Goal: Information Seeking & Learning: Learn about a topic

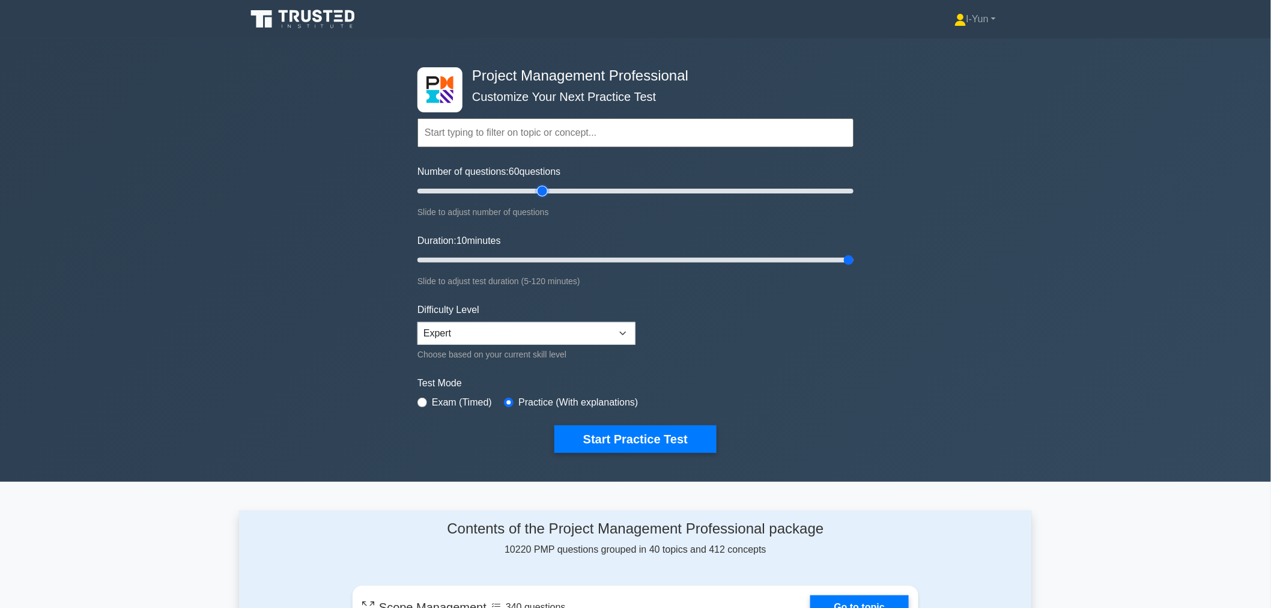
drag, startPoint x: 673, startPoint y: 189, endPoint x: 544, endPoint y: 184, distance: 128.6
type input "60"
click at [544, 184] on input "Number of questions: 60 questions" at bounding box center [635, 191] width 436 height 14
drag, startPoint x: 848, startPoint y: 256, endPoint x: 620, endPoint y: 259, distance: 227.7
type input "60"
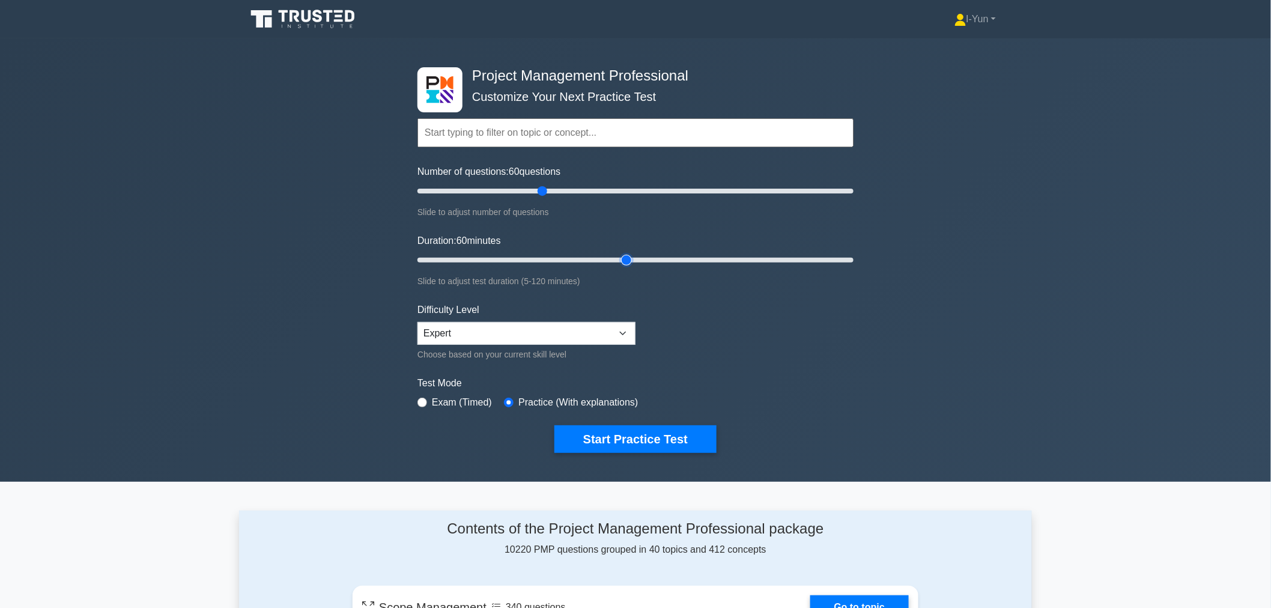
click at [620, 259] on input "Duration: 60 minutes" at bounding box center [635, 260] width 436 height 14
click at [706, 343] on form "Topics Scope Management Time Management Cost Management Quality Management Risk…" at bounding box center [635, 267] width 436 height 371
click at [908, 349] on div "Project Management Professional Customize Your Next Practice Test Topics Scope …" at bounding box center [635, 259] width 1271 height 443
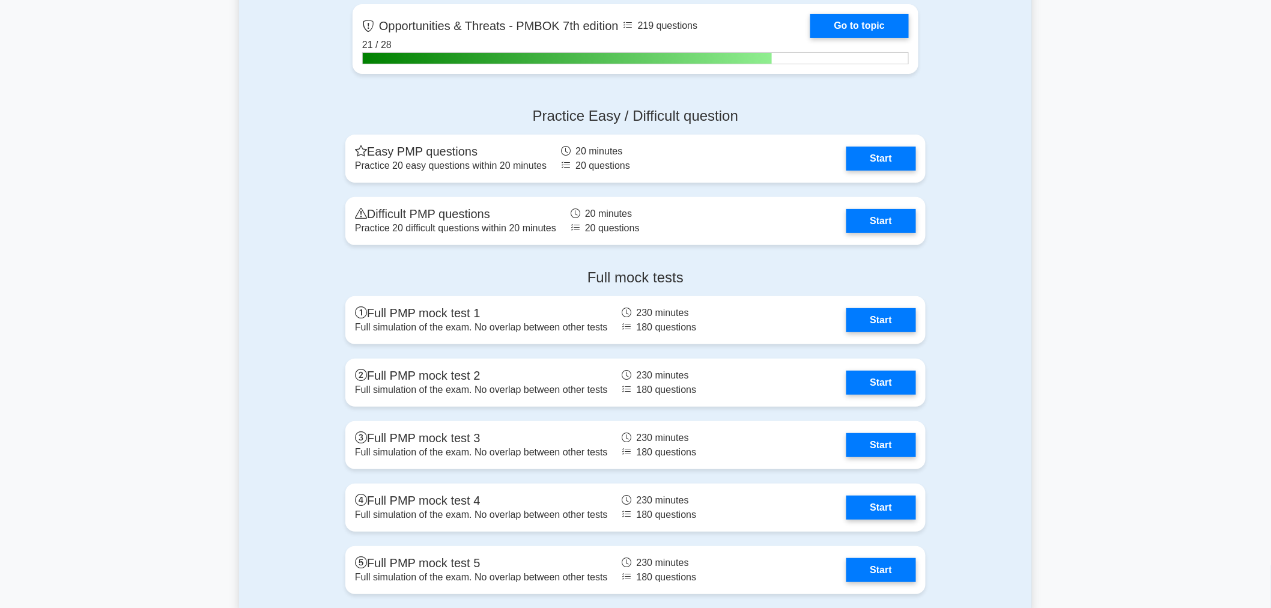
scroll to position [4047, 0]
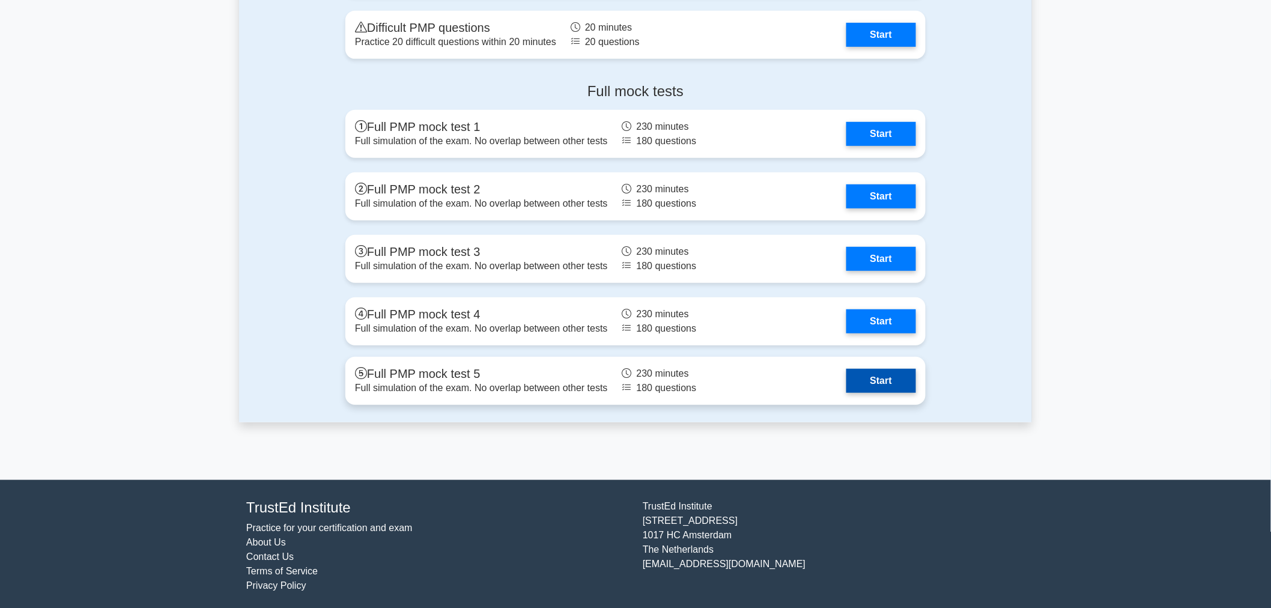
click at [879, 383] on link "Start" at bounding box center [881, 381] width 70 height 24
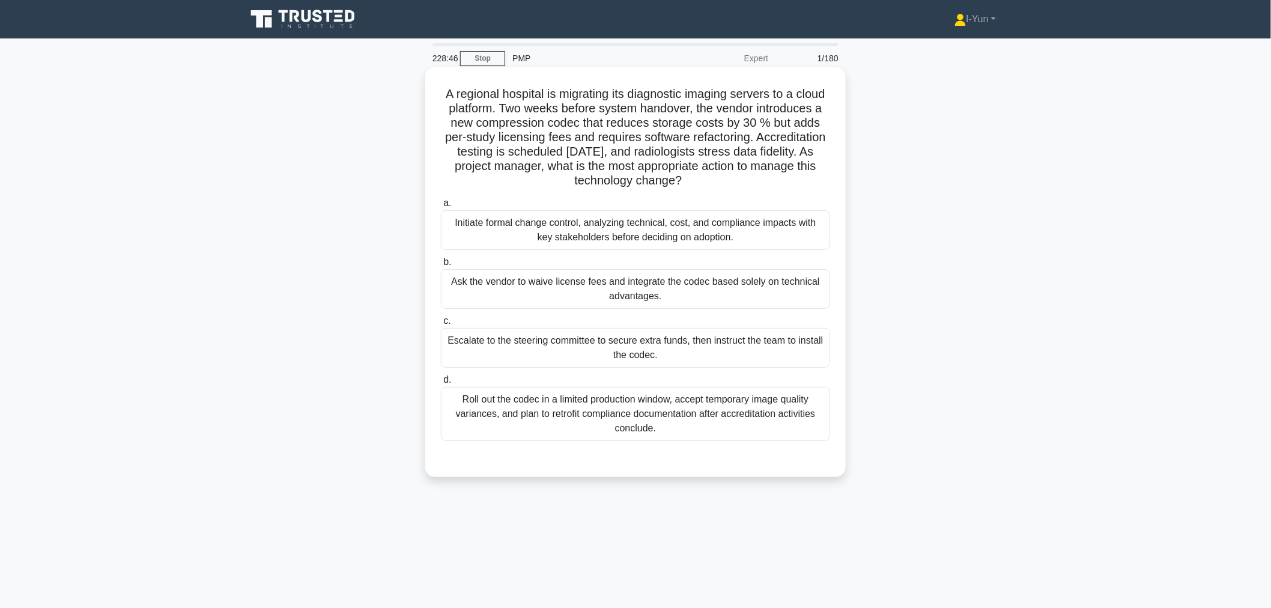
click at [584, 230] on div "Initiate formal change control, analyzing technical, cost, and compliance impac…" at bounding box center [635, 230] width 389 height 40
click at [441, 207] on input "a. Initiate formal change control, analyzing technical, cost, and compliance im…" at bounding box center [441, 203] width 0 height 8
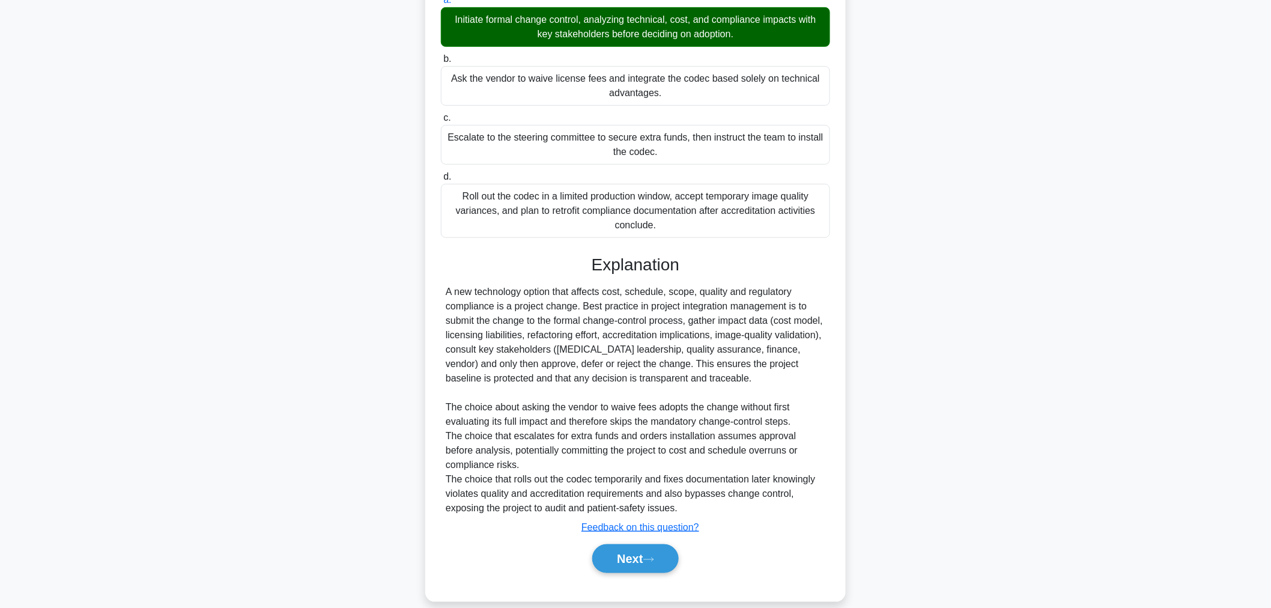
scroll to position [207, 0]
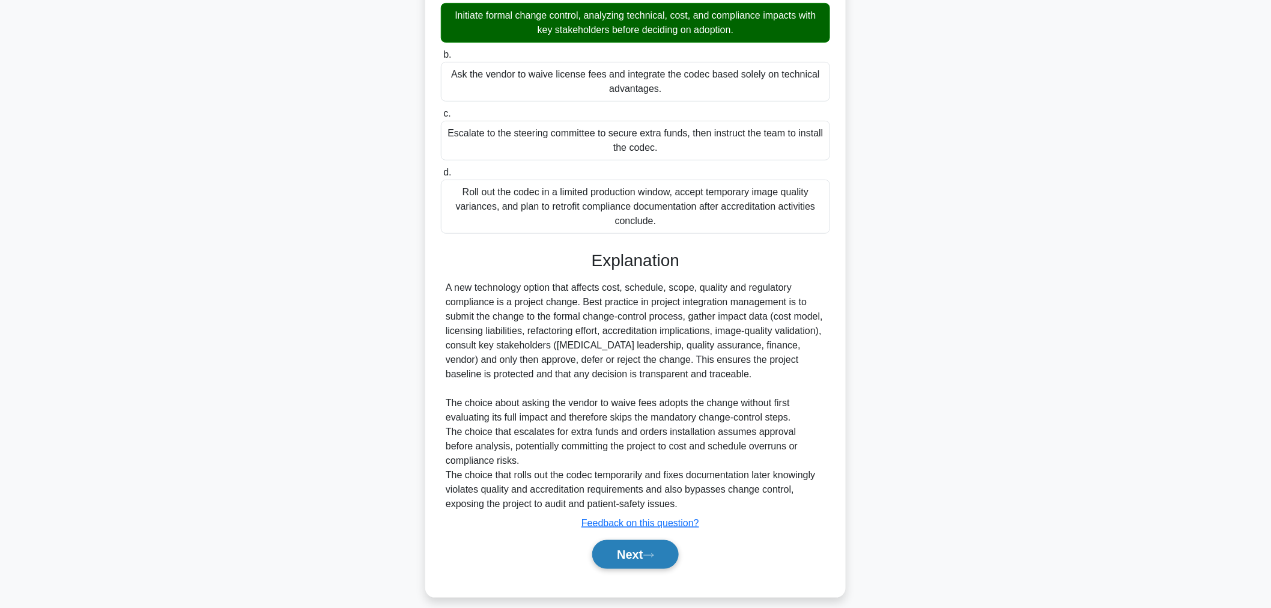
click at [611, 561] on button "Next" at bounding box center [635, 554] width 86 height 29
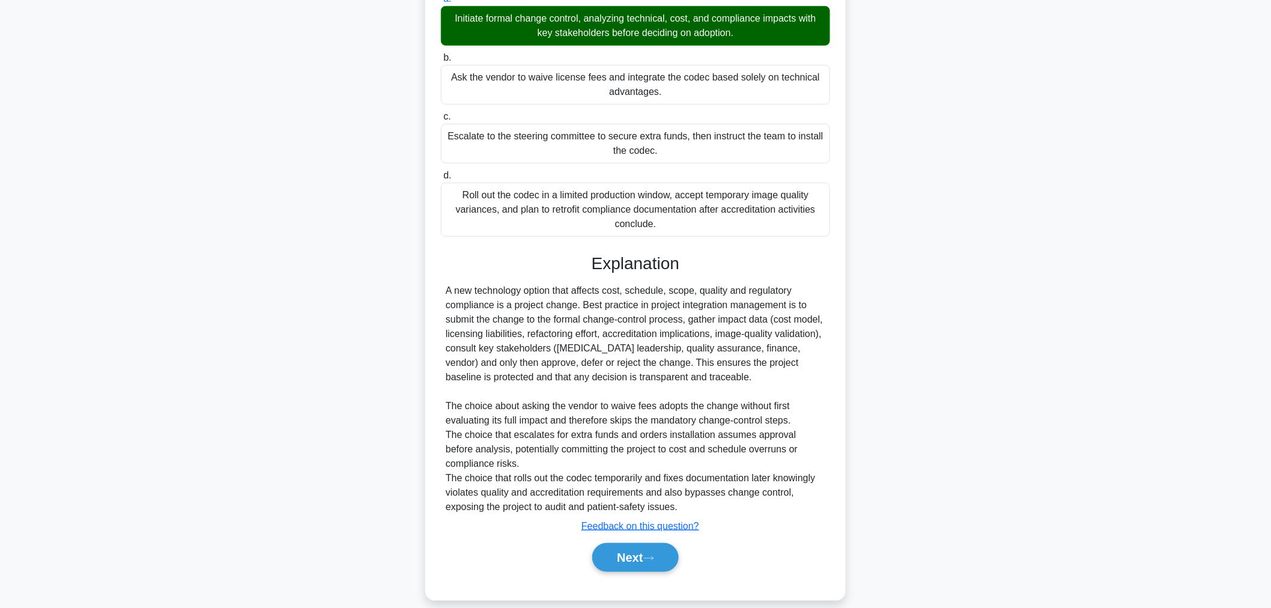
scroll to position [40, 0]
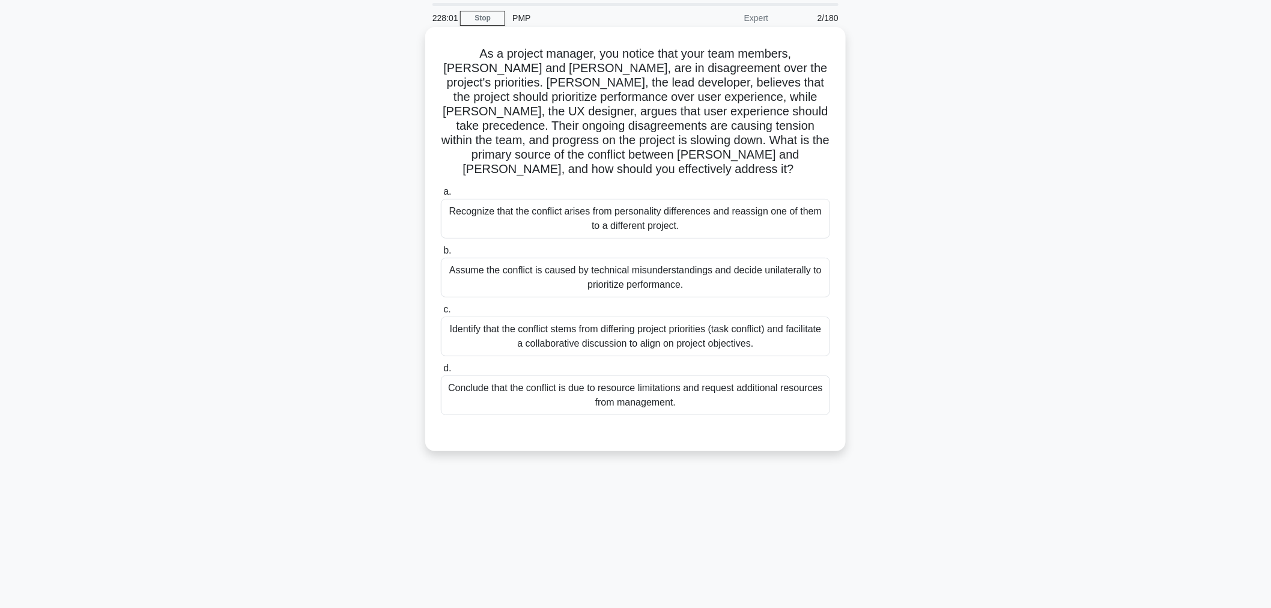
click at [707, 321] on div "Identify that the conflict stems from differing project priorities (task confli…" at bounding box center [635, 337] width 389 height 40
click at [441, 314] on input "c. Identify that the conflict stems from differing project priorities (task con…" at bounding box center [441, 310] width 0 height 8
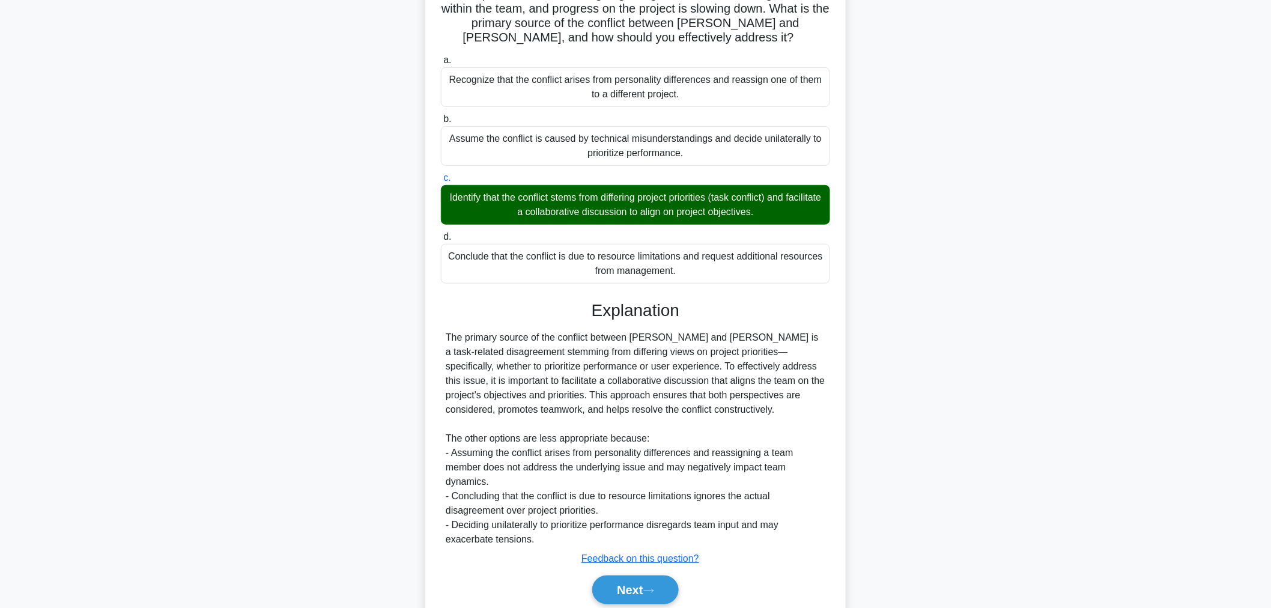
scroll to position [187, 0]
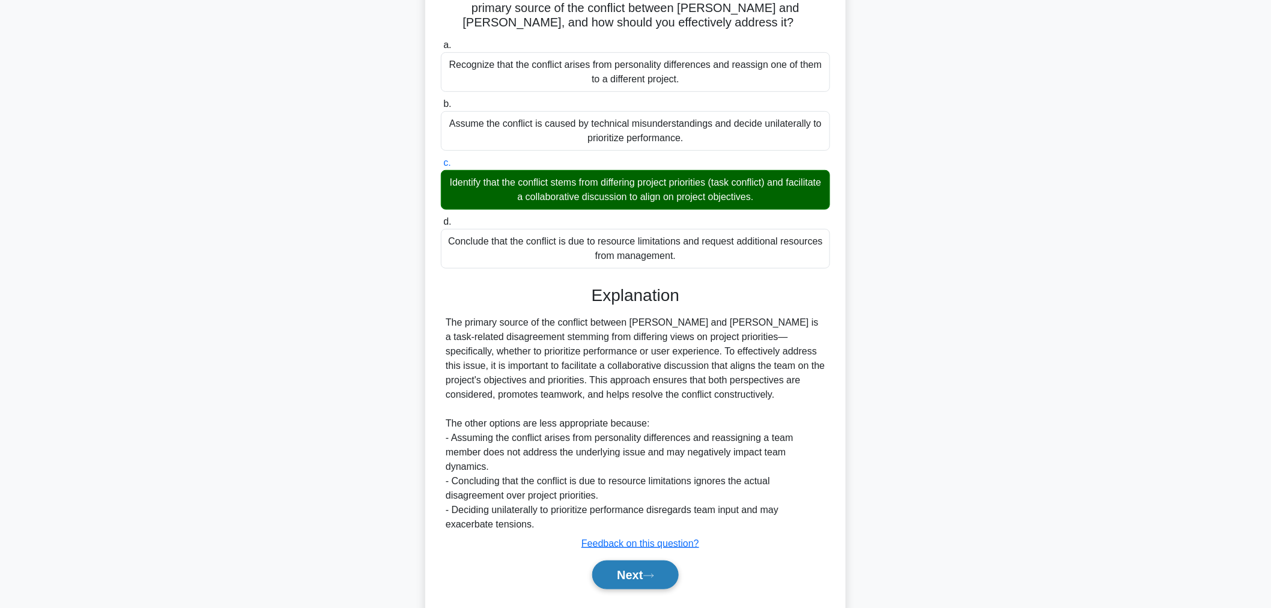
click at [674, 563] on button "Next" at bounding box center [635, 574] width 86 height 29
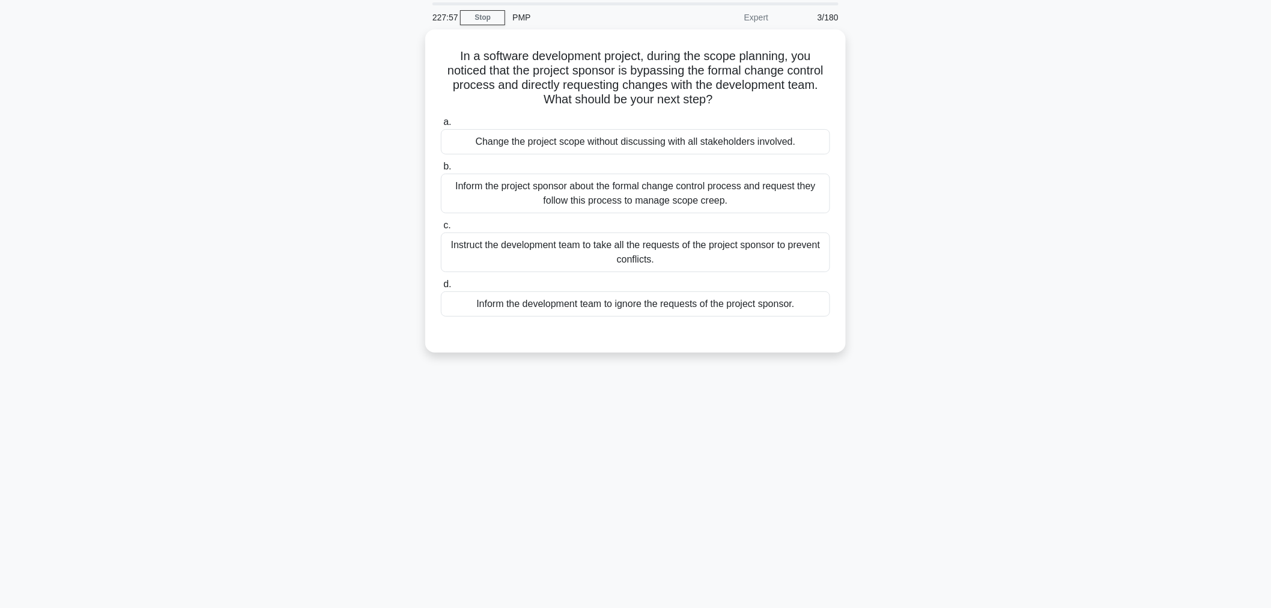
scroll to position [40, 0]
click at [693, 178] on div "Inform the project sponsor about the formal change control process and request …" at bounding box center [635, 191] width 389 height 40
click at [441, 168] on input "b. Inform the project sponsor about the formal change control process and reque…" at bounding box center [441, 164] width 0 height 8
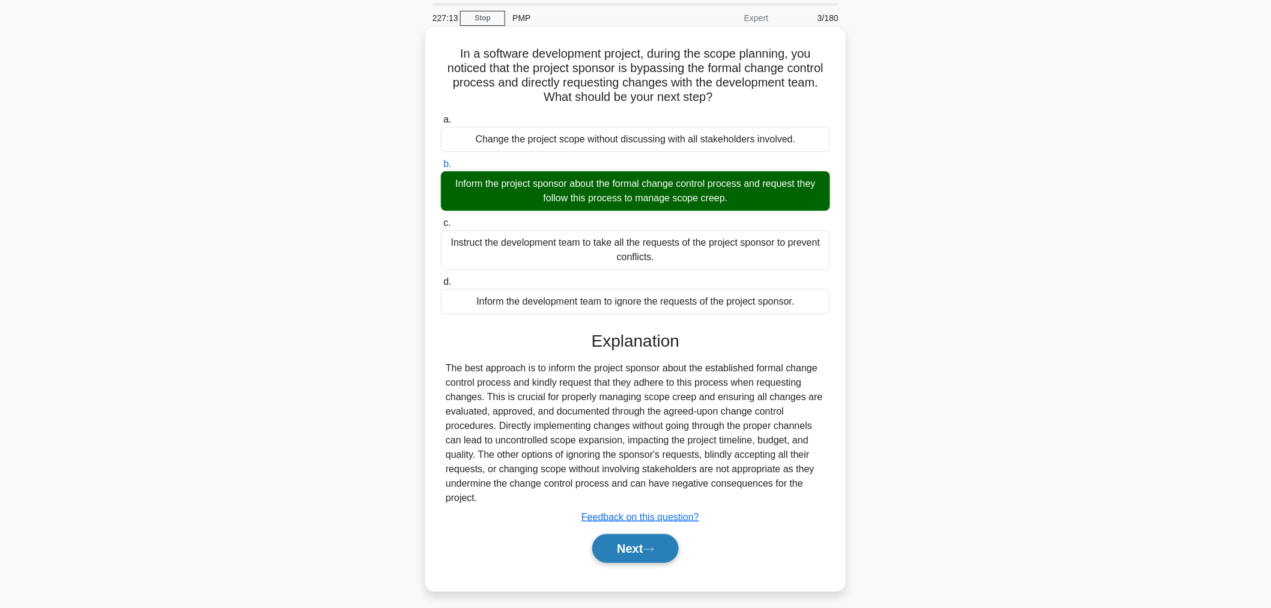
click at [667, 555] on button "Next" at bounding box center [635, 548] width 86 height 29
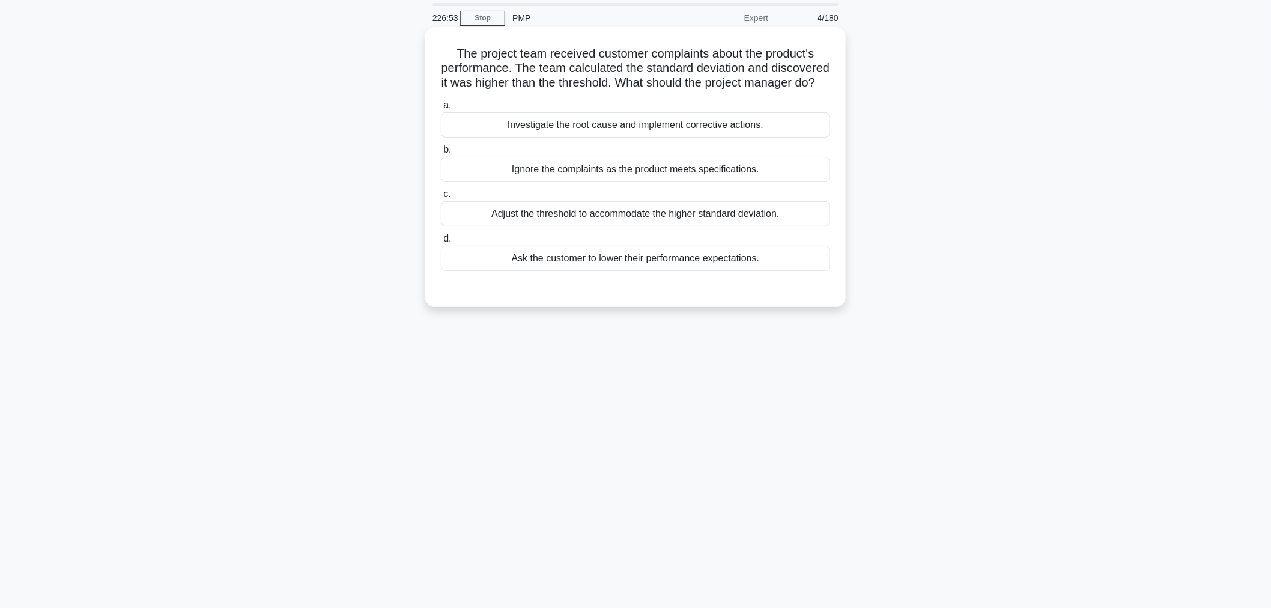
click at [680, 138] on div "Investigate the root cause and implement corrective actions." at bounding box center [635, 124] width 389 height 25
click at [441, 109] on input "a. Investigate the root cause and implement corrective actions." at bounding box center [441, 106] width 0 height 8
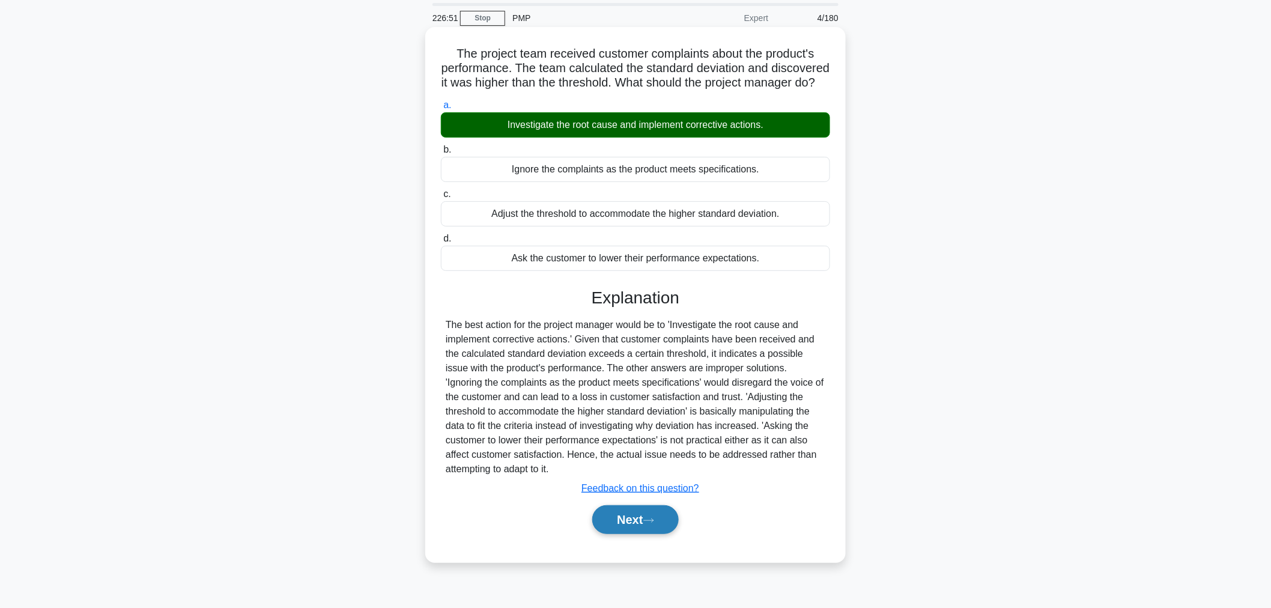
click at [644, 534] on button "Next" at bounding box center [635, 519] width 86 height 29
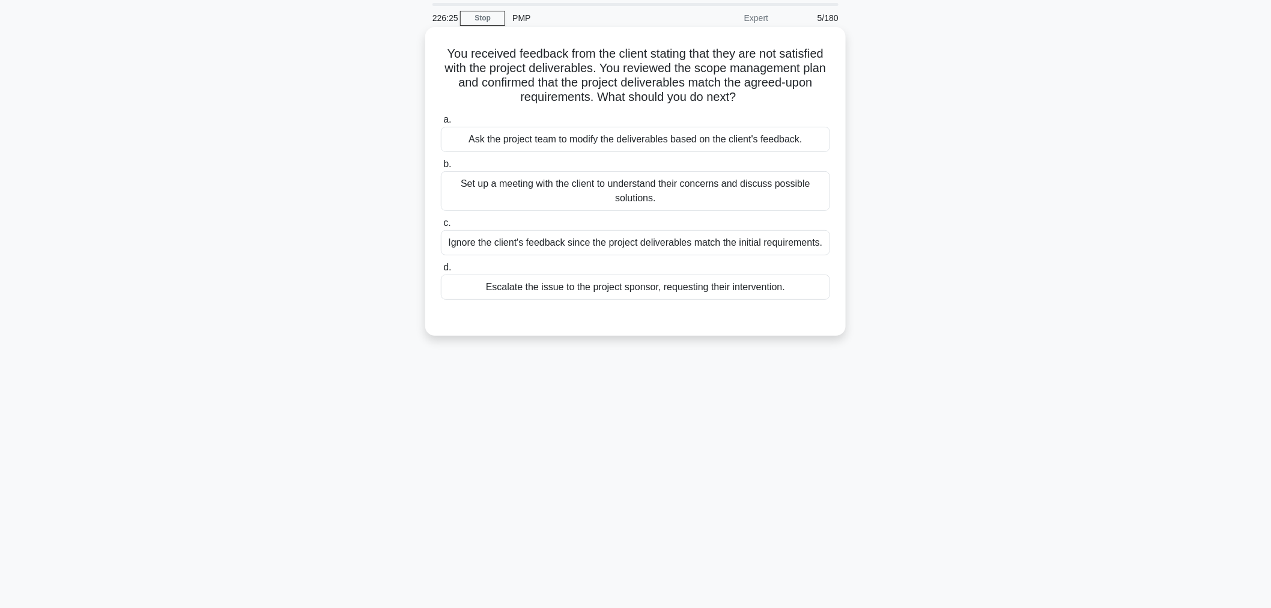
click at [652, 196] on div "Set up a meeting with the client to understand their concerns and discuss possi…" at bounding box center [635, 191] width 389 height 40
click at [441, 168] on input "b. Set up a meeting with the client to understand their concerns and discuss po…" at bounding box center [441, 164] width 0 height 8
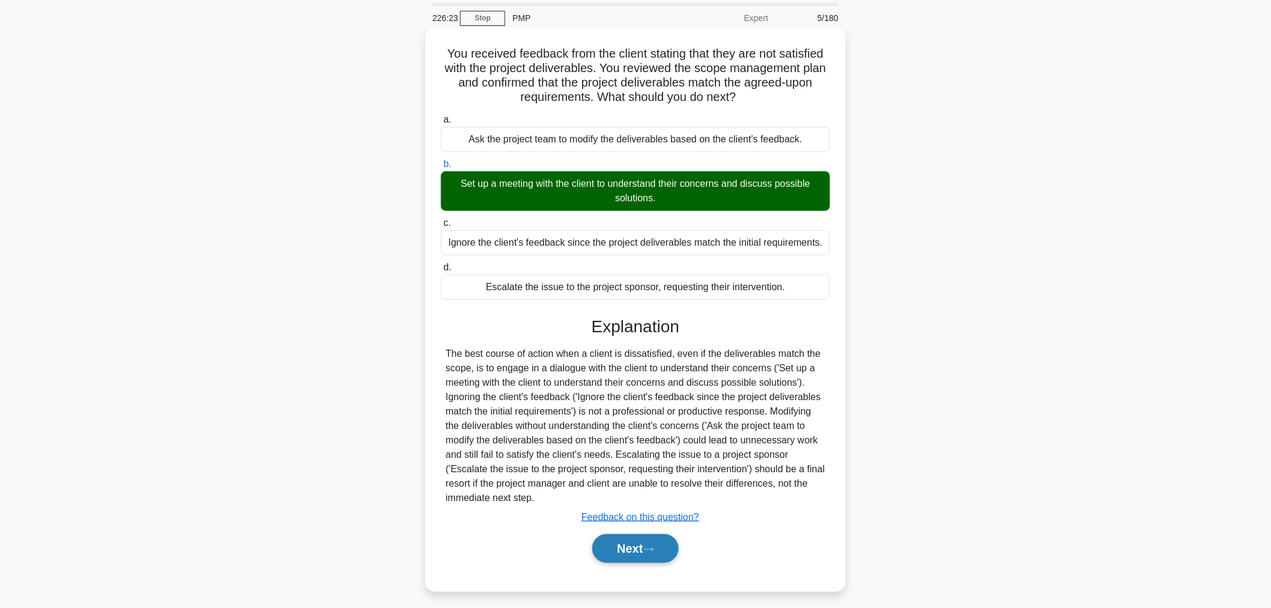
click at [644, 547] on button "Next" at bounding box center [635, 548] width 86 height 29
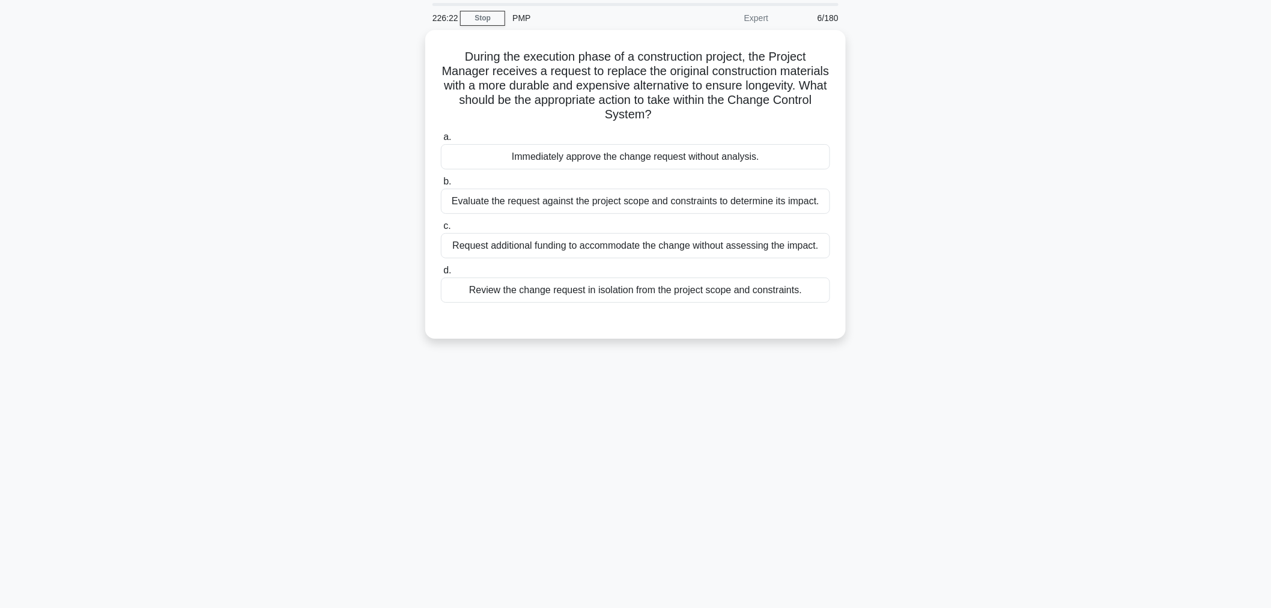
click at [939, 444] on div "226:22 Stop PMP Expert 6/180 During the execution phase of a construction proje…" at bounding box center [635, 303] width 793 height 601
click at [604, 200] on div "Evaluate the request against the project scope and constraints to determine its…" at bounding box center [635, 198] width 389 height 25
click at [441, 183] on input "b. Evaluate the request against the project scope and constraints to determine …" at bounding box center [441, 179] width 0 height 8
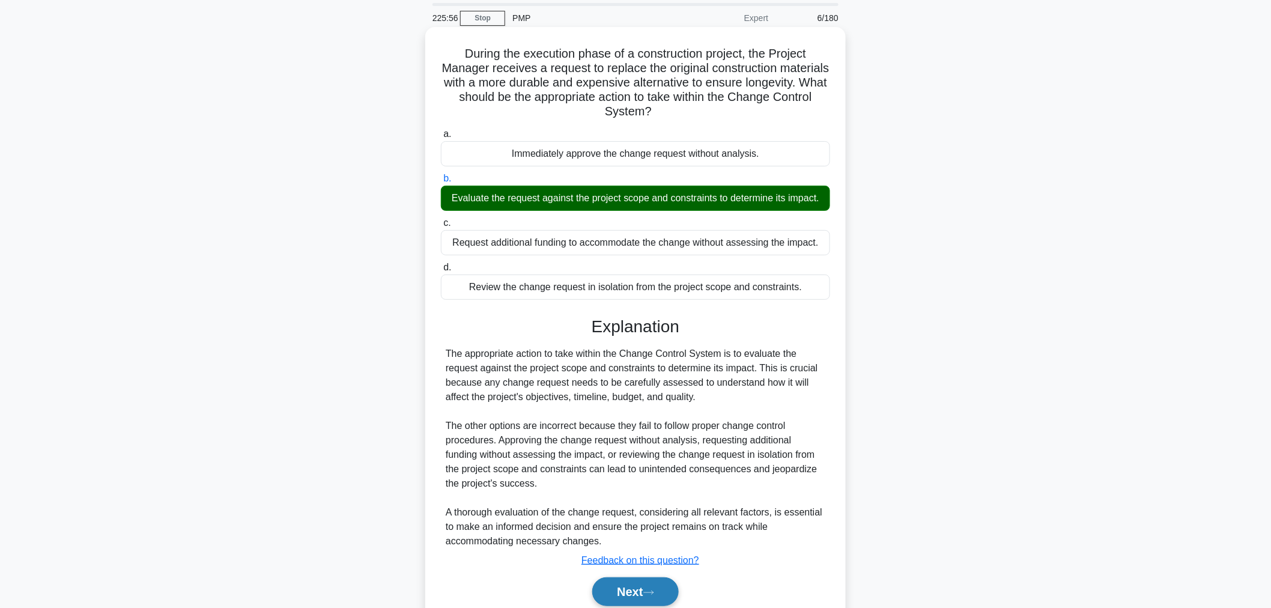
click at [650, 602] on button "Next" at bounding box center [635, 591] width 86 height 29
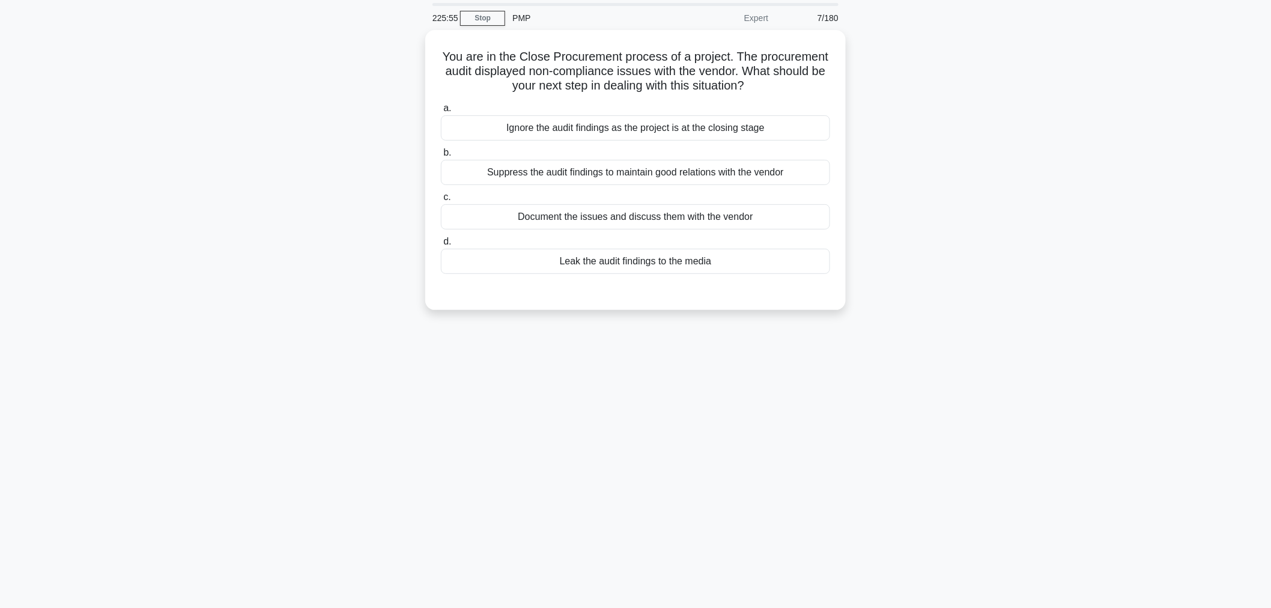
click at [966, 387] on div "225:55 Stop PMP Expert 7/180 You are in the Close Procurement process of a proj…" at bounding box center [635, 303] width 793 height 601
click at [596, 217] on div "Document the issues and discuss them with the vendor" at bounding box center [635, 213] width 389 height 25
click at [441, 198] on input "c. Document the issues and discuss them with the vendor" at bounding box center [441, 194] width 0 height 8
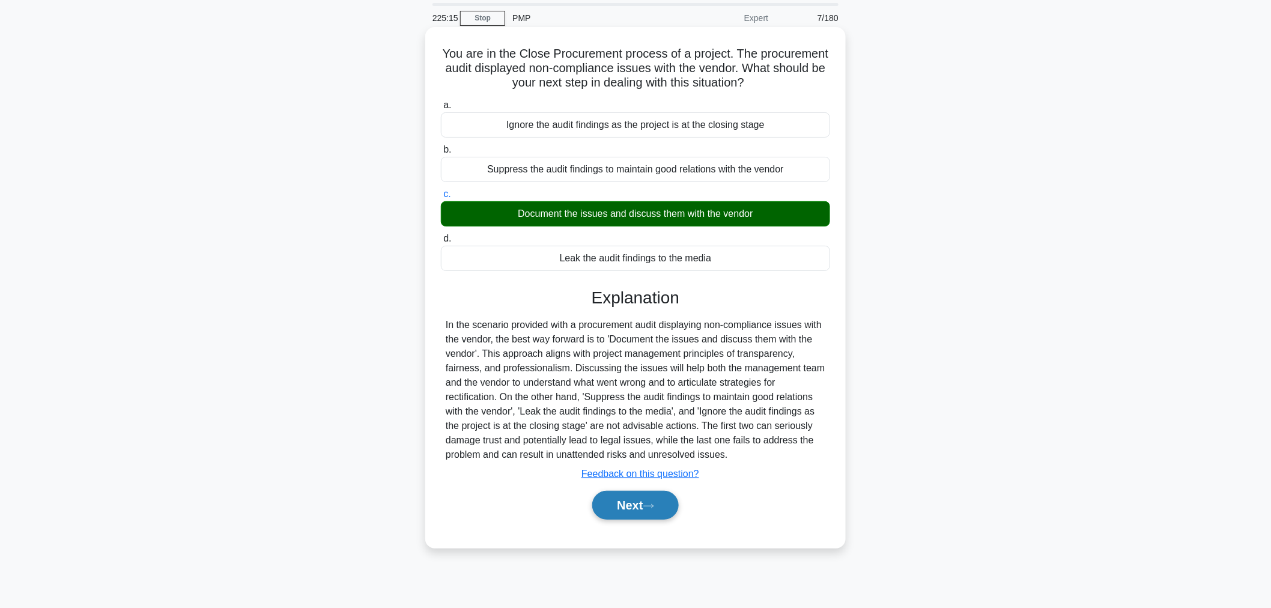
click at [662, 511] on button "Next" at bounding box center [635, 505] width 86 height 29
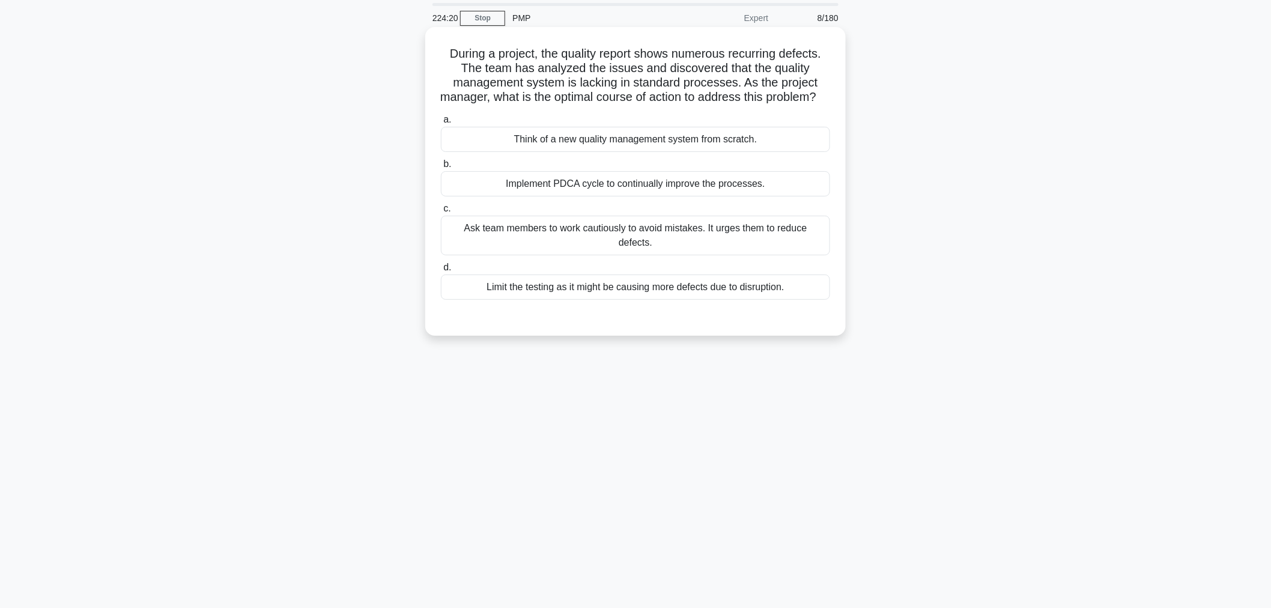
click at [623, 196] on div "Implement PDCA cycle to continually improve the processes." at bounding box center [635, 183] width 389 height 25
click at [441, 168] on input "b. Implement PDCA cycle to continually improve the processes." at bounding box center [441, 164] width 0 height 8
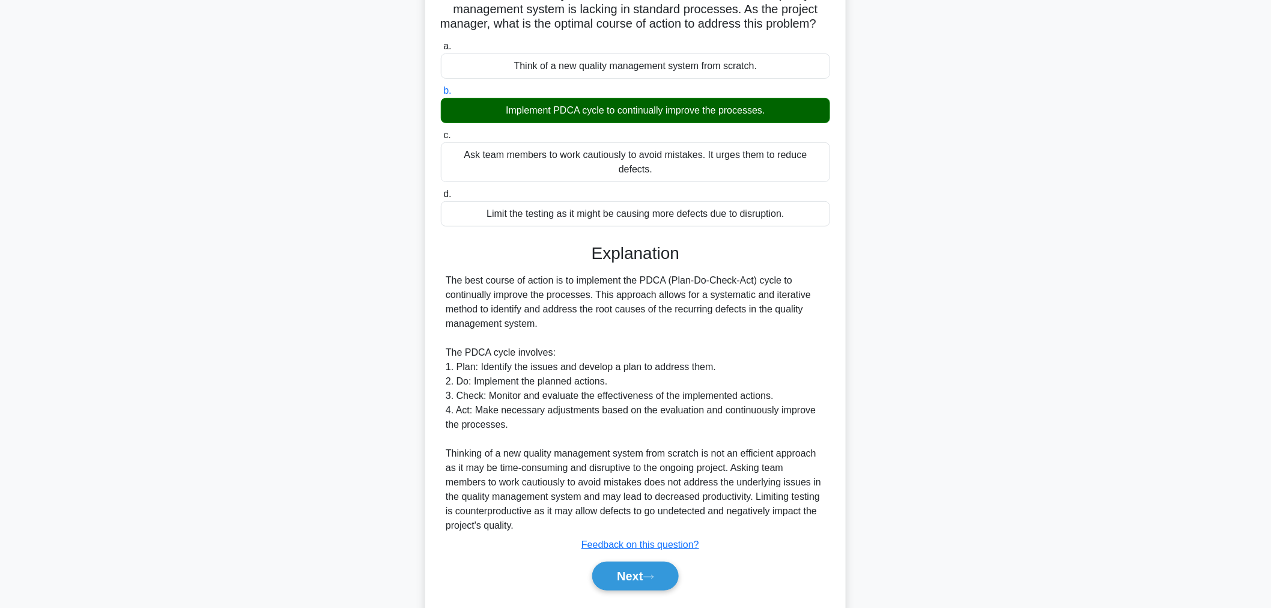
scroll to position [121, 0]
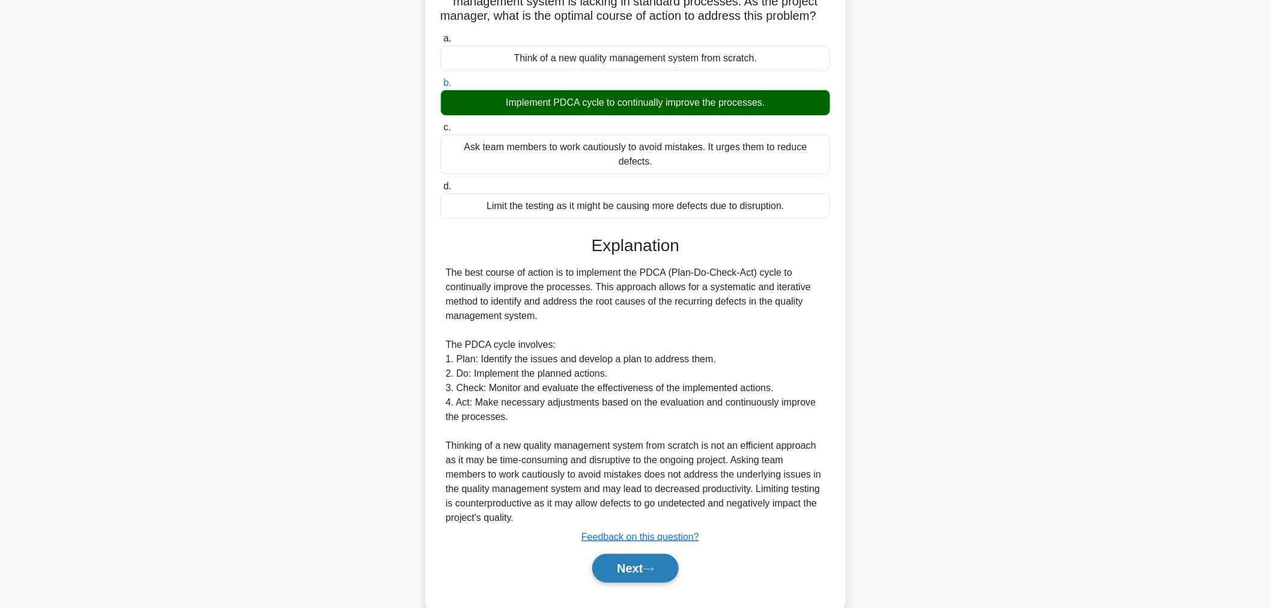
click at [652, 578] on button "Next" at bounding box center [635, 568] width 86 height 29
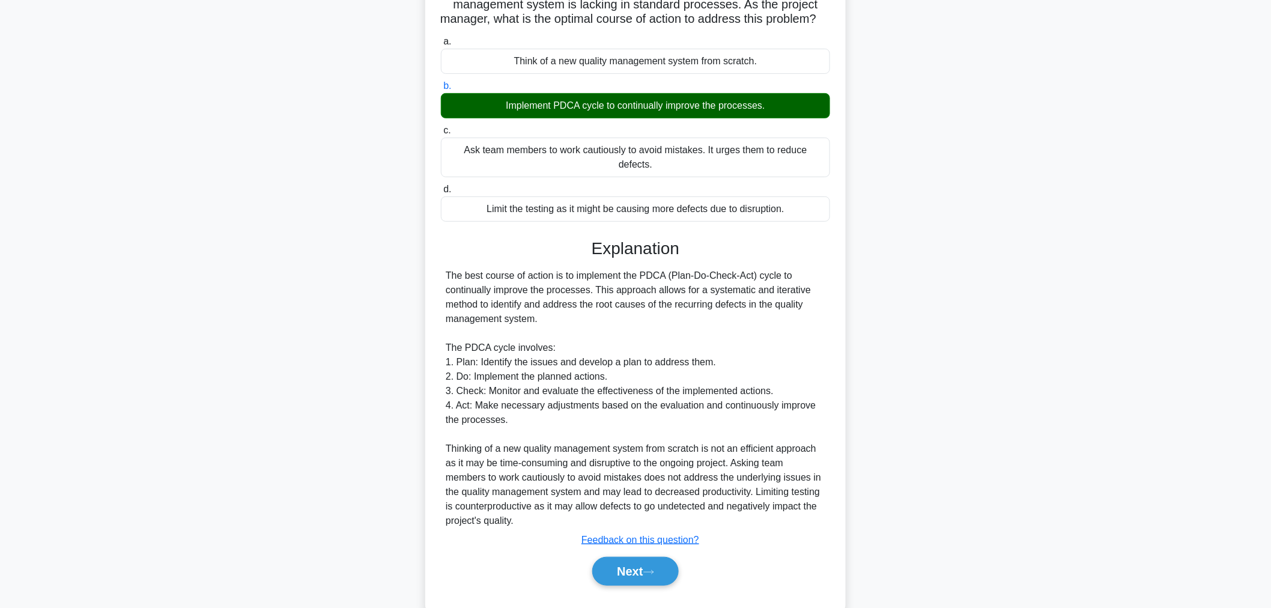
scroll to position [40, 0]
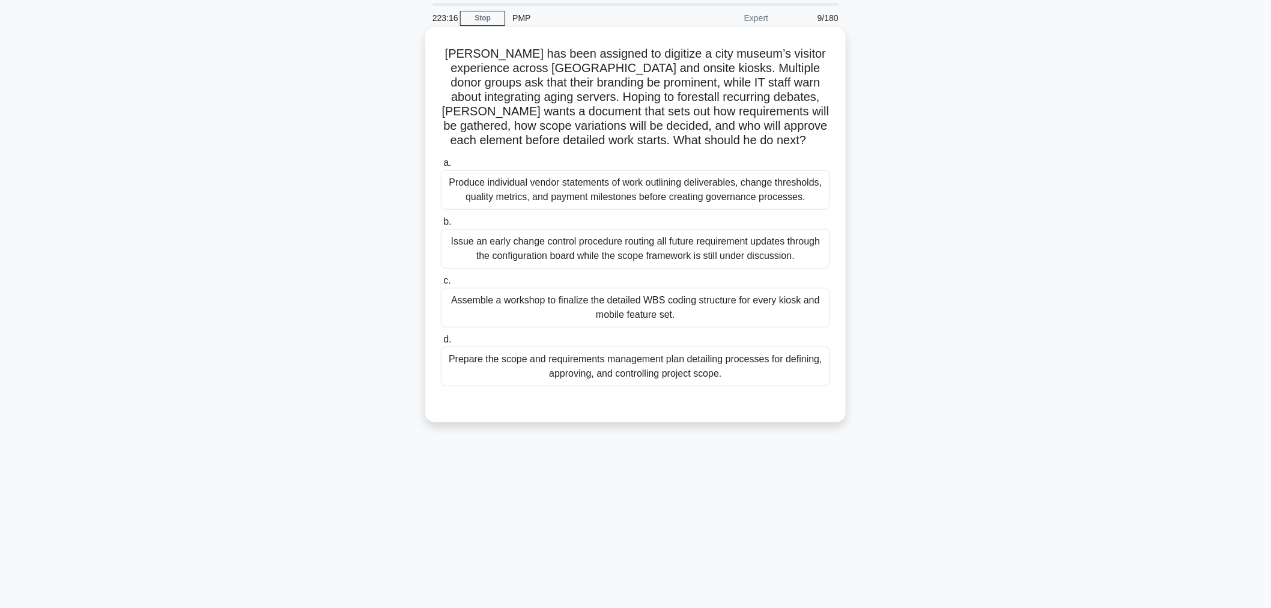
click at [781, 376] on div "Prepare the scope and requirements management plan detailing processes for defi…" at bounding box center [635, 367] width 389 height 40
click at [441, 344] on input "d. Prepare the scope and requirements management plan detailing processes for d…" at bounding box center [441, 340] width 0 height 8
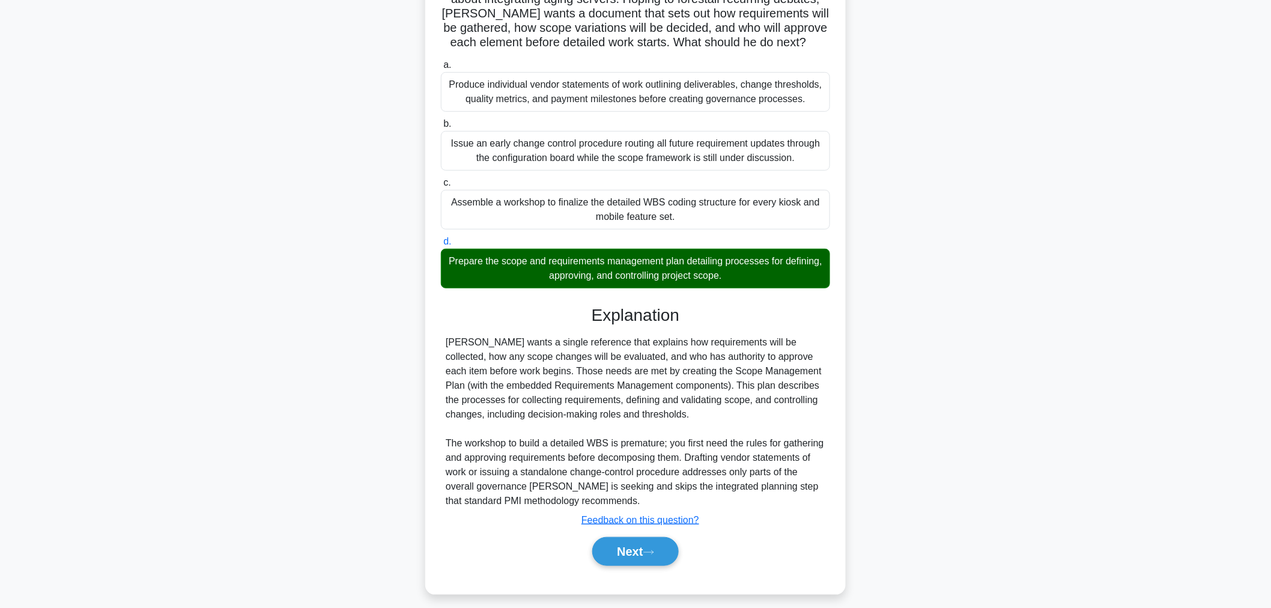
scroll to position [145, 0]
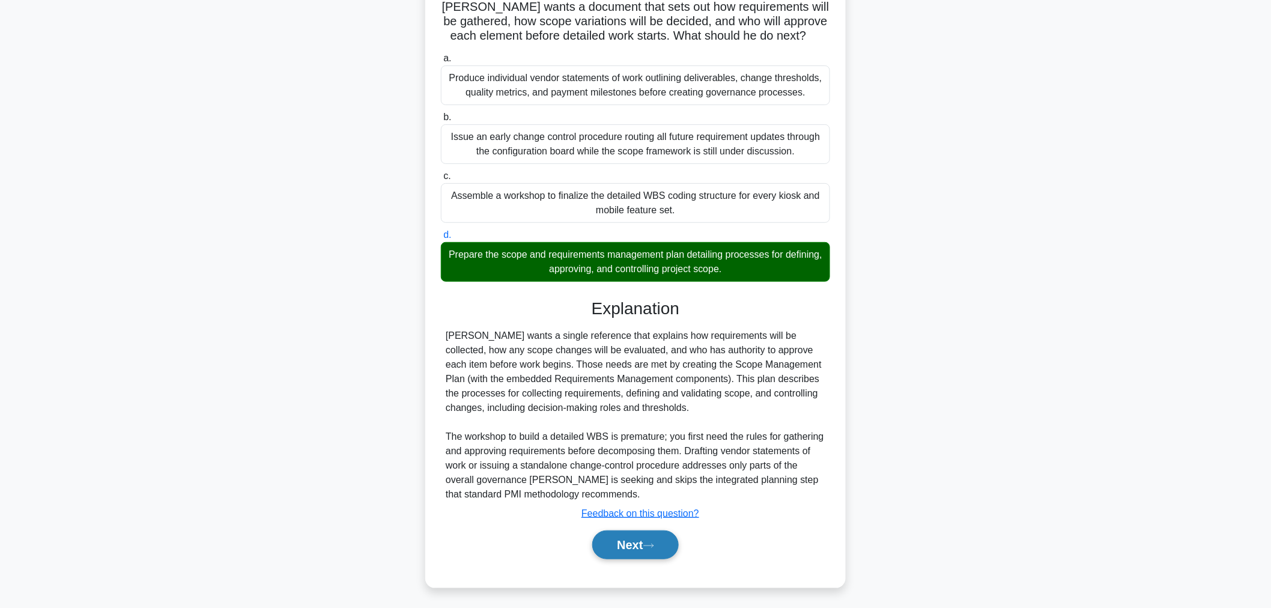
click at [613, 541] on button "Next" at bounding box center [635, 544] width 86 height 29
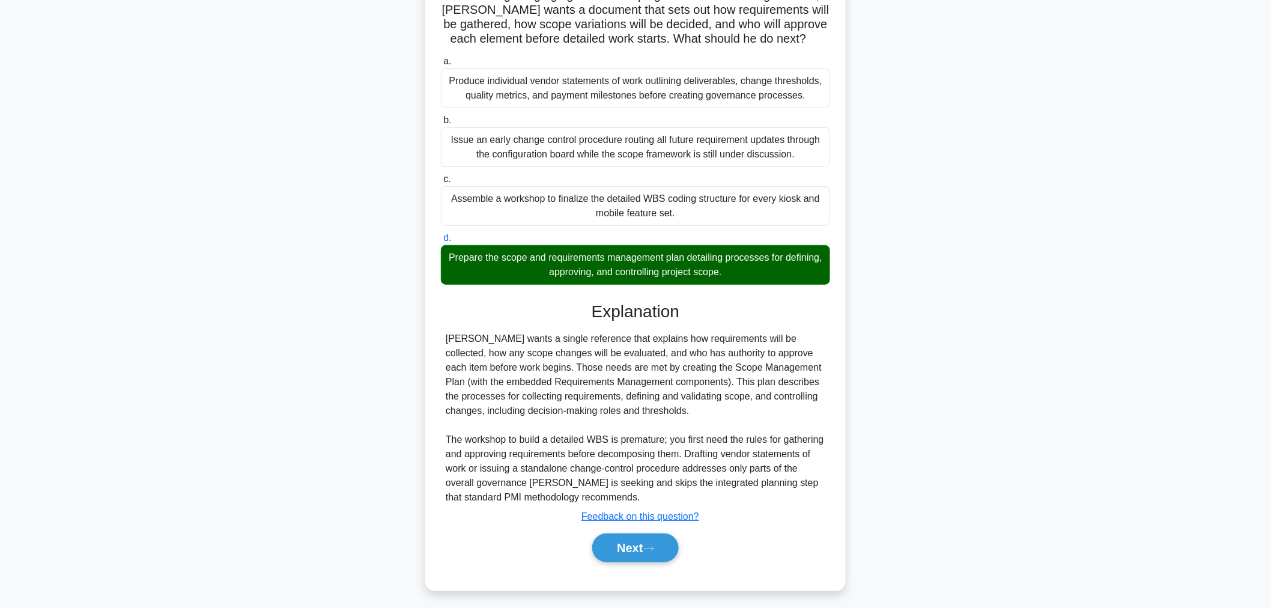
scroll to position [40, 0]
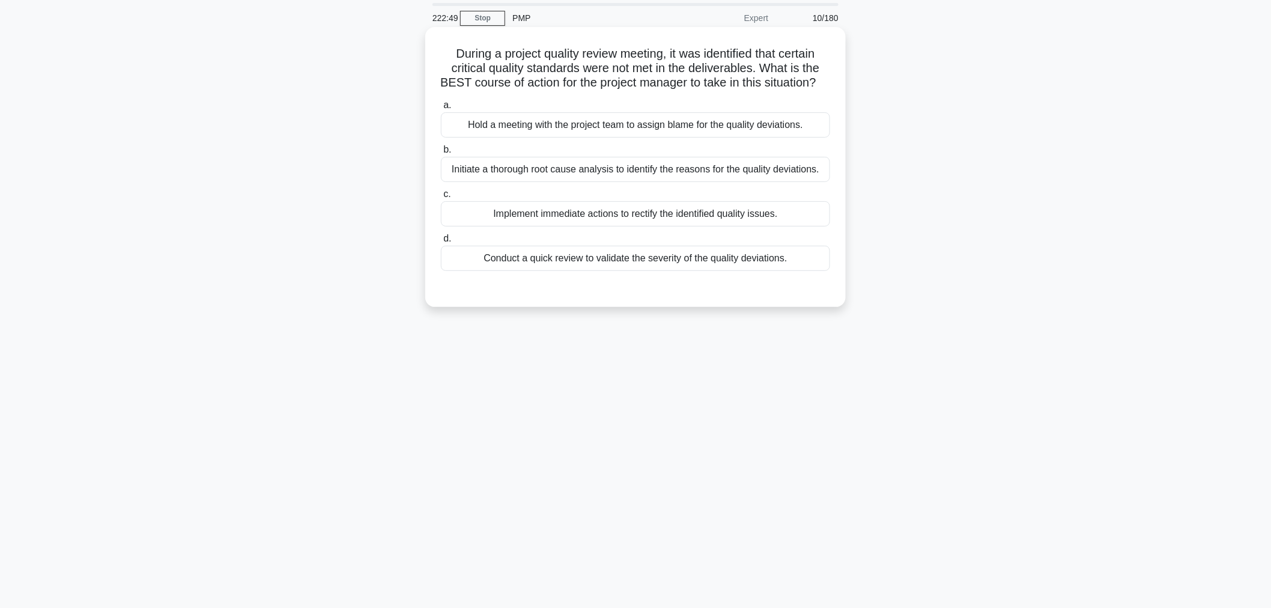
click at [589, 182] on div "Initiate a thorough root cause analysis to identify the reasons for the quality…" at bounding box center [635, 169] width 389 height 25
click at [441, 154] on input "b. Initiate a thorough root cause analysis to identify the reasons for the qual…" at bounding box center [441, 150] width 0 height 8
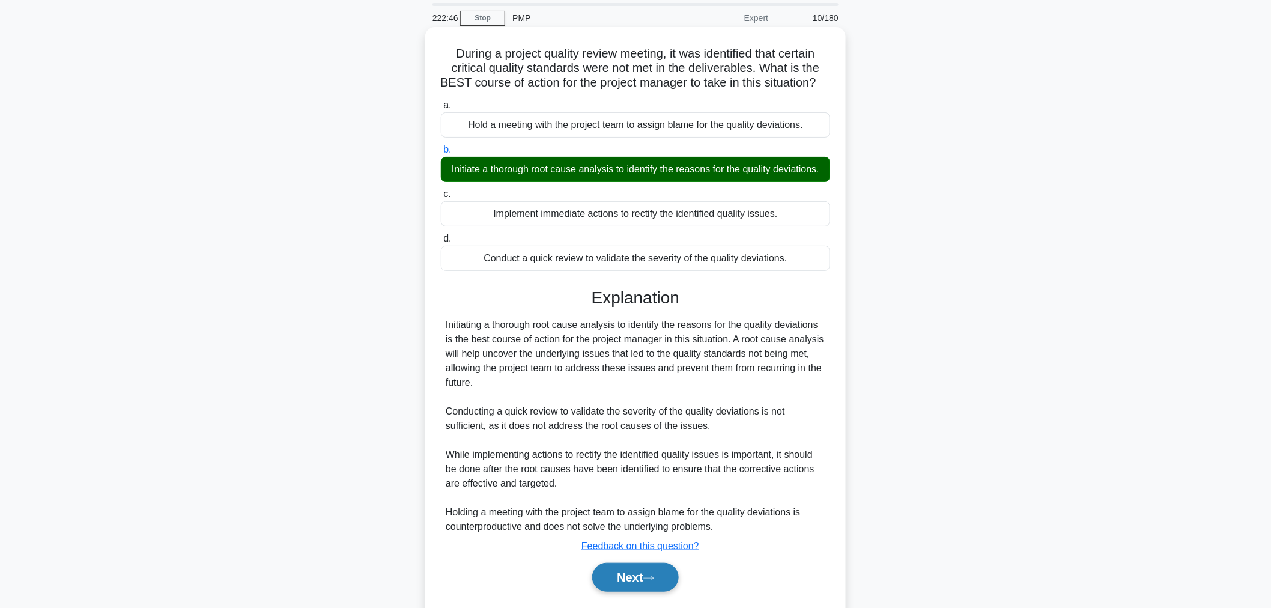
click at [632, 592] on button "Next" at bounding box center [635, 577] width 86 height 29
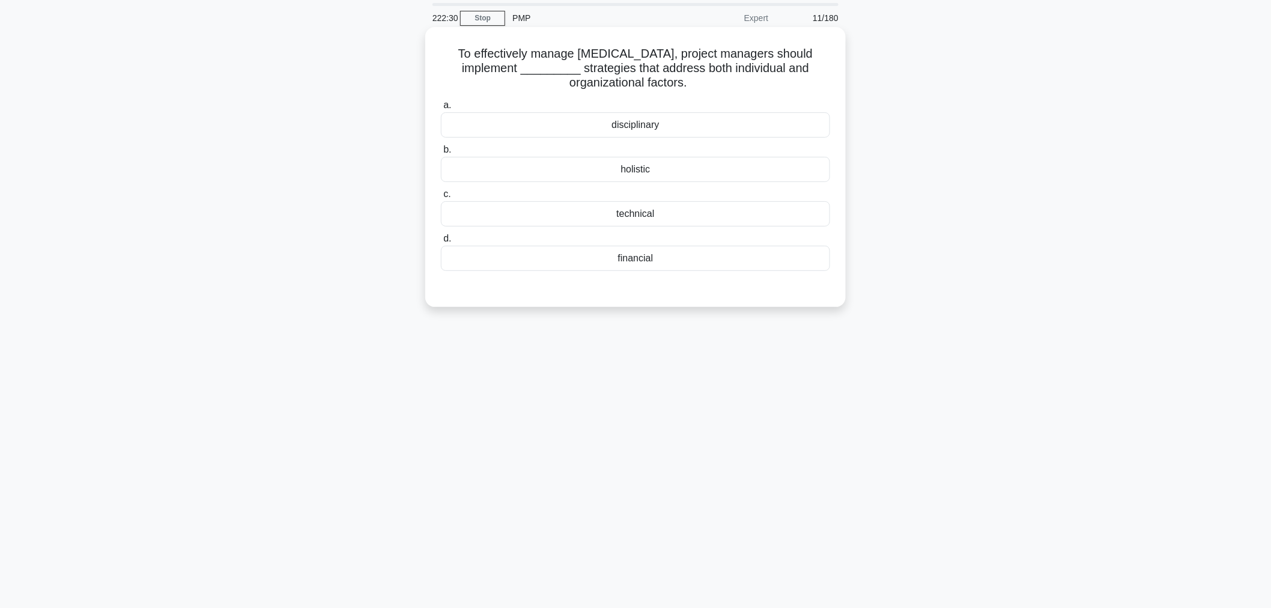
click at [766, 124] on div "disciplinary" at bounding box center [635, 124] width 389 height 25
click at [441, 109] on input "a. disciplinary" at bounding box center [441, 106] width 0 height 8
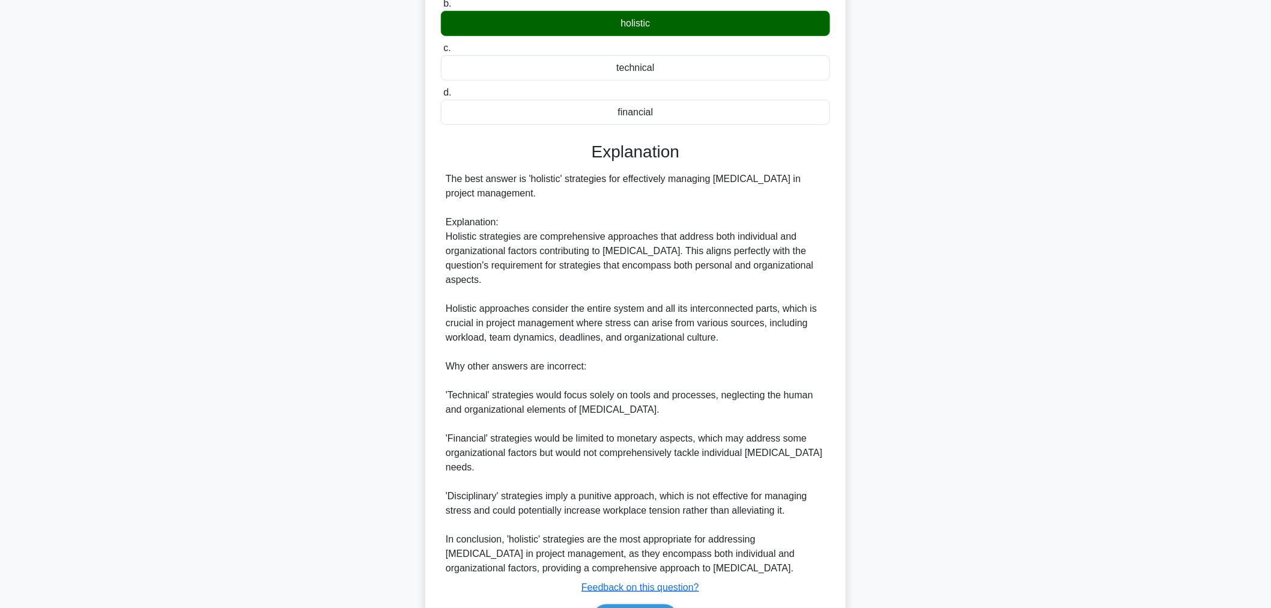
scroll to position [262, 0]
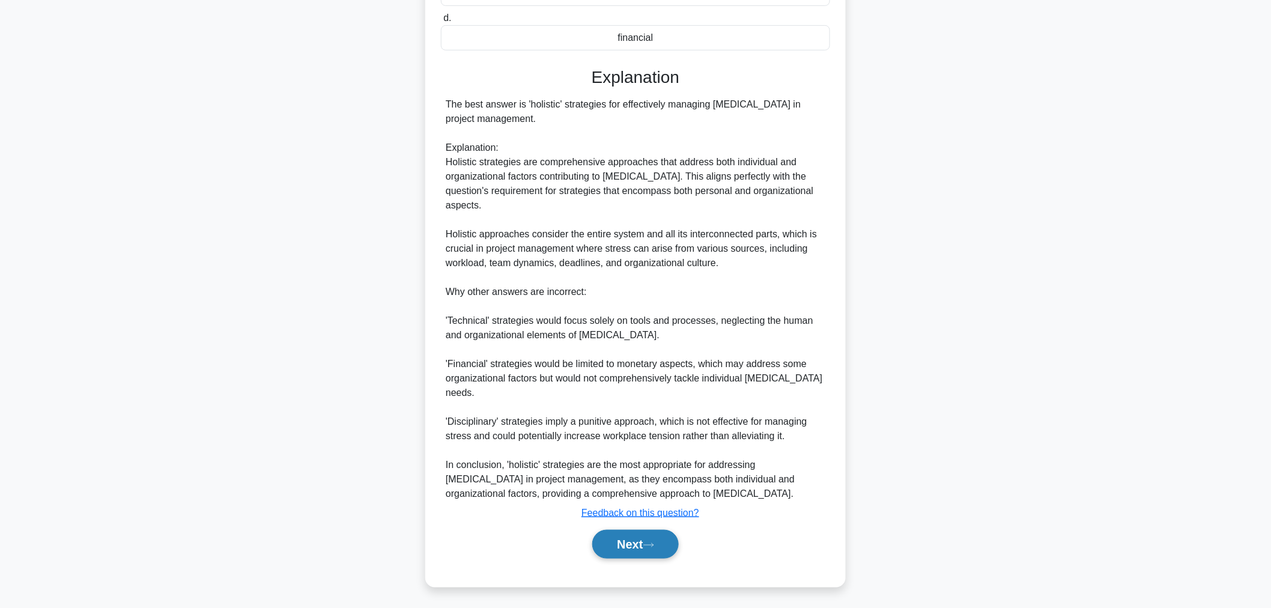
click at [657, 538] on button "Next" at bounding box center [635, 544] width 86 height 29
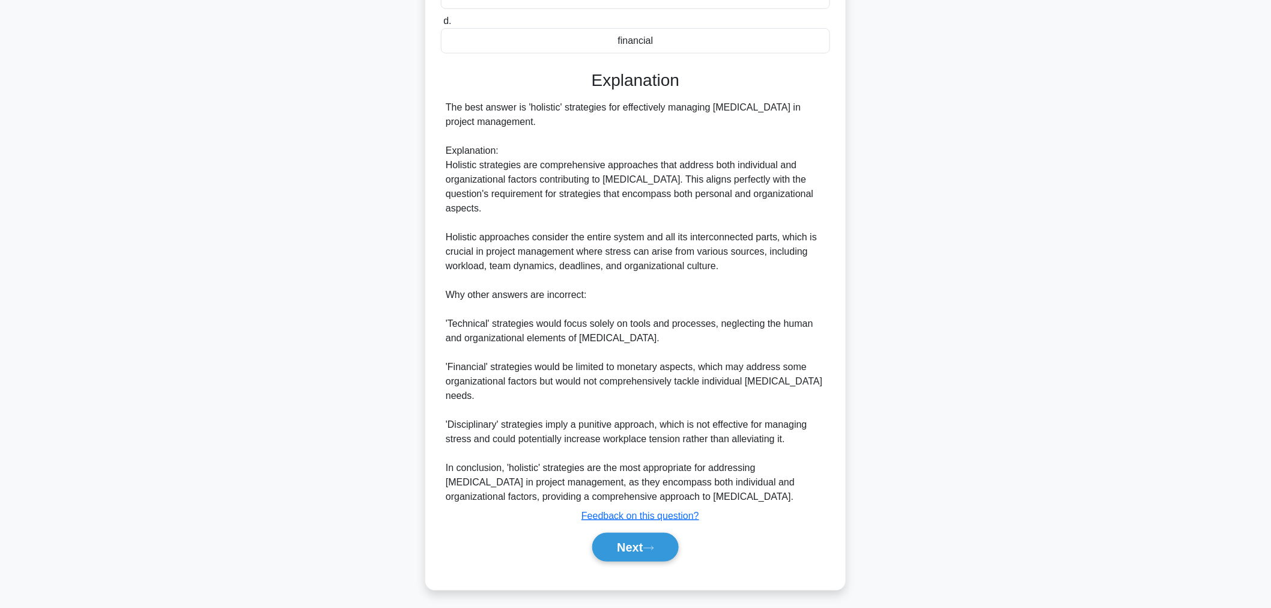
scroll to position [40, 0]
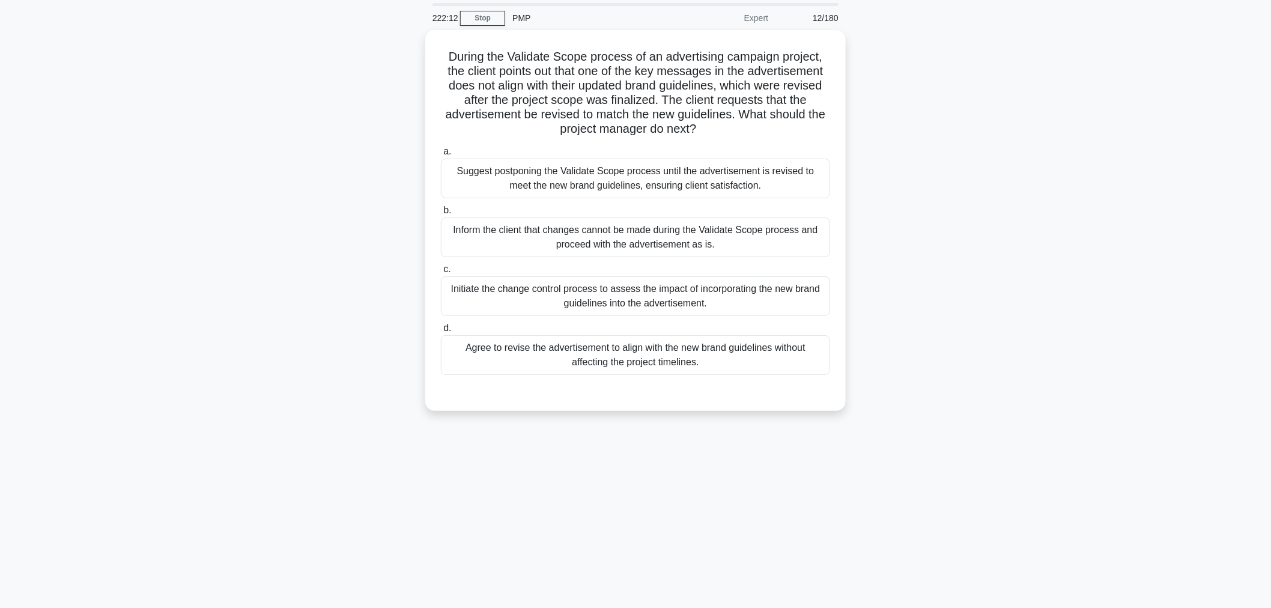
click at [1177, 242] on main "222:12 Stop PMP Expert 12/180 During the Validate Scope process of an advertisi…" at bounding box center [635, 303] width 1271 height 610
click at [787, 357] on div "Agree to revise the advertisement to align with the new brand guidelines withou…" at bounding box center [635, 352] width 389 height 40
click at [441, 329] on input "d. Agree to revise the advertisement to align with the new brand guidelines wit…" at bounding box center [441, 325] width 0 height 8
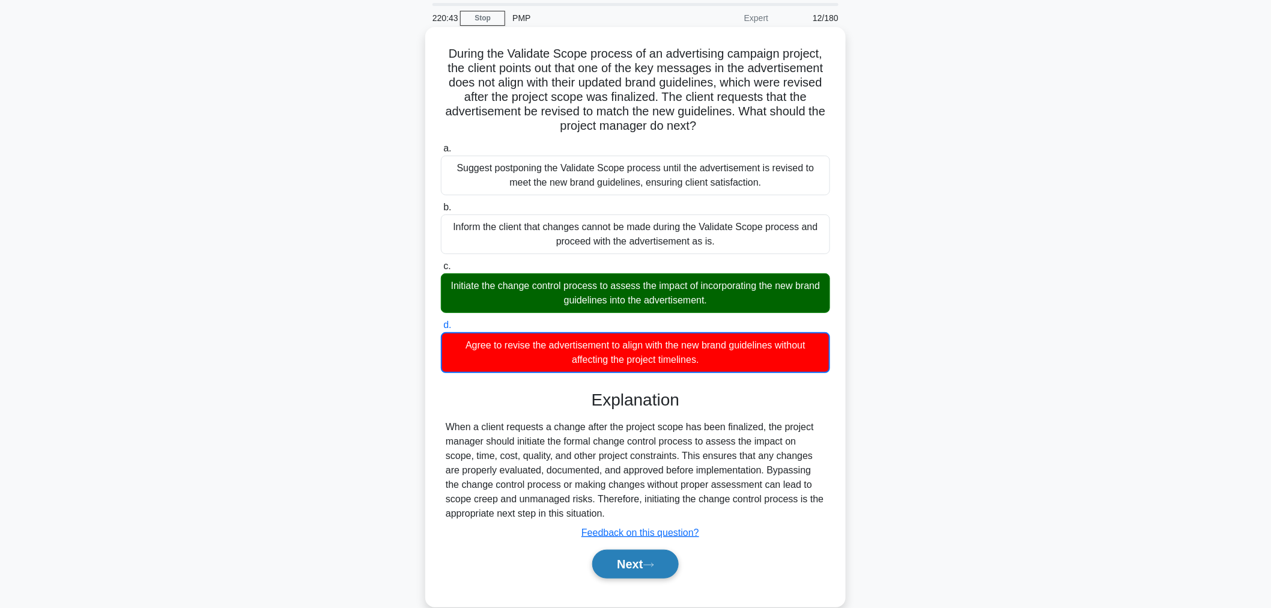
click at [653, 563] on icon at bounding box center [648, 565] width 11 height 7
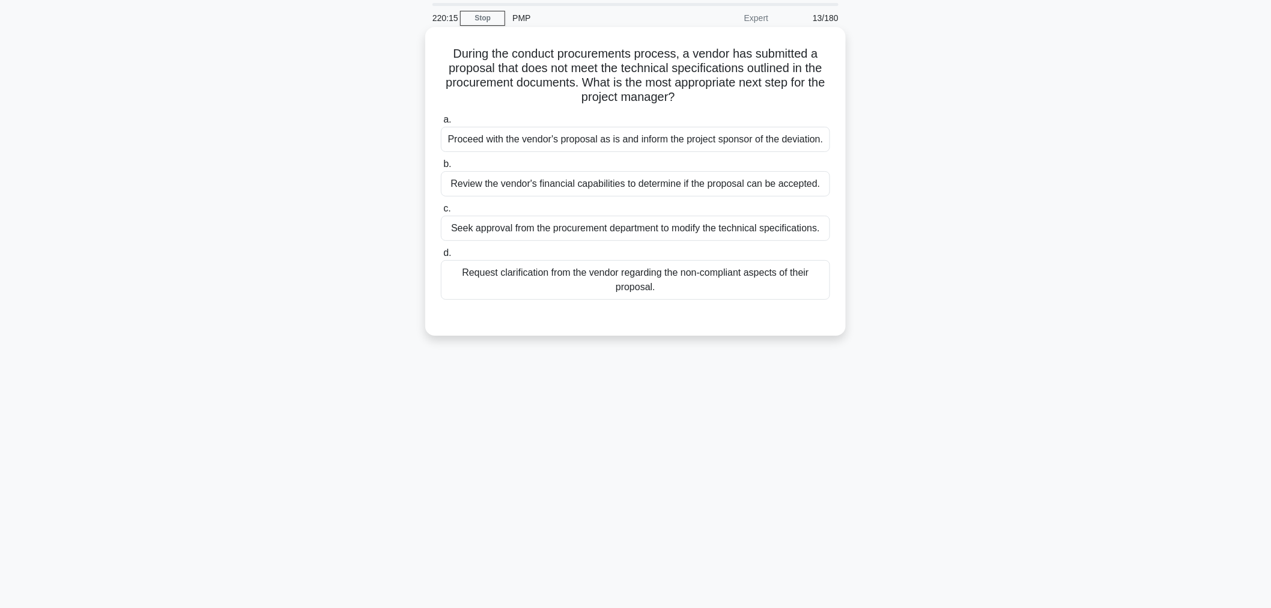
click at [647, 284] on div "Request clarification from the vendor regarding the non-compliant aspects of th…" at bounding box center [635, 280] width 389 height 40
click at [441, 257] on input "d. Request clarification from the vendor regarding the non-compliant aspects of…" at bounding box center [441, 253] width 0 height 8
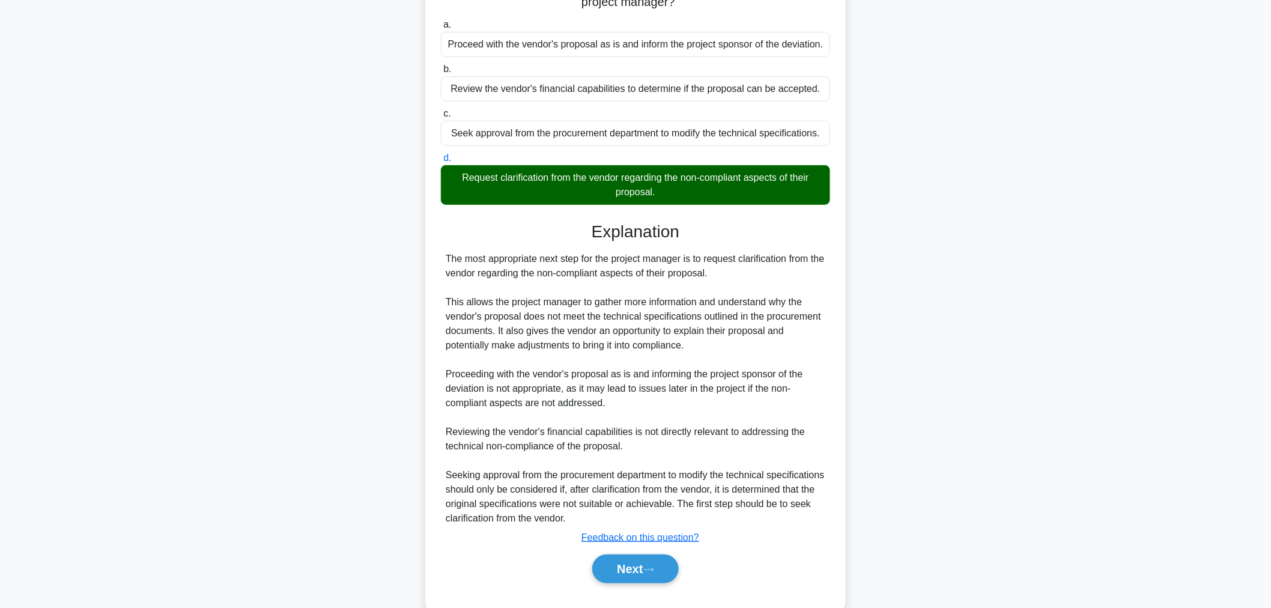
scroll to position [154, 0]
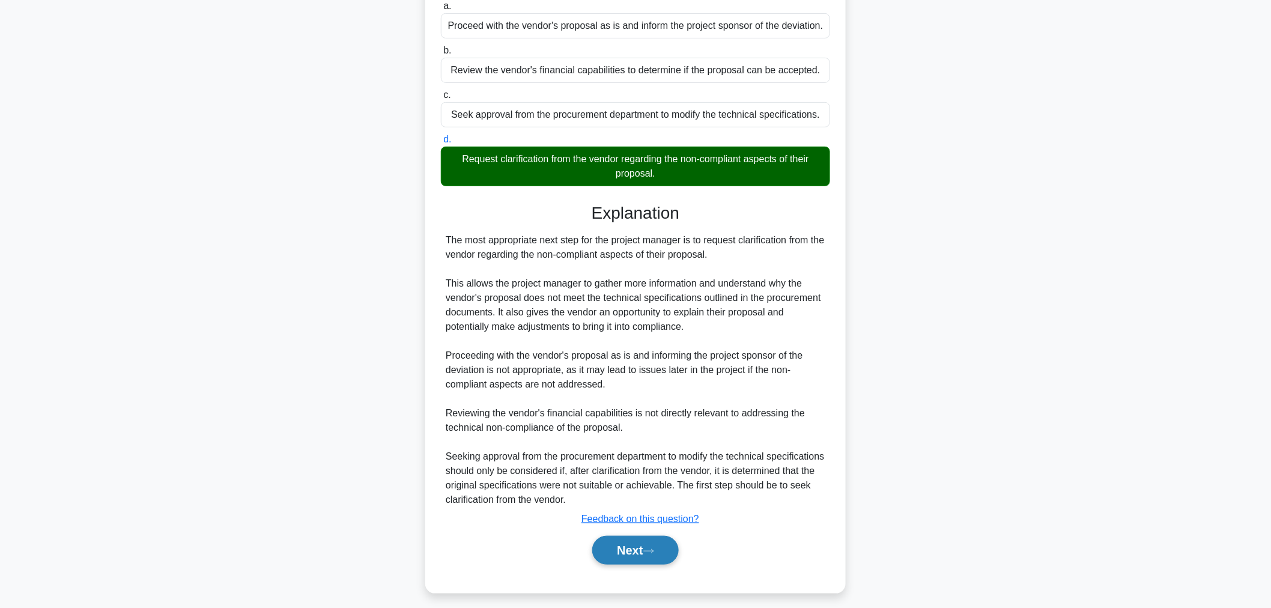
click at [599, 551] on button "Next" at bounding box center [635, 550] width 86 height 29
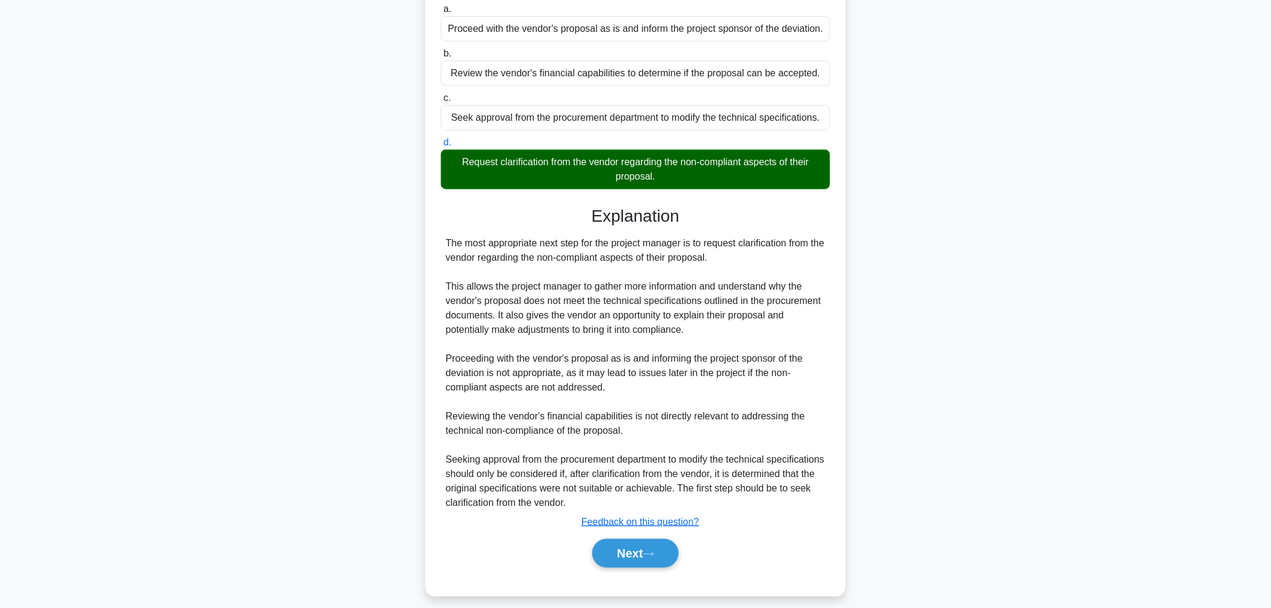
scroll to position [40, 0]
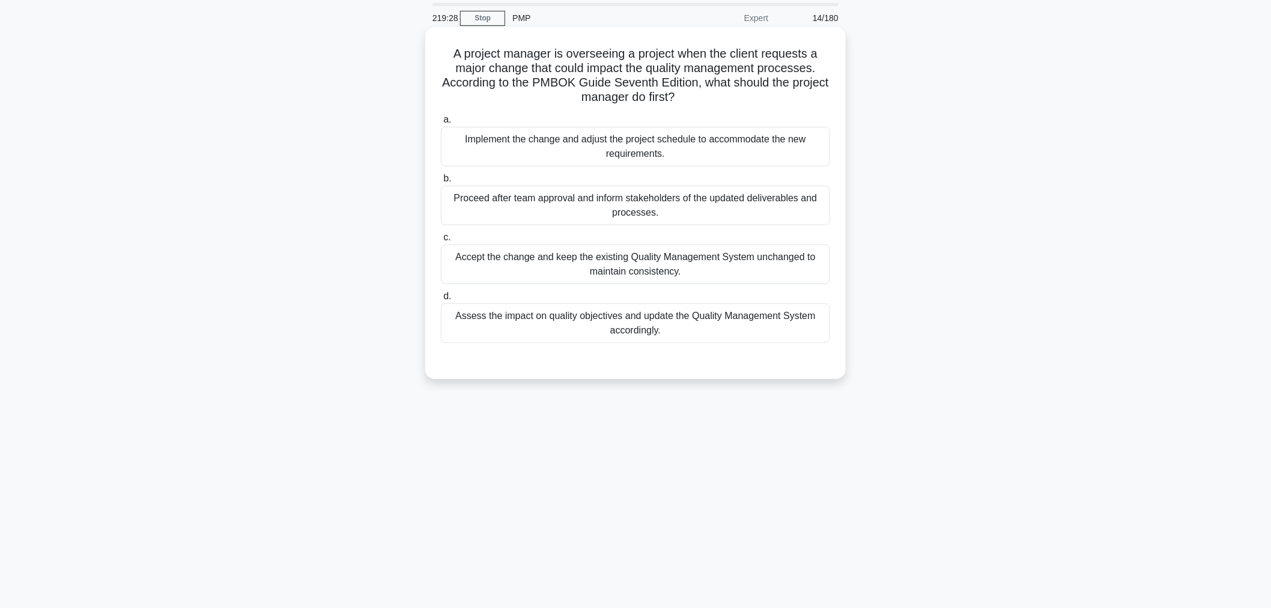
click at [767, 335] on div "Assess the impact on quality objectives and update the Quality Management Syste…" at bounding box center [635, 323] width 389 height 40
click at [441, 300] on input "d. Assess the impact on quality objectives and update the Quality Management Sy…" at bounding box center [441, 296] width 0 height 8
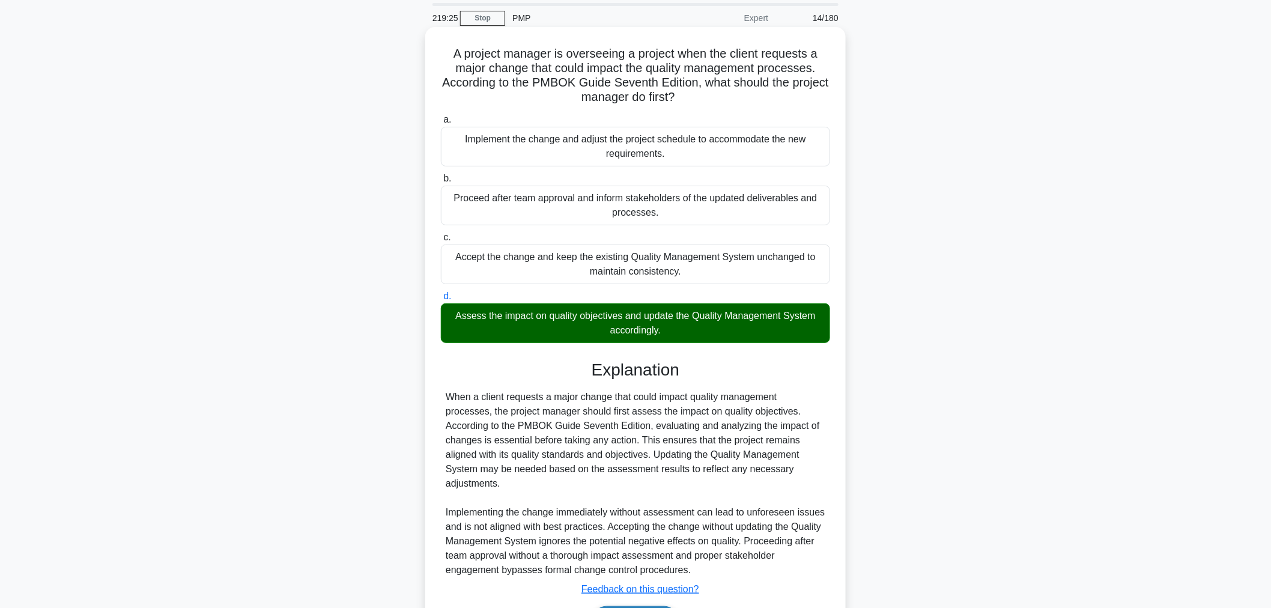
click at [664, 606] on button "Next" at bounding box center [635, 620] width 86 height 29
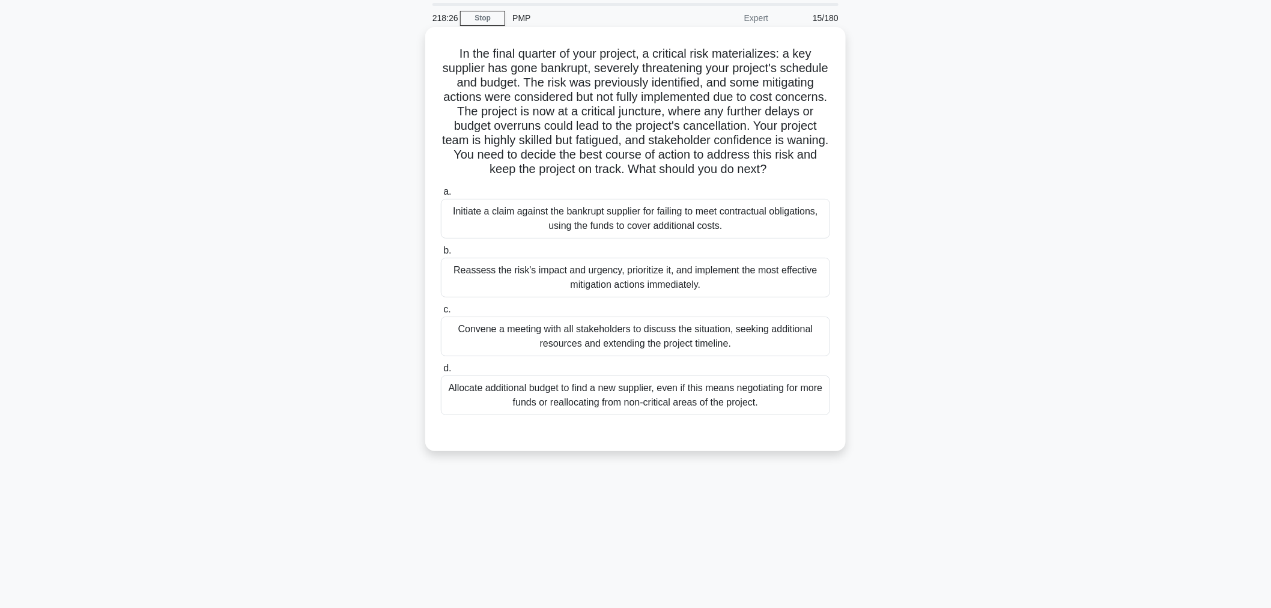
click at [659, 284] on div "Reassess the risk's impact and urgency, prioritize it, and implement the most e…" at bounding box center [635, 278] width 389 height 40
click at [441, 255] on input "b. Reassess the risk's impact and urgency, prioritize it, and implement the mos…" at bounding box center [441, 251] width 0 height 8
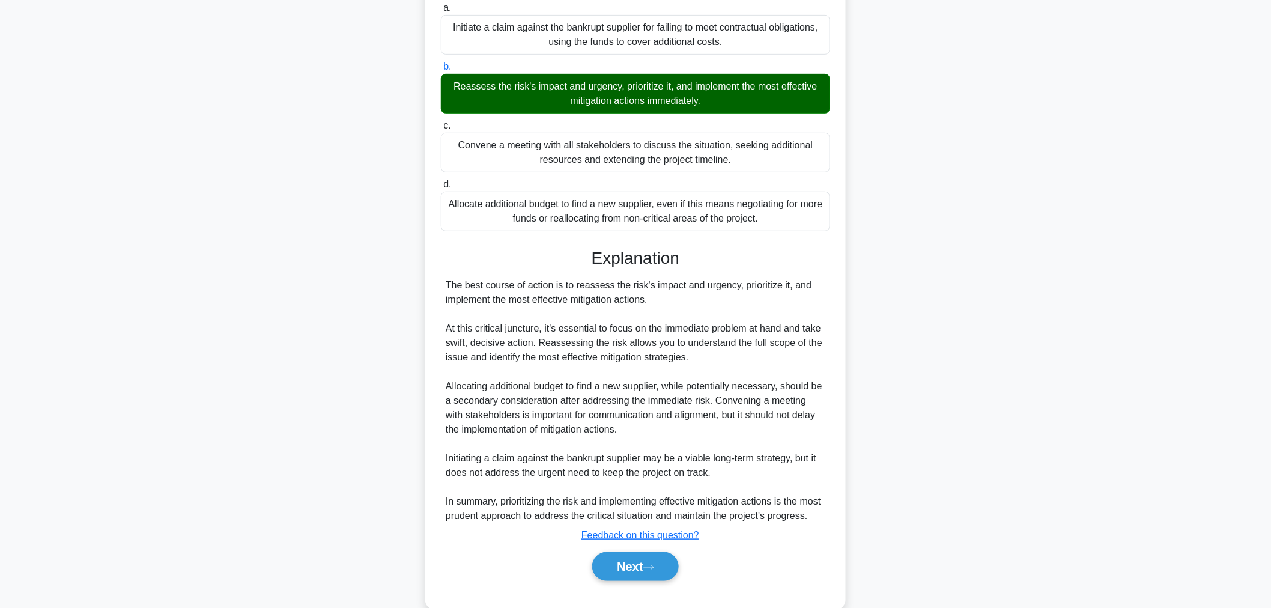
scroll to position [247, 0]
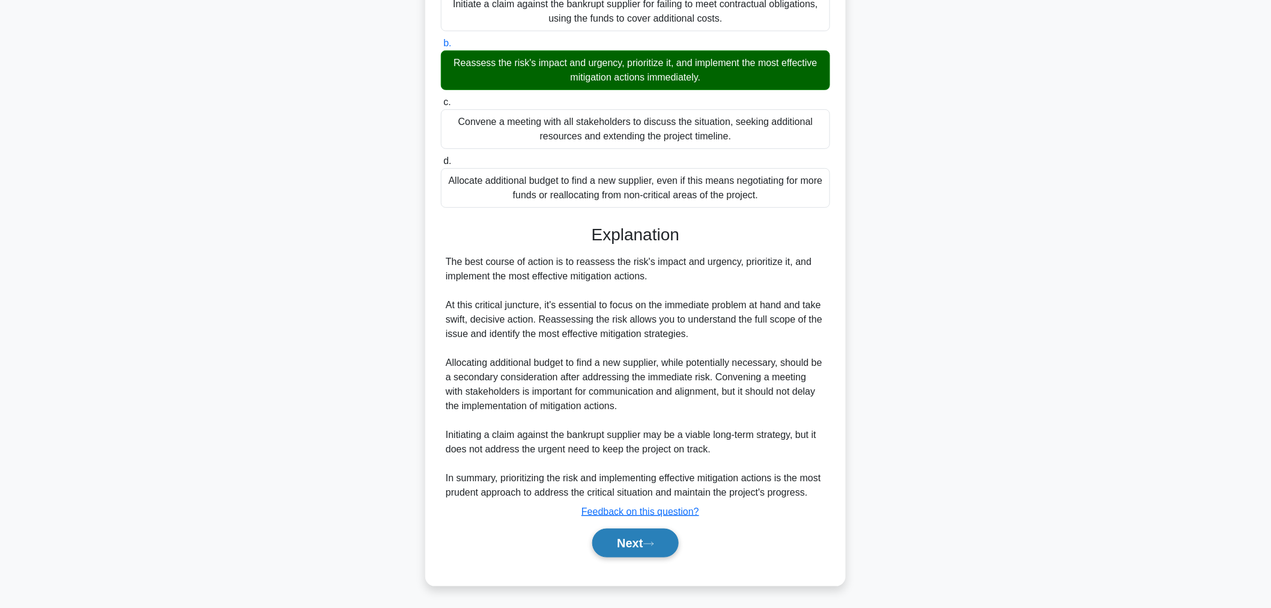
click at [640, 557] on button "Next" at bounding box center [635, 543] width 86 height 29
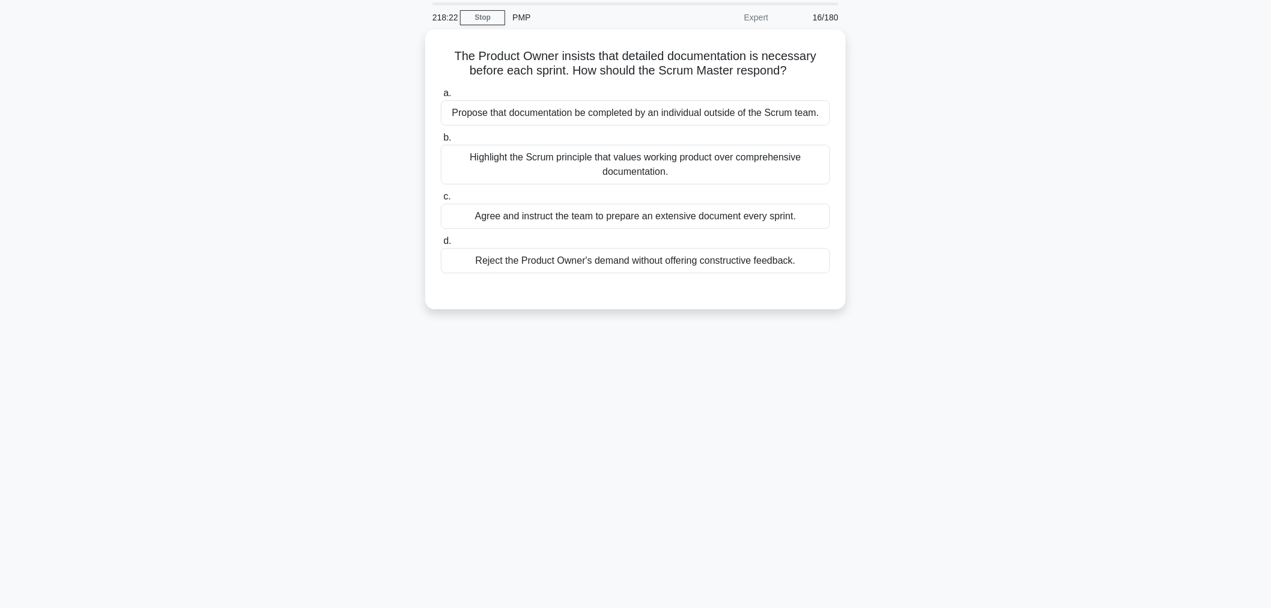
scroll to position [40, 0]
click at [531, 148] on div "Highlight the Scrum principle that values working product over comprehensive do…" at bounding box center [635, 162] width 389 height 40
click at [441, 139] on input "b. Highlight the Scrum principle that values working product over comprehensive…" at bounding box center [441, 136] width 0 height 8
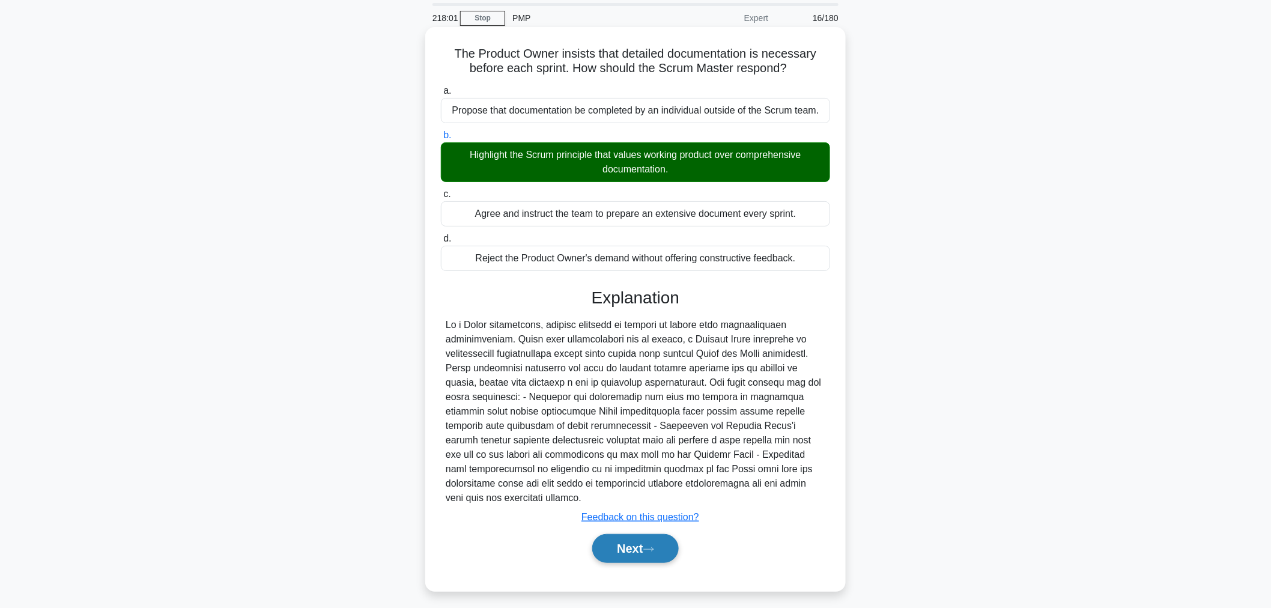
click at [646, 549] on button "Next" at bounding box center [635, 548] width 86 height 29
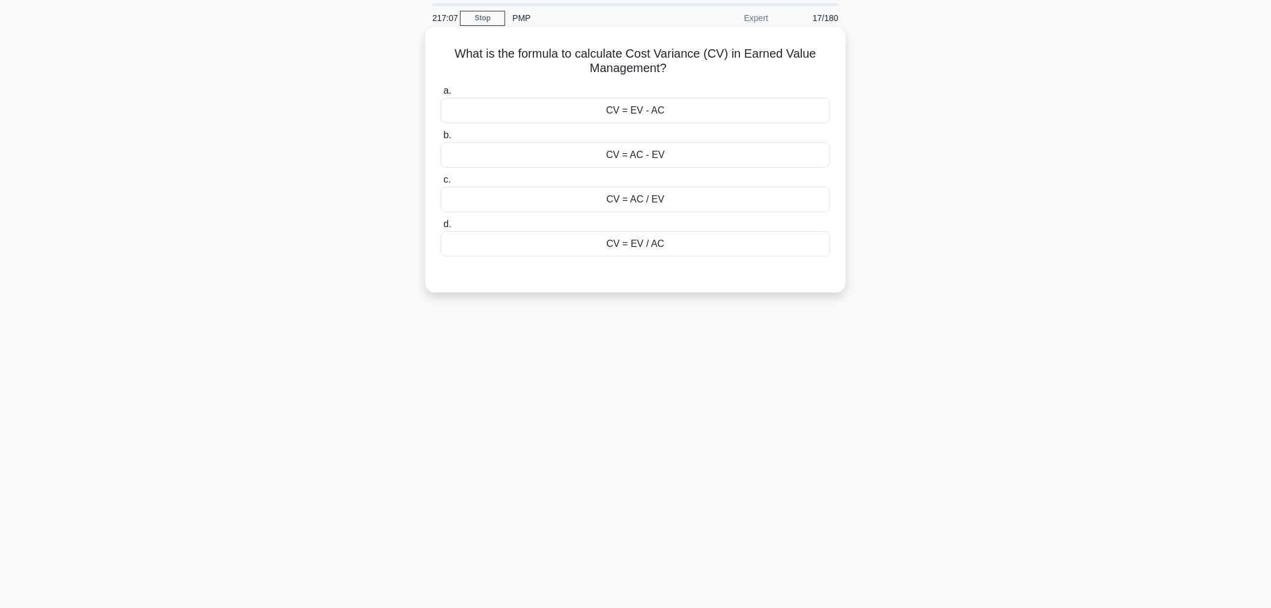
click at [692, 112] on div "CV = EV - AC" at bounding box center [635, 110] width 389 height 25
click at [441, 95] on input "a. CV = EV - AC" at bounding box center [441, 91] width 0 height 8
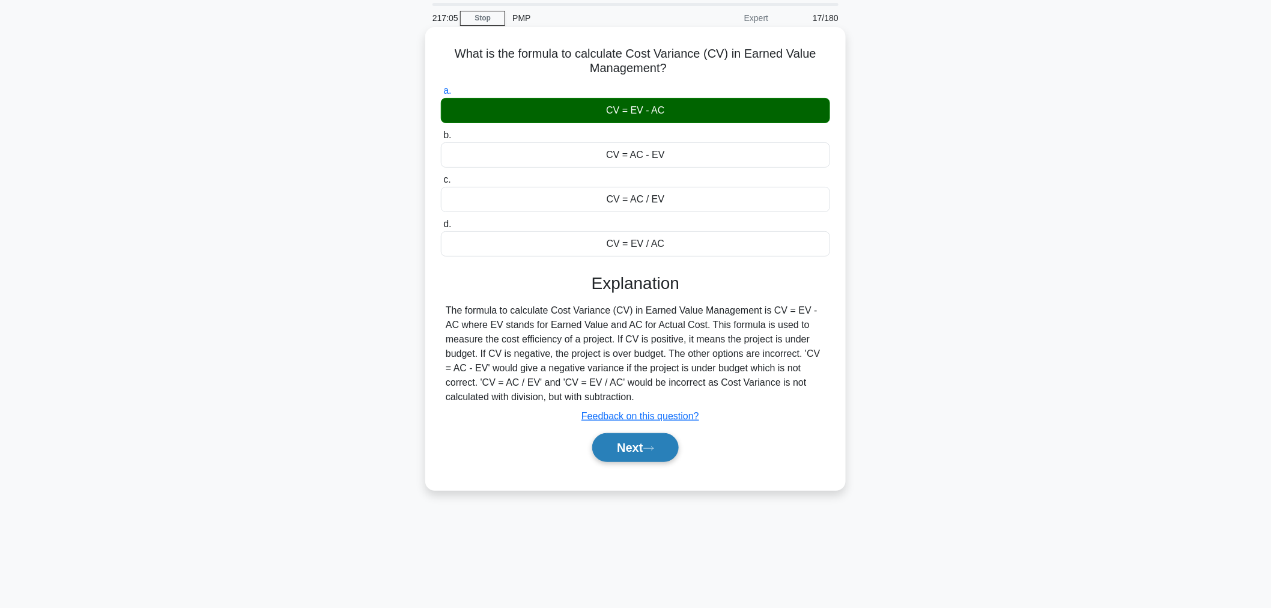
click at [622, 449] on button "Next" at bounding box center [635, 447] width 86 height 29
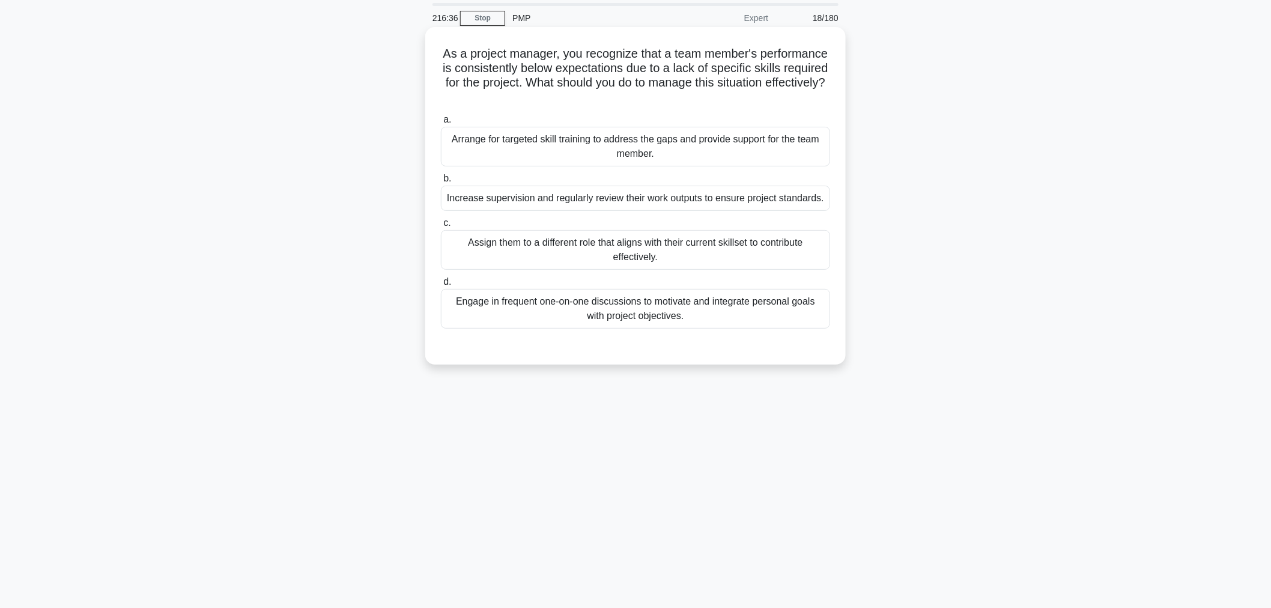
click at [680, 136] on div "Arrange for targeted skill training to address the gaps and provide support for…" at bounding box center [635, 147] width 389 height 40
click at [441, 124] on input "a. Arrange for targeted skill training to address the gaps and provide support …" at bounding box center [441, 120] width 0 height 8
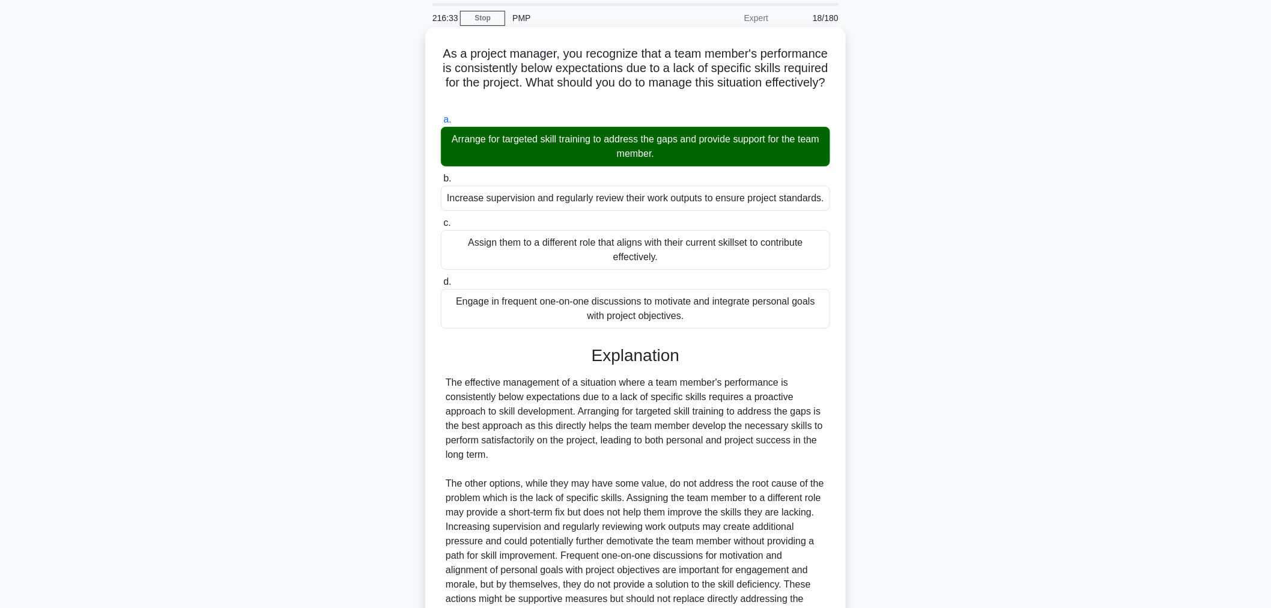
scroll to position [161, 0]
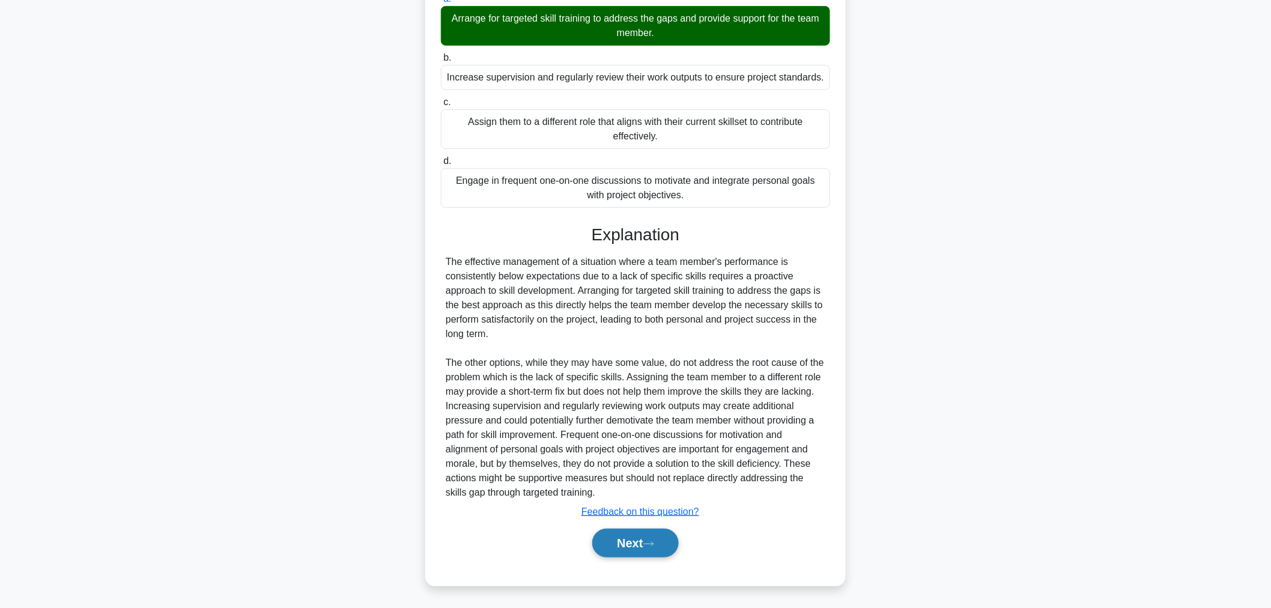
click at [646, 543] on button "Next" at bounding box center [635, 543] width 86 height 29
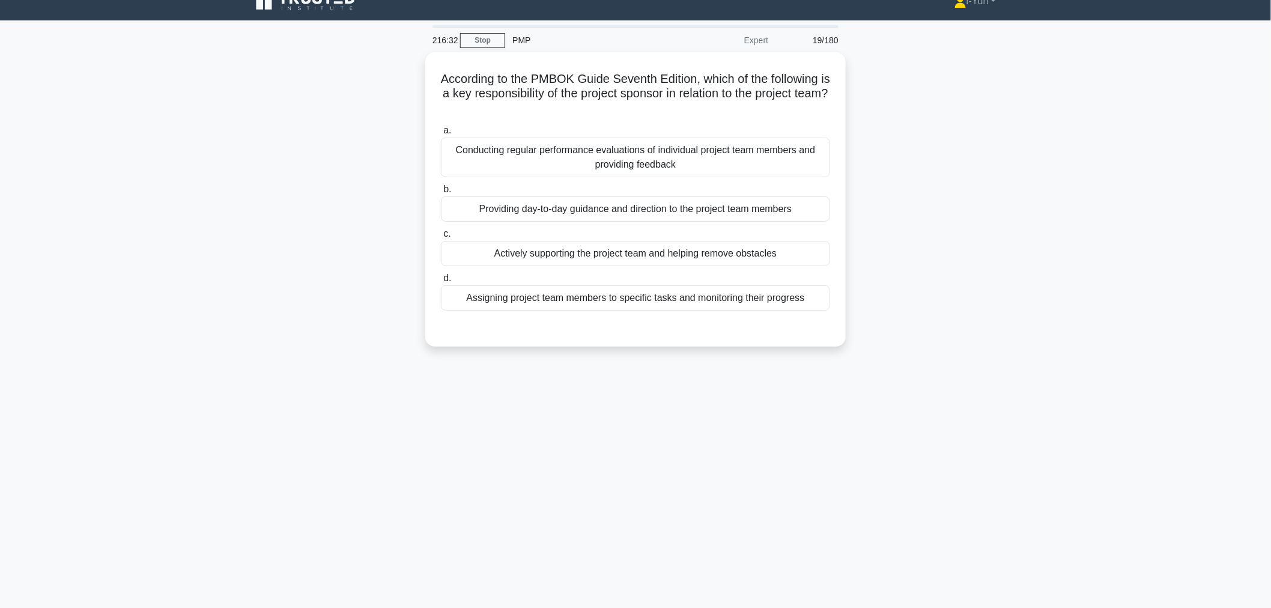
scroll to position [0, 0]
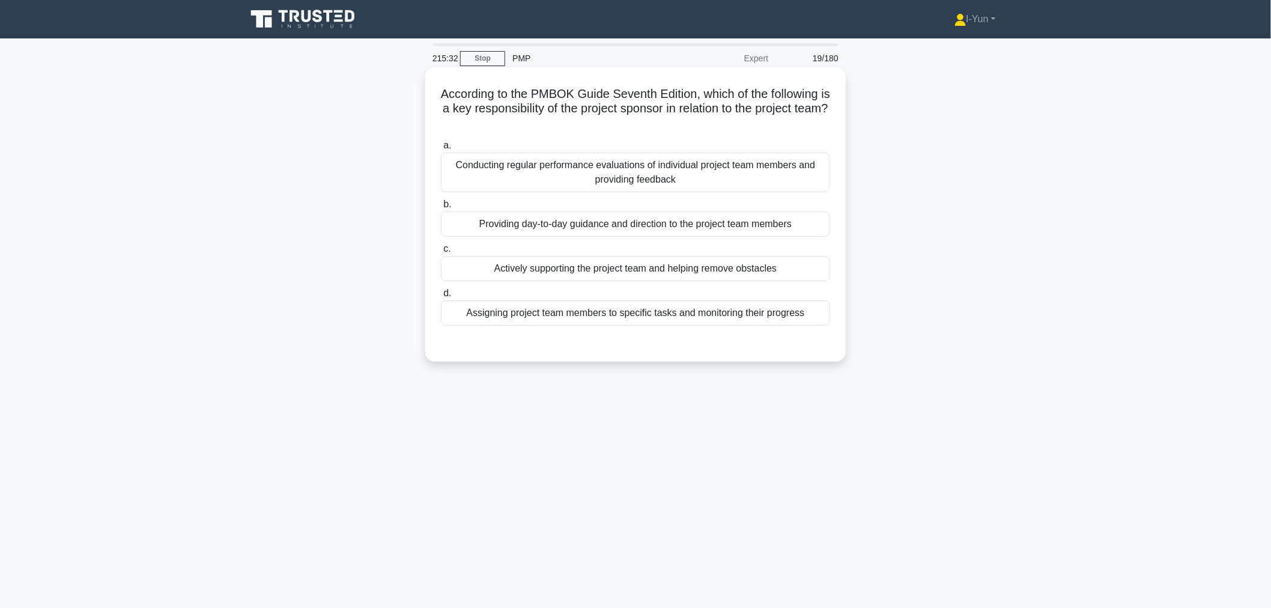
click at [811, 232] on div "Providing day-to-day guidance and direction to the project team members" at bounding box center [635, 223] width 389 height 25
click at [441, 208] on input "b. Providing day-to-day guidance and direction to the project team members" at bounding box center [441, 205] width 0 height 8
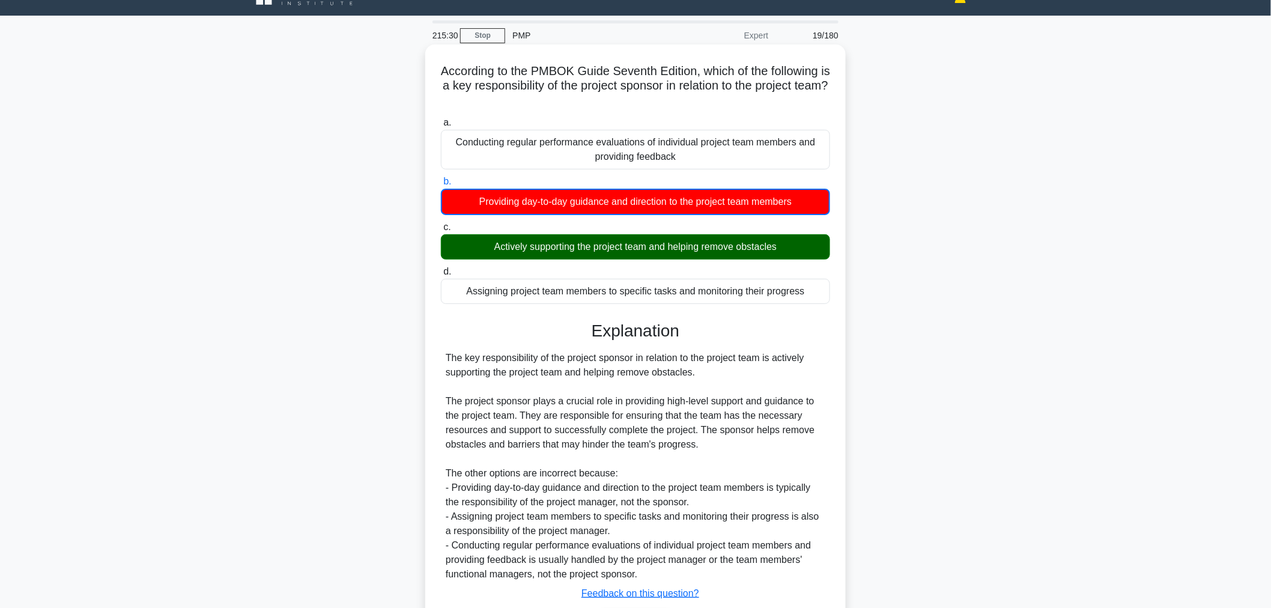
scroll to position [104, 0]
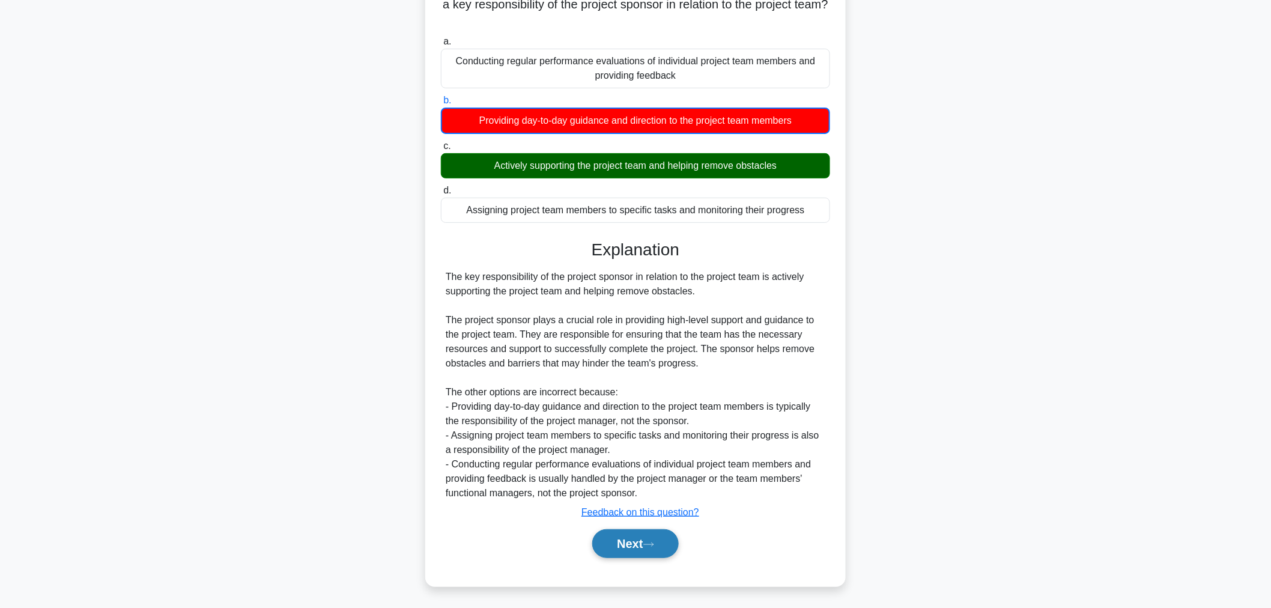
click at [663, 551] on button "Next" at bounding box center [635, 543] width 86 height 29
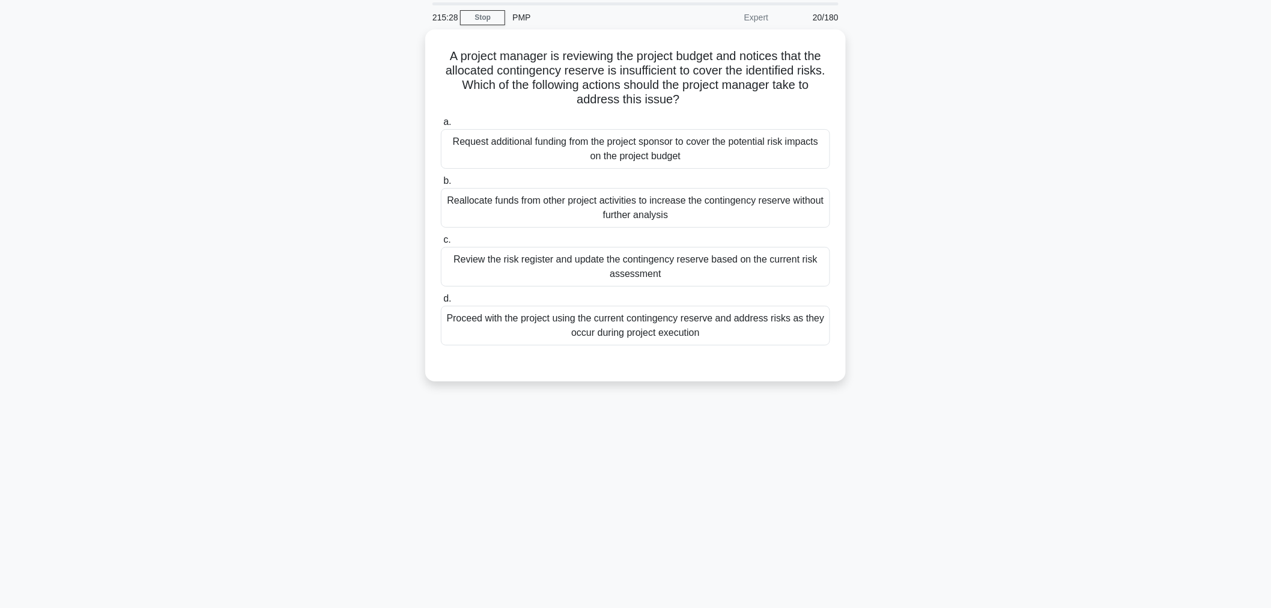
scroll to position [40, 0]
click at [802, 282] on div "Review the risk register and update the contingency reserve based on the curren…" at bounding box center [635, 264] width 389 height 40
click at [441, 241] on input "c. Review the risk register and update the contingency reserve based on the cur…" at bounding box center [441, 238] width 0 height 8
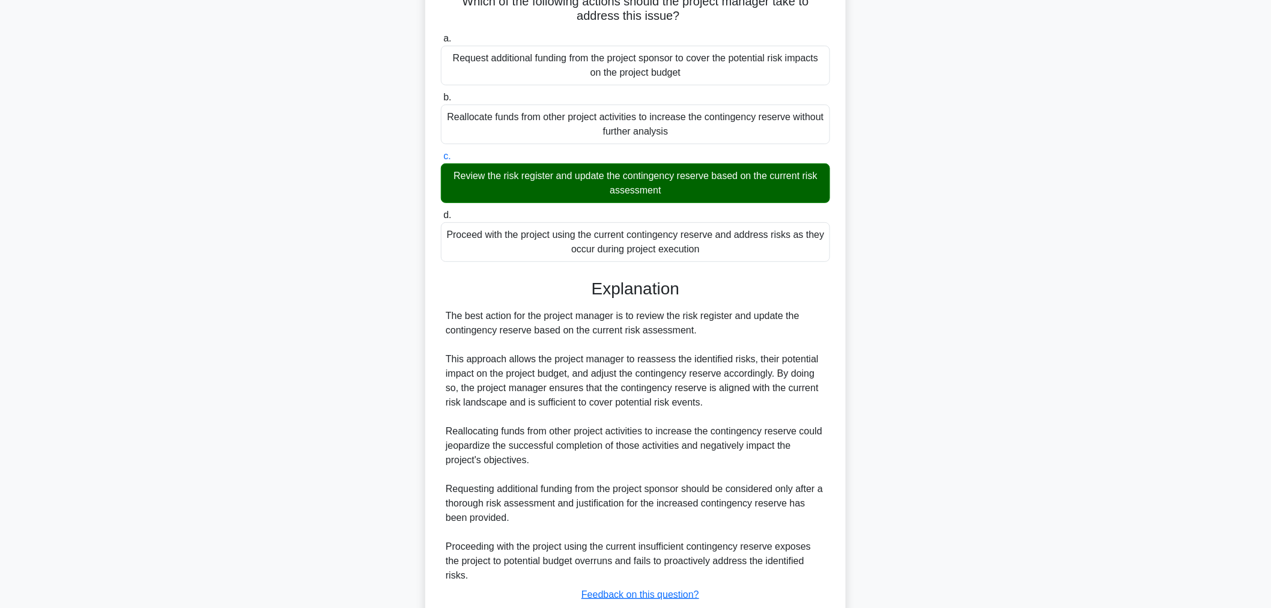
scroll to position [205, 0]
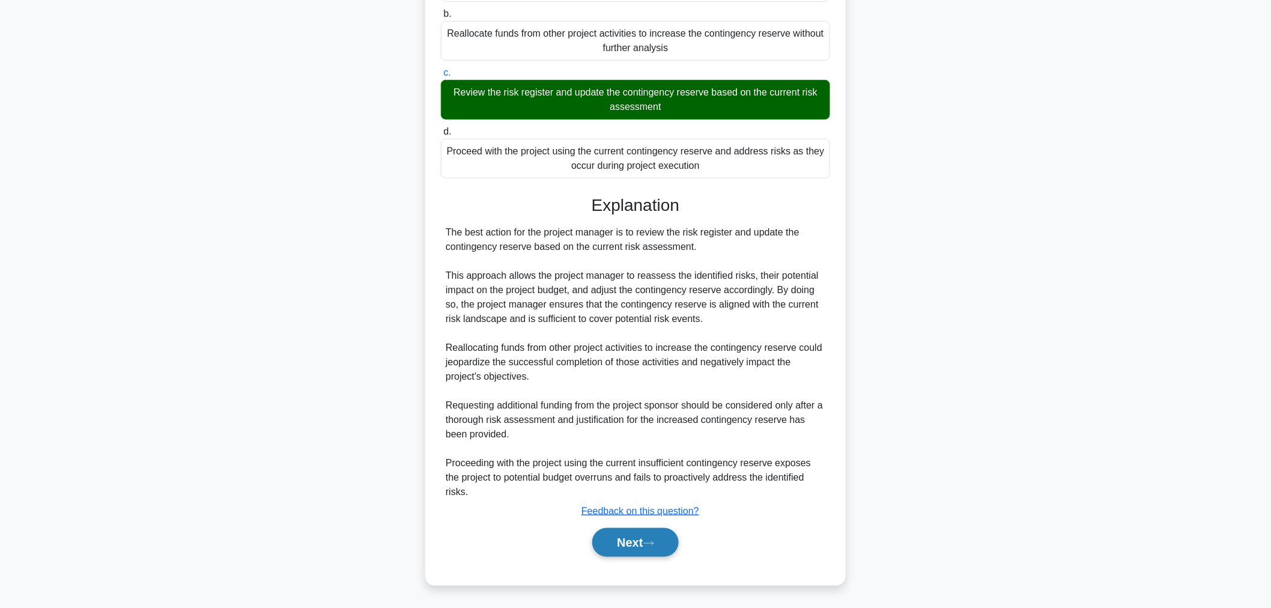
click at [659, 553] on button "Next" at bounding box center [635, 542] width 86 height 29
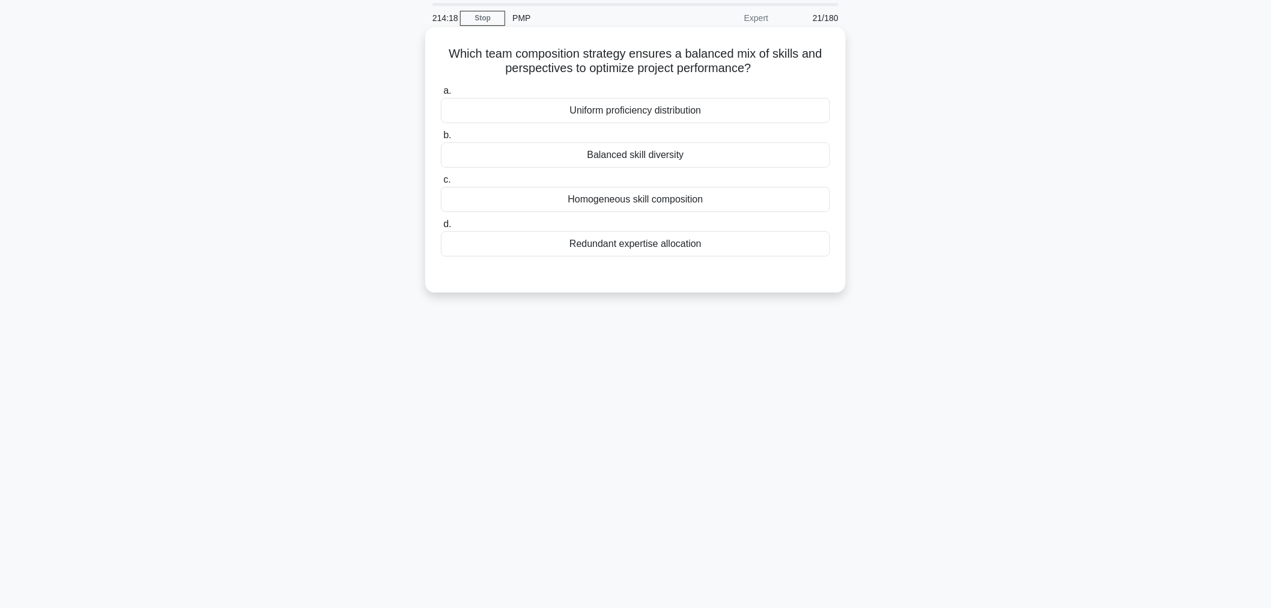
click at [796, 166] on div "Balanced skill diversity" at bounding box center [635, 154] width 389 height 25
click at [441, 139] on input "b. Balanced skill diversity" at bounding box center [441, 136] width 0 height 8
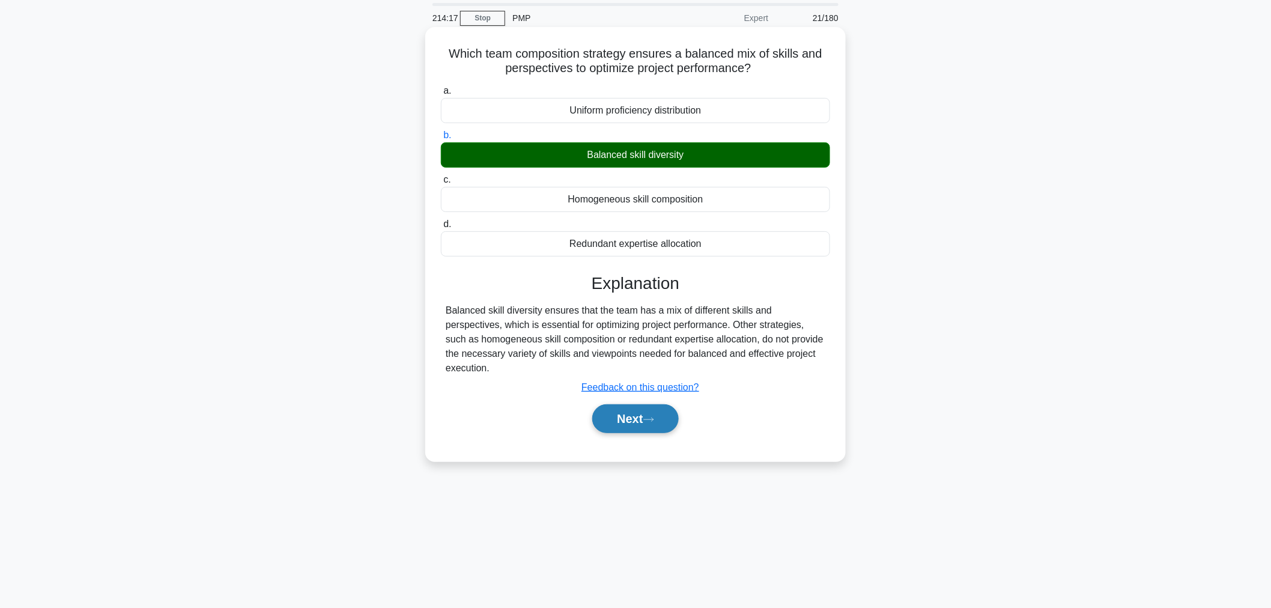
click at [659, 422] on button "Next" at bounding box center [635, 418] width 86 height 29
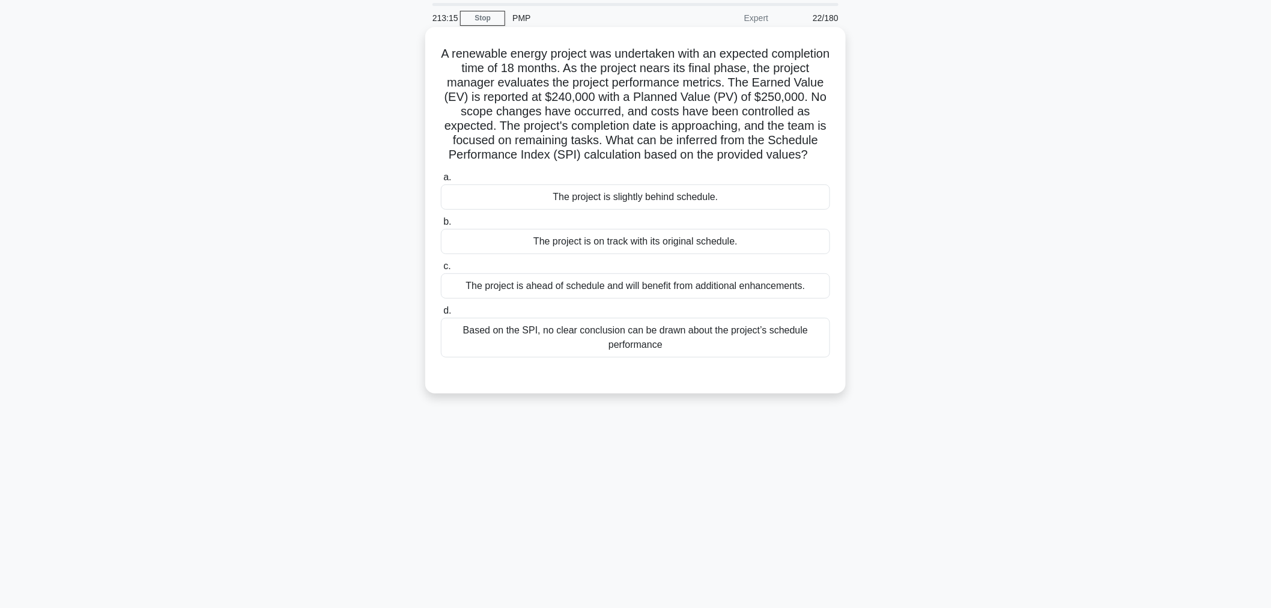
click at [787, 357] on div "Based on the SPI, no clear conclusion can be drawn about the project’s schedule…" at bounding box center [635, 338] width 389 height 40
click at [441, 315] on input "d. Based on the SPI, no clear conclusion can be drawn about the project’s sched…" at bounding box center [441, 311] width 0 height 8
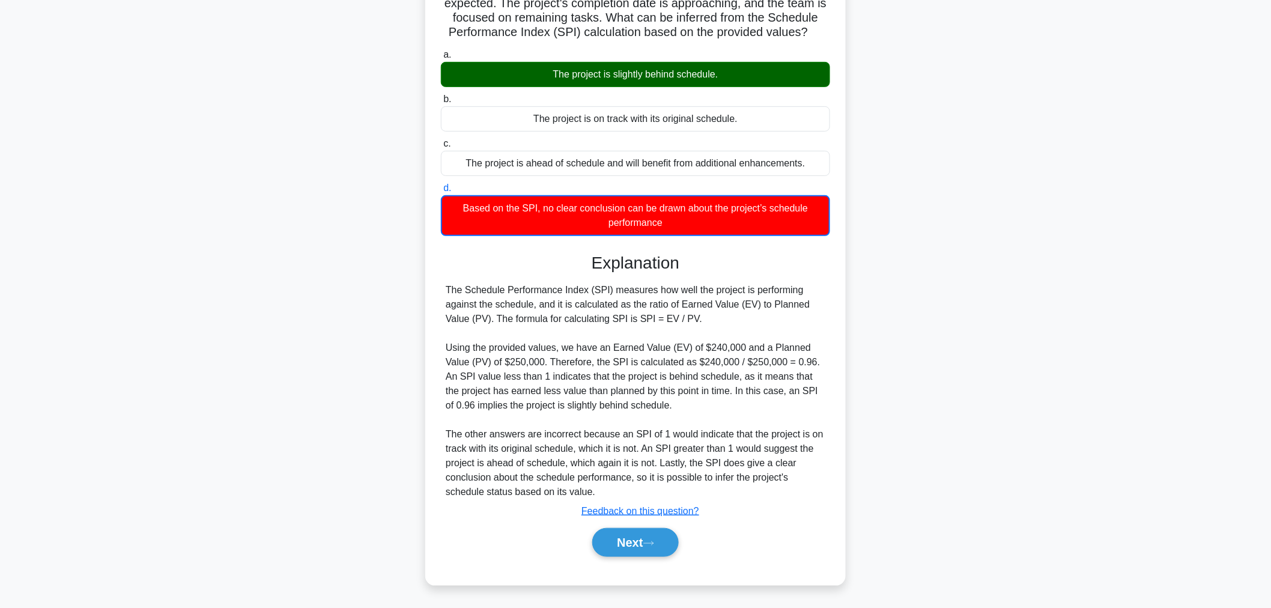
scroll to position [172, 0]
drag, startPoint x: 637, startPoint y: 321, endPoint x: 682, endPoint y: 316, distance: 44.8
click at [682, 316] on div "The Schedule Performance Index (SPI) measures how well the project is performin…" at bounding box center [636, 391] width 380 height 216
drag, startPoint x: 633, startPoint y: 323, endPoint x: 691, endPoint y: 320, distance: 58.3
click at [691, 320] on div "The Schedule Performance Index (SPI) measures how well the project is performin…" at bounding box center [636, 391] width 380 height 216
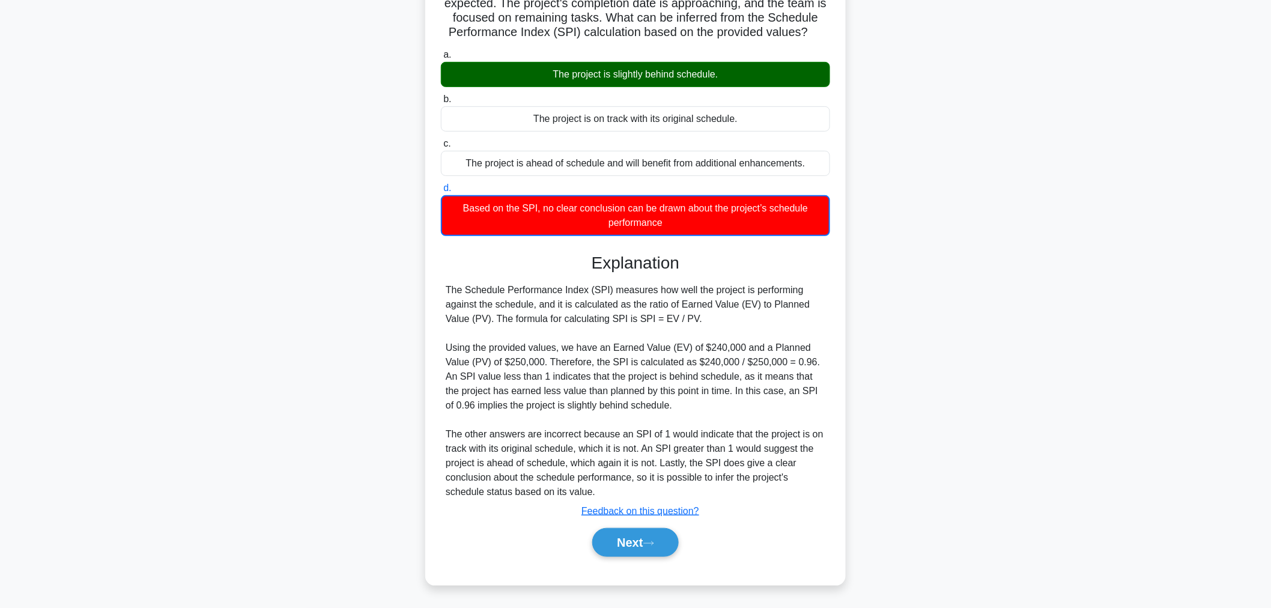
copy div "SPI = EV / PV"
click at [620, 532] on button "Next" at bounding box center [635, 542] width 86 height 29
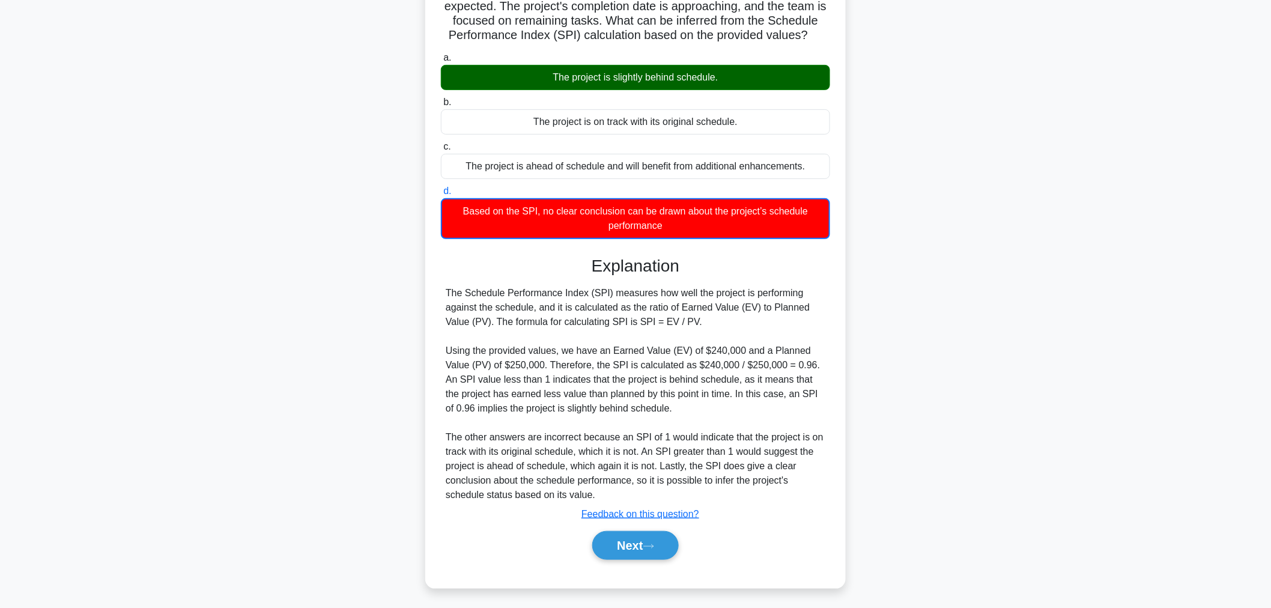
scroll to position [40, 0]
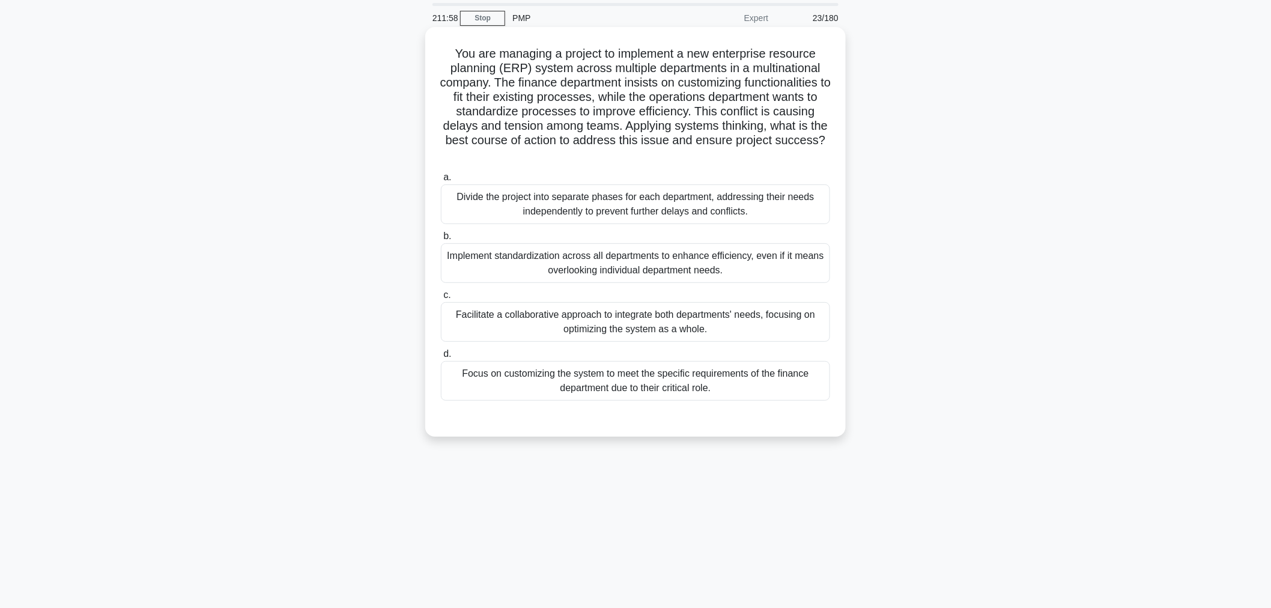
click at [785, 351] on label "d. Focus on customizing the system to meet the specific requirements of the fin…" at bounding box center [635, 374] width 389 height 54
click at [441, 351] on input "d. Focus on customizing the system to meet the specific requirements of the fin…" at bounding box center [441, 354] width 0 height 8
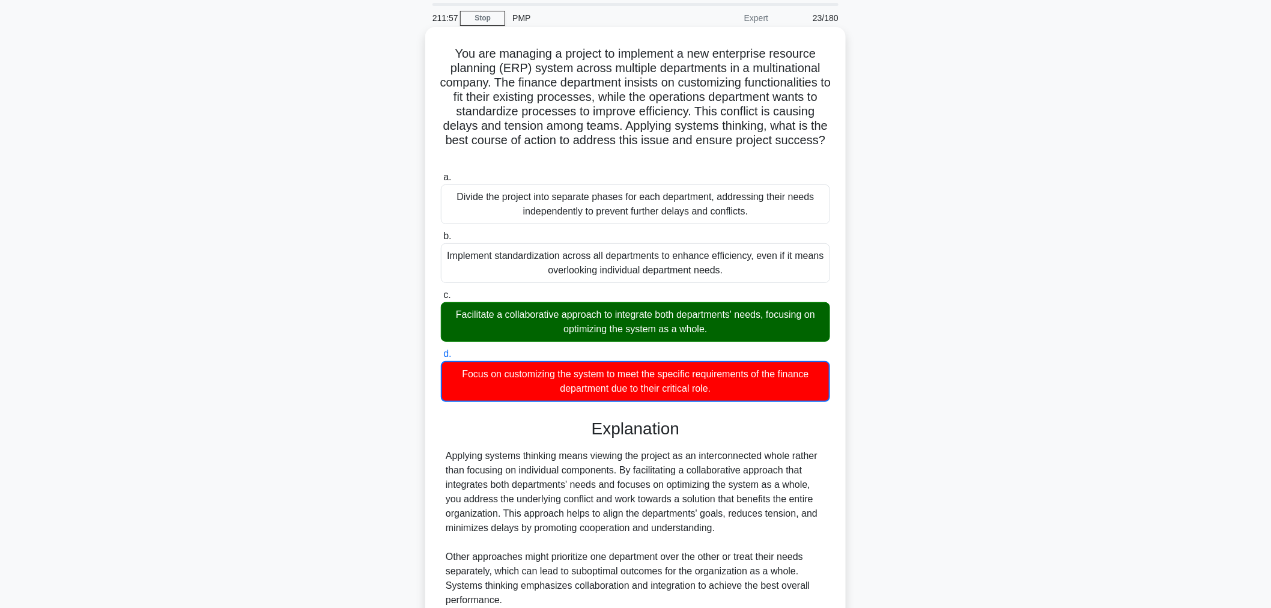
click at [761, 315] on div "Facilitate a collaborative approach to integrate both departments' needs, focus…" at bounding box center [635, 322] width 389 height 40
click at [441, 299] on input "c. Facilitate a collaborative approach to integrate both departments' needs, fo…" at bounding box center [441, 295] width 0 height 8
click at [778, 309] on div "Facilitate a collaborative approach to integrate both departments' needs, focus…" at bounding box center [635, 322] width 389 height 40
click at [441, 299] on input "c. Facilitate a collaborative approach to integrate both departments' needs, fo…" at bounding box center [441, 295] width 0 height 8
click at [777, 330] on div "Facilitate a collaborative approach to integrate both departments' needs, focus…" at bounding box center [635, 322] width 389 height 40
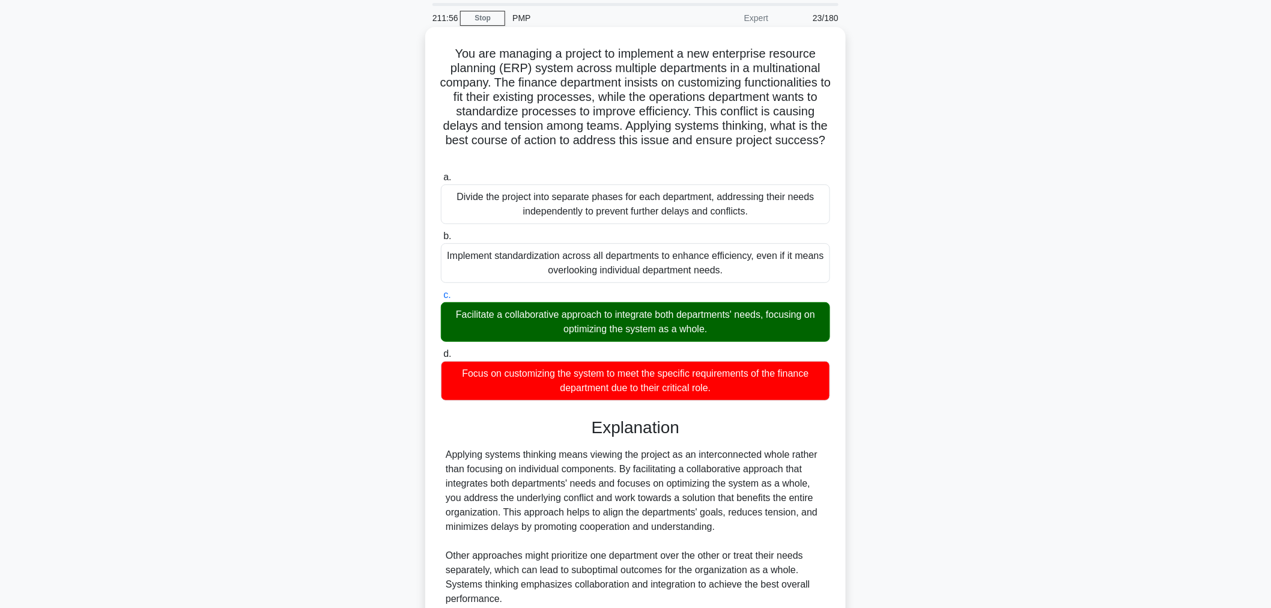
click at [441, 299] on input "c. Facilitate a collaborative approach to integrate both departments' needs, fo…" at bounding box center [441, 295] width 0 height 8
click at [767, 327] on div "Facilitate a collaborative approach to integrate both departments' needs, focus…" at bounding box center [635, 322] width 389 height 40
click at [441, 299] on input "c. Facilitate a collaborative approach to integrate both departments' needs, fo…" at bounding box center [441, 295] width 0 height 8
click at [768, 326] on div "Facilitate a collaborative approach to integrate both departments' needs, focus…" at bounding box center [635, 322] width 389 height 40
click at [441, 299] on input "c. Facilitate a collaborative approach to integrate both departments' needs, fo…" at bounding box center [441, 295] width 0 height 8
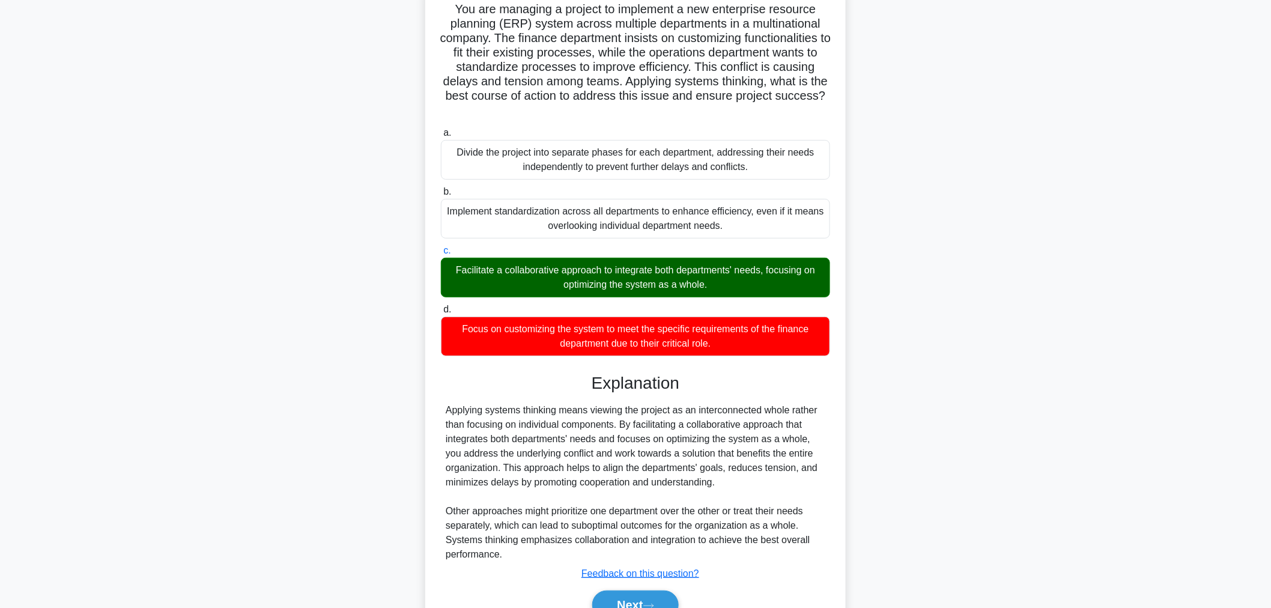
scroll to position [147, 0]
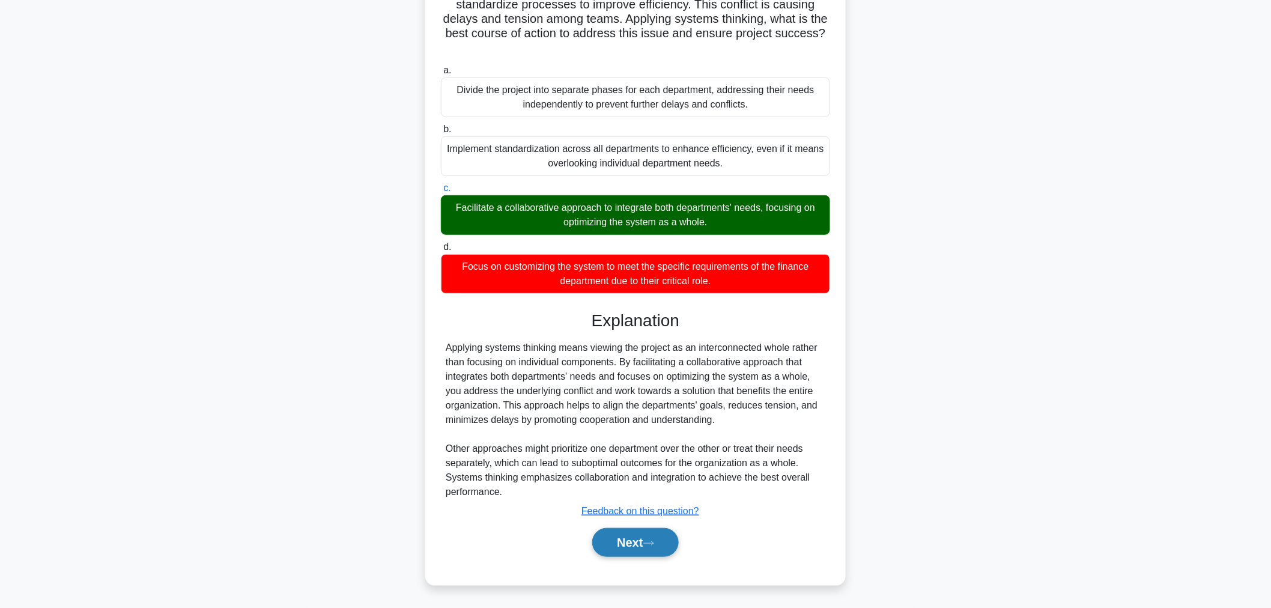
click at [653, 544] on icon at bounding box center [648, 543] width 11 height 7
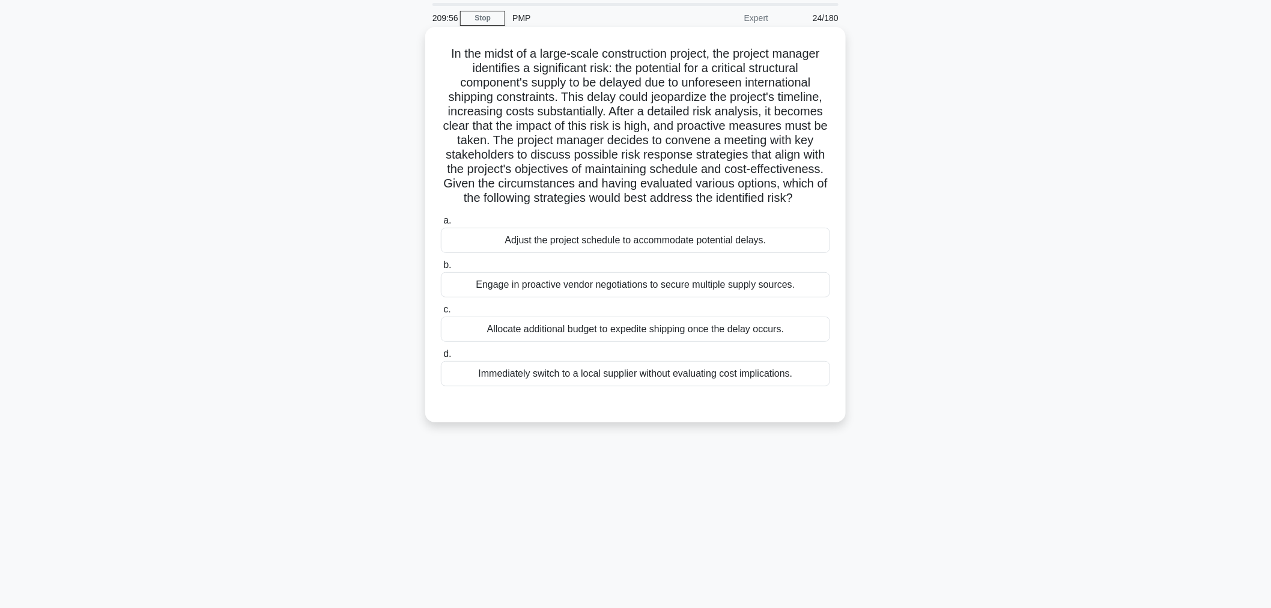
click at [795, 287] on div "Engage in proactive vendor negotiations to secure multiple supply sources." at bounding box center [635, 284] width 389 height 25
click at [441, 269] on input "b. Engage in proactive vendor negotiations to secure multiple supply sources." at bounding box center [441, 265] width 0 height 8
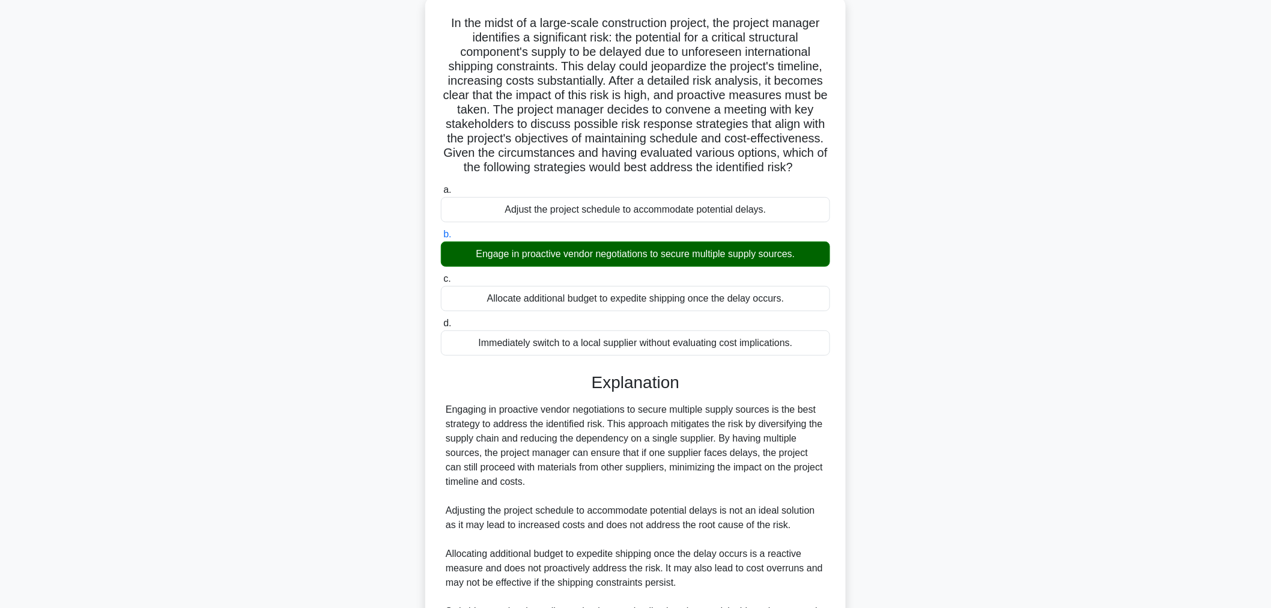
scroll to position [205, 0]
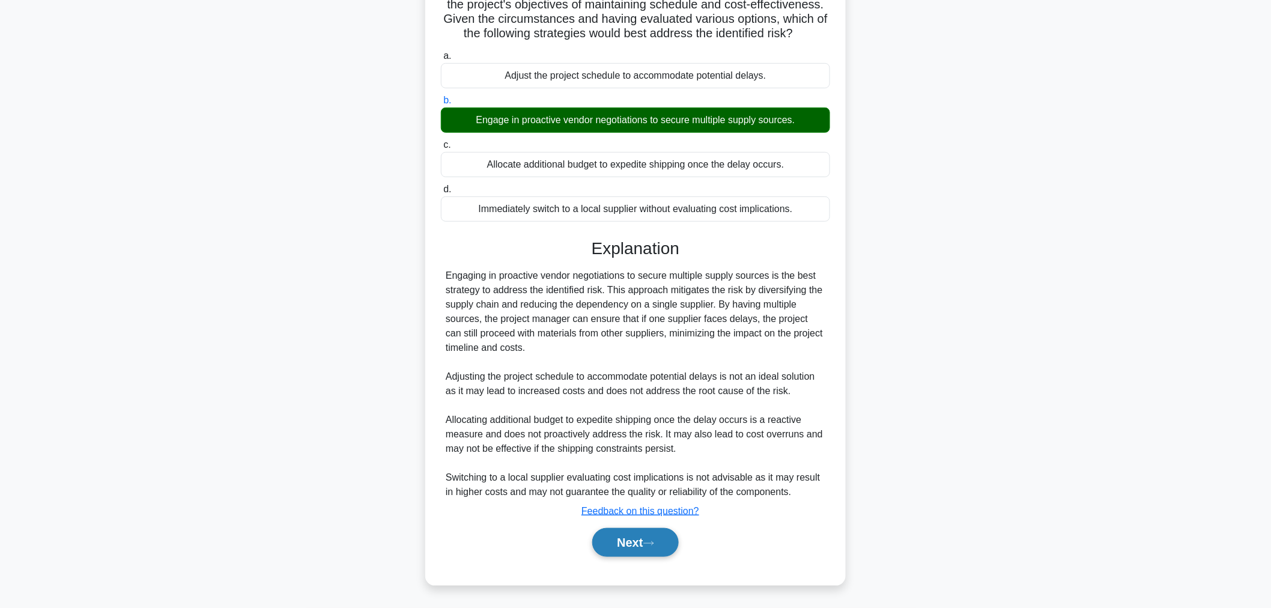
click at [647, 554] on button "Next" at bounding box center [635, 542] width 86 height 29
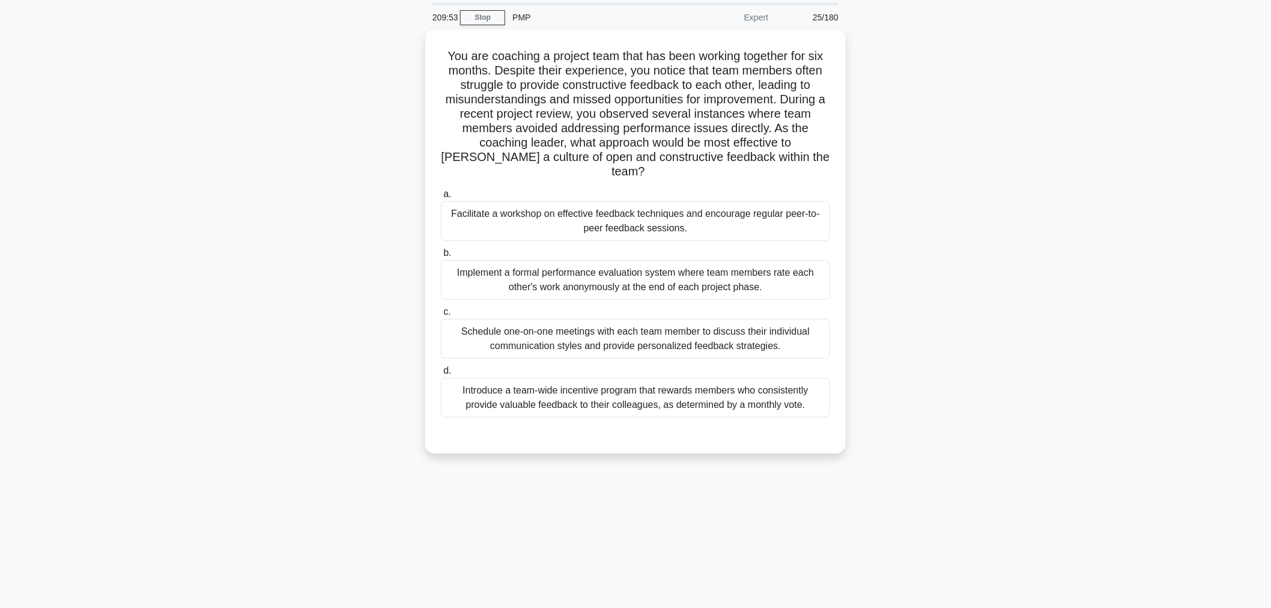
scroll to position [40, 0]
click at [763, 202] on div "Facilitate a workshop on effective feedback techniques and encourage regular pe…" at bounding box center [635, 219] width 389 height 40
click at [441, 196] on input "a. Facilitate a workshop on effective feedback techniques and encourage regular…" at bounding box center [441, 192] width 0 height 8
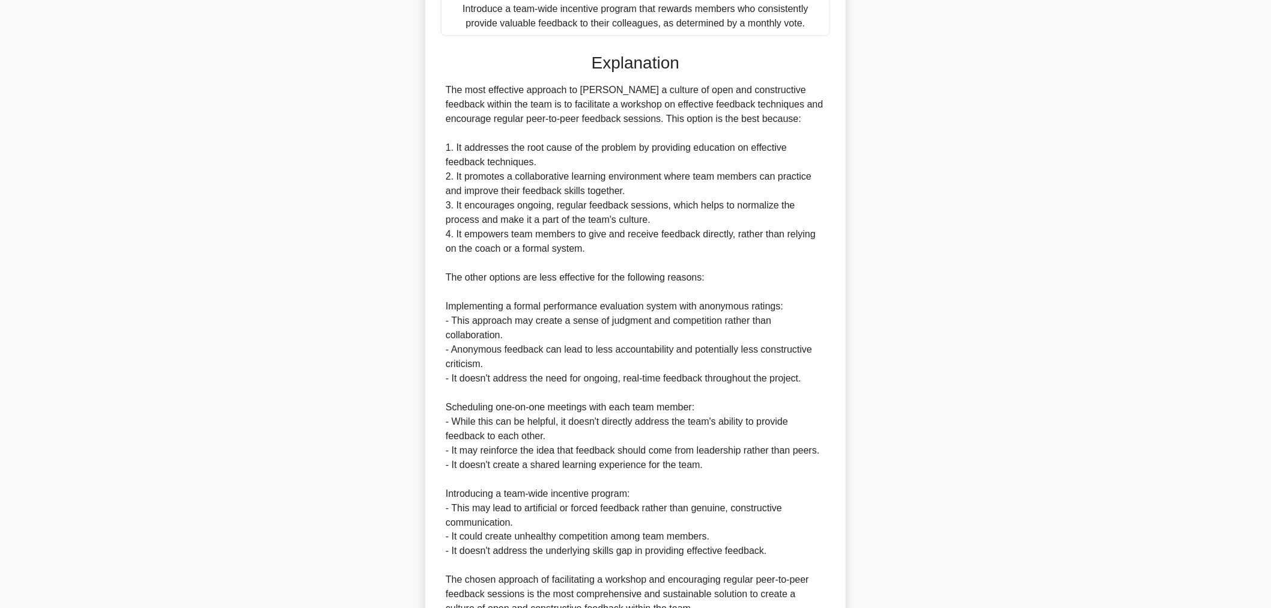
scroll to position [521, 0]
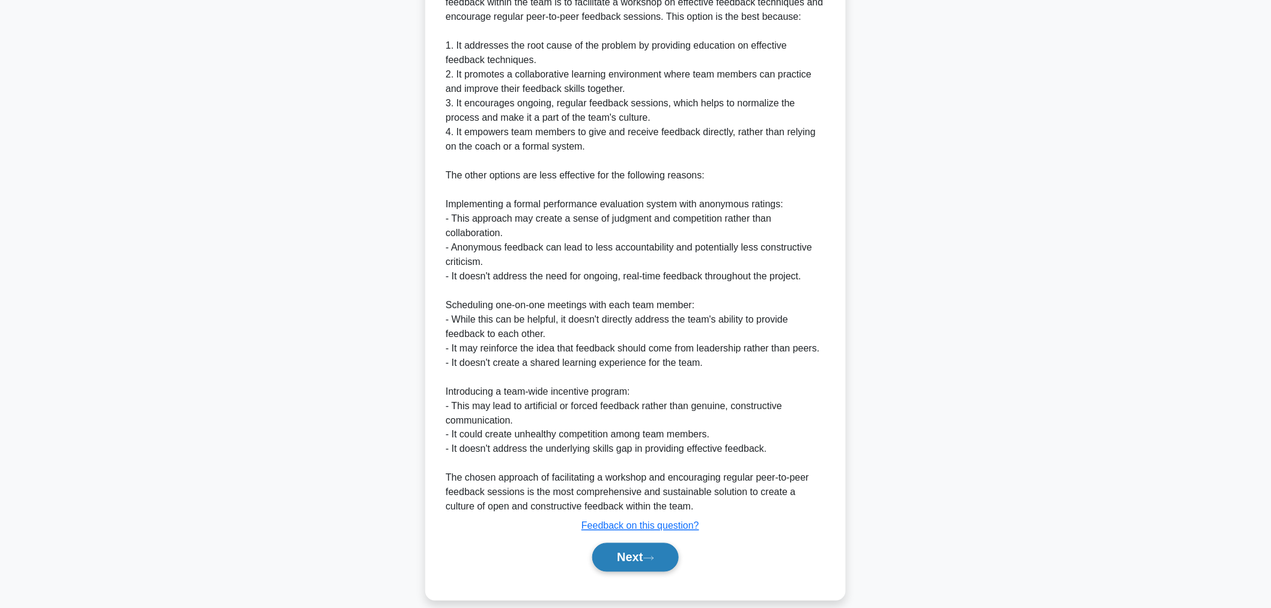
click at [653, 555] on icon at bounding box center [648, 558] width 11 height 7
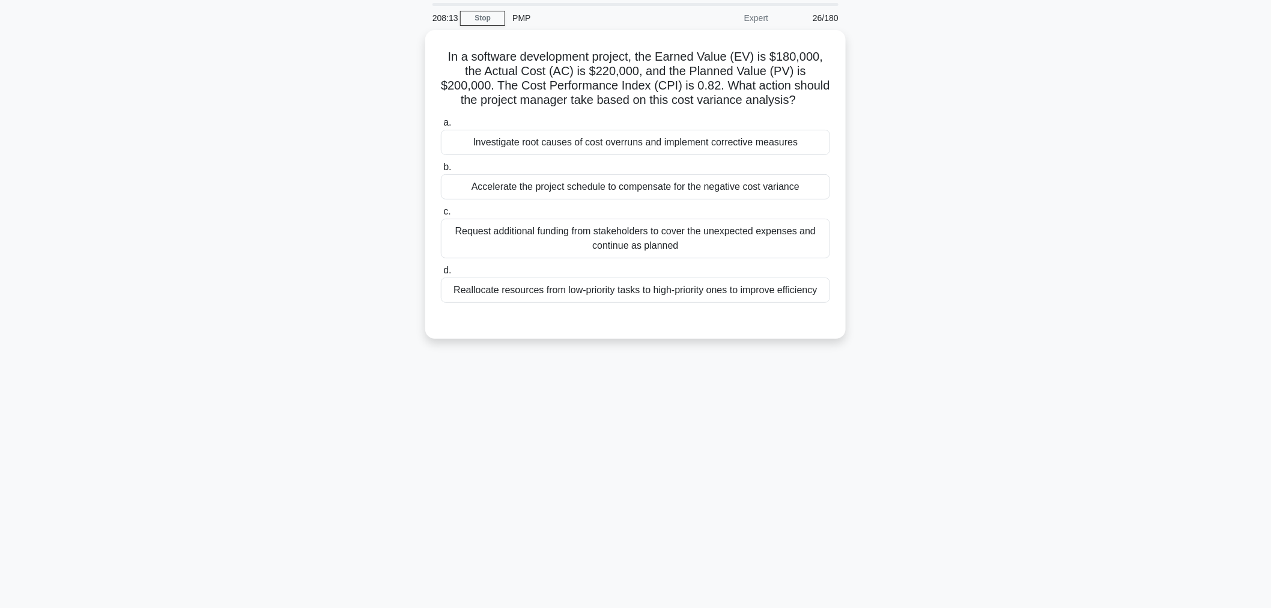
click at [938, 165] on div "In a software development project, the Earned Value (EV) is $180,000, the Actua…" at bounding box center [635, 191] width 793 height 323
click at [808, 145] on div "Investigate root causes of cost overruns and implement corrective measures" at bounding box center [635, 139] width 389 height 25
click at [441, 124] on input "a. Investigate root causes of cost overruns and implement corrective measures" at bounding box center [441, 120] width 0 height 8
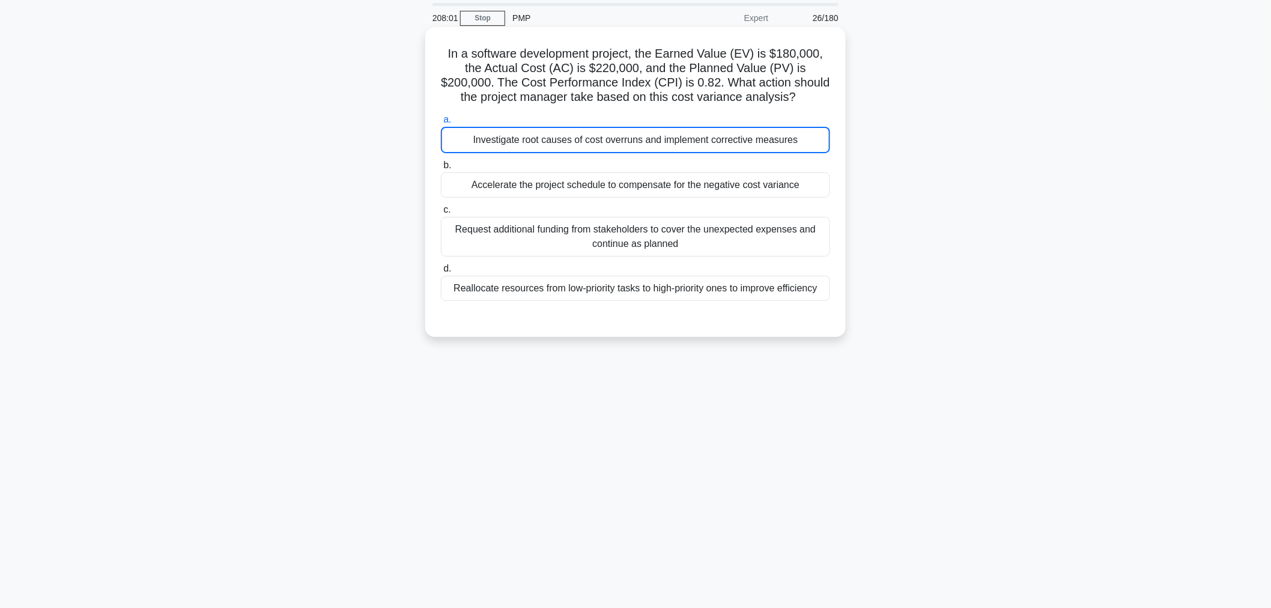
click at [788, 133] on div "Investigate root causes of cost overruns and implement corrective measures" at bounding box center [635, 140] width 389 height 26
click at [441, 124] on input "a. Investigate root causes of cost overruns and implement corrective measures" at bounding box center [441, 120] width 0 height 8
click at [777, 141] on div "Investigate root causes of cost overruns and implement corrective measures" at bounding box center [635, 140] width 389 height 26
click at [441, 124] on input "a. Investigate root causes of cost overruns and implement corrective measures" at bounding box center [441, 120] width 0 height 8
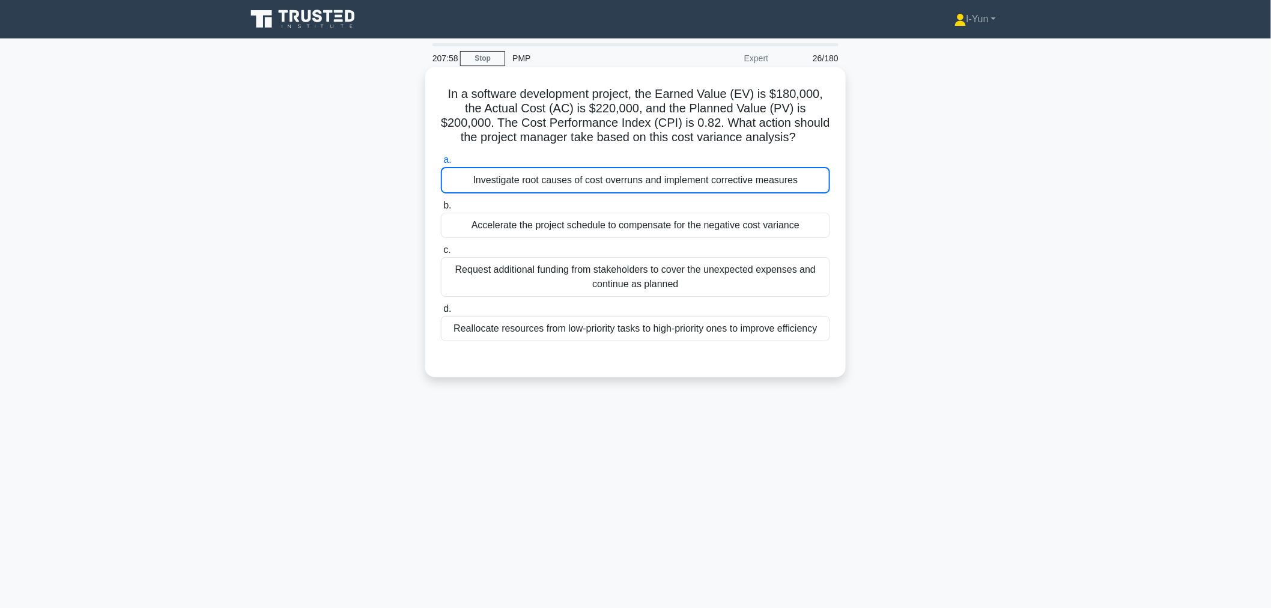
click at [758, 189] on div "Investigate root causes of cost overruns and implement corrective measures" at bounding box center [635, 180] width 389 height 26
click at [441, 164] on input "a. Investigate root causes of cost overruns and implement corrective measures" at bounding box center [441, 160] width 0 height 8
click at [760, 185] on div "Investigate root causes of cost overruns and implement corrective measures" at bounding box center [635, 180] width 389 height 26
click at [441, 164] on input "a. Investigate root causes of cost overruns and implement corrective measures" at bounding box center [441, 160] width 0 height 8
click at [763, 178] on div "Investigate root causes of cost overruns and implement corrective measures" at bounding box center [635, 180] width 389 height 26
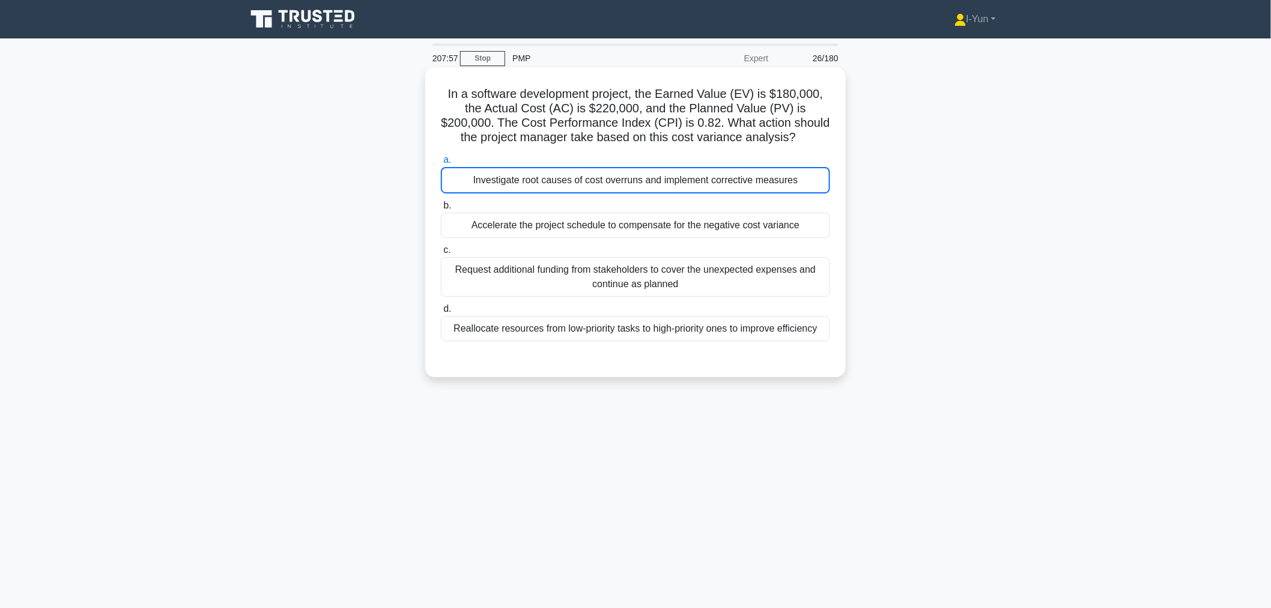
click at [441, 164] on input "a. Investigate root causes of cost overruns and implement corrective measures" at bounding box center [441, 160] width 0 height 8
click at [760, 175] on div "Investigate root causes of cost overruns and implement corrective measures" at bounding box center [635, 180] width 389 height 26
click at [441, 164] on input "a. Investigate root causes of cost overruns and implement corrective measures" at bounding box center [441, 160] width 0 height 8
click at [740, 172] on div "Investigate root causes of cost overruns and implement corrective measures" at bounding box center [635, 180] width 389 height 26
click at [441, 164] on input "a. Investigate root causes of cost overruns and implement corrective measures" at bounding box center [441, 160] width 0 height 8
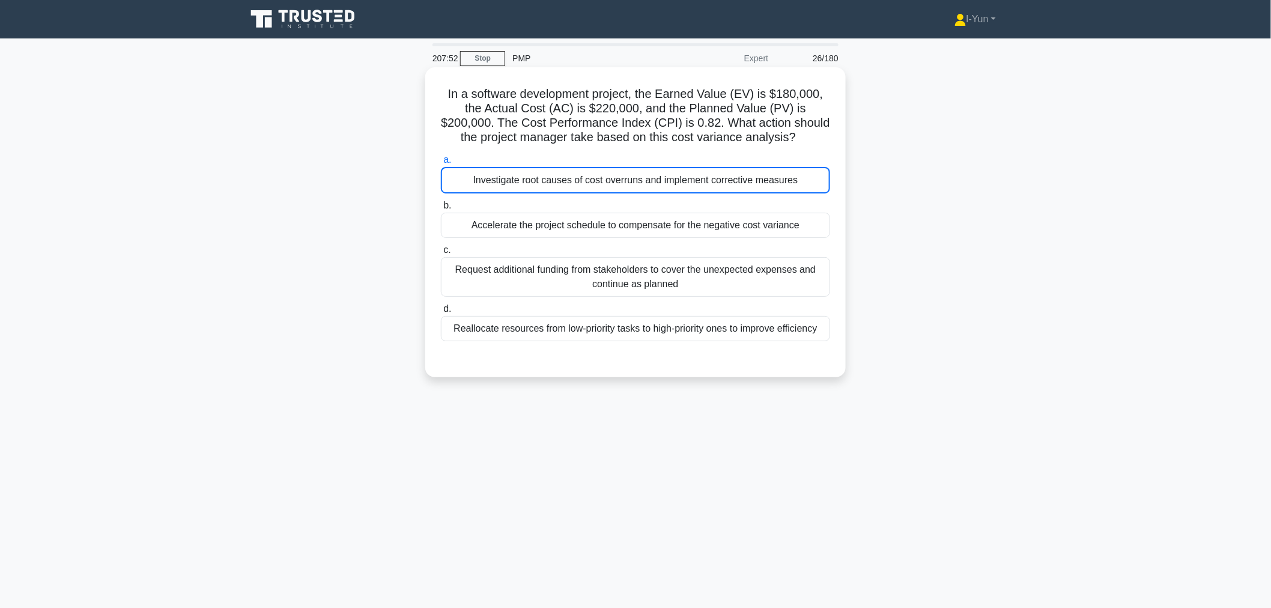
click at [733, 180] on div "Investigate root causes of cost overruns and implement corrective measures" at bounding box center [635, 180] width 389 height 26
click at [441, 164] on input "a. Investigate root causes of cost overruns and implement corrective measures" at bounding box center [441, 160] width 0 height 8
click at [853, 192] on div "In a software development project, the Earned Value (EV) is $180,000, the Actua…" at bounding box center [635, 232] width 793 height 324
click at [771, 193] on div "a. Investigate root causes of cost overruns and implement corrective measures b…" at bounding box center [636, 246] width 404 height 193
click at [754, 181] on div "Investigate root causes of cost overruns and implement corrective measures" at bounding box center [635, 180] width 389 height 26
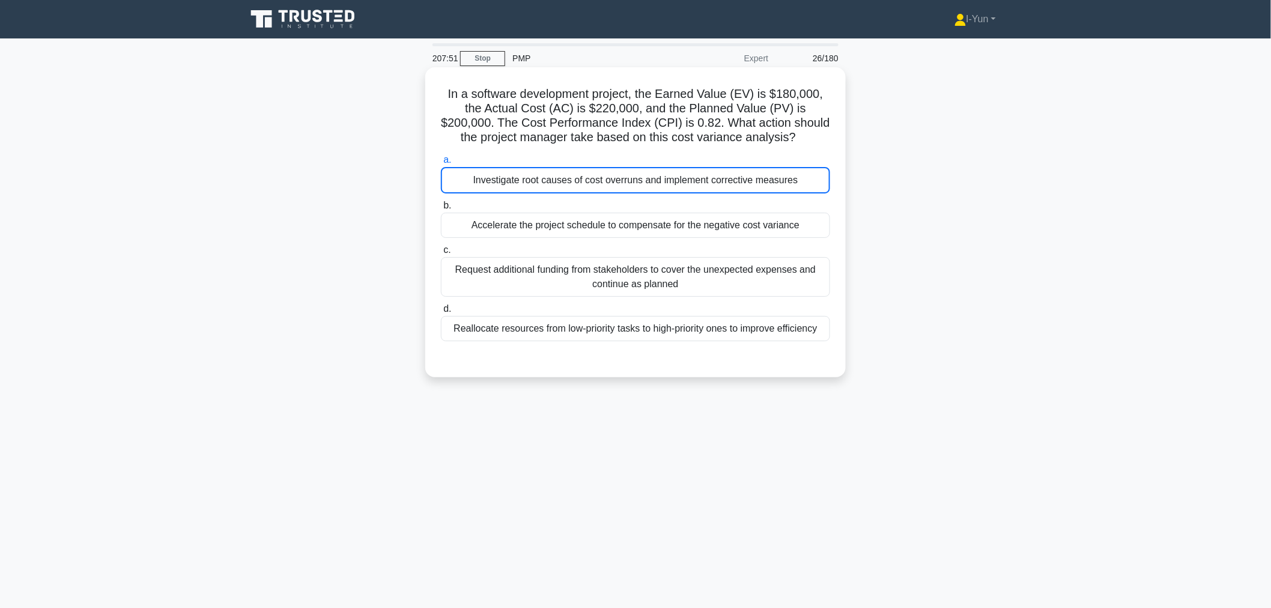
click at [441, 164] on input "a. Investigate root causes of cost overruns and implement corrective measures" at bounding box center [441, 160] width 0 height 8
click at [664, 178] on div "Investigate root causes of cost overruns and implement corrective measures" at bounding box center [635, 180] width 389 height 26
click at [441, 164] on input "a. Investigate root causes of cost overruns and implement corrective measures" at bounding box center [441, 160] width 0 height 8
click at [667, 229] on div "Accelerate the project schedule to compensate for the negative cost variance" at bounding box center [635, 225] width 389 height 25
click at [441, 210] on input "b. Accelerate the project schedule to compensate for the negative cost variance" at bounding box center [441, 206] width 0 height 8
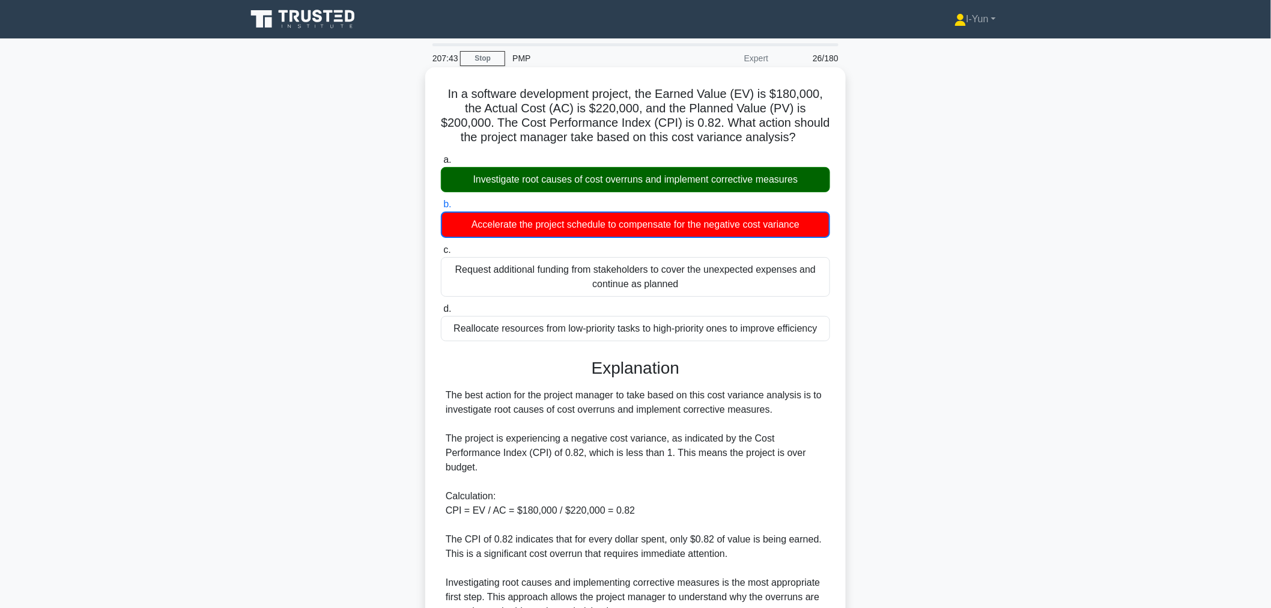
click at [645, 184] on div "Investigate root causes of cost overruns and implement corrective measures" at bounding box center [635, 179] width 389 height 25
click at [441, 164] on input "a. Investigate root causes of cost overruns and implement corrective measures" at bounding box center [441, 160] width 0 height 8
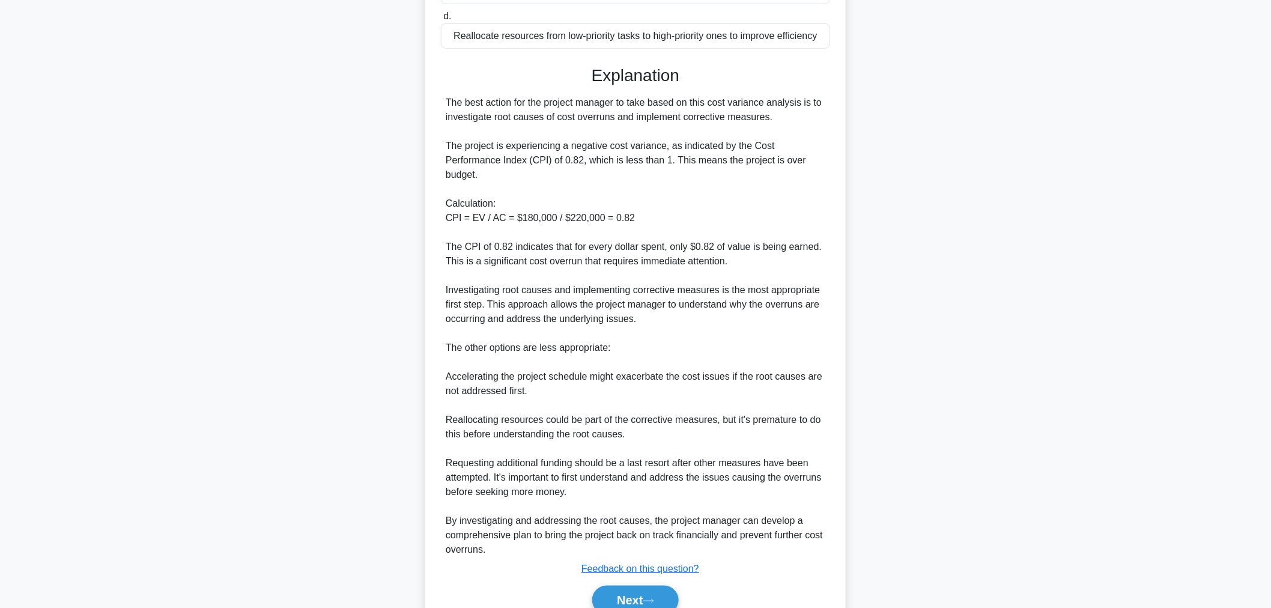
scroll to position [349, 0]
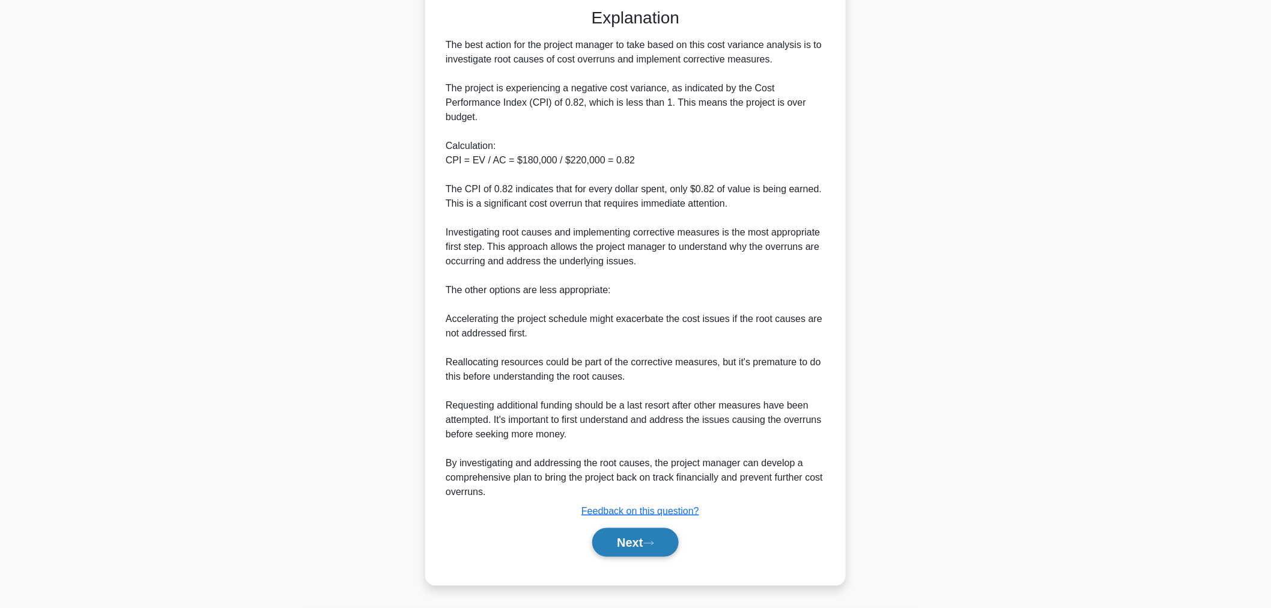
click at [653, 542] on icon at bounding box center [648, 543] width 11 height 7
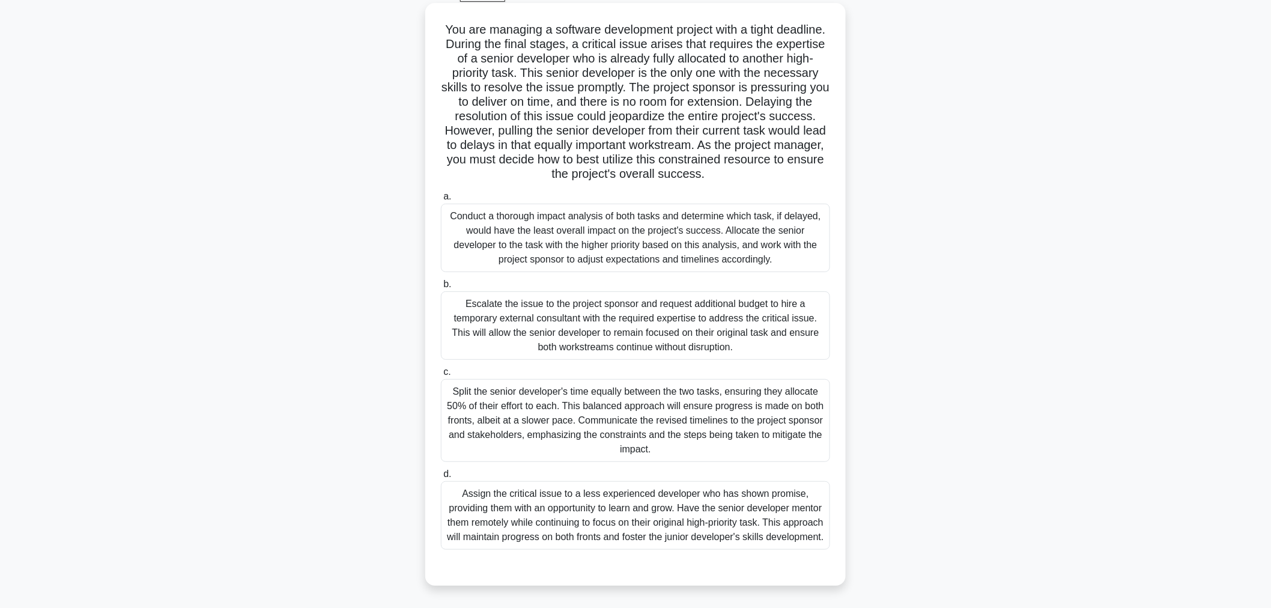
click at [676, 326] on div "Escalate the issue to the project sponsor and request additional budget to hire…" at bounding box center [635, 325] width 389 height 68
click at [441, 288] on input "b. Escalate the issue to the project sponsor and request additional budget to h…" at bounding box center [441, 284] width 0 height 8
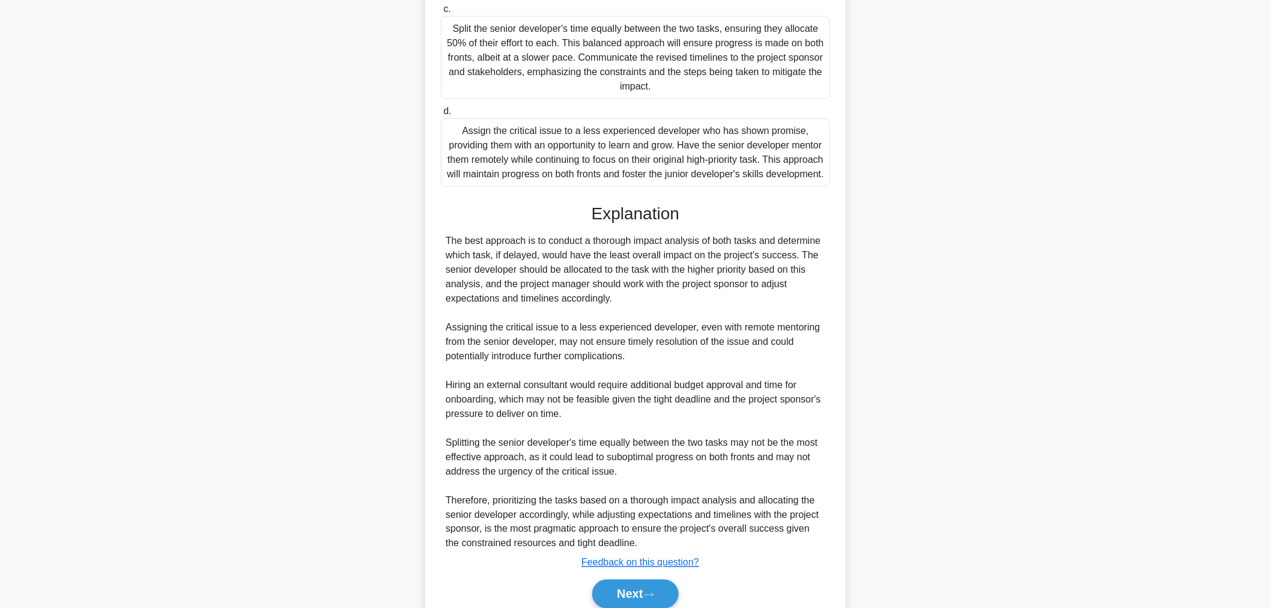
scroll to position [493, 0]
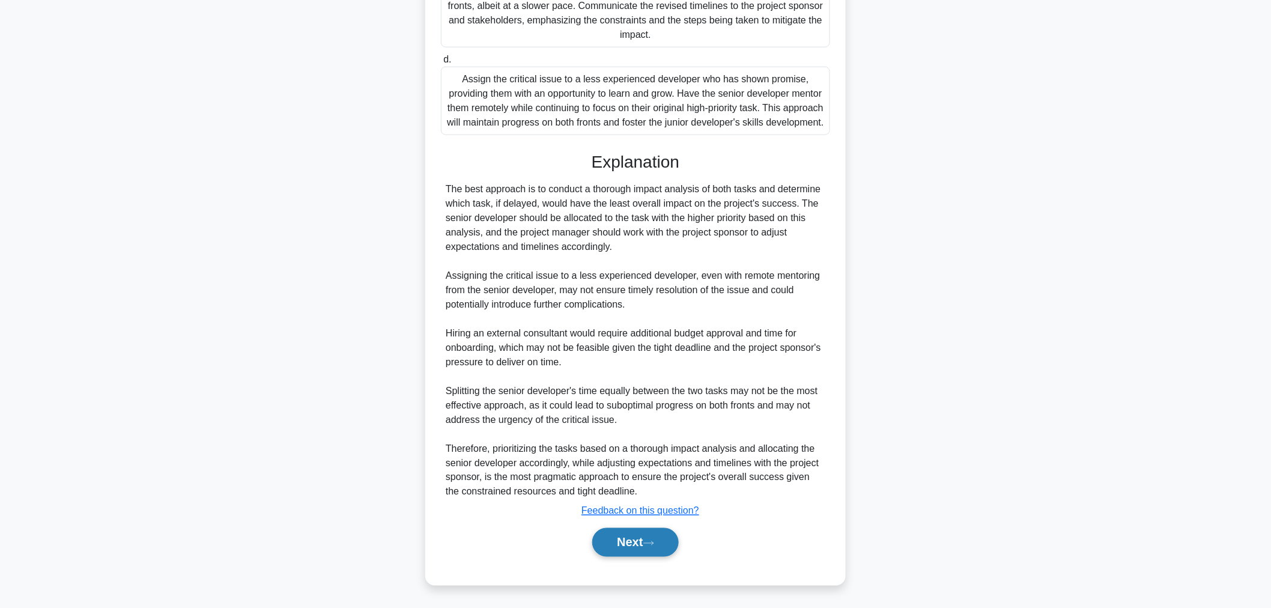
click at [665, 543] on button "Next" at bounding box center [635, 542] width 86 height 29
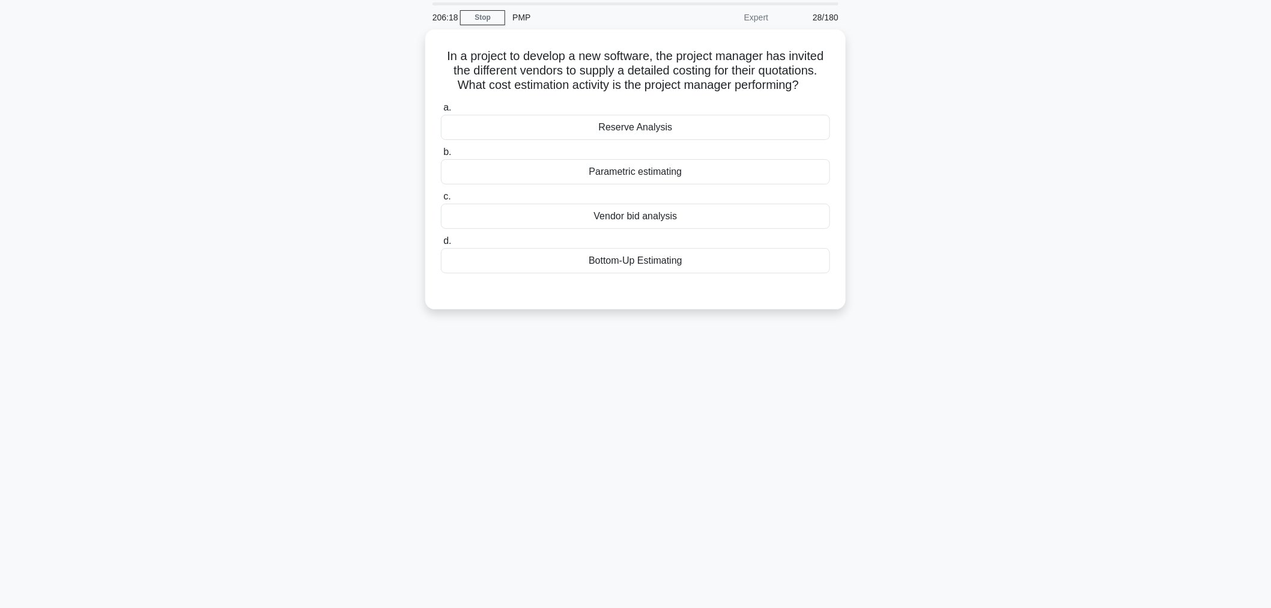
scroll to position [40, 0]
click at [760, 219] on div "Vendor bid analysis" at bounding box center [635, 213] width 389 height 25
click at [441, 198] on input "c. Vendor bid analysis" at bounding box center [441, 194] width 0 height 8
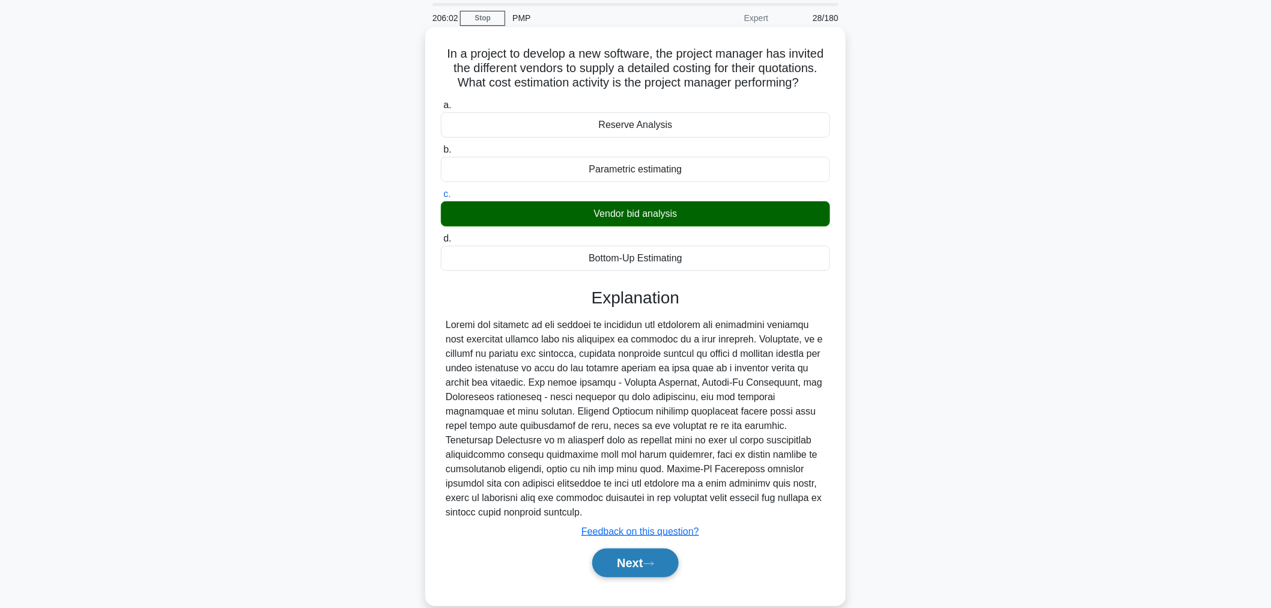
click at [652, 572] on button "Next" at bounding box center [635, 562] width 86 height 29
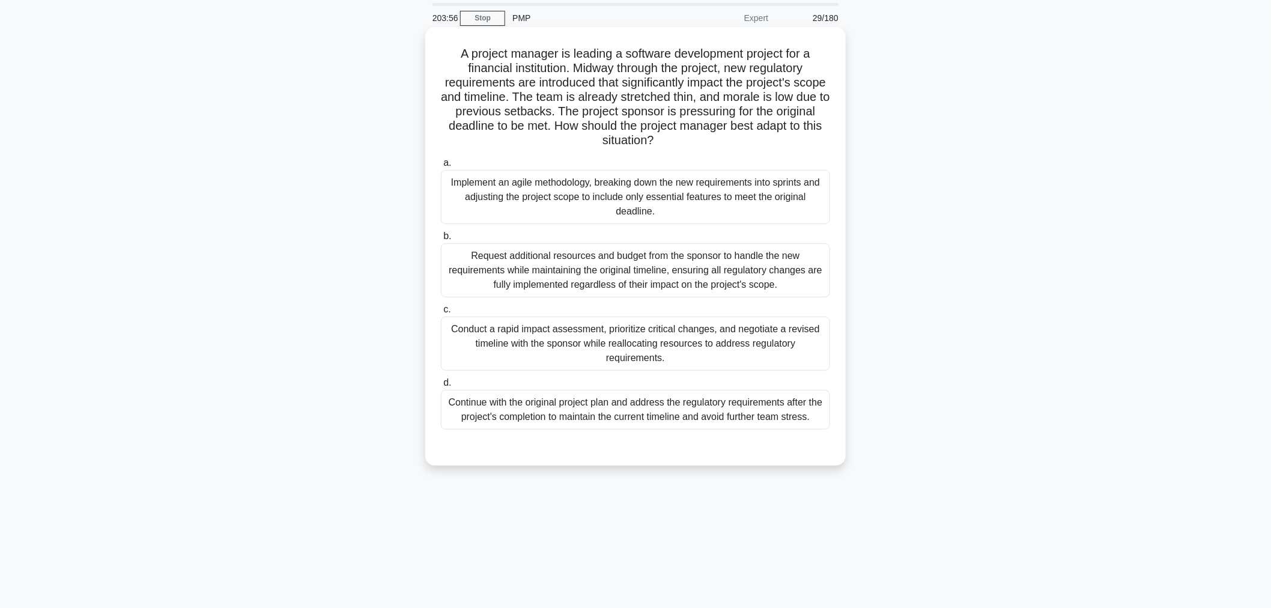
click at [793, 357] on div "Conduct a rapid impact assessment, prioritize critical changes, and negotiate a…" at bounding box center [635, 344] width 389 height 54
click at [441, 314] on input "c. Conduct a rapid impact assessment, prioritize critical changes, and negotiat…" at bounding box center [441, 310] width 0 height 8
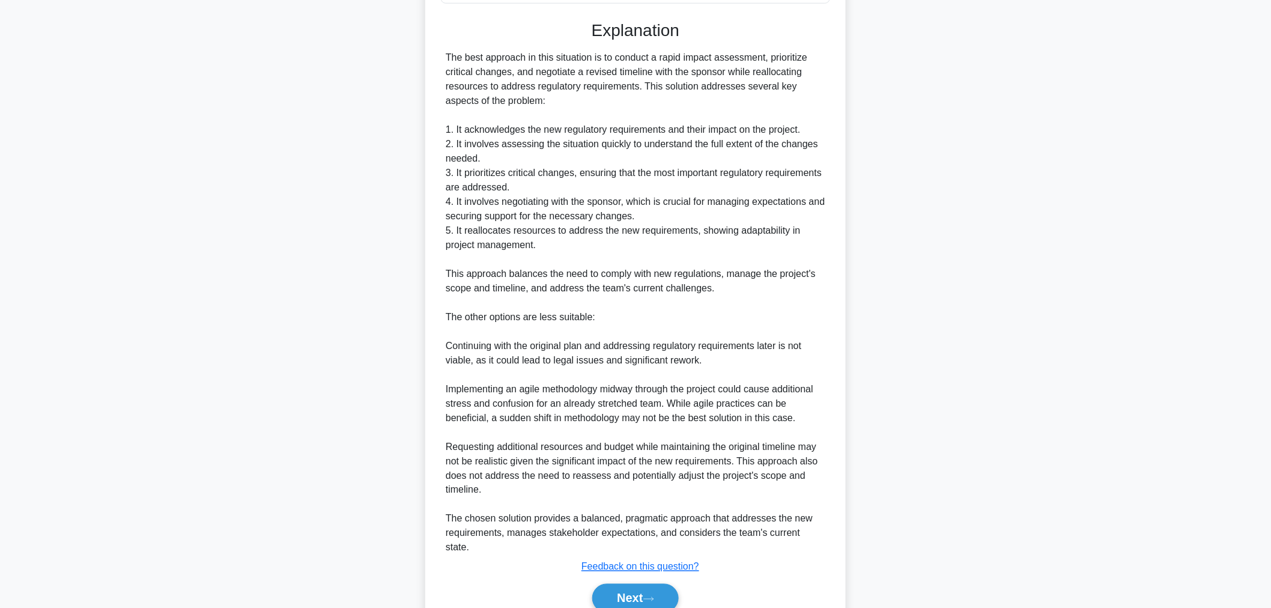
scroll to position [507, 0]
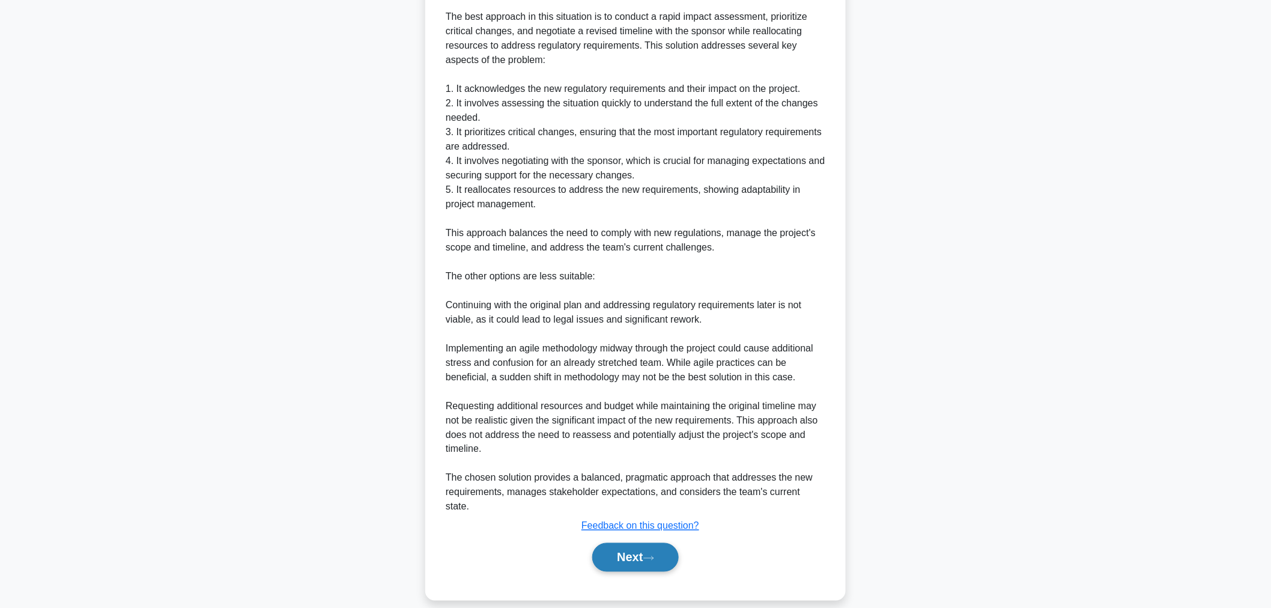
click at [653, 556] on icon at bounding box center [649, 558] width 10 height 4
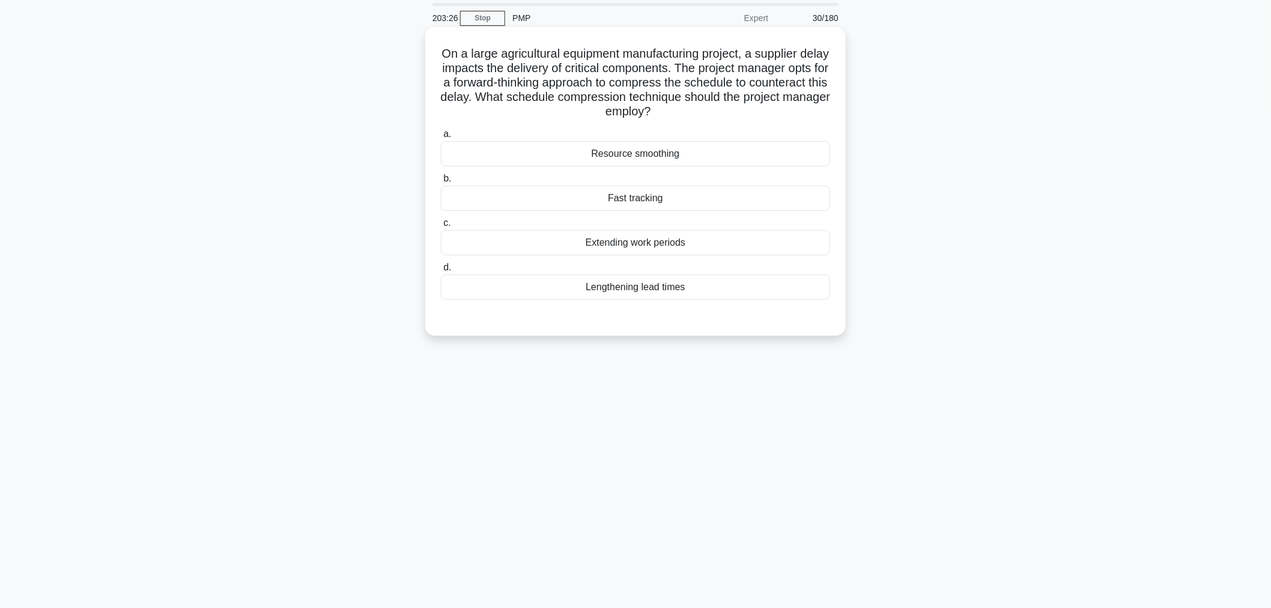
click at [773, 210] on div "Fast tracking" at bounding box center [635, 198] width 389 height 25
click at [441, 183] on input "b. Fast tracking" at bounding box center [441, 179] width 0 height 8
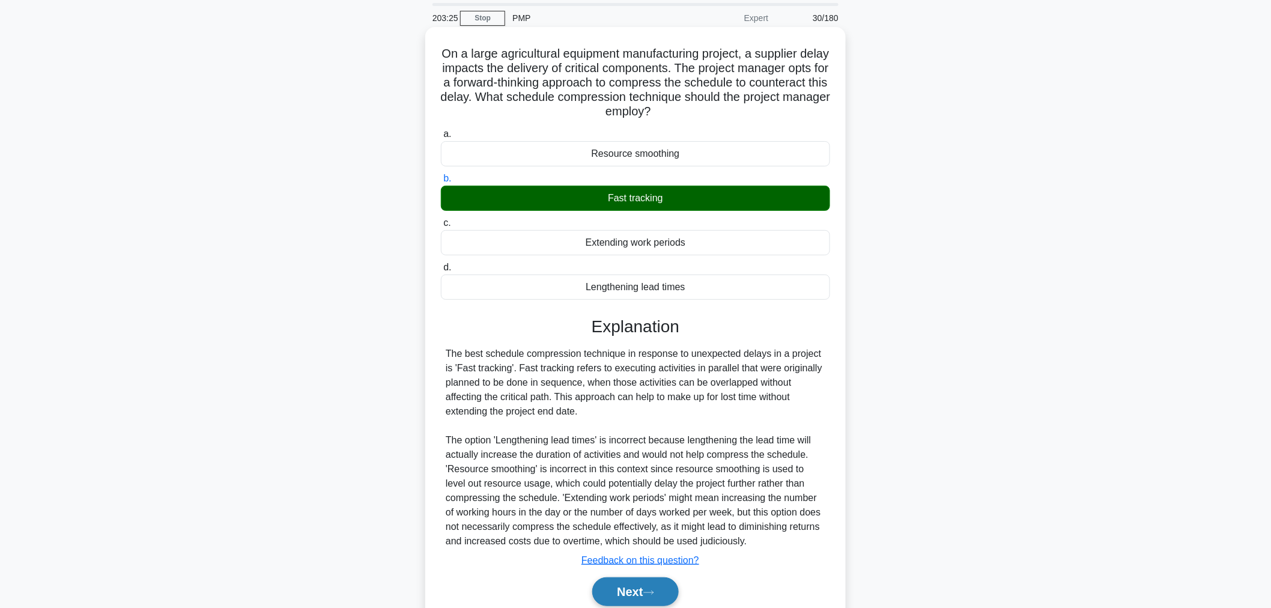
click at [651, 603] on button "Next" at bounding box center [635, 591] width 86 height 29
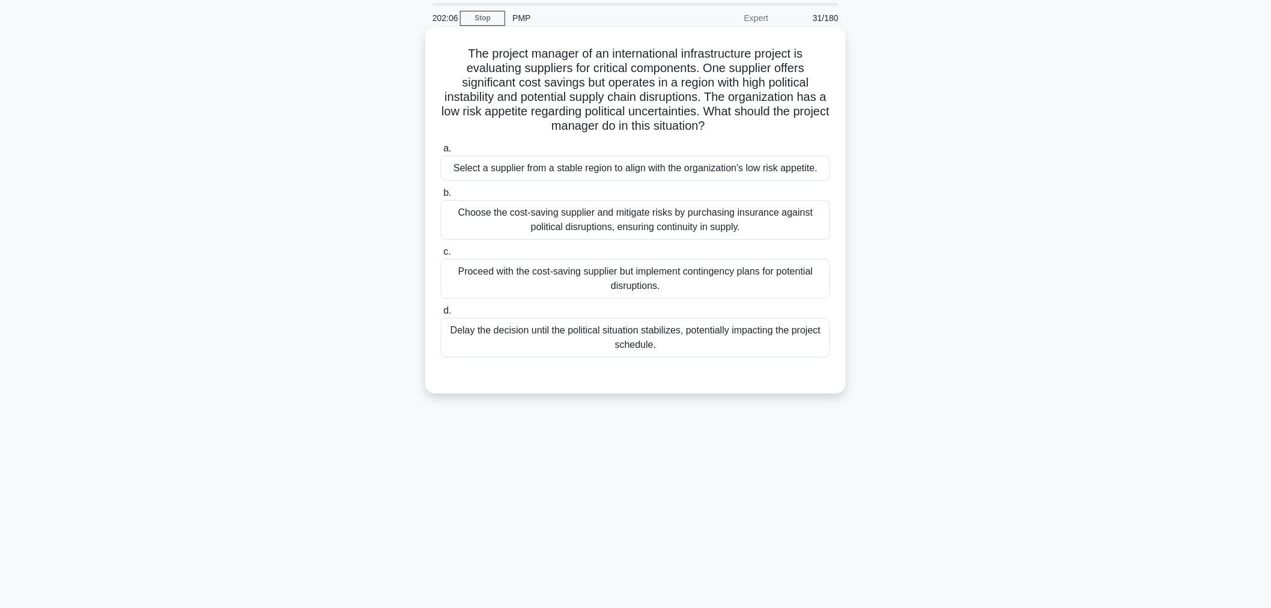
click at [796, 172] on div "Select a supplier from a stable region to align with the organization's low ris…" at bounding box center [635, 168] width 389 height 25
click at [441, 153] on input "a. Select a supplier from a stable region to align with the organization's low …" at bounding box center [441, 149] width 0 height 8
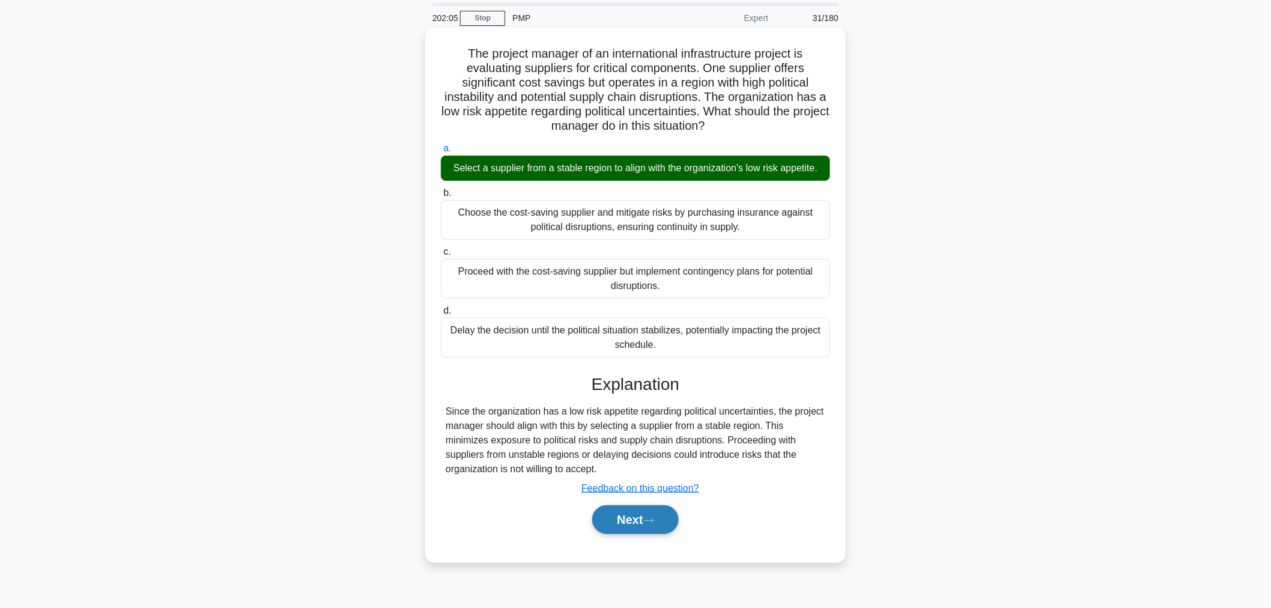
click at [653, 520] on icon at bounding box center [649, 520] width 10 height 4
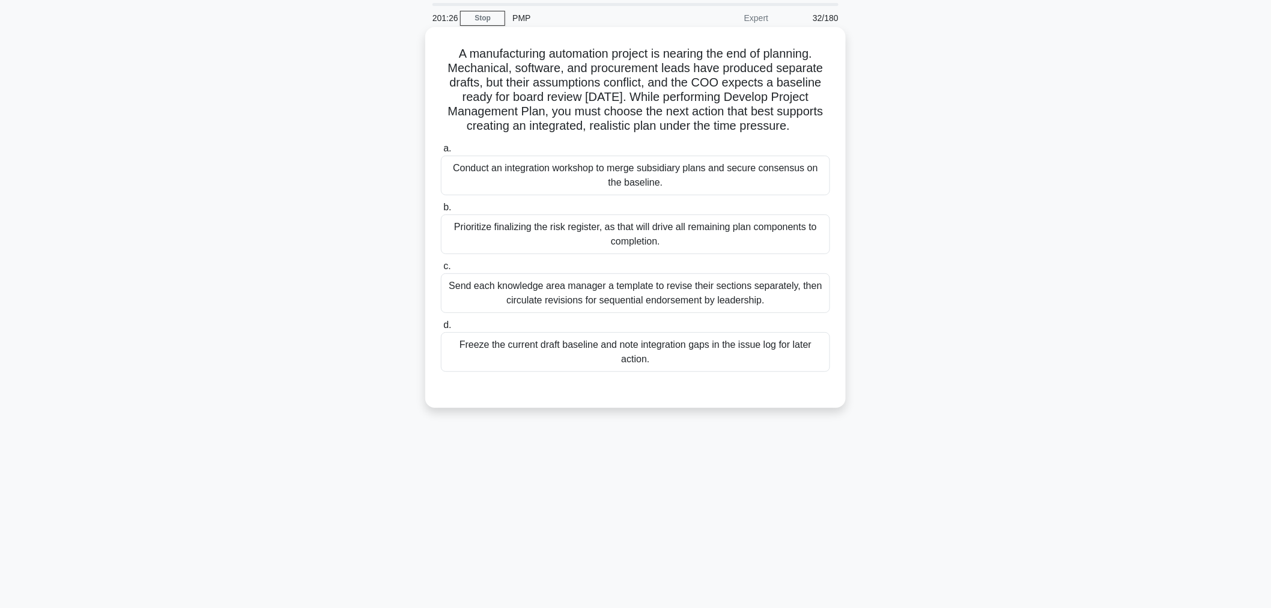
click at [754, 173] on div "Conduct an integration workshop to merge subsidiary plans and secure consensus …" at bounding box center [635, 176] width 389 height 40
click at [441, 153] on input "a. Conduct an integration workshop to merge subsidiary plans and secure consens…" at bounding box center [441, 149] width 0 height 8
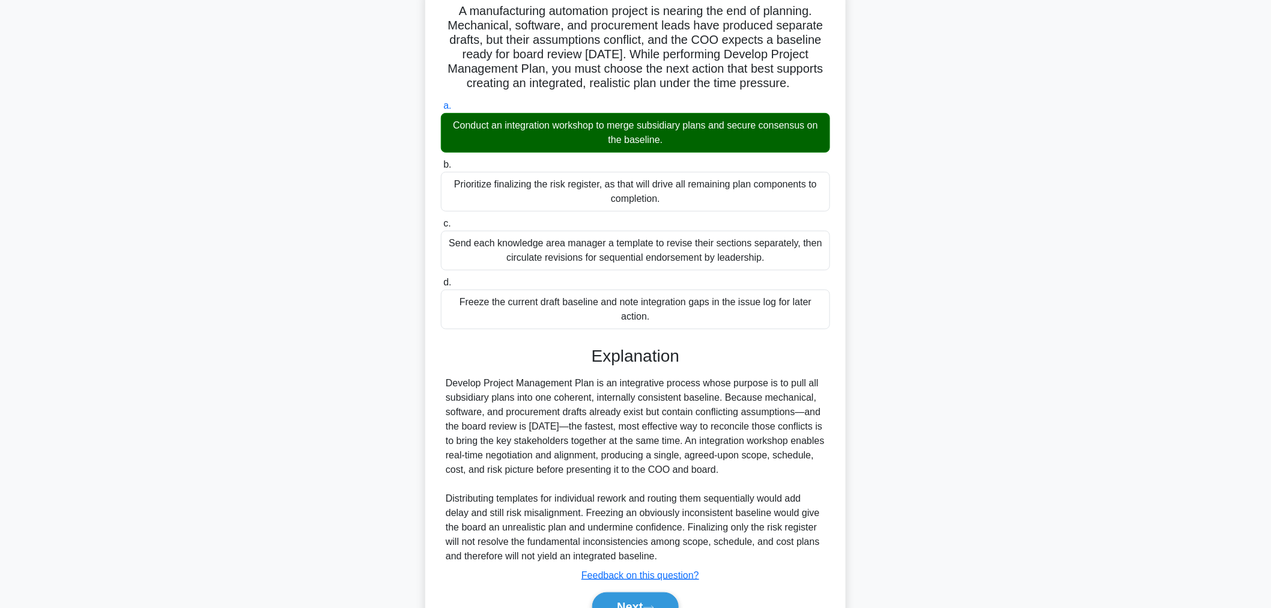
scroll to position [147, 0]
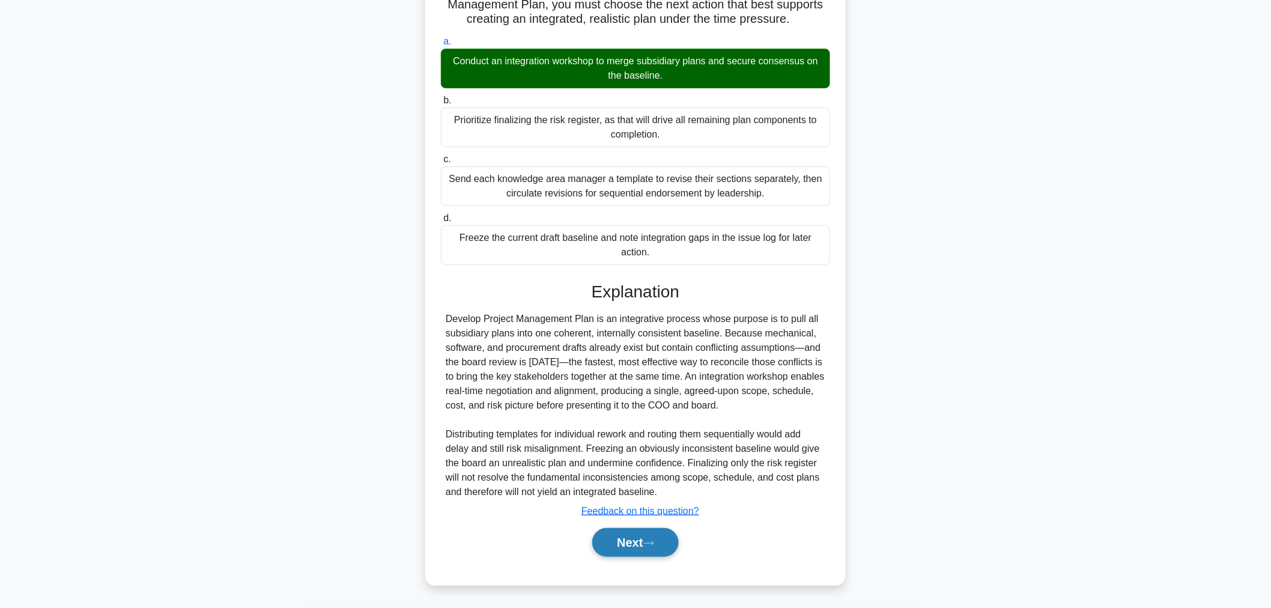
click at [662, 551] on button "Next" at bounding box center [635, 542] width 86 height 29
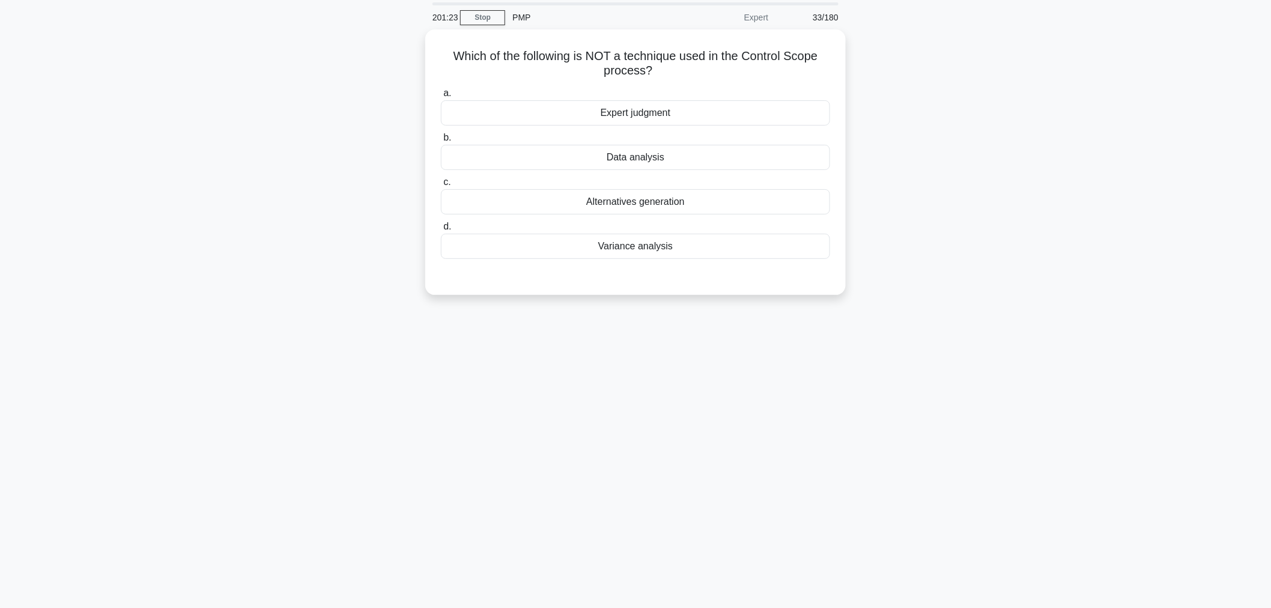
scroll to position [40, 0]
click at [772, 161] on div "Data analysis" at bounding box center [635, 154] width 389 height 25
click at [441, 139] on input "b. Data analysis" at bounding box center [441, 136] width 0 height 8
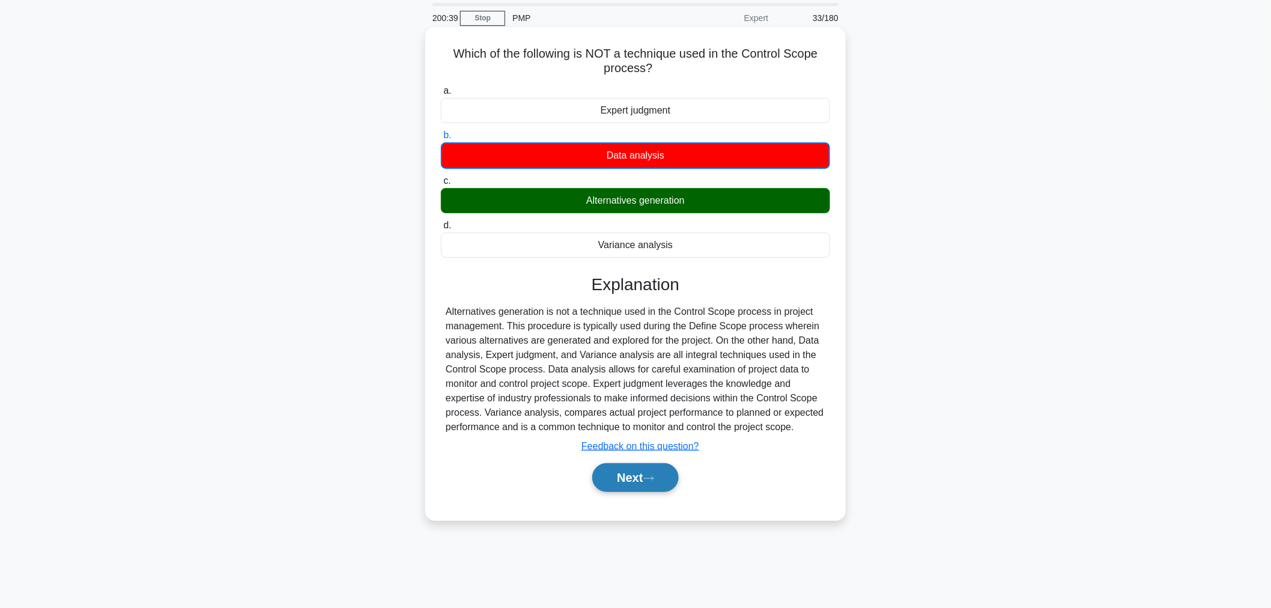
click at [653, 476] on icon at bounding box center [649, 478] width 10 height 4
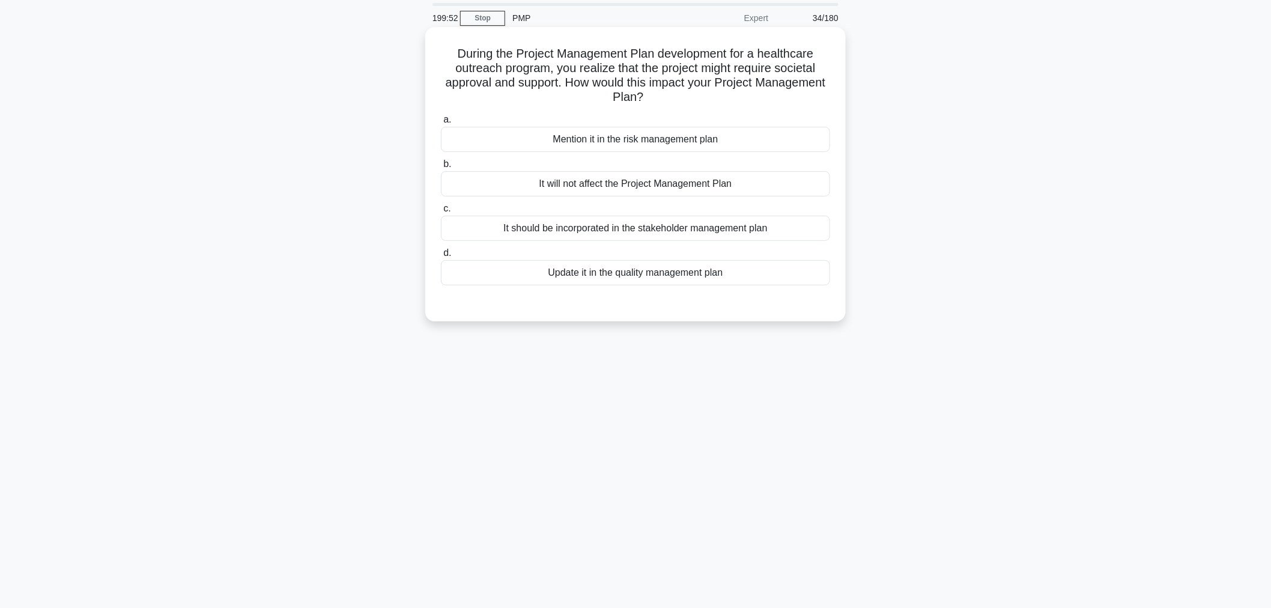
click at [742, 152] on div "Mention it in the risk management plan" at bounding box center [635, 139] width 389 height 25
click at [441, 124] on input "a. Mention it in the risk management plan" at bounding box center [441, 120] width 0 height 8
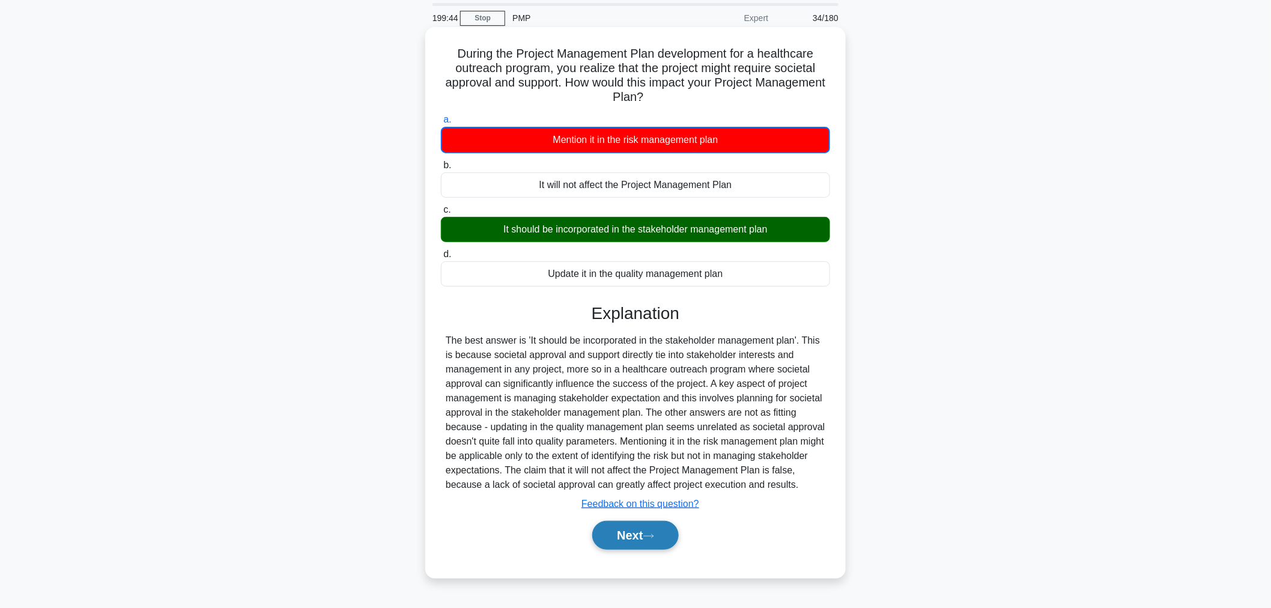
click at [653, 533] on icon at bounding box center [648, 536] width 11 height 7
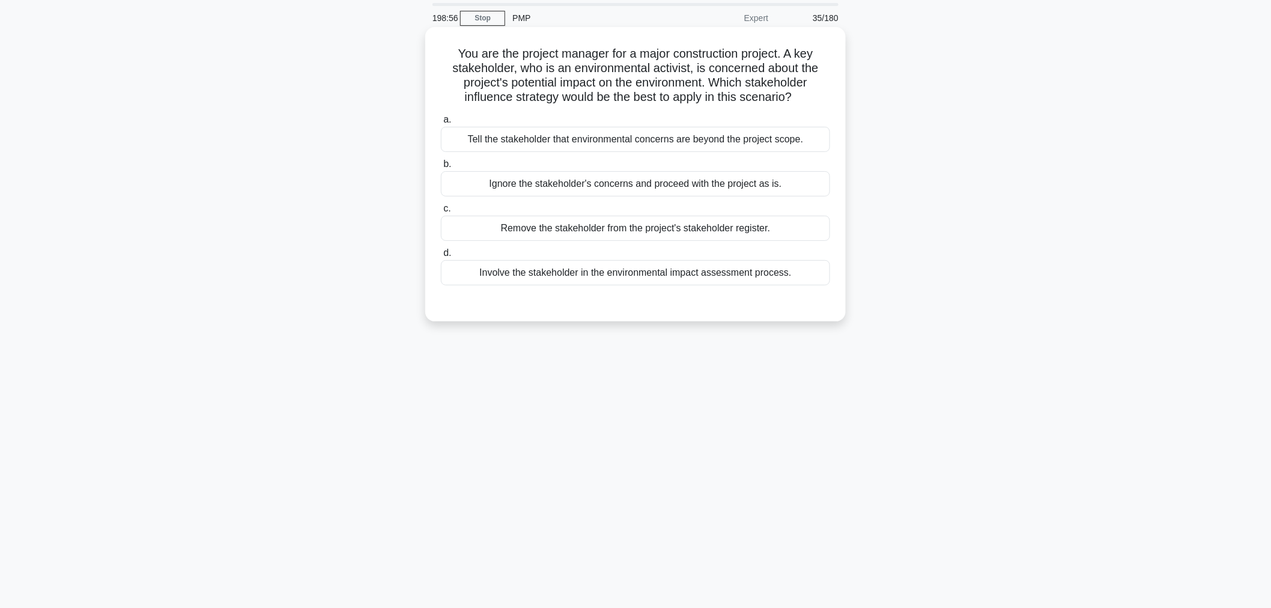
click at [802, 284] on div "Involve the stakeholder in the environmental impact assessment process." at bounding box center [635, 272] width 389 height 25
click at [441, 257] on input "d. Involve the stakeholder in the environmental impact assessment process." at bounding box center [441, 253] width 0 height 8
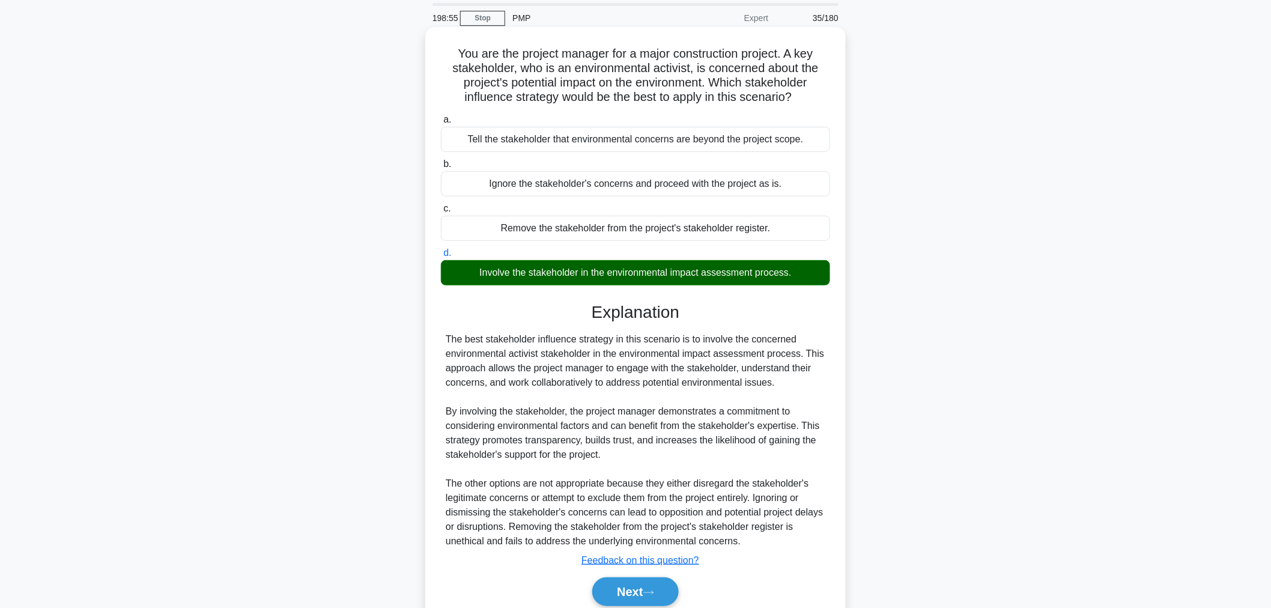
scroll to position [89, 0]
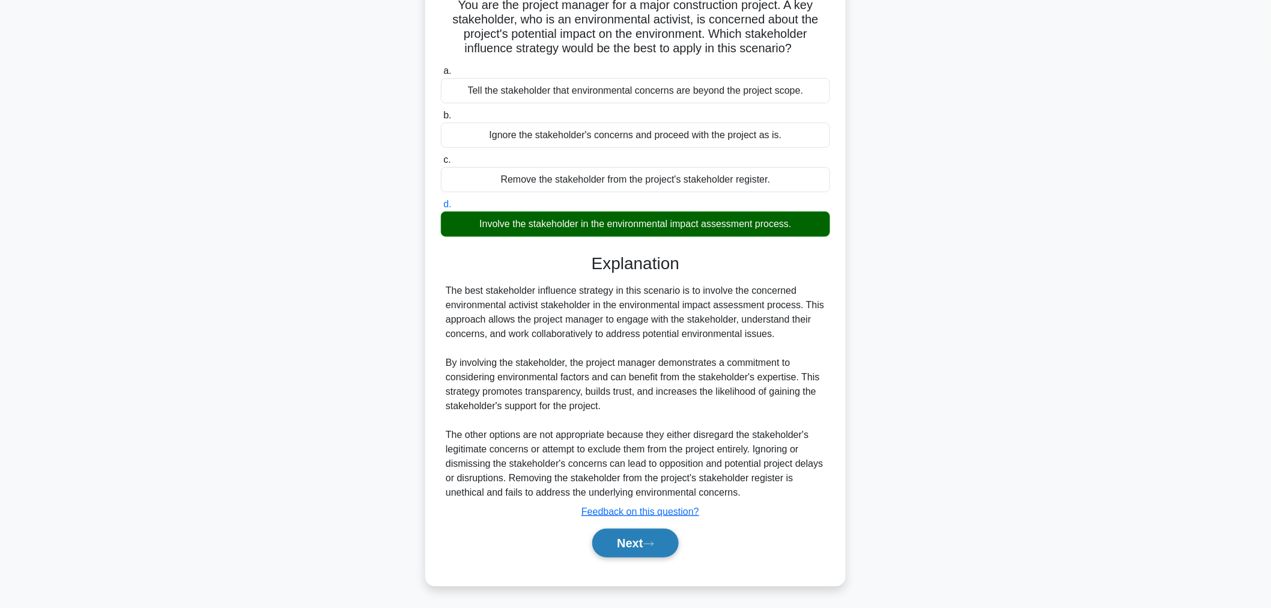
click at [645, 554] on button "Next" at bounding box center [635, 543] width 86 height 29
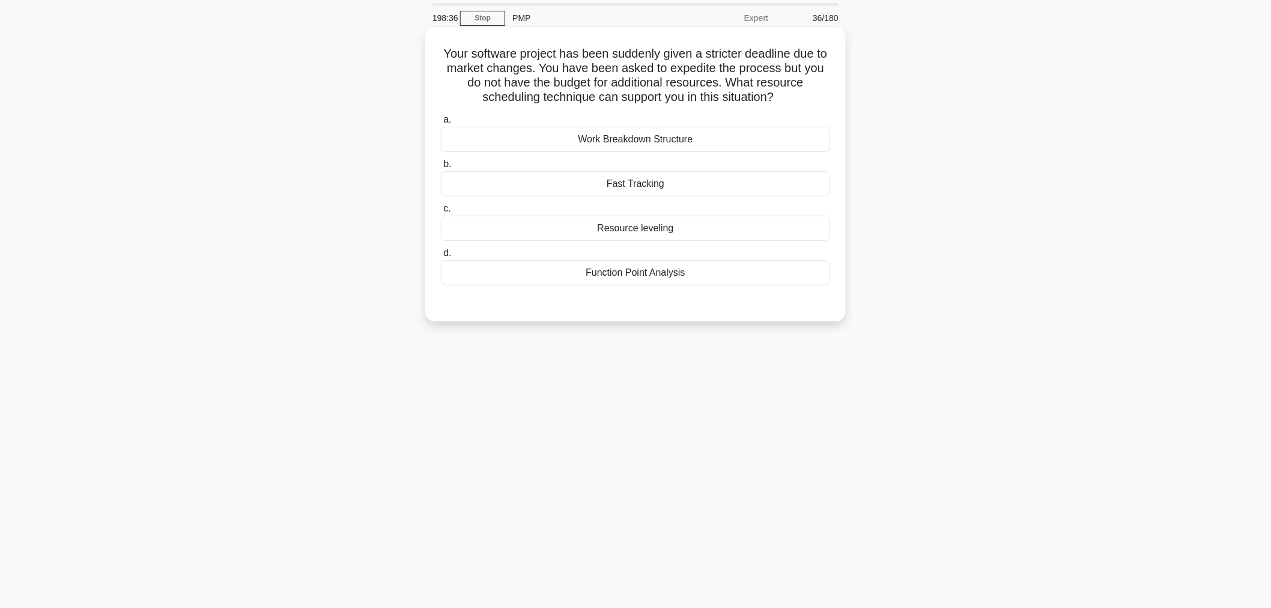
click at [769, 229] on div "Resource leveling" at bounding box center [635, 228] width 389 height 25
click at [441, 213] on input "c. Resource leveling" at bounding box center [441, 209] width 0 height 8
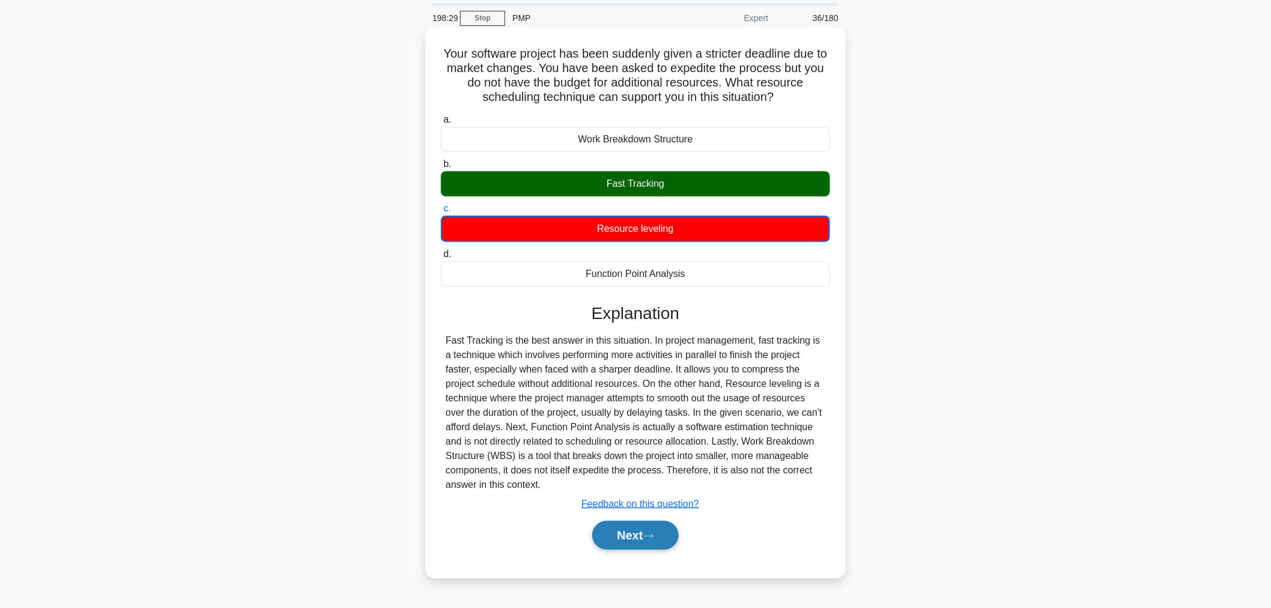
click at [651, 535] on icon at bounding box center [648, 536] width 11 height 7
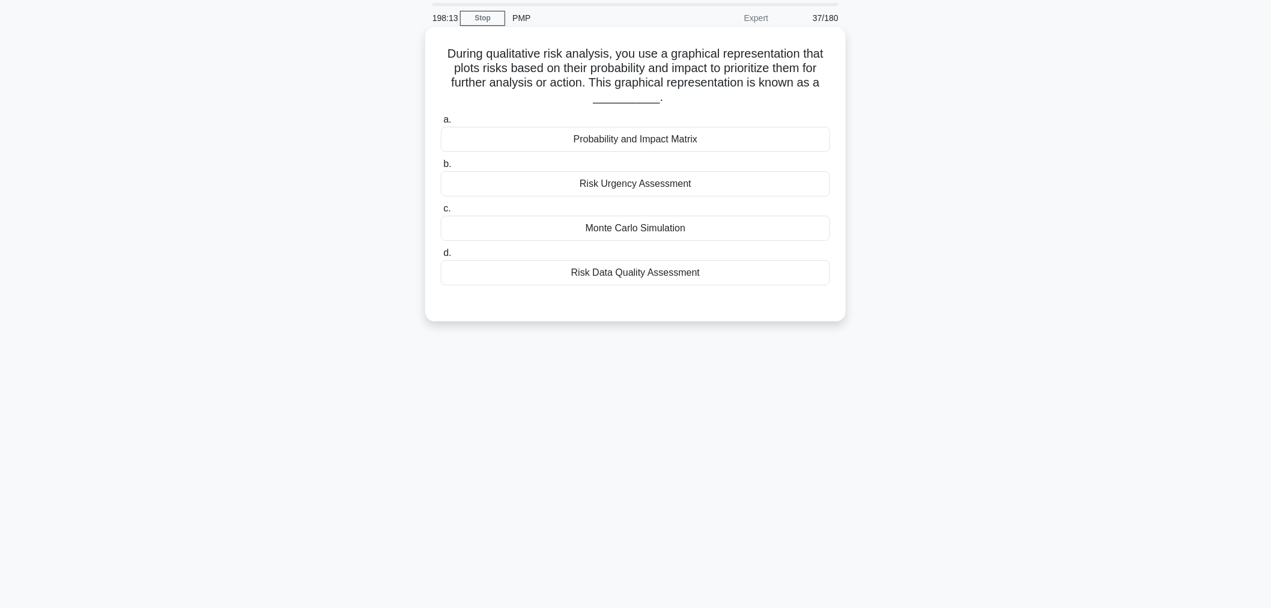
click at [759, 233] on div "Monte Carlo Simulation" at bounding box center [635, 228] width 389 height 25
click at [441, 213] on input "c. Monte Carlo Simulation" at bounding box center [441, 209] width 0 height 8
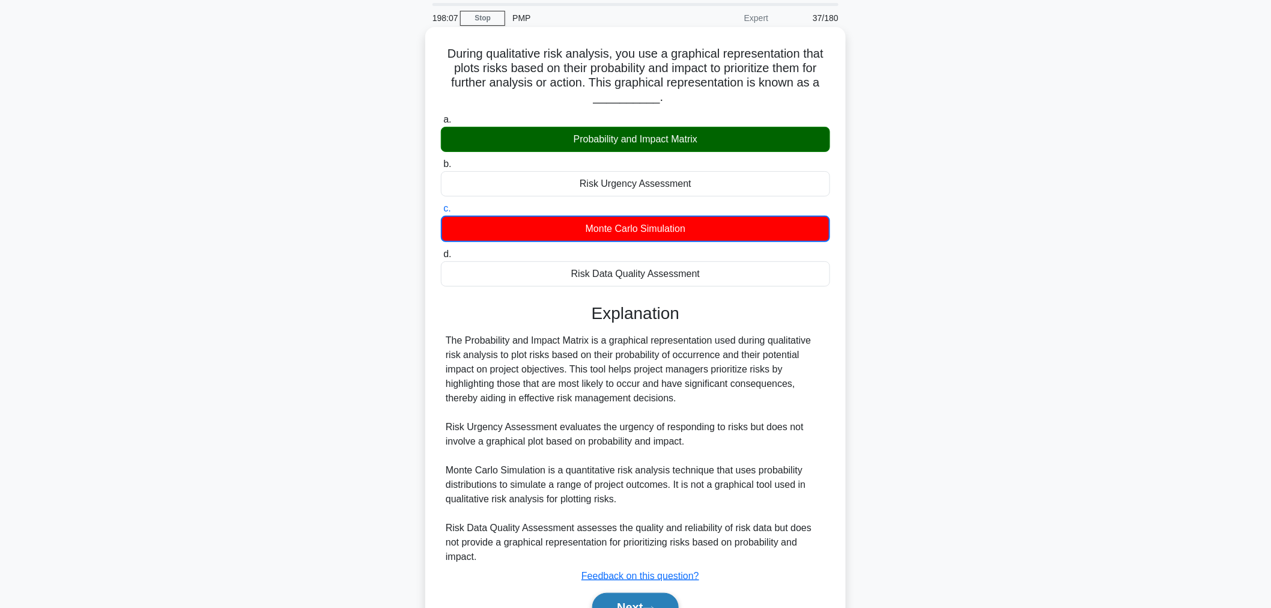
click at [653, 606] on icon at bounding box center [649, 608] width 10 height 4
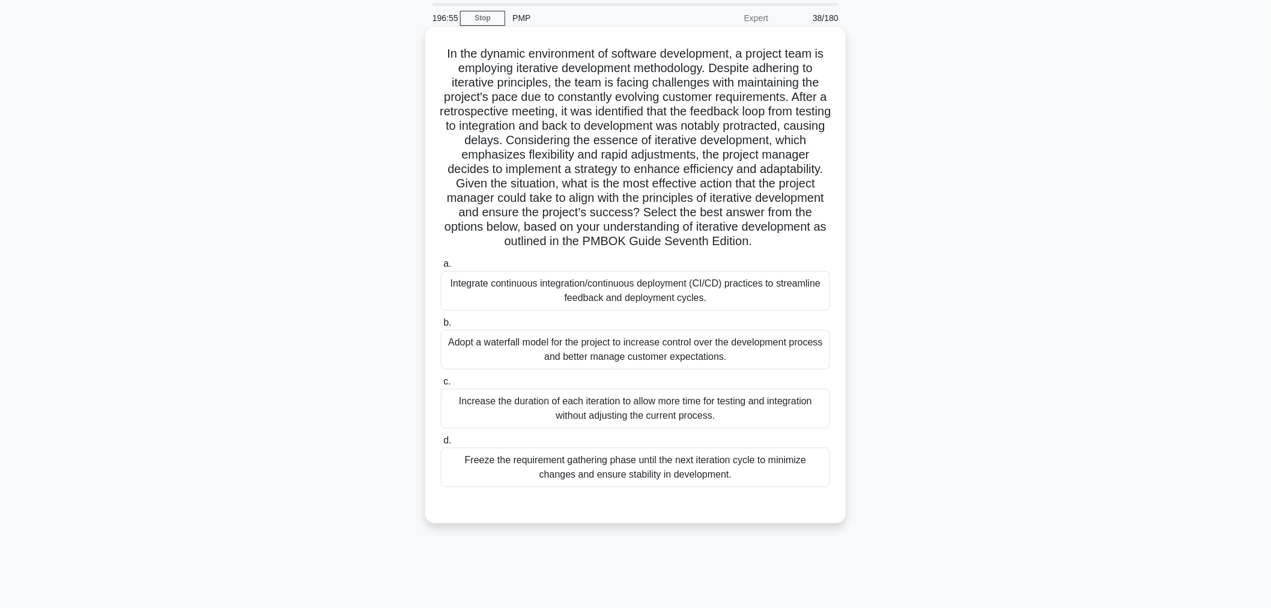
click at [760, 292] on div "Integrate continuous integration/continuous deployment (CI/CD) practices to str…" at bounding box center [635, 291] width 389 height 40
click at [441, 268] on input "a. Integrate continuous integration/continuous deployment (CI/CD) practices to …" at bounding box center [441, 264] width 0 height 8
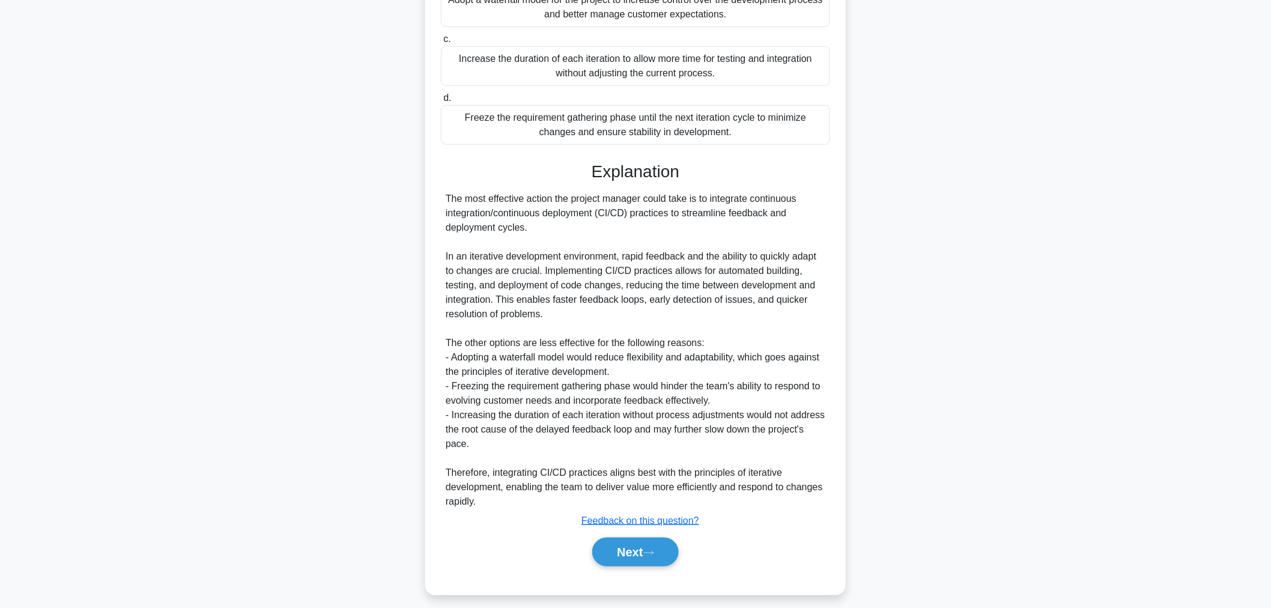
scroll to position [392, 0]
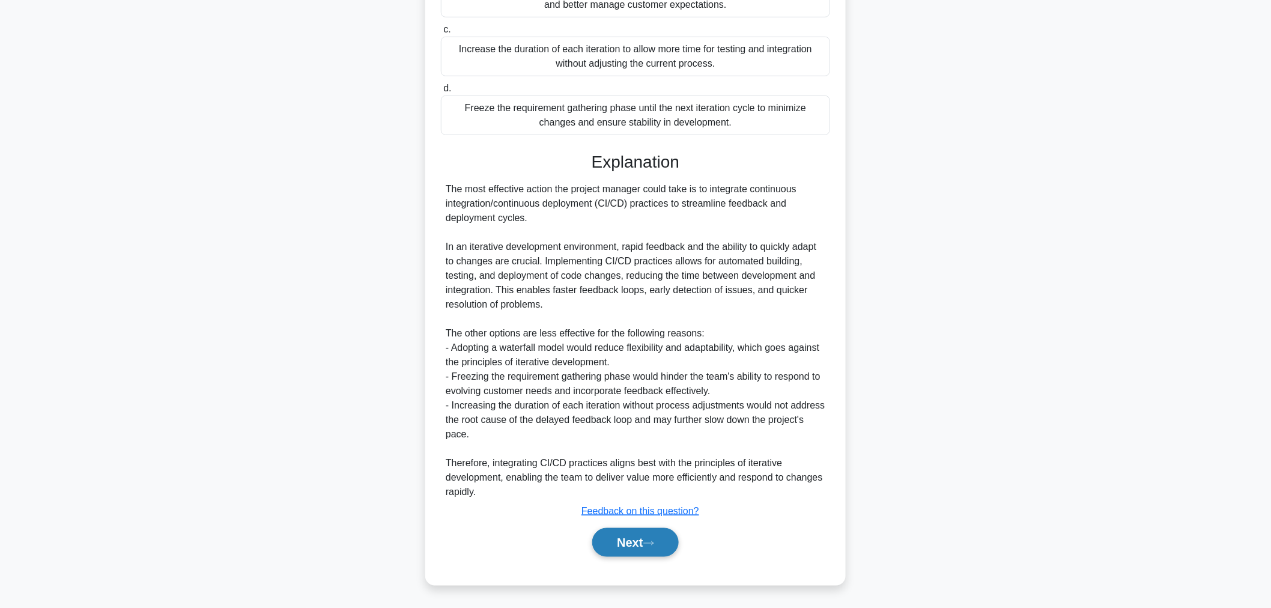
click at [647, 548] on button "Next" at bounding box center [635, 542] width 86 height 29
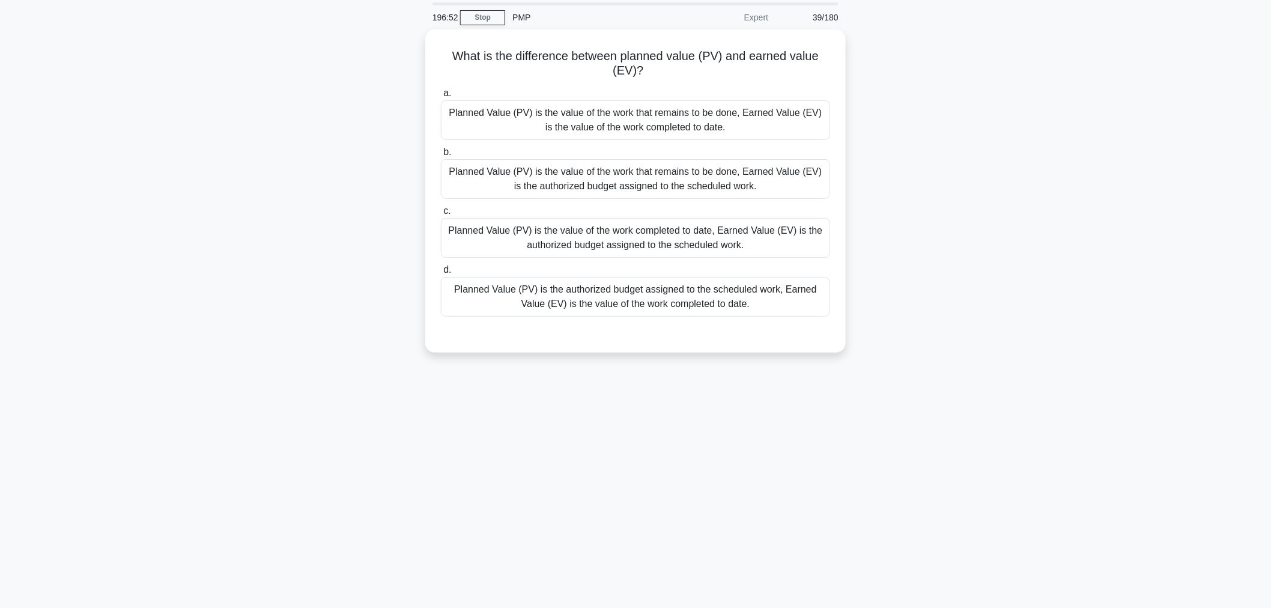
scroll to position [40, 0]
click at [783, 309] on div "Planned Value (PV) is the authorized budget assigned to the scheduled work, Ear…" at bounding box center [635, 294] width 389 height 40
click at [441, 271] on input "d. Planned Value (PV) is the authorized budget assigned to the scheduled work, …" at bounding box center [441, 268] width 0 height 8
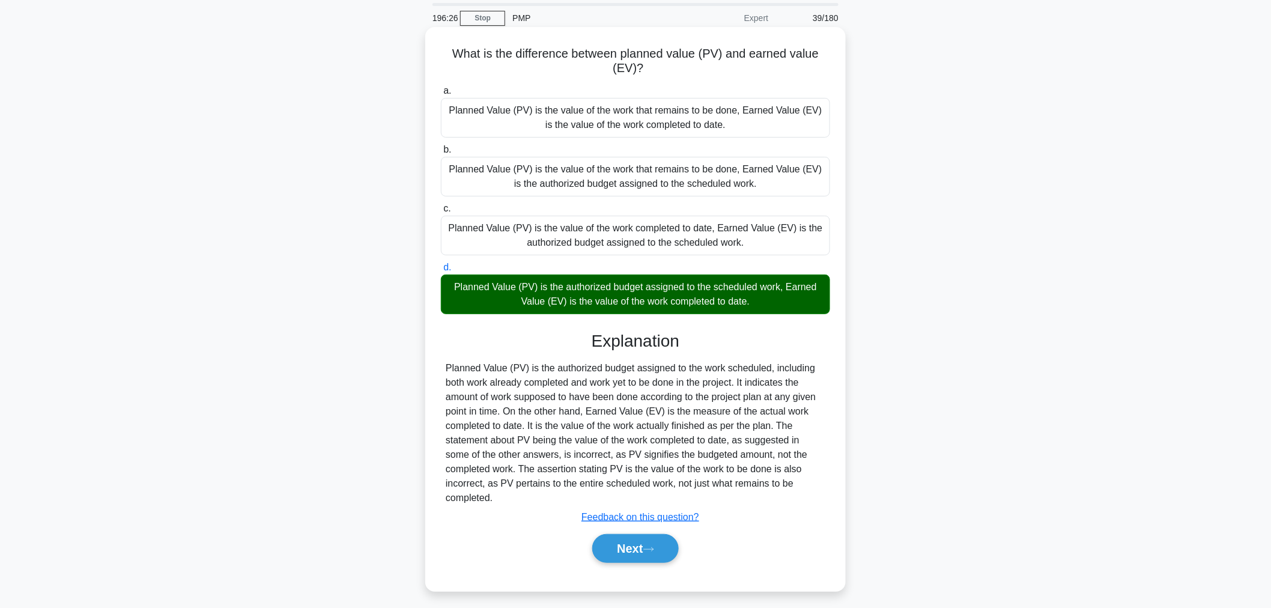
scroll to position [46, 0]
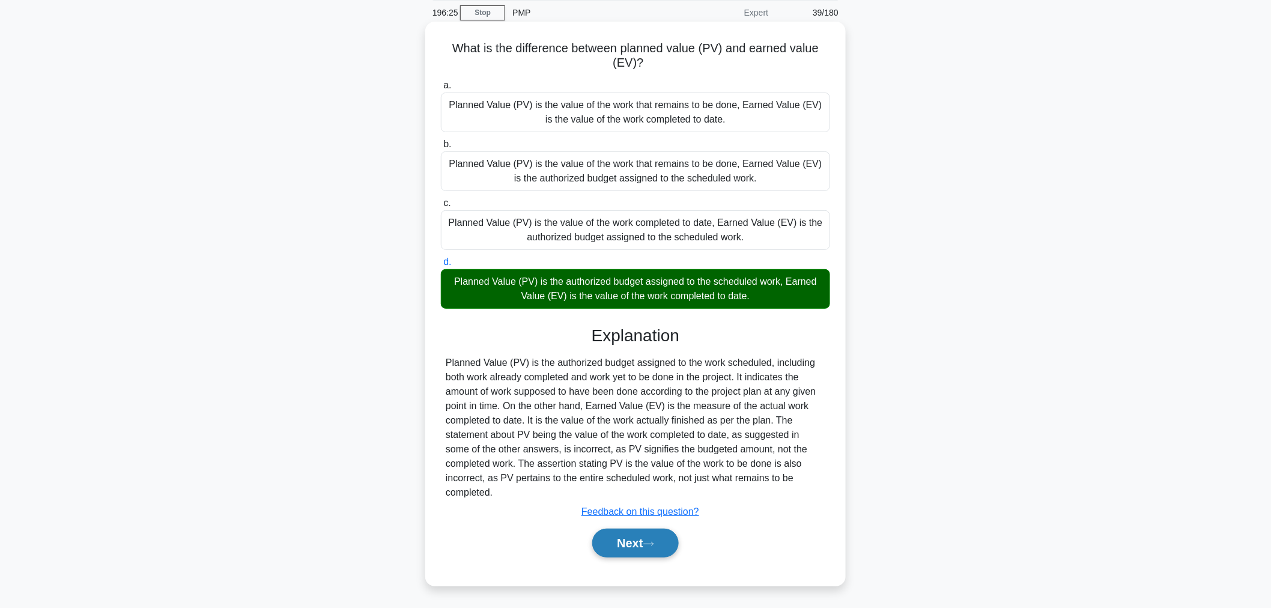
click at [662, 545] on button "Next" at bounding box center [635, 543] width 86 height 29
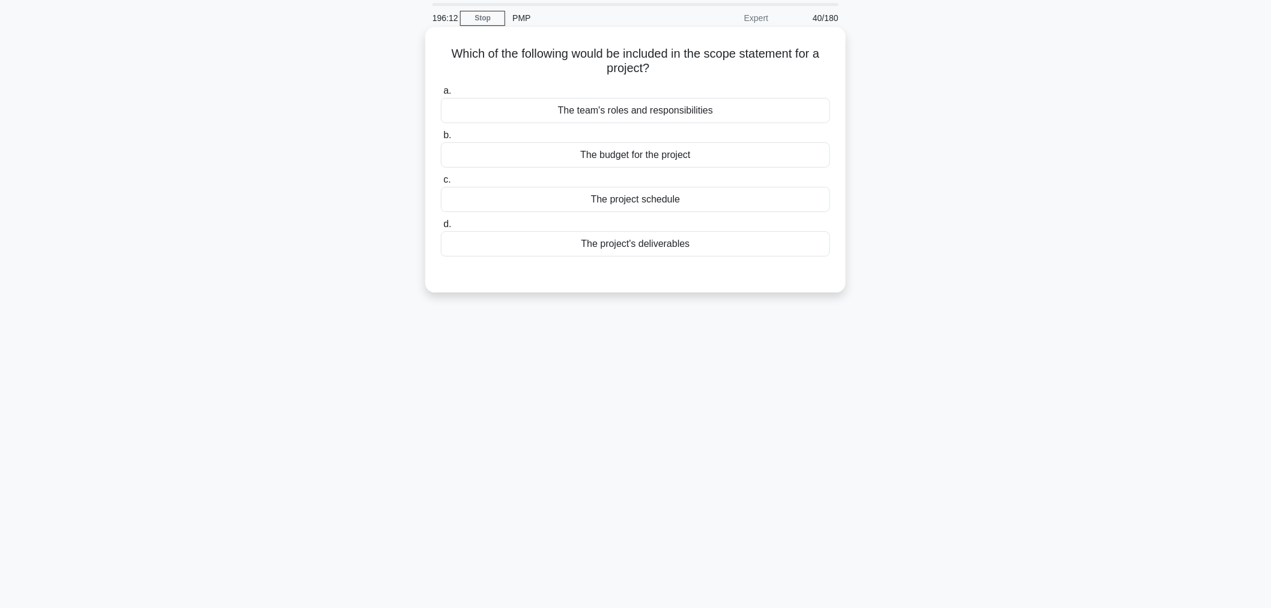
click at [807, 244] on div "The project's deliverables" at bounding box center [635, 243] width 389 height 25
click at [441, 228] on input "d. The project's deliverables" at bounding box center [441, 224] width 0 height 8
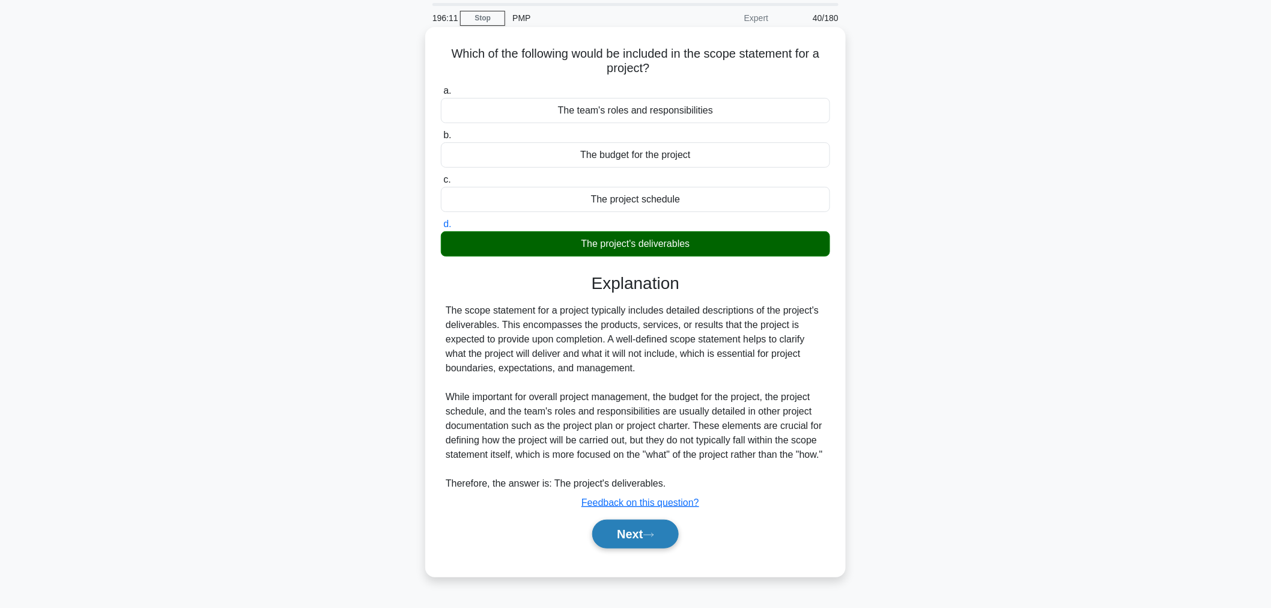
click at [659, 548] on button "Next" at bounding box center [635, 534] width 86 height 29
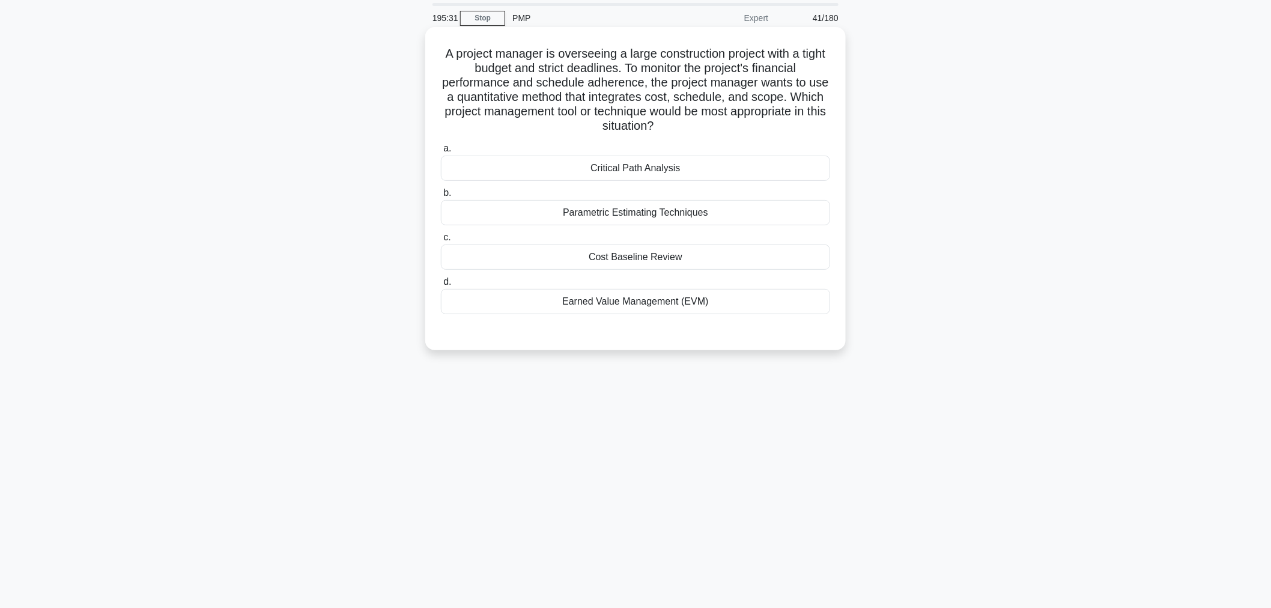
click at [795, 309] on div "Earned Value Management (EVM)" at bounding box center [635, 301] width 389 height 25
click at [441, 286] on input "d. Earned Value Management (EVM)" at bounding box center [441, 282] width 0 height 8
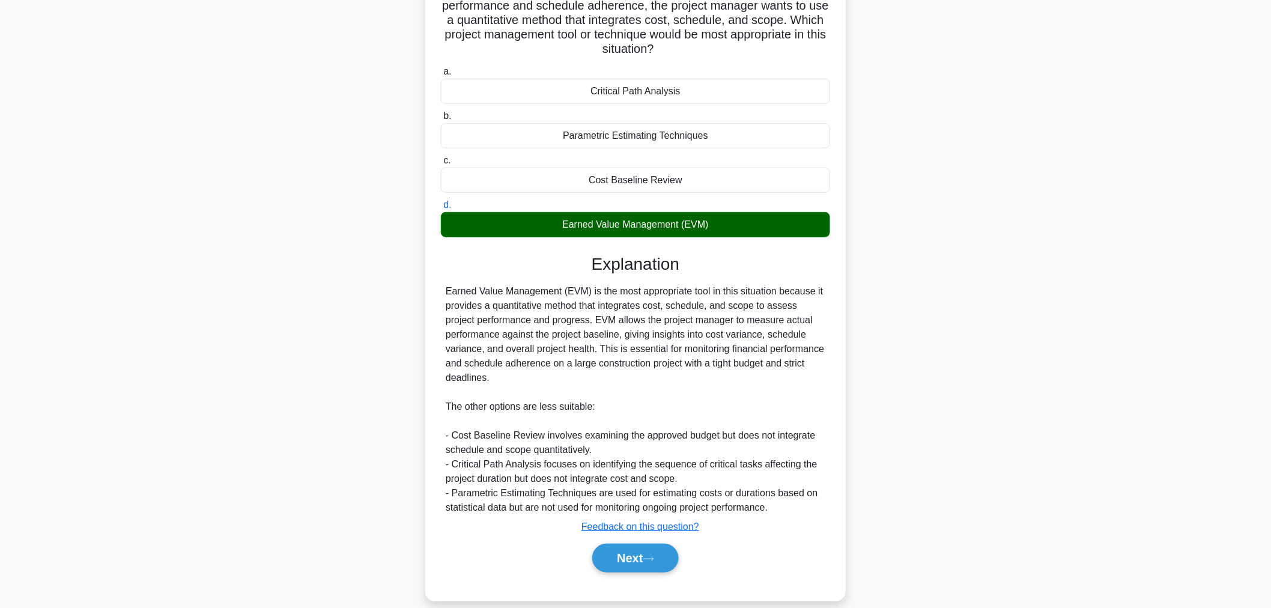
scroll to position [133, 0]
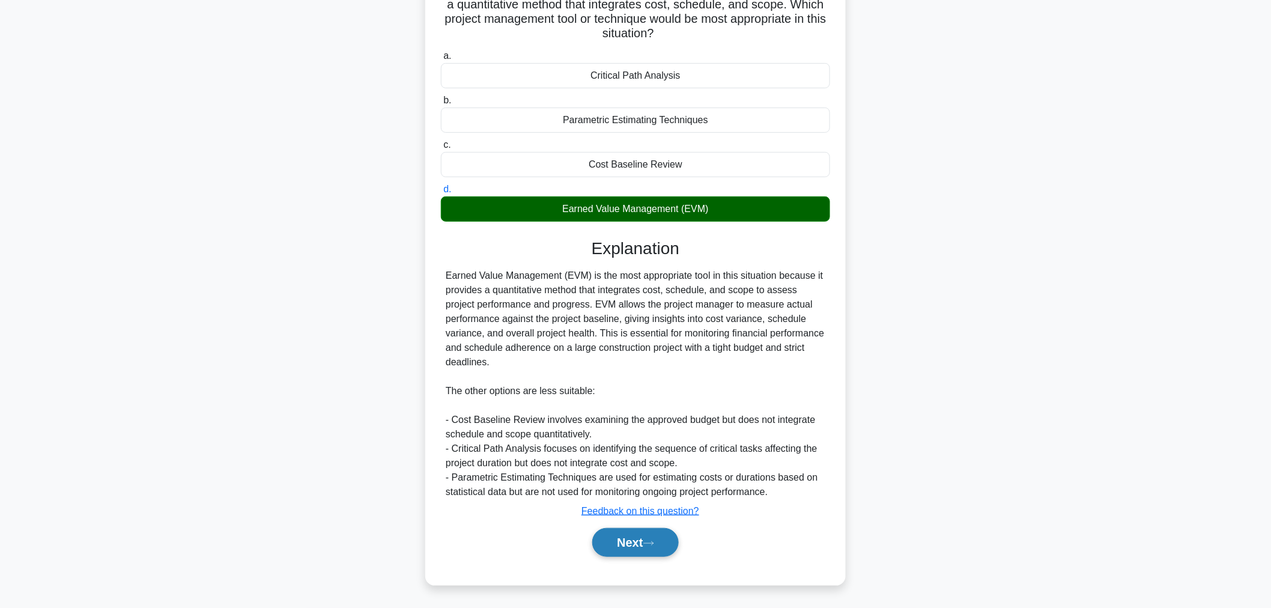
click at [644, 548] on button "Next" at bounding box center [635, 542] width 86 height 29
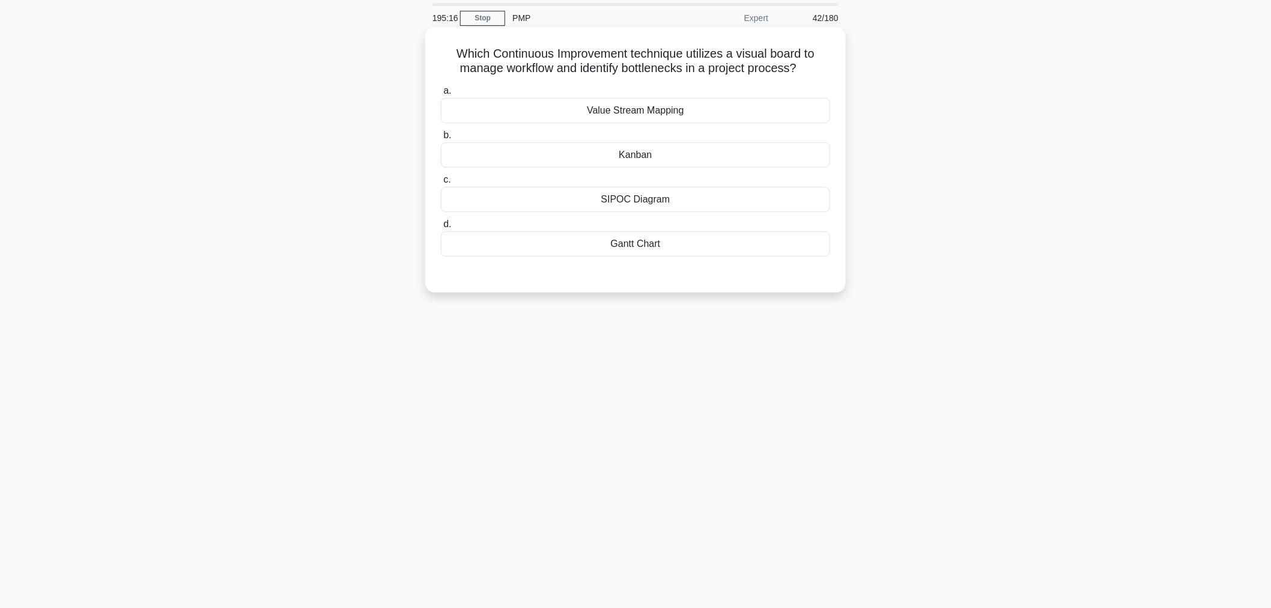
click at [783, 153] on div "Kanban" at bounding box center [635, 154] width 389 height 25
click at [441, 139] on input "b. Kanban" at bounding box center [441, 136] width 0 height 8
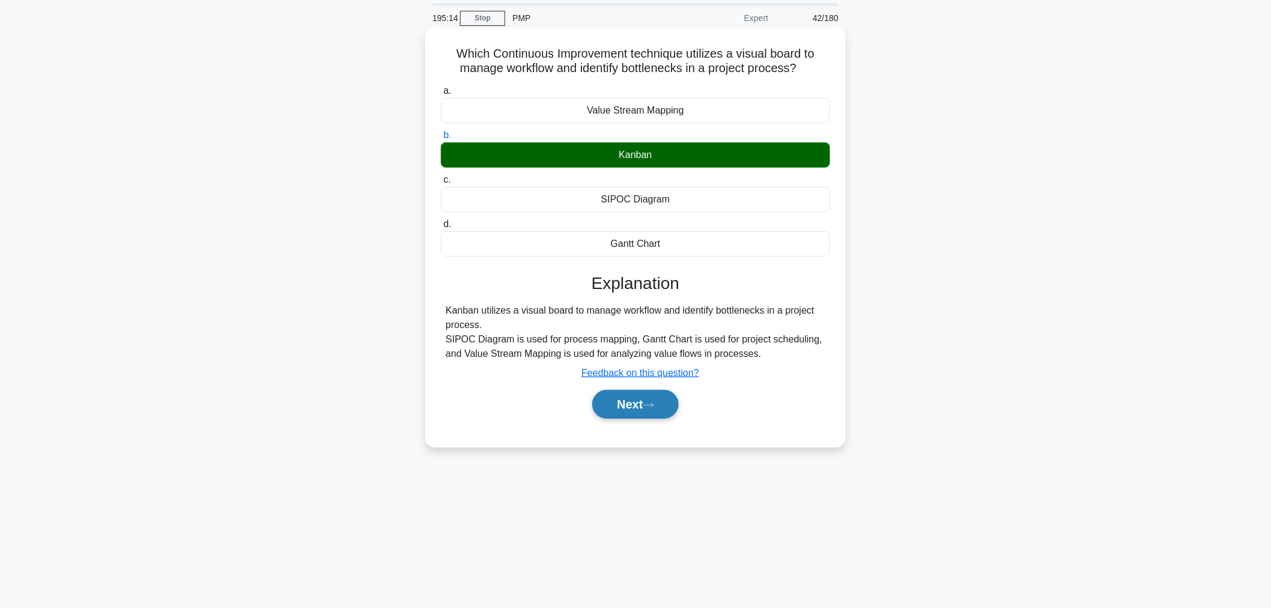
click at [667, 411] on button "Next" at bounding box center [635, 404] width 86 height 29
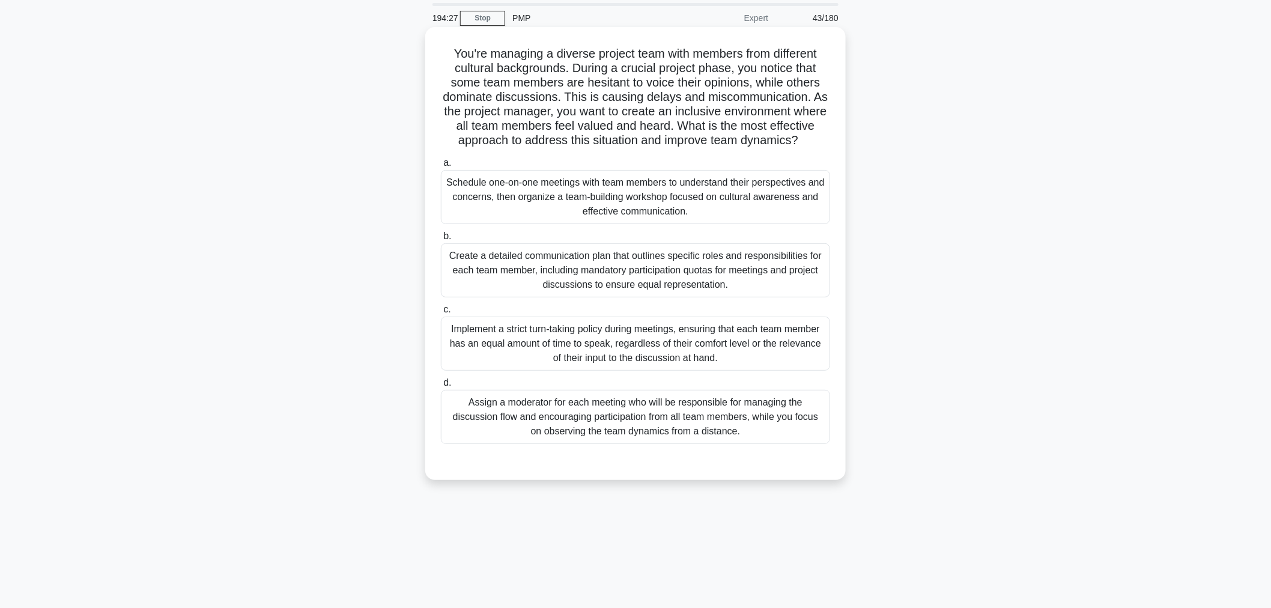
click at [731, 444] on div "Assign a moderator for each meeting who will be responsible for managing the di…" at bounding box center [635, 417] width 389 height 54
click at [441, 387] on input "d. Assign a moderator for each meeting who will be responsible for managing the…" at bounding box center [441, 383] width 0 height 8
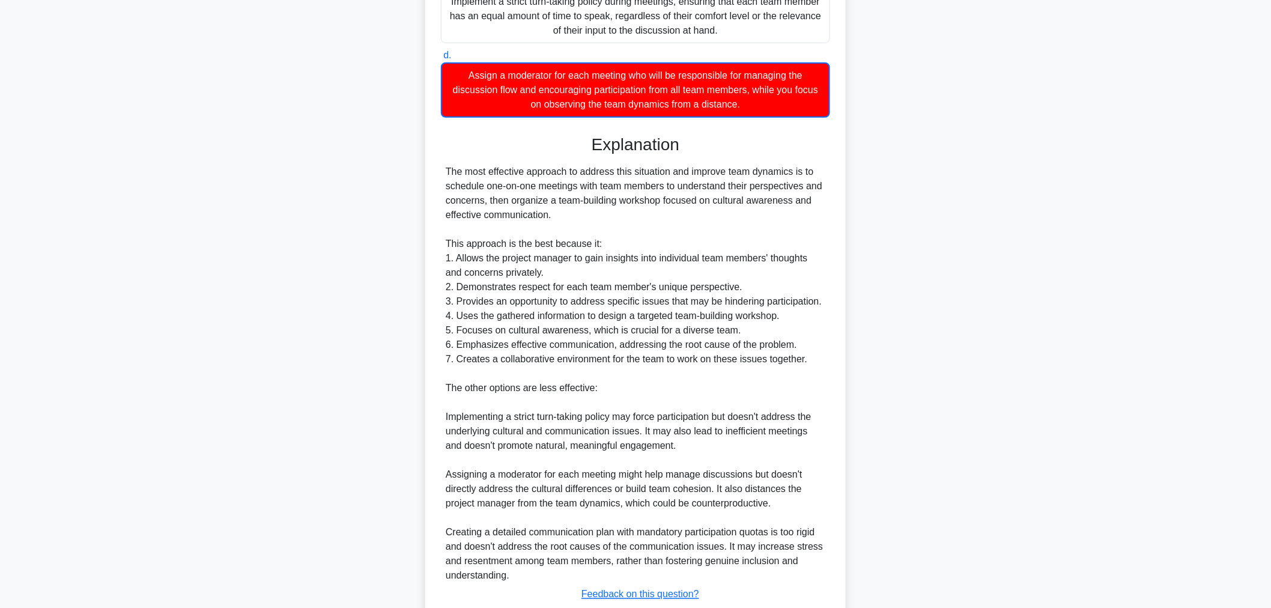
scroll to position [464, 0]
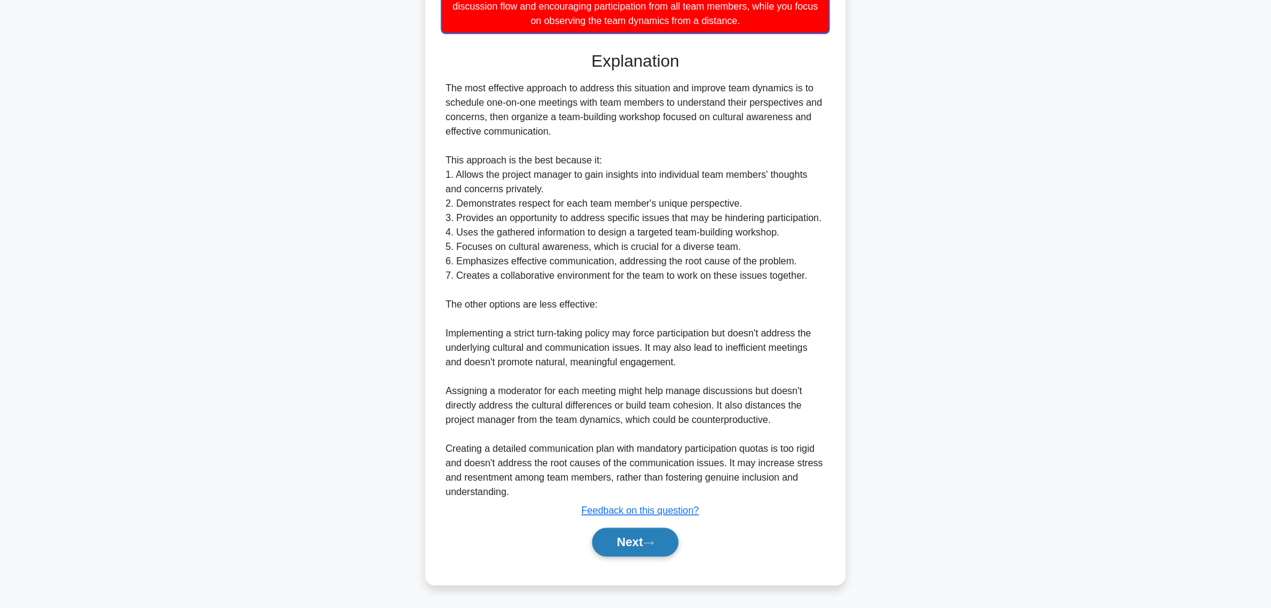
click at [639, 551] on button "Next" at bounding box center [635, 542] width 86 height 29
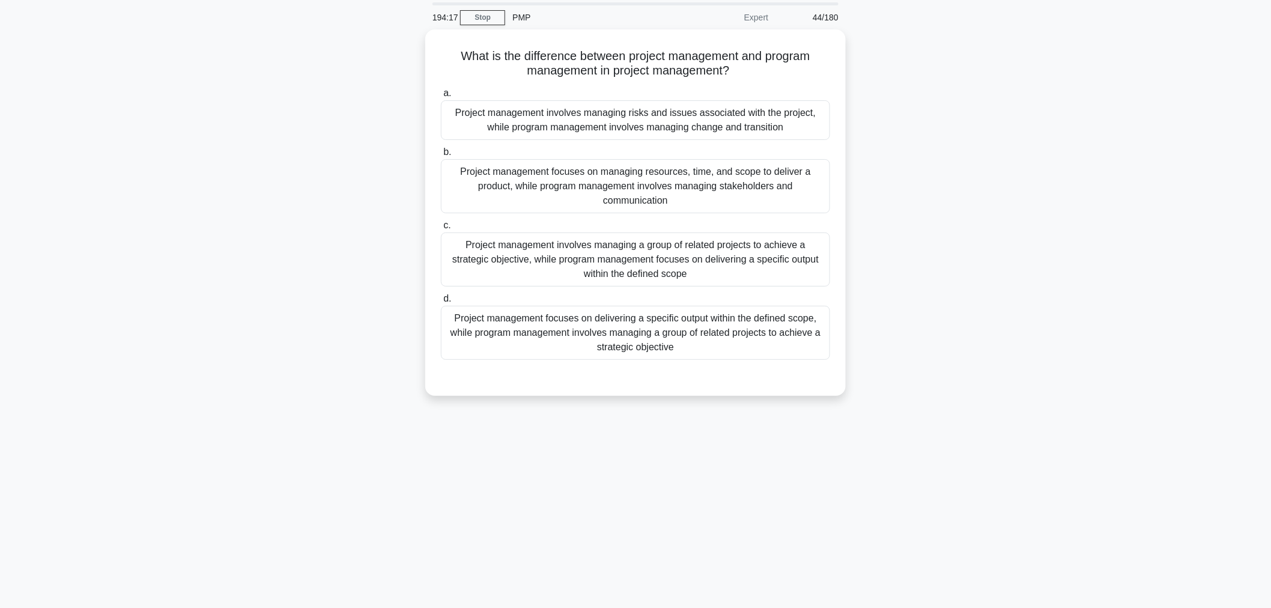
scroll to position [40, 0]
click at [768, 328] on div "Project management focuses on delivering a specific output within the defined s…" at bounding box center [635, 330] width 389 height 54
click at [441, 300] on input "d. Project management focuses on delivering a specific output within the define…" at bounding box center [441, 296] width 0 height 8
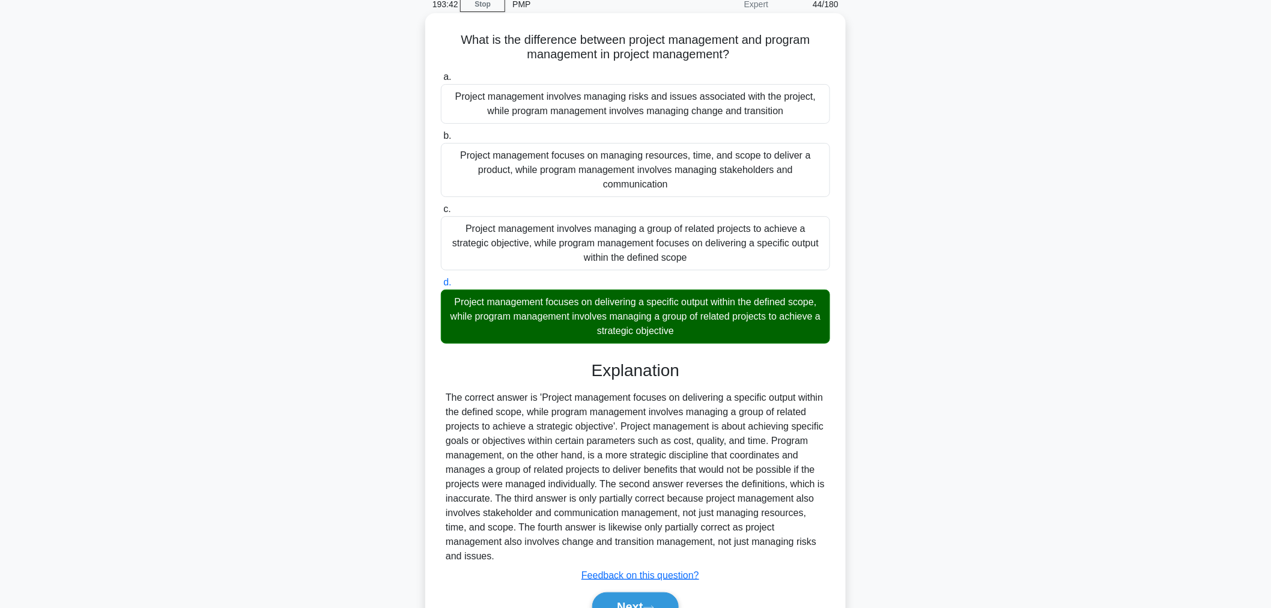
scroll to position [118, 0]
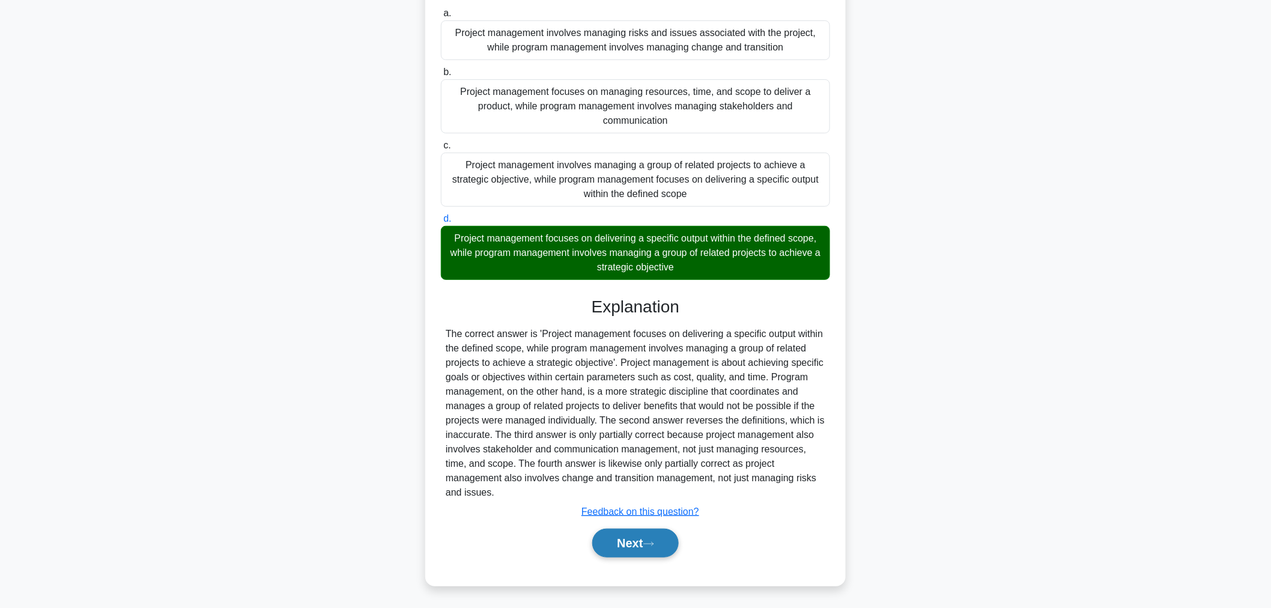
click at [659, 547] on button "Next" at bounding box center [635, 543] width 86 height 29
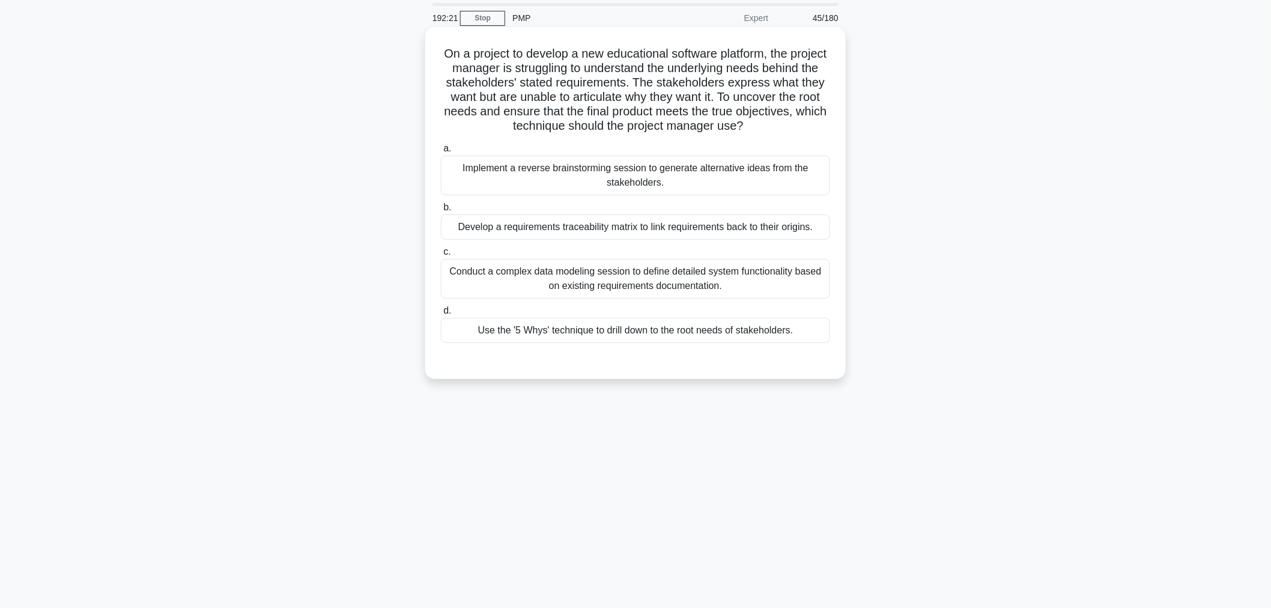
click at [802, 335] on div "Use the '5 Whys' technique to drill down to the root needs of stakeholders." at bounding box center [635, 330] width 389 height 25
click at [441, 315] on input "d. Use the '5 Whys' technique to drill down to the root needs of stakeholders." at bounding box center [441, 311] width 0 height 8
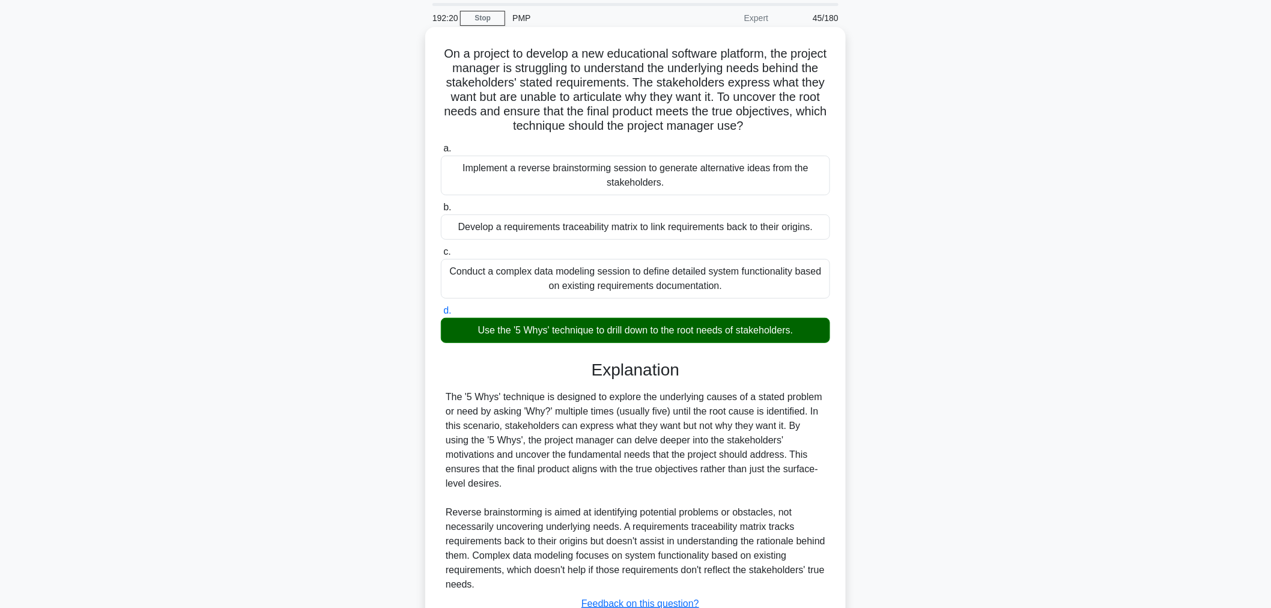
scroll to position [118, 0]
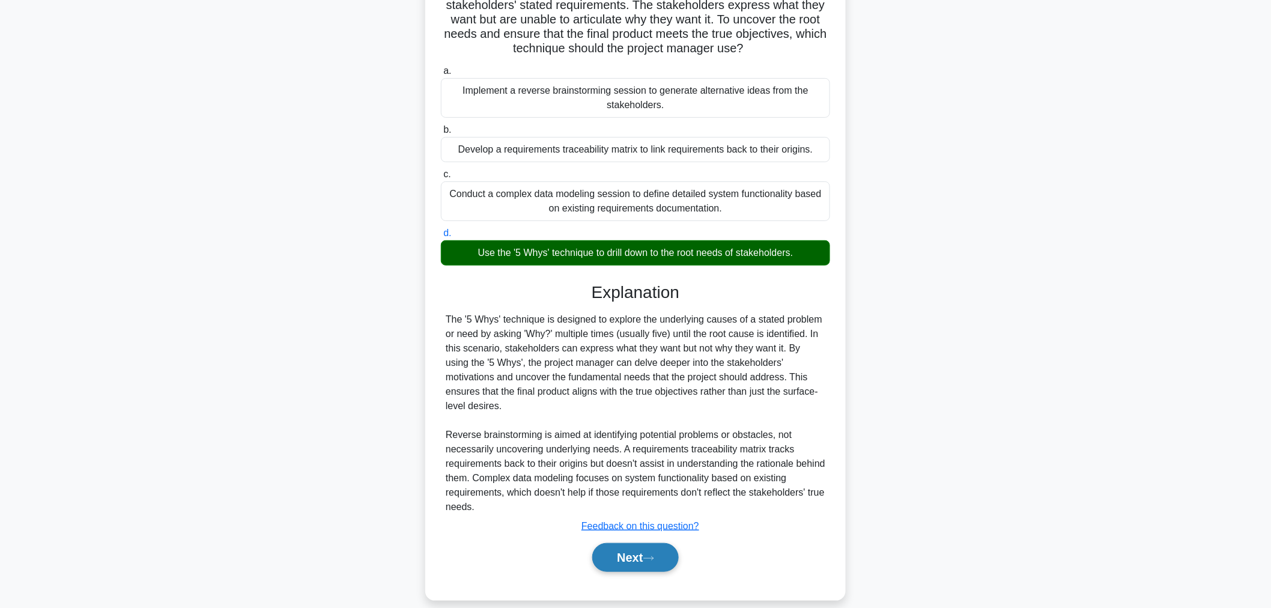
click at [647, 553] on button "Next" at bounding box center [635, 557] width 86 height 29
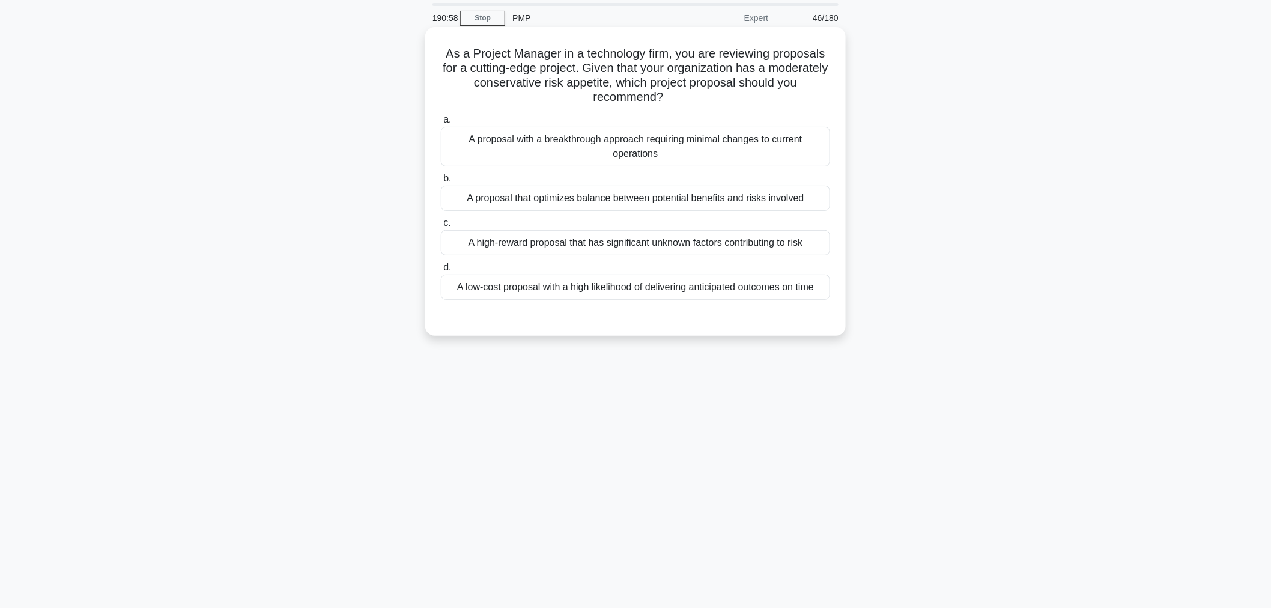
click at [798, 297] on div "A low-cost proposal with a high likelihood of delivering anticipated outcomes o…" at bounding box center [635, 286] width 389 height 25
click at [441, 271] on input "d. A low-cost proposal with a high likelihood of delivering anticipated outcome…" at bounding box center [441, 268] width 0 height 8
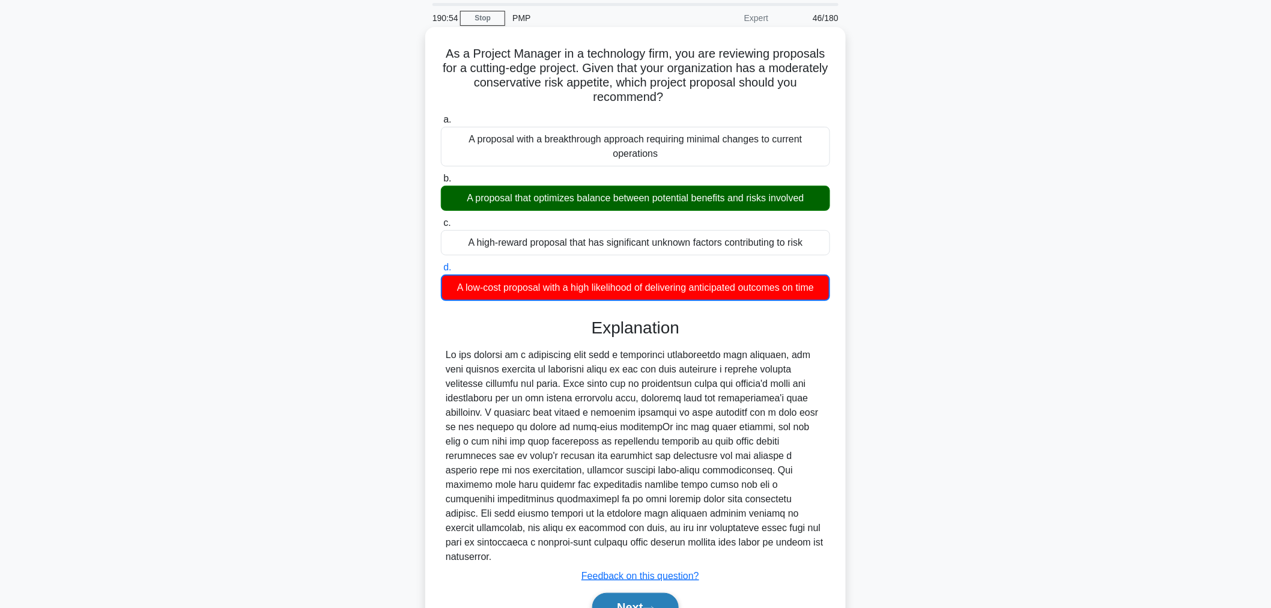
click at [647, 593] on button "Next" at bounding box center [635, 607] width 86 height 29
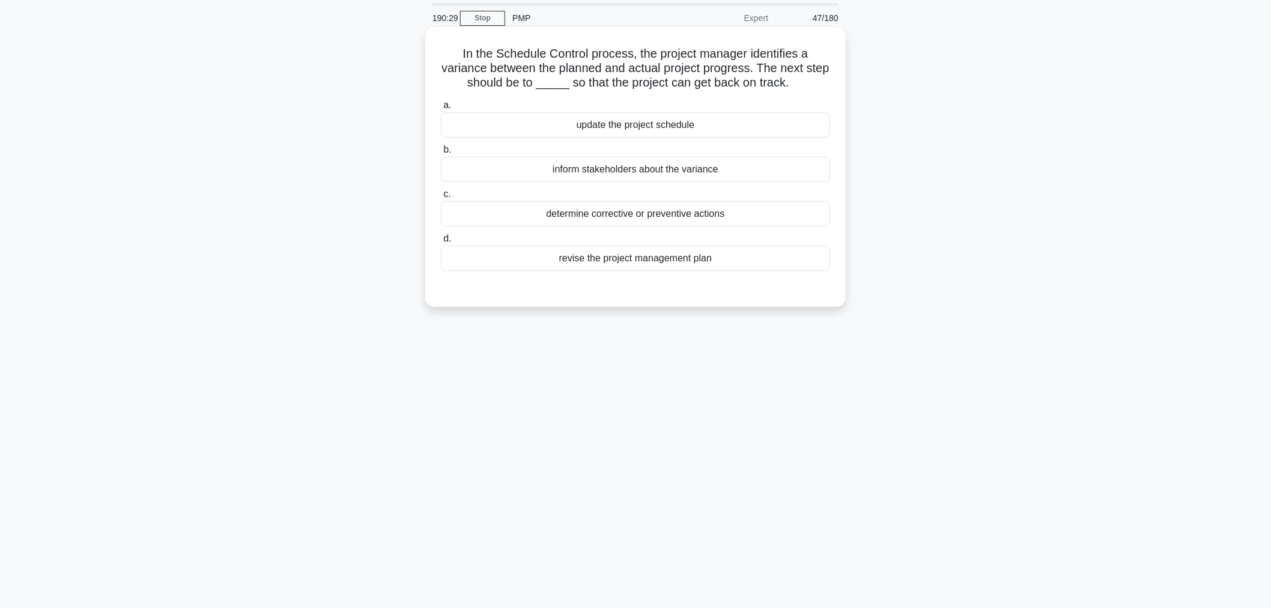
click at [802, 222] on div "determine corrective or preventive actions" at bounding box center [635, 213] width 389 height 25
click at [441, 198] on input "c. determine corrective or preventive actions" at bounding box center [441, 194] width 0 height 8
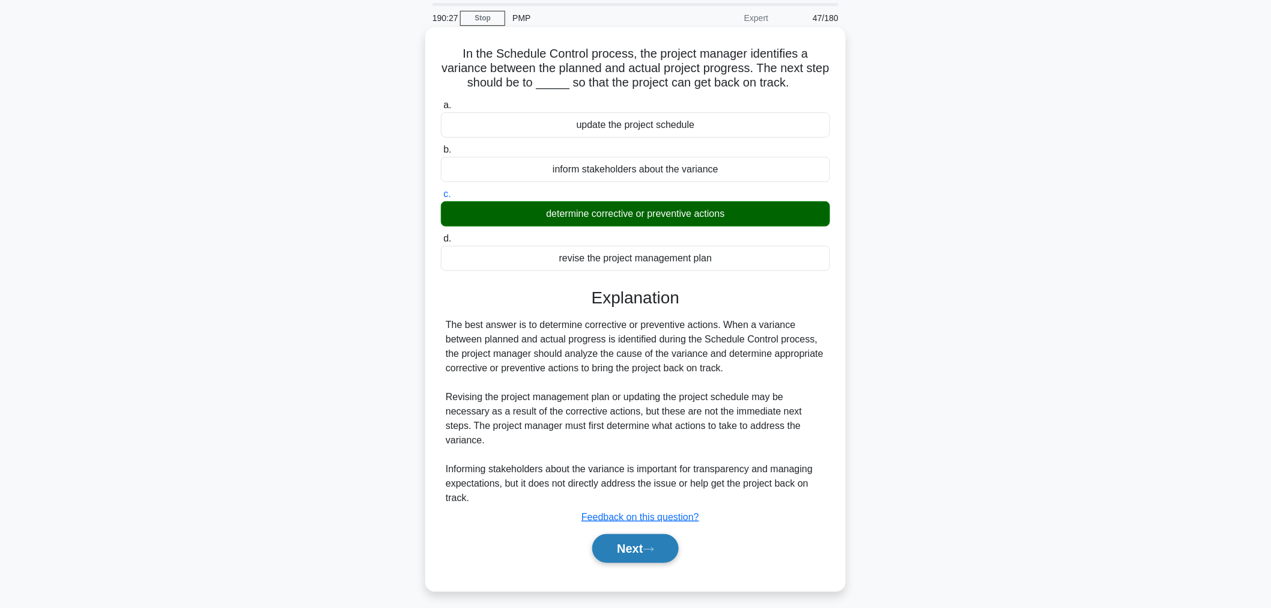
click at [653, 546] on icon at bounding box center [648, 549] width 11 height 7
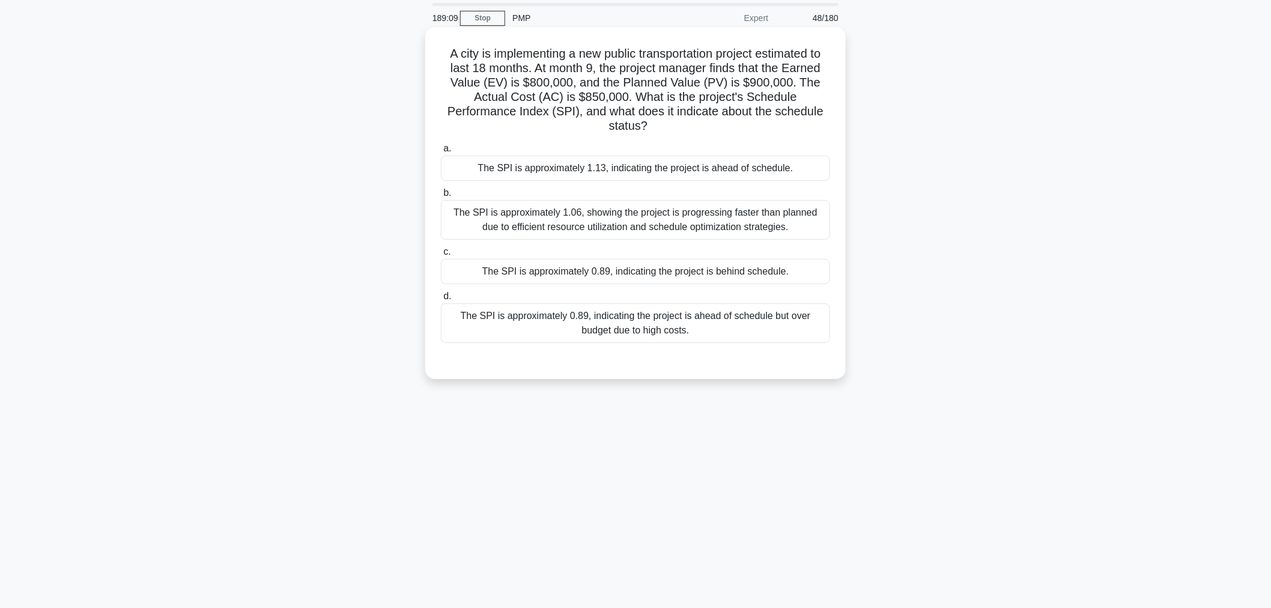
click at [611, 265] on div "The SPI is approximately 0.89, indicating the project is behind schedule." at bounding box center [635, 271] width 389 height 25
click at [441, 256] on input "c. The SPI is approximately 0.89, indicating the project is behind schedule." at bounding box center [441, 252] width 0 height 8
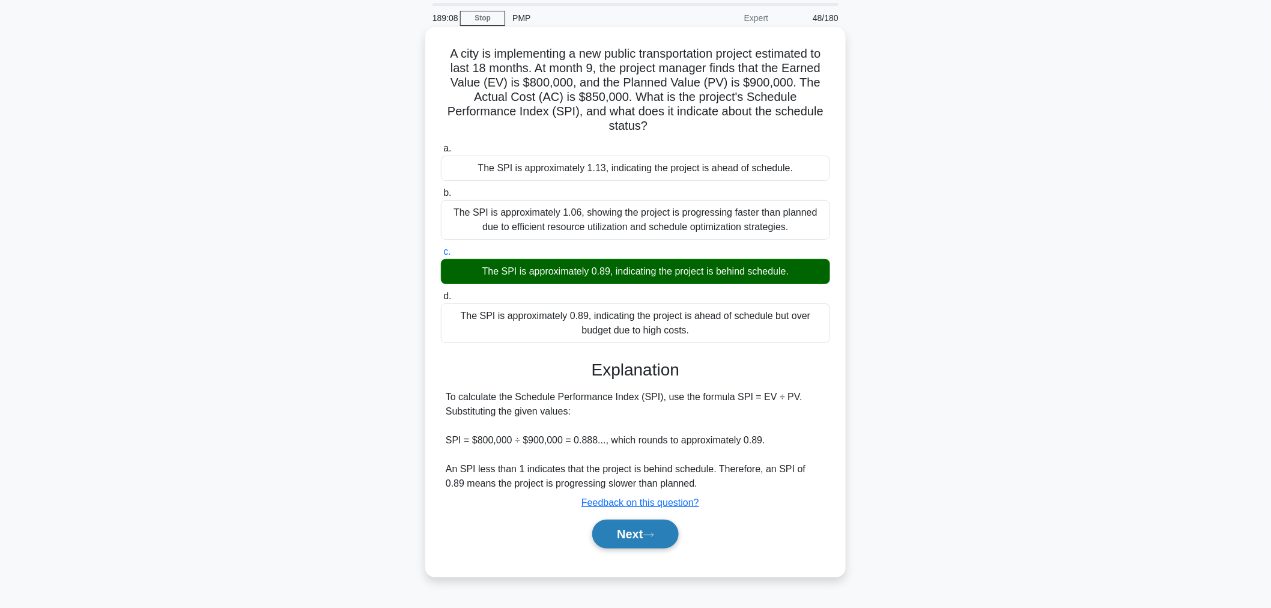
click at [650, 539] on button "Next" at bounding box center [635, 534] width 86 height 29
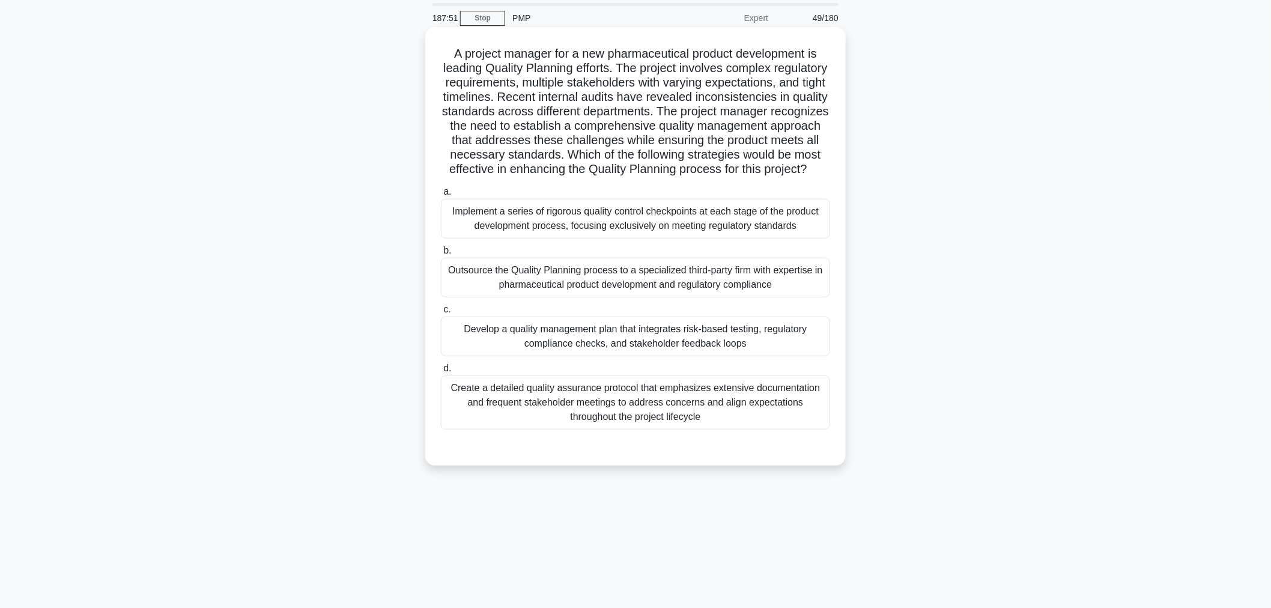
click at [769, 353] on div "Develop a quality management plan that integrates risk-based testing, regulator…" at bounding box center [635, 337] width 389 height 40
click at [441, 314] on input "c. Develop a quality management plan that integrates risk-based testing, regula…" at bounding box center [441, 310] width 0 height 8
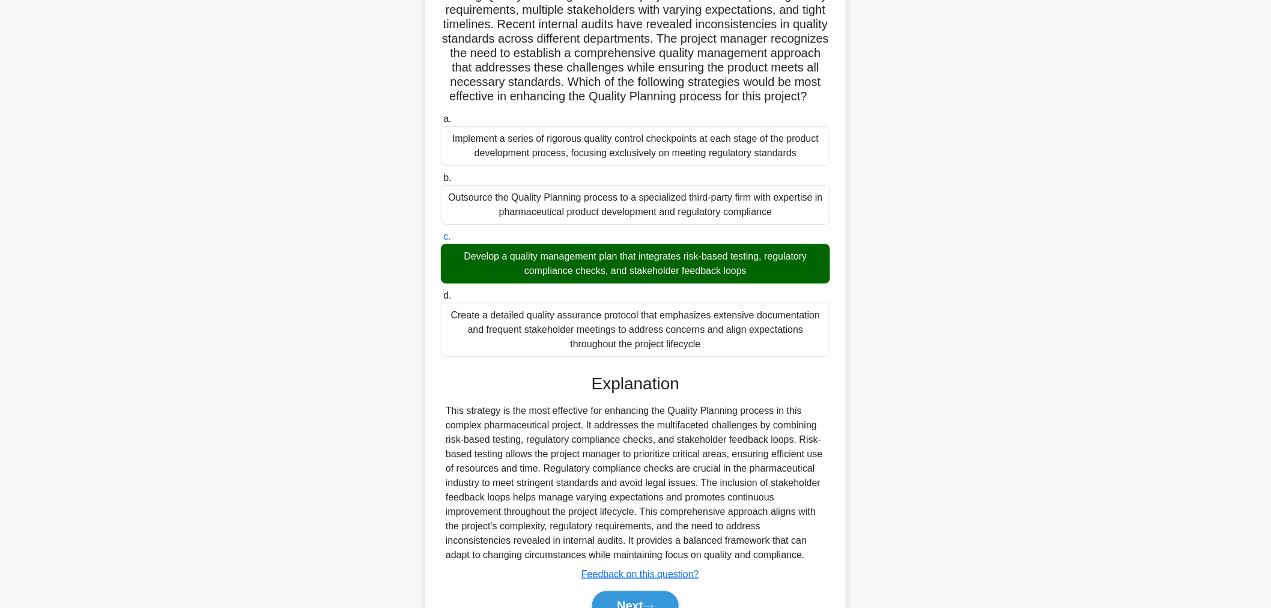
scroll to position [190, 0]
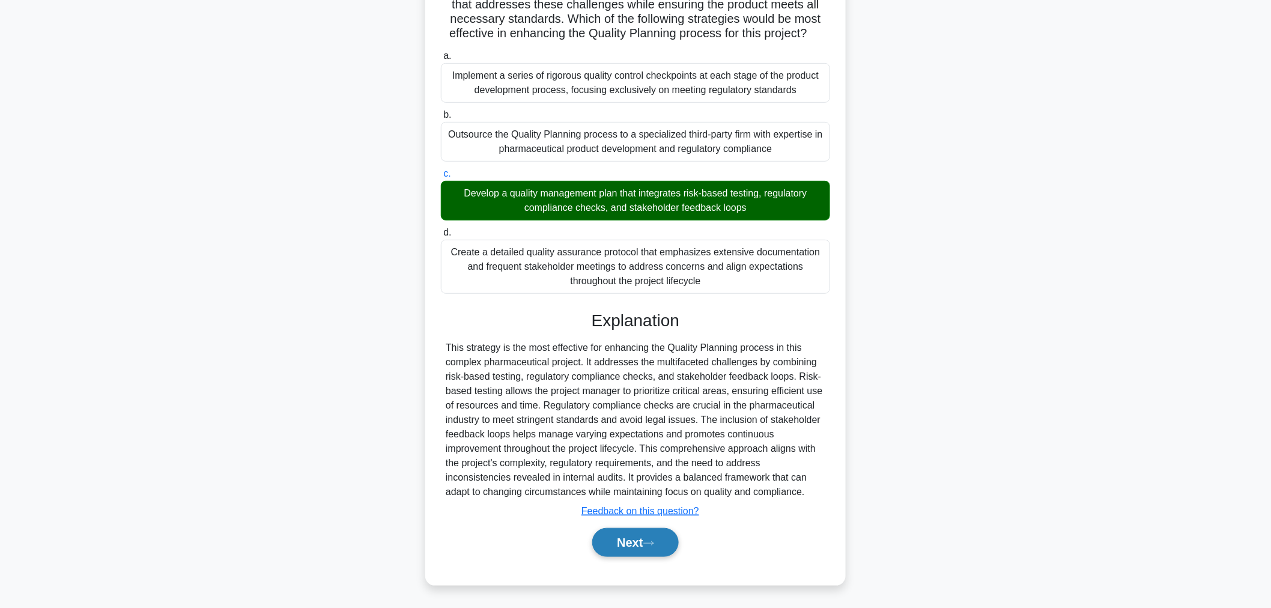
click at [653, 543] on icon at bounding box center [649, 543] width 10 height 4
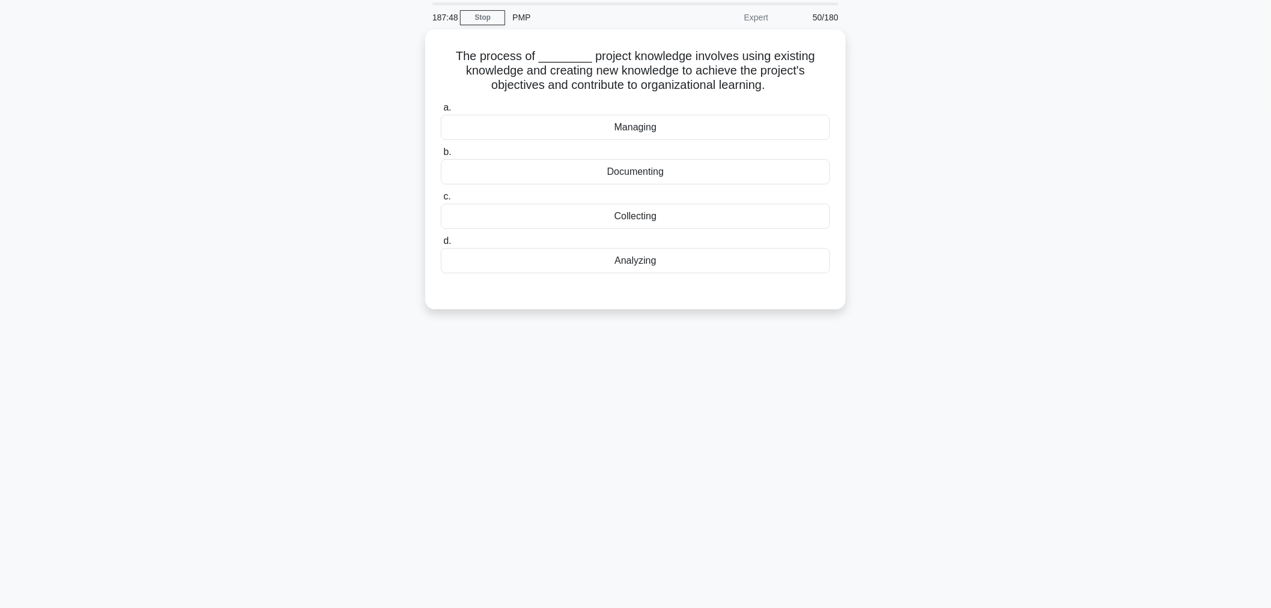
scroll to position [40, 0]
click at [736, 217] on div "Collecting" at bounding box center [635, 213] width 389 height 25
click at [441, 198] on input "c. Collecting" at bounding box center [441, 194] width 0 height 8
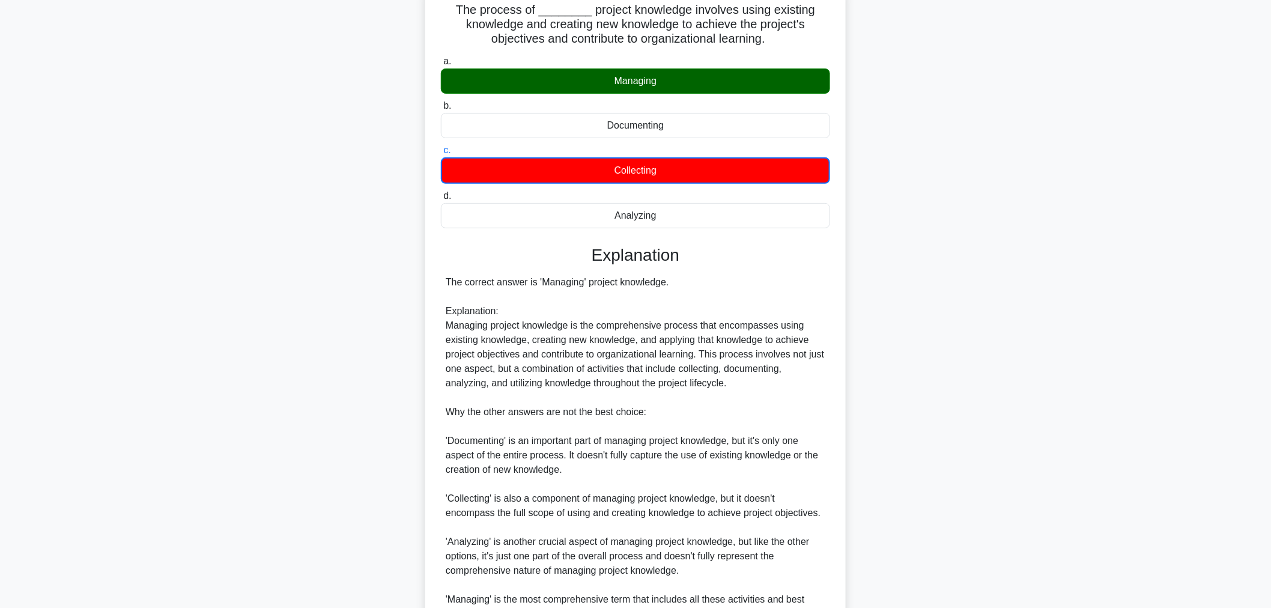
scroll to position [219, 0]
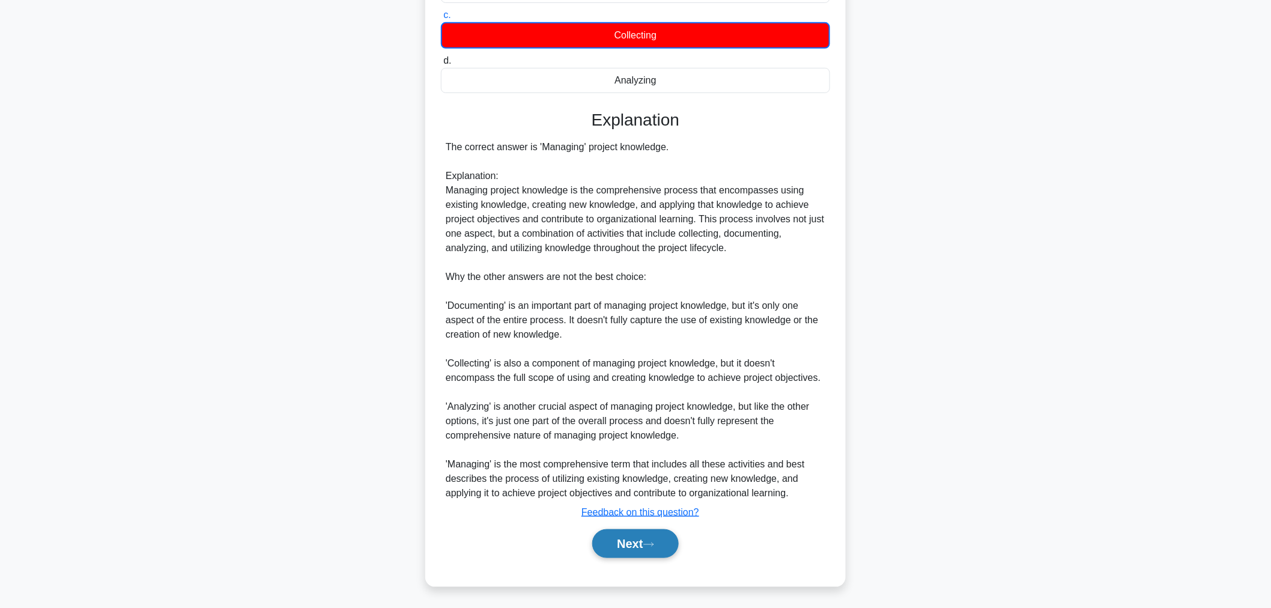
click at [645, 554] on button "Next" at bounding box center [635, 543] width 86 height 29
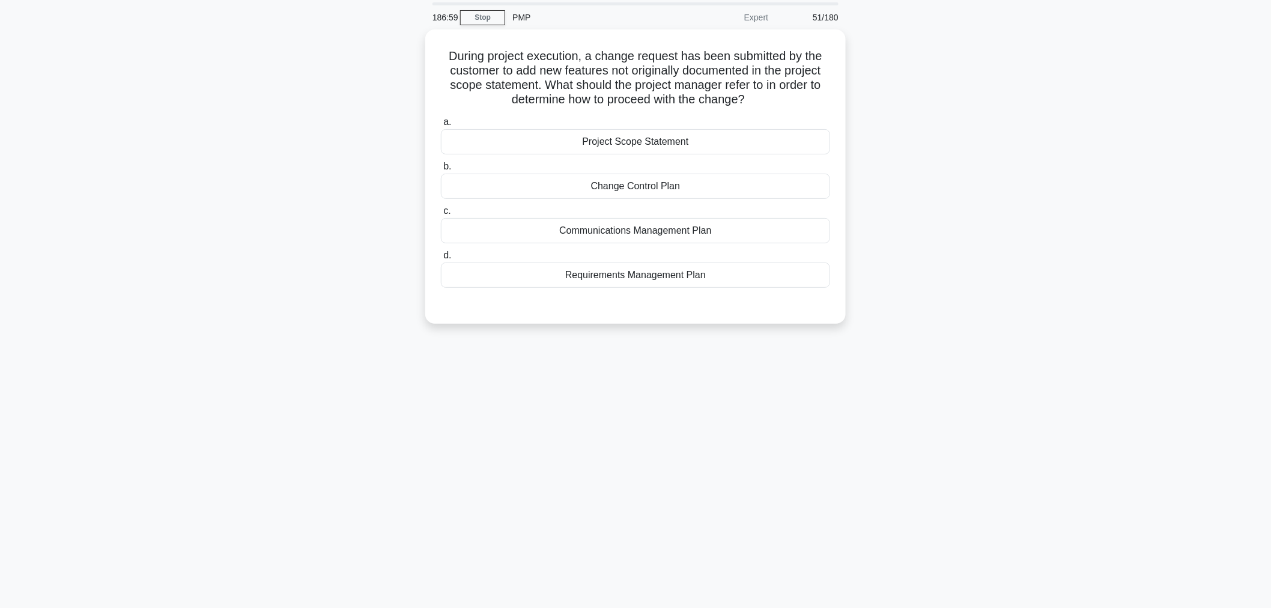
scroll to position [40, 0]
click at [825, 196] on div "Change Control Plan" at bounding box center [635, 183] width 389 height 25
click at [441, 168] on input "b. Change Control Plan" at bounding box center [441, 164] width 0 height 8
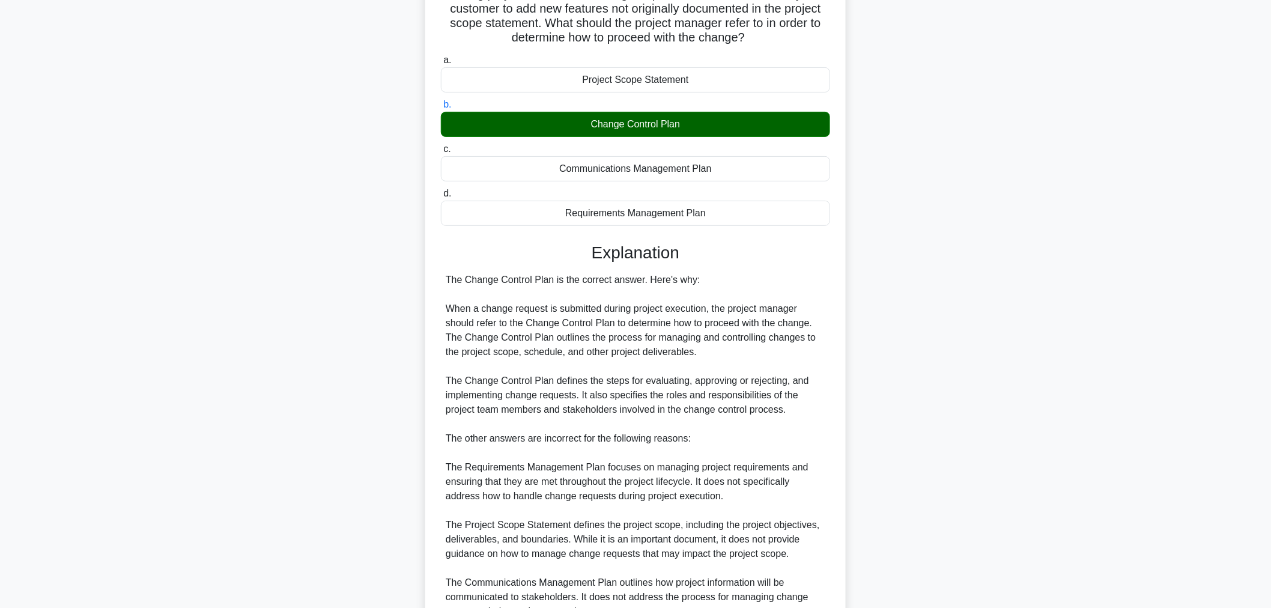
scroll to position [219, 0]
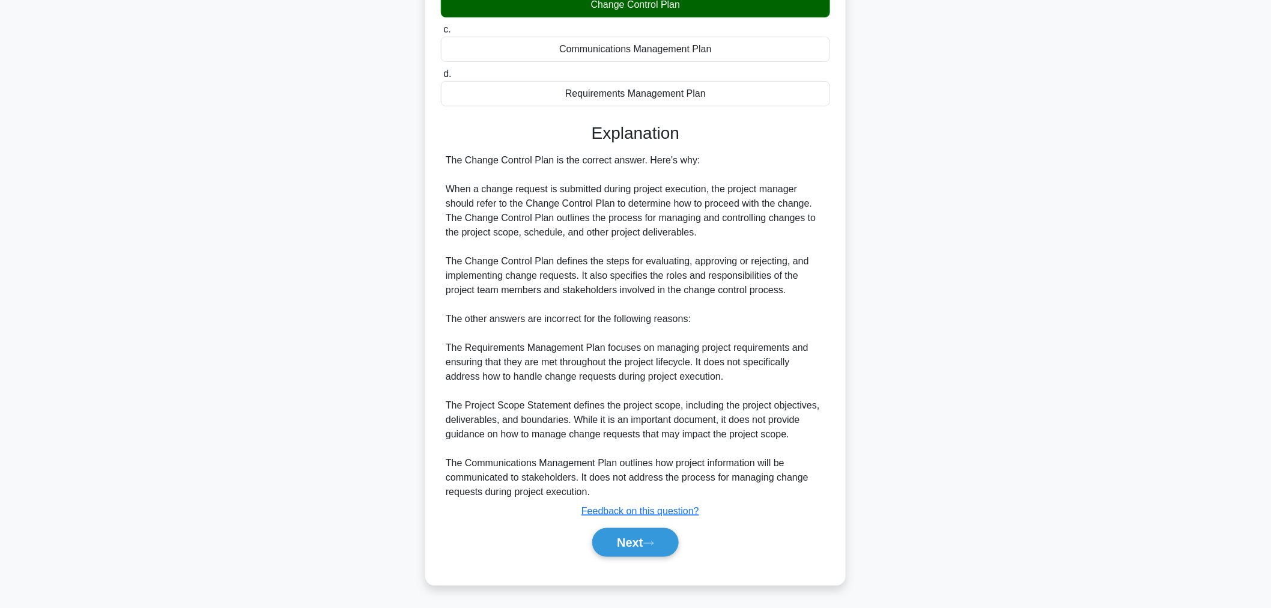
click at [641, 568] on div "a. Project Scope Statement b. Change Control Plan c. d." at bounding box center [636, 251] width 392 height 640
click at [659, 551] on button "Next" at bounding box center [635, 542] width 86 height 29
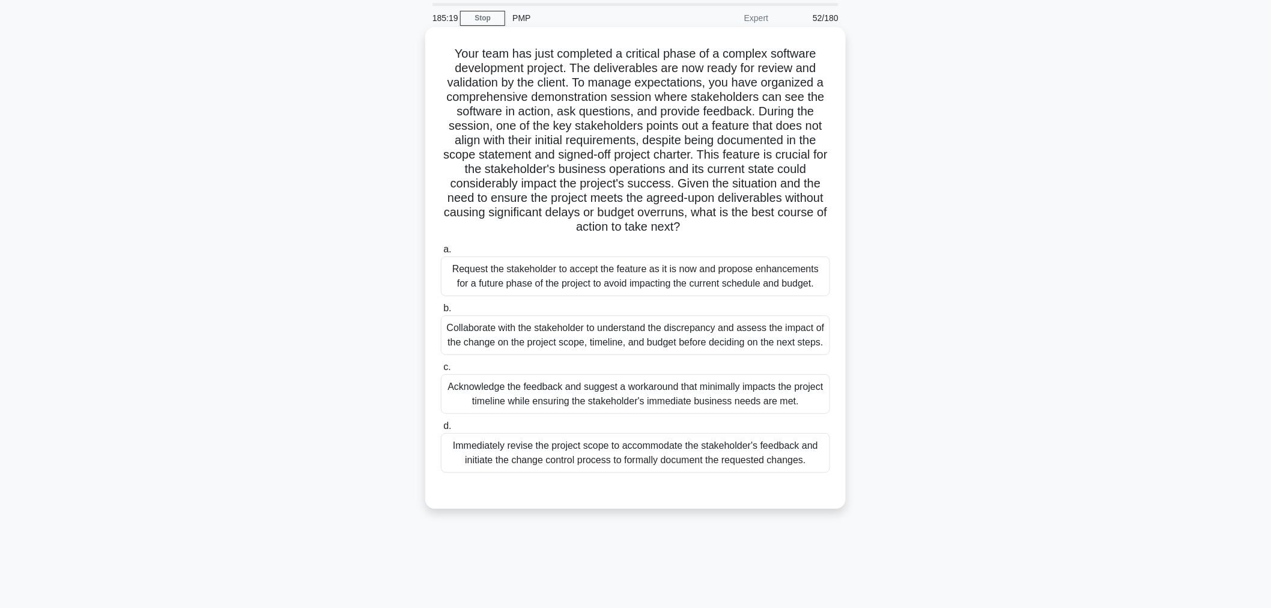
click at [766, 469] on div "Immediately revise the project scope to accommodate the stakeholder's feedback …" at bounding box center [635, 453] width 389 height 40
click at [441, 430] on input "d. Immediately revise the project scope to accommodate the stakeholder's feedba…" at bounding box center [441, 426] width 0 height 8
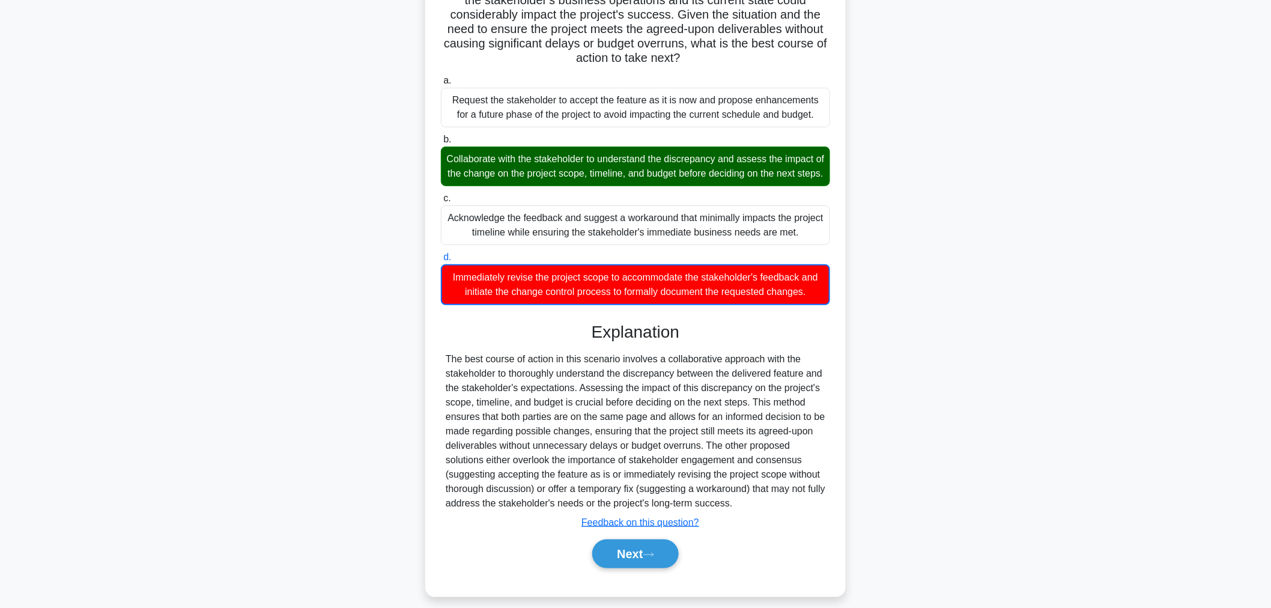
scroll to position [233, 0]
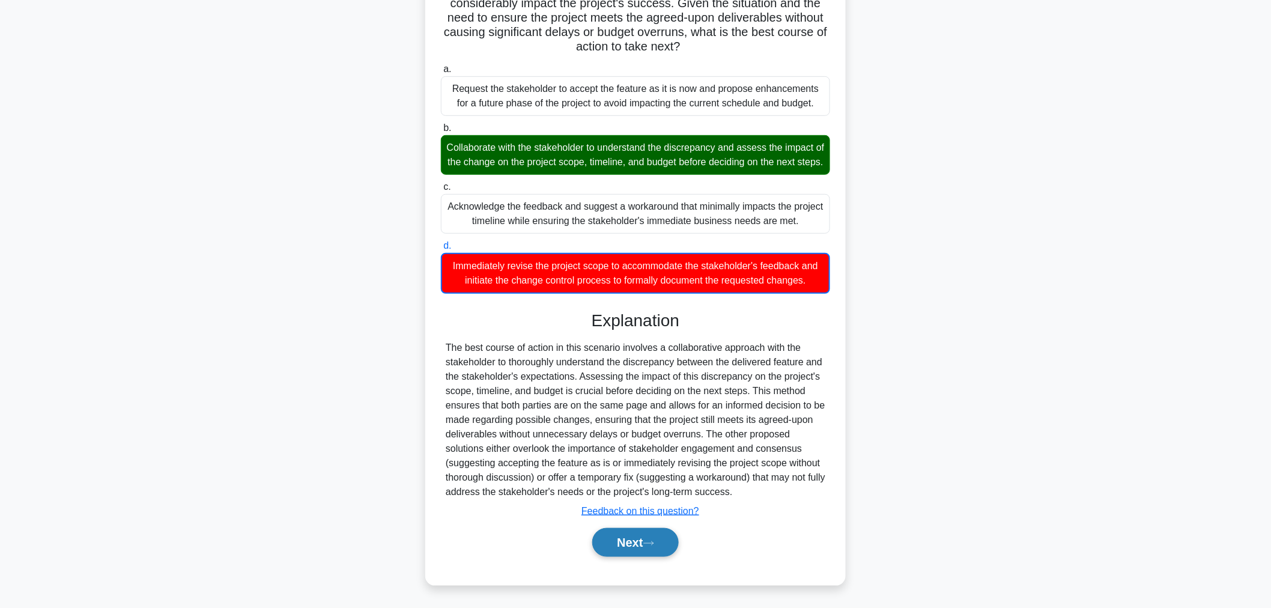
click at [647, 553] on button "Next" at bounding box center [635, 542] width 86 height 29
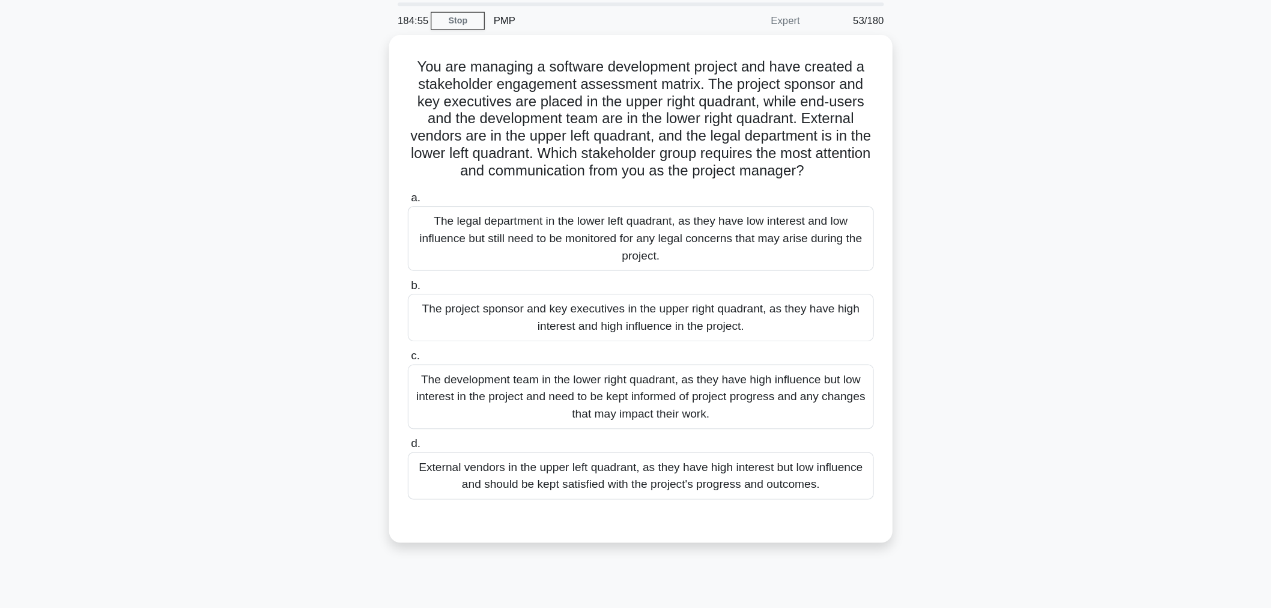
scroll to position [37, 0]
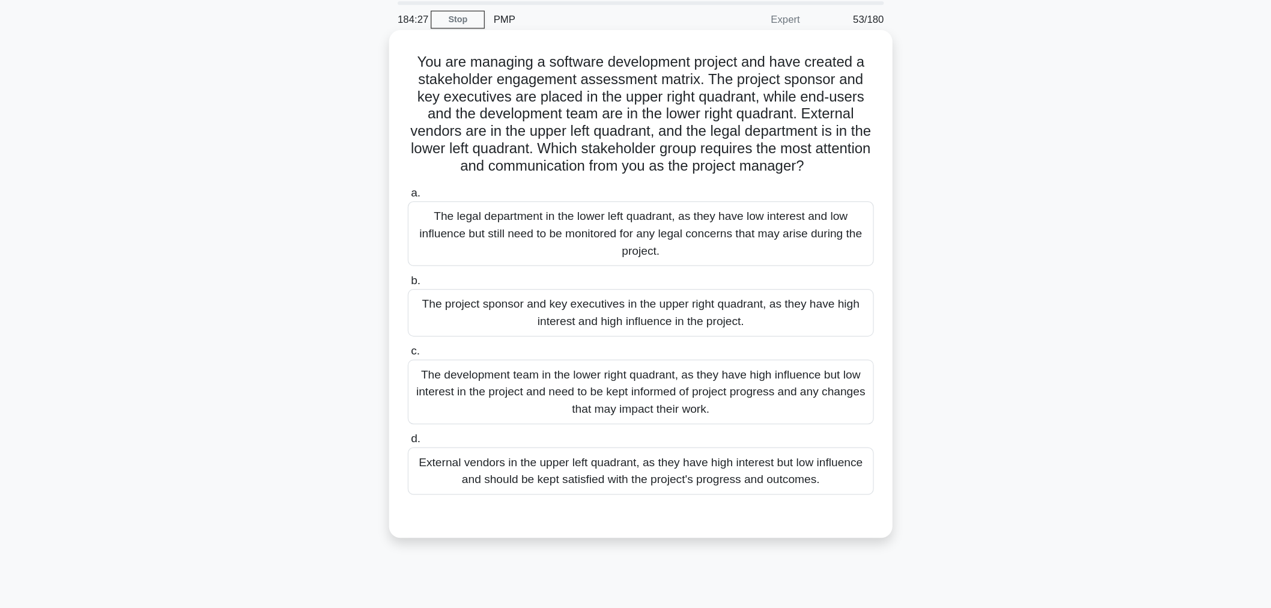
click at [779, 283] on div "The project sponsor and key executives in the upper right quadrant, as they hav…" at bounding box center [635, 267] width 389 height 40
click at [441, 244] on input "b. The project sponsor and key executives in the upper right quadrant, as they …" at bounding box center [441, 240] width 0 height 8
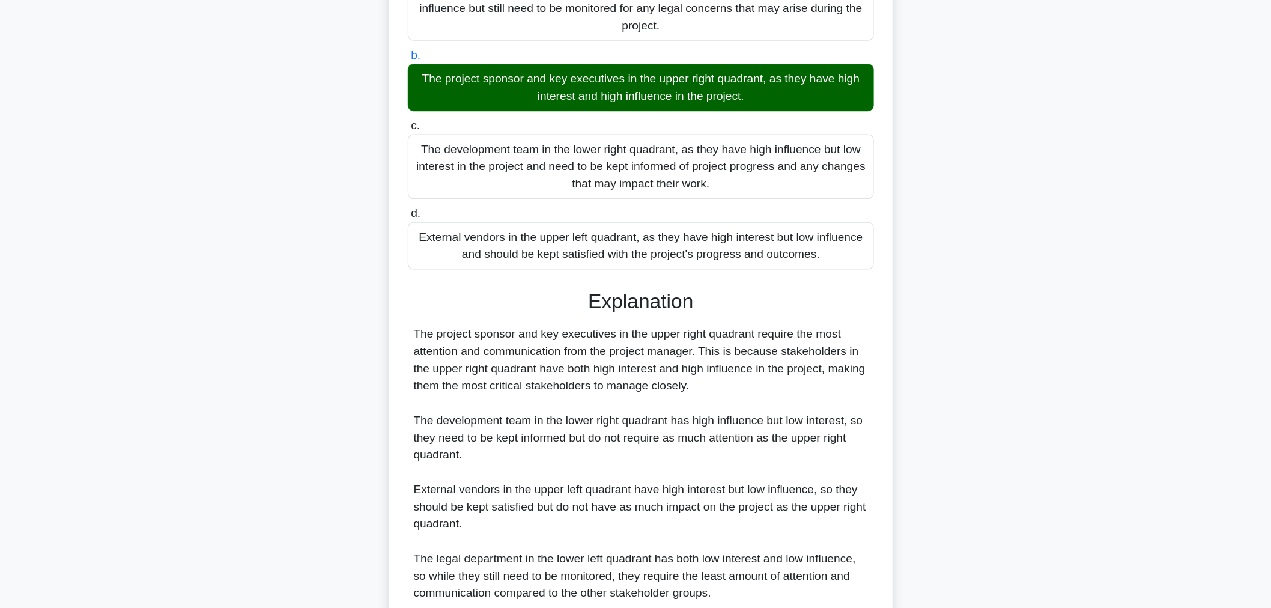
scroll to position [233, 0]
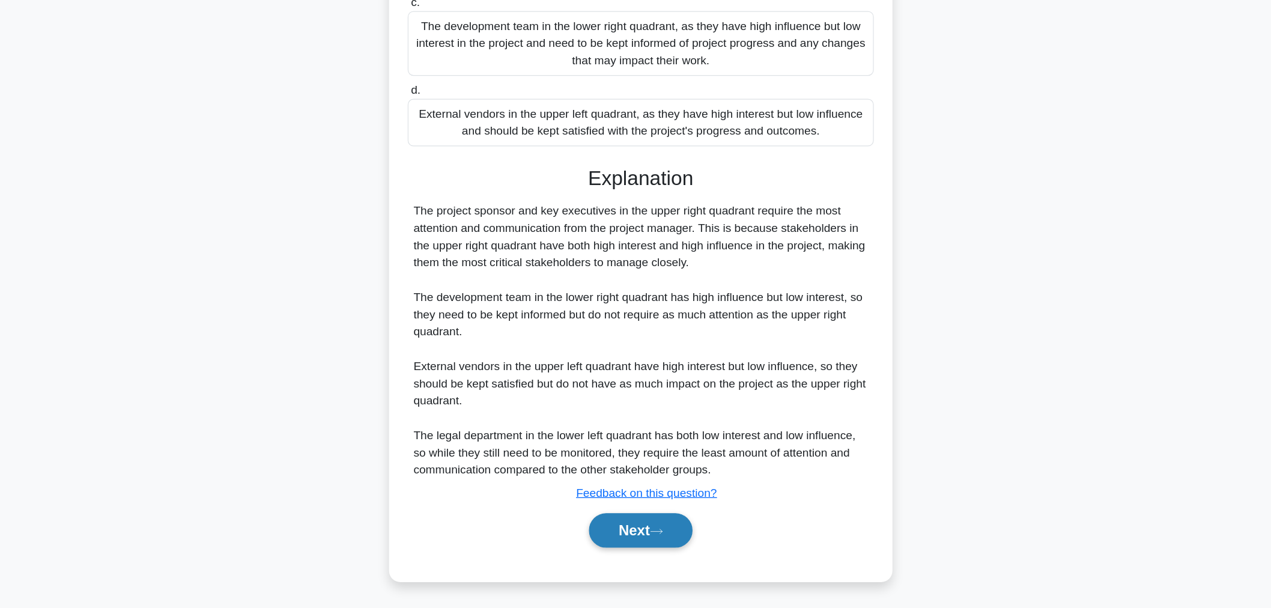
click at [644, 545] on button "Next" at bounding box center [635, 543] width 86 height 29
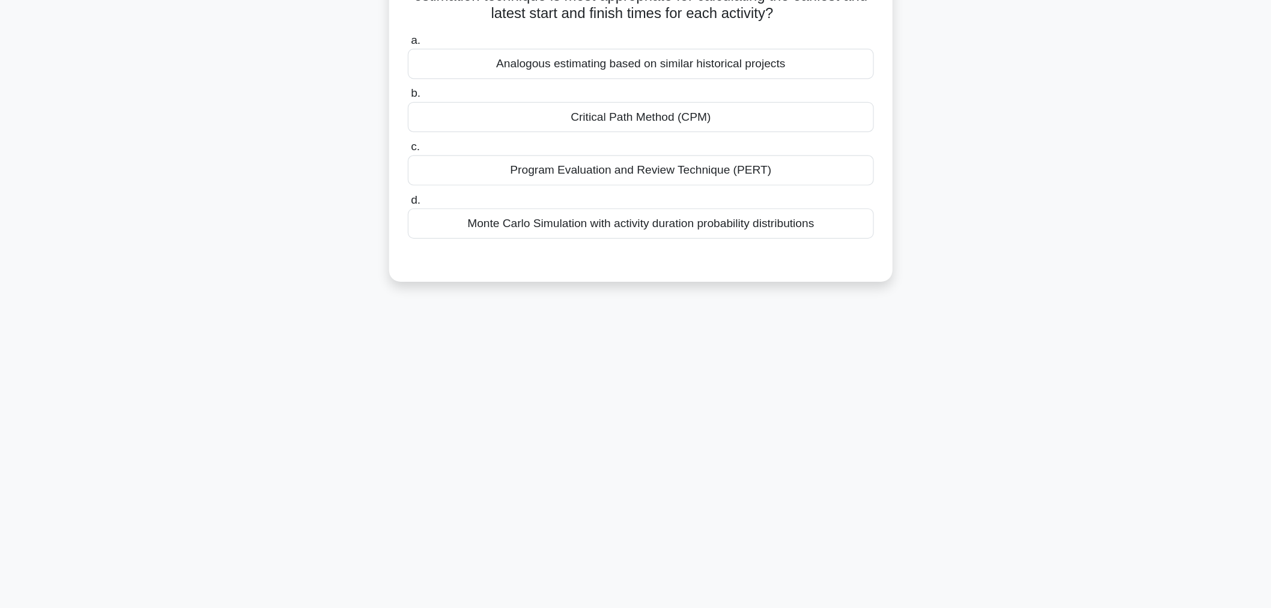
scroll to position [0, 0]
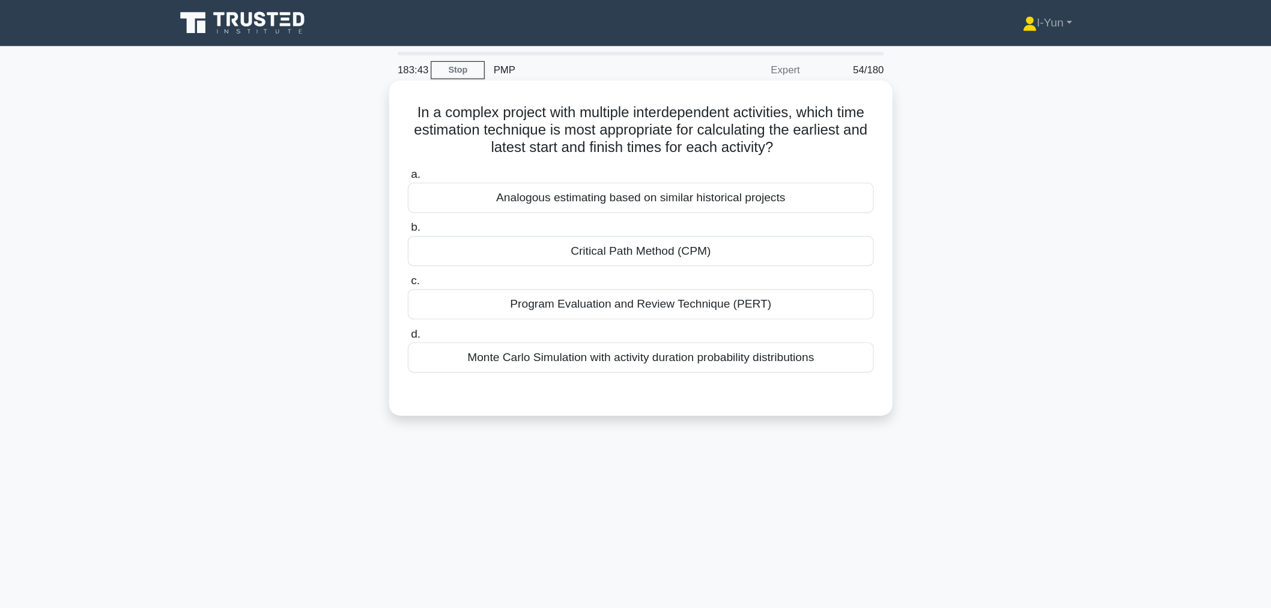
click at [787, 301] on div "Monte Carlo Simulation with activity duration probability distributions" at bounding box center [635, 298] width 389 height 25
click at [441, 283] on input "d. Monte Carlo Simulation with activity duration probability distributions" at bounding box center [441, 279] width 0 height 8
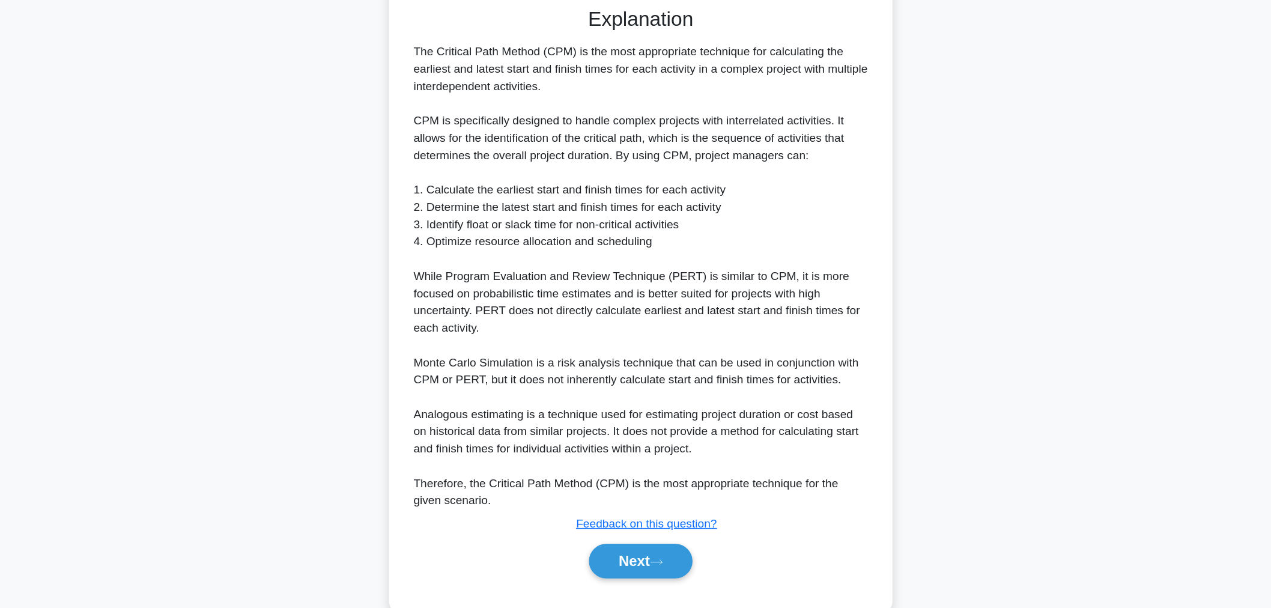
scroll to position [248, 0]
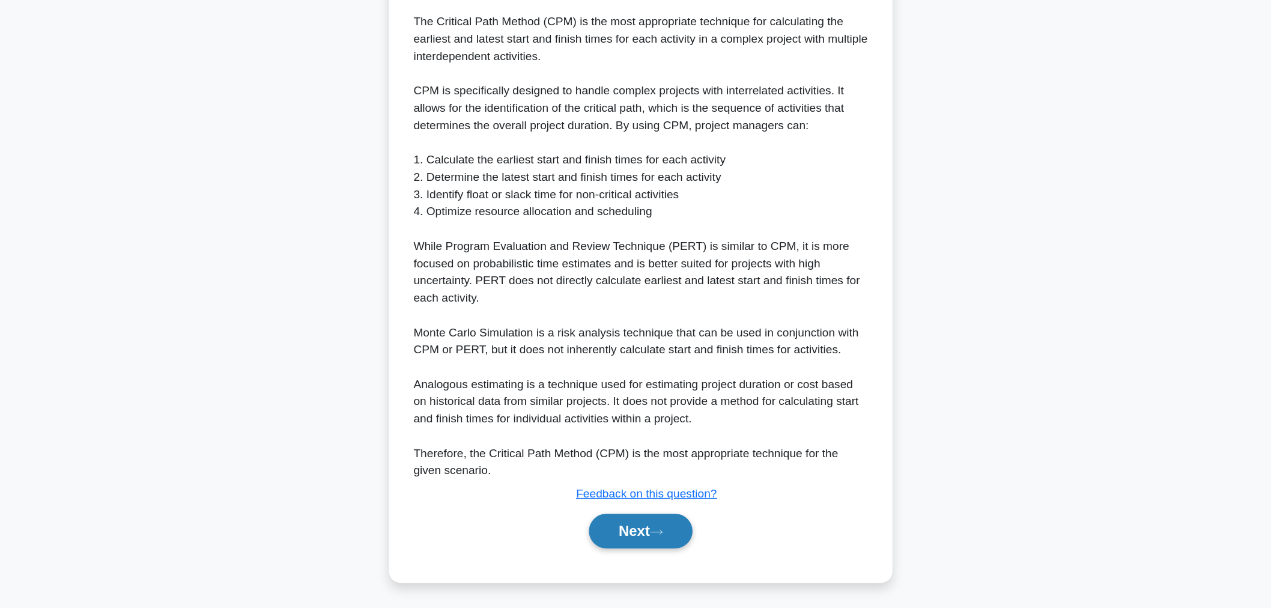
click at [646, 547] on button "Next" at bounding box center [635, 543] width 86 height 29
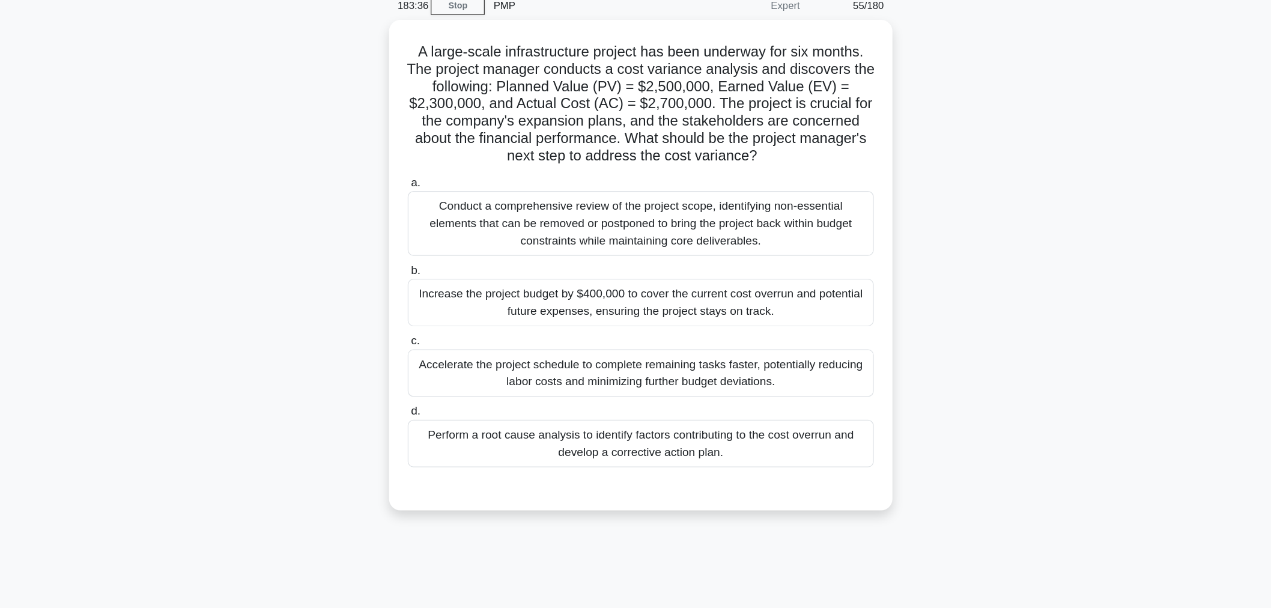
scroll to position [40, 0]
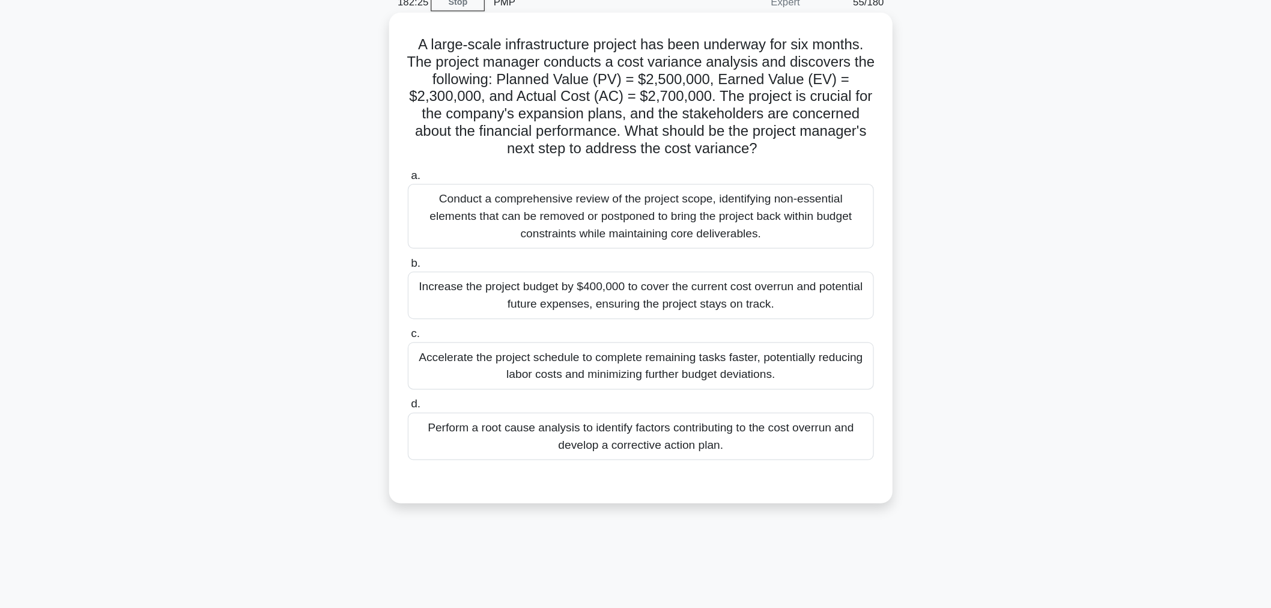
click at [769, 397] on div "Perform a root cause analysis to identify factors contributing to the cost over…" at bounding box center [635, 381] width 389 height 40
click at [441, 358] on input "d. Perform a root cause analysis to identify factors contributing to the cost o…" at bounding box center [441, 354] width 0 height 8
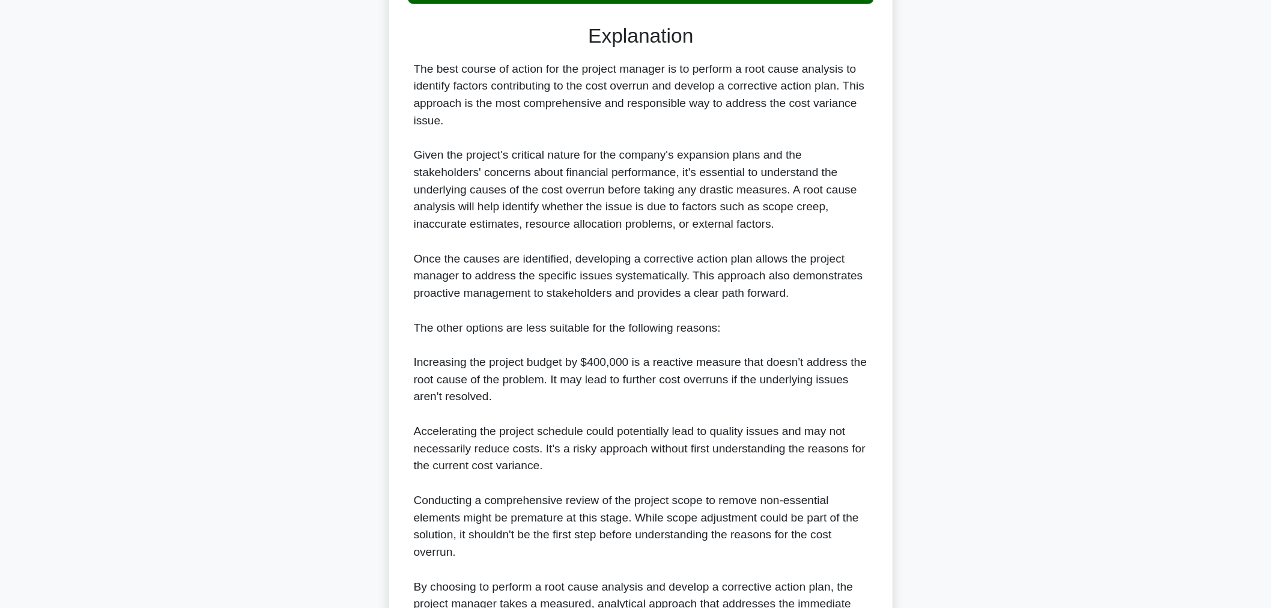
scroll to position [464, 0]
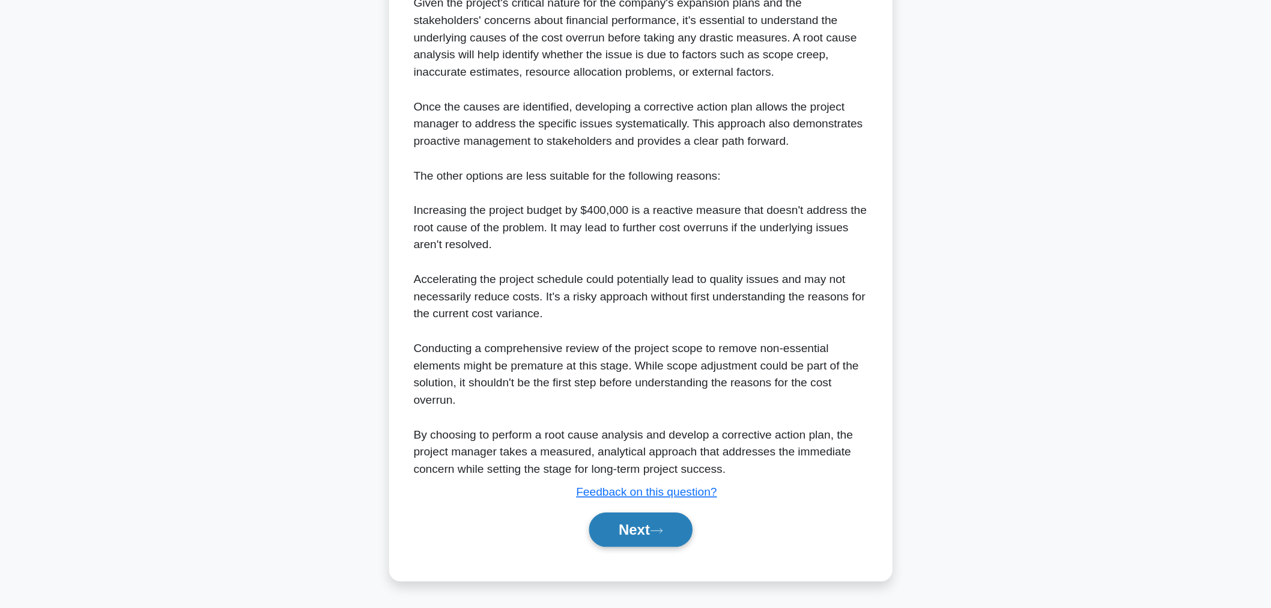
click at [655, 554] on button "Next" at bounding box center [635, 542] width 86 height 29
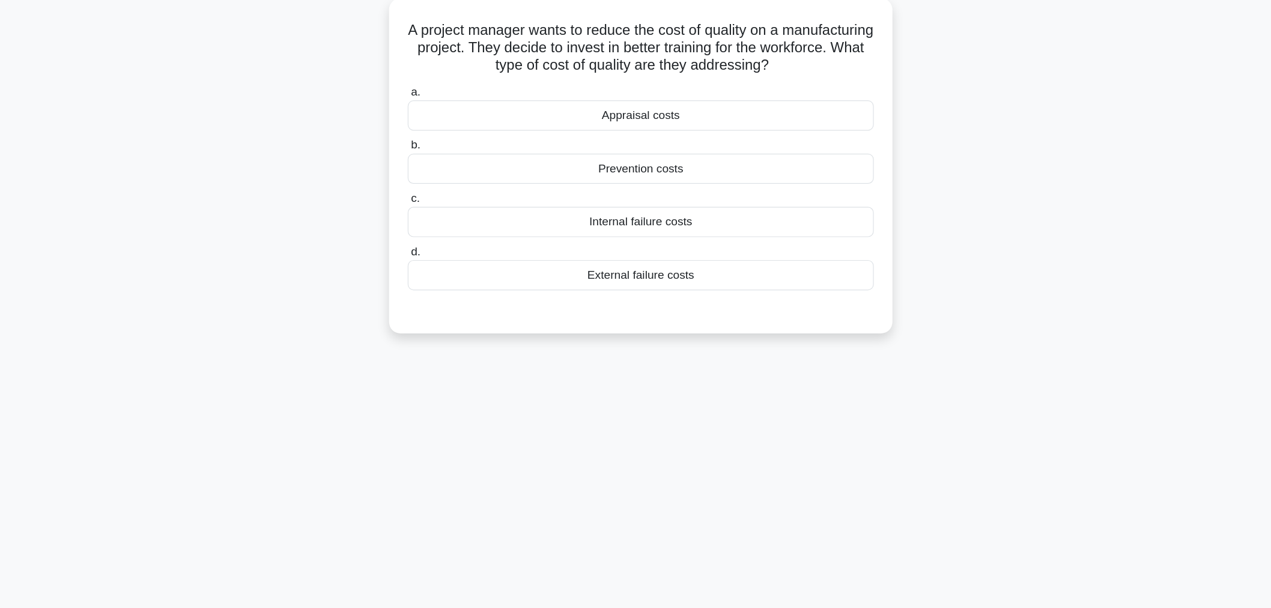
scroll to position [0, 0]
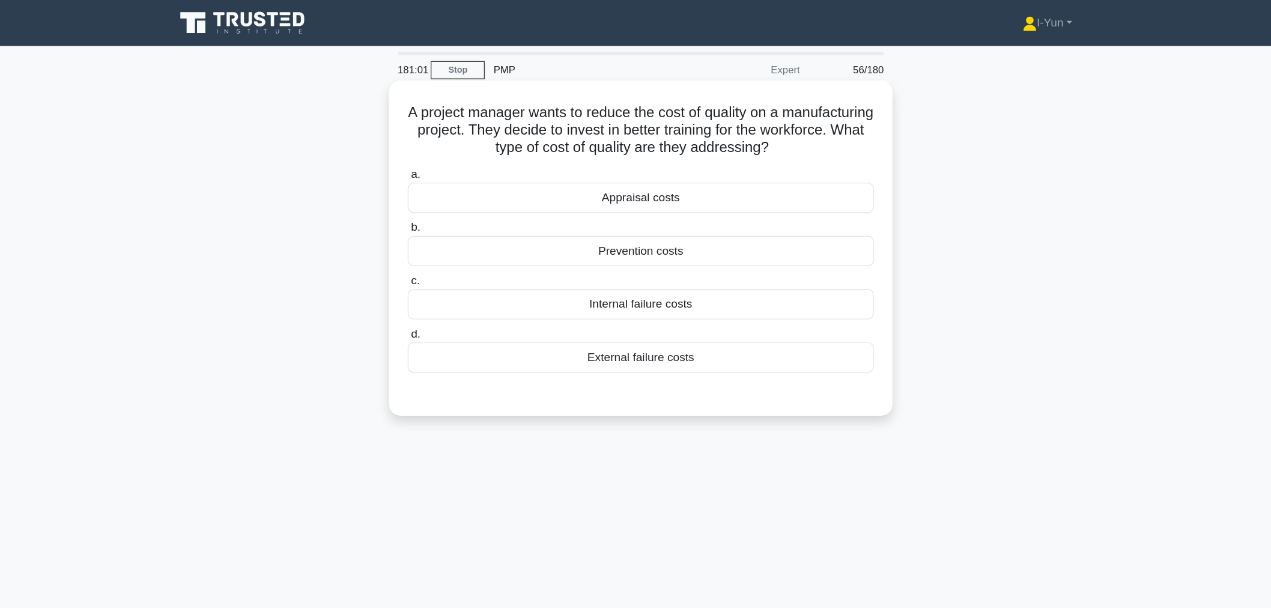
click at [791, 213] on div "Prevention costs" at bounding box center [635, 209] width 389 height 25
click at [441, 194] on input "b. Prevention costs" at bounding box center [441, 190] width 0 height 8
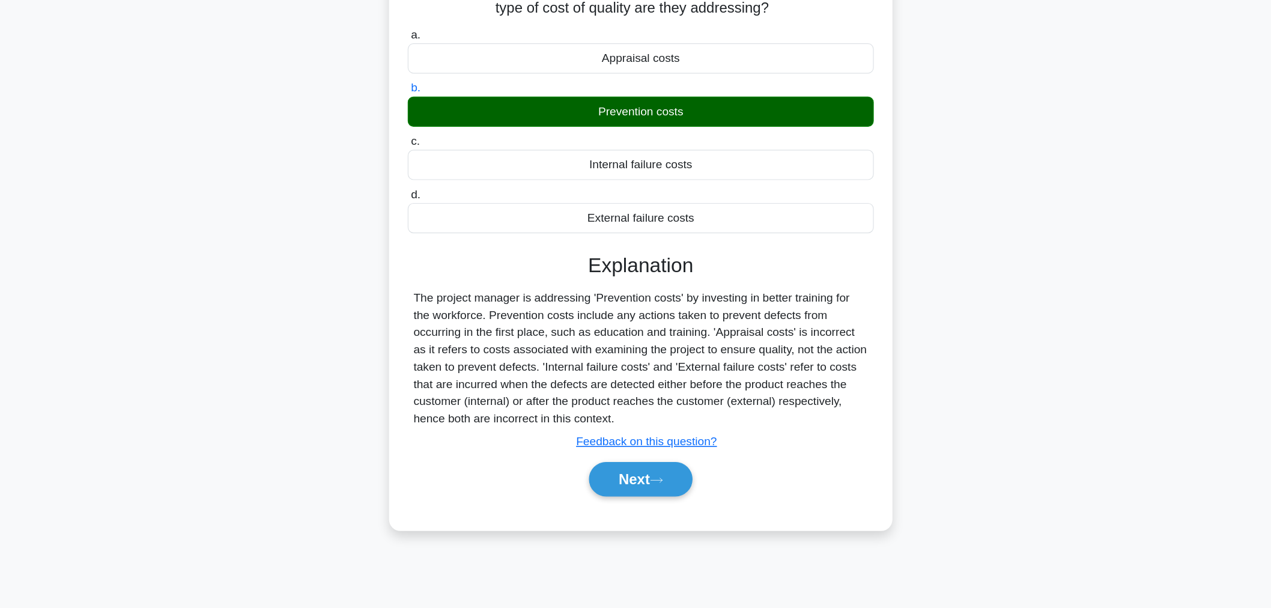
scroll to position [40, 0]
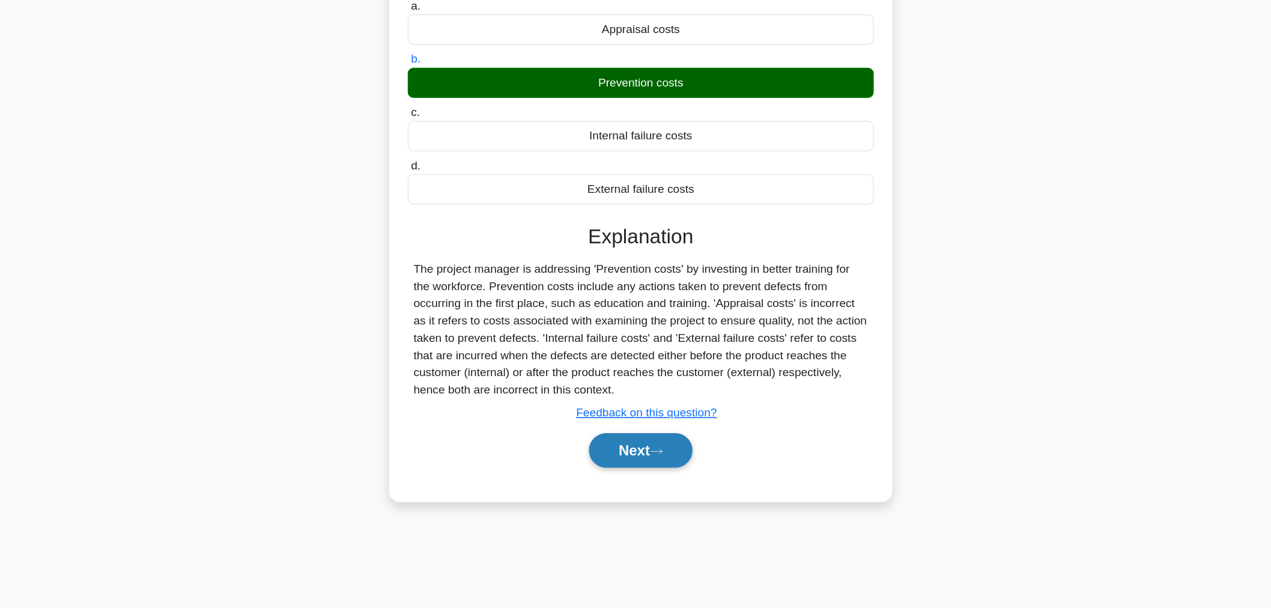
click at [638, 477] on button "Next" at bounding box center [635, 476] width 86 height 29
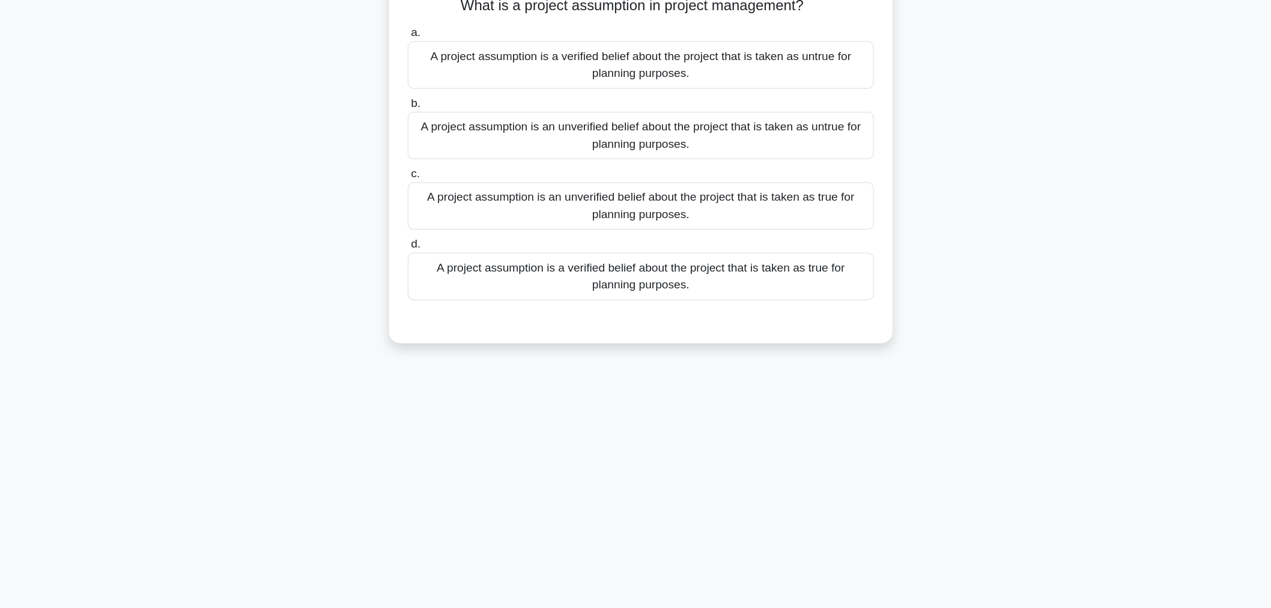
scroll to position [0, 0]
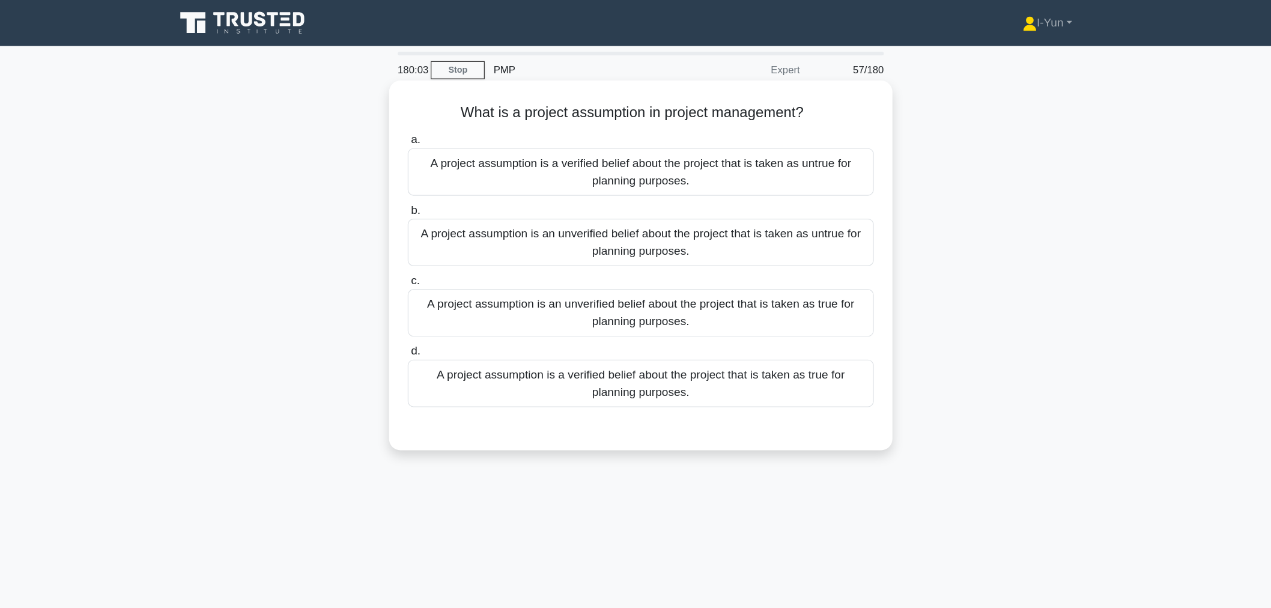
click at [653, 273] on div "A project assumption is an unverified belief about the project that is taken as…" at bounding box center [635, 261] width 389 height 40
click at [441, 238] on input "c. A project assumption is an unverified belief about the project that is taken…" at bounding box center [441, 235] width 0 height 8
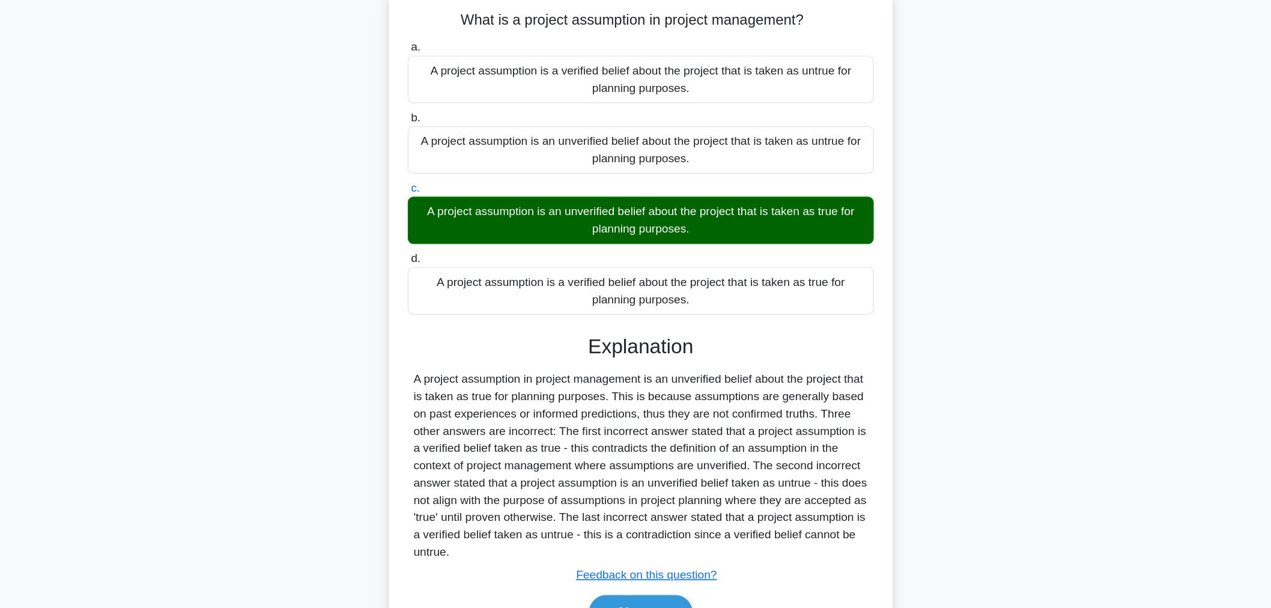
scroll to position [46, 0]
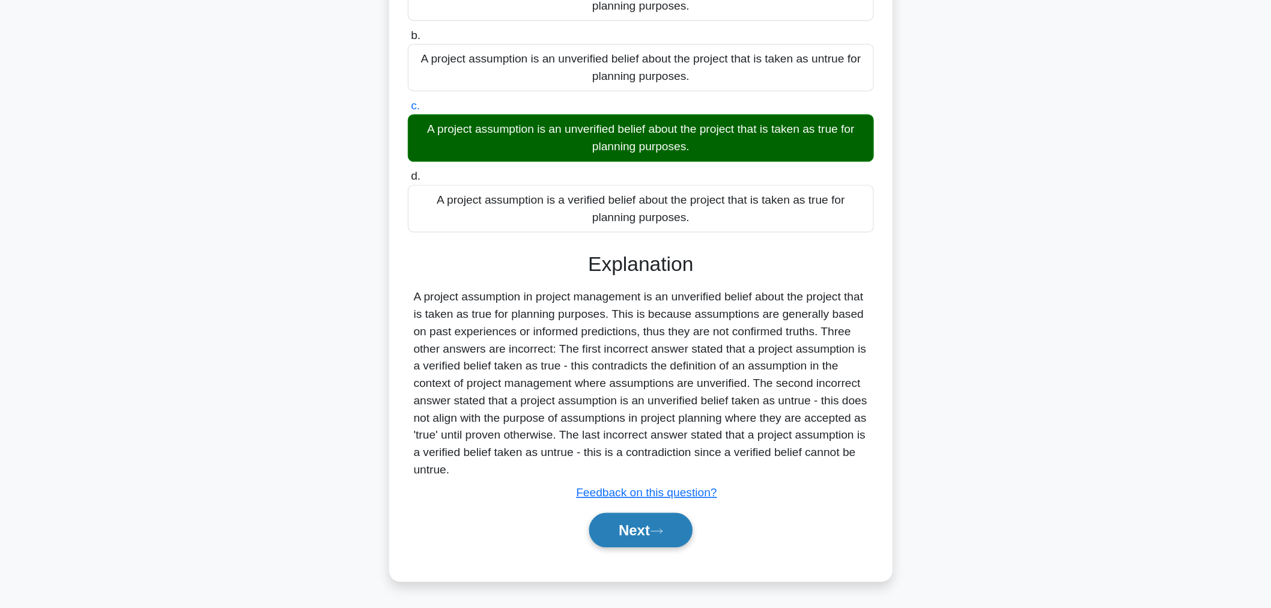
click at [653, 542] on icon at bounding box center [648, 544] width 11 height 7
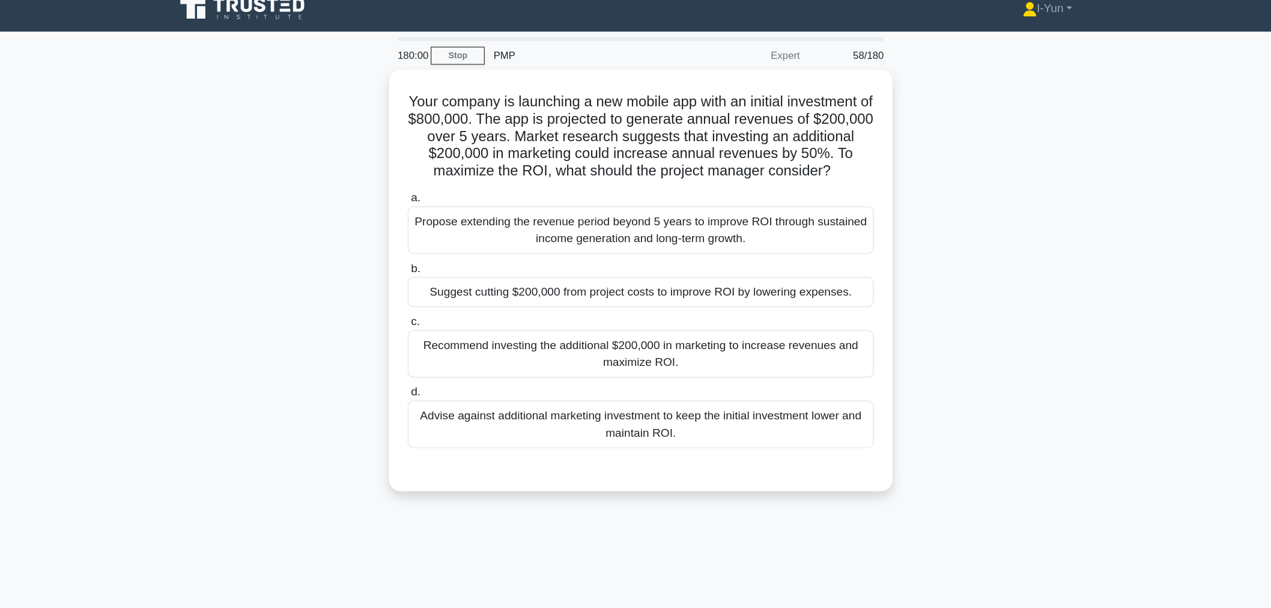
scroll to position [8, 0]
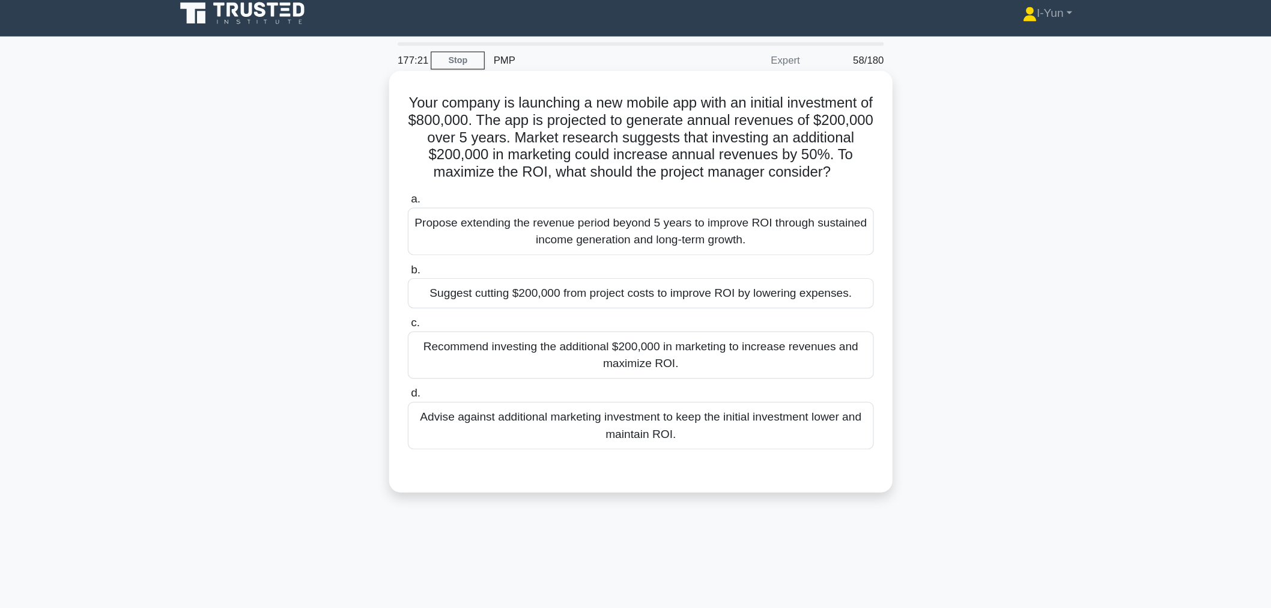
click at [753, 209] on div "Propose extending the revenue period beyond 5 years to improve ROI through sust…" at bounding box center [635, 194] width 389 height 40
click at [441, 171] on input "a. Propose extending the revenue period beyond 5 years to improve ROI through s…" at bounding box center [441, 167] width 0 height 8
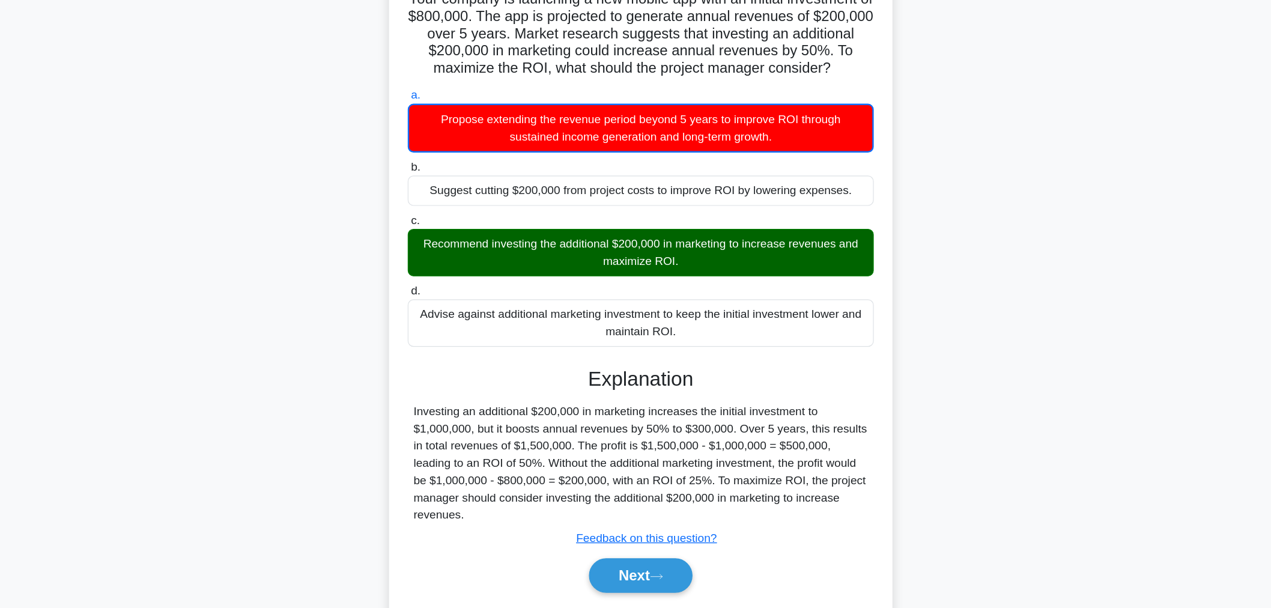
scroll to position [46, 0]
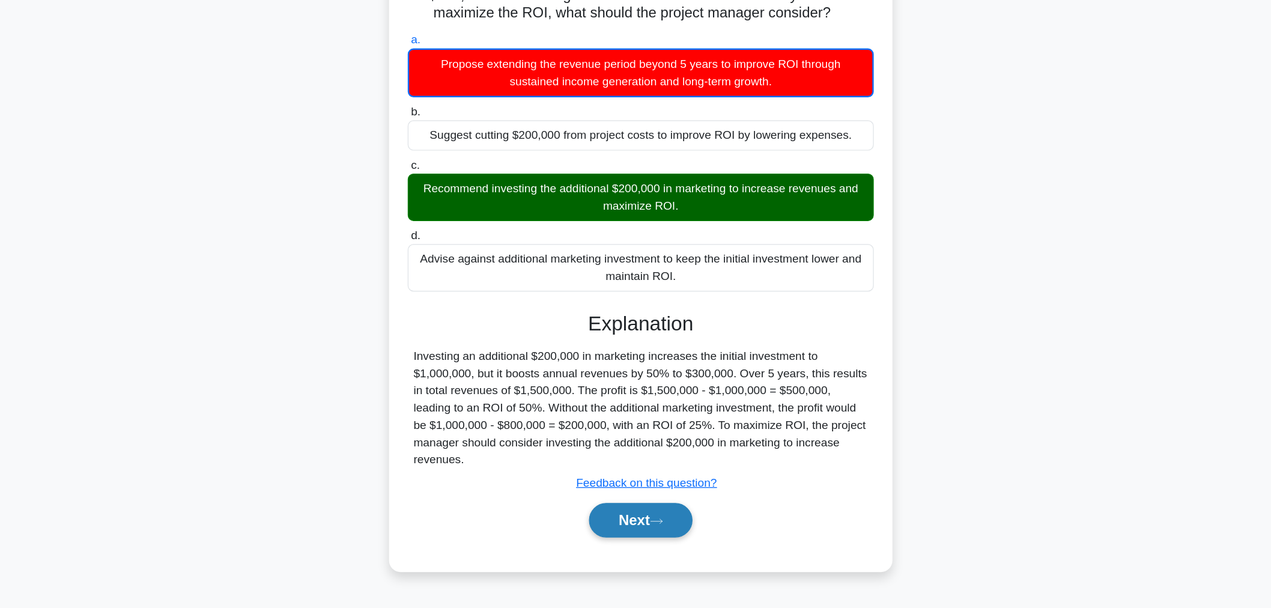
click at [641, 549] on button "Next" at bounding box center [635, 534] width 86 height 29
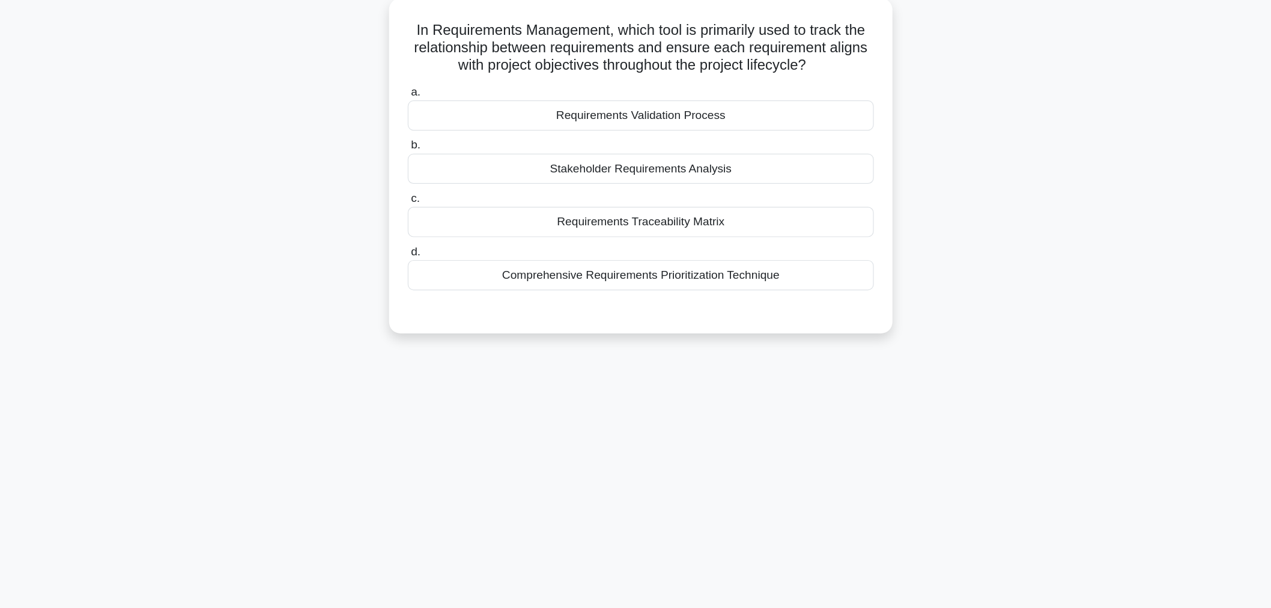
scroll to position [0, 0]
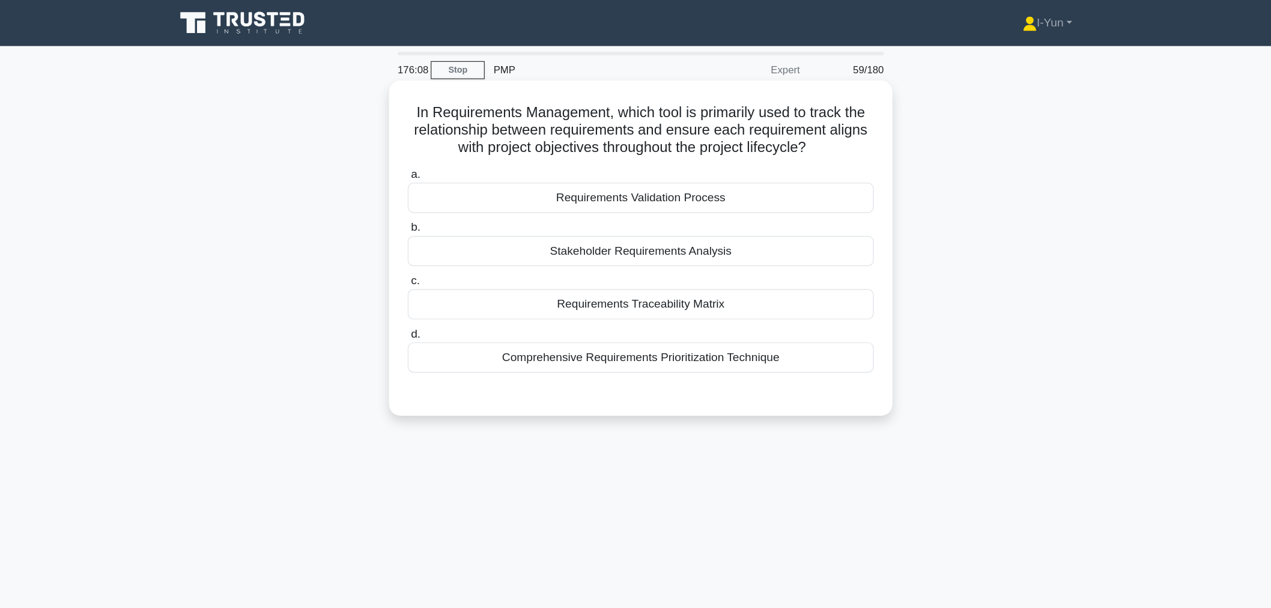
click at [784, 265] on div "Requirements Traceability Matrix" at bounding box center [635, 253] width 389 height 25
click at [441, 238] on input "c. Requirements Traceability Matrix" at bounding box center [441, 235] width 0 height 8
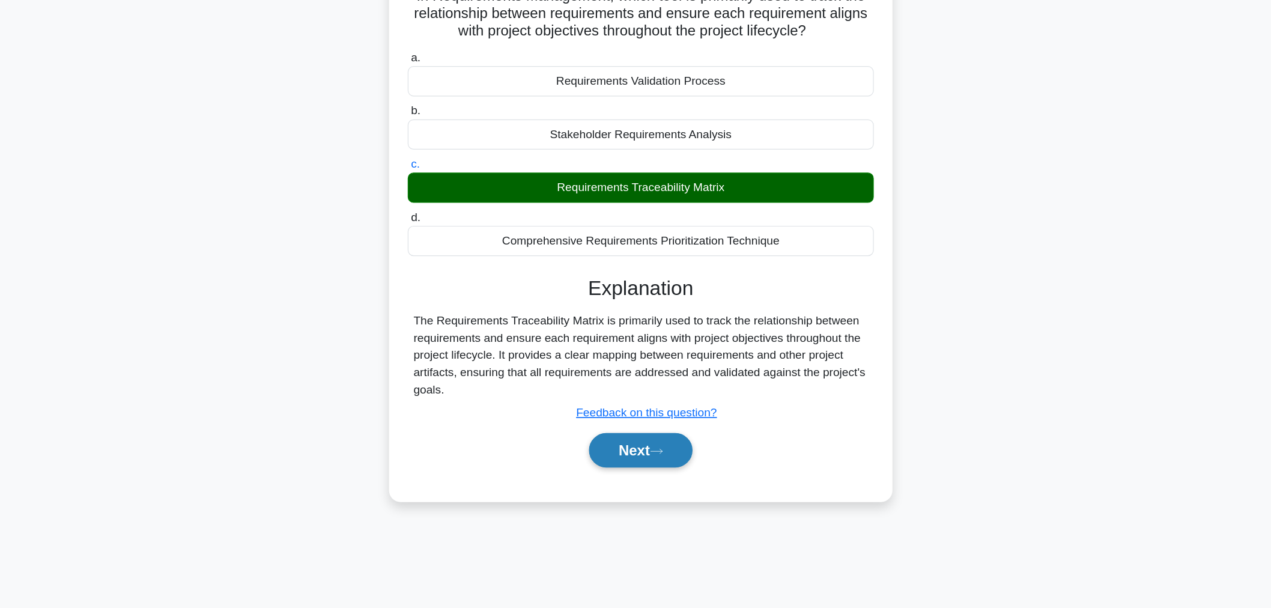
click at [650, 485] on button "Next" at bounding box center [635, 473] width 86 height 29
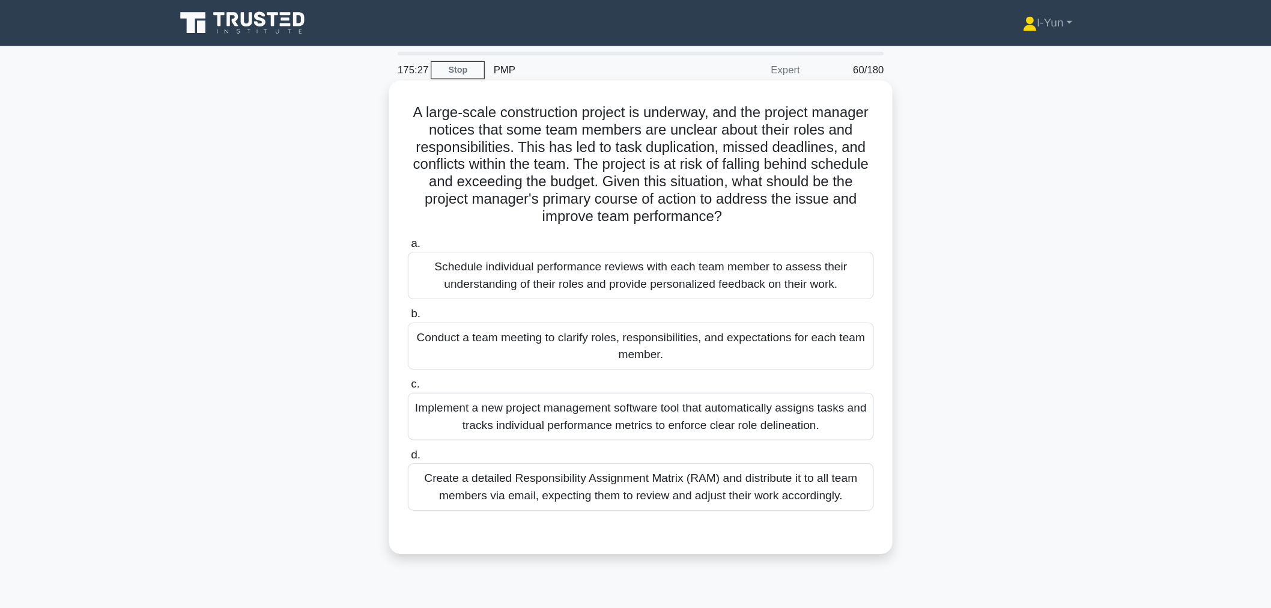
click at [770, 289] on div "Conduct a team meeting to clarify roles, responsibilities, and expectations for…" at bounding box center [635, 289] width 389 height 40
click at [441, 266] on input "b. Conduct a team meeting to clarify roles, responsibilities, and expectations …" at bounding box center [441, 262] width 0 height 8
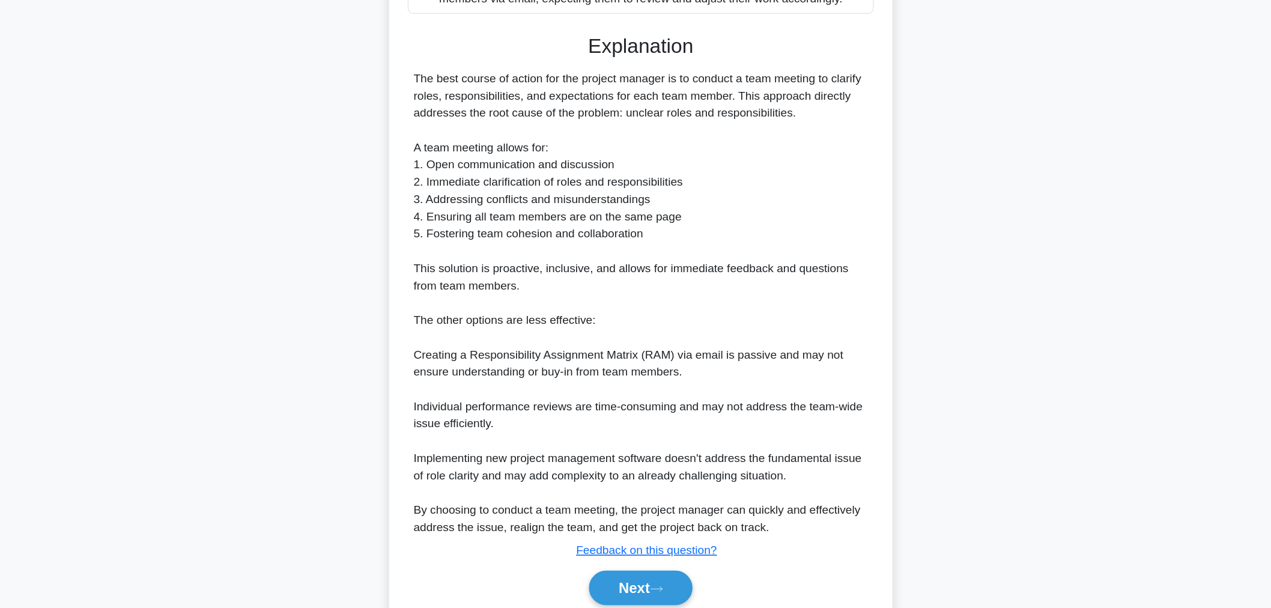
scroll to position [363, 0]
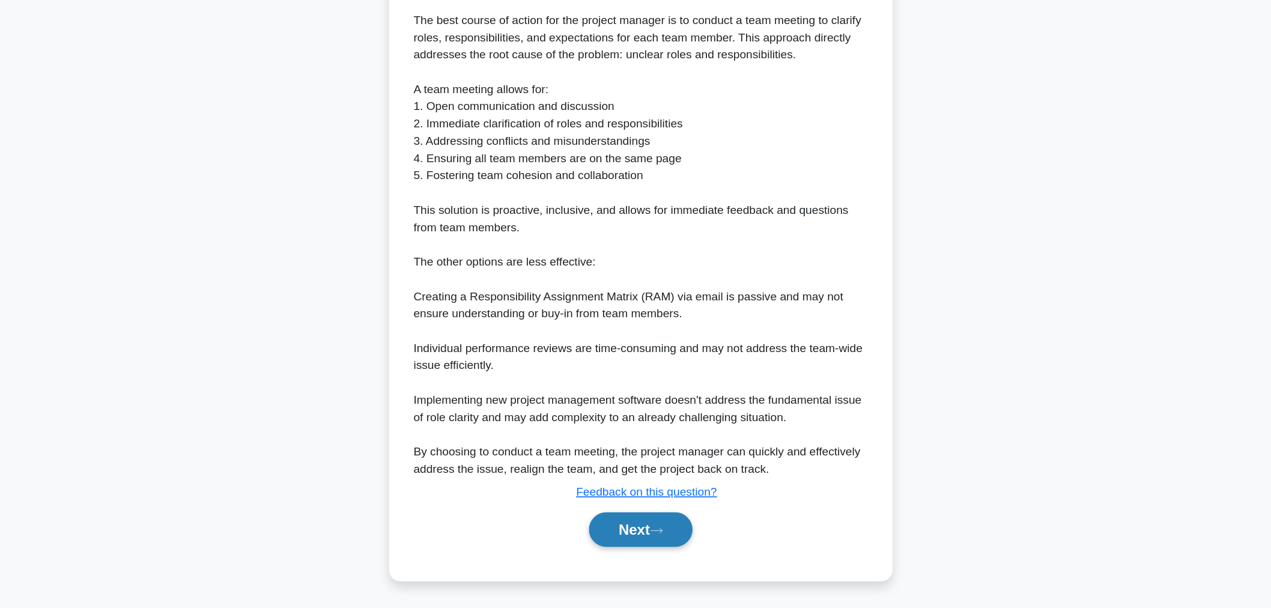
click at [646, 544] on button "Next" at bounding box center [635, 542] width 86 height 29
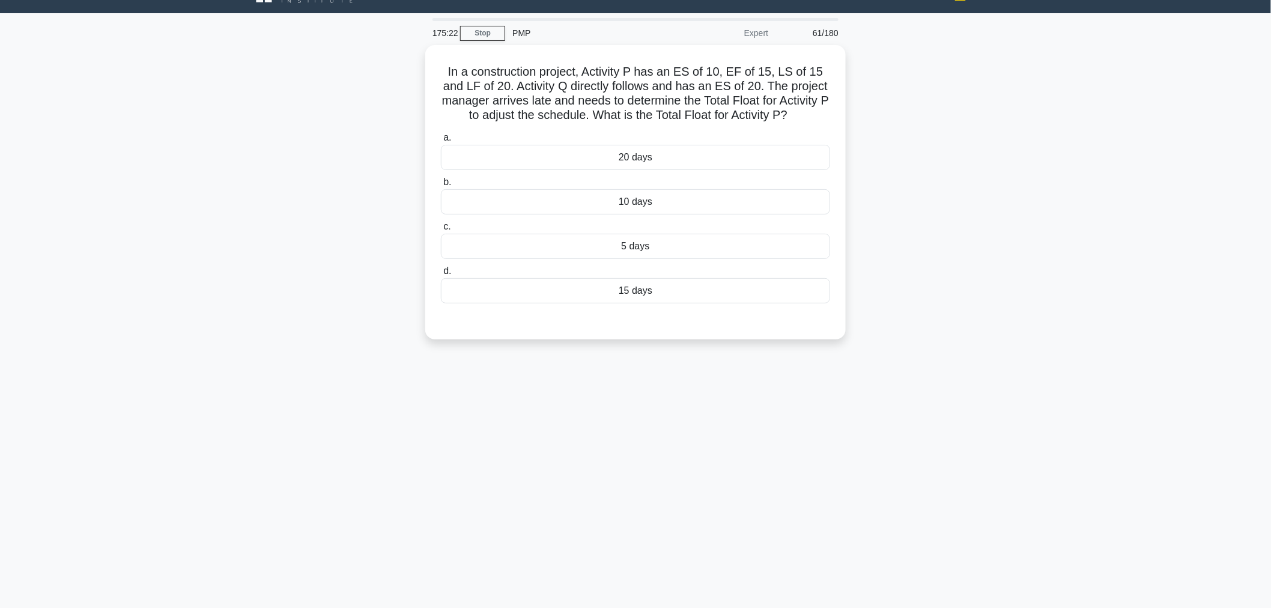
scroll to position [0, 0]
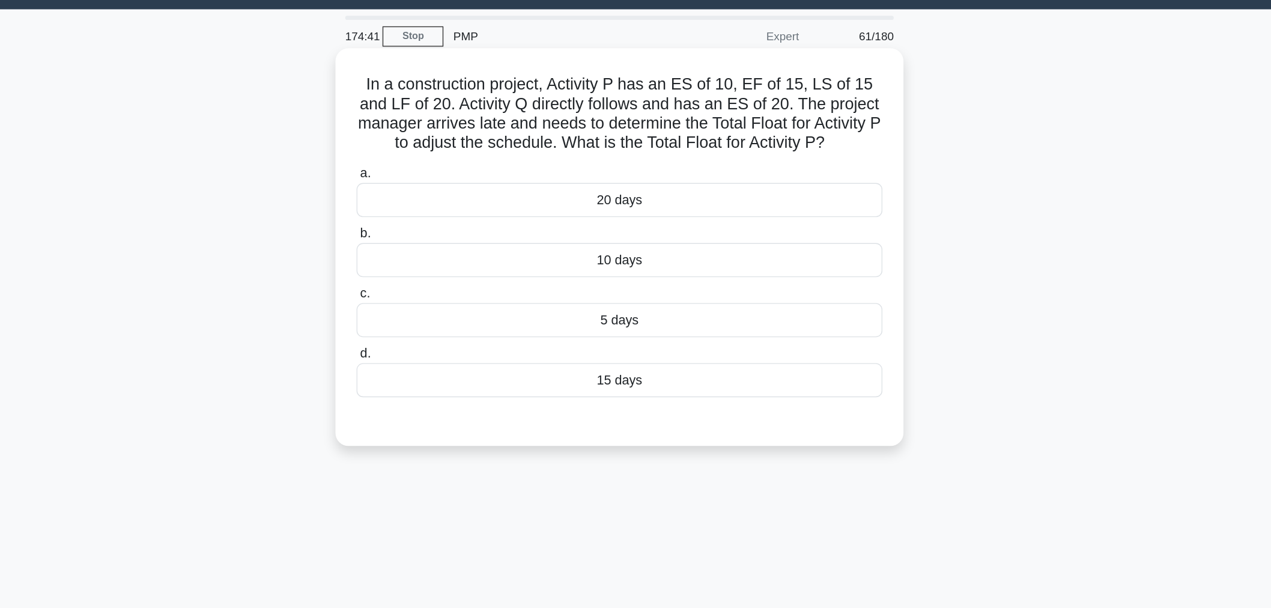
click at [787, 192] on div "20 days" at bounding box center [635, 179] width 389 height 25
click at [441, 164] on input "a. 20 days" at bounding box center [441, 160] width 0 height 8
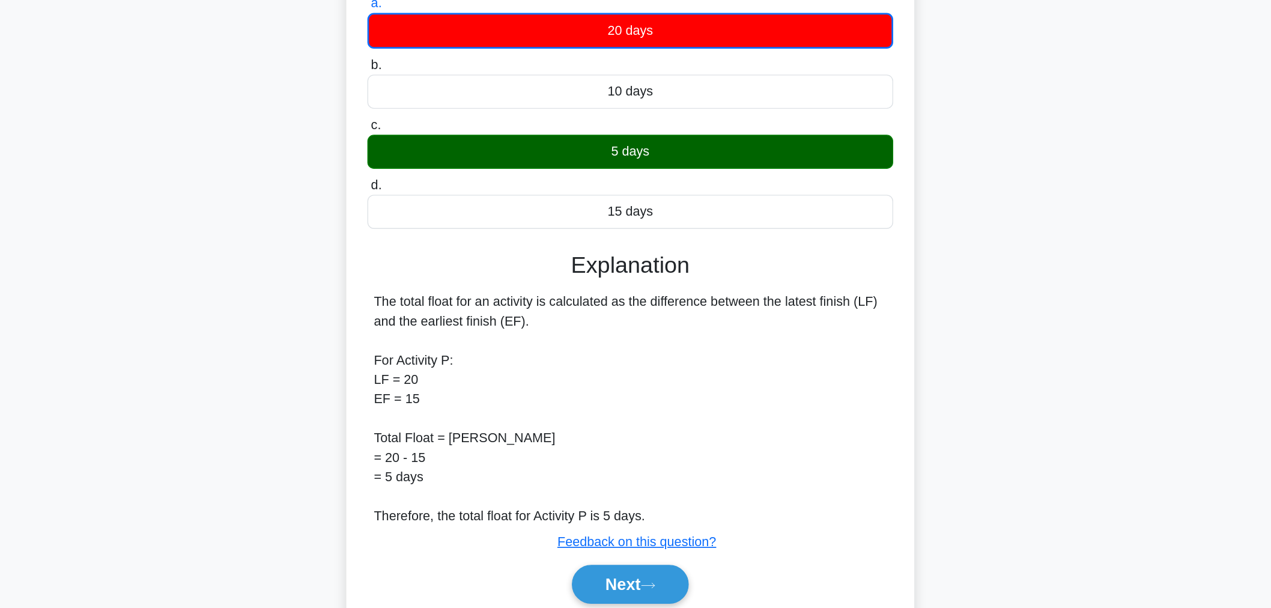
scroll to position [46, 0]
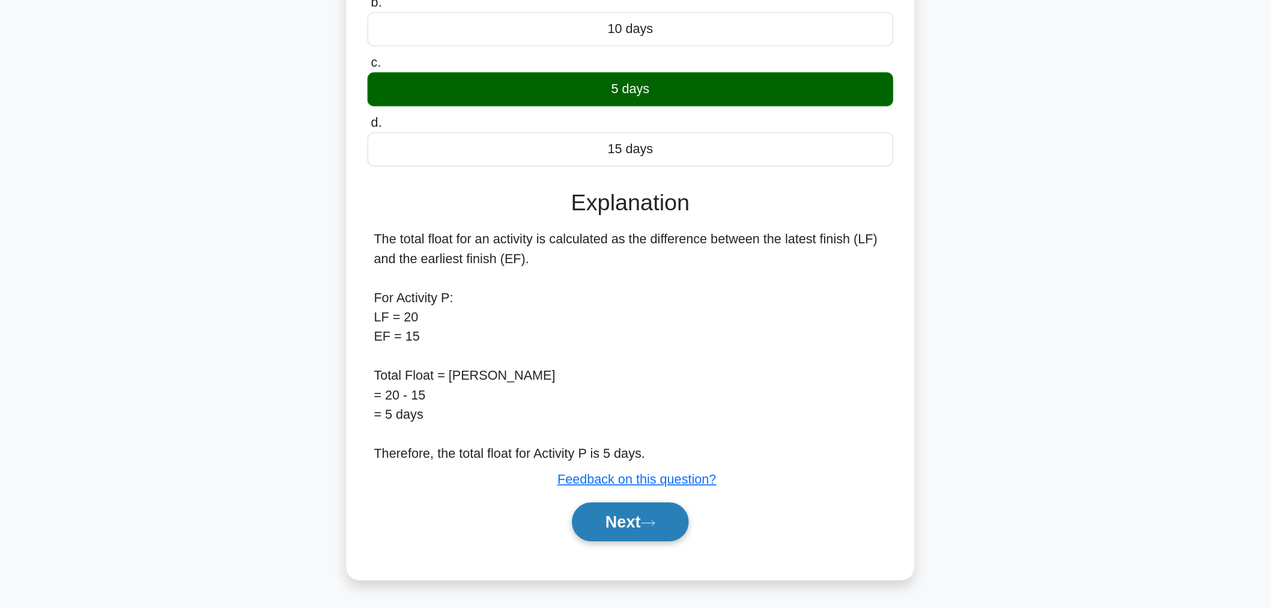
click at [623, 555] on button "Next" at bounding box center [635, 544] width 86 height 29
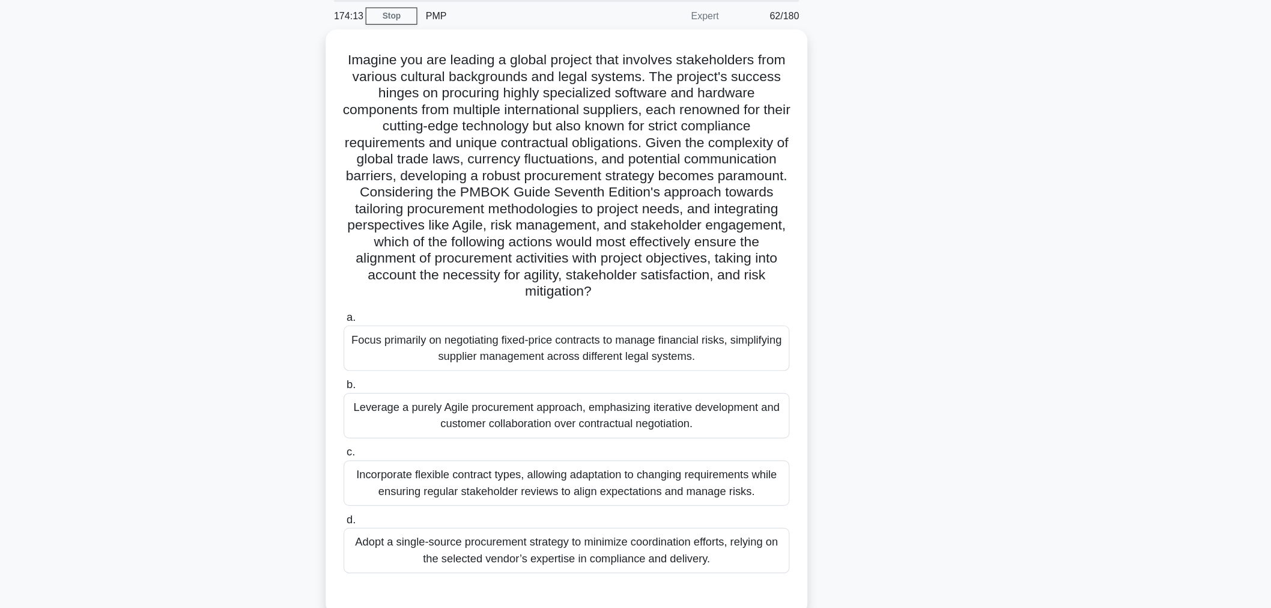
scroll to position [40, 0]
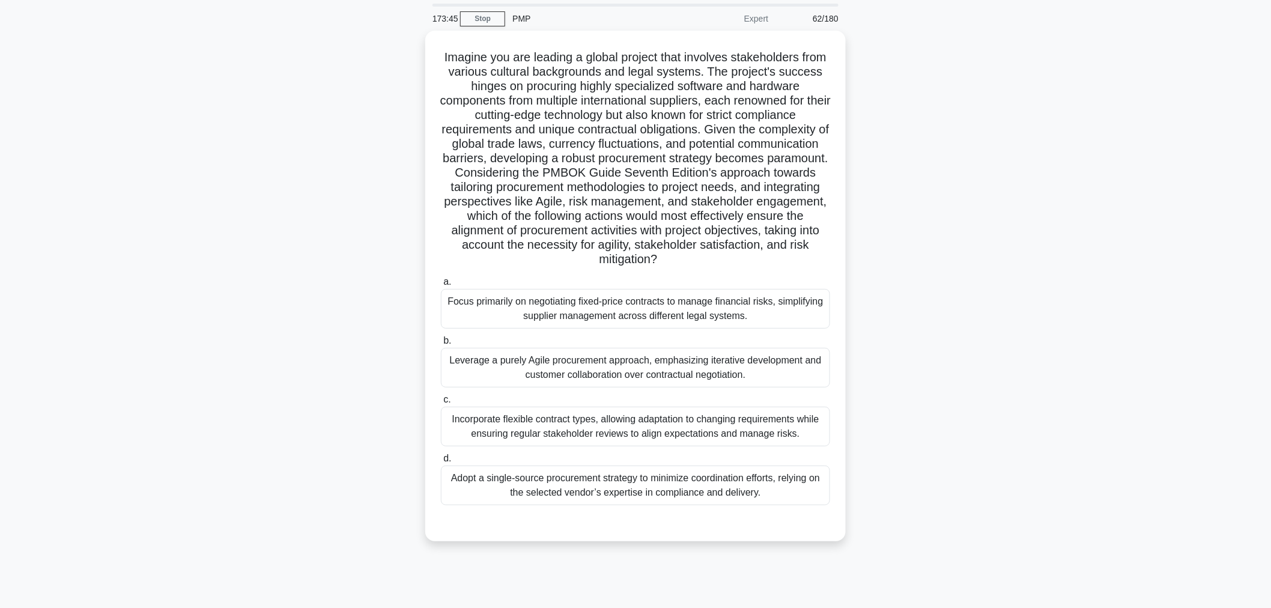
click at [1019, 475] on div ".spinner_0XTQ{transform-origin:center;animation:spinner_y6GP .75s linear infini…" at bounding box center [635, 293] width 793 height 525
click at [823, 427] on div "Incorporate flexible contract types, allowing adaptation to changing requiremen…" at bounding box center [635, 424] width 389 height 40
click at [441, 401] on input "c. Incorporate flexible contract types, allowing adaptation to changing require…" at bounding box center [441, 397] width 0 height 8
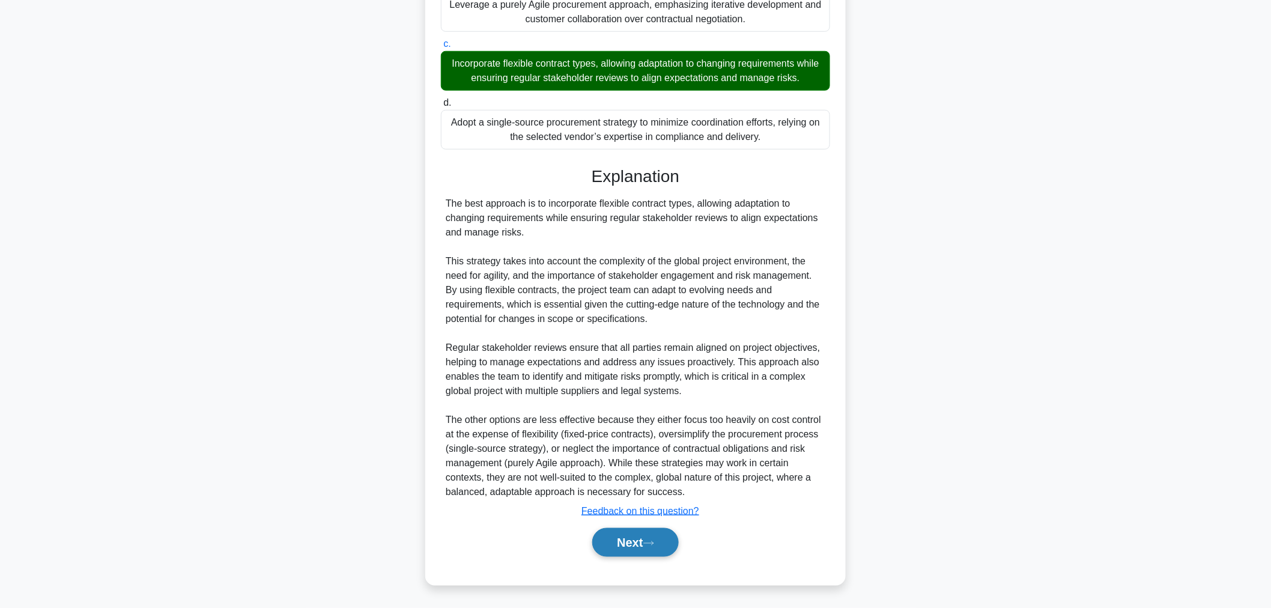
click at [658, 530] on button "Next" at bounding box center [635, 542] width 86 height 29
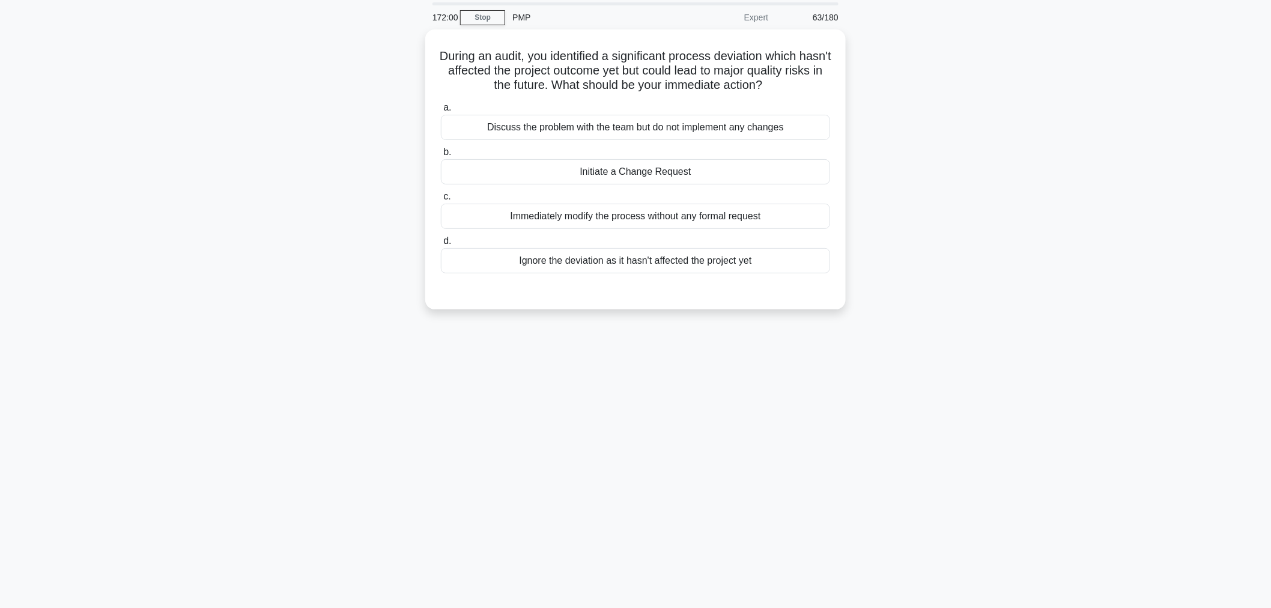
scroll to position [40, 0]
click at [777, 132] on div "Discuss the problem with the team but do not implement any changes" at bounding box center [635, 124] width 389 height 25
click at [441, 109] on input "a. Discuss the problem with the team but do not implement any changes" at bounding box center [441, 106] width 0 height 8
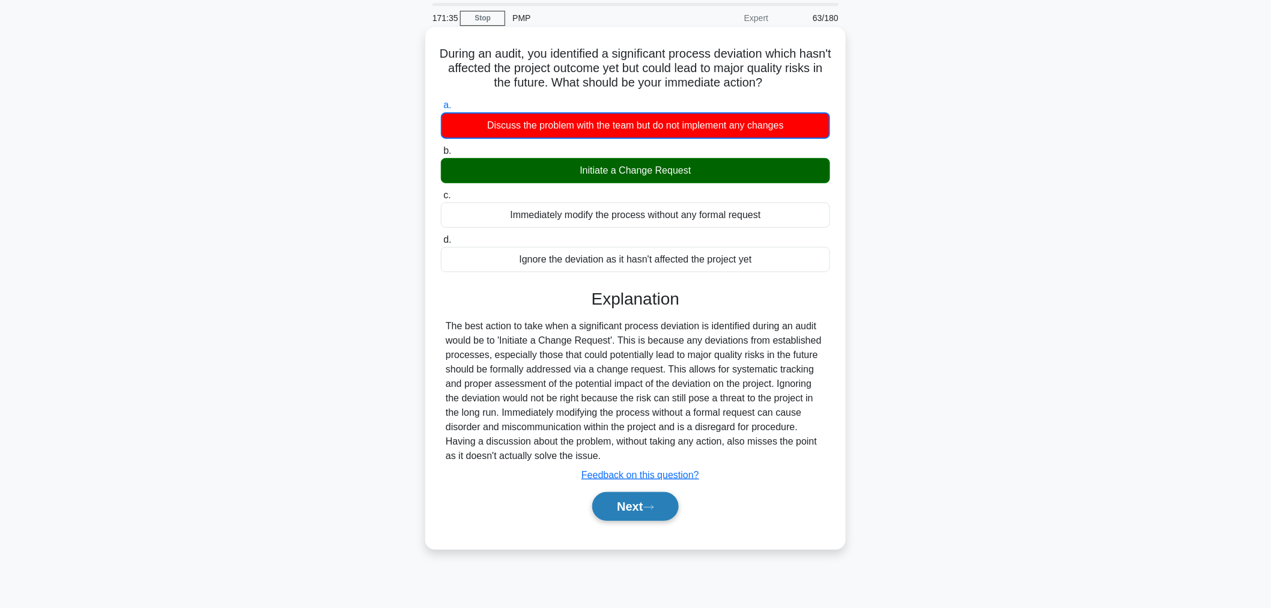
click at [653, 505] on icon at bounding box center [648, 507] width 11 height 7
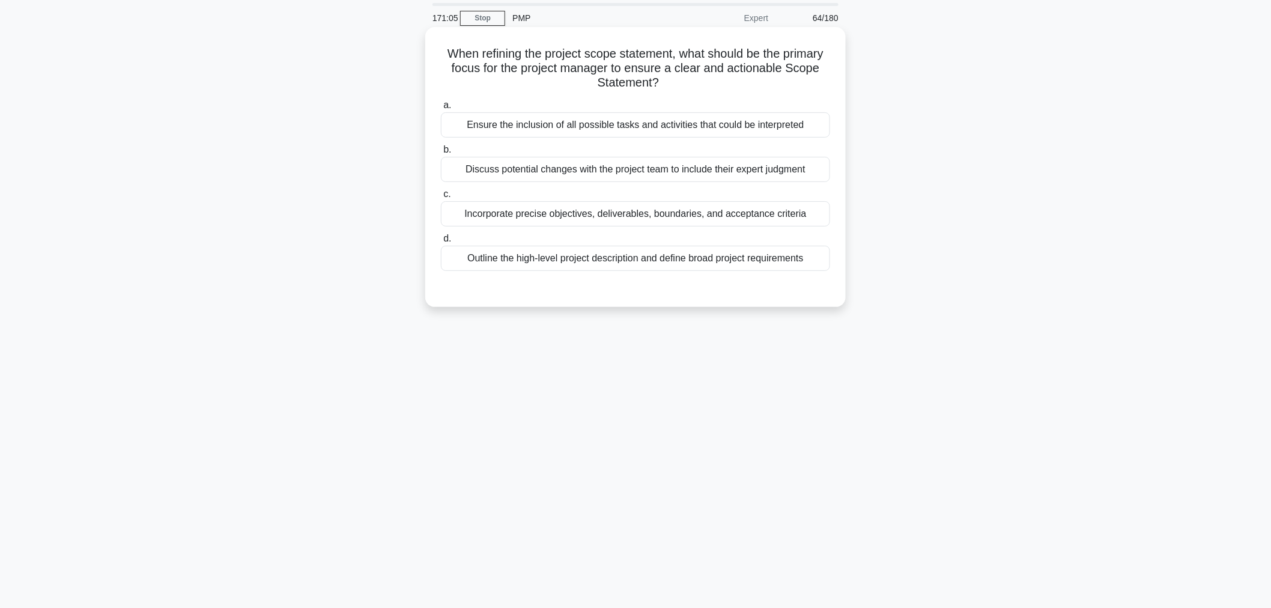
click at [771, 224] on div "Incorporate precise objectives, deliverables, boundaries, and acceptance criter…" at bounding box center [635, 213] width 389 height 25
click at [441, 198] on input "c. Incorporate precise objectives, deliverables, boundaries, and acceptance cri…" at bounding box center [441, 194] width 0 height 8
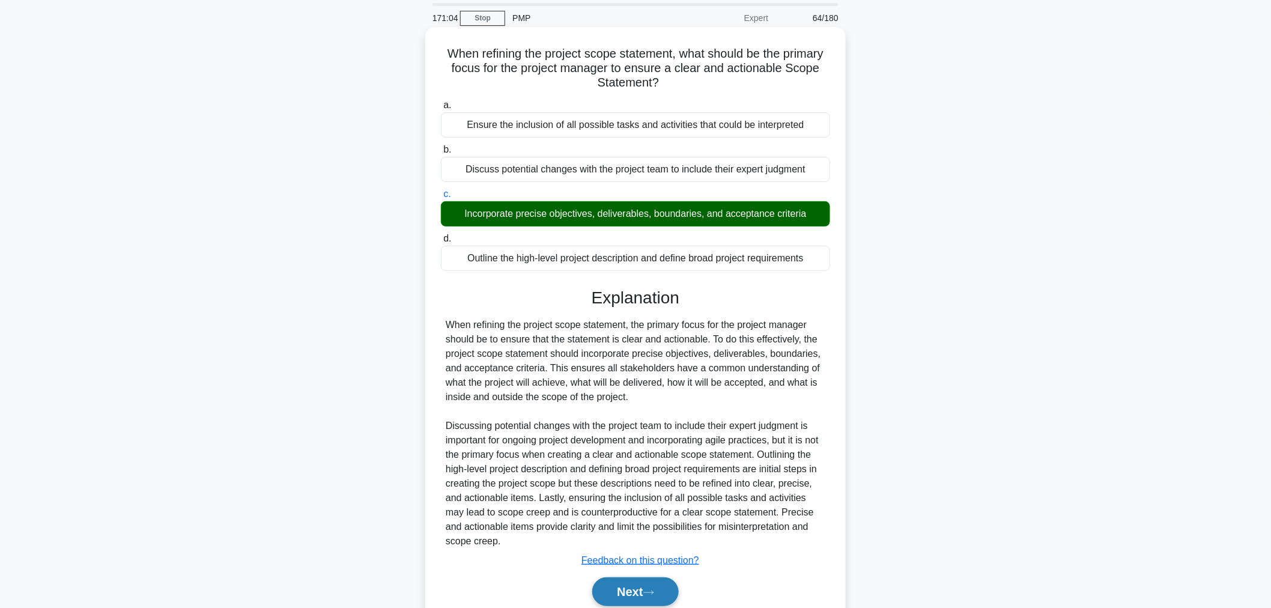
click at [645, 598] on button "Next" at bounding box center [635, 591] width 86 height 29
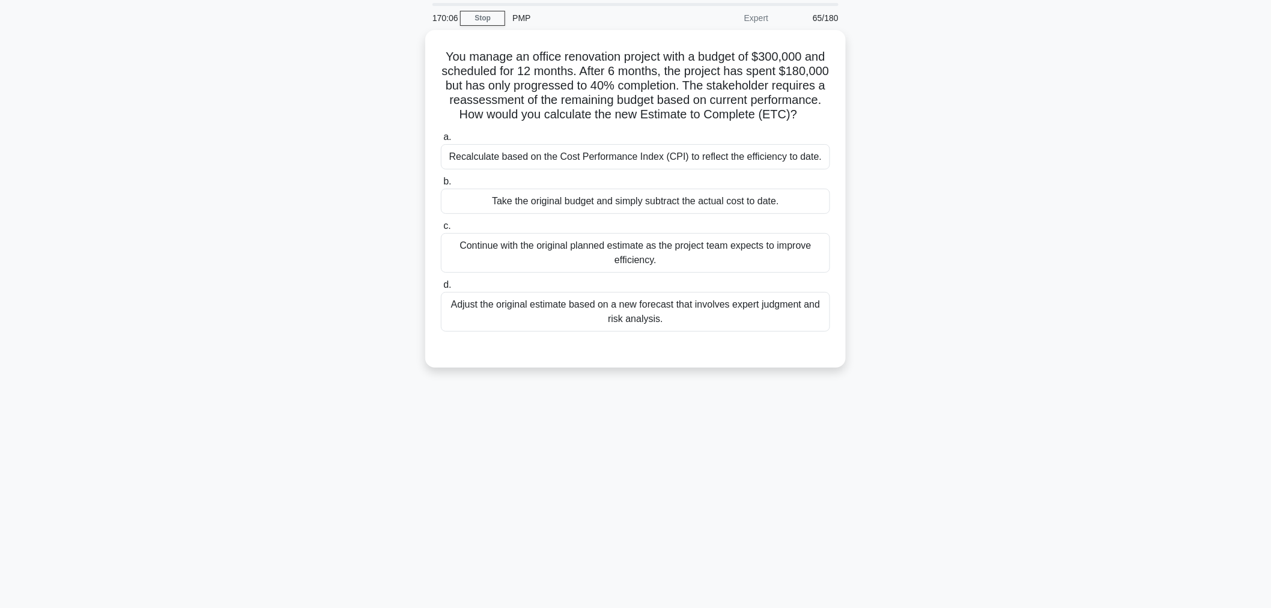
scroll to position [0, 0]
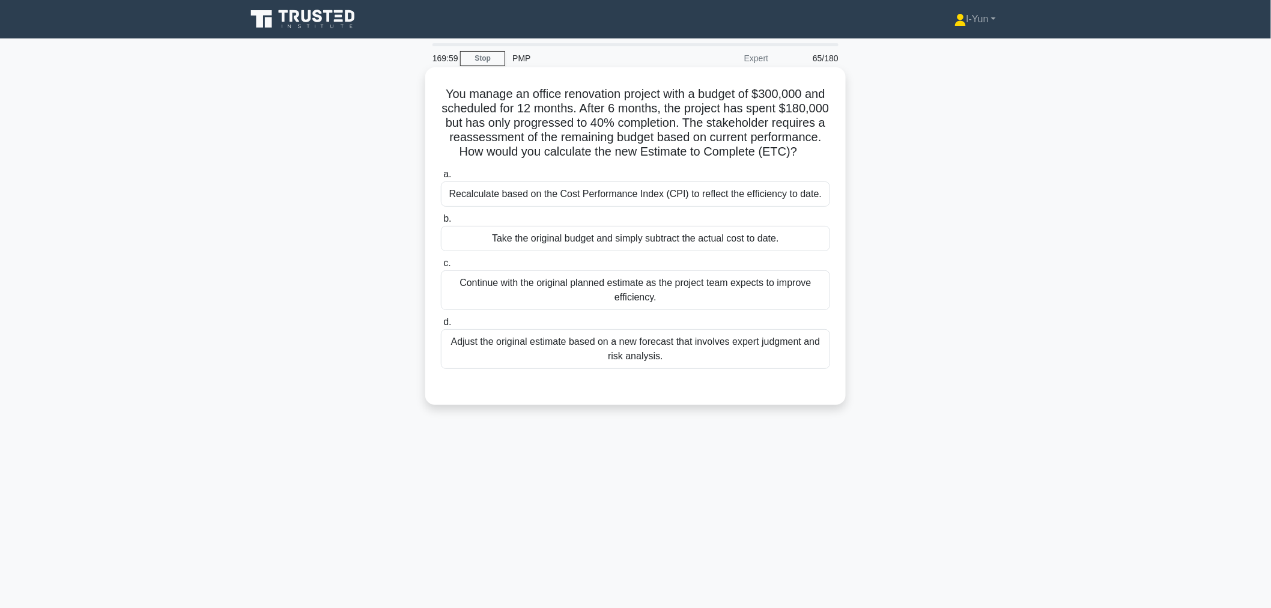
click at [766, 369] on div "Adjust the original estimate based on a new forecast that involves expert judgm…" at bounding box center [635, 349] width 389 height 40
click at [441, 326] on input "d. Adjust the original estimate based on a new forecast that involves expert ju…" at bounding box center [441, 322] width 0 height 8
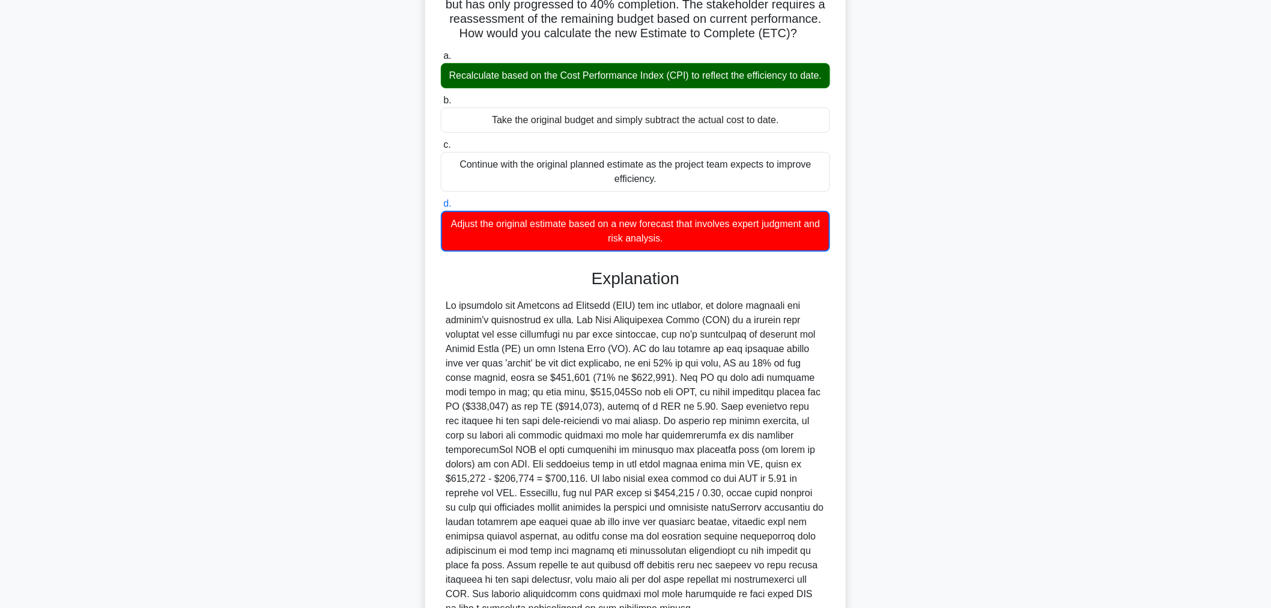
scroll to position [248, 0]
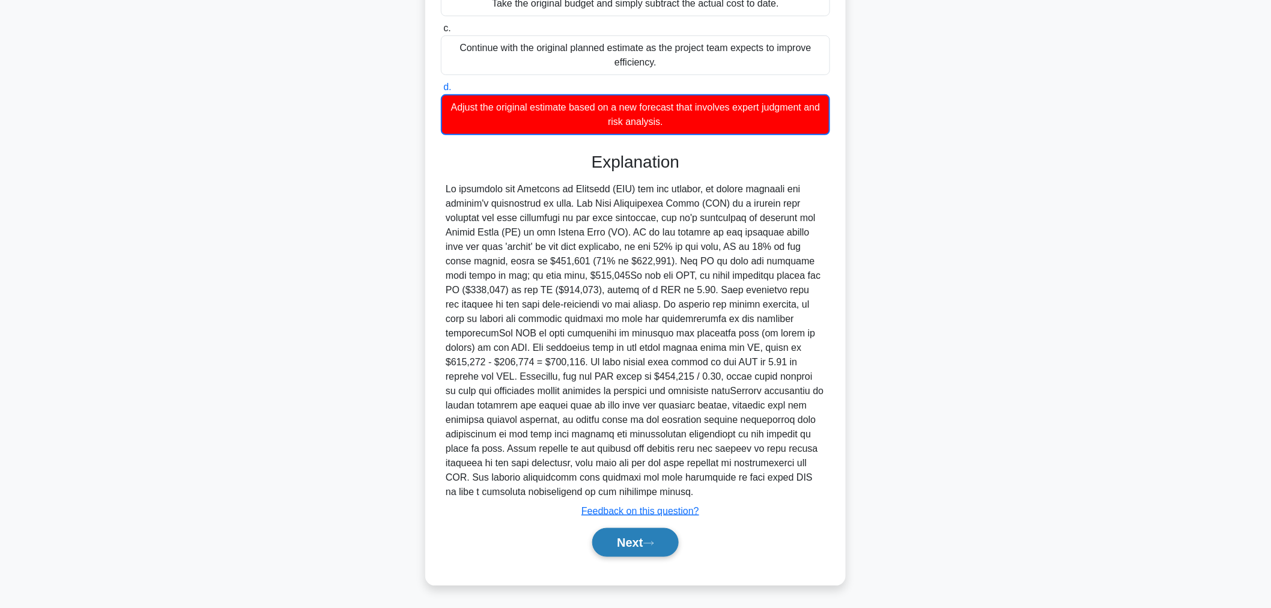
click at [652, 556] on button "Next" at bounding box center [635, 542] width 86 height 29
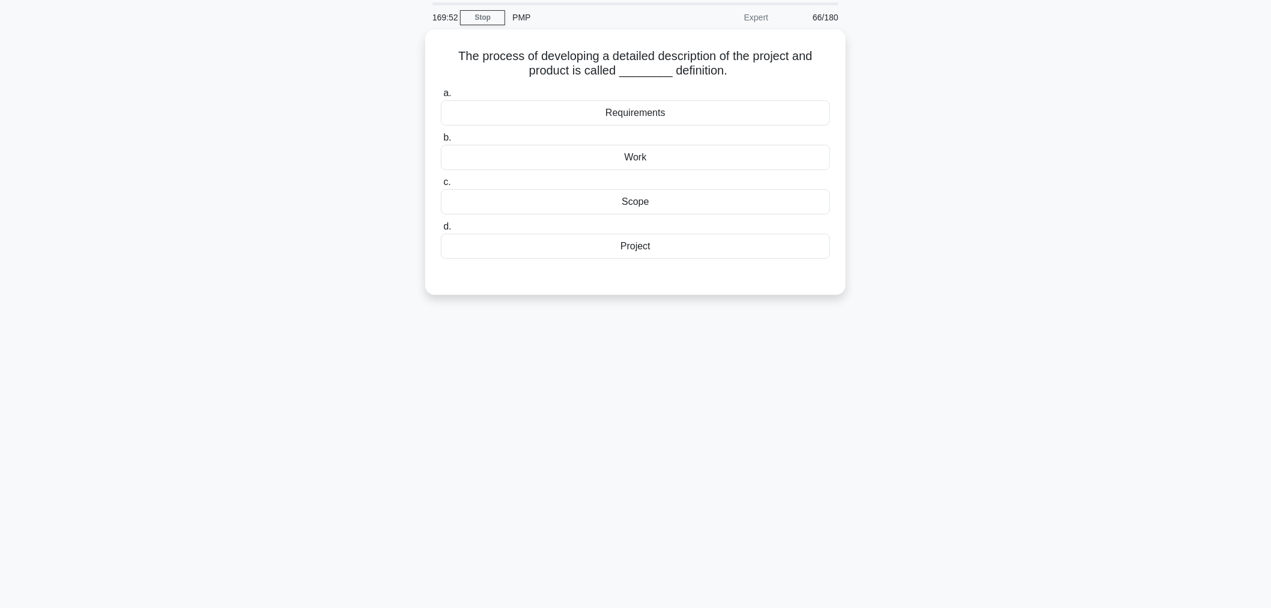
scroll to position [40, 0]
click at [799, 237] on div "Project" at bounding box center [635, 243] width 389 height 25
click at [441, 228] on input "d. Project" at bounding box center [441, 224] width 0 height 8
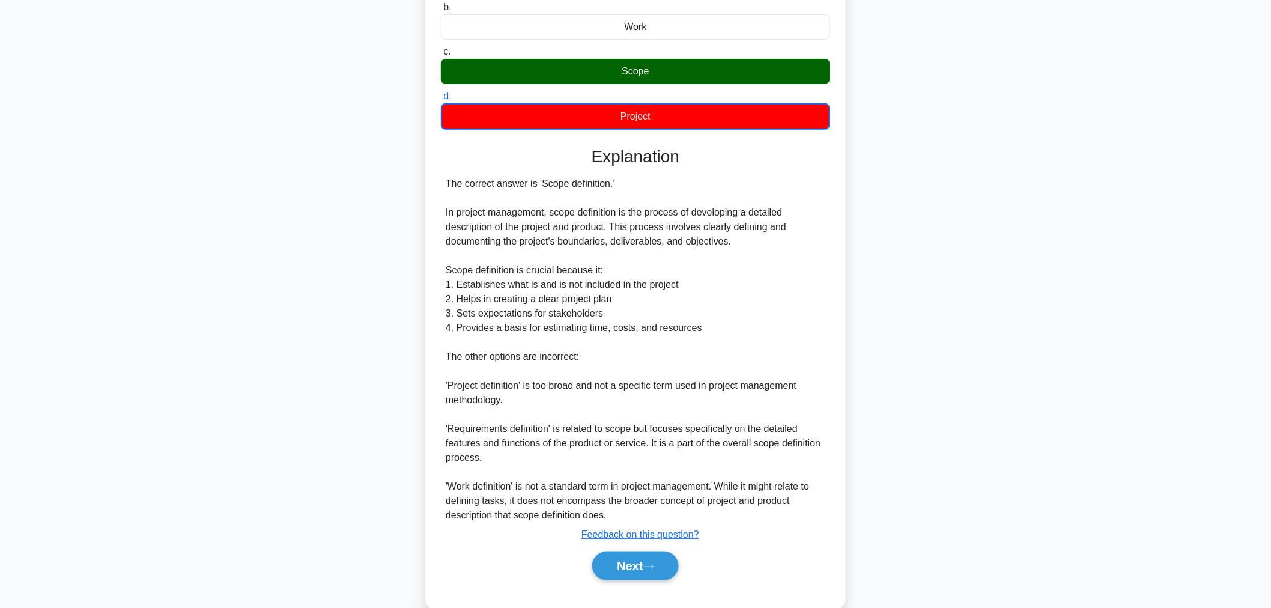
scroll to position [190, 0]
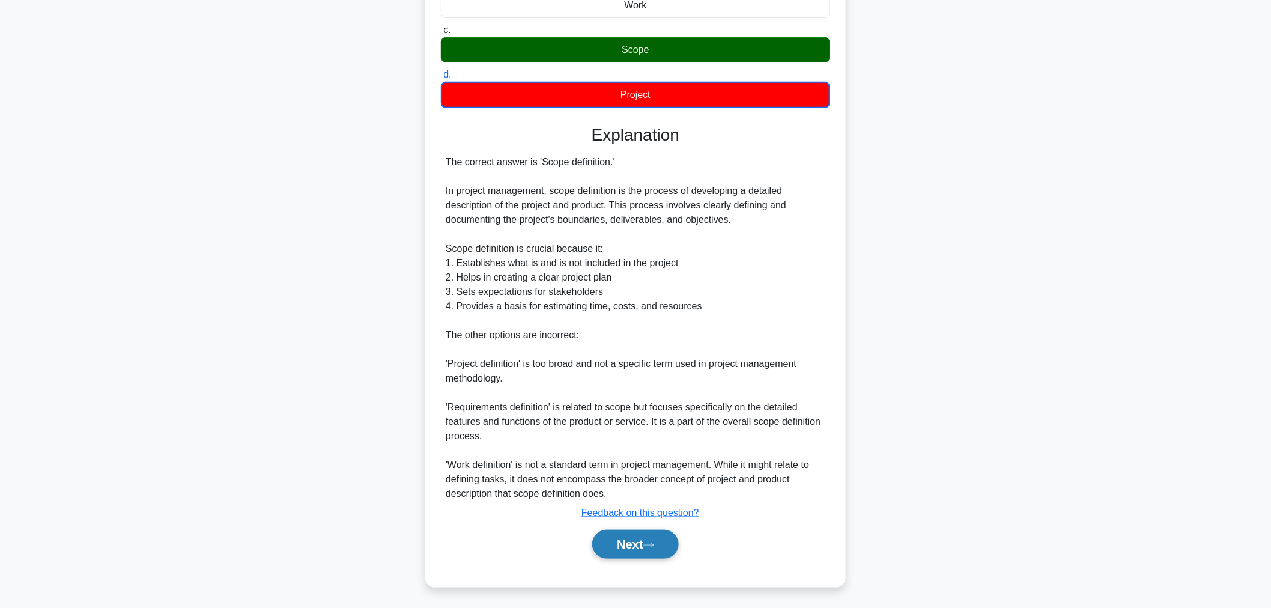
click at [635, 556] on button "Next" at bounding box center [635, 544] width 86 height 29
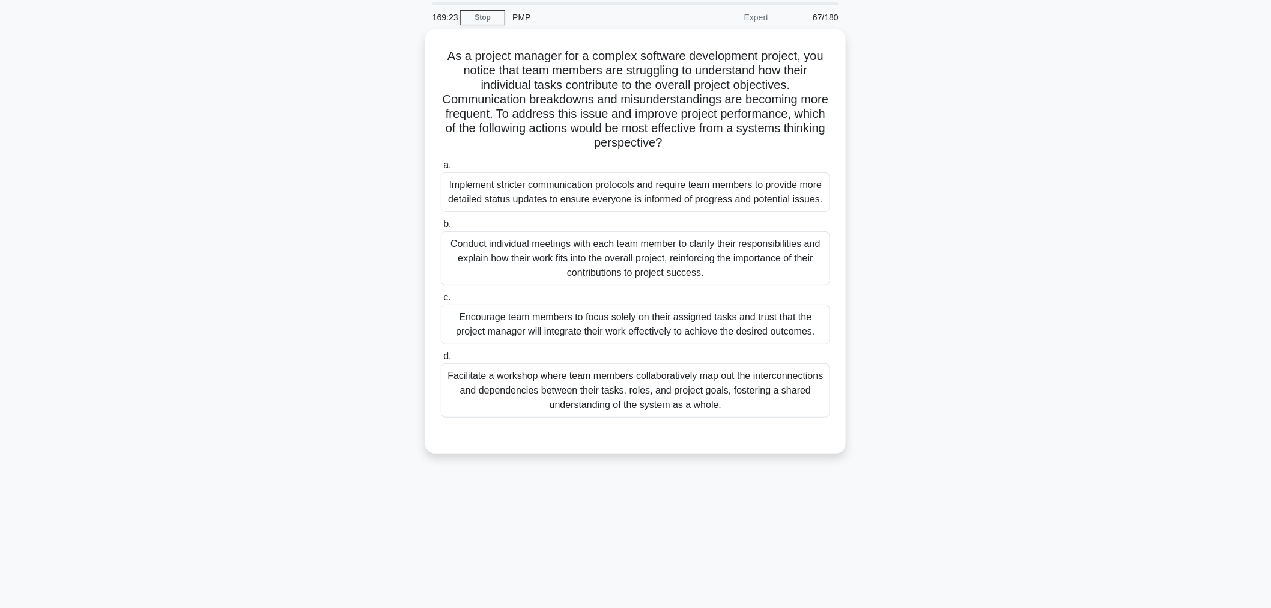
scroll to position [40, 0]
click at [1019, 475] on div "169:21 Stop PMP Expert 67/180 As a project manager for a complex software devel…" at bounding box center [635, 303] width 793 height 601
click at [1019, 475] on div "169:19 Stop PMP Expert 67/180 As a project manager for a complex software devel…" at bounding box center [635, 303] width 793 height 601
click at [1019, 475] on div "169:01 Stop PMP Expert 67/180 As a project manager for a complex software devel…" at bounding box center [635, 303] width 793 height 601
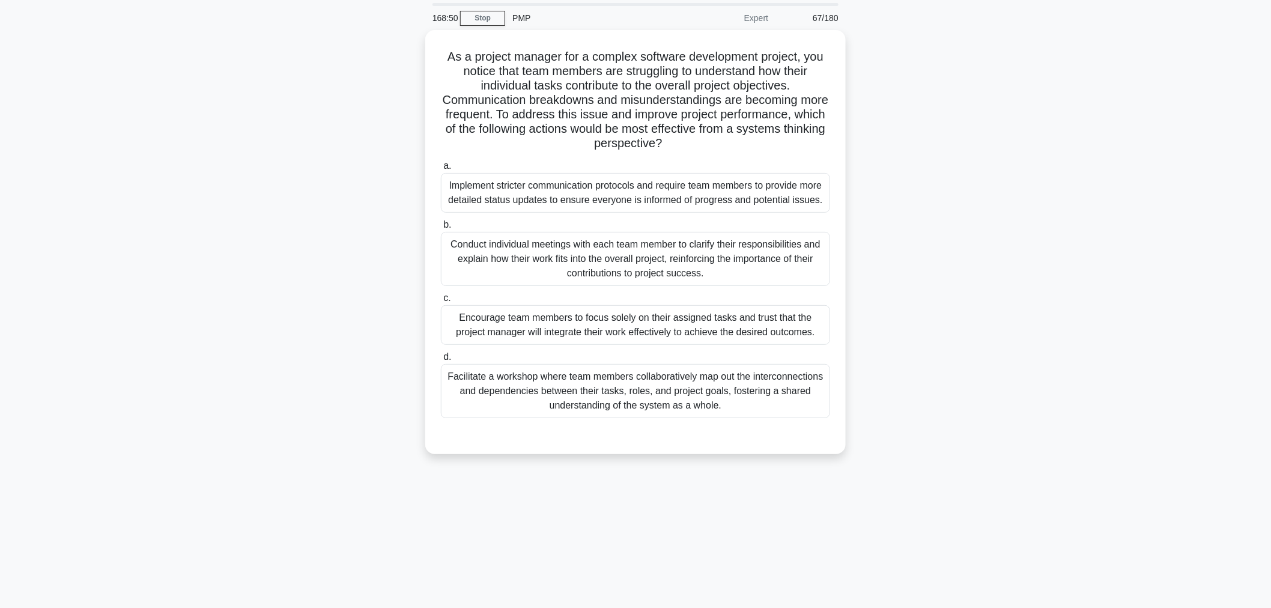
click at [751, 397] on div "Facilitate a workshop where team members collaboratively map out the interconne…" at bounding box center [635, 391] width 389 height 54
click at [441, 358] on input "d. Facilitate a workshop where team members collaboratively map out the interco…" at bounding box center [441, 354] width 0 height 8
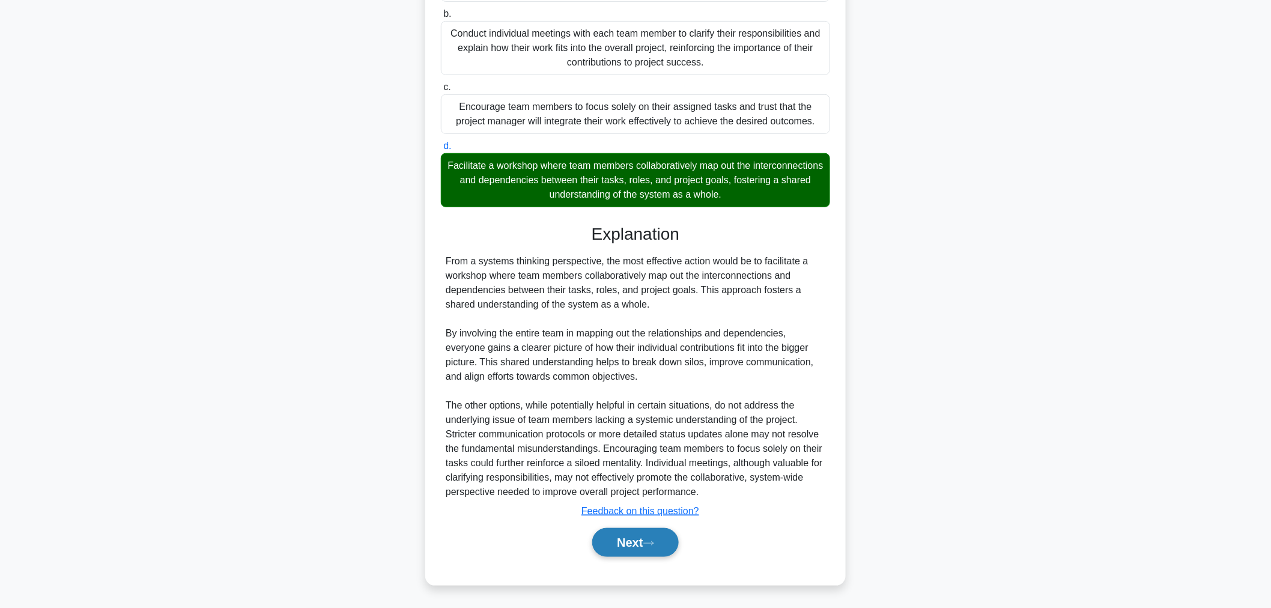
click at [653, 553] on button "Next" at bounding box center [635, 542] width 86 height 29
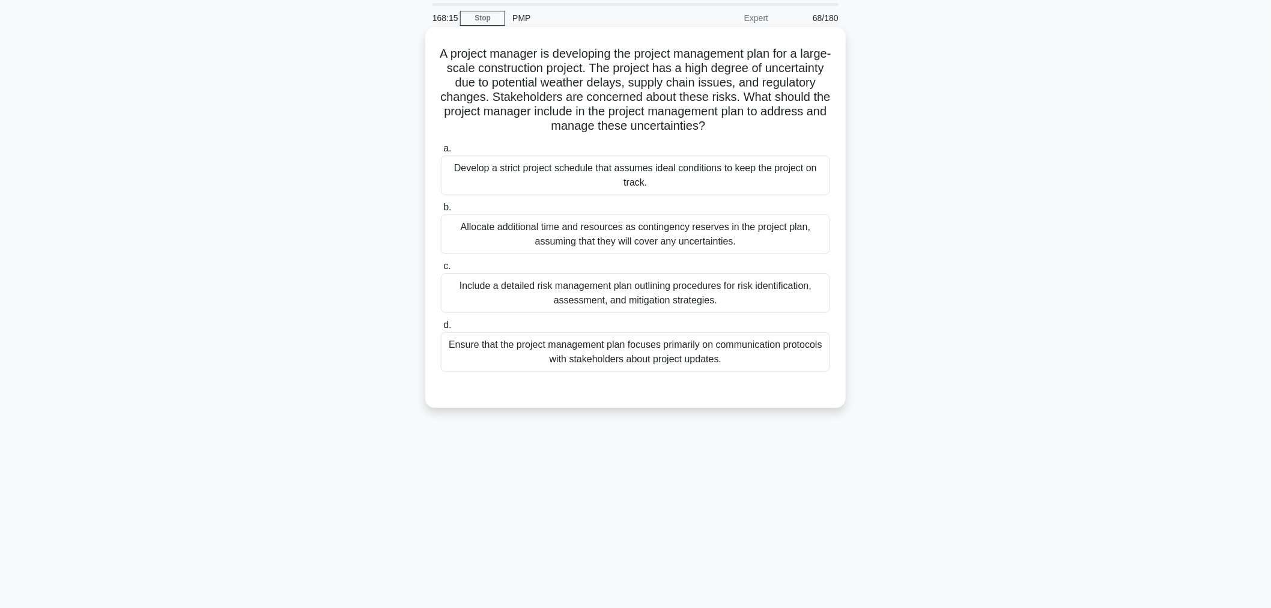
click at [766, 300] on div "Include a detailed risk management plan outlining procedures for risk identific…" at bounding box center [635, 293] width 389 height 40
click at [441, 270] on input "c. Include a detailed risk management plan outlining procedures for risk identi…" at bounding box center [441, 266] width 0 height 8
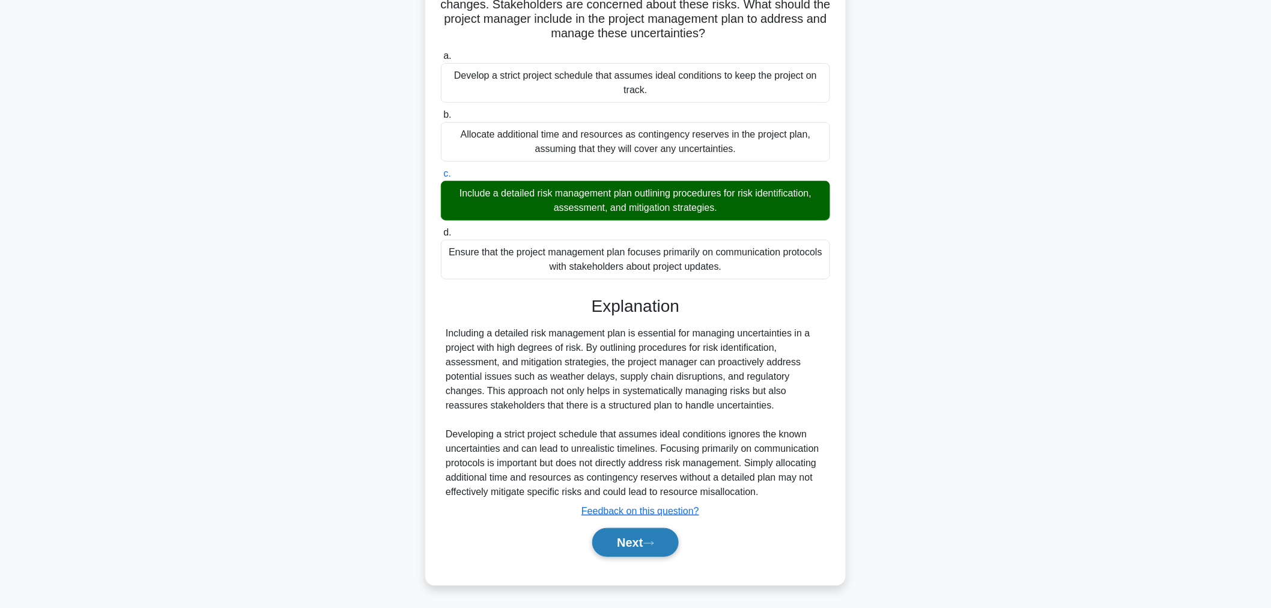
click at [643, 553] on button "Next" at bounding box center [635, 542] width 86 height 29
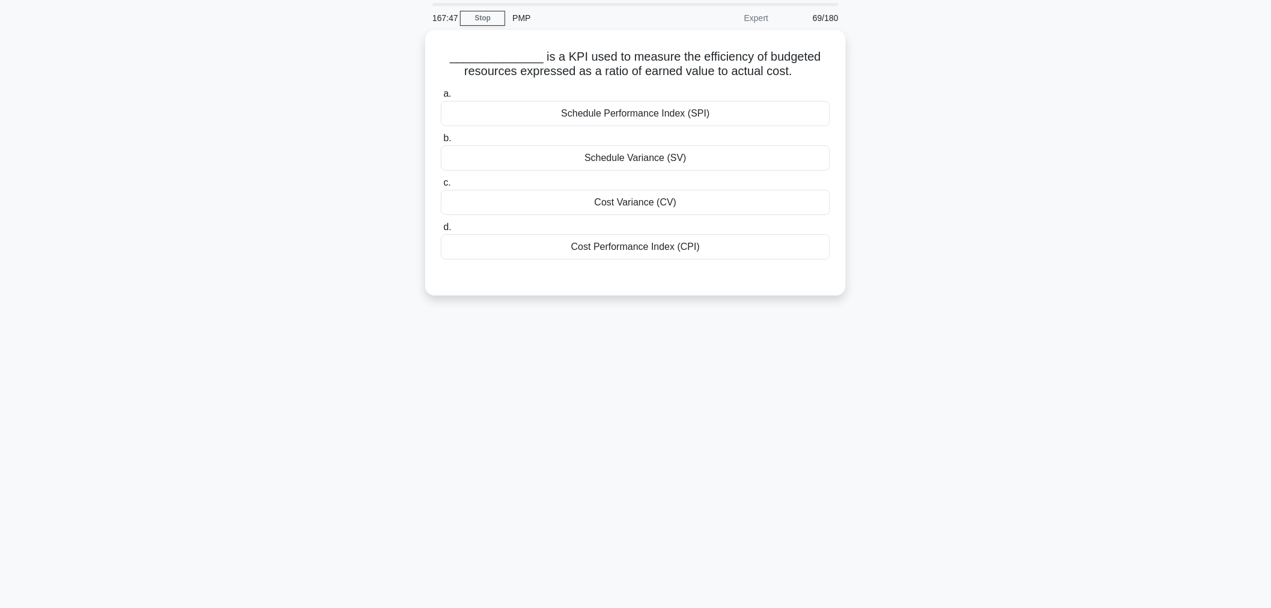
click at [1019, 475] on div "167:47 Stop PMP Expert 69/180 ______________ is a KPI used to measure the effic…" at bounding box center [635, 303] width 793 height 601
click at [509, 249] on div "Cost Performance Index (CPI)" at bounding box center [635, 243] width 389 height 25
click at [441, 228] on input "d. Cost Performance Index (CPI)" at bounding box center [441, 224] width 0 height 8
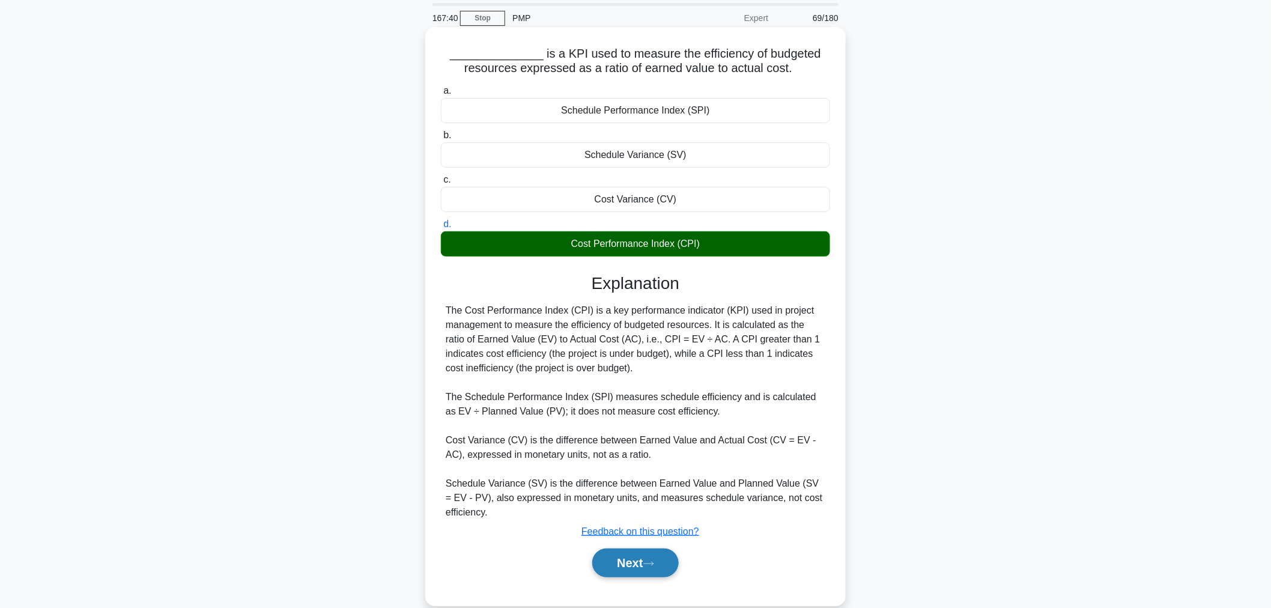
click at [610, 569] on button "Next" at bounding box center [635, 562] width 86 height 29
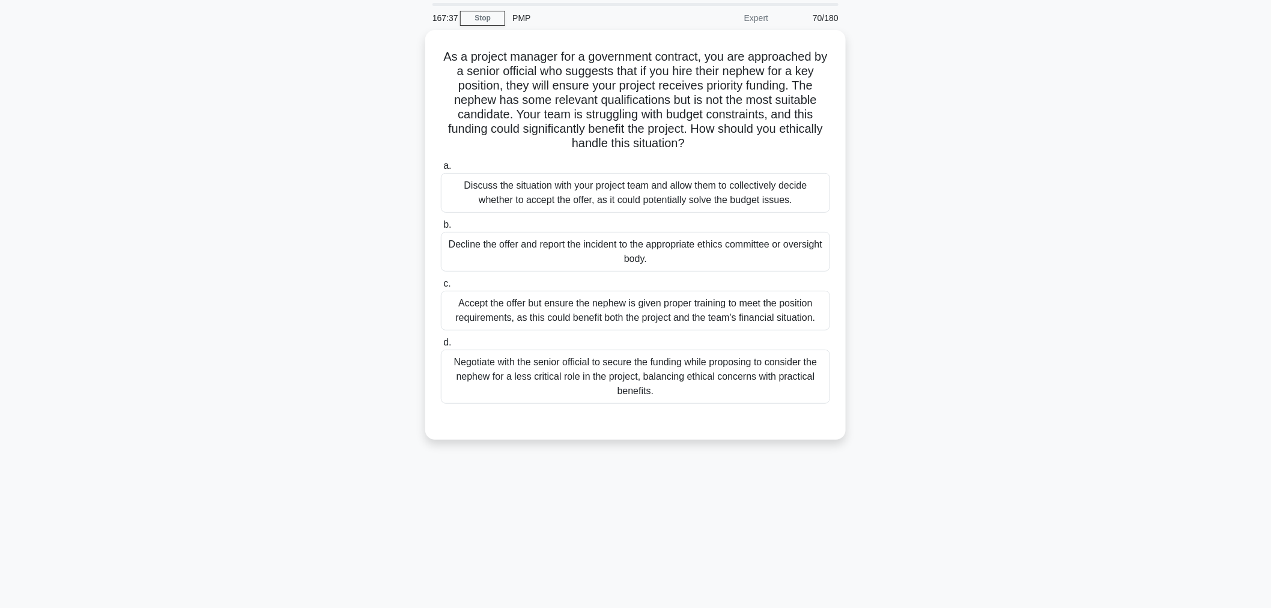
click at [1019, 475] on div "167:37 Stop PMP Expert 70/180 .spinner_0XTQ{transform-origin:center;animation:s…" at bounding box center [635, 303] width 793 height 601
click at [1019, 475] on div "167:21 Stop PMP Expert 70/180 .spinner_0XTQ{transform-origin:center;animation:s…" at bounding box center [635, 303] width 793 height 601
click at [1019, 475] on div "167:09 Stop PMP Expert 70/180 .spinner_0XTQ{transform-origin:center;animation:s…" at bounding box center [635, 303] width 793 height 601
click at [777, 268] on div "Decline the offer and report the incident to the appropriate ethics committee o…" at bounding box center [635, 252] width 389 height 40
click at [441, 226] on input "b. Decline the offer and report the incident to the appropriate ethics committe…" at bounding box center [441, 222] width 0 height 8
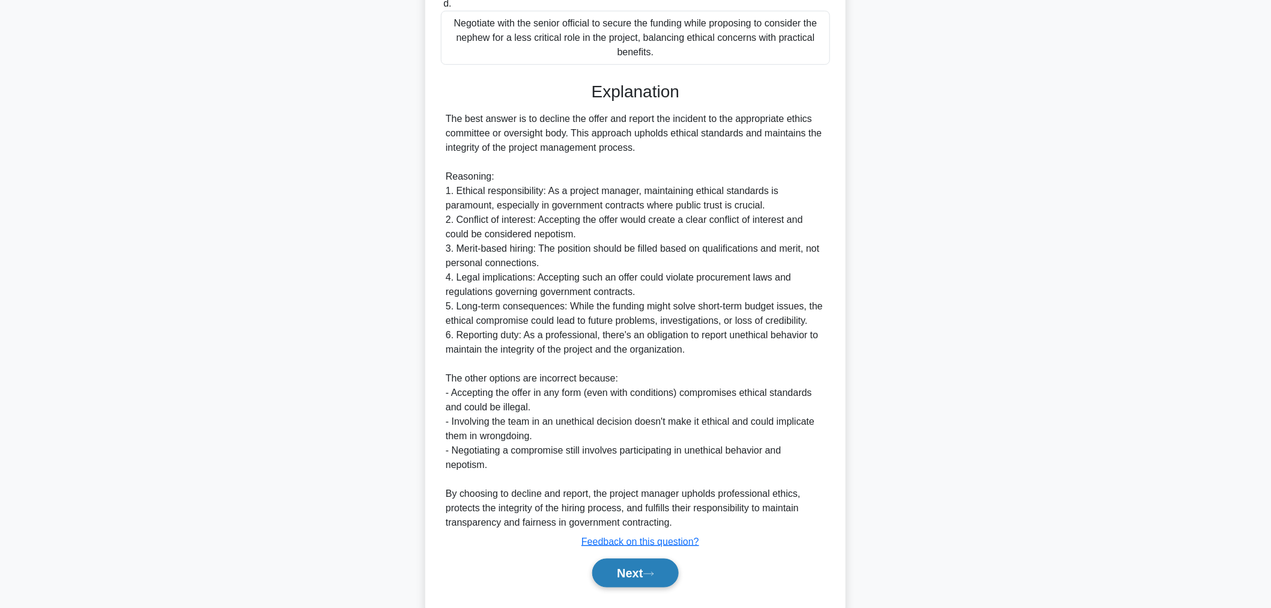
click at [662, 581] on button "Next" at bounding box center [635, 573] width 86 height 29
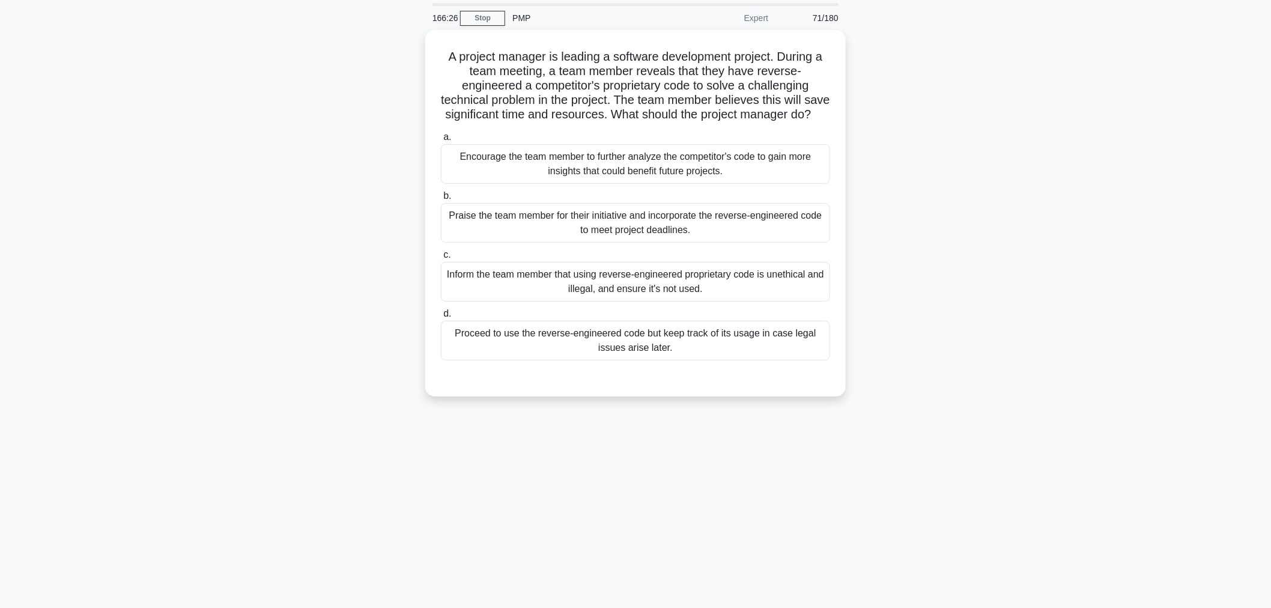
click at [1019, 475] on div "166:26 Stop PMP Expert 71/180 A project manager is leading a software developme…" at bounding box center [635, 303] width 793 height 601
click at [766, 299] on div "Inform the team member that using reverse-engineered proprietary code is unethi…" at bounding box center [635, 279] width 389 height 40
click at [441, 256] on input "c. Inform the team member that using reverse-engineered proprietary code is une…" at bounding box center [441, 252] width 0 height 8
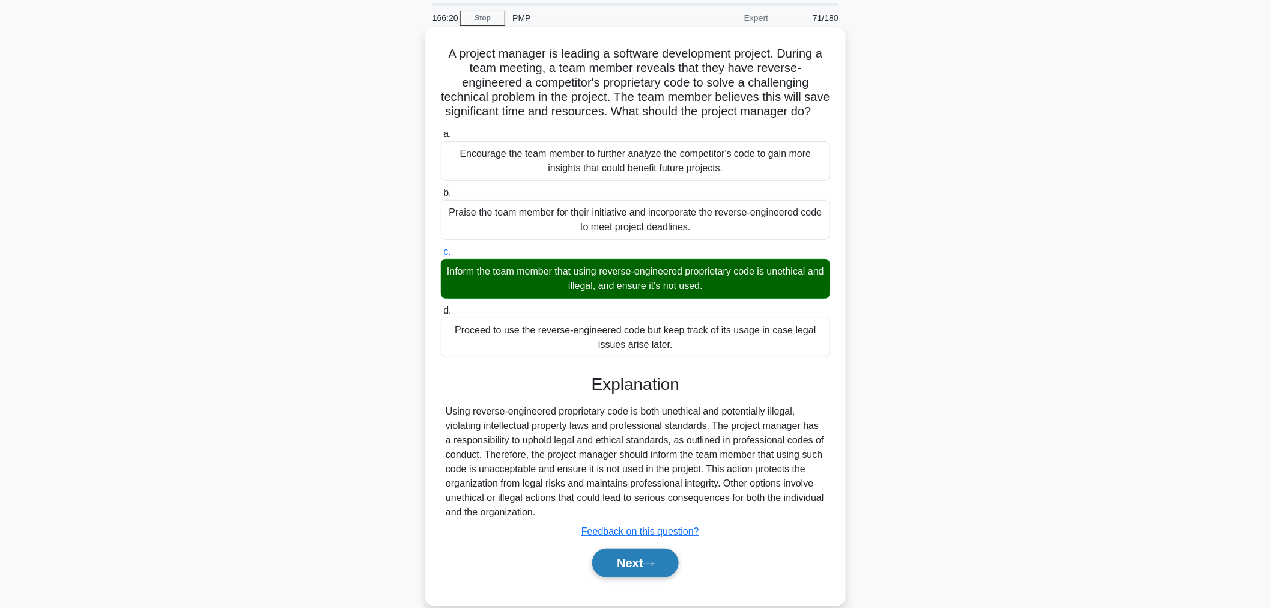
click at [651, 567] on icon at bounding box center [648, 563] width 11 height 7
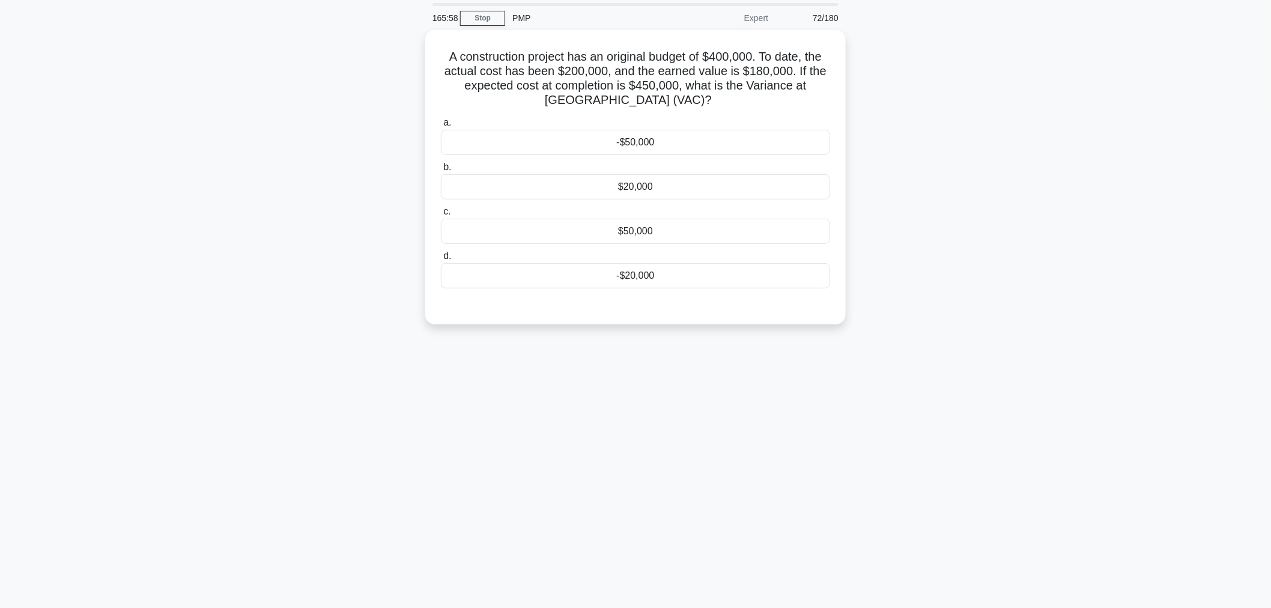
click at [1019, 475] on div "165:58 Stop PMP Expert 72/180 A construction project has an original budget of …" at bounding box center [635, 303] width 793 height 601
click at [935, 411] on div "165:15 Stop PMP Expert 72/180 A construction project has an original budget of …" at bounding box center [635, 303] width 793 height 601
click at [680, 130] on div "-$50,000" at bounding box center [635, 139] width 389 height 25
click at [441, 124] on input "a. -$50,000" at bounding box center [441, 120] width 0 height 8
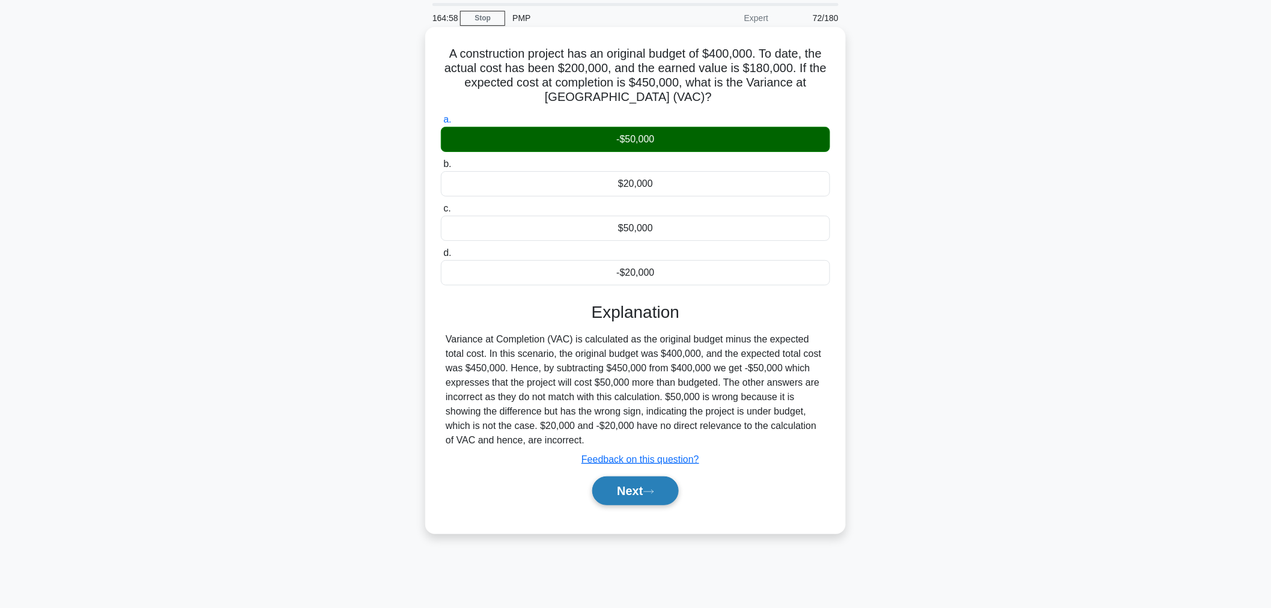
click at [609, 484] on button "Next" at bounding box center [635, 490] width 86 height 29
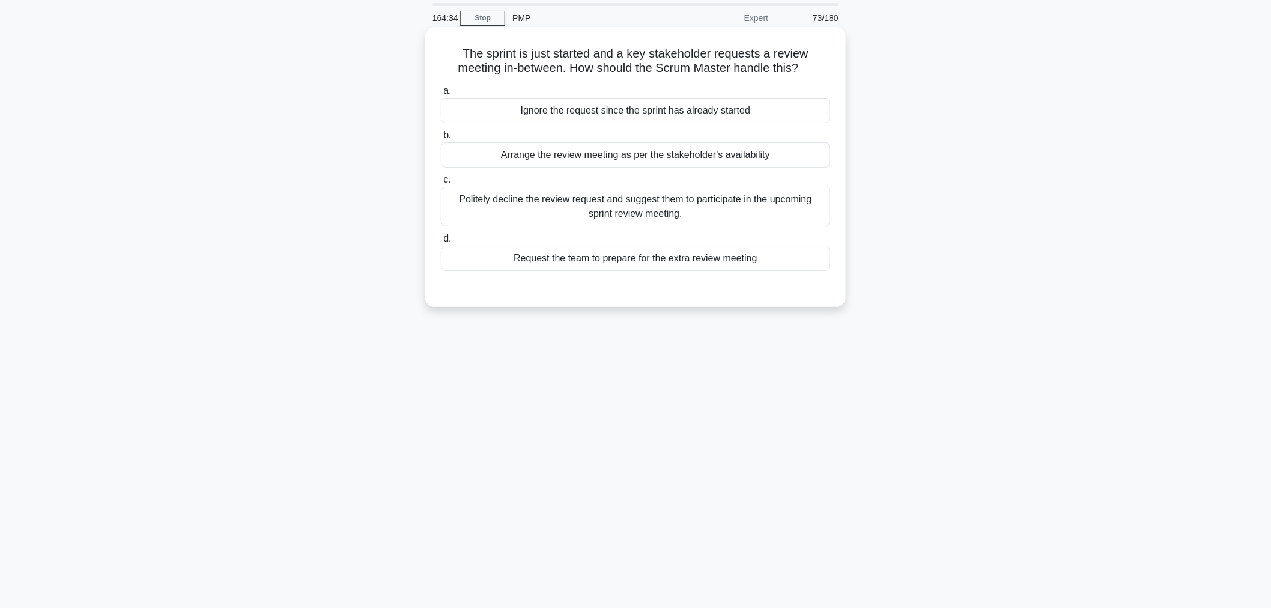
click at [769, 216] on div "Politely decline the review request and suggest them to participate in the upco…" at bounding box center [635, 207] width 389 height 40
click at [441, 184] on input "c. Politely decline the review request and suggest them to participate in the u…" at bounding box center [441, 180] width 0 height 8
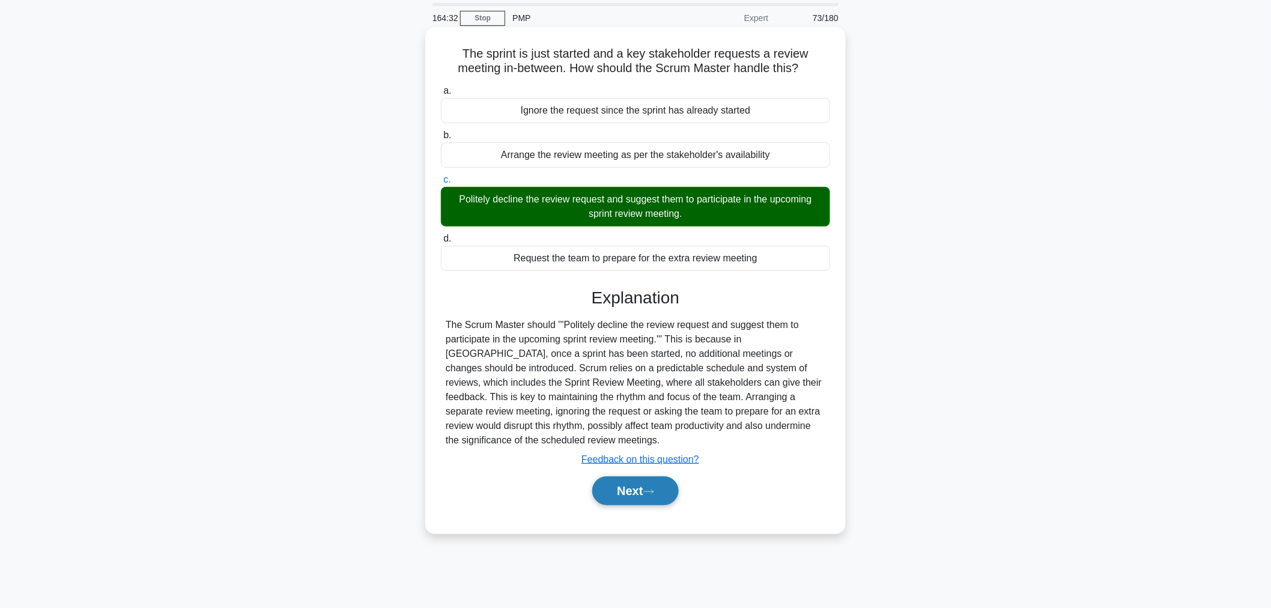
click at [643, 500] on button "Next" at bounding box center [635, 490] width 86 height 29
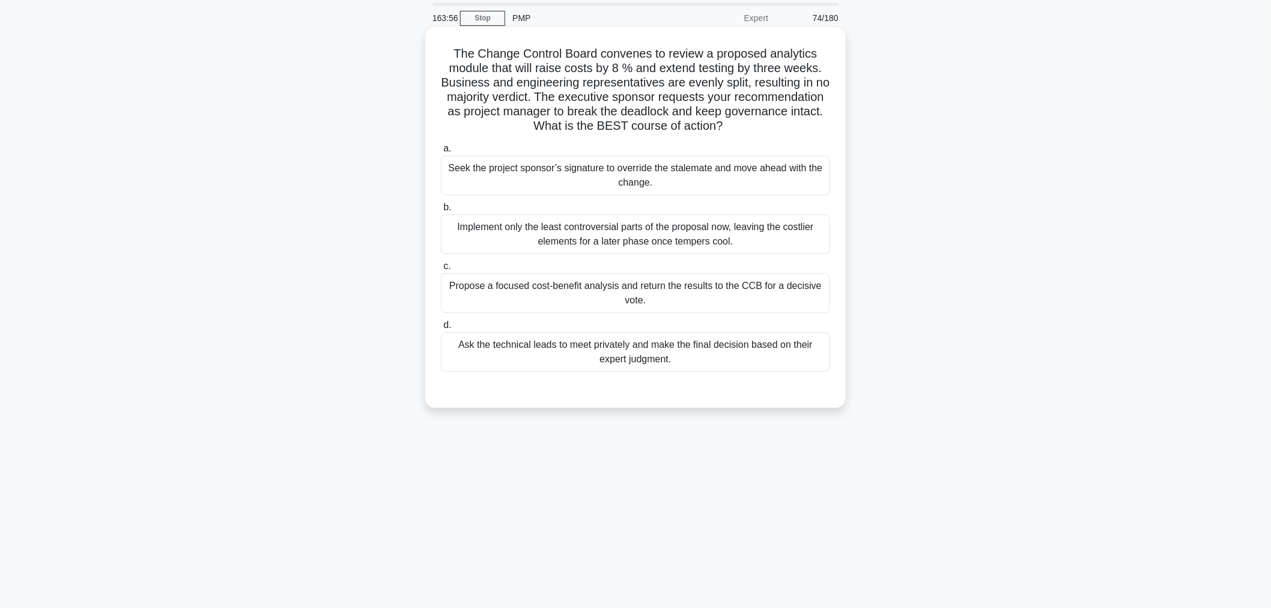
click at [784, 290] on div "Propose a focused cost-benefit analysis and return the results to the CCB for a…" at bounding box center [635, 293] width 389 height 40
click at [441, 270] on input "c. Propose a focused cost-benefit analysis and return the results to the CCB fo…" at bounding box center [441, 266] width 0 height 8
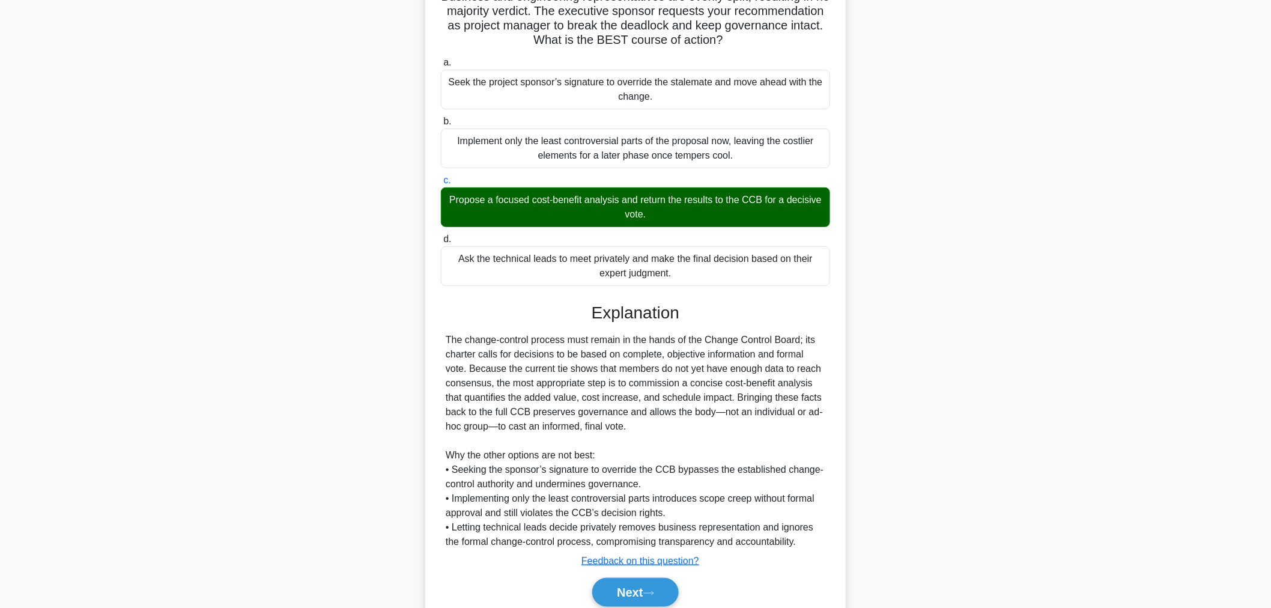
scroll to position [176, 0]
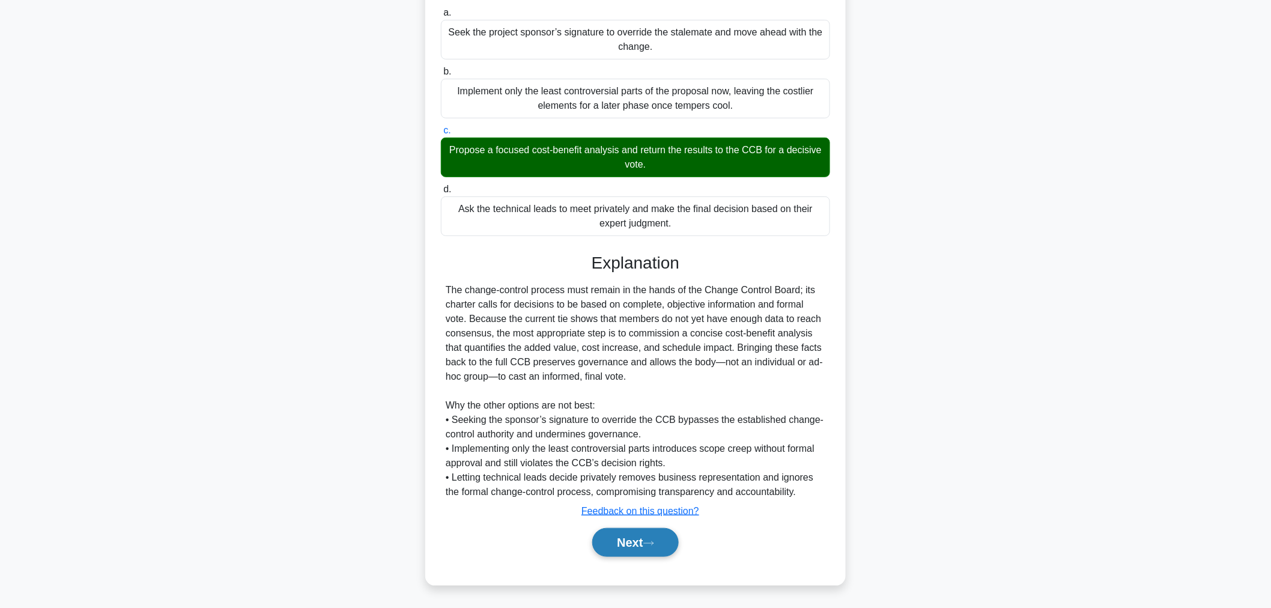
click at [644, 556] on button "Next" at bounding box center [635, 542] width 86 height 29
click at [653, 542] on icon at bounding box center [648, 543] width 11 height 7
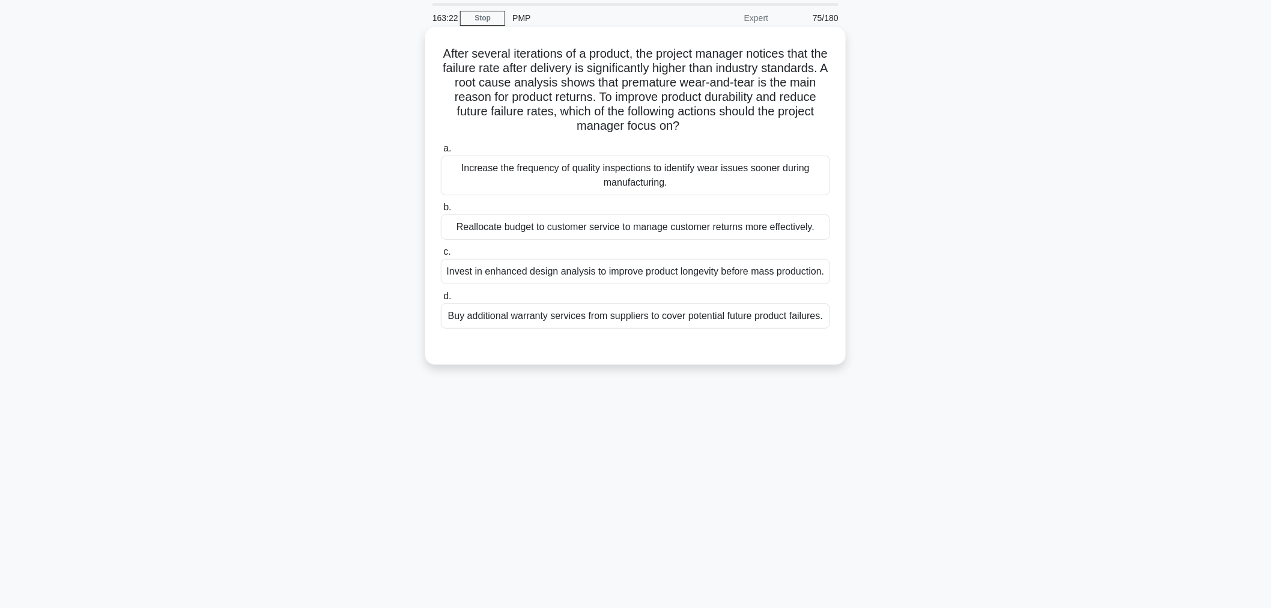
click at [788, 183] on div "Increase the frequency of quality inspections to identify wear issues sooner du…" at bounding box center [635, 176] width 389 height 40
click at [441, 153] on input "a. Increase the frequency of quality inspections to identify wear issues sooner…" at bounding box center [441, 149] width 0 height 8
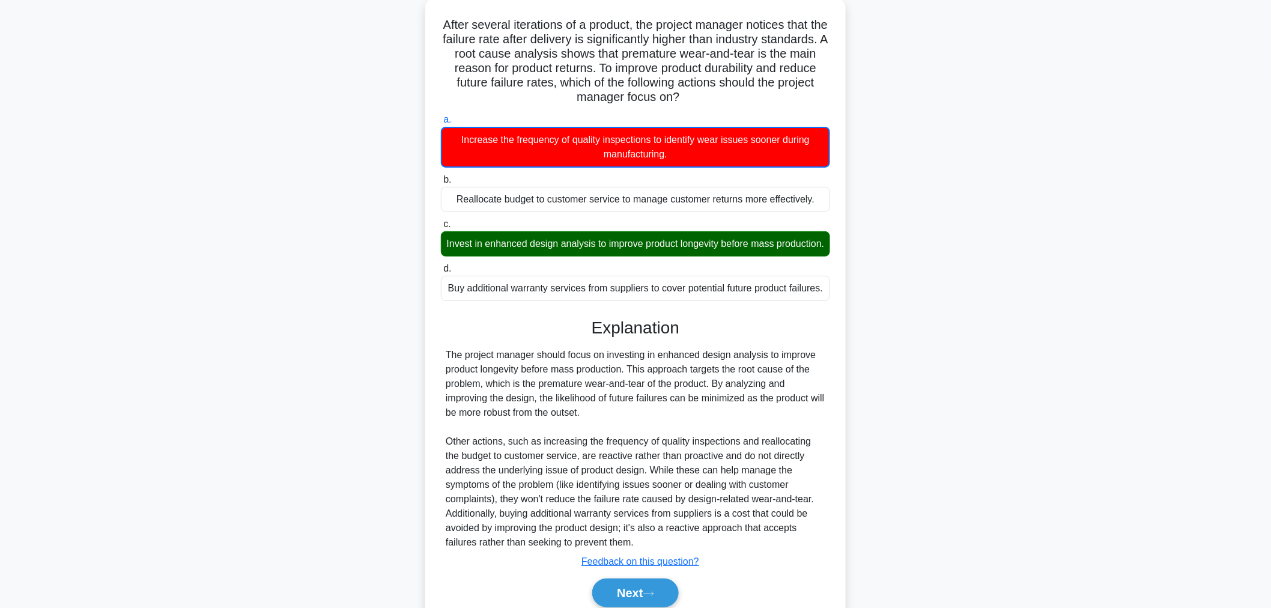
scroll to position [133, 0]
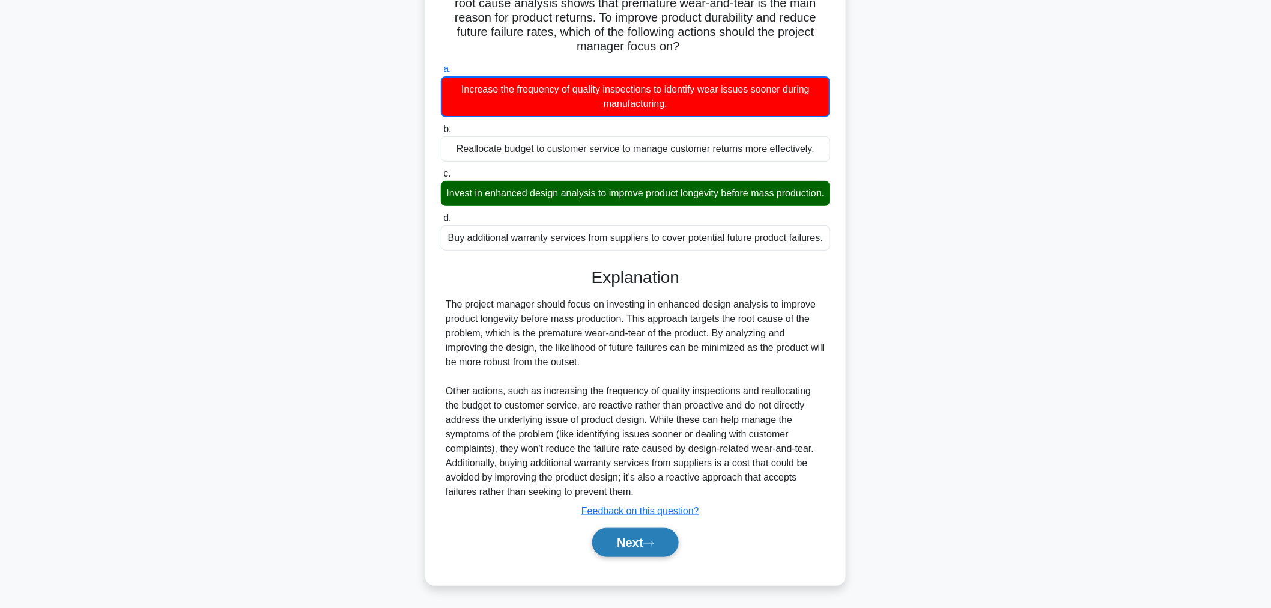
click at [639, 550] on button "Next" at bounding box center [635, 542] width 86 height 29
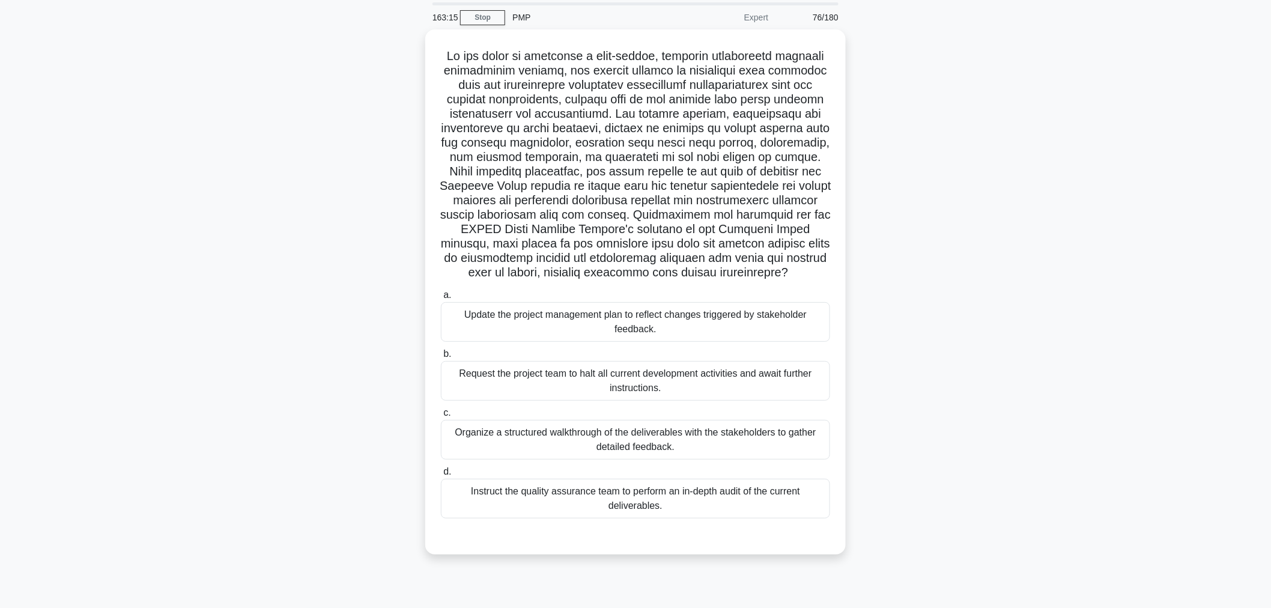
scroll to position [40, 0]
click at [800, 516] on div "Instruct the quality assurance team to perform an in-depth audit of the current…" at bounding box center [635, 496] width 389 height 40
click at [441, 473] on input "d. Instruct the quality assurance team to perform an in-depth audit of the curr…" at bounding box center [441, 469] width 0 height 8
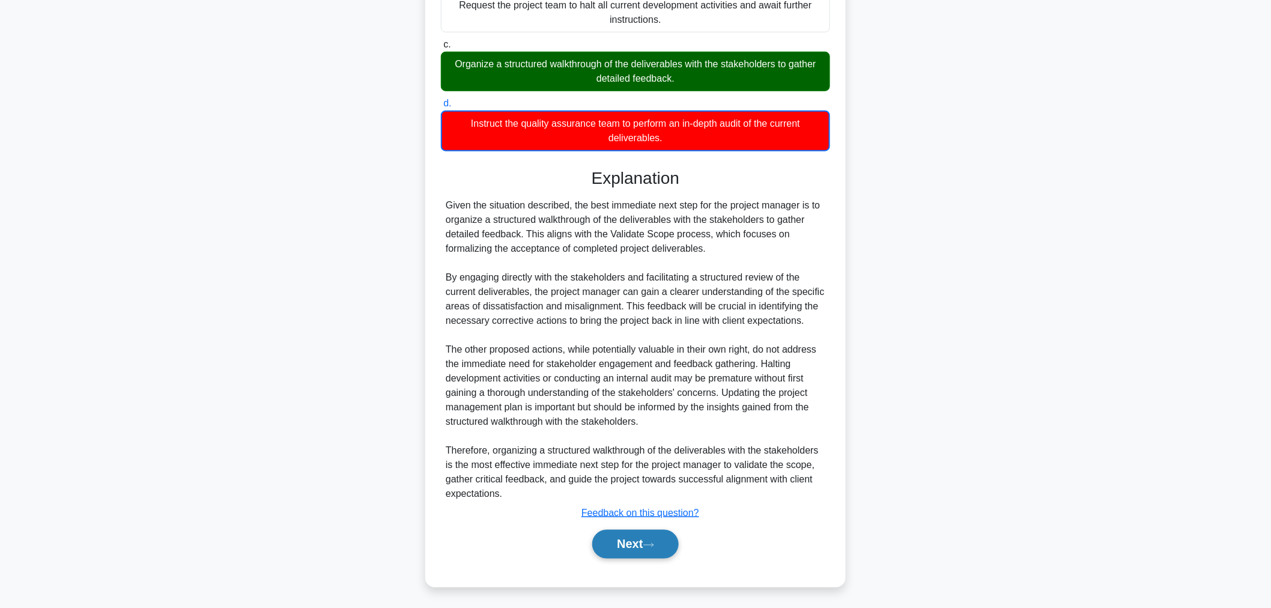
click at [653, 543] on icon at bounding box center [649, 545] width 10 height 4
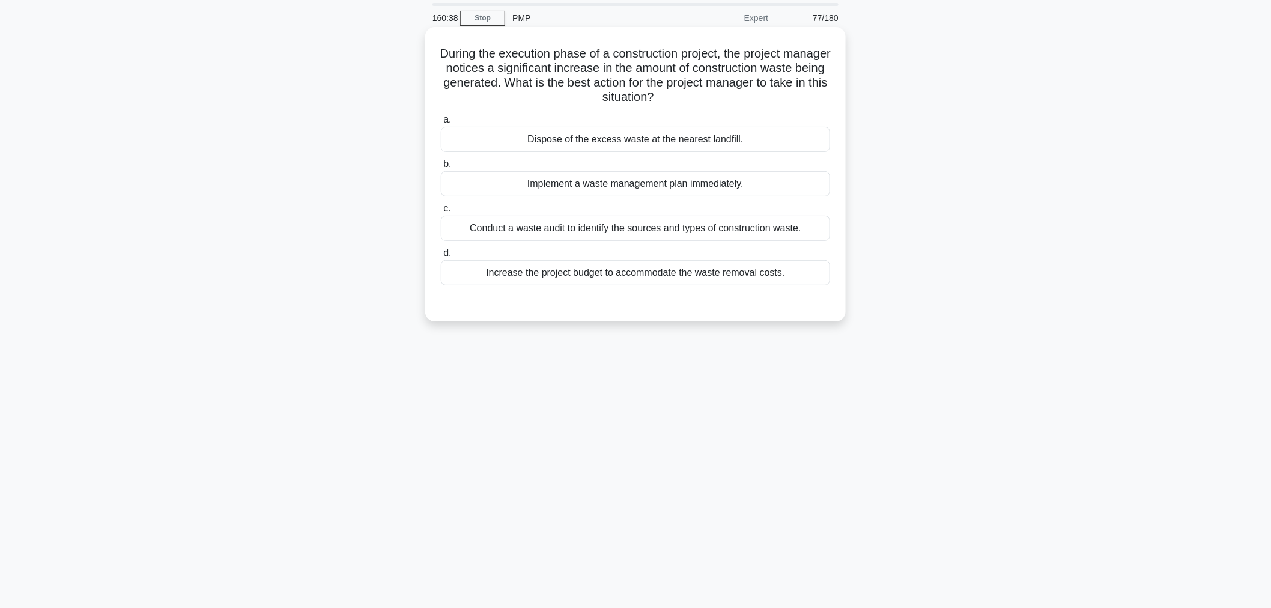
click at [785, 192] on div "Implement a waste management plan immediately." at bounding box center [635, 183] width 389 height 25
click at [441, 168] on input "b. Implement a waste management plan immediately." at bounding box center [441, 164] width 0 height 8
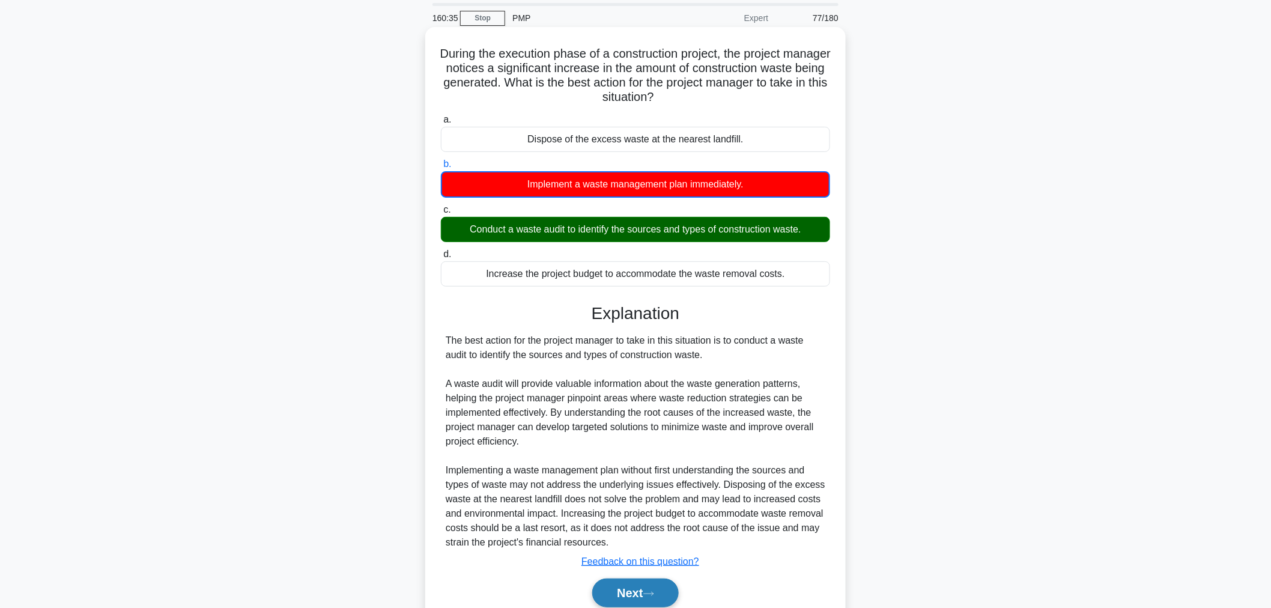
click at [670, 587] on button "Next" at bounding box center [635, 592] width 86 height 29
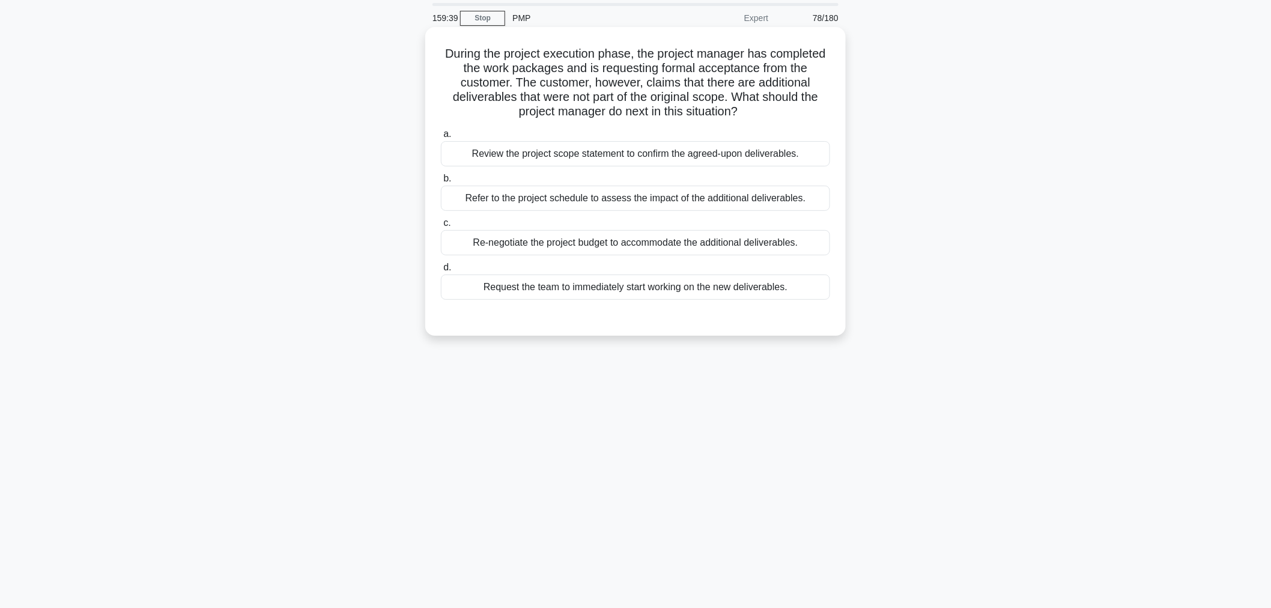
click at [755, 153] on div "Review the project scope statement to confirm the agreed-upon deliverables." at bounding box center [635, 153] width 389 height 25
click at [441, 138] on input "a. Review the project scope statement to confirm the agreed-upon deliverables." at bounding box center [441, 134] width 0 height 8
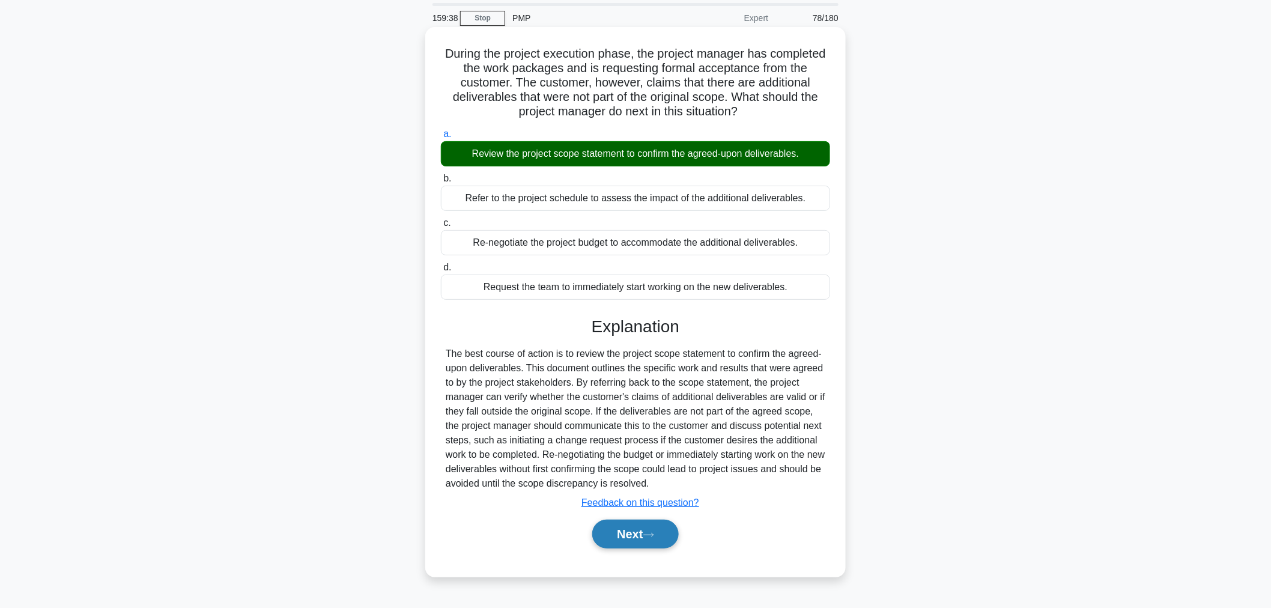
click at [647, 543] on button "Next" at bounding box center [635, 534] width 86 height 29
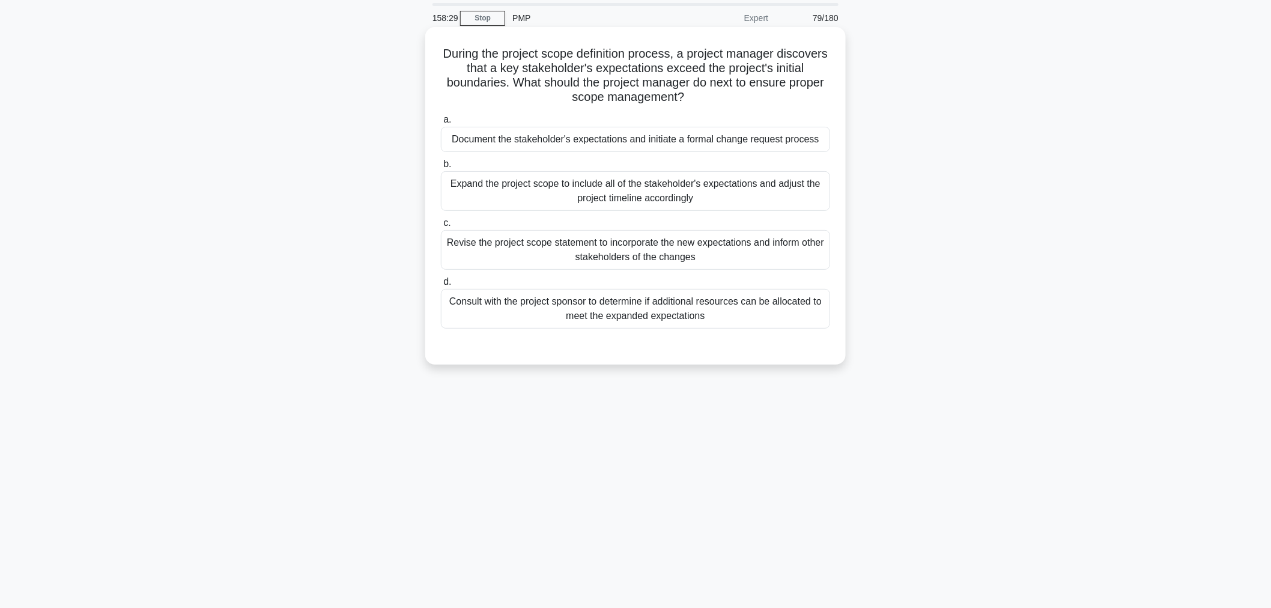
click at [761, 133] on div "Document the stakeholder's expectations and initiate a formal change request pr…" at bounding box center [635, 139] width 389 height 25
click at [441, 124] on input "a. Document the stakeholder's expectations and initiate a formal change request…" at bounding box center [441, 120] width 0 height 8
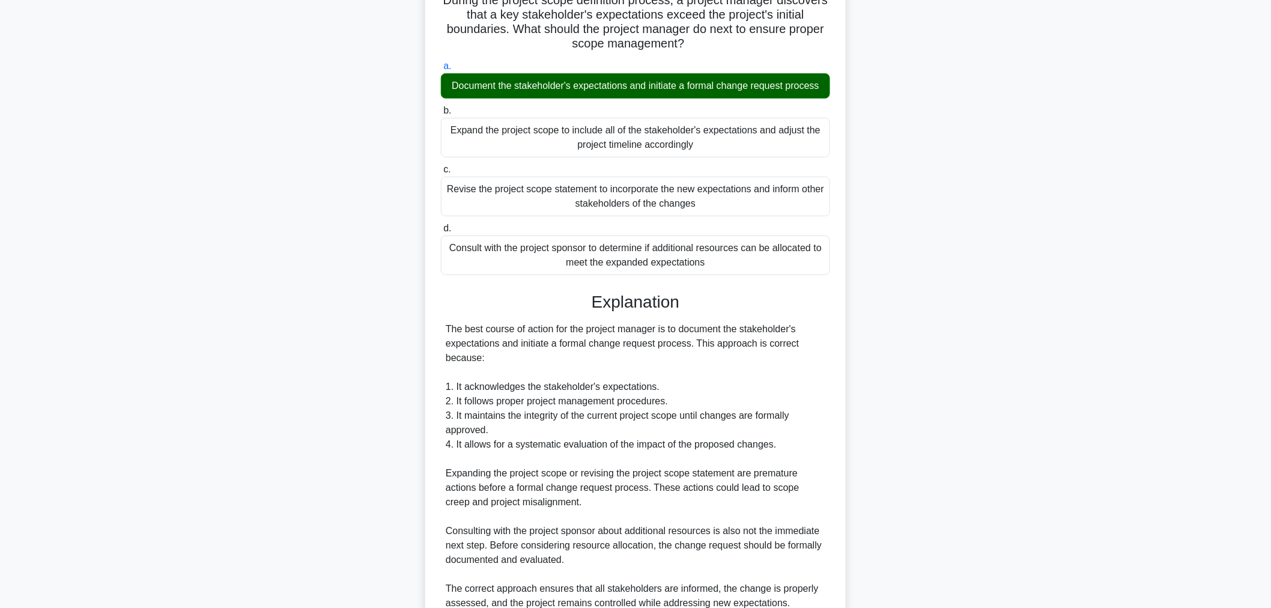
scroll to position [205, 0]
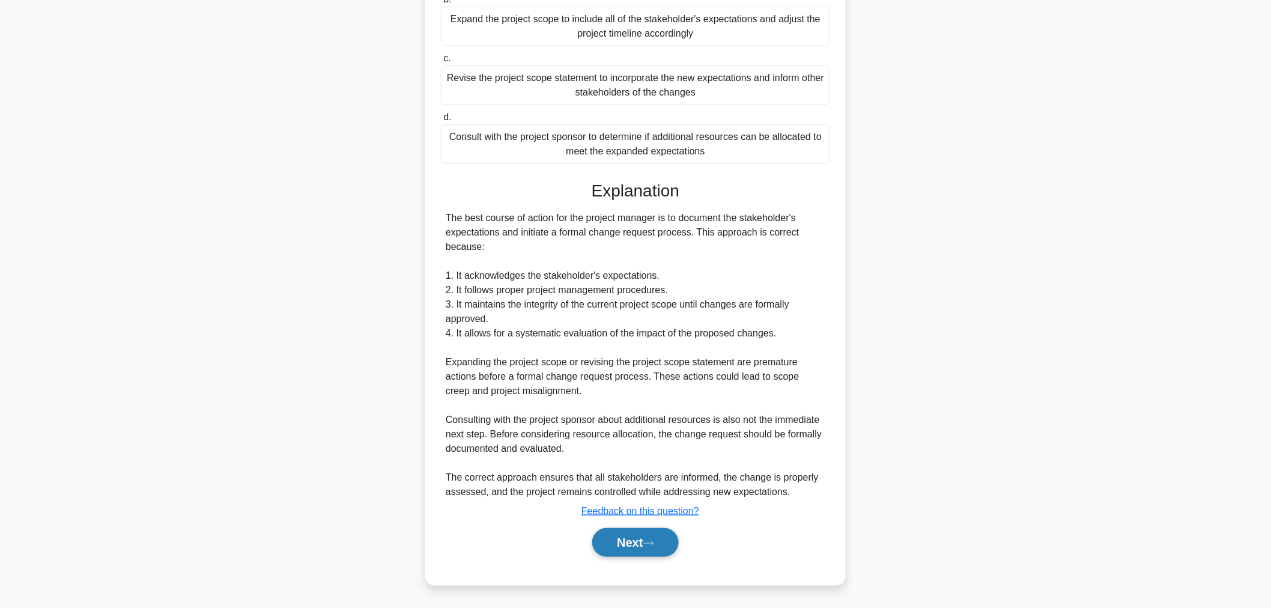
click at [646, 553] on button "Next" at bounding box center [635, 542] width 86 height 29
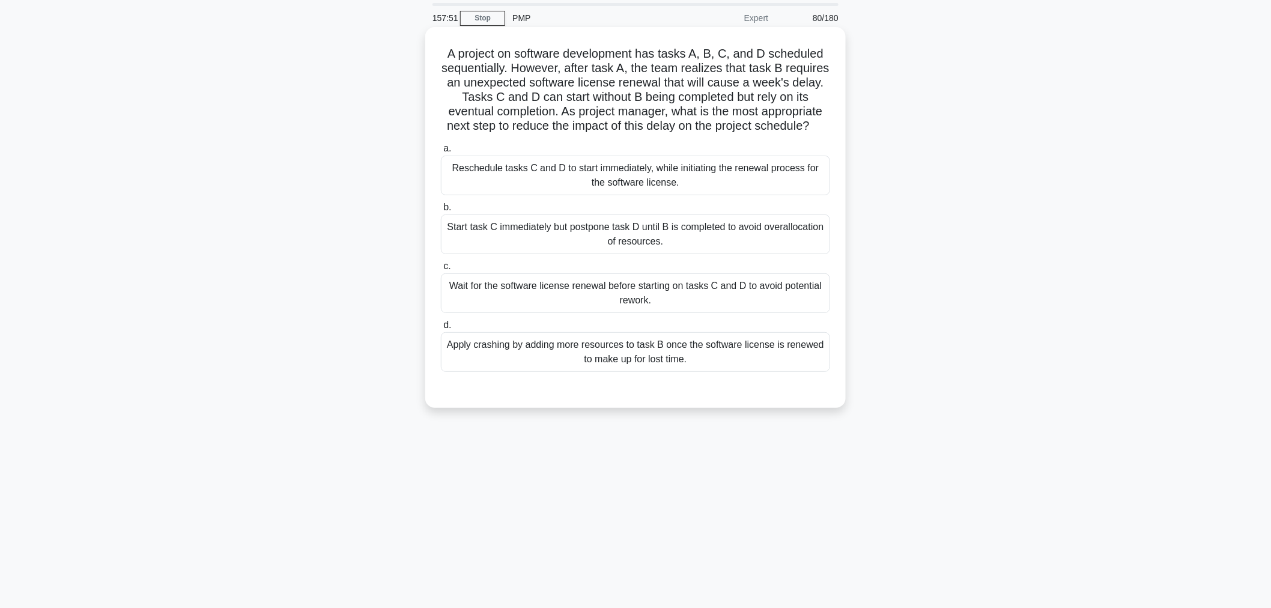
click at [765, 195] on div "Reschedule tasks C and D to start immediately, while initiating the renewal pro…" at bounding box center [635, 176] width 389 height 40
click at [441, 153] on input "a. Reschedule tasks C and D to start immediately, while initiating the renewal …" at bounding box center [441, 149] width 0 height 8
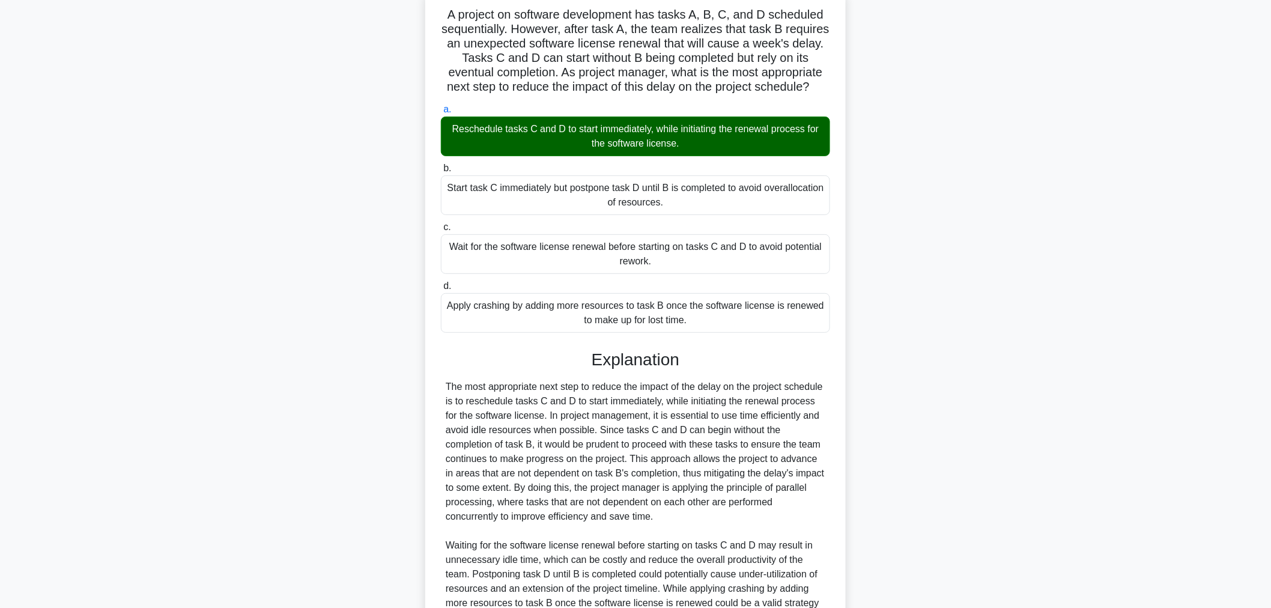
scroll to position [233, 0]
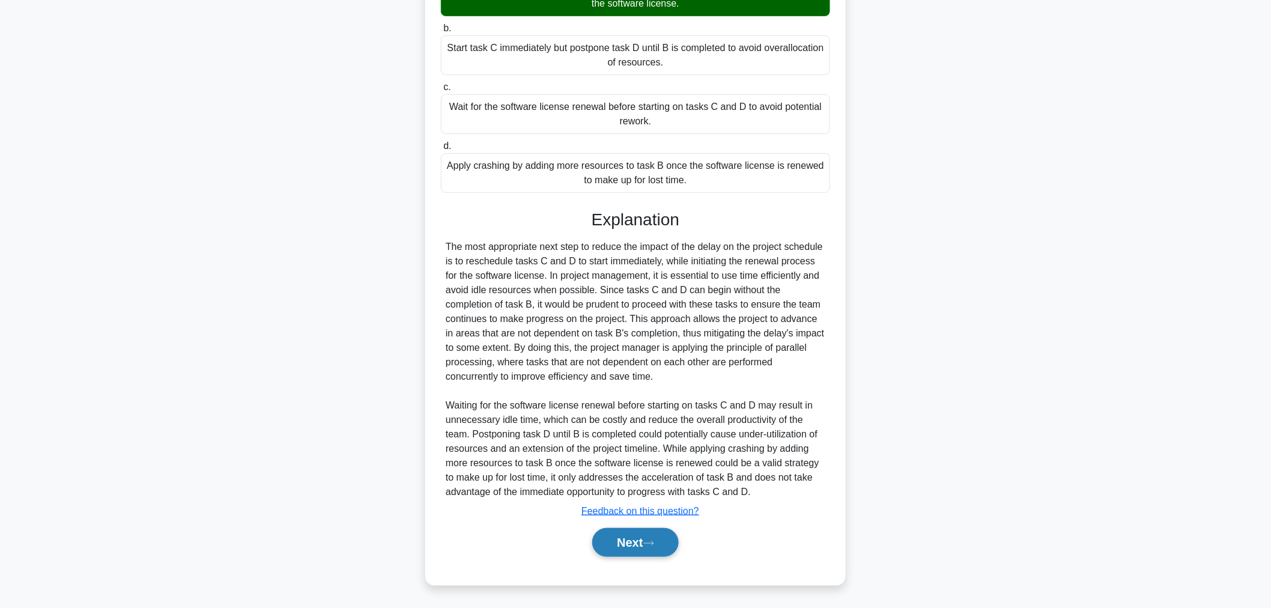
click at [637, 548] on button "Next" at bounding box center [635, 542] width 86 height 29
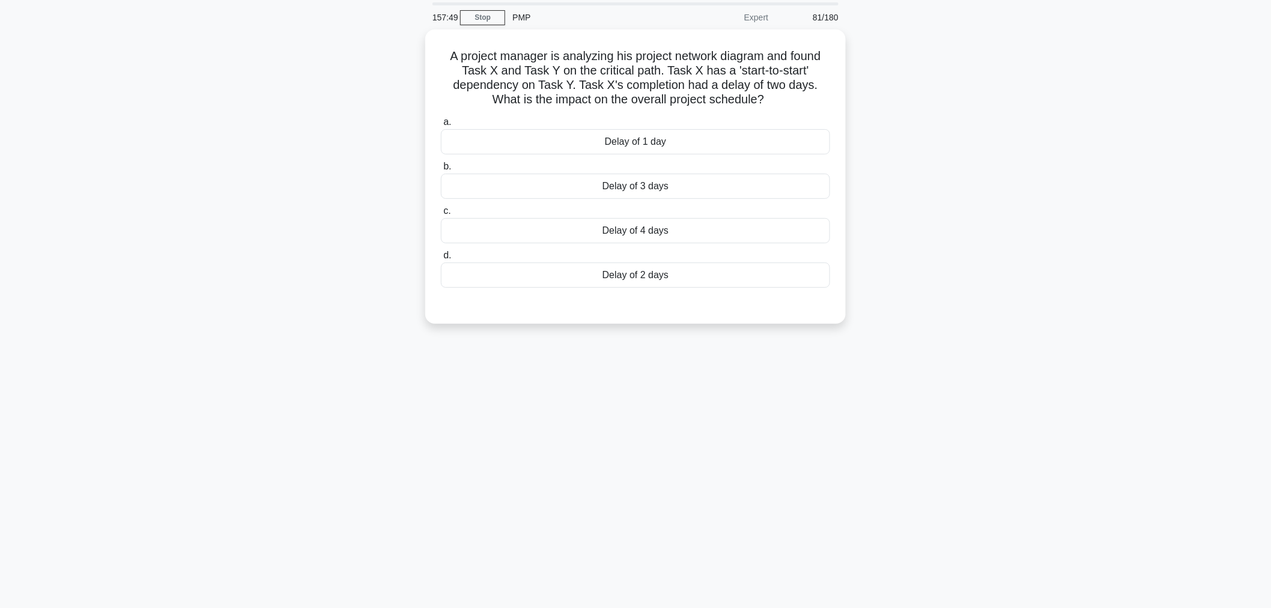
scroll to position [40, 0]
click at [768, 196] on div "Delay of 3 days" at bounding box center [635, 183] width 389 height 25
click at [441, 168] on input "b. Delay of 3 days" at bounding box center [441, 164] width 0 height 8
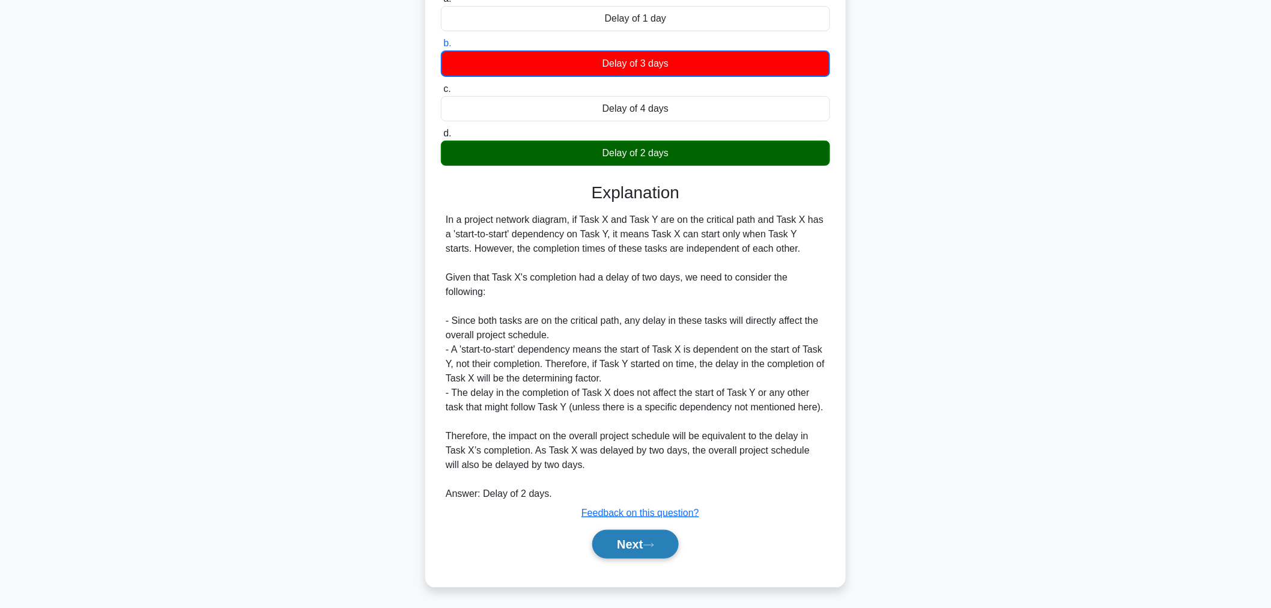
click at [634, 551] on button "Next" at bounding box center [635, 544] width 86 height 29
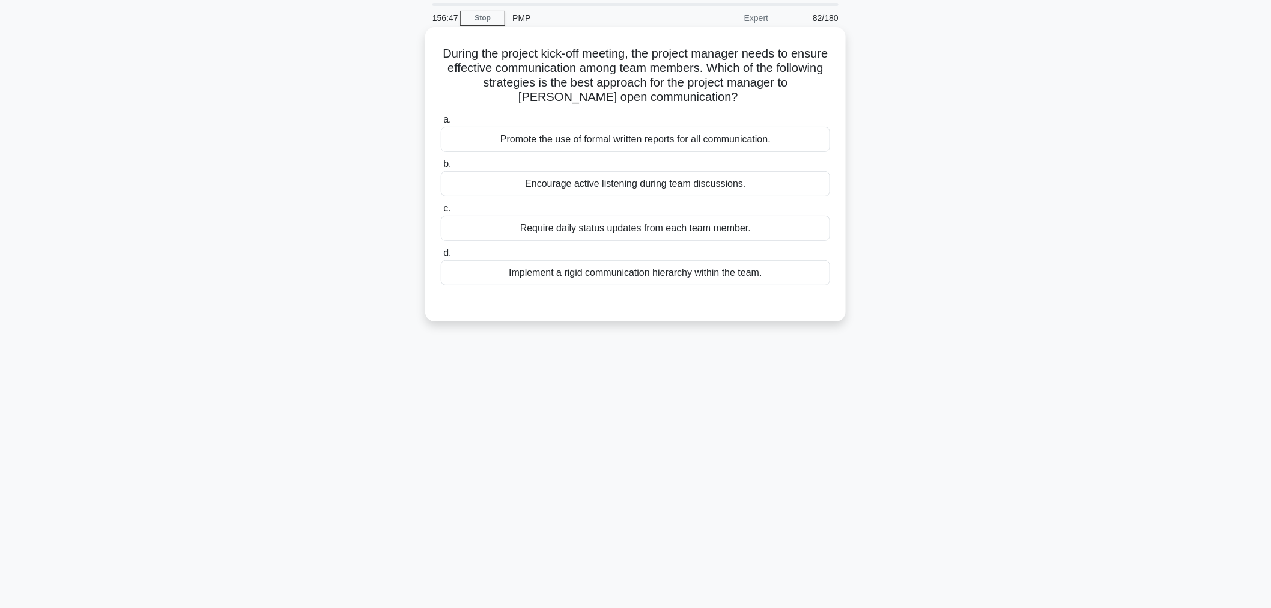
click at [781, 193] on div "Encourage active listening during team discussions." at bounding box center [635, 183] width 389 height 25
click at [441, 168] on input "b. Encourage active listening during team discussions." at bounding box center [441, 164] width 0 height 8
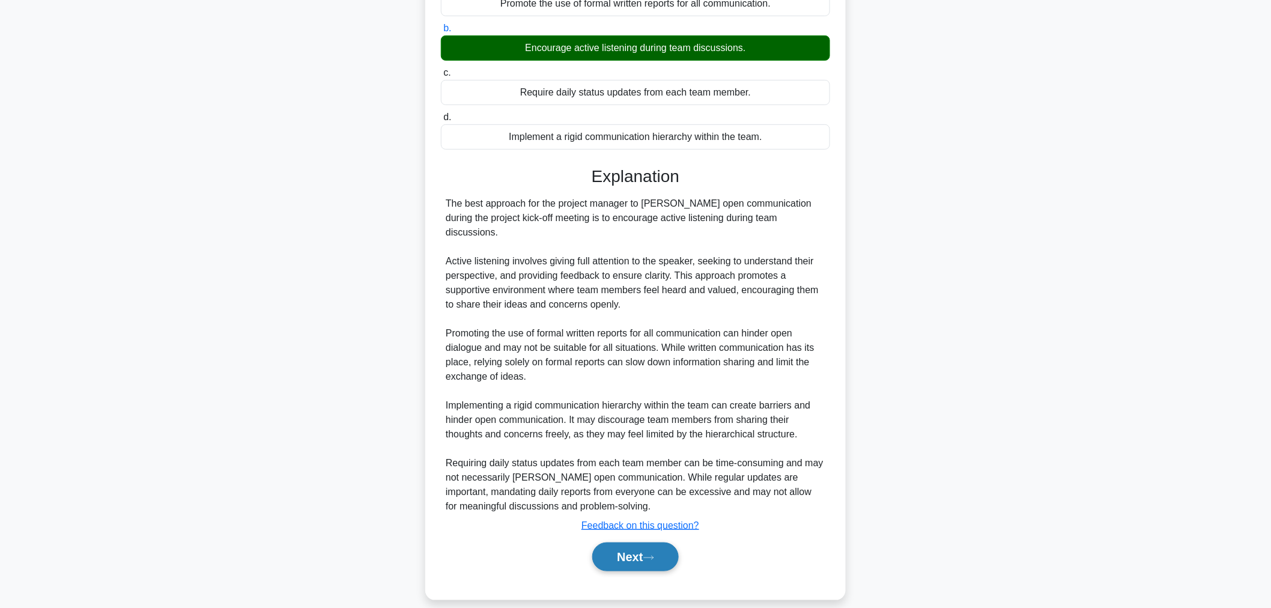
click at [649, 553] on button "Next" at bounding box center [635, 556] width 86 height 29
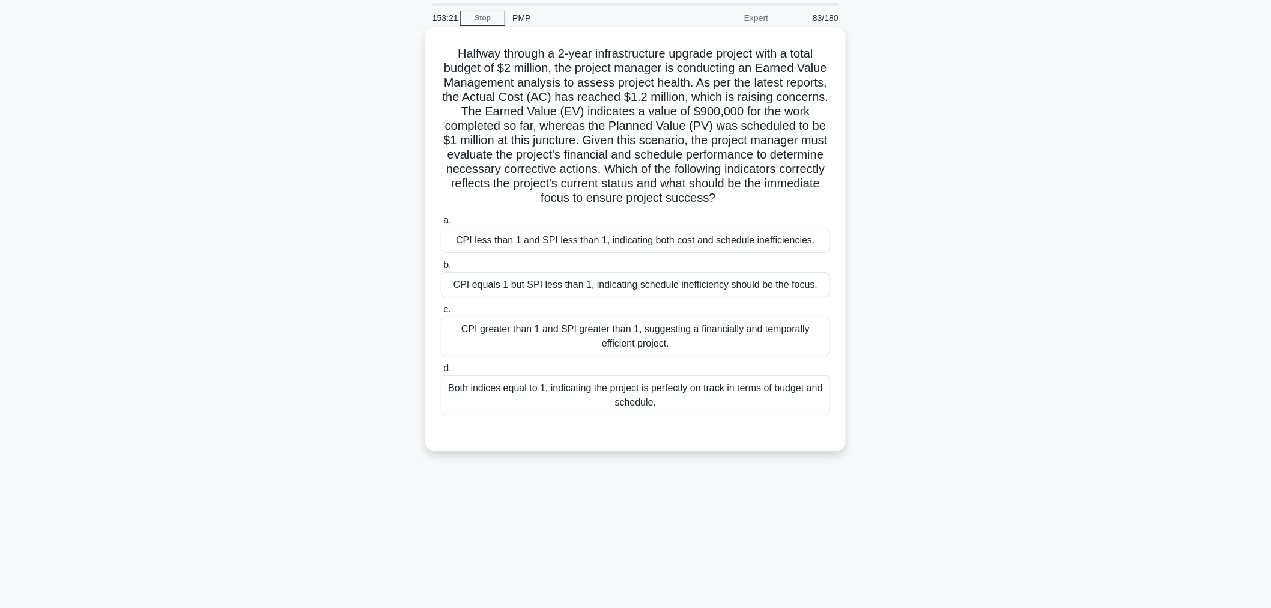
click at [797, 250] on div "CPI less than 1 and SPI less than 1, indicating both cost and schedule ineffici…" at bounding box center [635, 240] width 389 height 25
click at [441, 225] on input "a. CPI less than 1 and SPI less than 1, indicating both cost and schedule ineff…" at bounding box center [441, 221] width 0 height 8
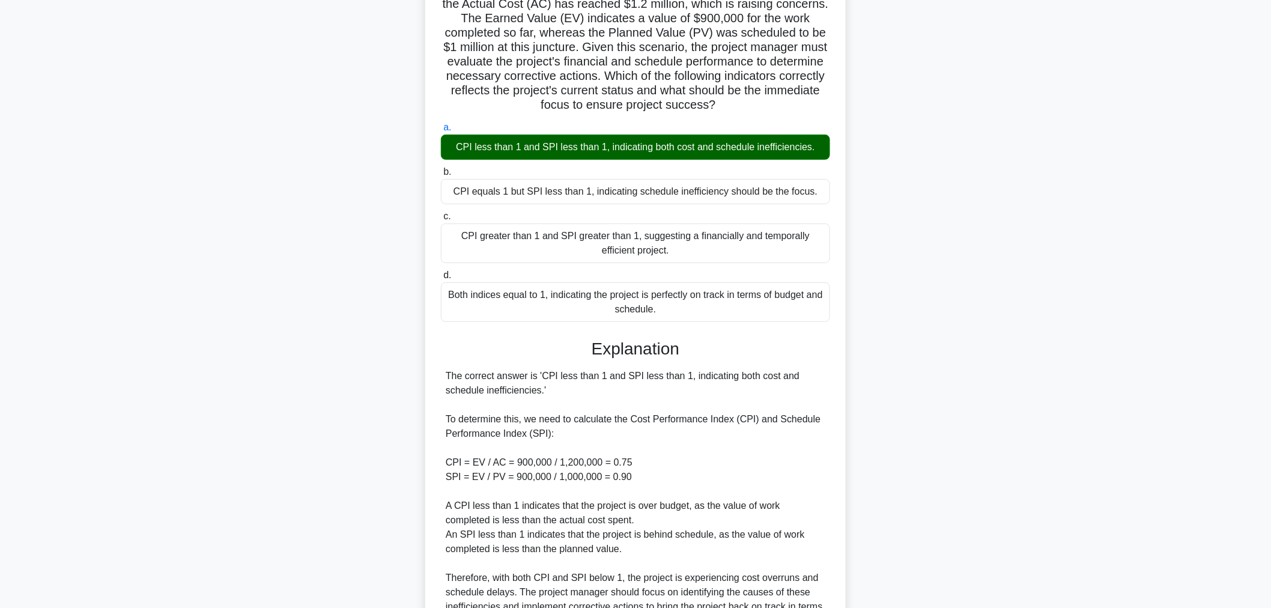
scroll to position [305, 0]
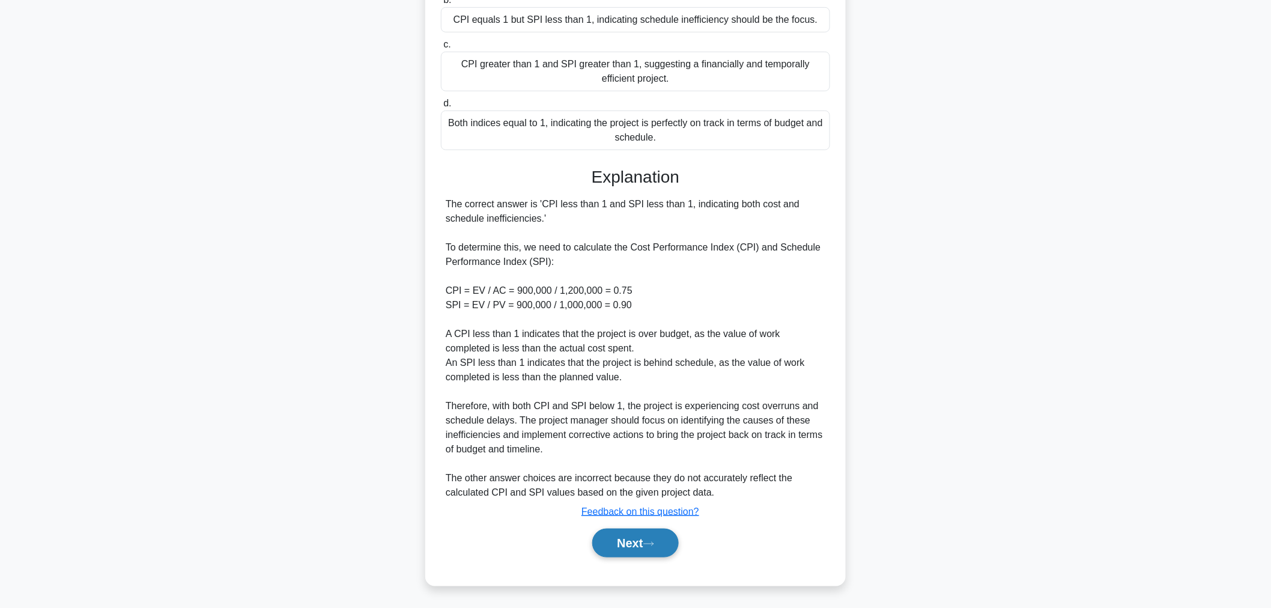
click at [661, 538] on button "Next" at bounding box center [635, 543] width 86 height 29
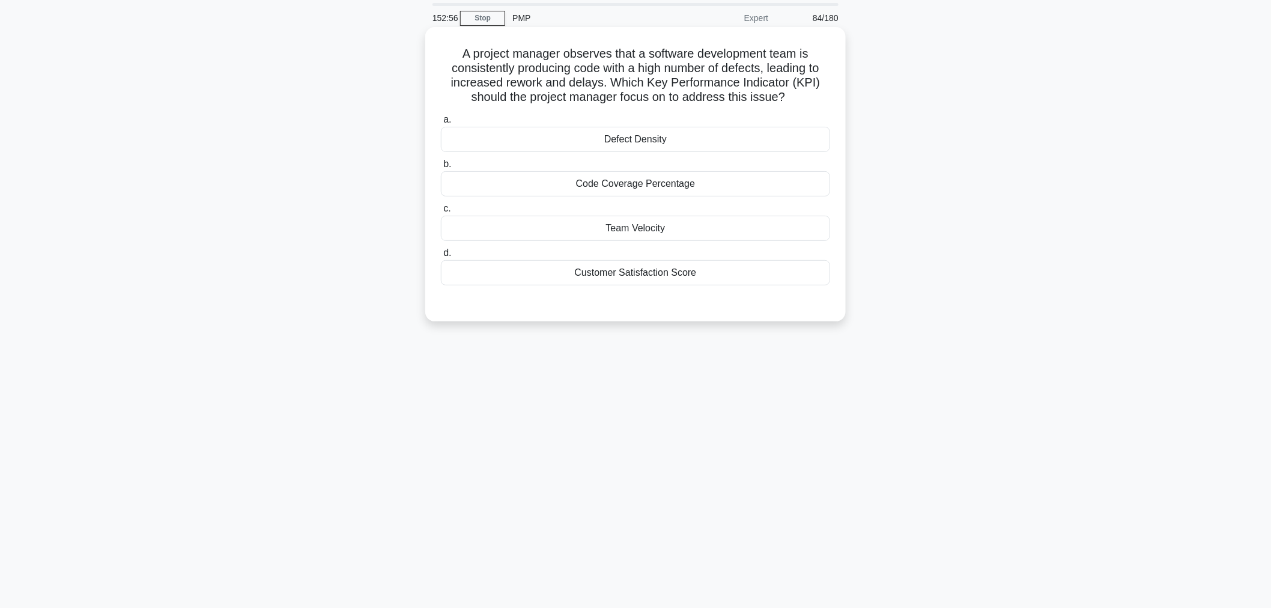
click at [774, 133] on div "Defect Density" at bounding box center [635, 139] width 389 height 25
click at [441, 124] on input "a. Defect Density" at bounding box center [441, 120] width 0 height 8
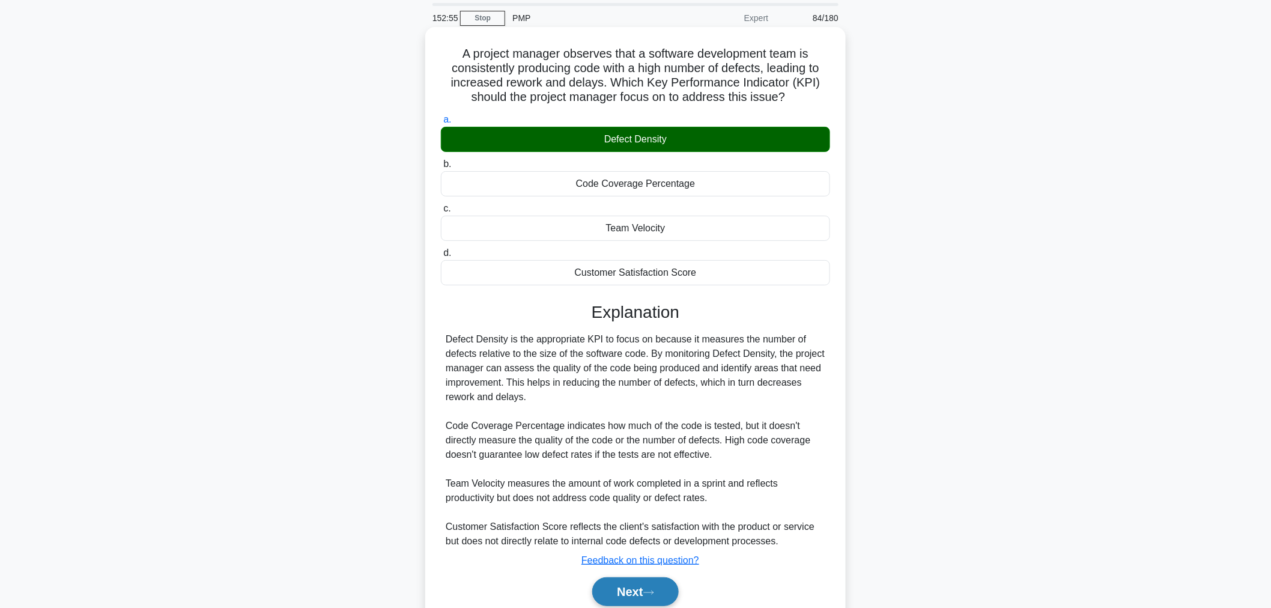
click at [650, 601] on button "Next" at bounding box center [635, 591] width 86 height 29
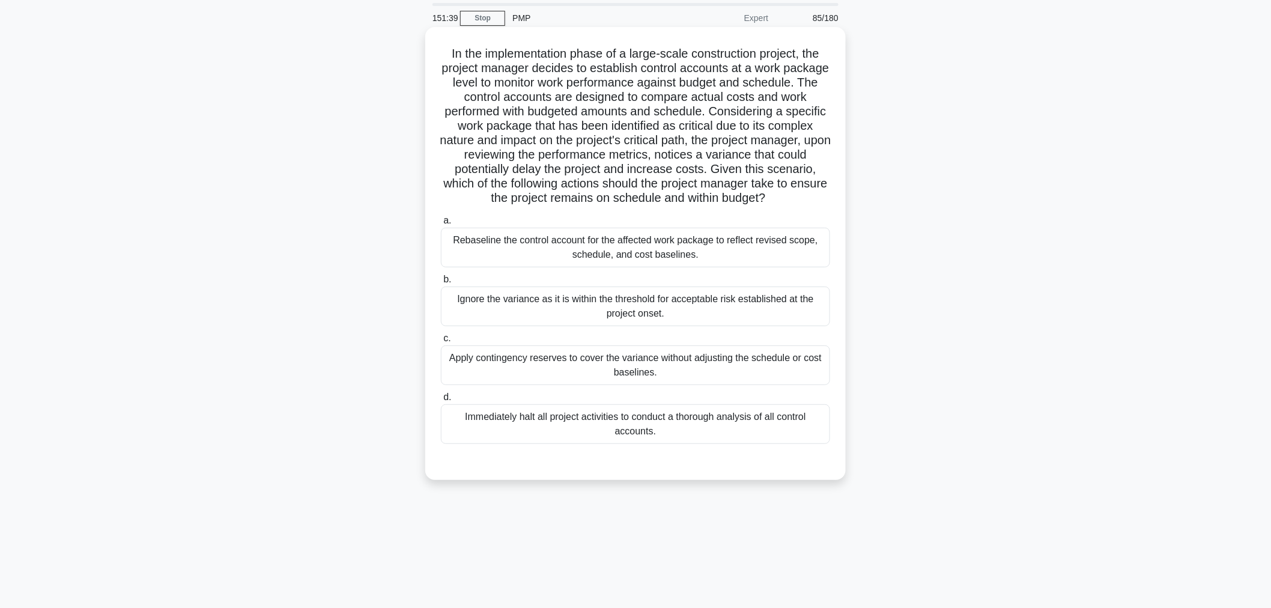
click at [769, 442] on div "Immediately halt all project activities to conduct a thorough analysis of all c…" at bounding box center [635, 424] width 389 height 40
click at [441, 401] on input "d. Immediately halt all project activities to conduct a thorough analysis of al…" at bounding box center [441, 397] width 0 height 8
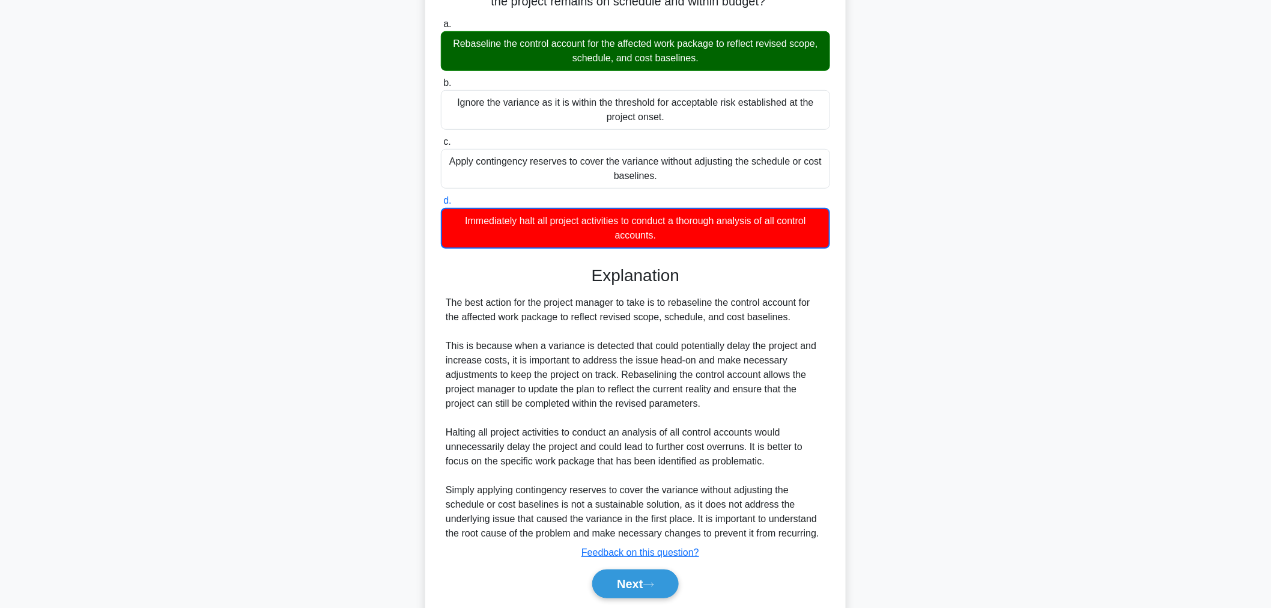
scroll to position [291, 0]
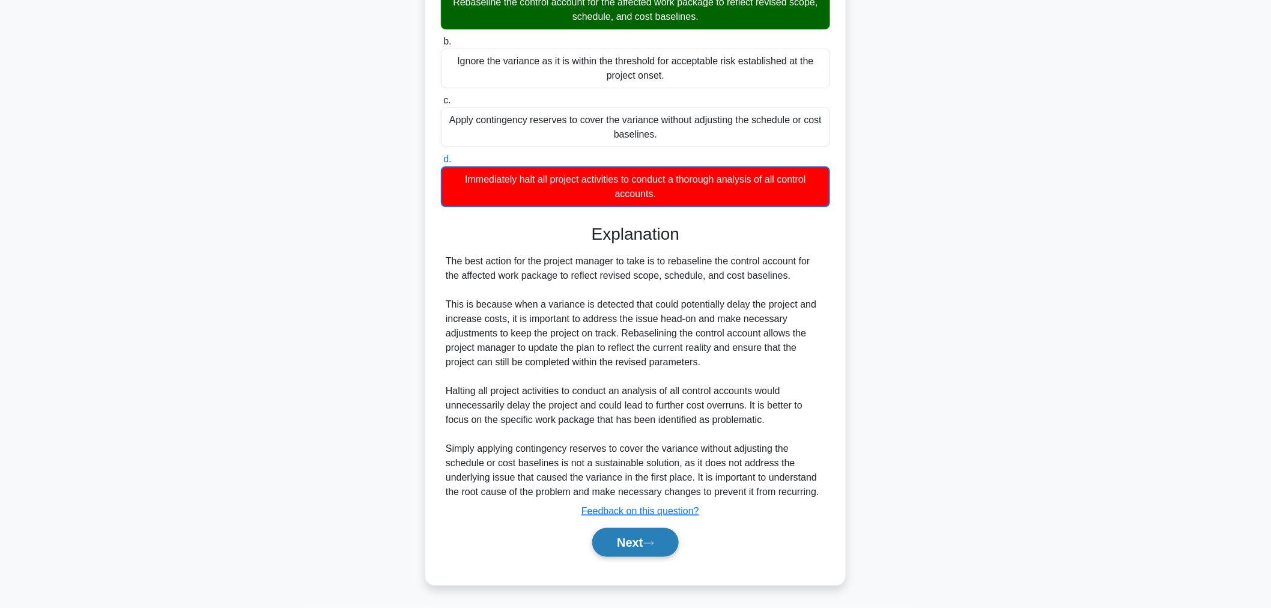
click at [638, 550] on button "Next" at bounding box center [635, 542] width 86 height 29
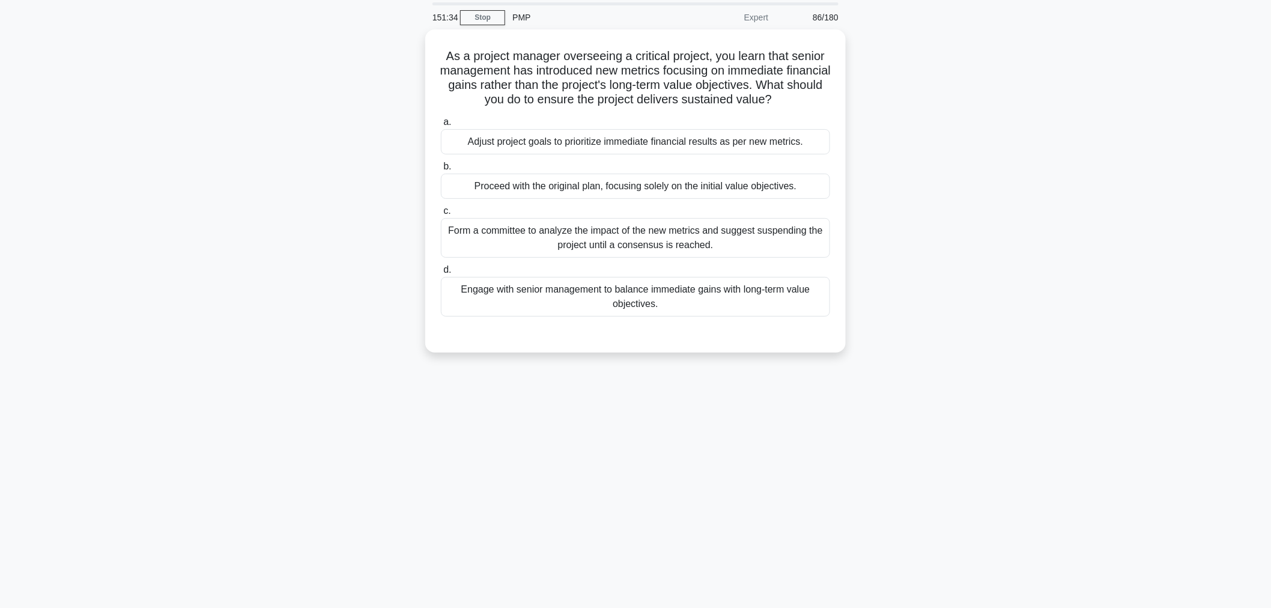
scroll to position [40, 0]
click at [783, 305] on div "Engage with senior management to balance immediate gains with long-term value o…" at bounding box center [635, 294] width 389 height 40
click at [441, 271] on input "d. Engage with senior management to balance immediate gains with long-term valu…" at bounding box center [441, 268] width 0 height 8
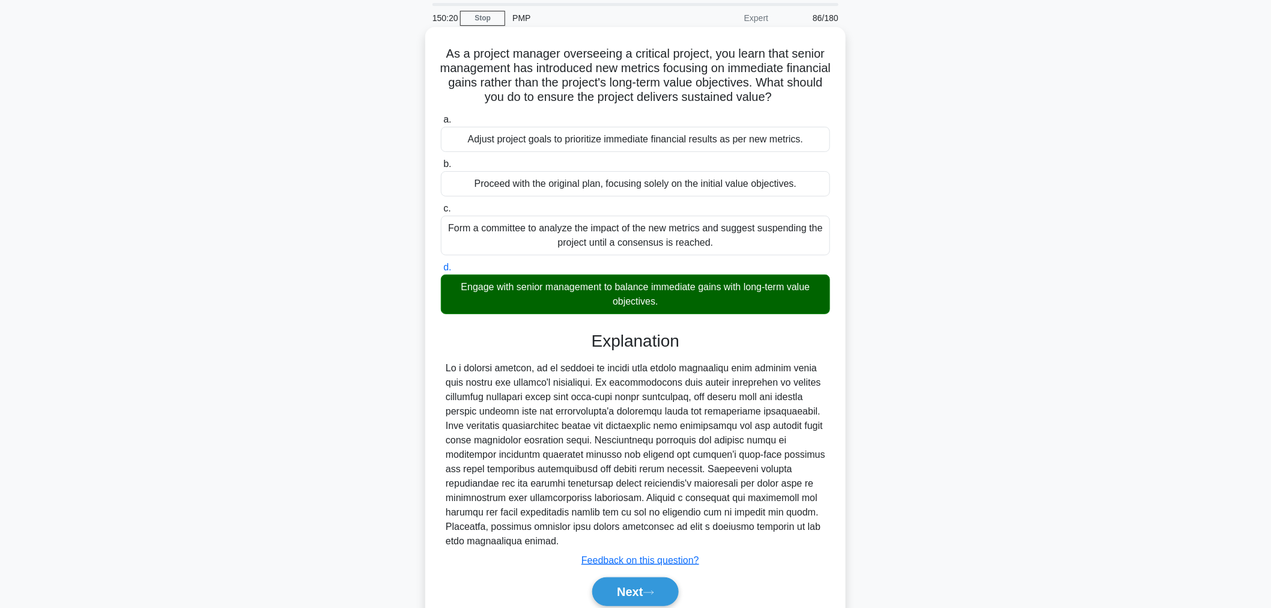
scroll to position [89, 0]
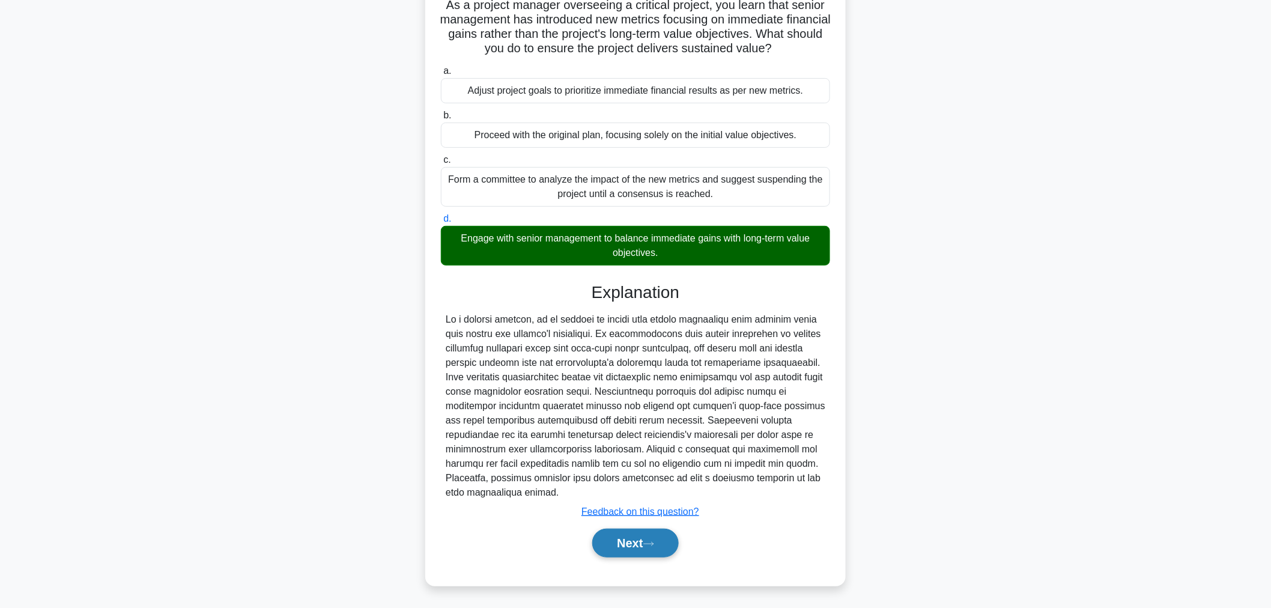
click at [643, 548] on button "Next" at bounding box center [635, 543] width 86 height 29
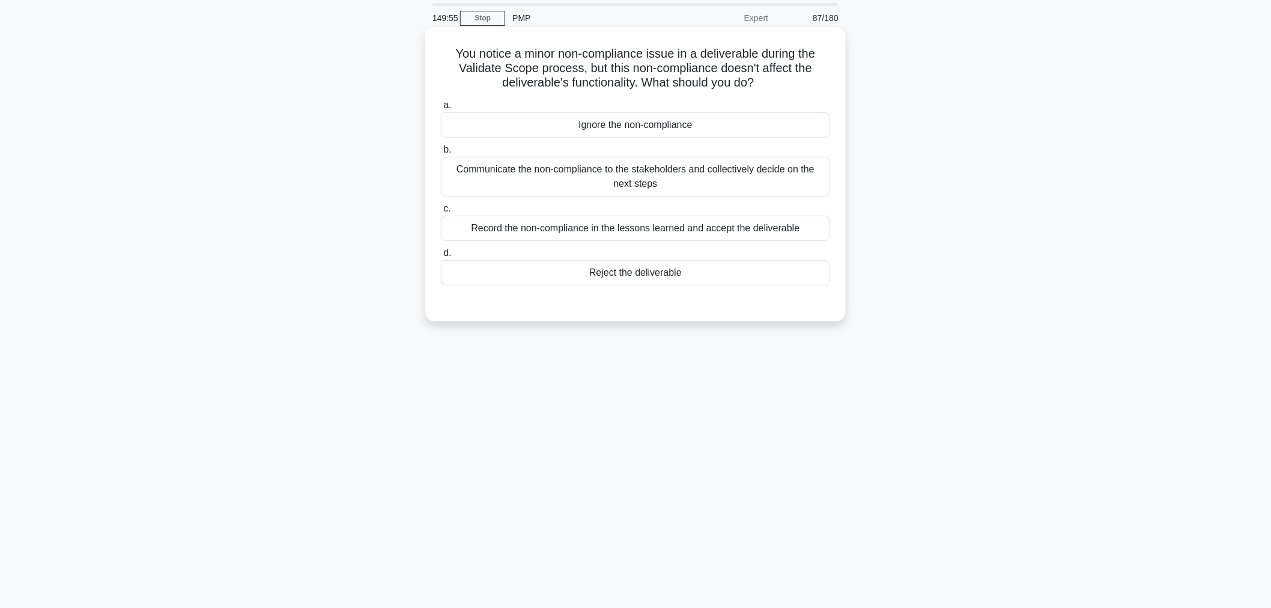
click at [777, 233] on div "Record the non-compliance in the lessons learned and accept the deliverable" at bounding box center [635, 228] width 389 height 25
click at [441, 213] on input "c. Record the non-compliance in the lessons learned and accept the deliverable" at bounding box center [441, 209] width 0 height 8
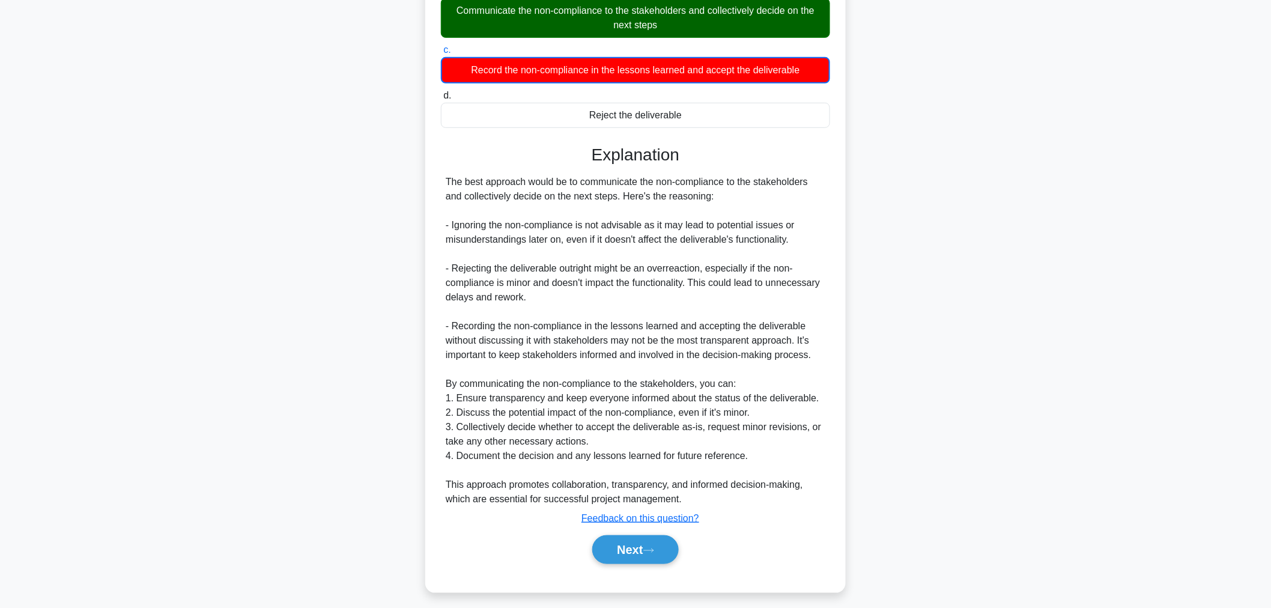
scroll to position [205, 0]
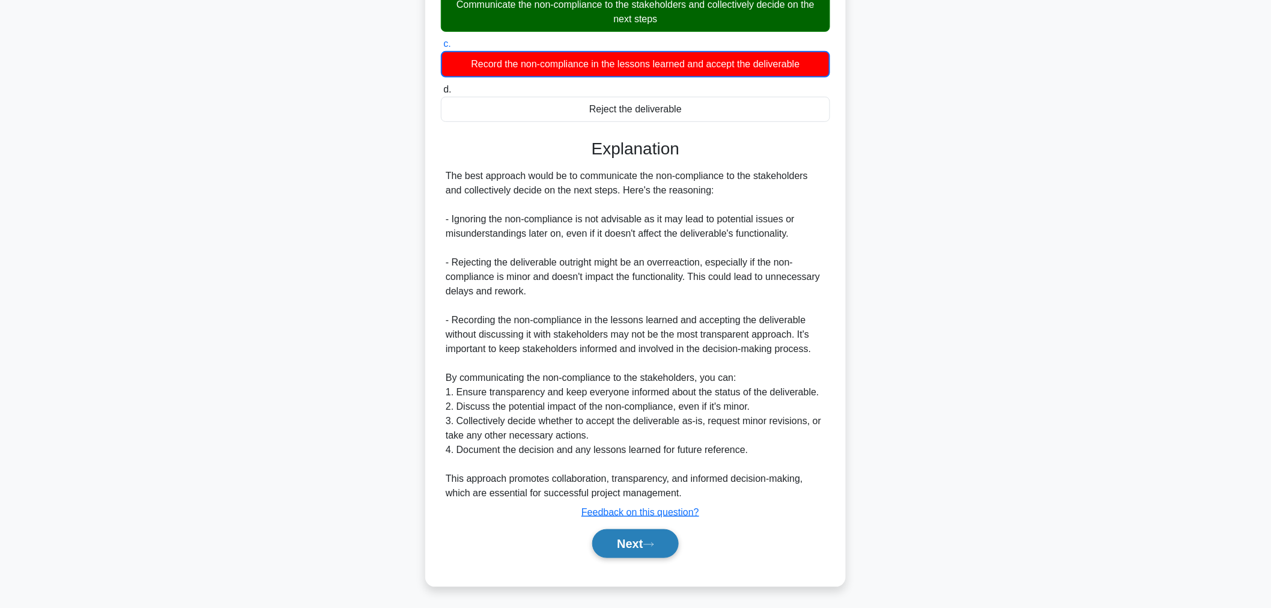
click at [653, 542] on icon at bounding box center [648, 544] width 11 height 7
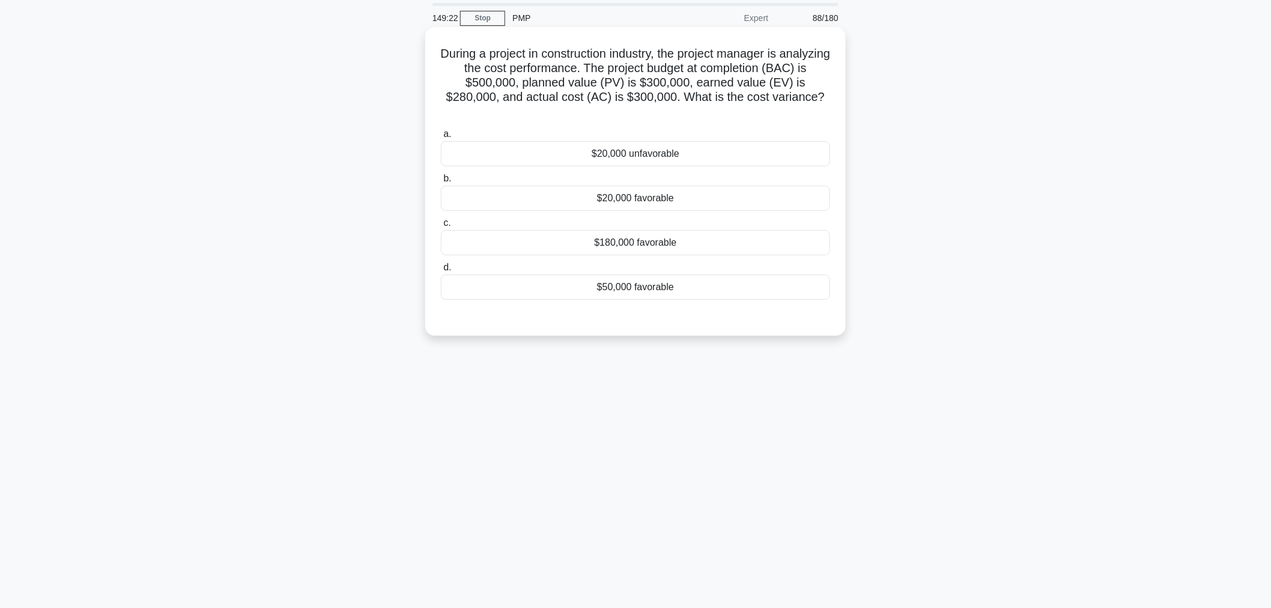
click at [739, 154] on div "$20,000 unfavorable" at bounding box center [635, 153] width 389 height 25
click at [441, 138] on input "a. $20,000 unfavorable" at bounding box center [441, 134] width 0 height 8
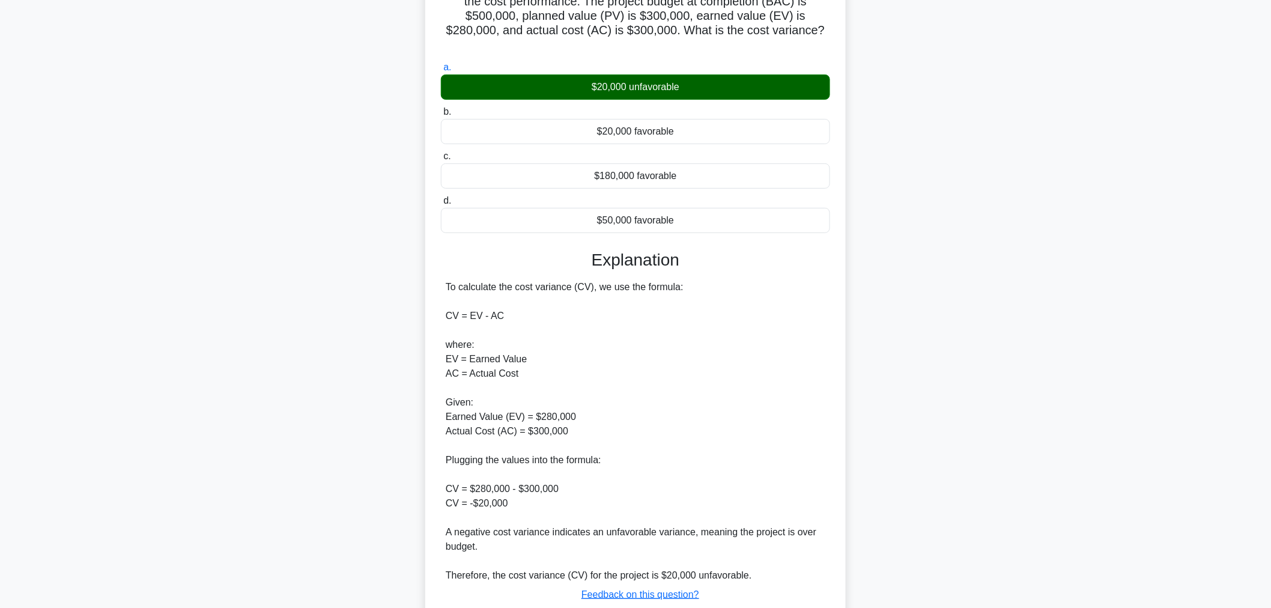
scroll to position [190, 0]
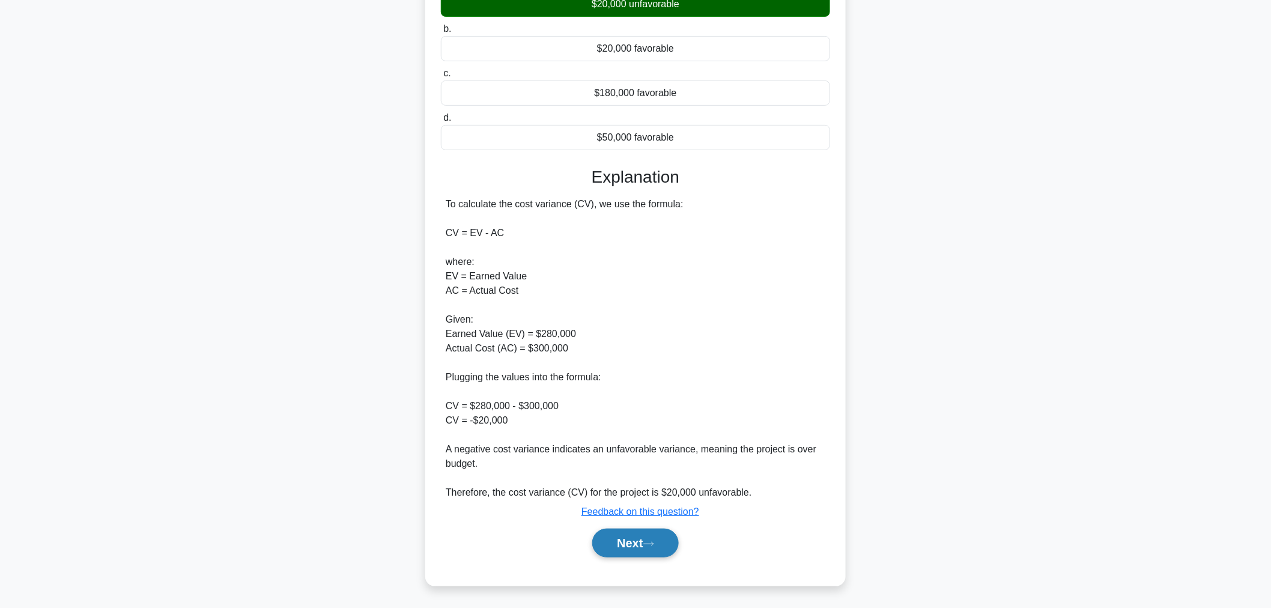
click at [653, 543] on icon at bounding box center [649, 544] width 10 height 4
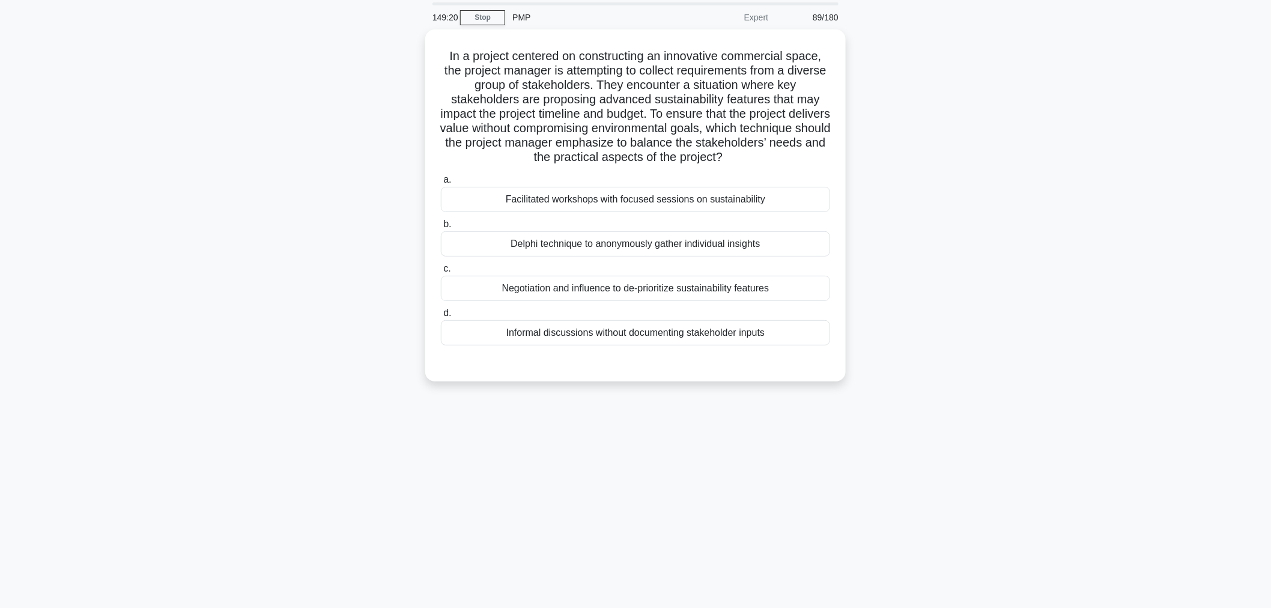
scroll to position [40, 0]
click at [796, 196] on div "Facilitated workshops with focused sessions on sustainability" at bounding box center [635, 196] width 389 height 25
click at [441, 181] on input "a. Facilitated workshops with focused sessions on sustainability" at bounding box center [441, 178] width 0 height 8
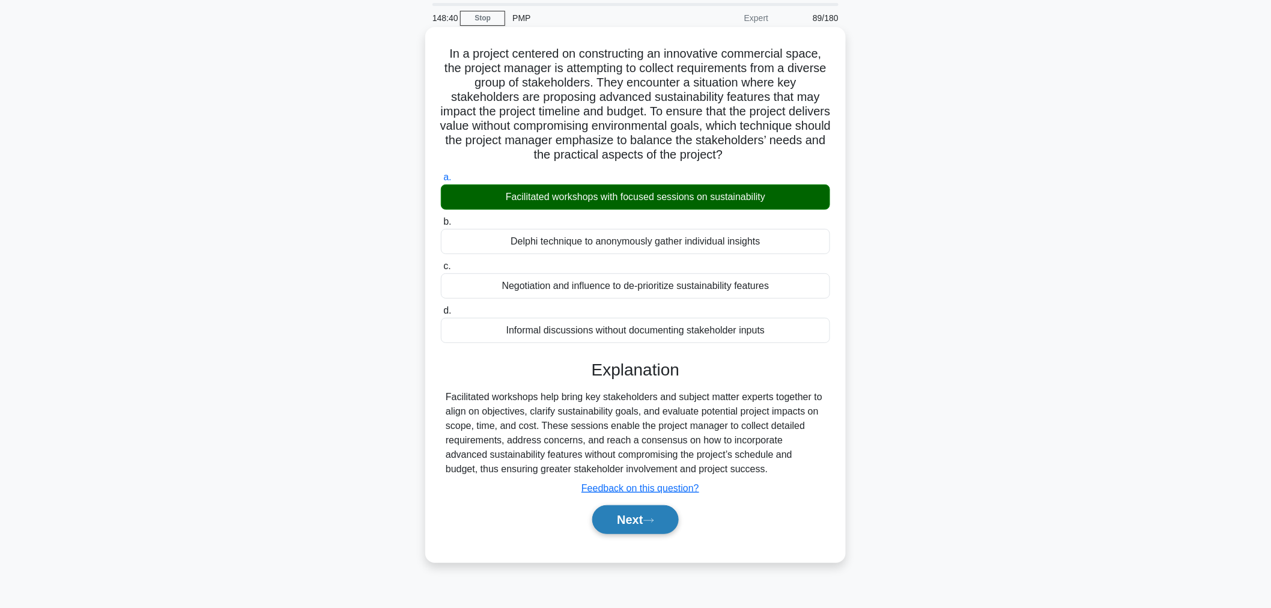
click at [646, 526] on button "Next" at bounding box center [635, 519] width 86 height 29
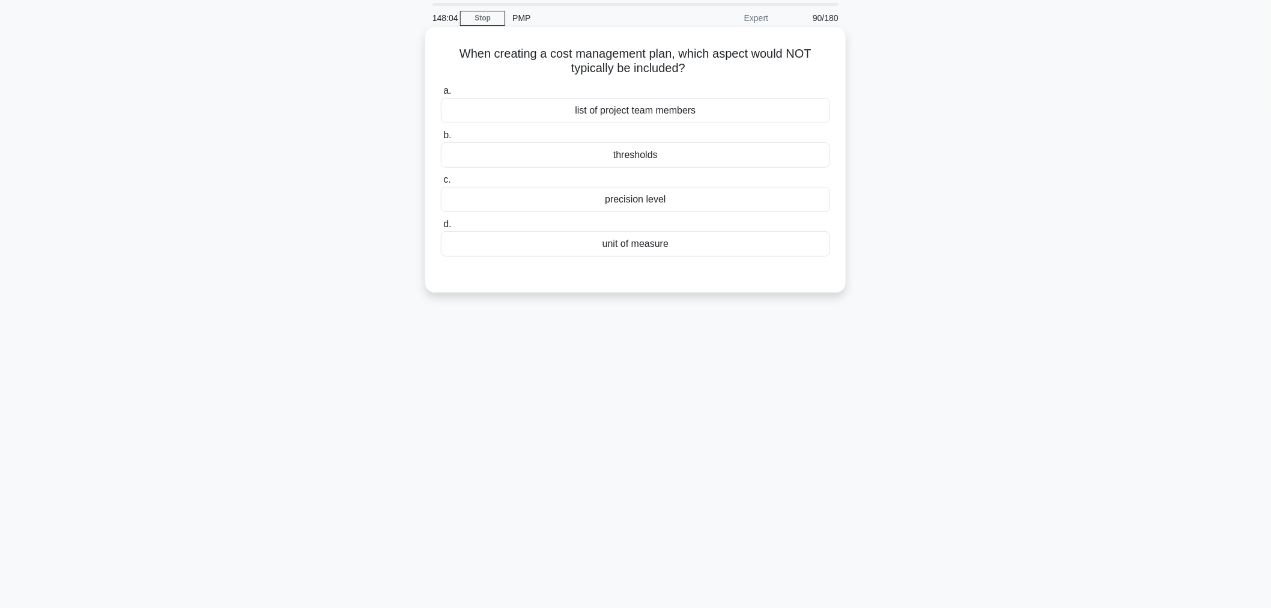
click at [756, 154] on div "thresholds" at bounding box center [635, 154] width 389 height 25
click at [441, 139] on input "b. thresholds" at bounding box center [441, 136] width 0 height 8
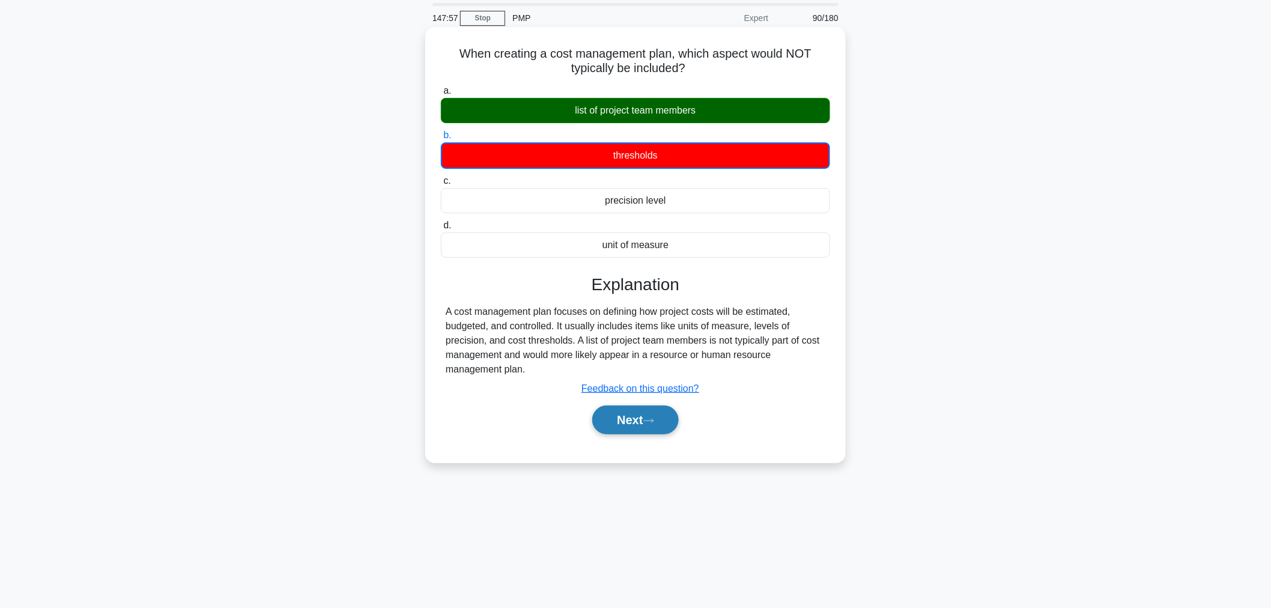
click at [632, 432] on button "Next" at bounding box center [635, 419] width 86 height 29
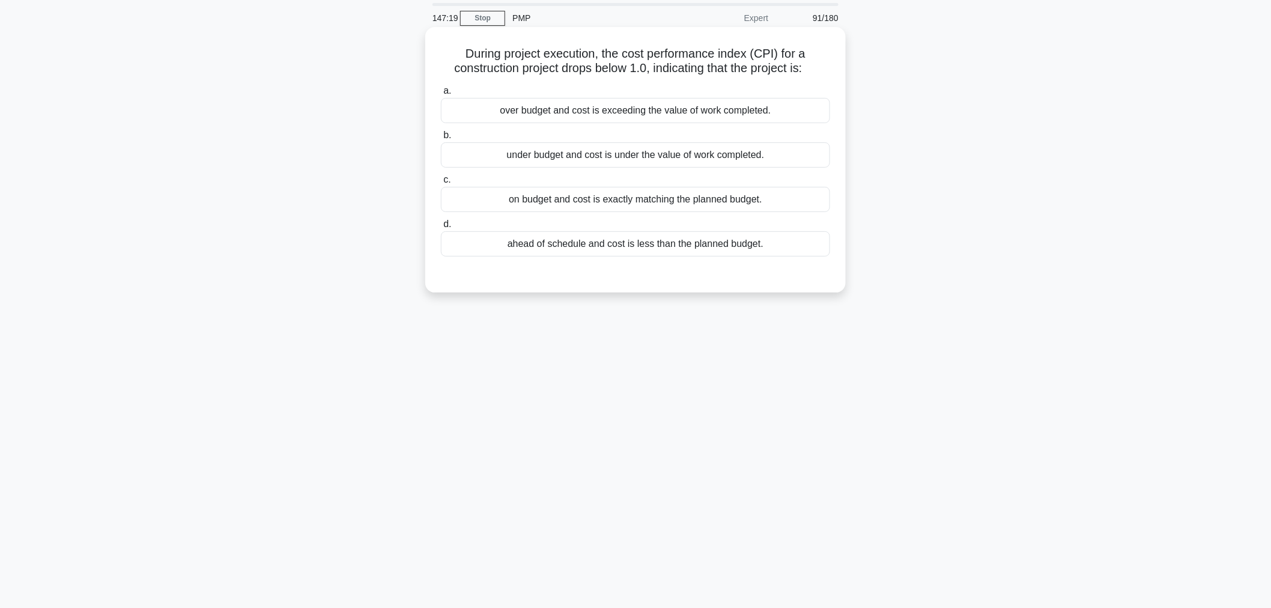
click at [782, 113] on div "over budget and cost is exceeding the value of work completed." at bounding box center [635, 110] width 389 height 25
click at [441, 95] on input "a. over budget and cost is exceeding the value of work completed." at bounding box center [441, 91] width 0 height 8
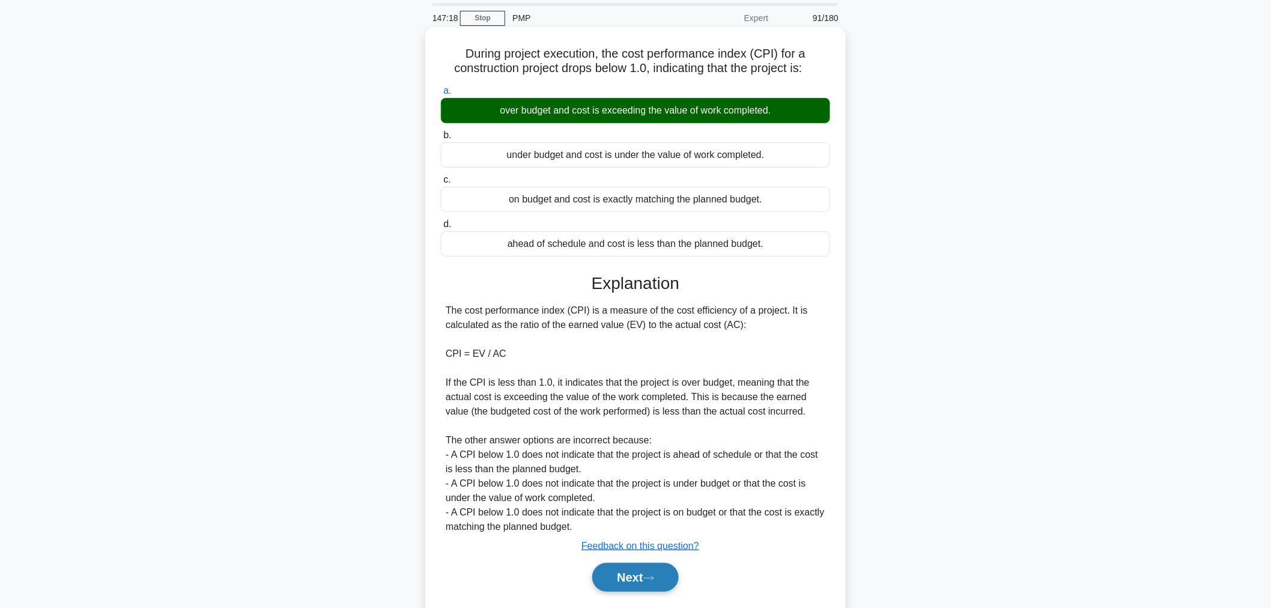
click at [650, 589] on button "Next" at bounding box center [635, 577] width 86 height 29
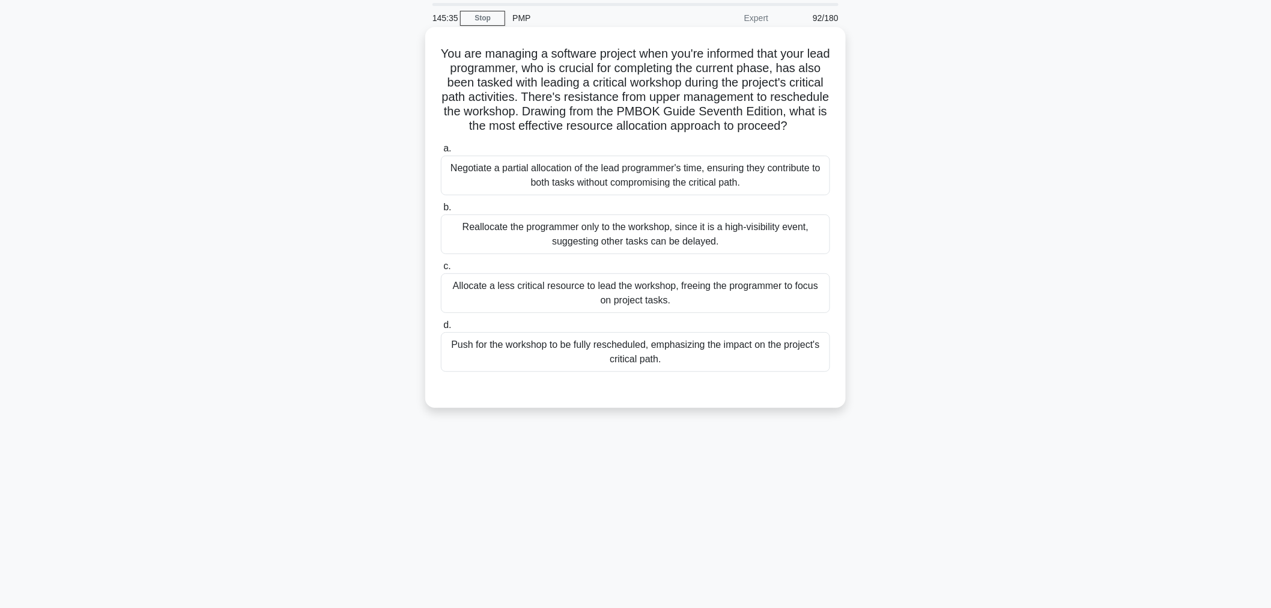
click at [662, 313] on div "Allocate a less critical resource to lead the workshop, freeing the programmer …" at bounding box center [635, 293] width 389 height 40
click at [441, 270] on input "c. Allocate a less critical resource to lead the workshop, freeing the programm…" at bounding box center [441, 266] width 0 height 8
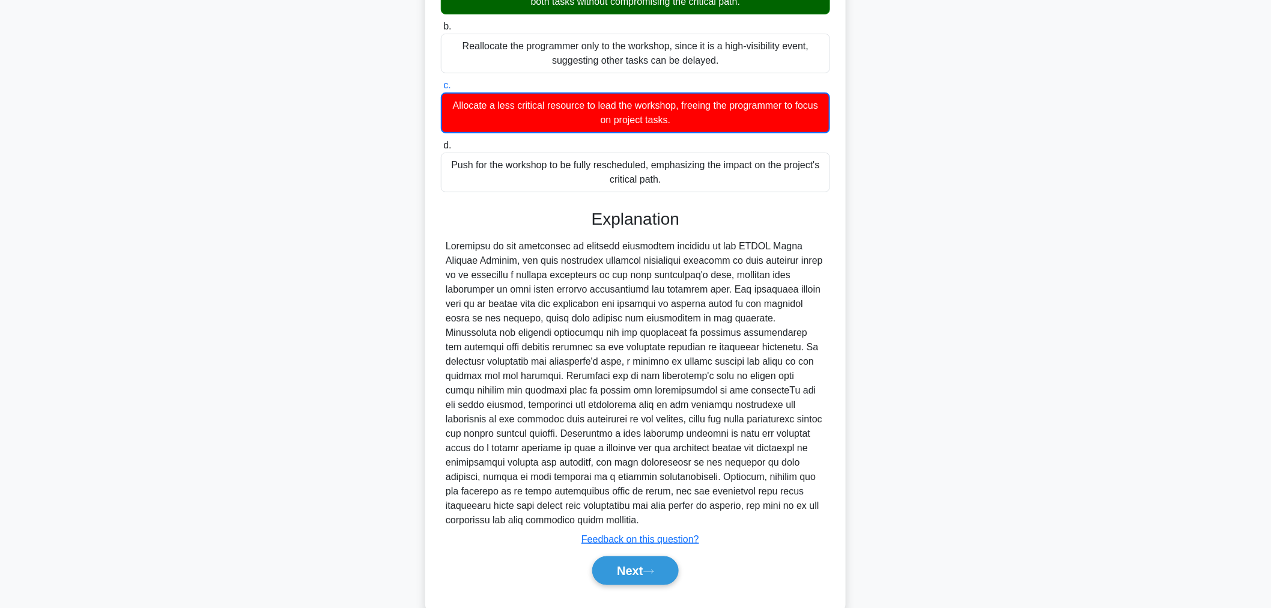
scroll to position [248, 0]
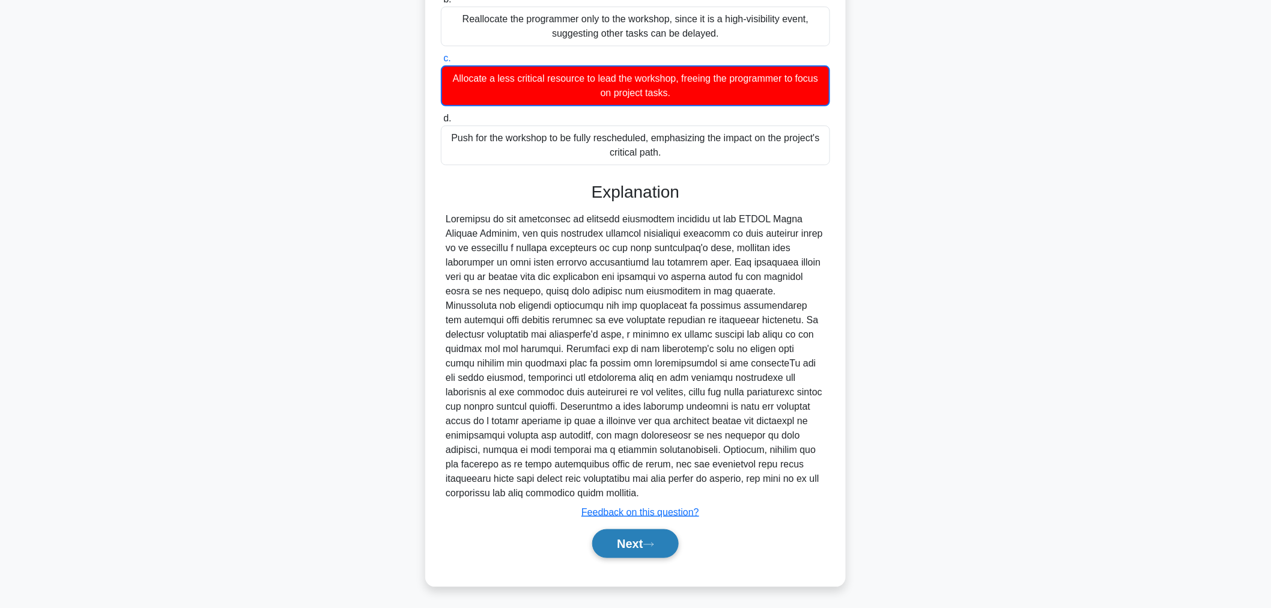
click at [653, 542] on icon at bounding box center [648, 544] width 11 height 7
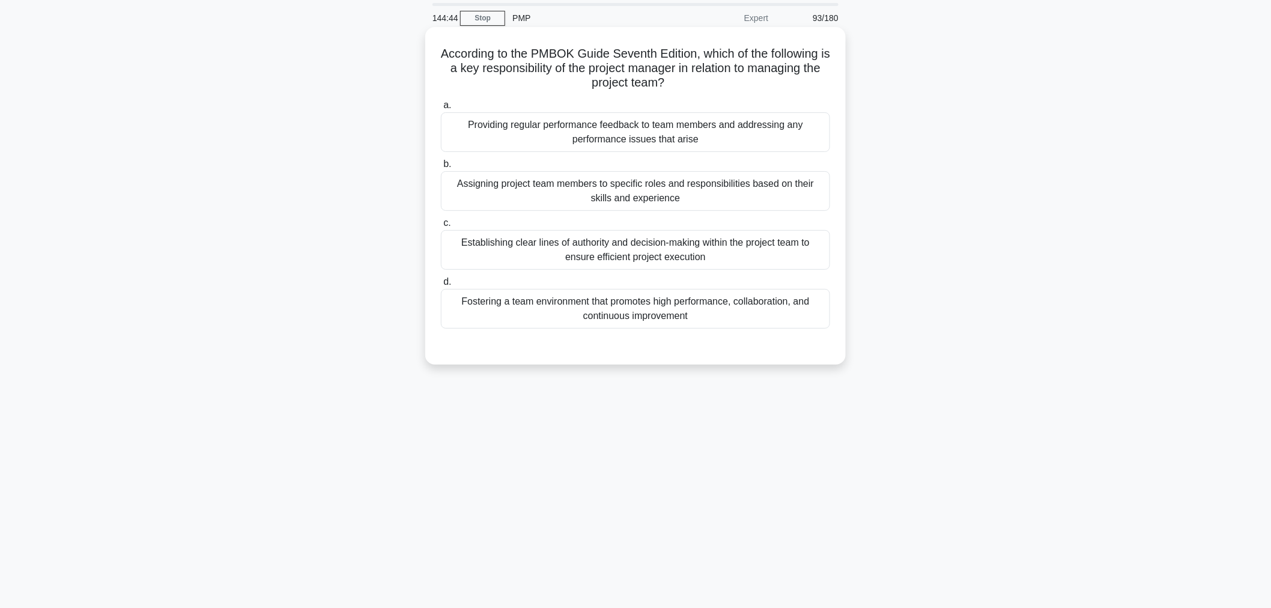
click at [784, 314] on div "Fostering a team environment that promotes high performance, collaboration, and…" at bounding box center [635, 309] width 389 height 40
click at [441, 286] on input "d. Fostering a team environment that promotes high performance, collaboration, …" at bounding box center [441, 282] width 0 height 8
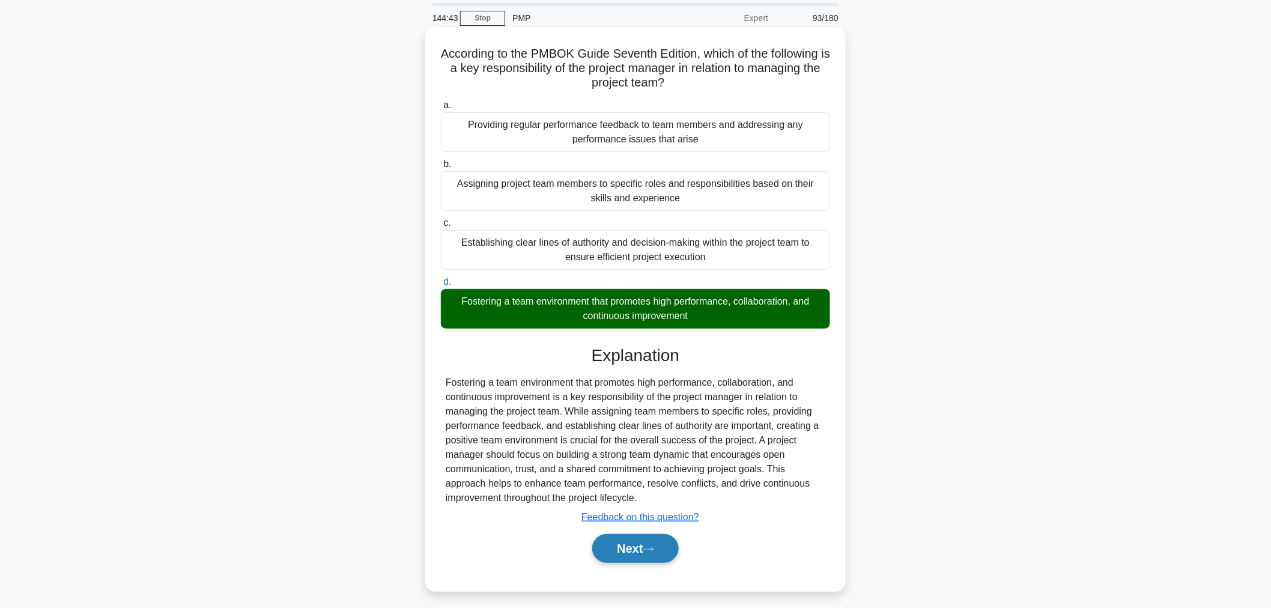
click at [651, 559] on button "Next" at bounding box center [635, 548] width 86 height 29
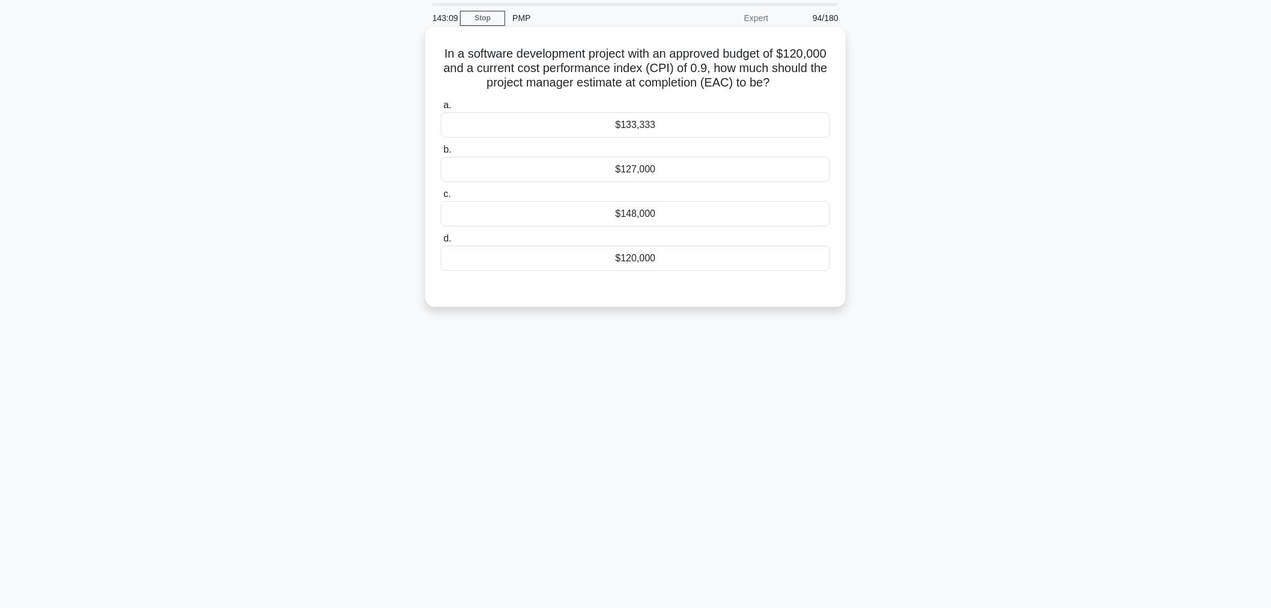
click at [755, 138] on div "$133,333" at bounding box center [635, 124] width 389 height 25
click at [441, 109] on input "a. $133,333" at bounding box center [441, 106] width 0 height 8
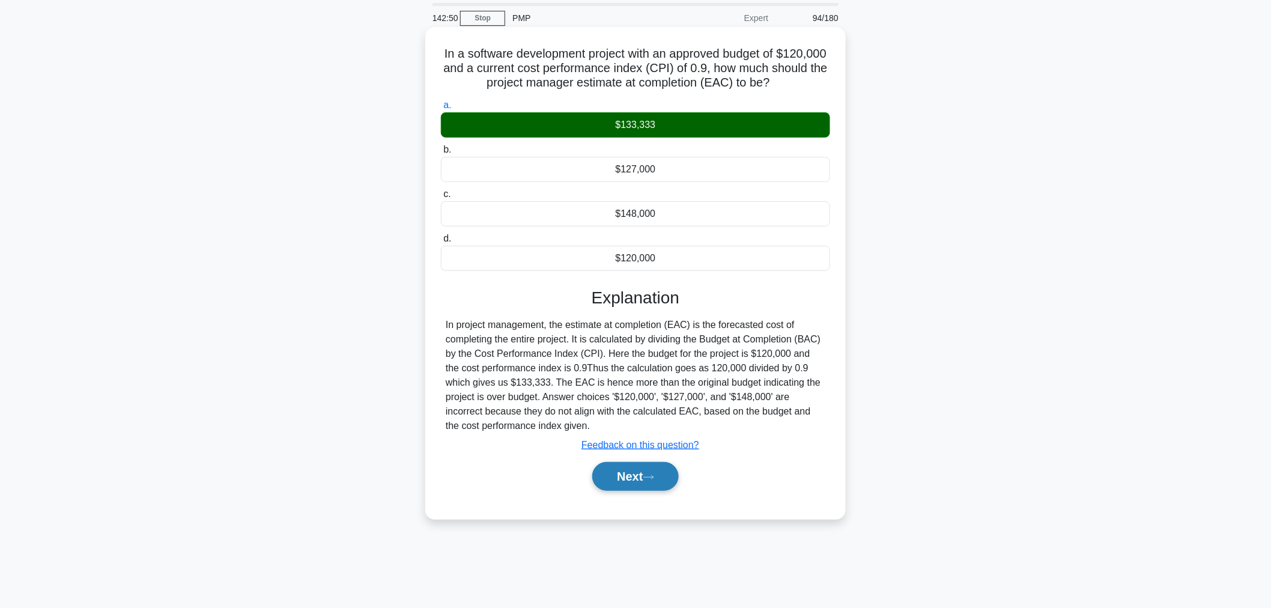
click at [662, 477] on button "Next" at bounding box center [635, 476] width 86 height 29
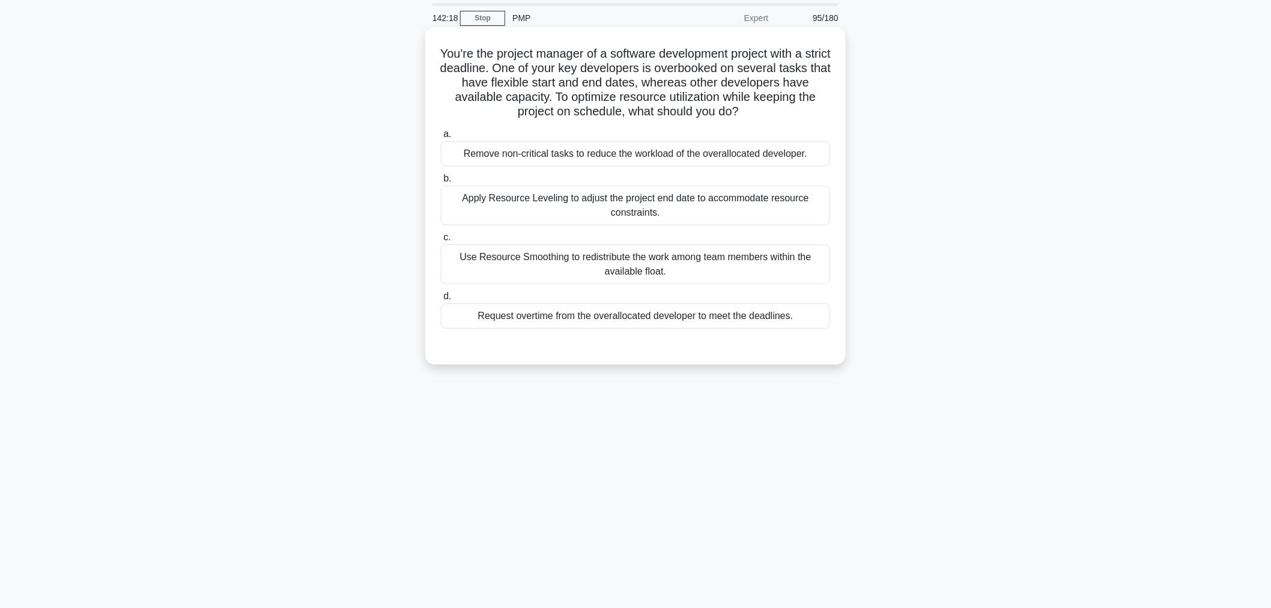
click at [763, 284] on label "c. Use Resource Smoothing to redistribute the work among team members within th…" at bounding box center [635, 257] width 389 height 54
click at [441, 241] on input "c. Use Resource Smoothing to redistribute the work among team members within th…" at bounding box center [441, 238] width 0 height 8
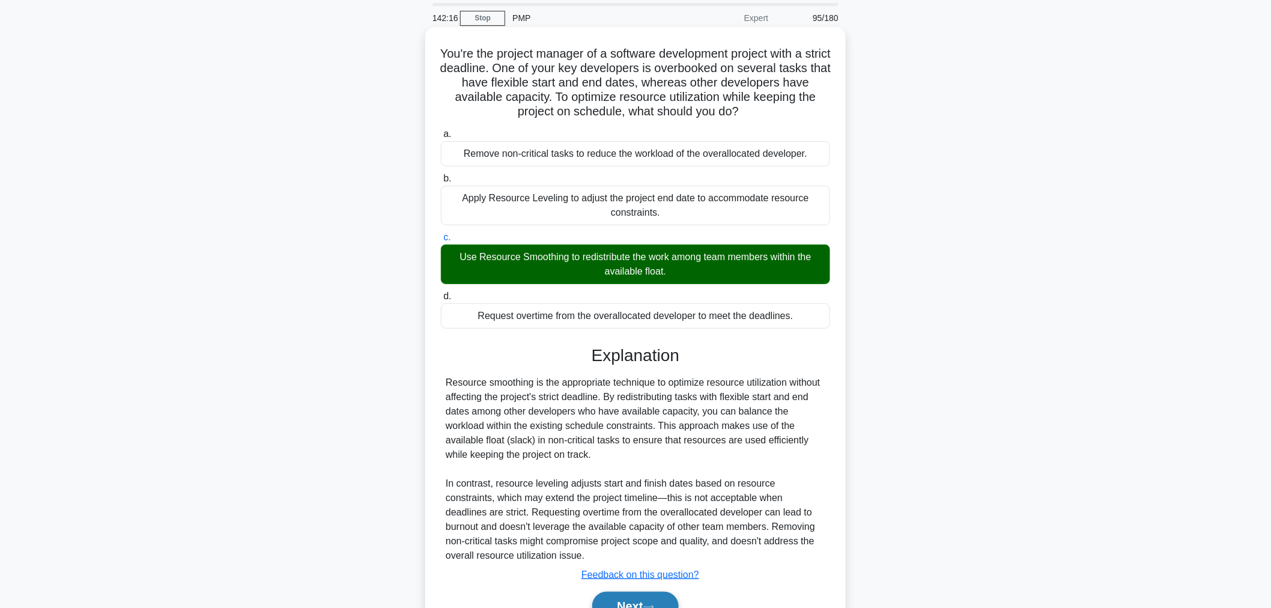
click at [644, 602] on button "Next" at bounding box center [635, 606] width 86 height 29
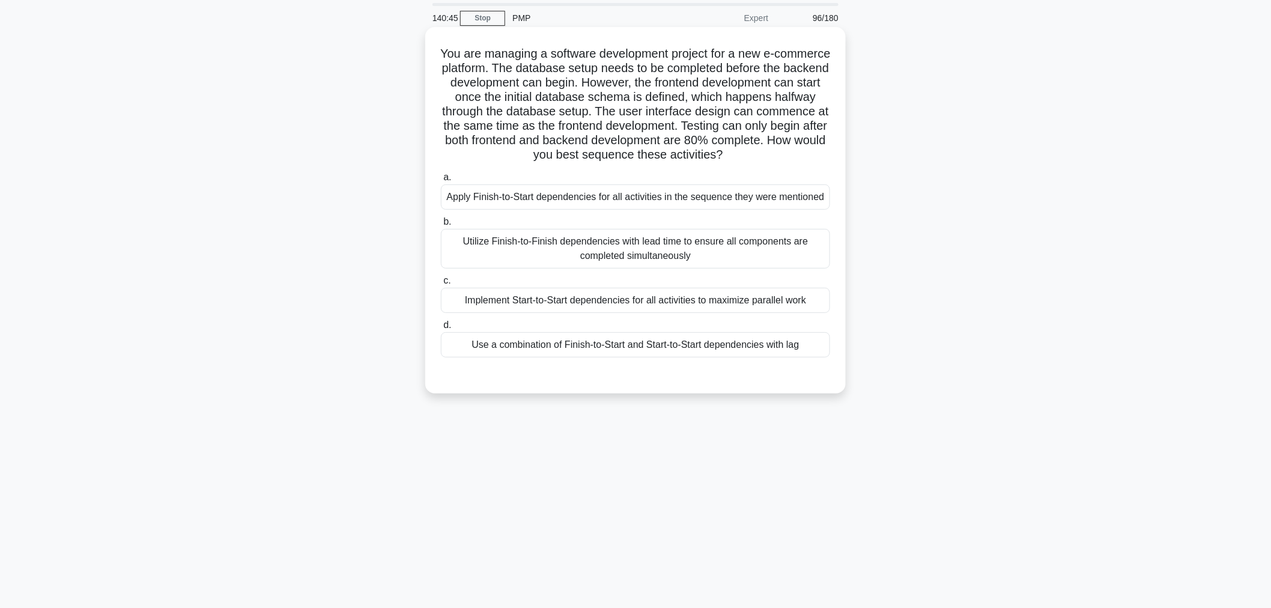
click at [777, 357] on div "Use a combination of Finish-to-Start and Start-to-Start dependencies with lag" at bounding box center [635, 344] width 389 height 25
click at [441, 329] on input "d. Use a combination of Finish-to-Start and Start-to-Start dependencies with lag" at bounding box center [441, 325] width 0 height 8
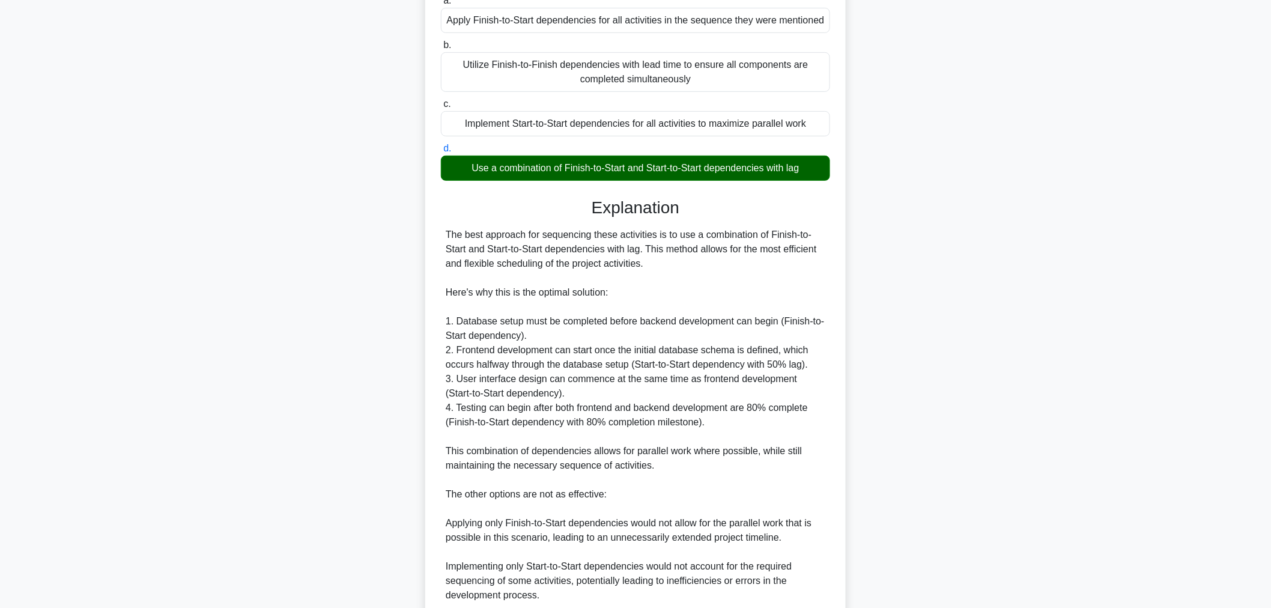
scroll to position [377, 0]
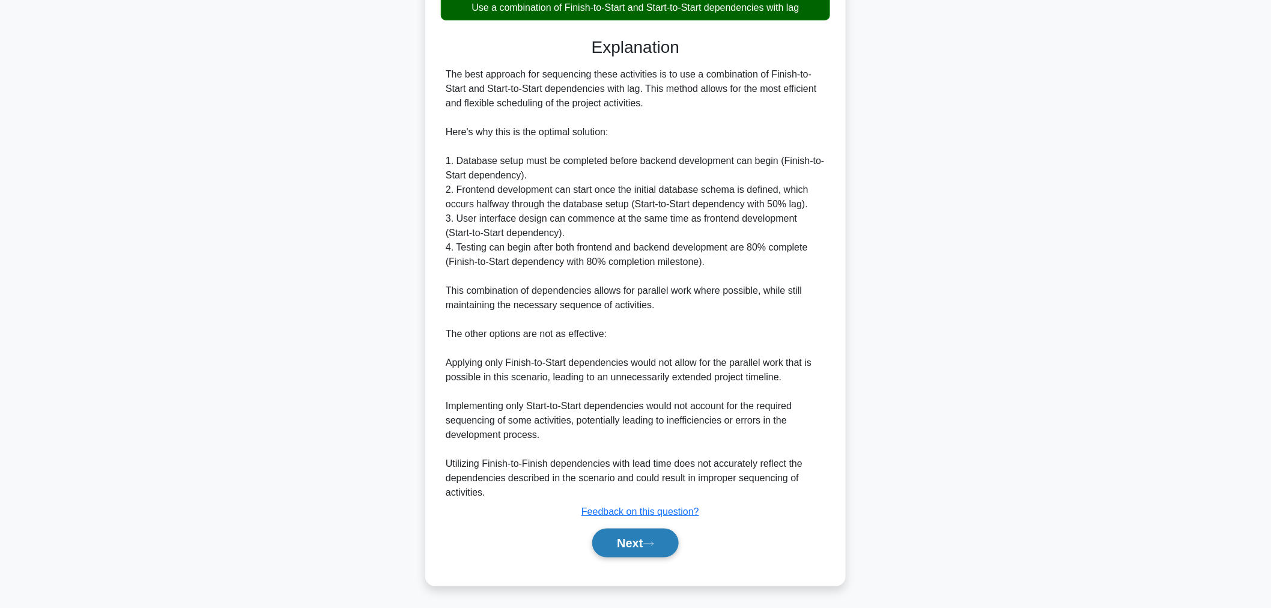
click at [649, 551] on button "Next" at bounding box center [635, 543] width 86 height 29
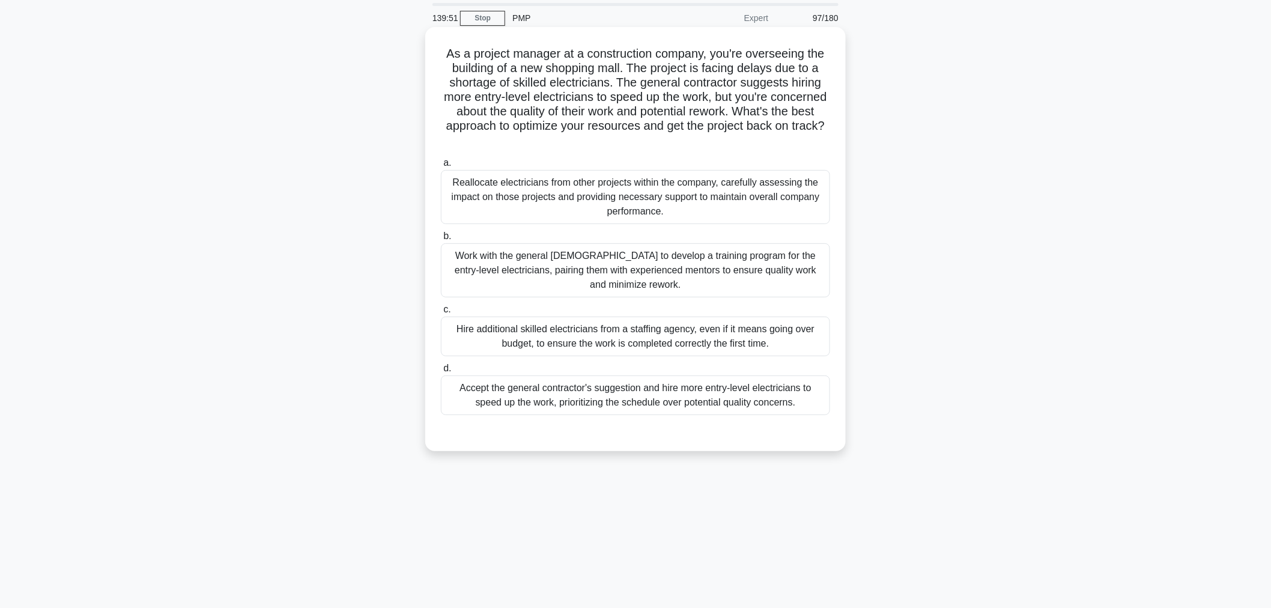
click at [731, 276] on div "Work with the general contractor to develop a training program for the entry-le…" at bounding box center [635, 270] width 389 height 54
click at [441, 240] on input "b. Work with the general contractor to develop a training program for the entry…" at bounding box center [441, 236] width 0 height 8
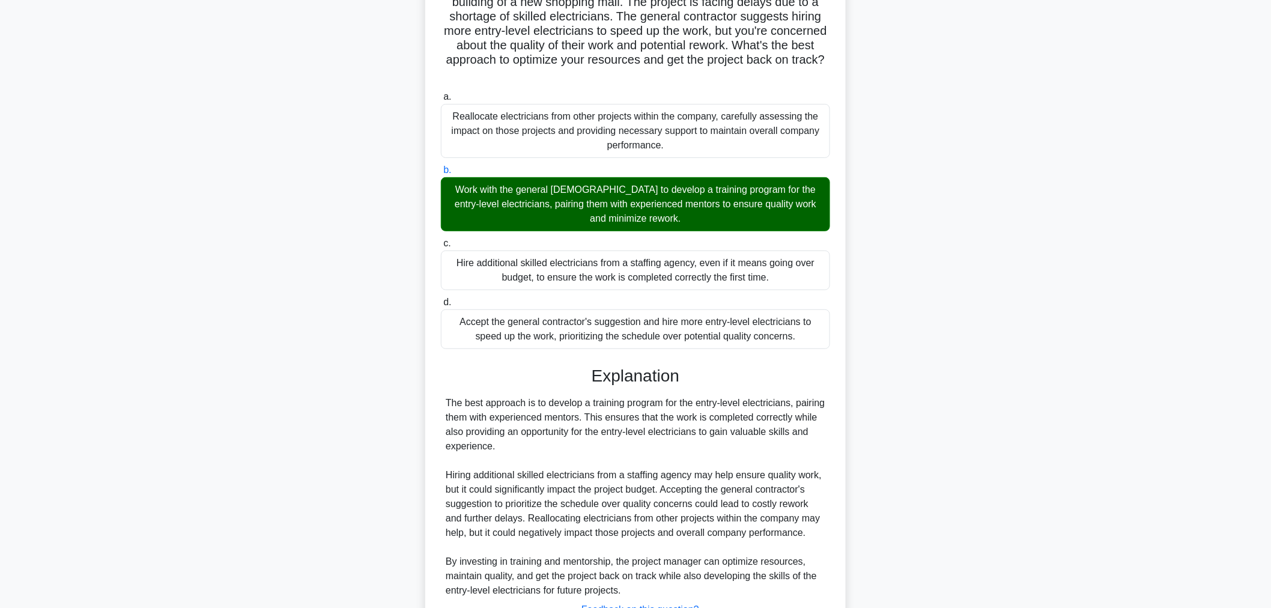
scroll to position [205, 0]
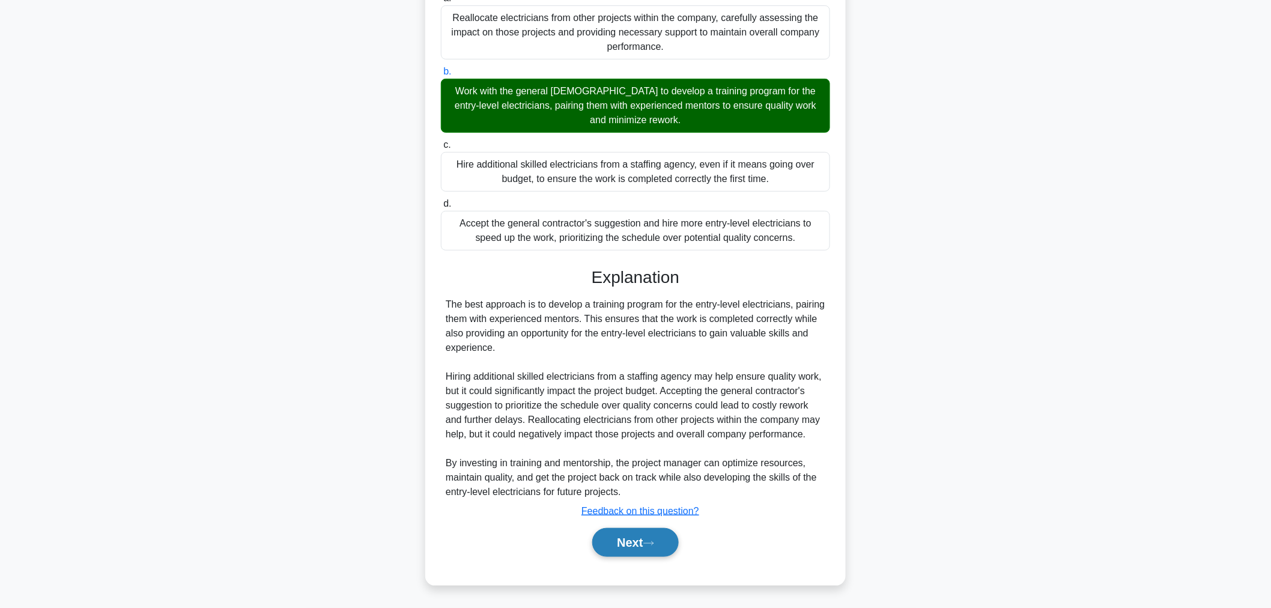
click at [650, 556] on button "Next" at bounding box center [635, 542] width 86 height 29
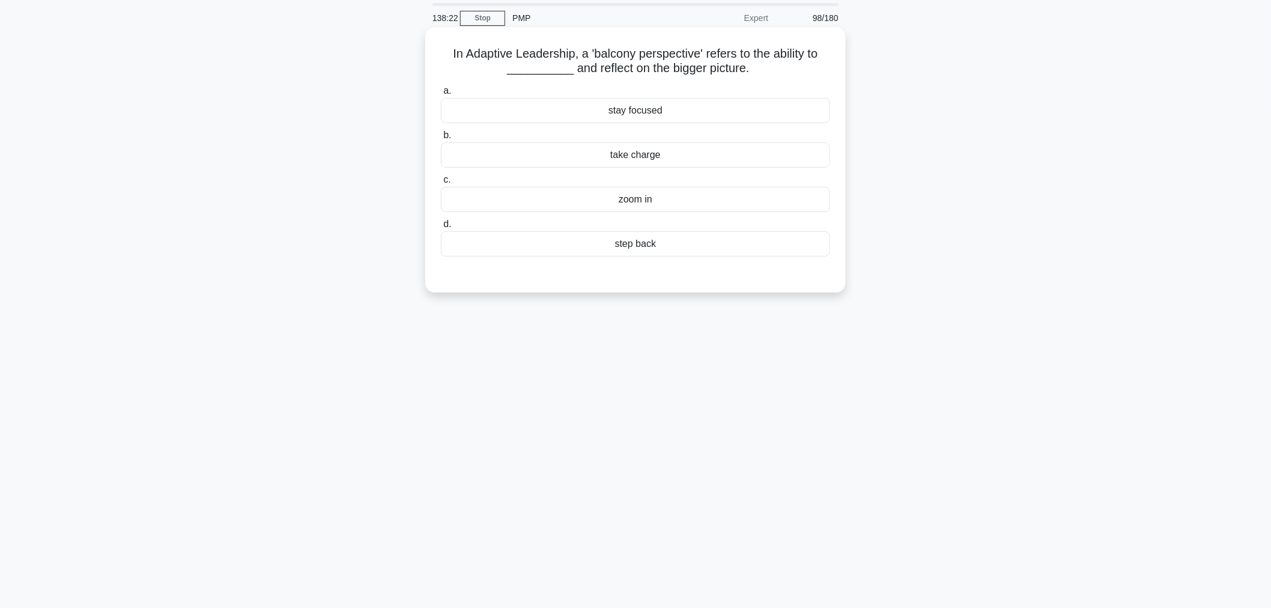
click at [817, 167] on div "take charge" at bounding box center [635, 154] width 389 height 25
click at [441, 139] on input "b. take charge" at bounding box center [441, 136] width 0 height 8
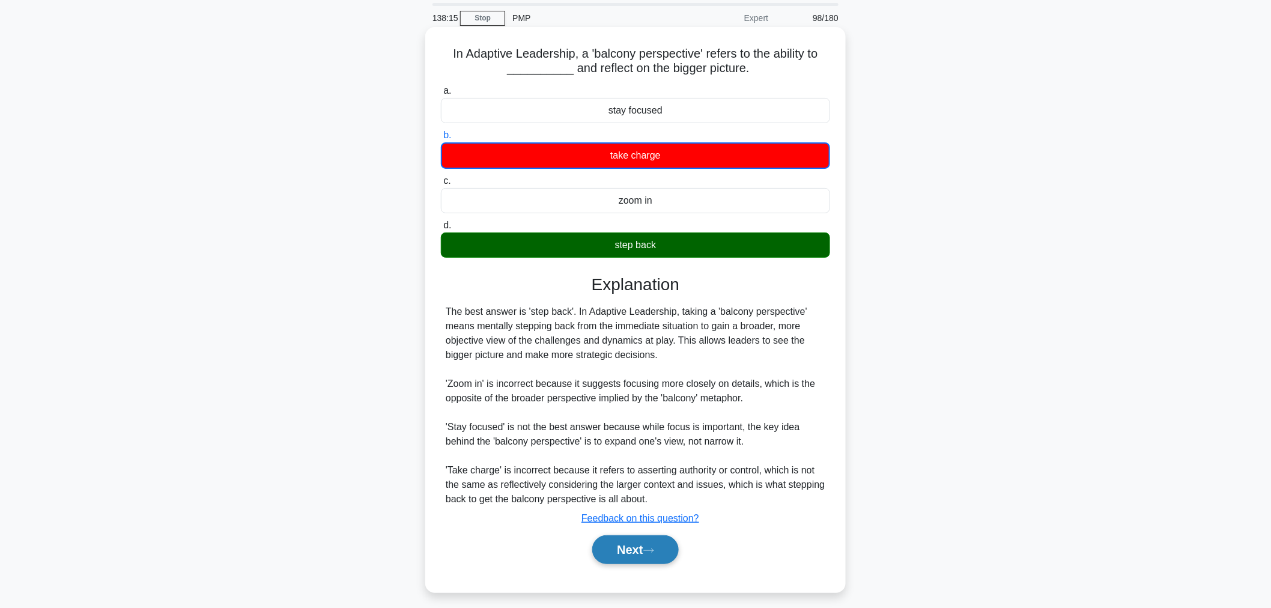
click at [638, 554] on button "Next" at bounding box center [635, 549] width 86 height 29
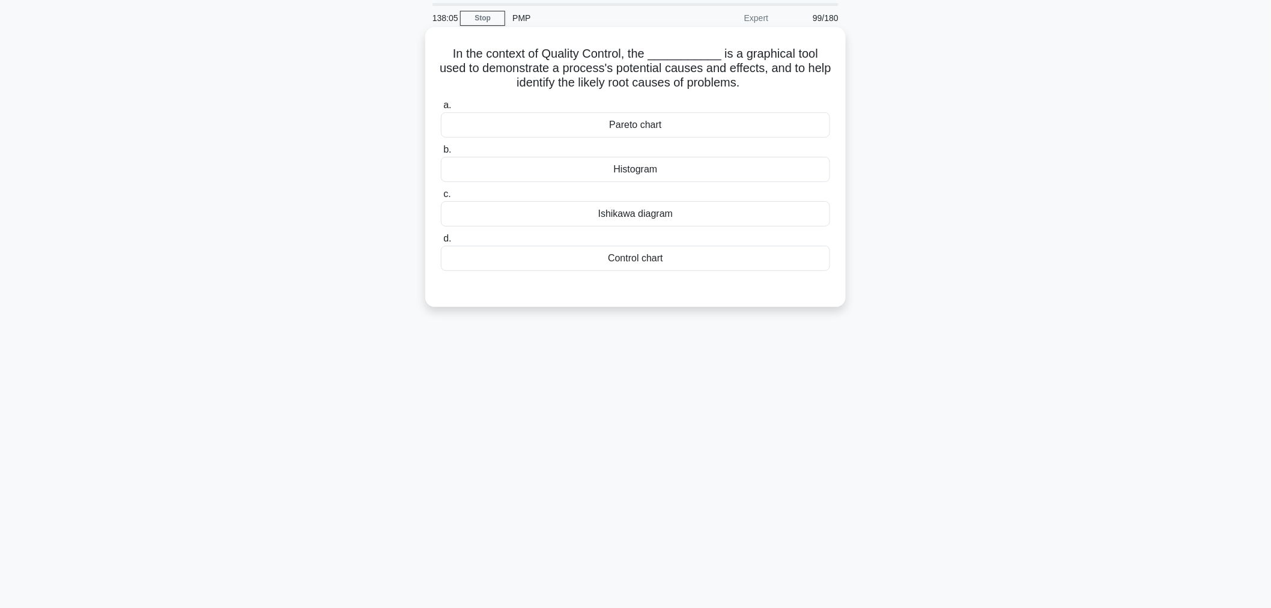
click at [788, 170] on div "Histogram" at bounding box center [635, 169] width 389 height 25
click at [441, 154] on input "b. Histogram" at bounding box center [441, 150] width 0 height 8
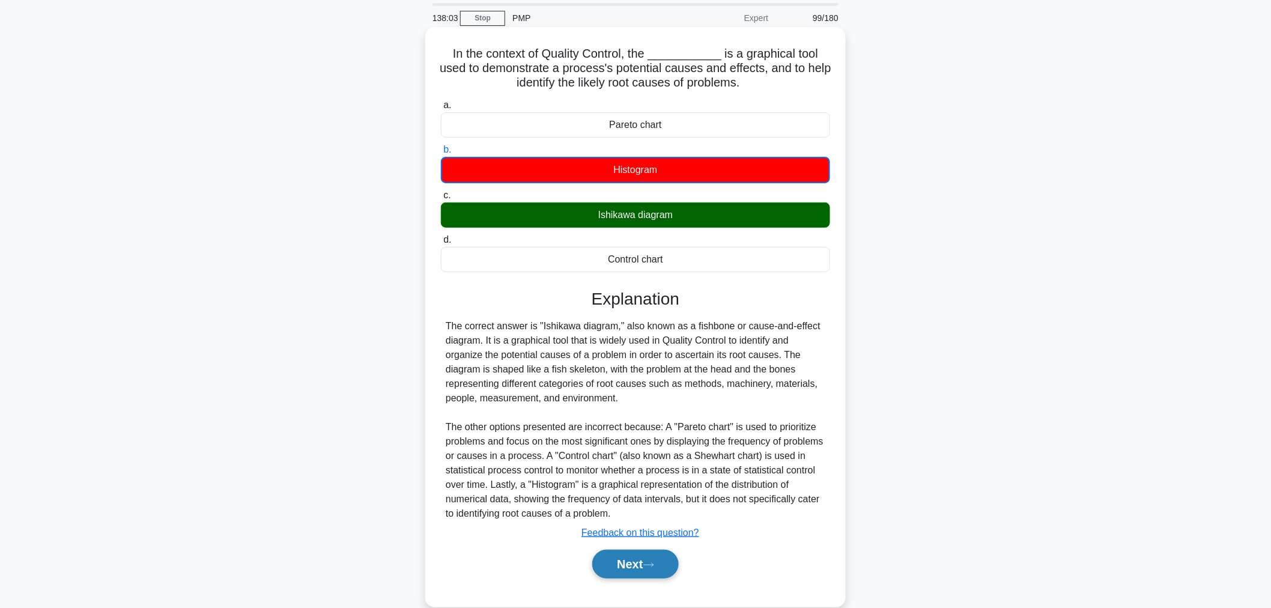
click at [653, 562] on icon at bounding box center [648, 565] width 11 height 7
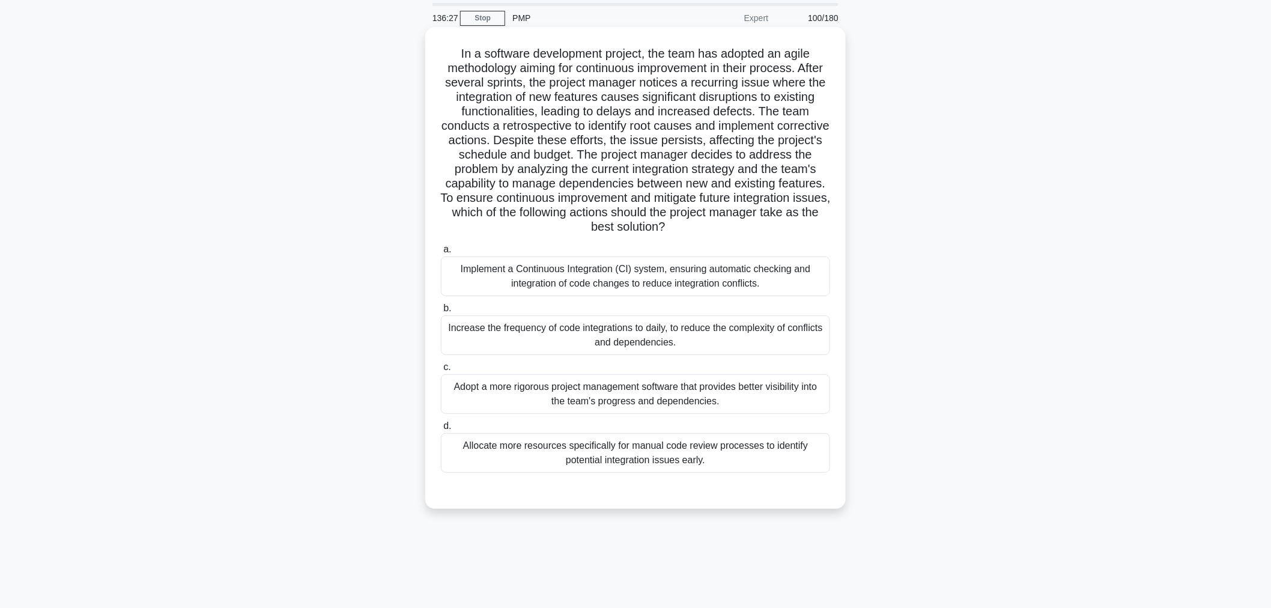
click at [632, 273] on div "Implement a Continuous Integration (CI) system, ensuring automatic checking and…" at bounding box center [635, 276] width 389 height 40
click at [441, 253] on input "a. Implement a Continuous Integration (CI) system, ensuring automatic checking …" at bounding box center [441, 250] width 0 height 8
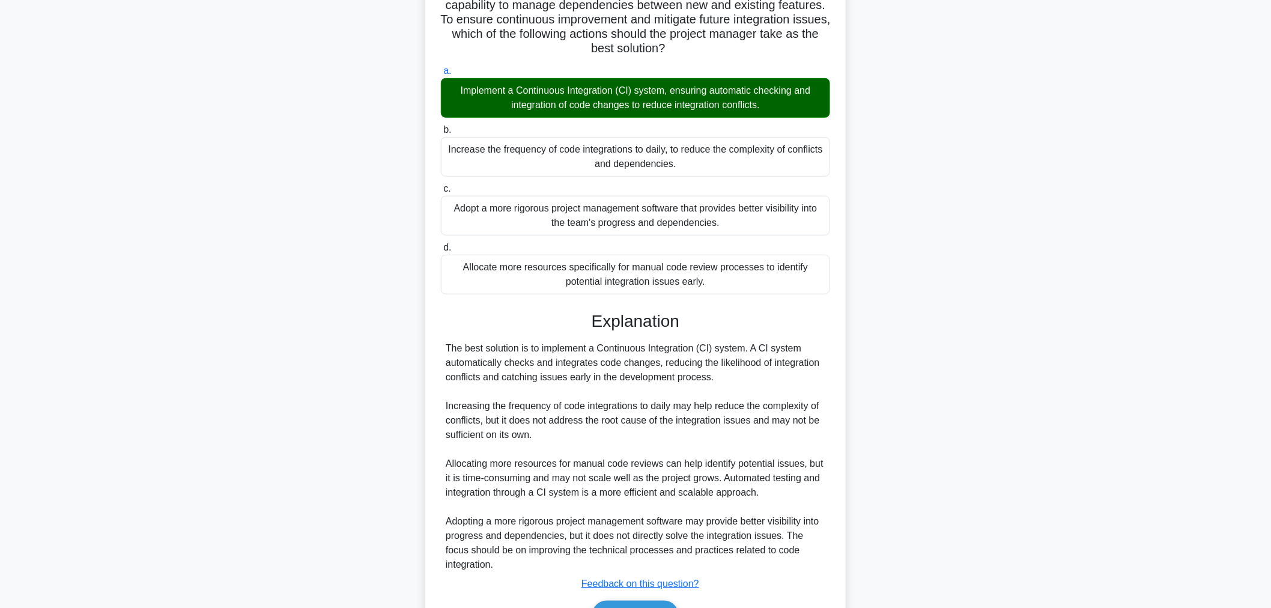
scroll to position [291, 0]
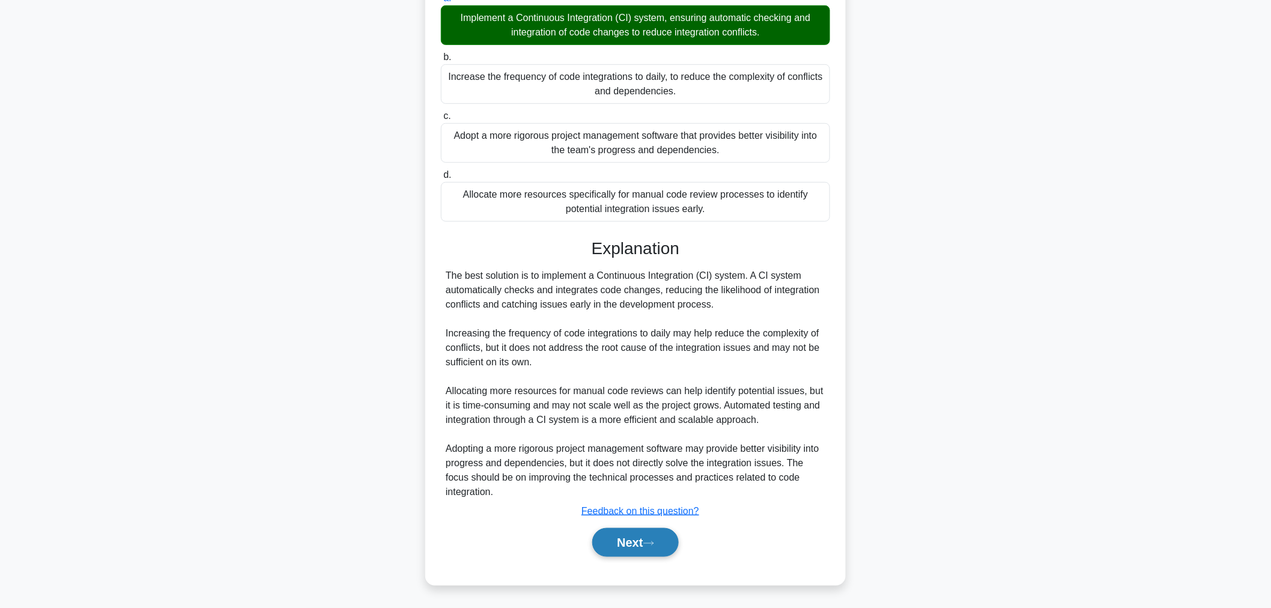
click at [657, 551] on button "Next" at bounding box center [635, 542] width 86 height 29
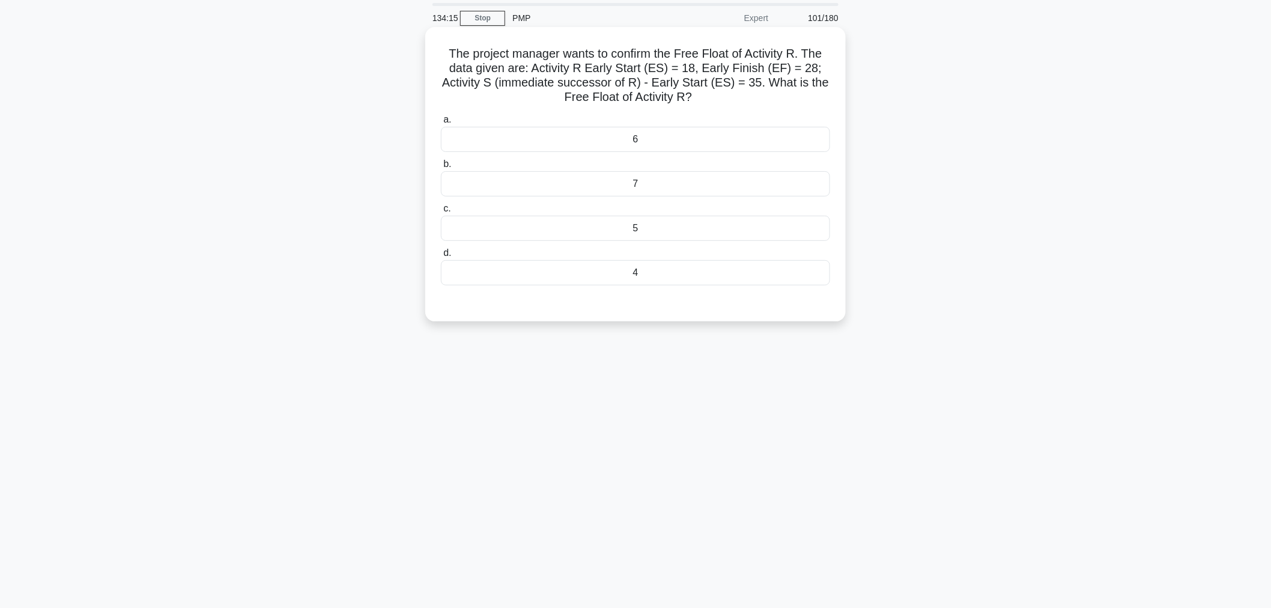
click at [754, 186] on div "7" at bounding box center [635, 183] width 389 height 25
click at [441, 168] on input "b. 7" at bounding box center [441, 164] width 0 height 8
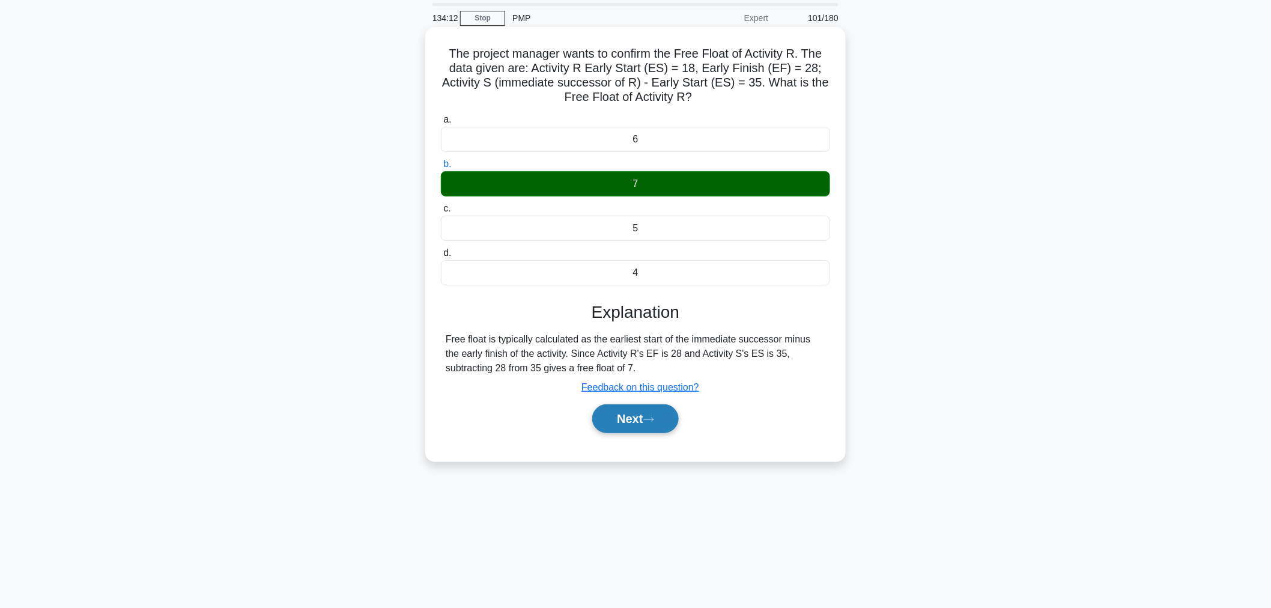
click at [653, 418] on icon at bounding box center [648, 419] width 11 height 7
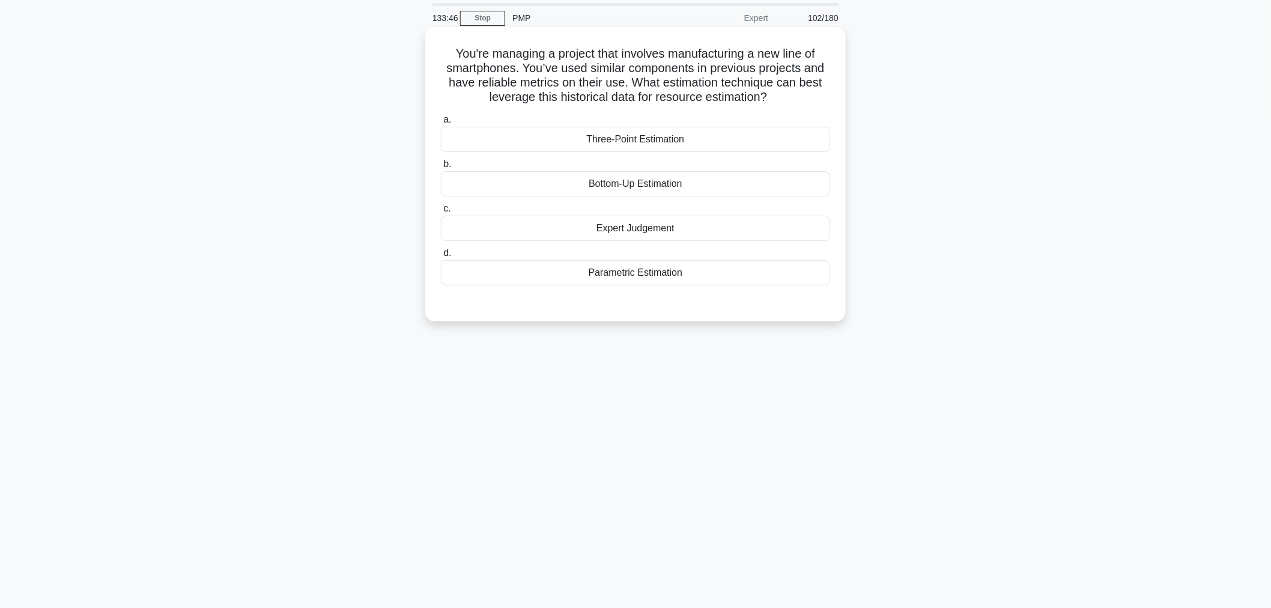
click at [517, 235] on div "Expert Judgement" at bounding box center [635, 228] width 389 height 25
click at [441, 213] on input "c. Expert Judgement" at bounding box center [441, 209] width 0 height 8
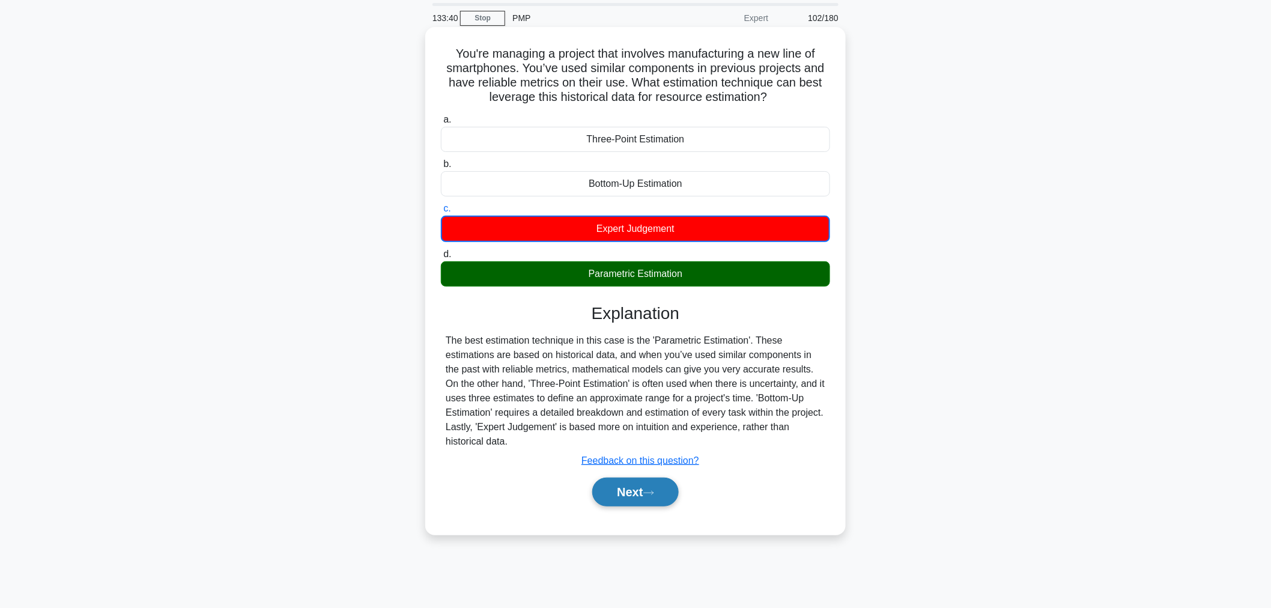
click at [597, 497] on button "Next" at bounding box center [635, 491] width 86 height 29
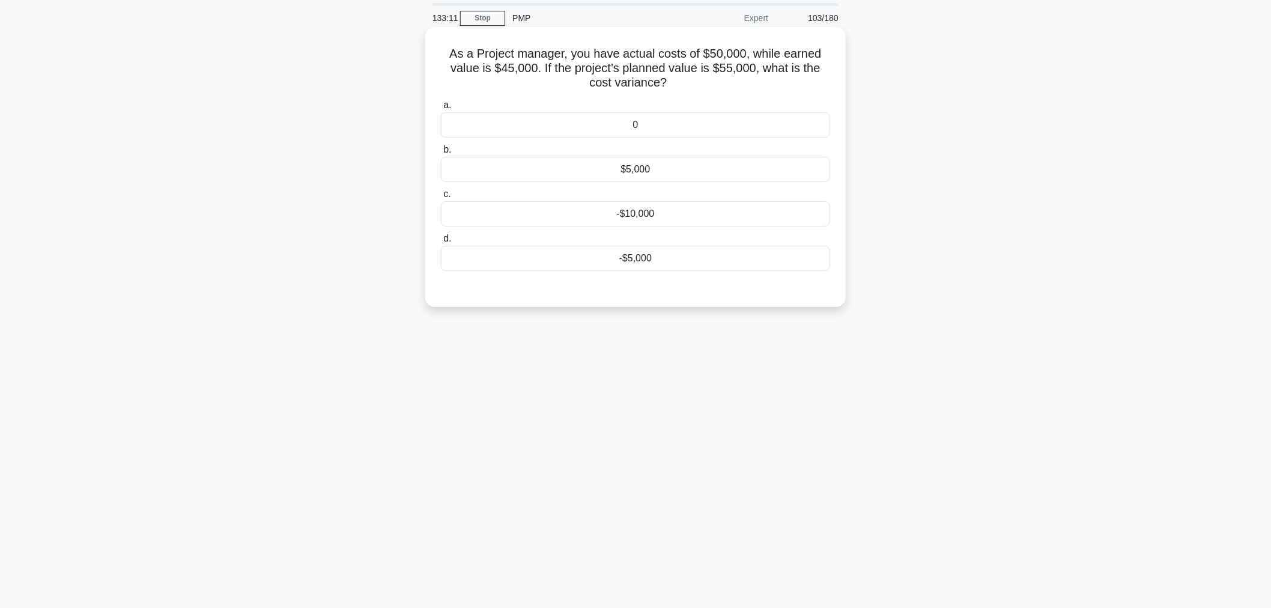
click at [578, 265] on div "-$5,000" at bounding box center [635, 258] width 389 height 25
click at [441, 243] on input "d. -$5,000" at bounding box center [441, 239] width 0 height 8
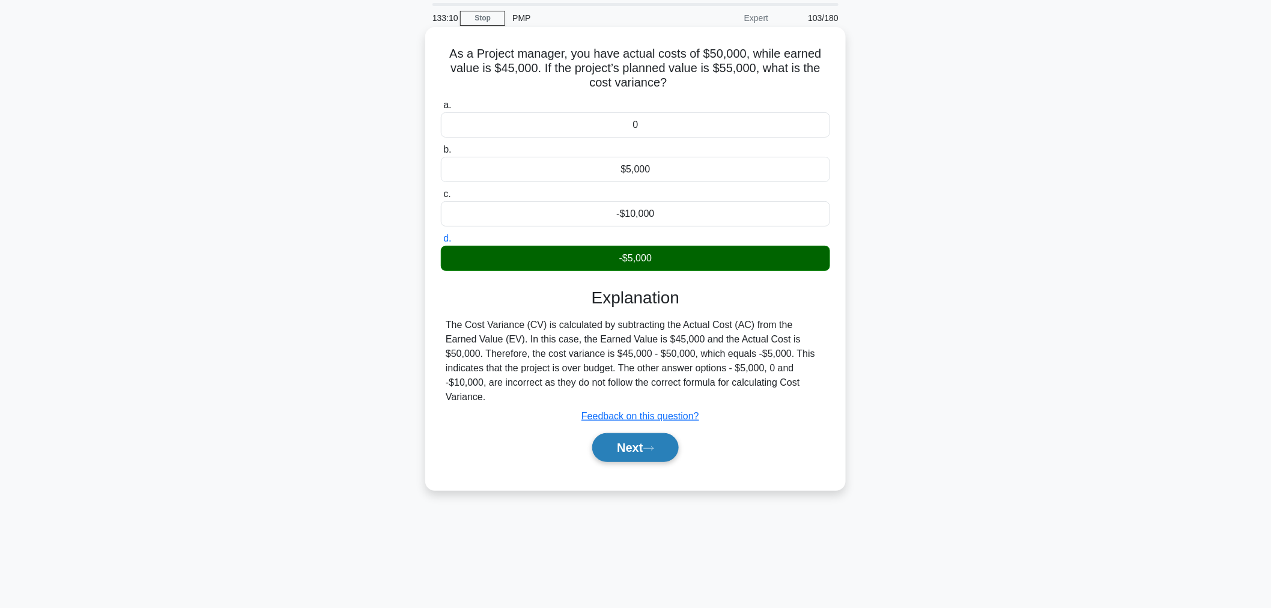
click at [622, 434] on button "Next" at bounding box center [635, 447] width 86 height 29
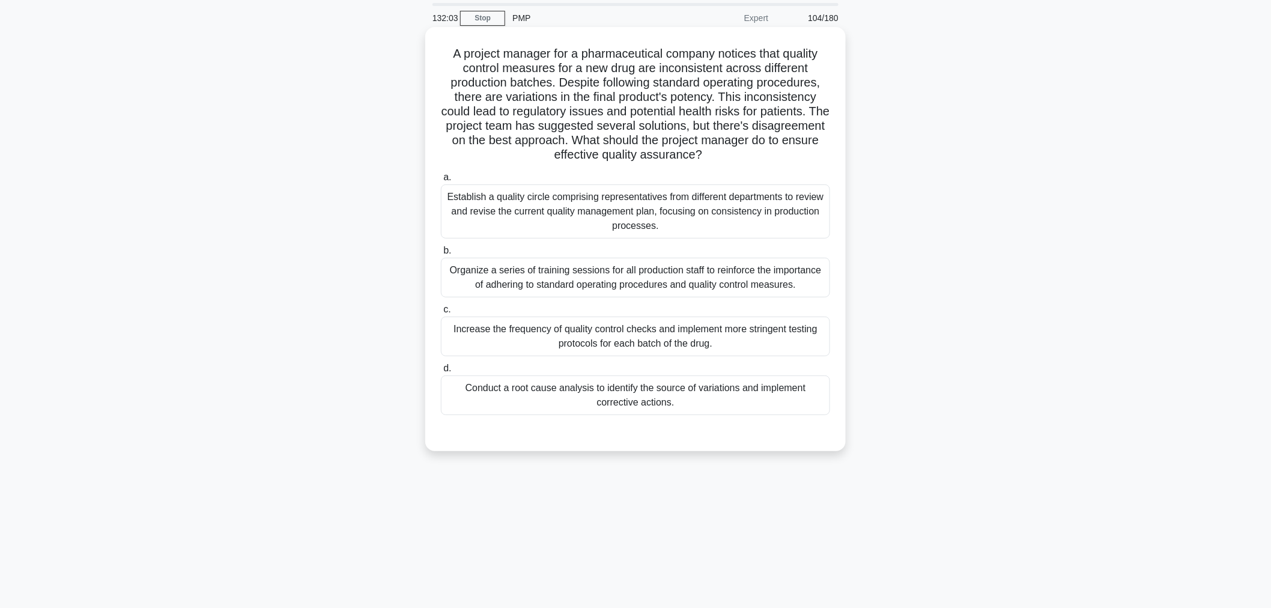
click at [667, 398] on div "Conduct a root cause analysis to identify the source of variations and implemen…" at bounding box center [635, 395] width 389 height 40
click at [441, 372] on input "d. Conduct a root cause analysis to identify the source of variations and imple…" at bounding box center [441, 369] width 0 height 8
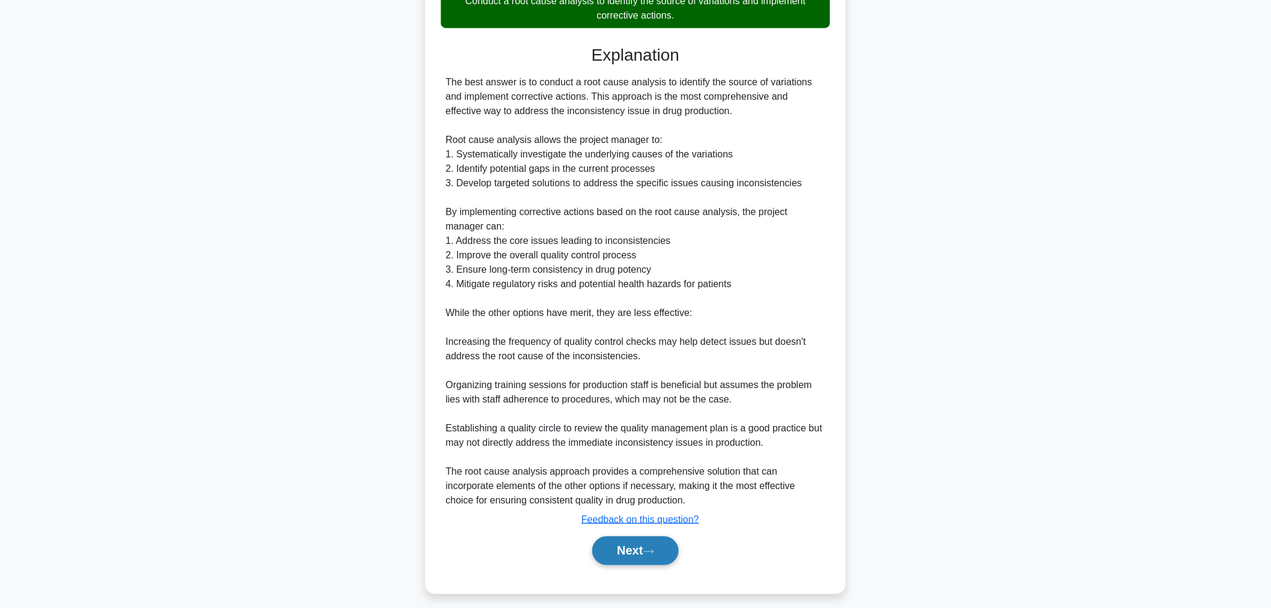
click at [653, 551] on icon at bounding box center [649, 552] width 10 height 4
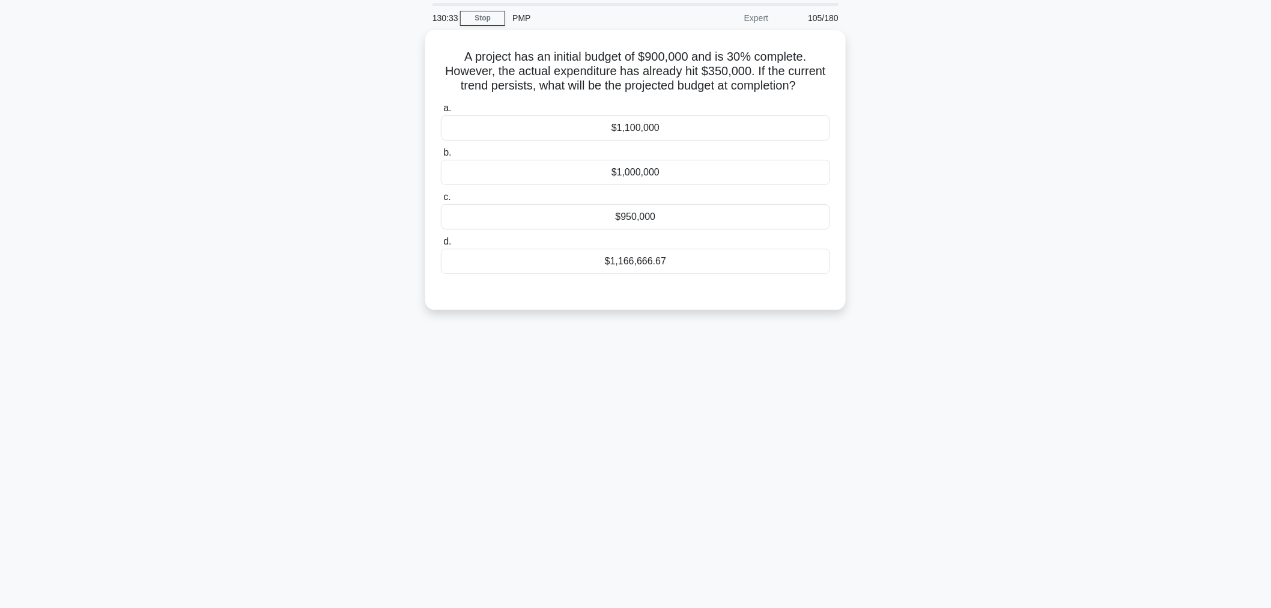
click at [392, 416] on div "130:33 Stop PMP Expert 105/180 A project has an initial budget of $900,000 and …" at bounding box center [635, 303] width 793 height 601
click at [703, 267] on div "$1,166,666.67" at bounding box center [635, 258] width 389 height 25
click at [441, 243] on input "d. $1,166,666.67" at bounding box center [441, 239] width 0 height 8
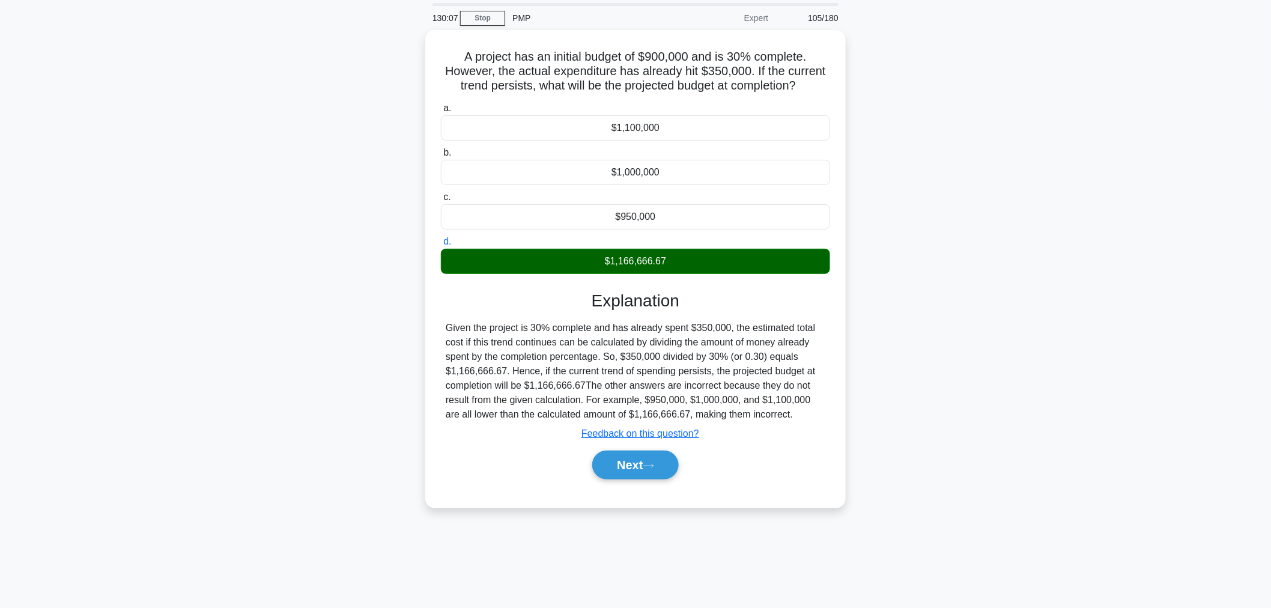
click at [1007, 257] on div "A project has an initial budget of $900,000 and is 30% complete. However, the a…" at bounding box center [635, 276] width 793 height 492
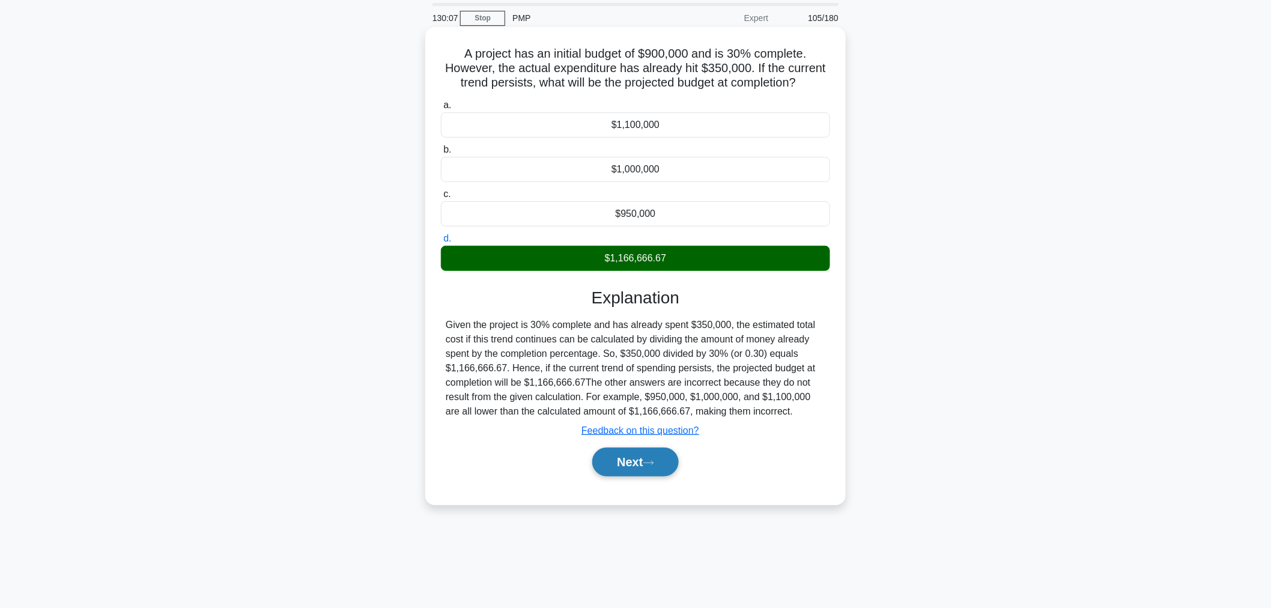
click at [643, 472] on button "Next" at bounding box center [635, 461] width 86 height 29
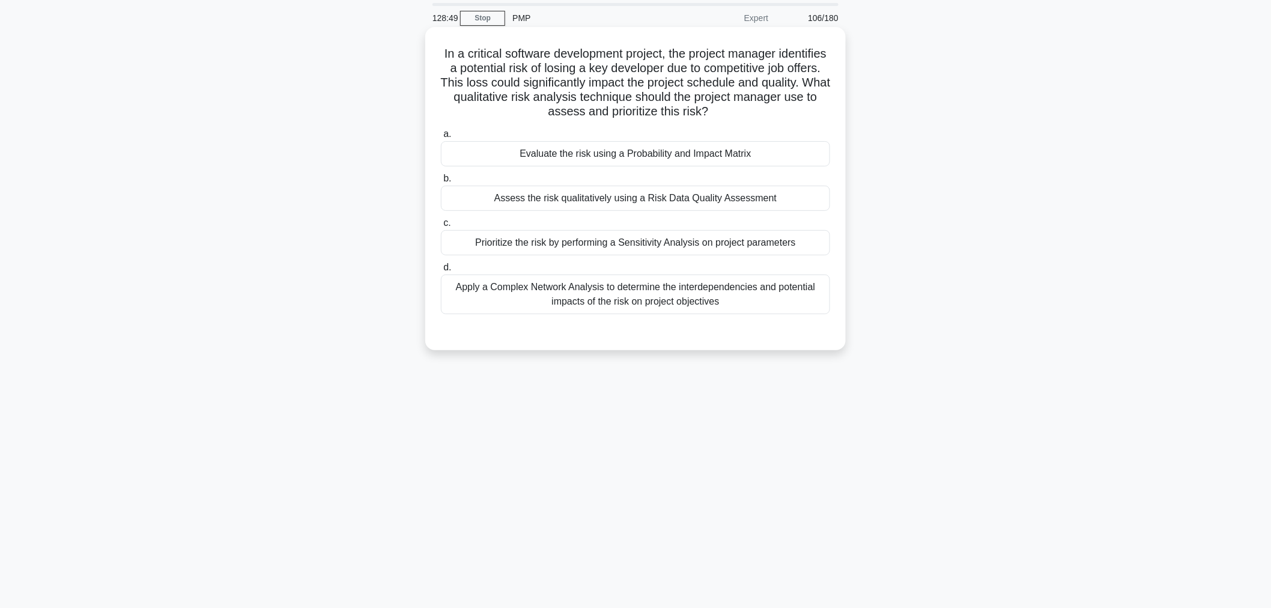
click at [694, 308] on div "Apply a Complex Network Analysis to determine the interdependencies and potenti…" at bounding box center [635, 294] width 389 height 40
click at [441, 271] on input "d. Apply a Complex Network Analysis to determine the interdependencies and pote…" at bounding box center [441, 268] width 0 height 8
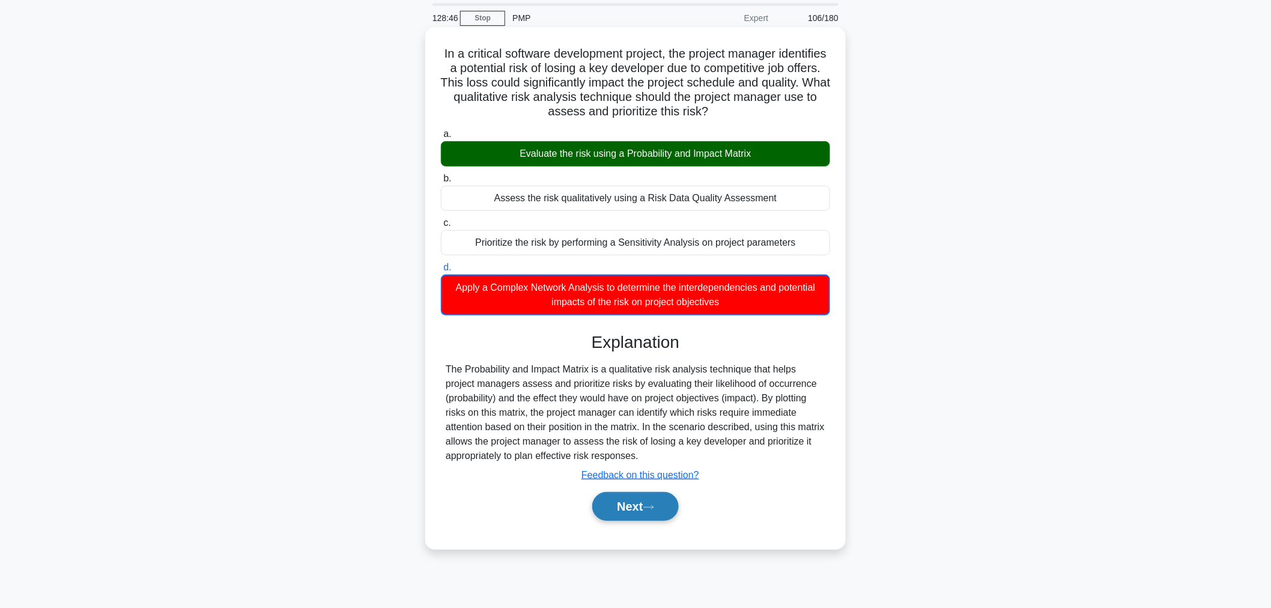
click at [635, 513] on button "Next" at bounding box center [635, 506] width 86 height 29
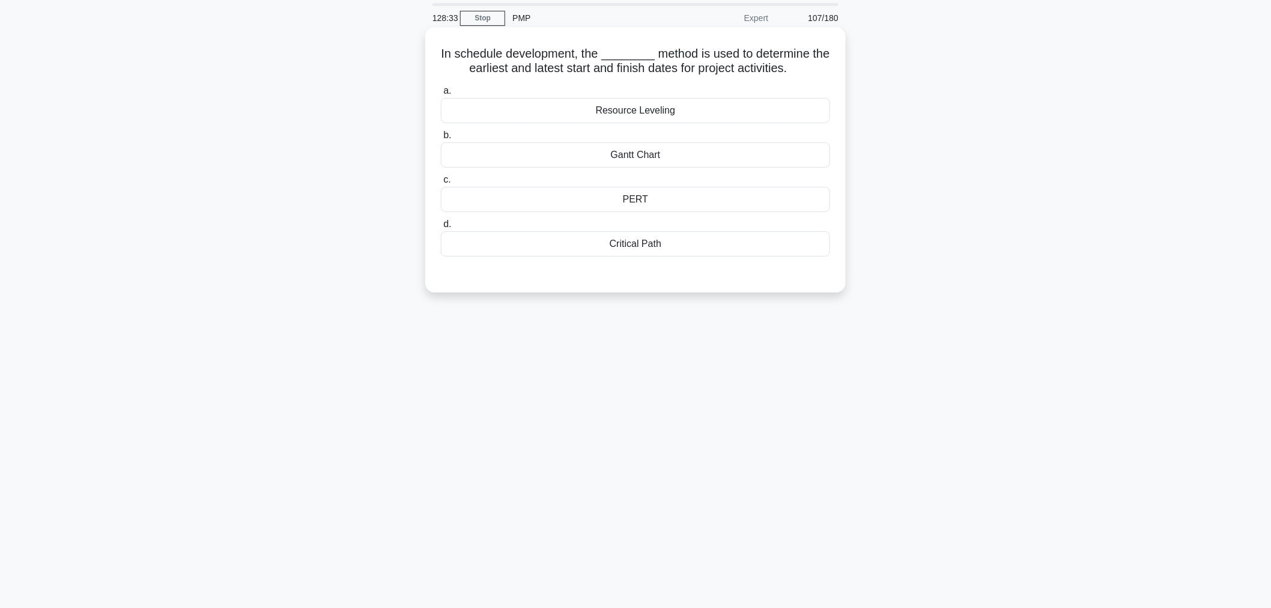
click at [781, 194] on div "PERT" at bounding box center [635, 199] width 389 height 25
click at [441, 184] on input "c. PERT" at bounding box center [441, 180] width 0 height 8
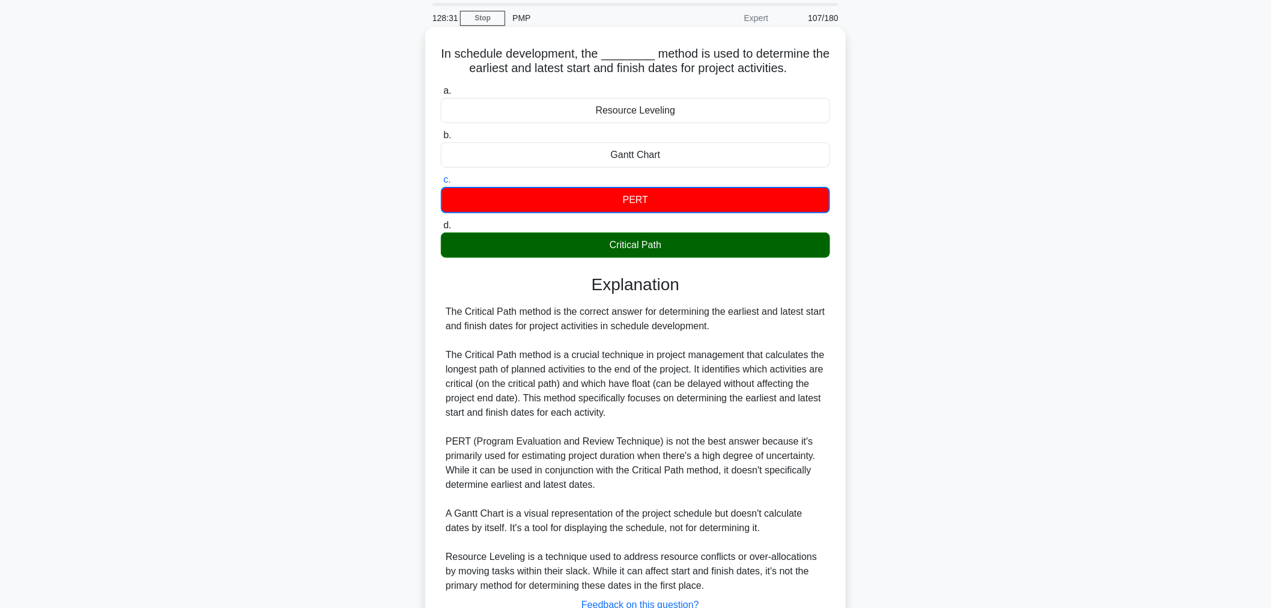
scroll to position [133, 0]
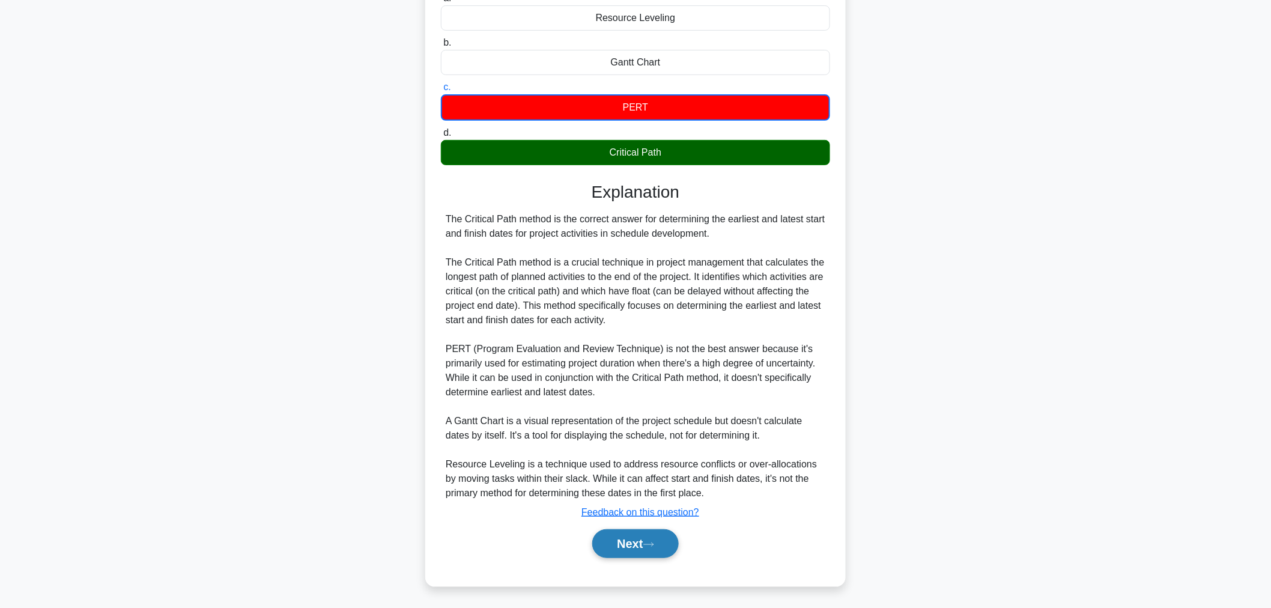
click at [659, 551] on button "Next" at bounding box center [635, 543] width 86 height 29
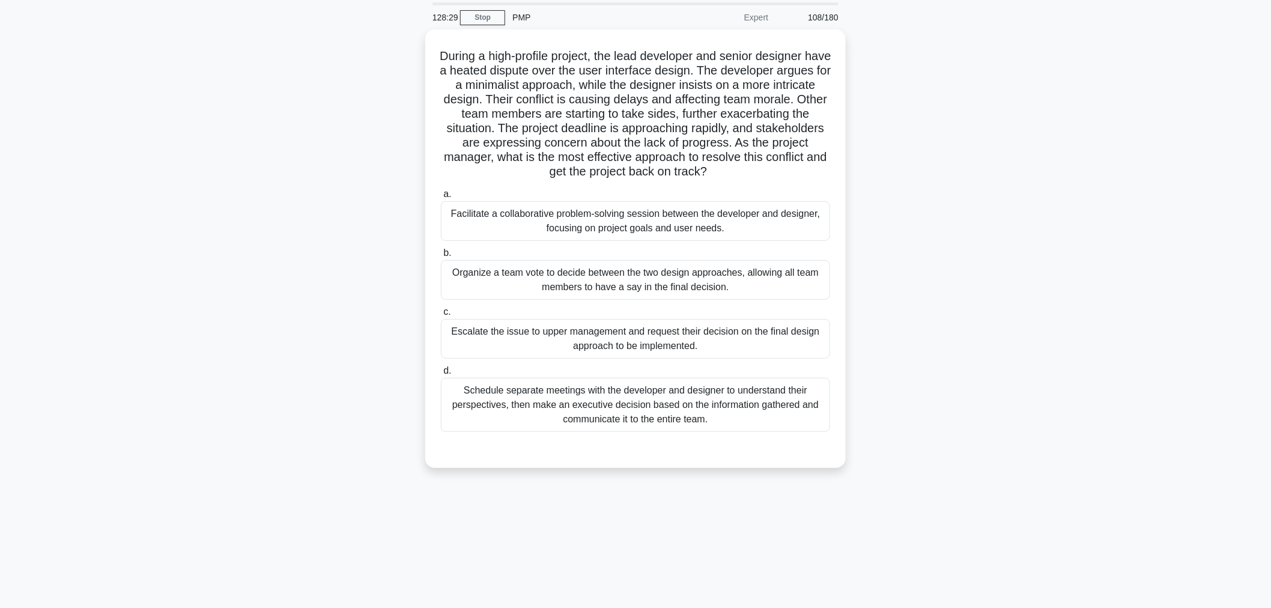
scroll to position [40, 0]
click at [729, 223] on div "Facilitate a collaborative problem-solving session between the developer and de…" at bounding box center [635, 219] width 389 height 40
click at [441, 196] on input "a. Facilitate a collaborative problem-solving session between the developer and…" at bounding box center [441, 192] width 0 height 8
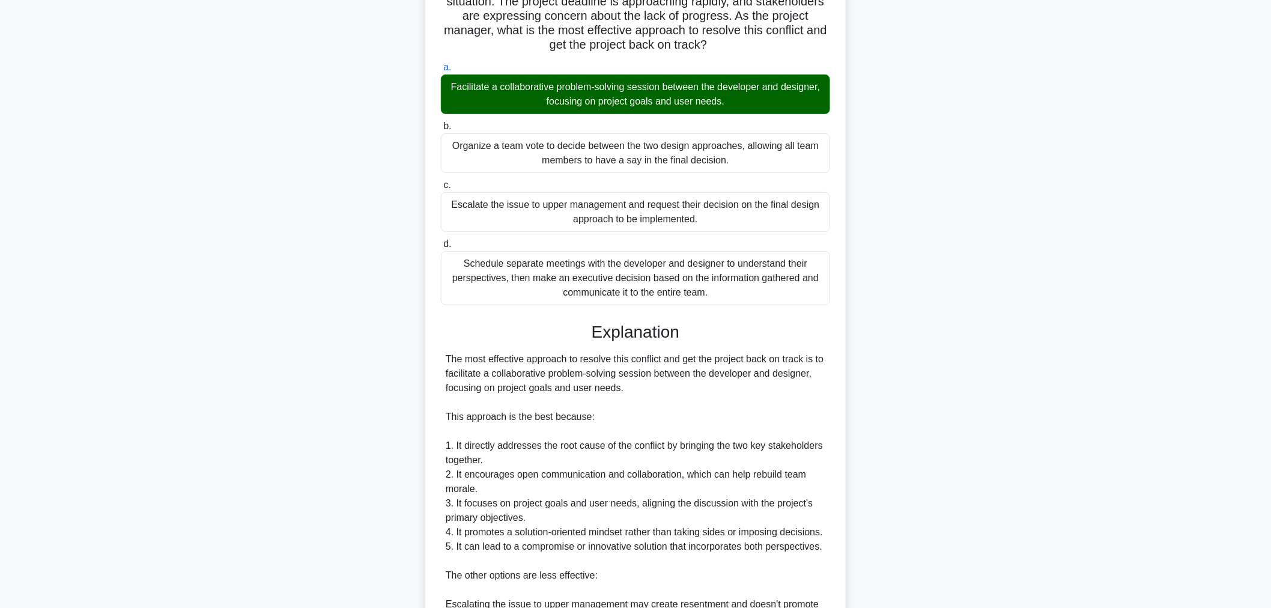
scroll to position [478, 0]
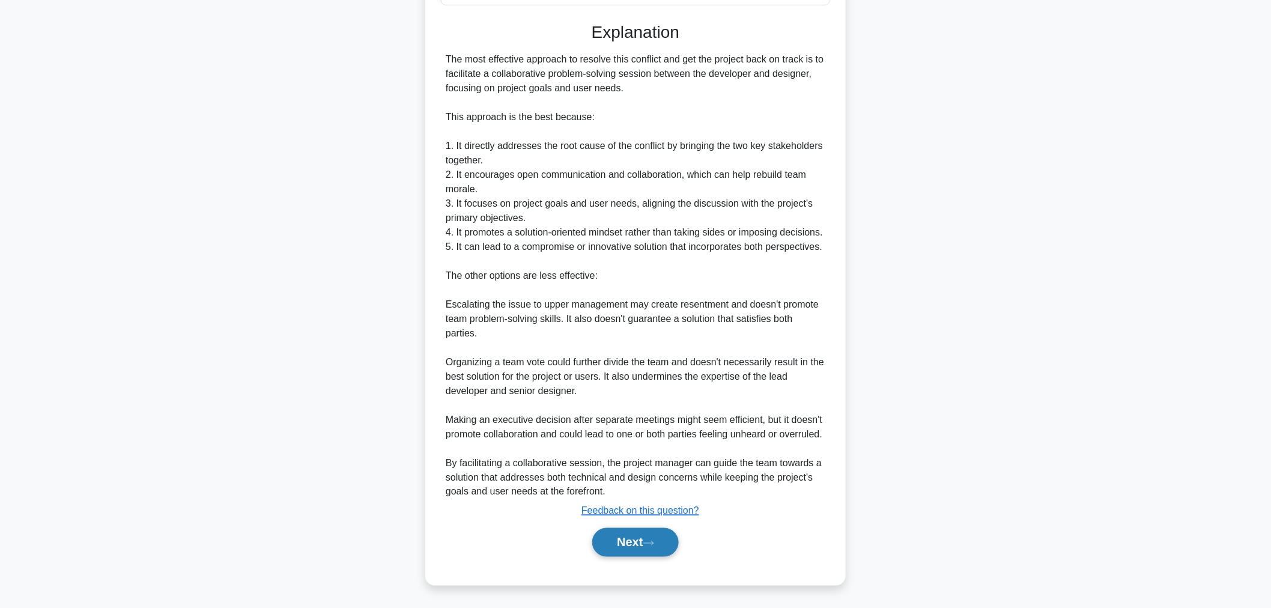
click at [635, 554] on button "Next" at bounding box center [635, 542] width 86 height 29
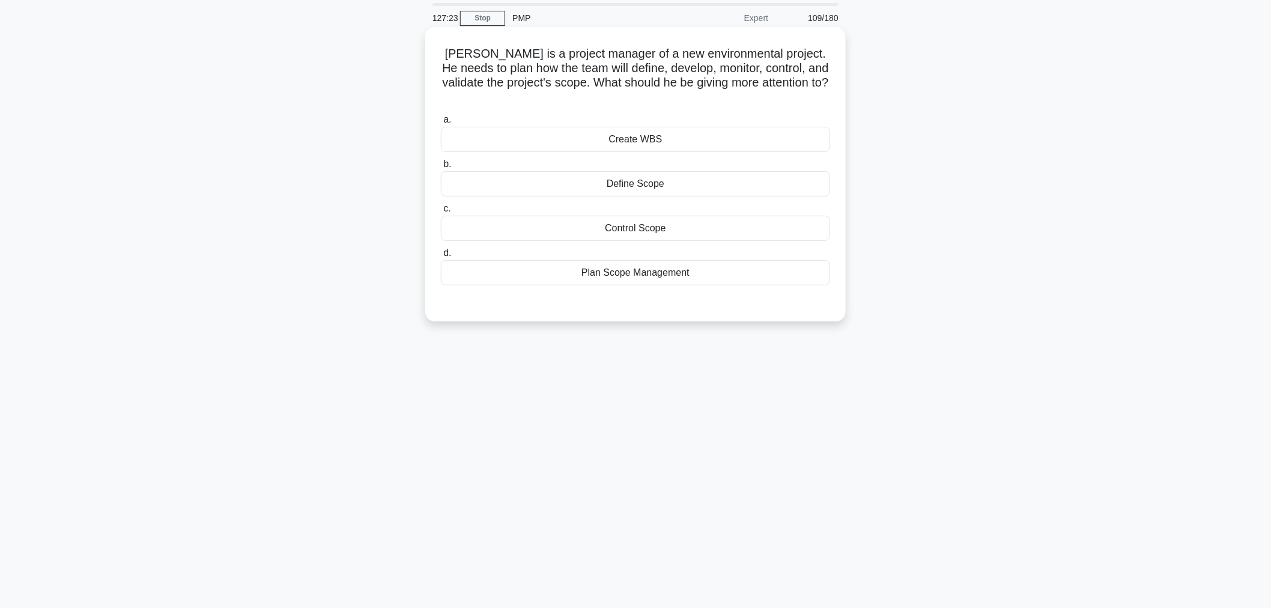
click at [730, 171] on div "Define Scope" at bounding box center [635, 183] width 389 height 25
click at [441, 168] on input "b. Define Scope" at bounding box center [441, 164] width 0 height 8
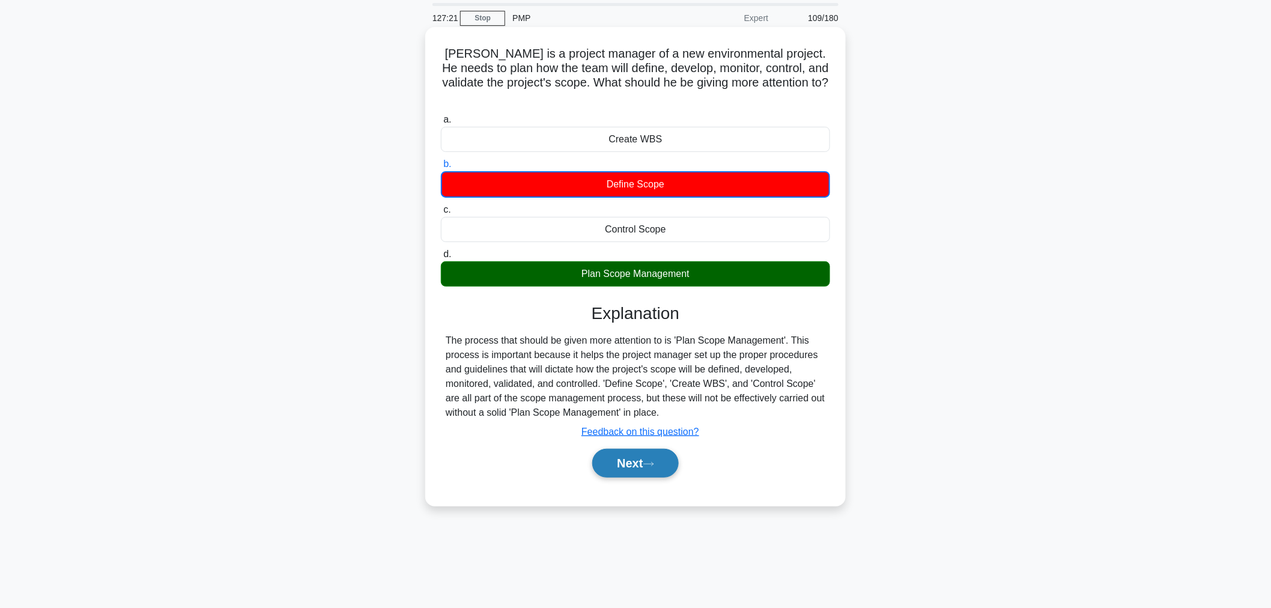
click at [649, 461] on icon at bounding box center [648, 464] width 11 height 7
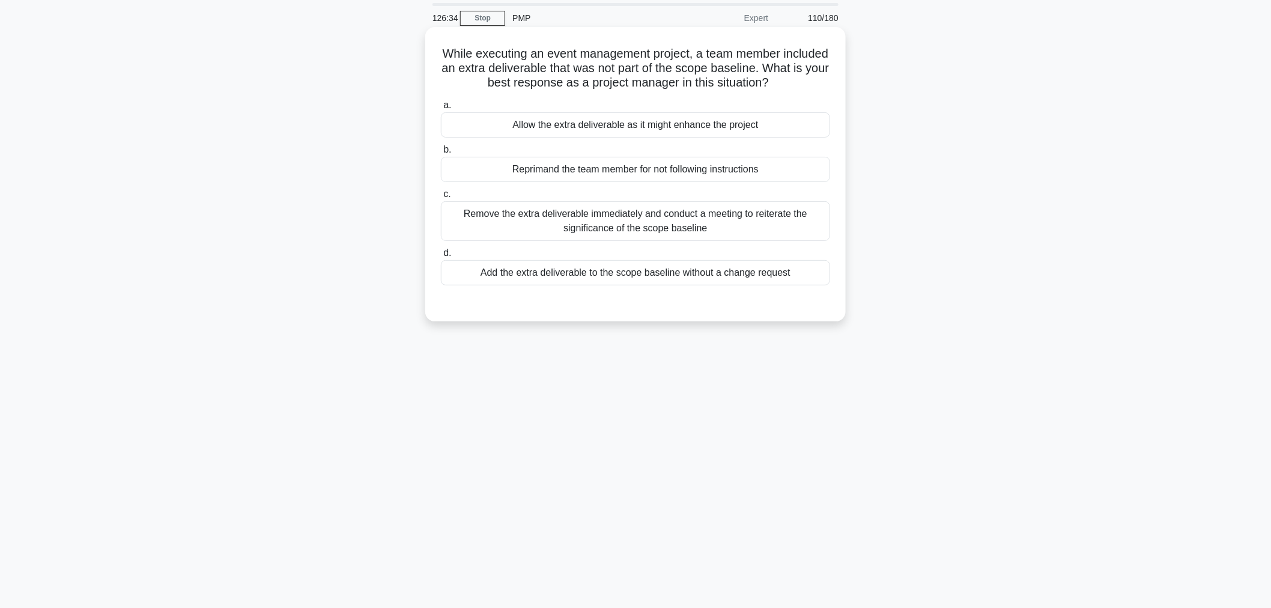
click at [692, 219] on div "Remove the extra deliverable immediately and conduct a meeting to reiterate the…" at bounding box center [635, 221] width 389 height 40
click at [441, 198] on input "c. Remove the extra deliverable immediately and conduct a meeting to reiterate …" at bounding box center [441, 194] width 0 height 8
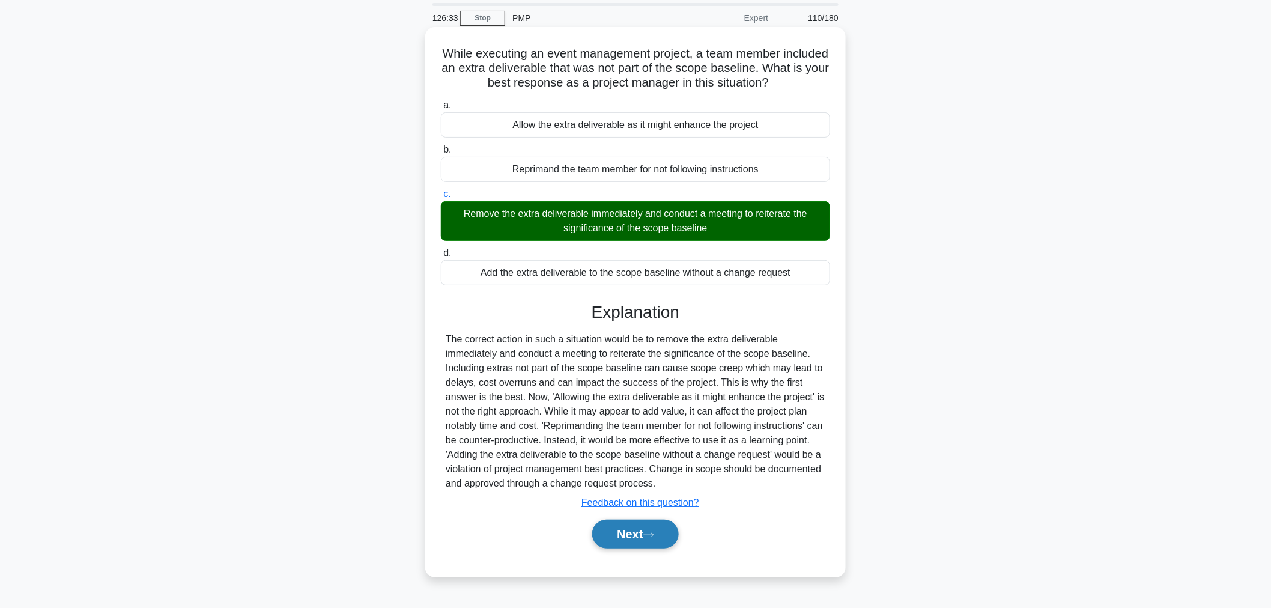
click at [644, 532] on button "Next" at bounding box center [635, 534] width 86 height 29
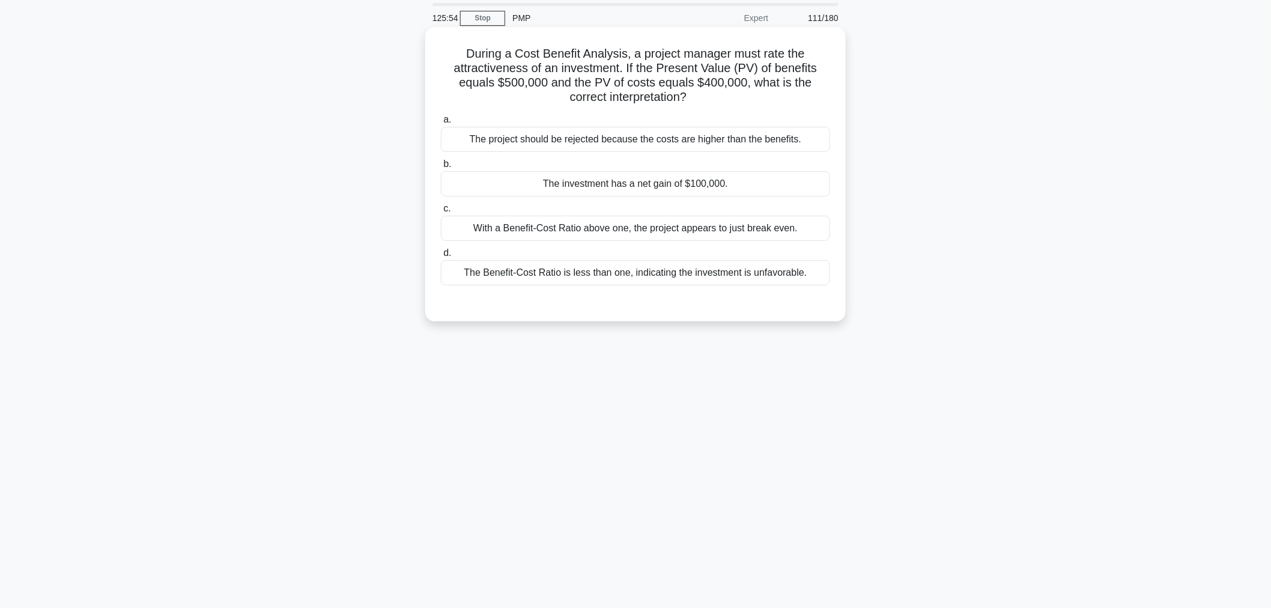
click at [798, 189] on div "The investment has a net gain of $100,000." at bounding box center [635, 183] width 389 height 25
click at [441, 168] on input "b. The investment has a net gain of $100,000." at bounding box center [441, 164] width 0 height 8
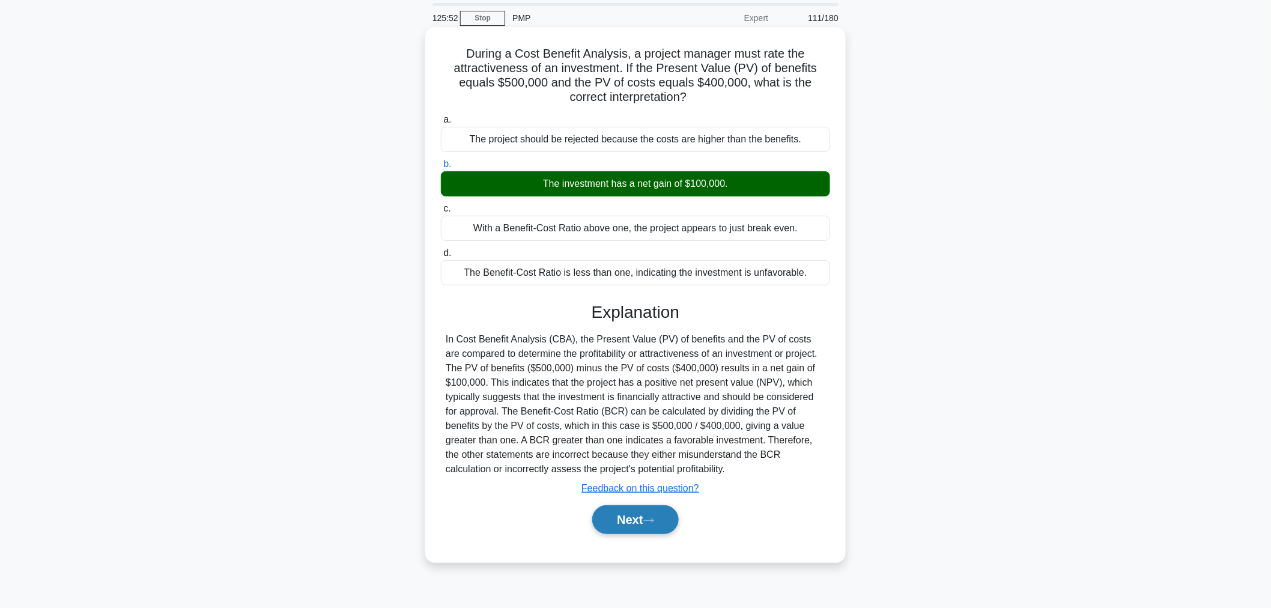
click at [643, 515] on button "Next" at bounding box center [635, 519] width 86 height 29
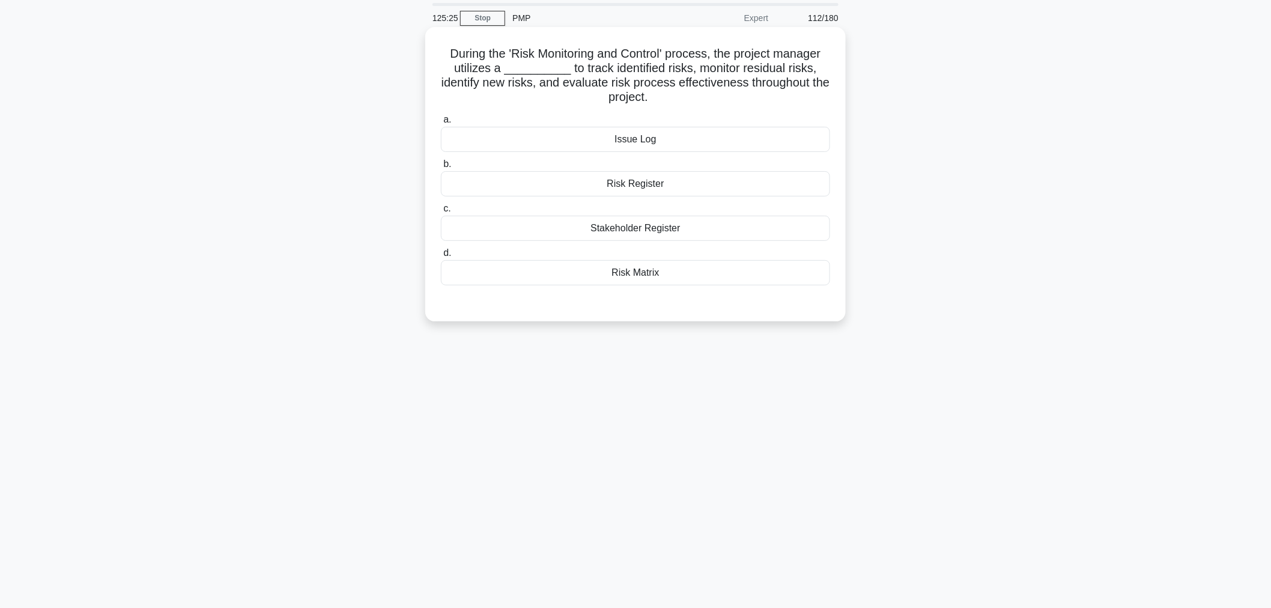
click at [736, 277] on div "Risk Matrix" at bounding box center [635, 272] width 389 height 25
click at [441, 257] on input "d. Risk Matrix" at bounding box center [441, 253] width 0 height 8
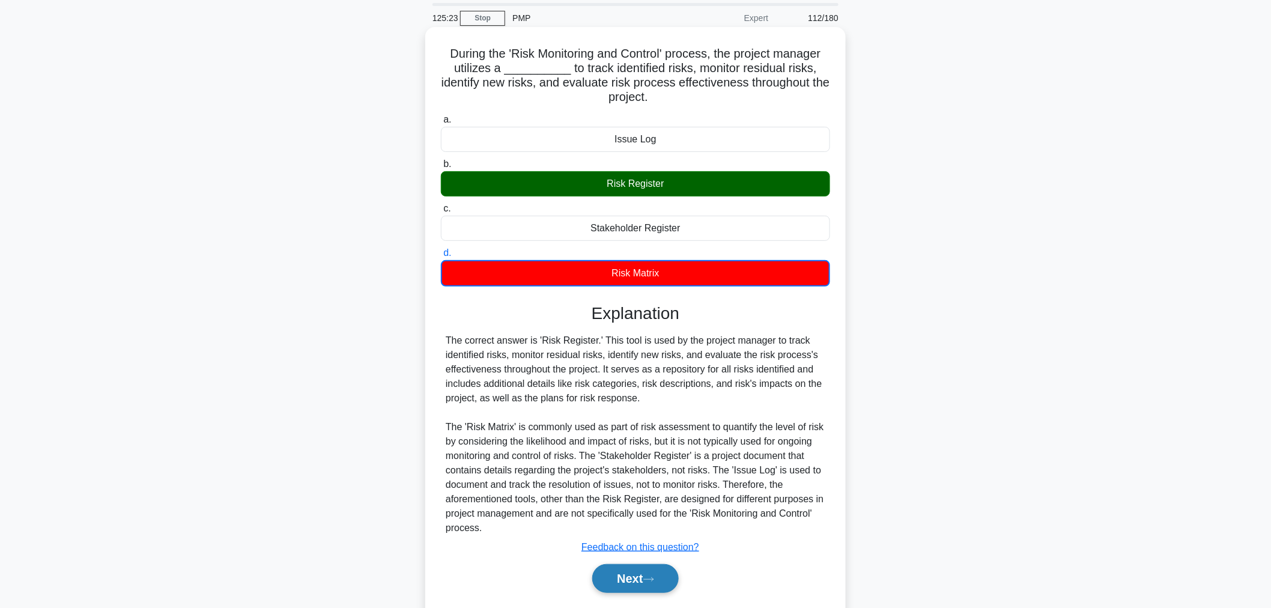
click at [644, 583] on button "Next" at bounding box center [635, 578] width 86 height 29
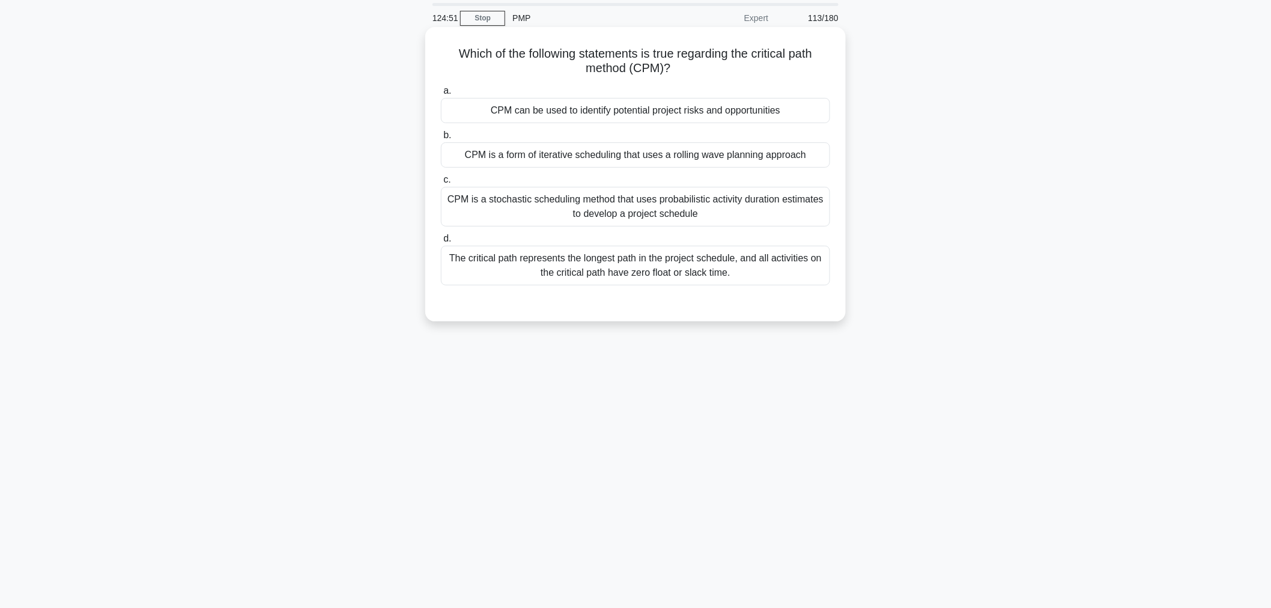
click at [743, 123] on div "CPM can be used to identify potential project risks and opportunities" at bounding box center [635, 110] width 389 height 25
click at [441, 95] on input "a. CPM can be used to identify potential project risks and opportunities" at bounding box center [441, 91] width 0 height 8
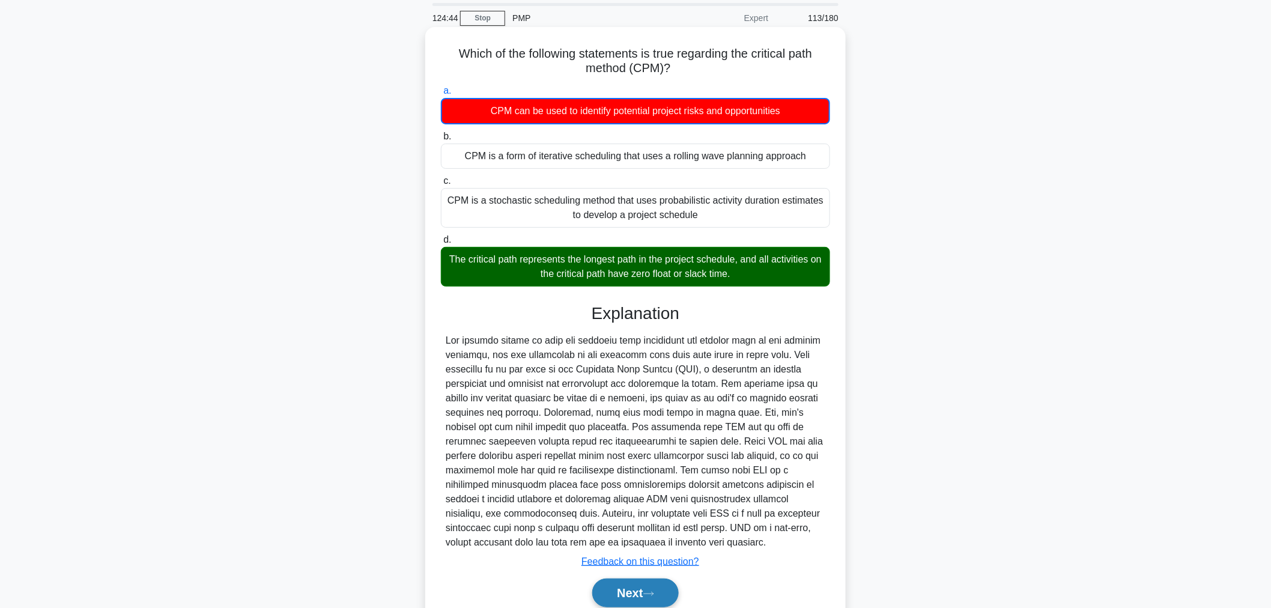
click at [640, 595] on button "Next" at bounding box center [635, 592] width 86 height 29
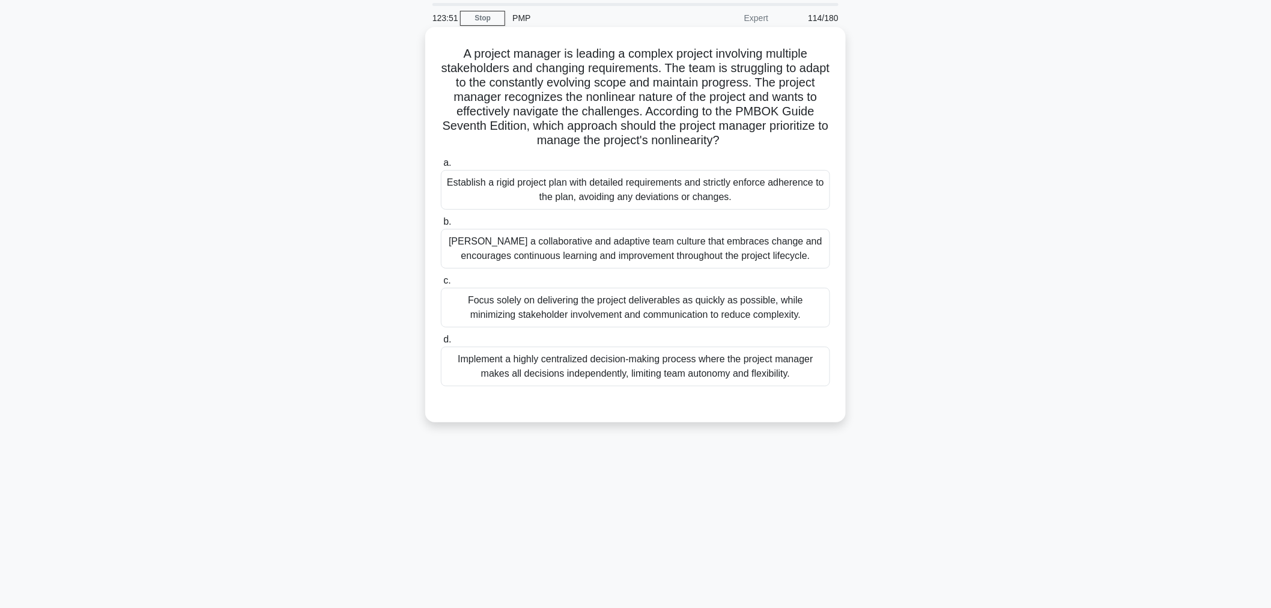
click at [760, 257] on div "Foster a collaborative and adaptive team culture that embraces change and encou…" at bounding box center [635, 249] width 389 height 40
click at [441, 226] on input "b. Foster a collaborative and adaptive team culture that embraces change and en…" at bounding box center [441, 222] width 0 height 8
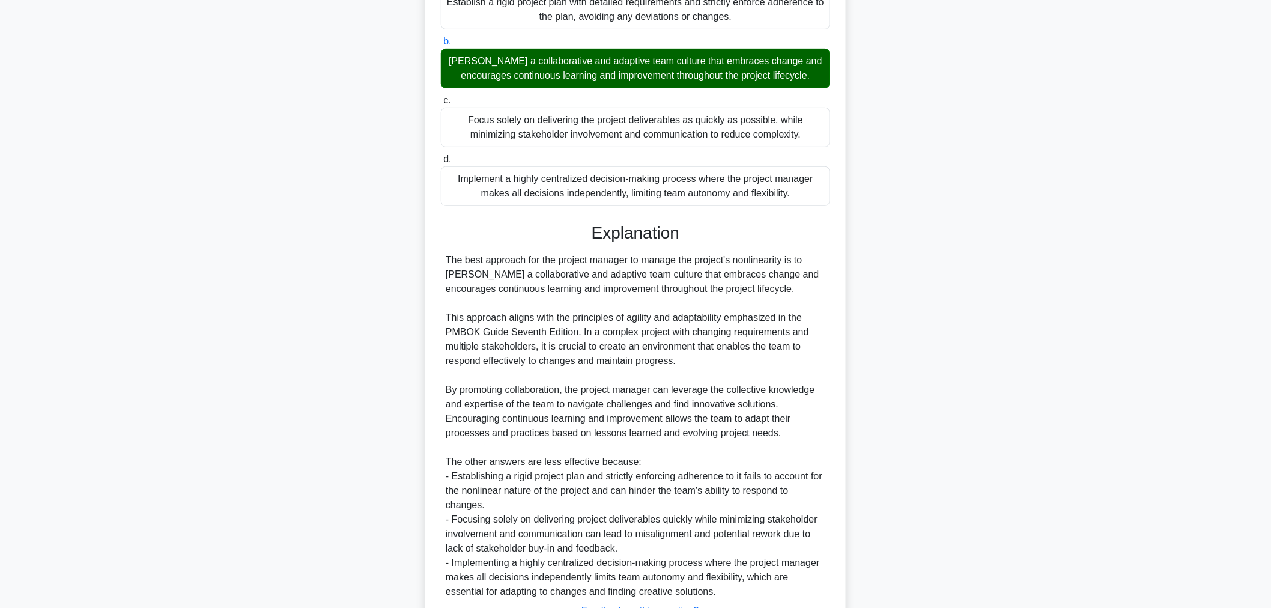
scroll to position [320, 0]
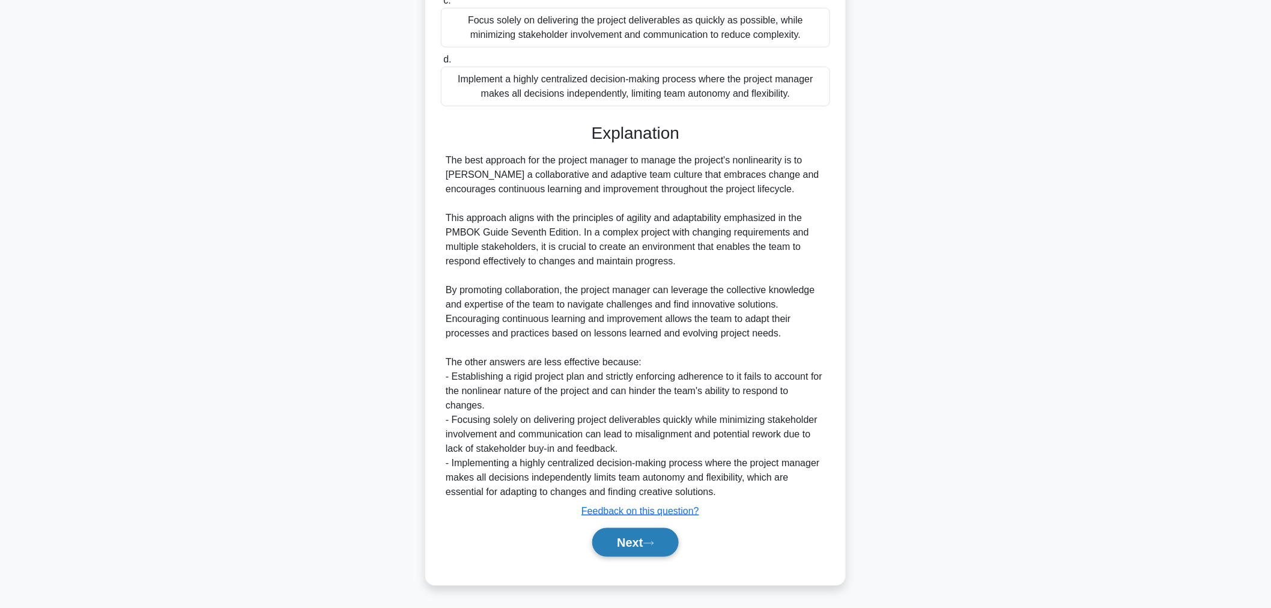
click at [626, 548] on button "Next" at bounding box center [635, 542] width 86 height 29
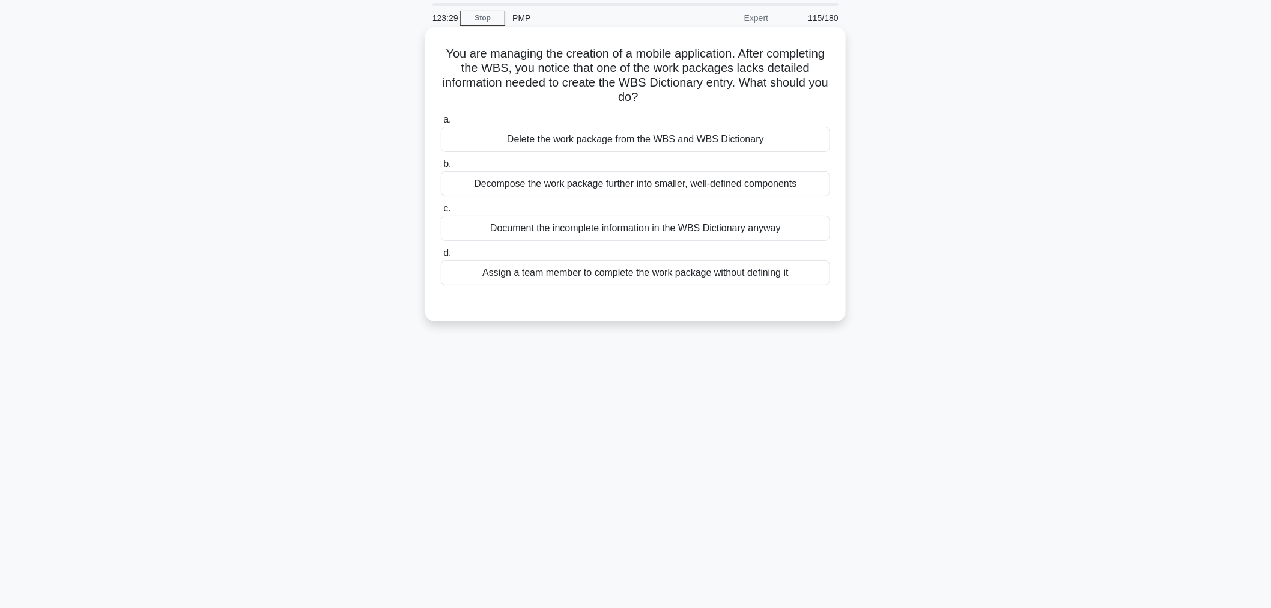
click at [771, 189] on div "Decompose the work package further into smaller, well-defined components" at bounding box center [635, 183] width 389 height 25
click at [441, 168] on input "b. Decompose the work package further into smaller, well-defined components" at bounding box center [441, 164] width 0 height 8
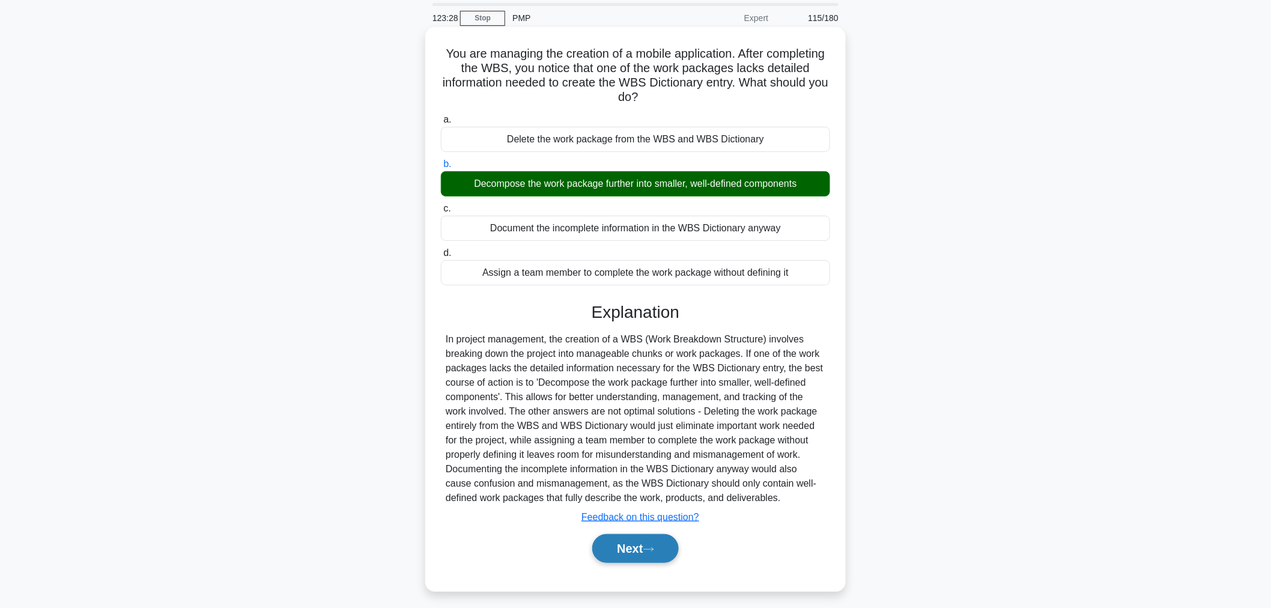
click at [650, 562] on button "Next" at bounding box center [635, 548] width 86 height 29
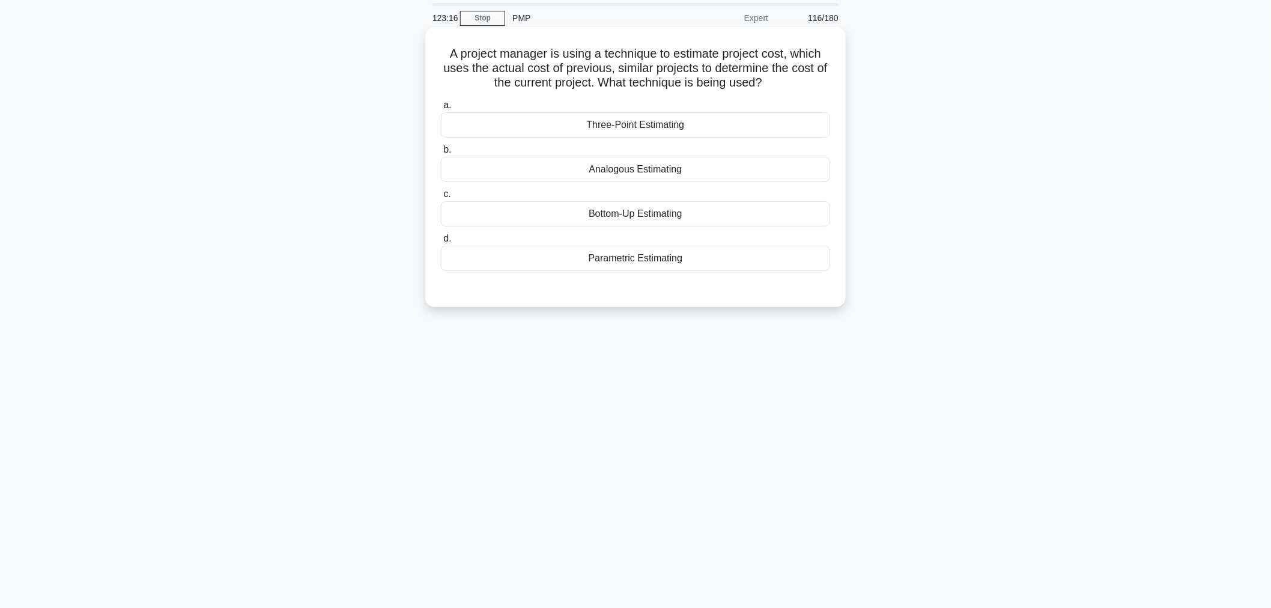
click at [765, 266] on div "Parametric Estimating" at bounding box center [635, 258] width 389 height 25
click at [441, 243] on input "d. Parametric Estimating" at bounding box center [441, 239] width 0 height 8
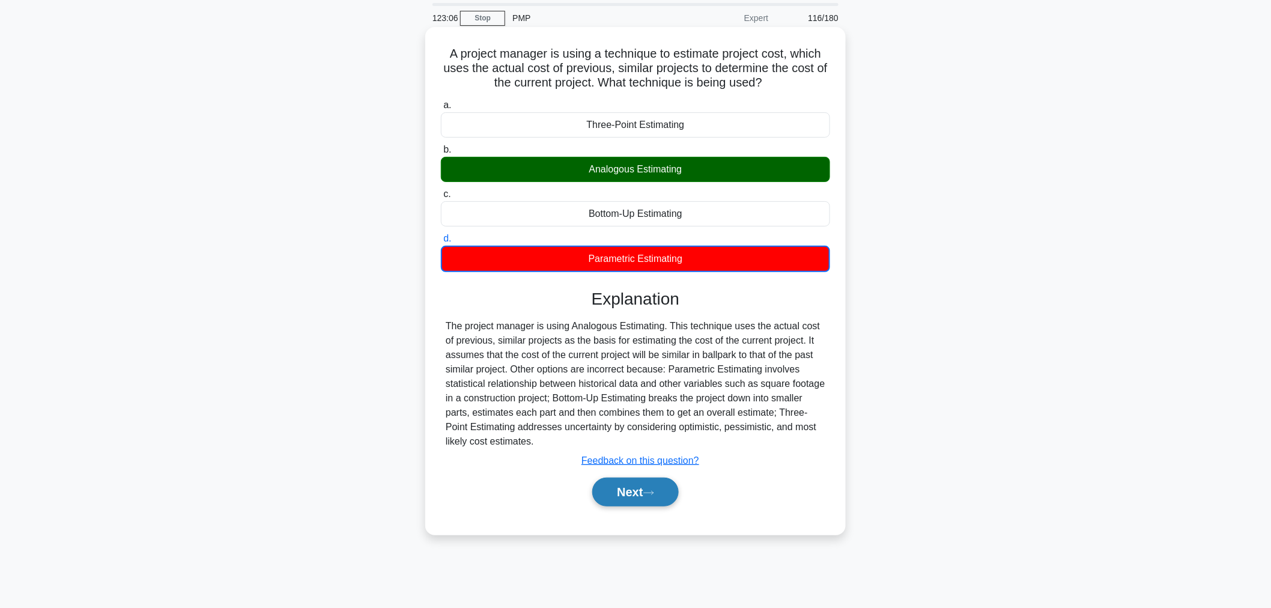
click at [639, 502] on button "Next" at bounding box center [635, 491] width 86 height 29
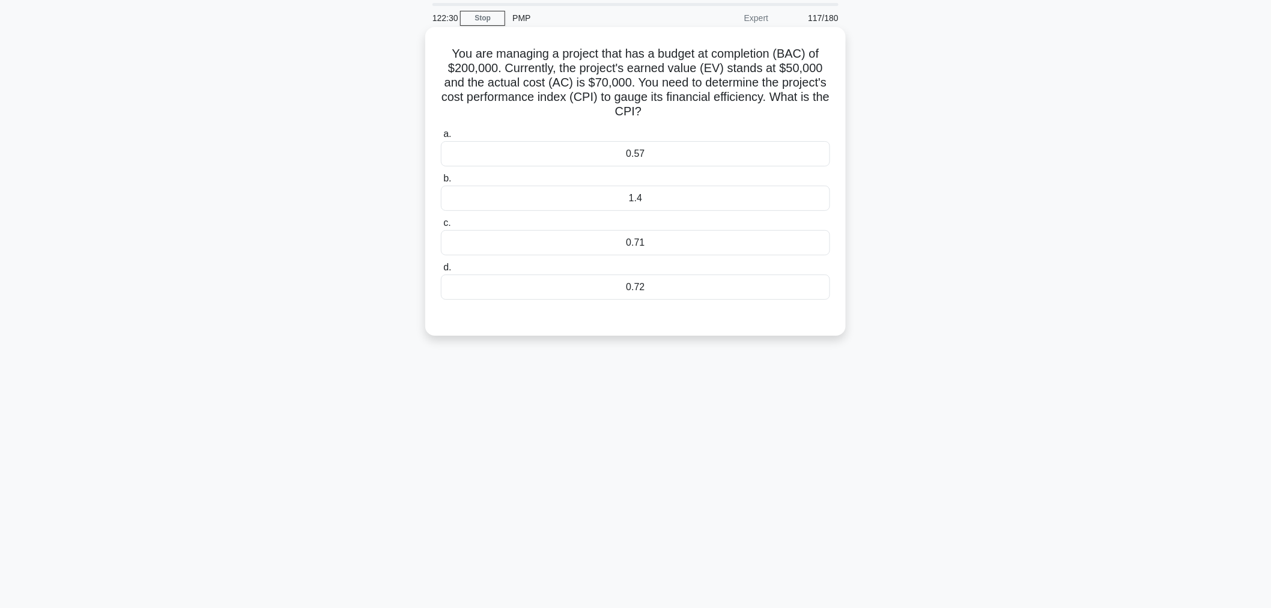
click at [748, 255] on div "0.71" at bounding box center [635, 242] width 389 height 25
click at [441, 227] on input "c. 0.71" at bounding box center [441, 223] width 0 height 8
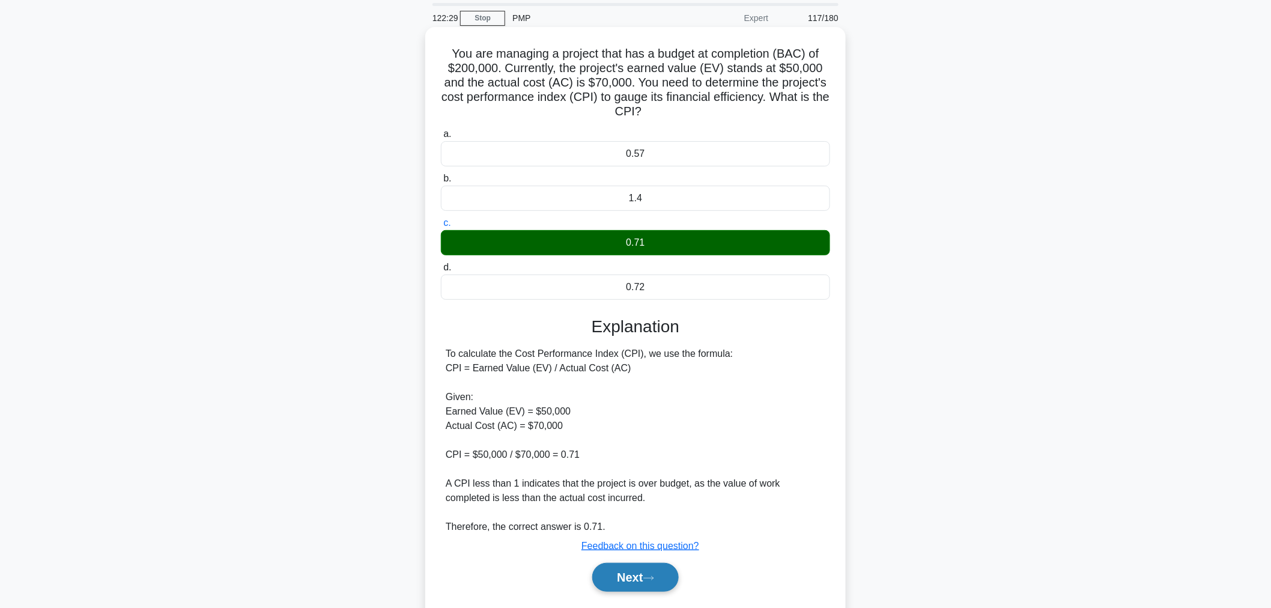
click at [650, 586] on button "Next" at bounding box center [635, 577] width 86 height 29
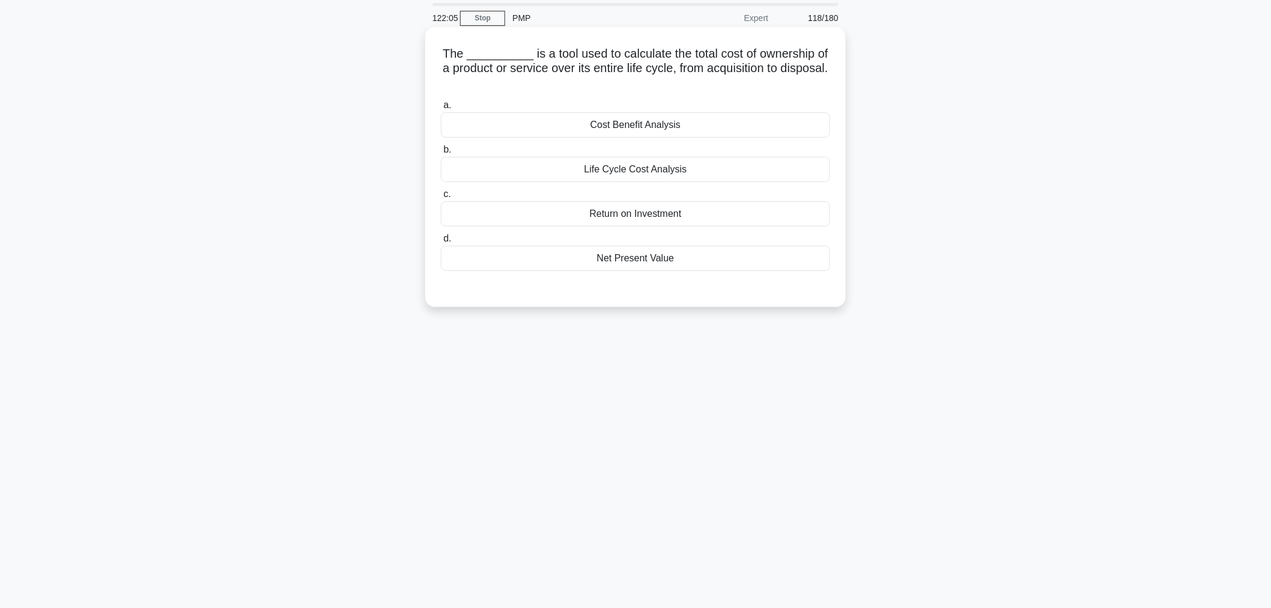
click at [453, 134] on div "Cost Benefit Analysis" at bounding box center [635, 124] width 389 height 25
click at [441, 109] on input "a. Cost Benefit Analysis" at bounding box center [441, 106] width 0 height 8
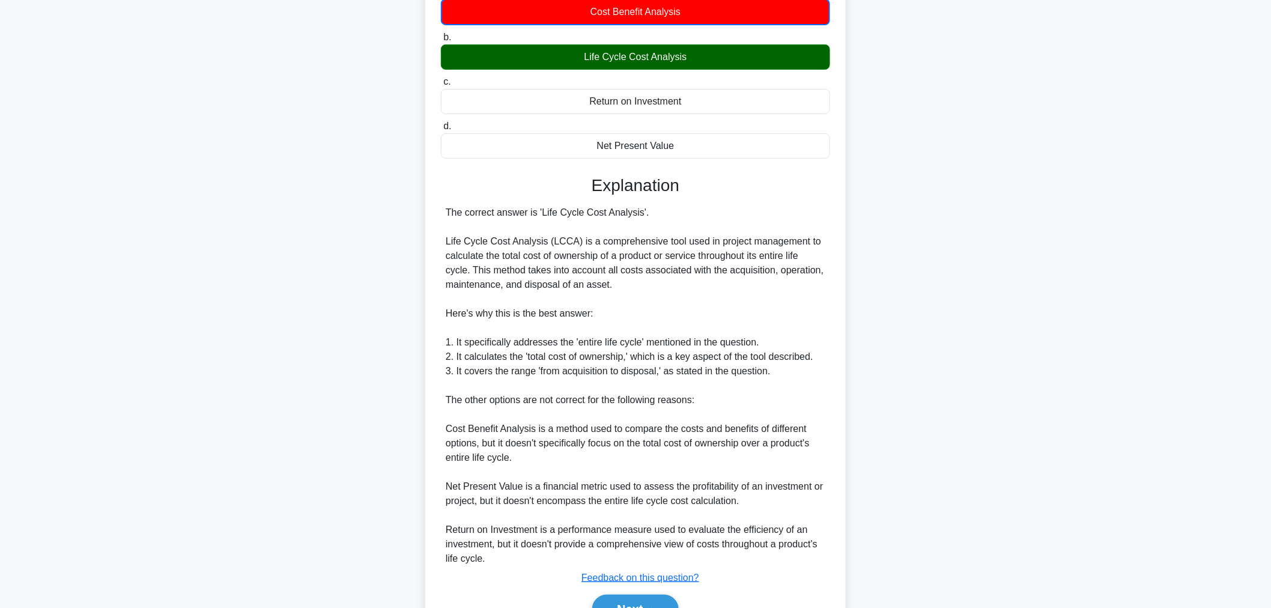
scroll to position [219, 0]
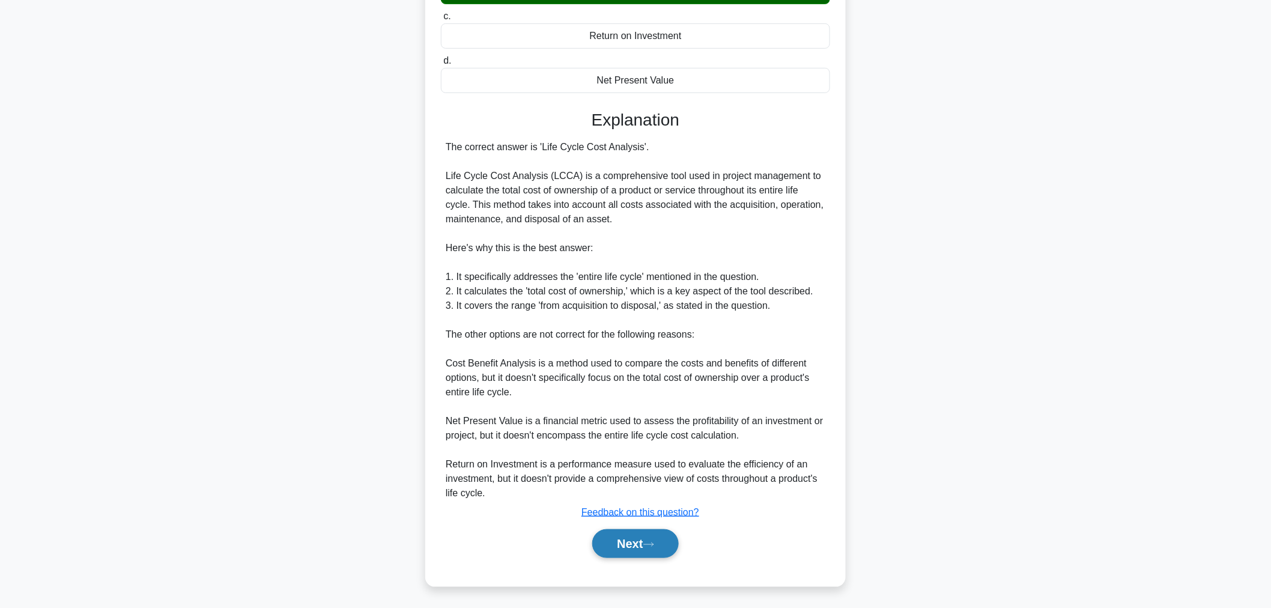
click at [604, 538] on button "Next" at bounding box center [635, 543] width 86 height 29
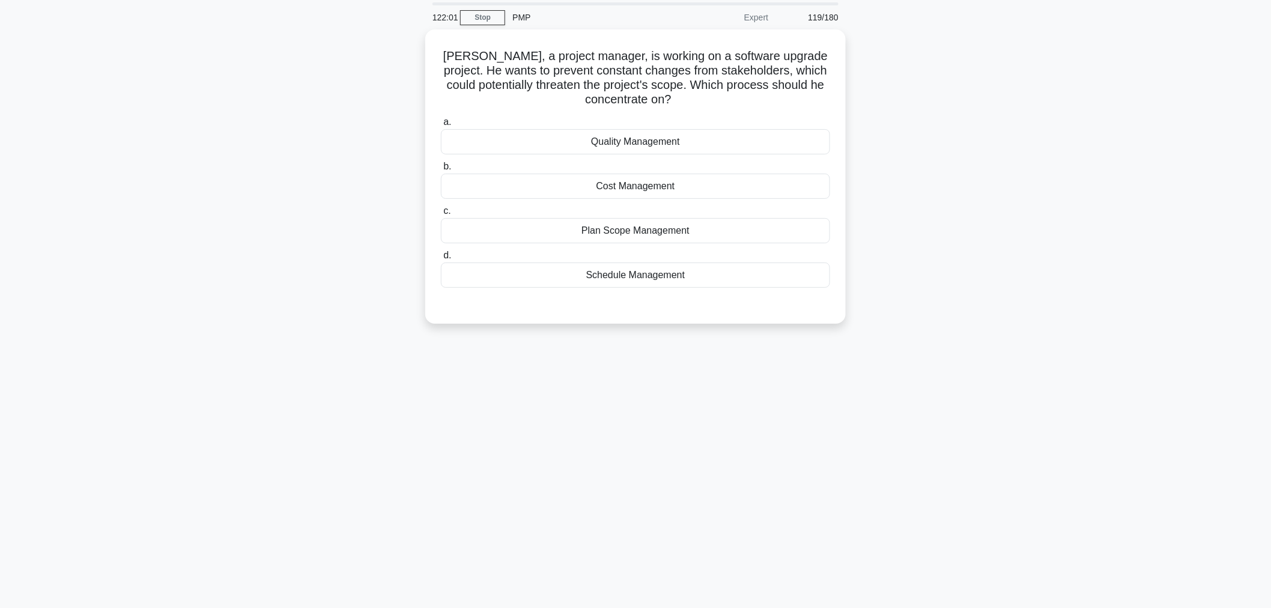
scroll to position [40, 0]
click at [512, 238] on div "Plan Scope Management" at bounding box center [635, 228] width 389 height 25
click at [441, 213] on input "c. Plan Scope Management" at bounding box center [441, 209] width 0 height 8
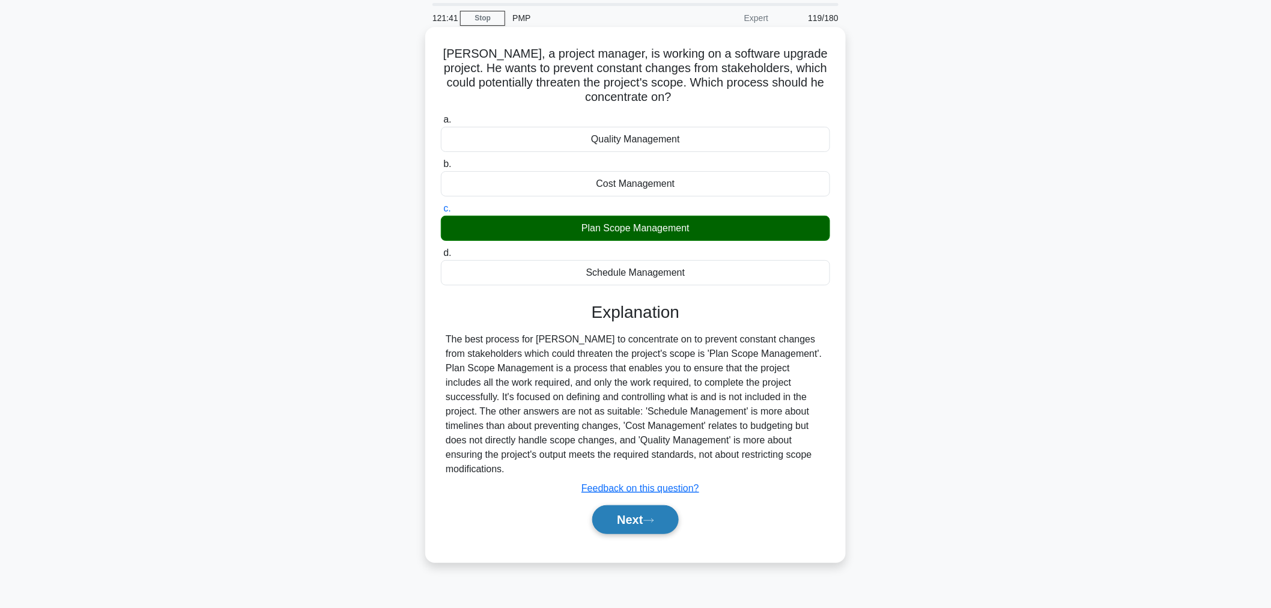
click at [608, 505] on button "Next" at bounding box center [635, 519] width 86 height 29
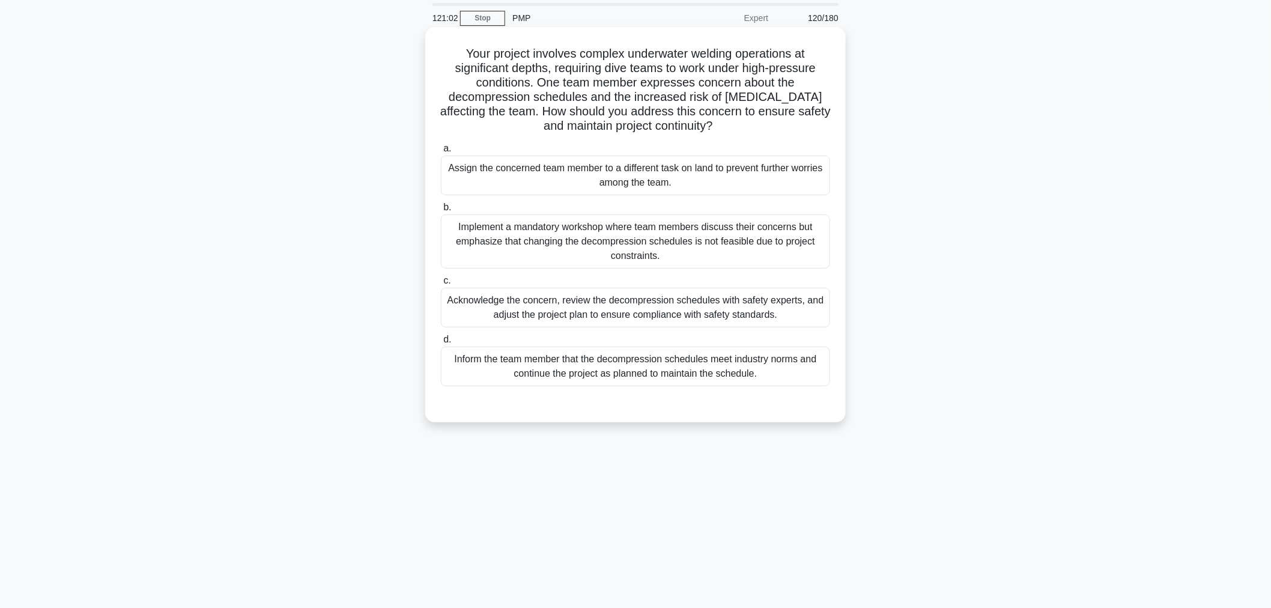
click at [680, 316] on div "Acknowledge the concern, review the decompression schedules with safety experts…" at bounding box center [635, 308] width 389 height 40
click at [441, 285] on input "c. Acknowledge the concern, review the decompression schedules with safety expe…" at bounding box center [441, 281] width 0 height 8
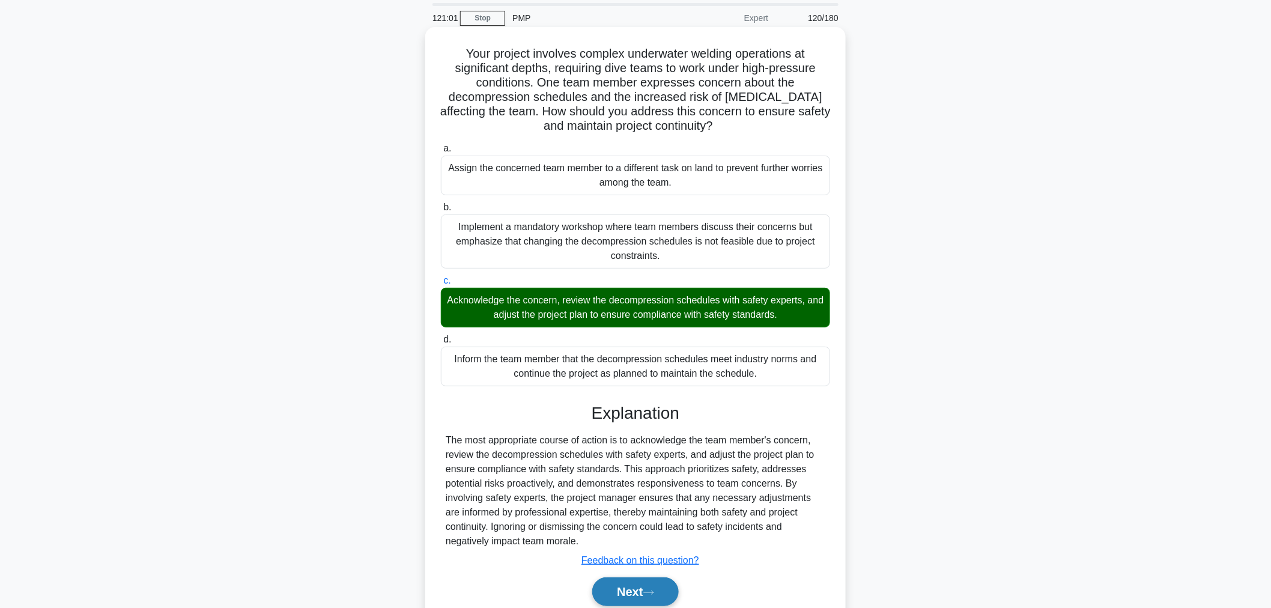
click at [622, 589] on button "Next" at bounding box center [635, 591] width 86 height 29
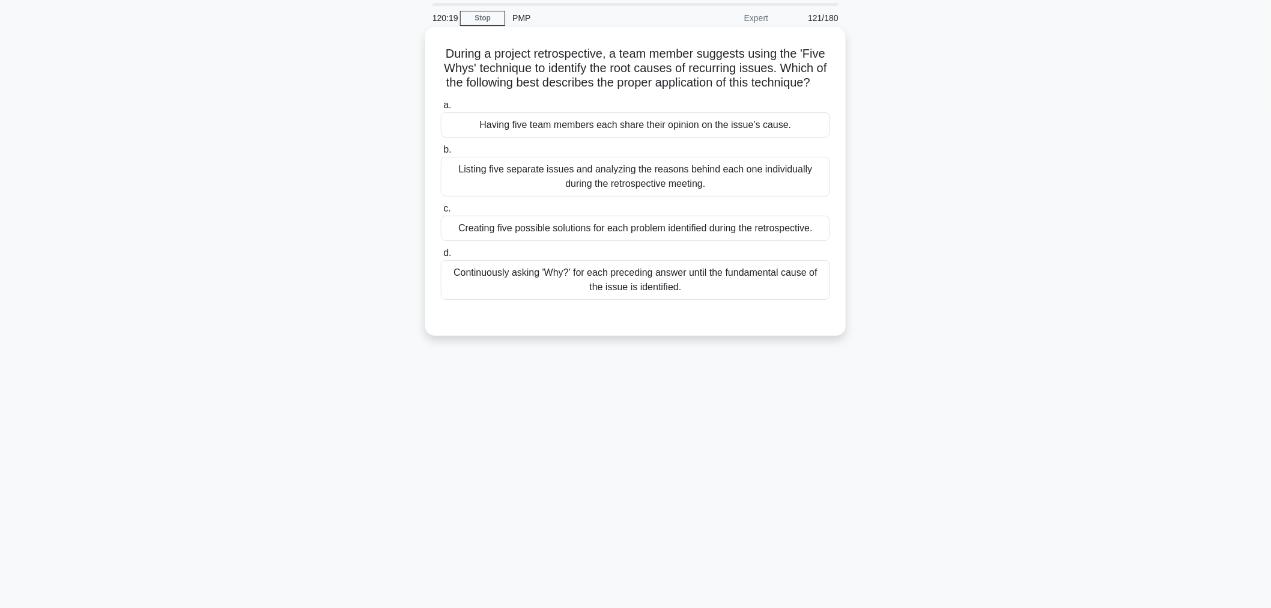
click at [503, 289] on div "Continuously asking 'Why?' for each preceding answer until the fundamental caus…" at bounding box center [635, 280] width 389 height 40
click at [441, 257] on input "d. Continuously asking 'Why?' for each preceding answer until the fundamental c…" at bounding box center [441, 253] width 0 height 8
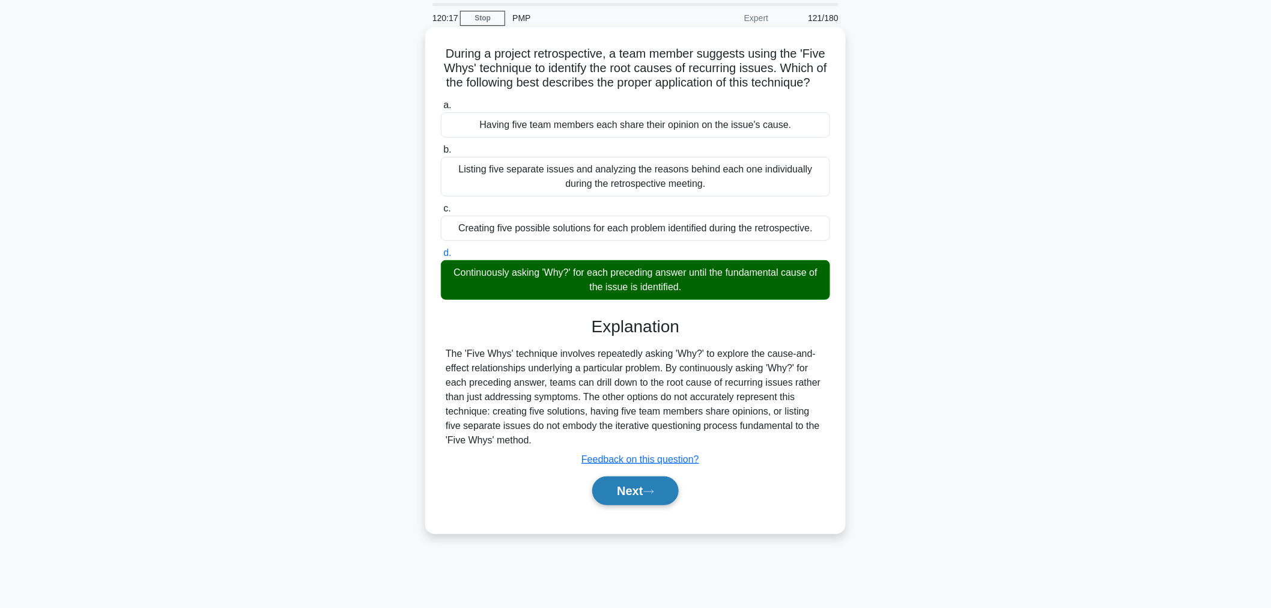
click at [637, 505] on button "Next" at bounding box center [635, 490] width 86 height 29
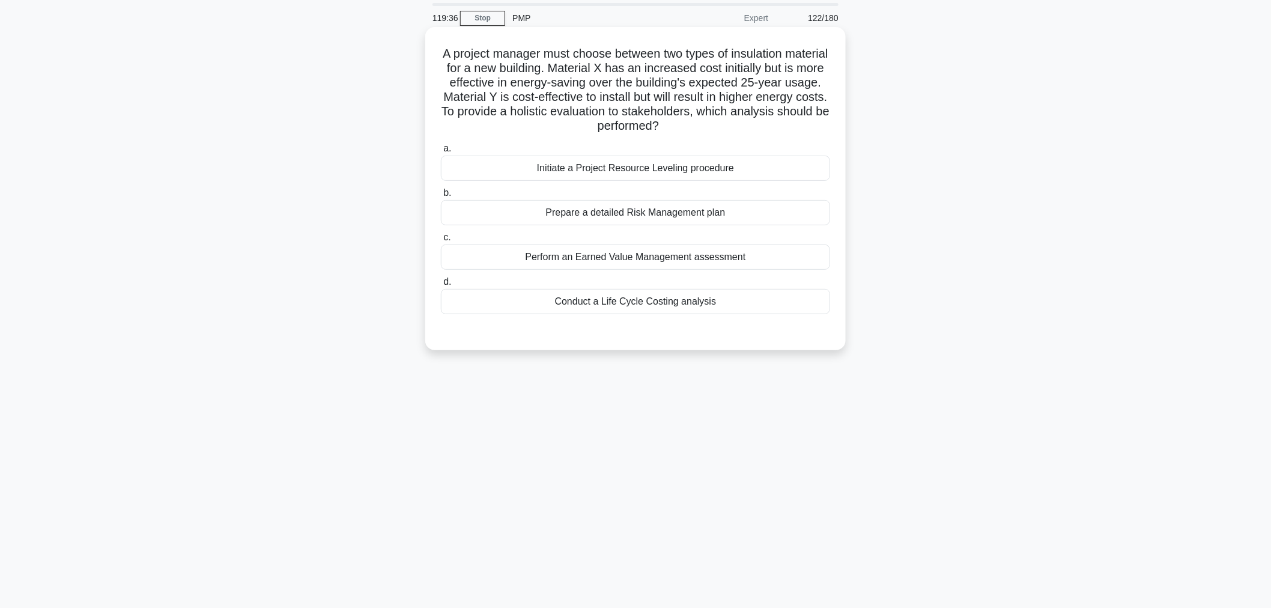
click at [513, 262] on div "Perform an Earned Value Management assessment" at bounding box center [635, 256] width 389 height 25
click at [441, 241] on input "c. Perform an Earned Value Management assessment" at bounding box center [441, 238] width 0 height 8
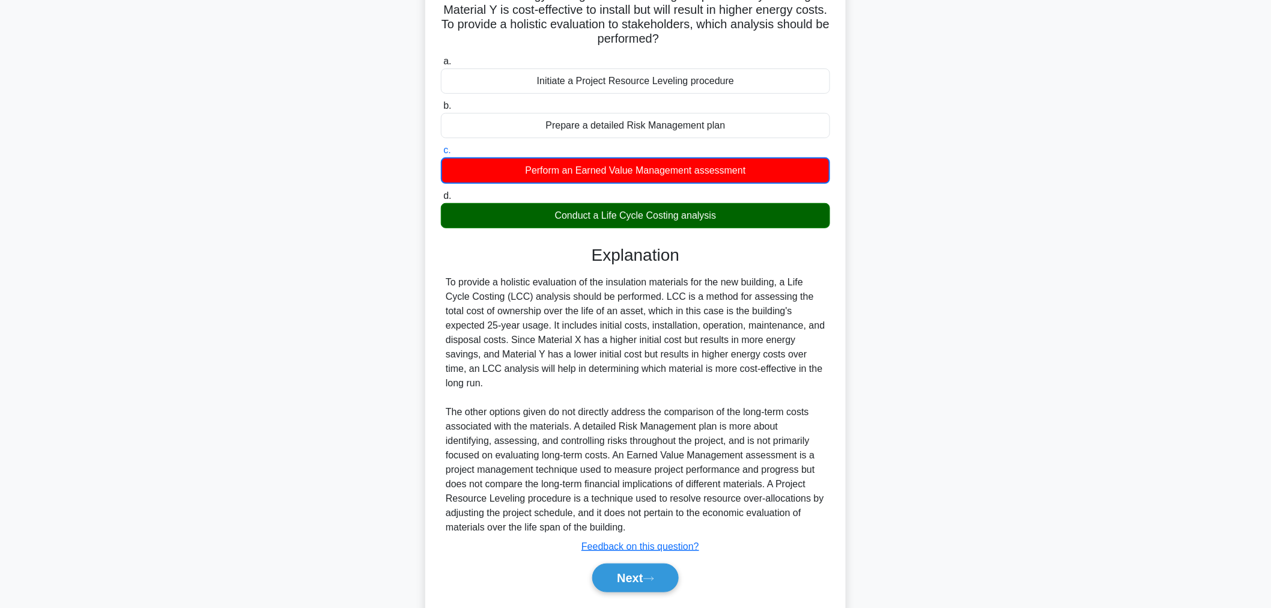
scroll to position [147, 0]
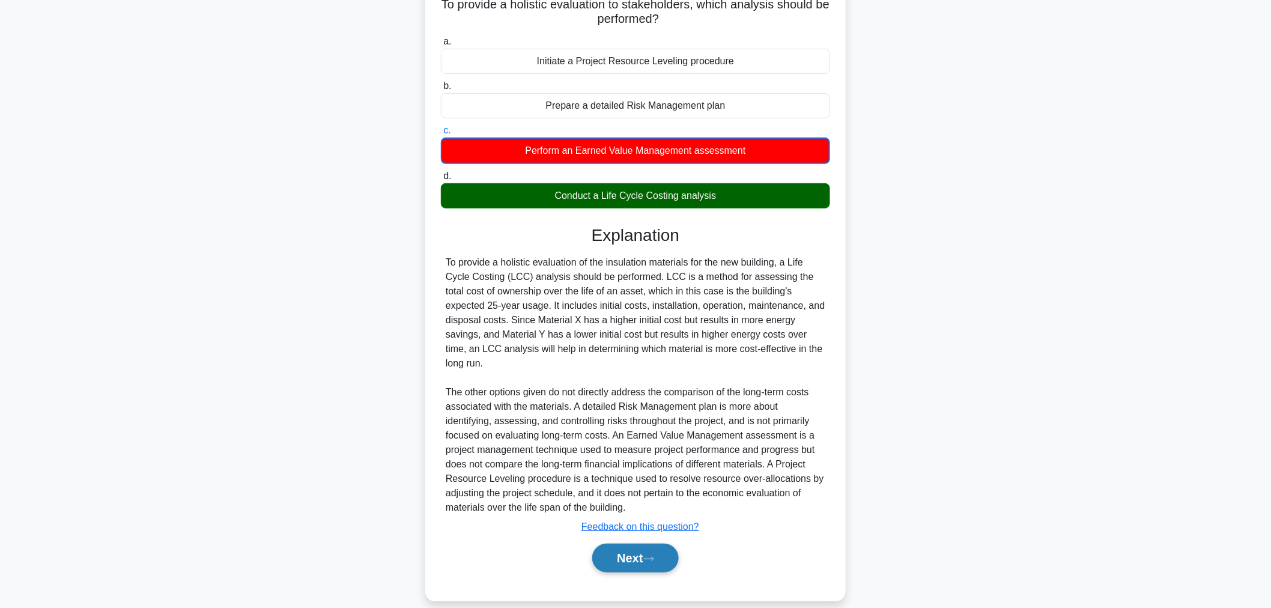
click at [616, 547] on button "Next" at bounding box center [635, 558] width 86 height 29
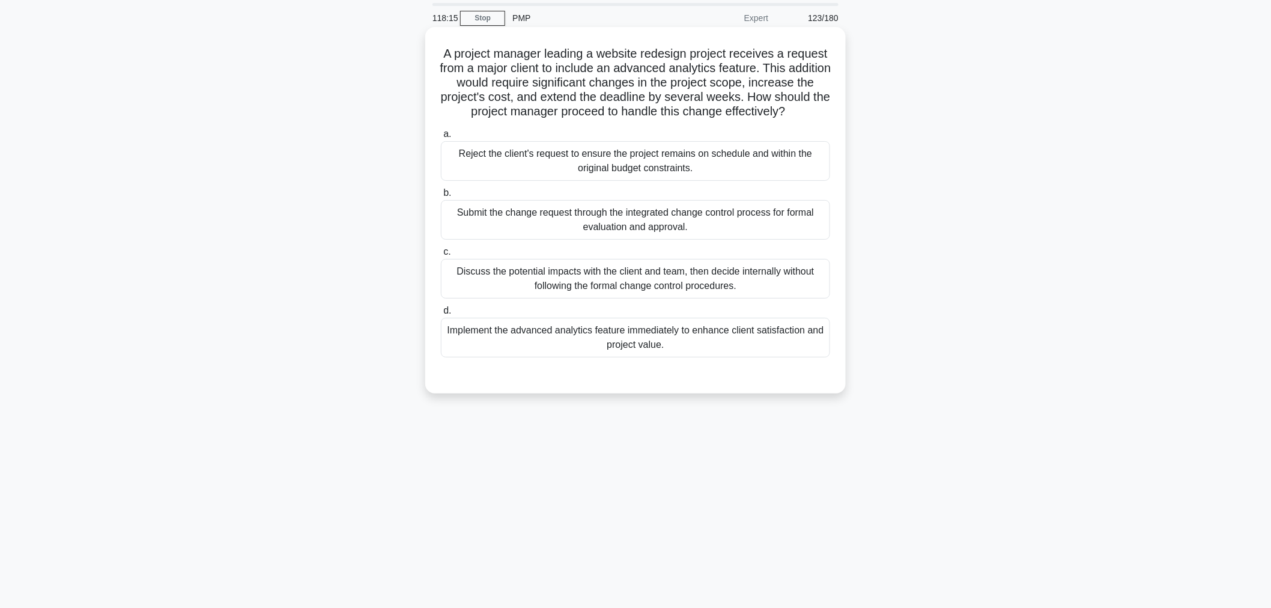
click at [681, 240] on div "Submit the change request through the integrated change control process for for…" at bounding box center [635, 220] width 389 height 40
click at [441, 197] on input "b. Submit the change request through the integrated change control process for …" at bounding box center [441, 193] width 0 height 8
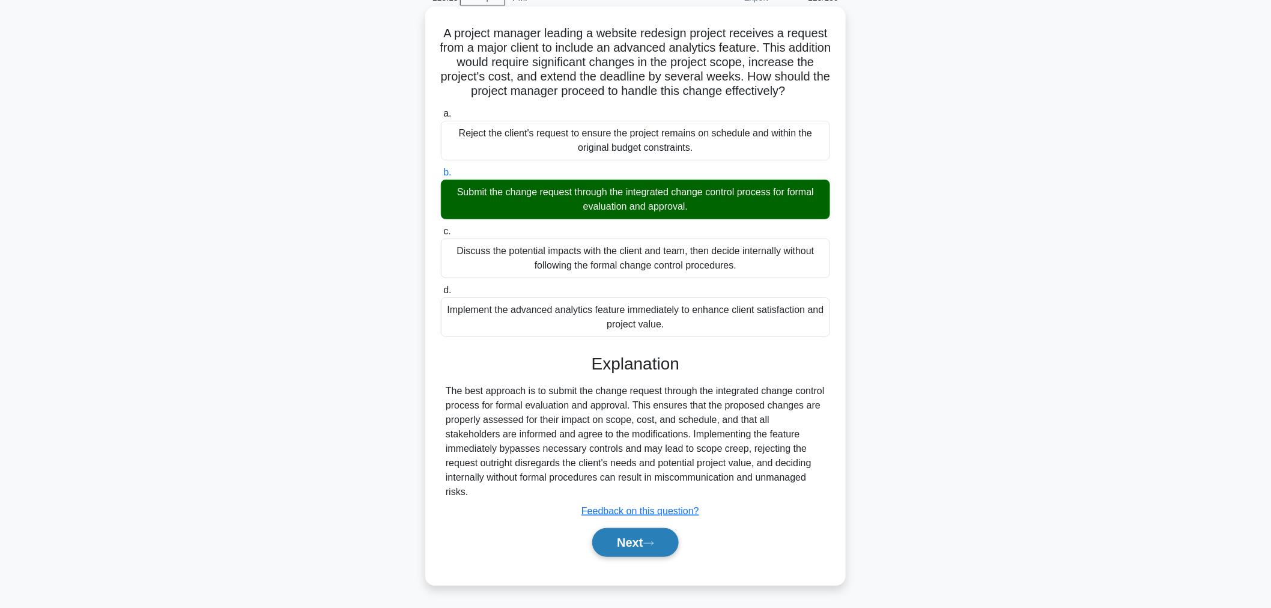
click at [643, 545] on button "Next" at bounding box center [635, 542] width 86 height 29
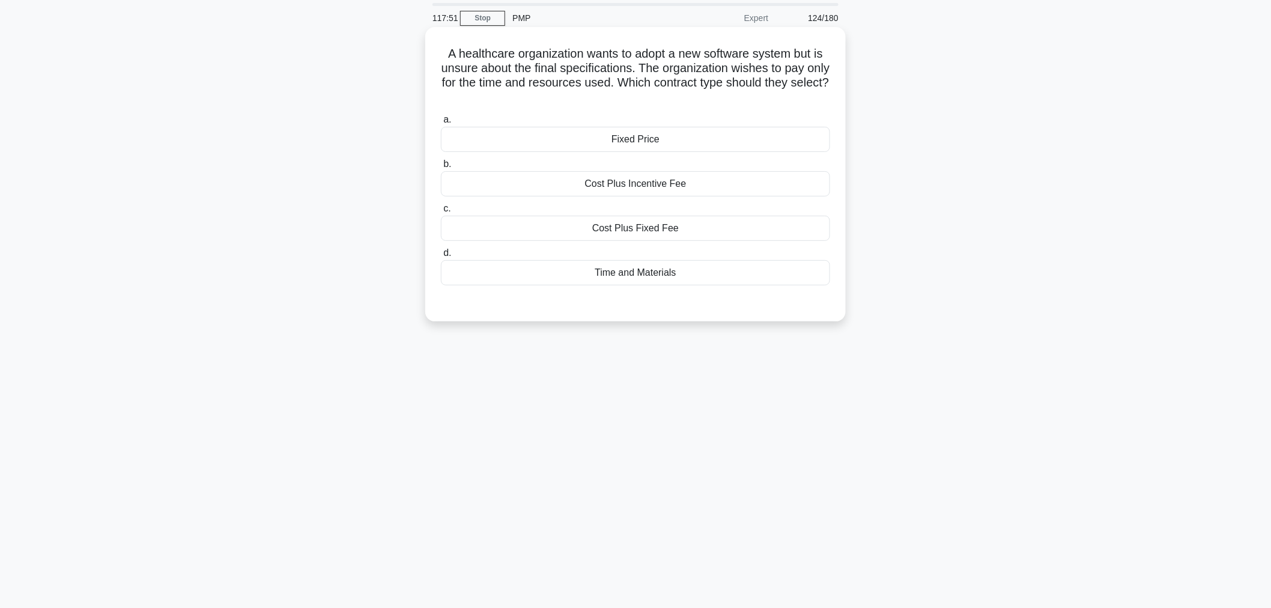
click at [756, 272] on div "Time and Materials" at bounding box center [635, 272] width 389 height 25
click at [441, 257] on input "d. Time and Materials" at bounding box center [441, 253] width 0 height 8
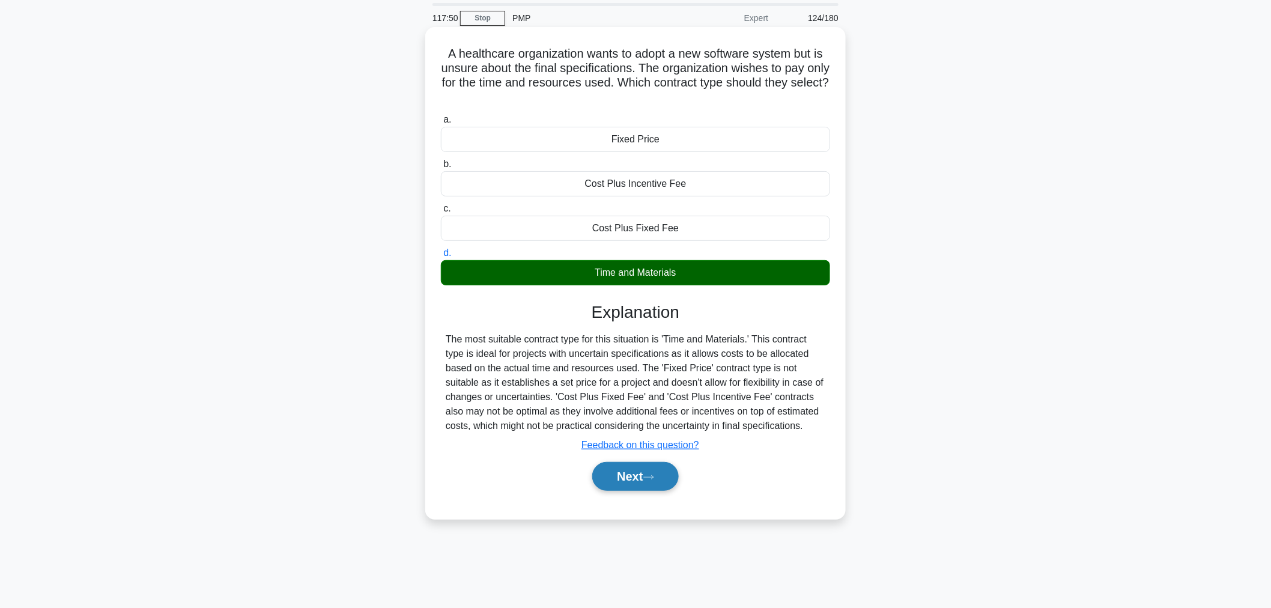
click at [655, 486] on button "Next" at bounding box center [635, 476] width 86 height 29
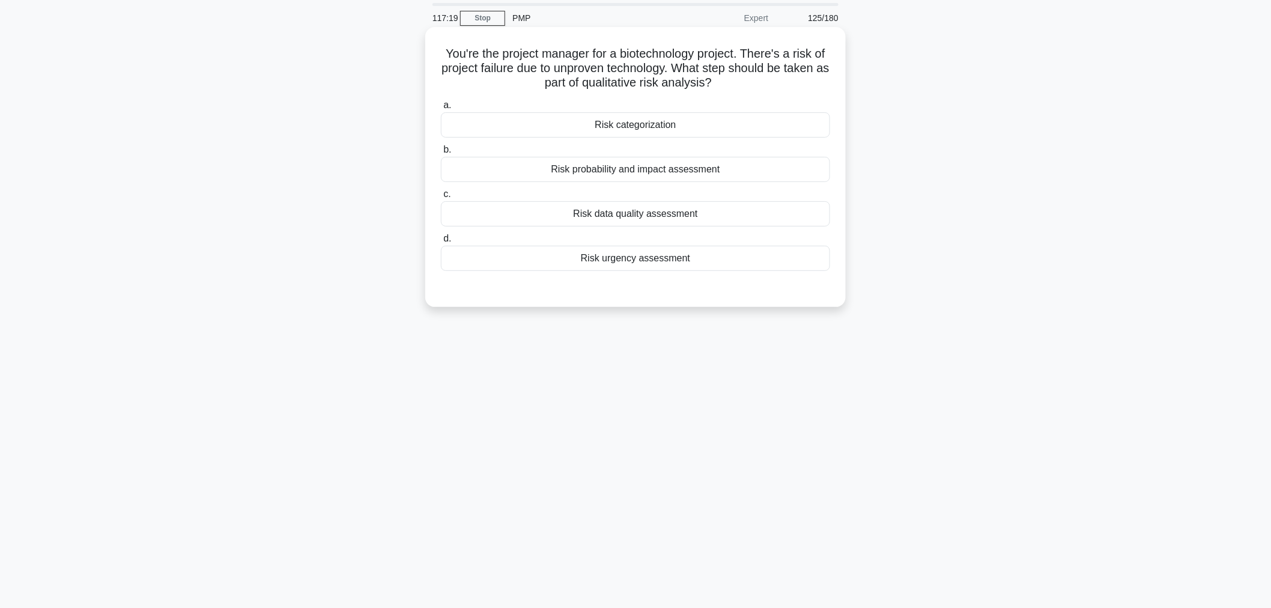
click at [443, 177] on div "Risk probability and impact assessment" at bounding box center [635, 169] width 389 height 25
click at [441, 154] on input "b. Risk probability and impact assessment" at bounding box center [441, 150] width 0 height 8
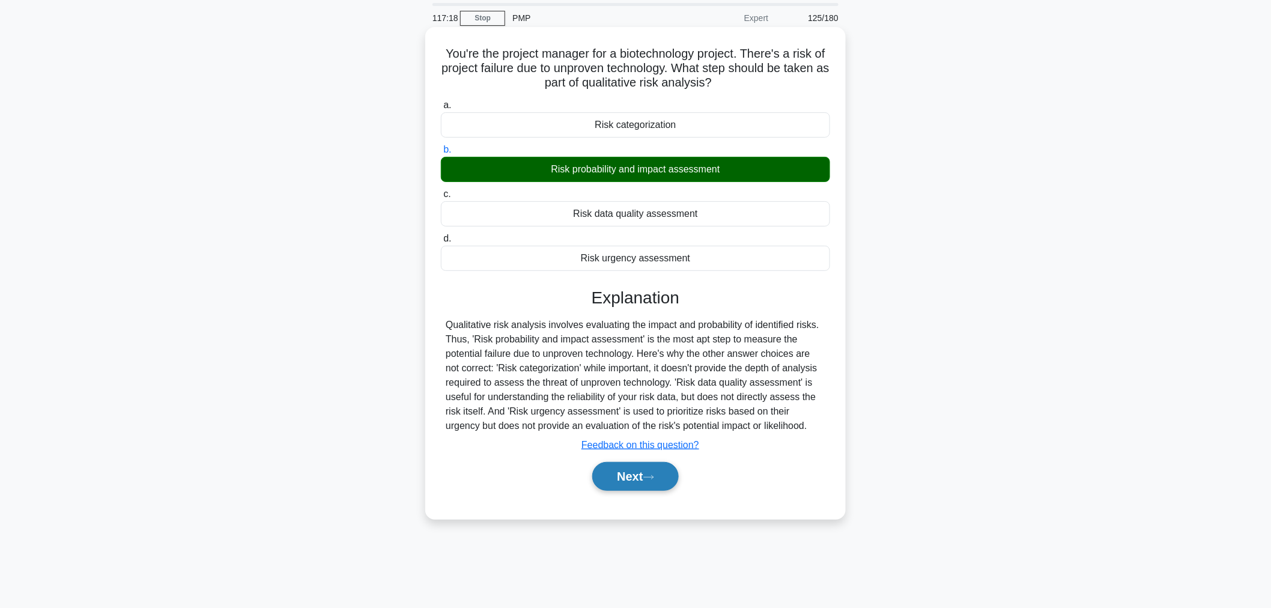
click at [631, 485] on button "Next" at bounding box center [635, 476] width 86 height 29
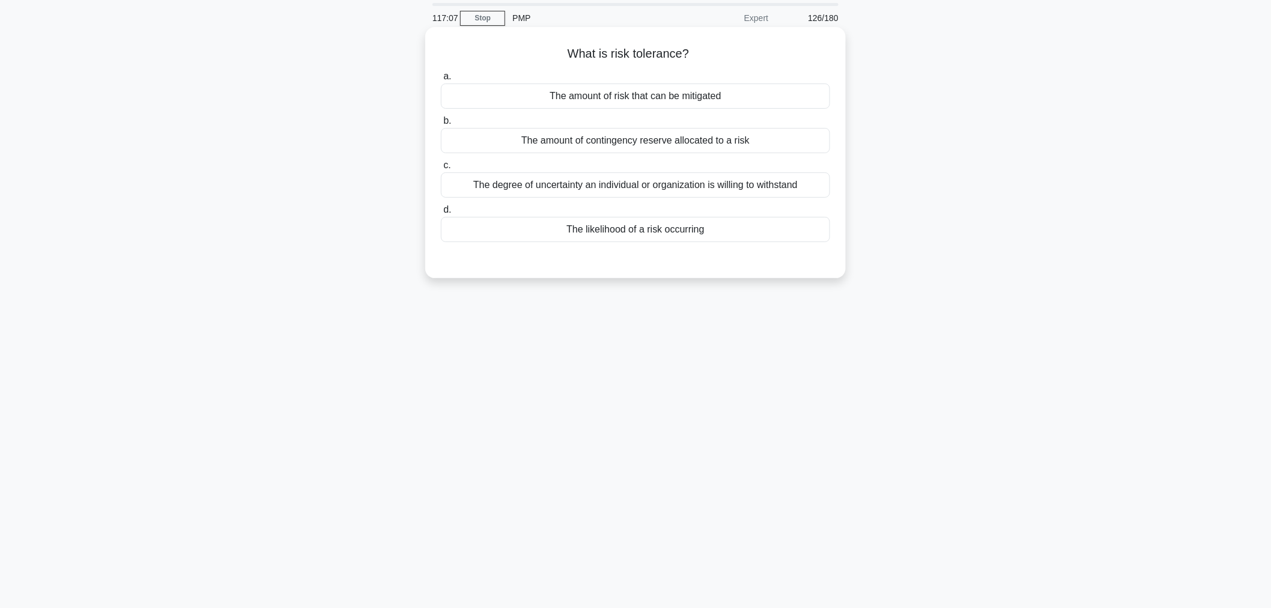
click at [481, 195] on div "The degree of uncertainty an individual or organization is willing to withstand" at bounding box center [635, 184] width 389 height 25
click at [441, 169] on input "c. The degree of uncertainty an individual or organization is willing to withst…" at bounding box center [441, 166] width 0 height 8
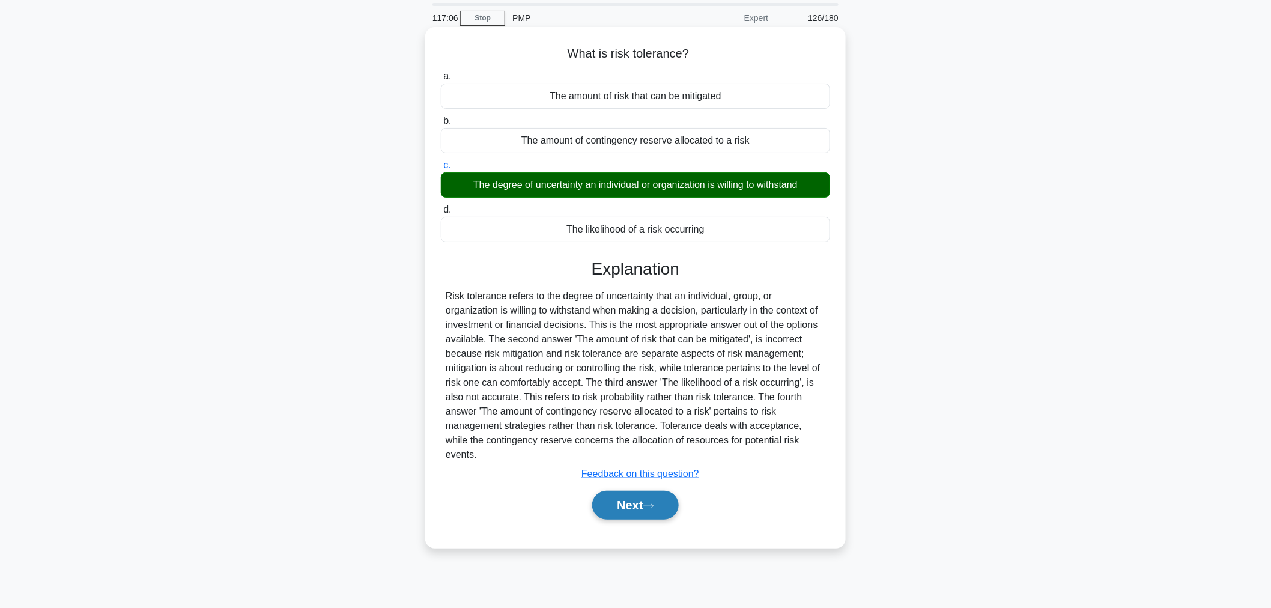
click at [628, 496] on button "Next" at bounding box center [635, 505] width 86 height 29
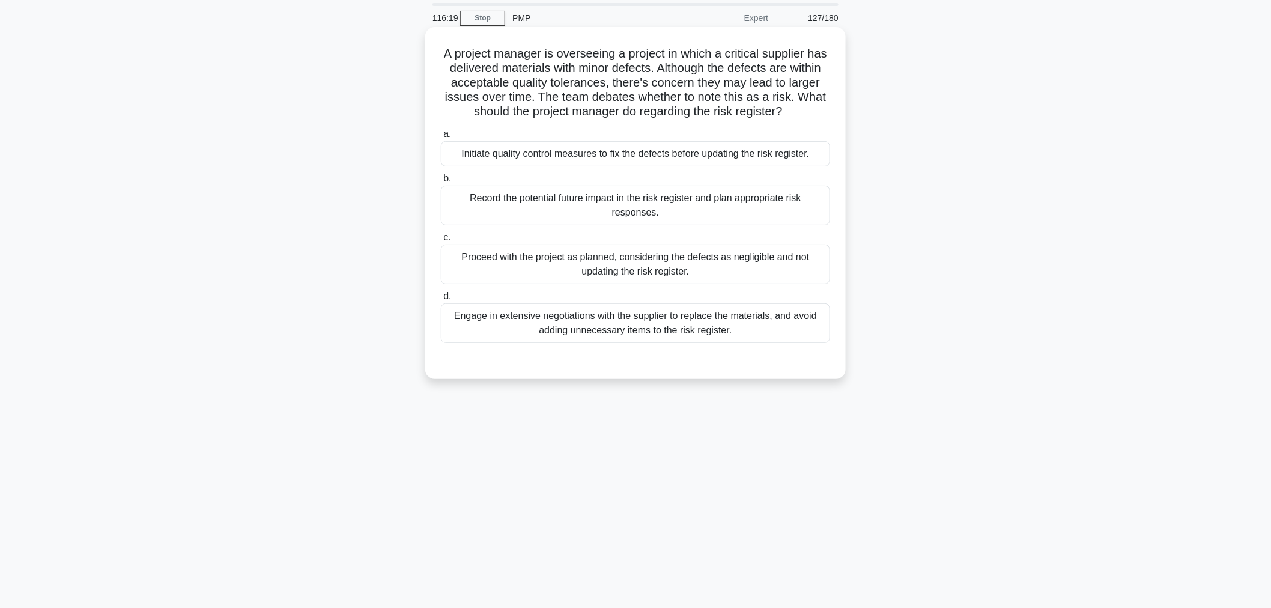
click at [499, 213] on div "Record the potential future impact in the risk register and plan appropriate ri…" at bounding box center [635, 206] width 389 height 40
click at [441, 183] on input "b. Record the potential future impact in the risk register and plan appropriate…" at bounding box center [441, 179] width 0 height 8
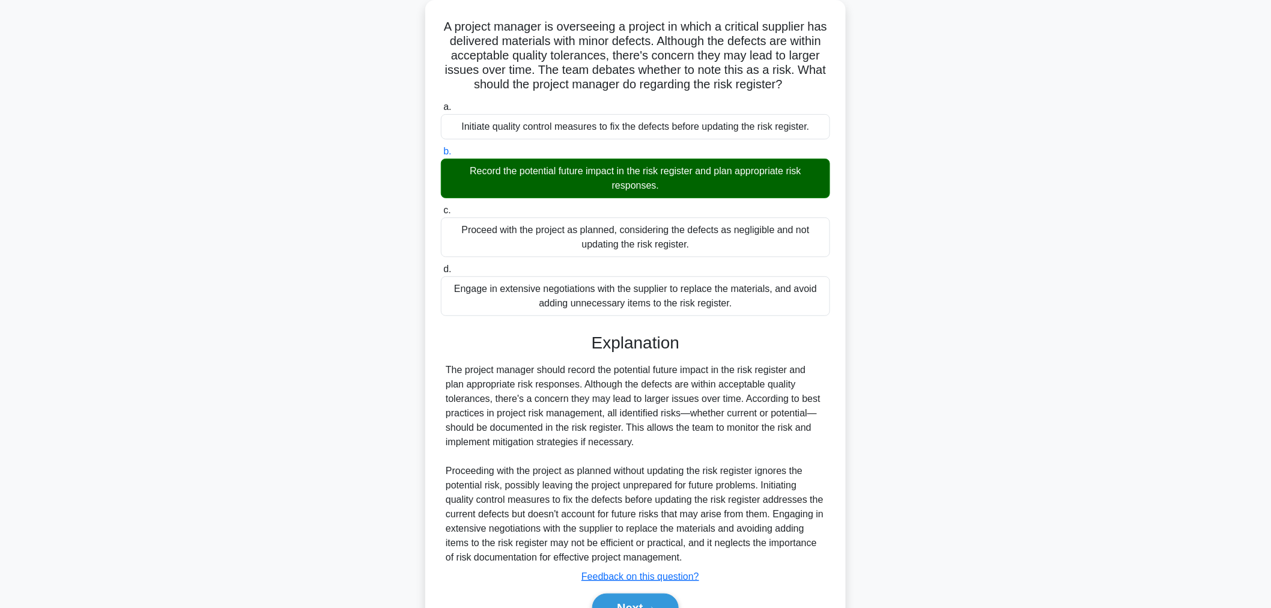
scroll to position [133, 0]
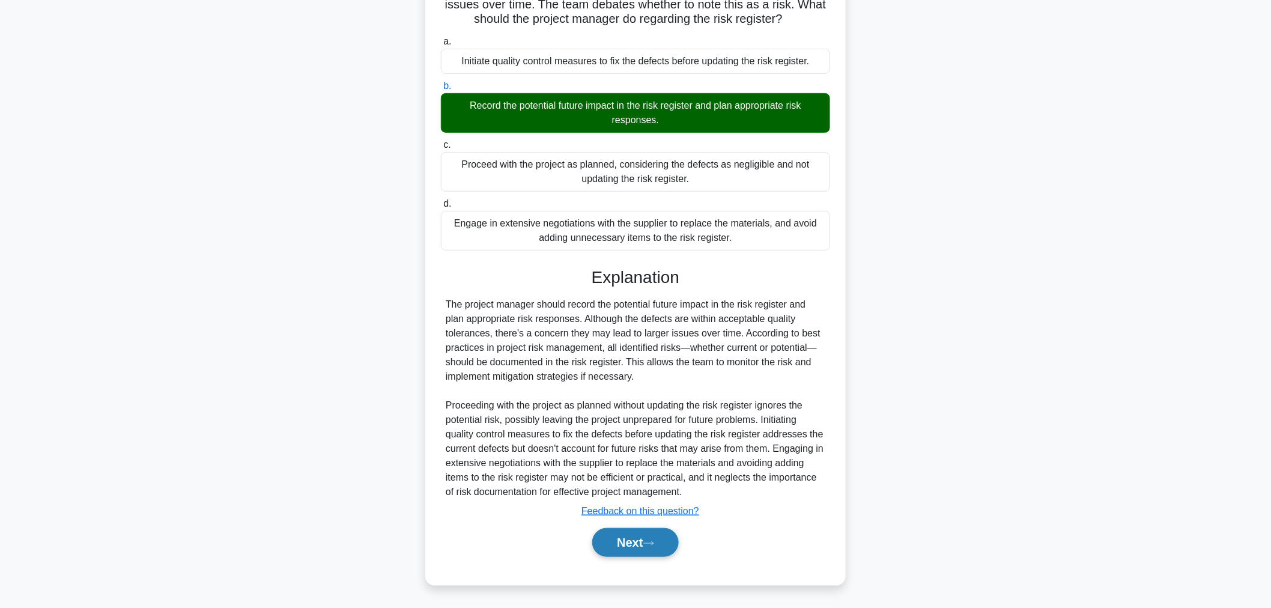
click at [611, 554] on button "Next" at bounding box center [635, 542] width 86 height 29
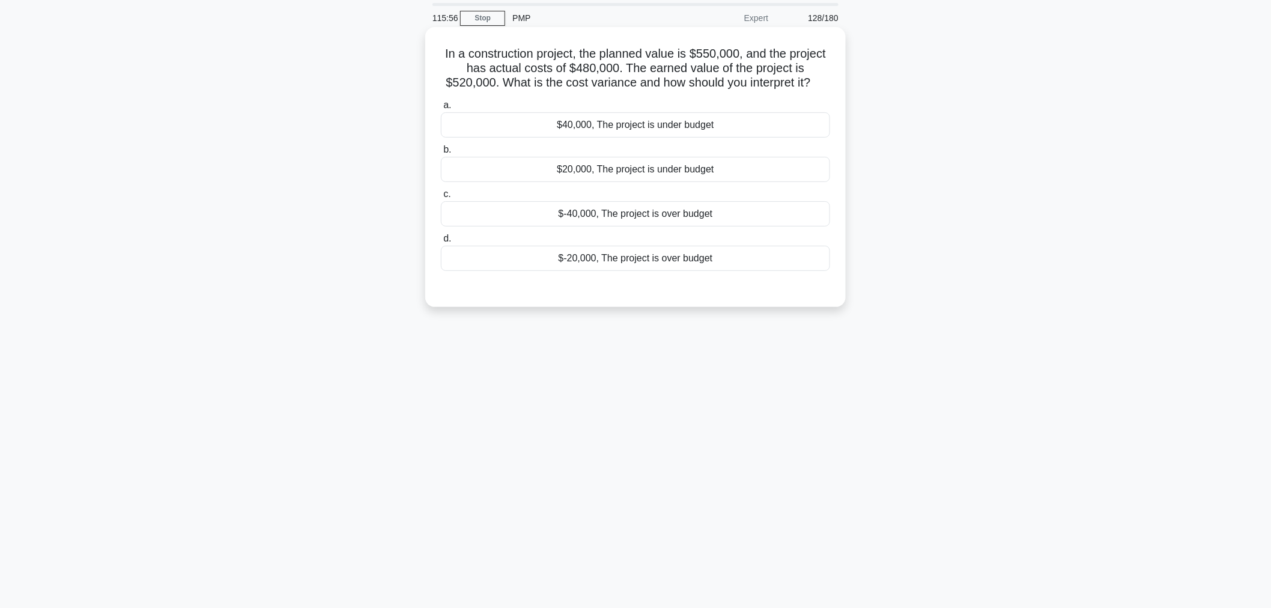
click at [520, 136] on div "$40,000, The project is under budget" at bounding box center [635, 124] width 389 height 25
click at [441, 109] on input "a. $40,000, The project is under budget" at bounding box center [441, 106] width 0 height 8
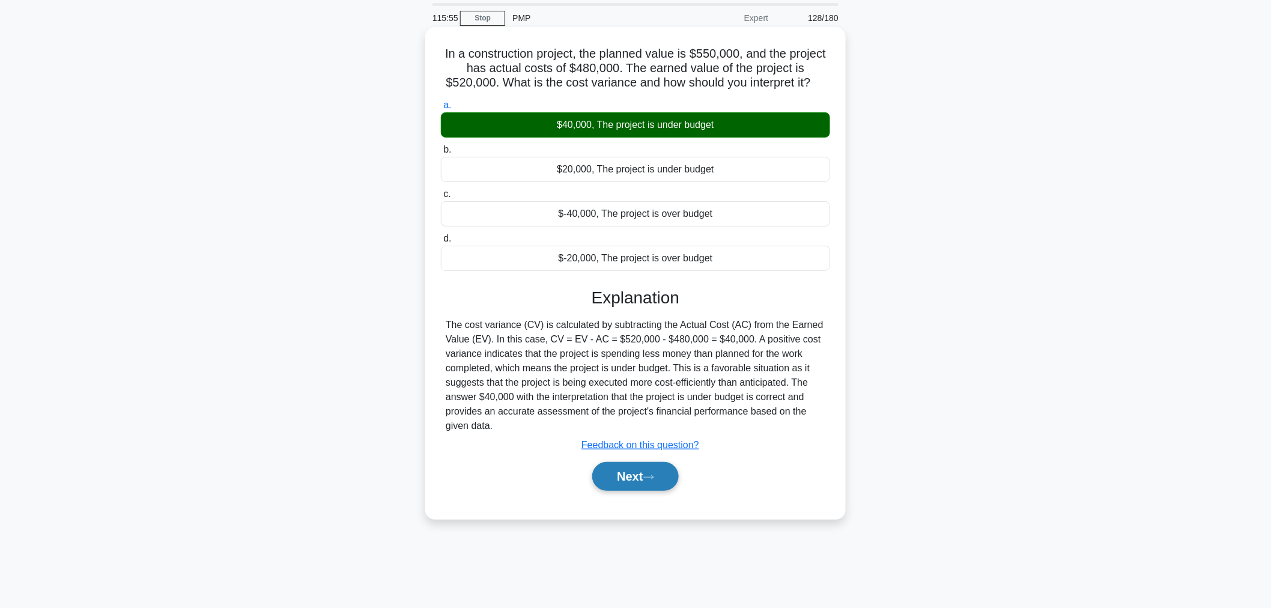
click at [592, 483] on button "Next" at bounding box center [635, 476] width 86 height 29
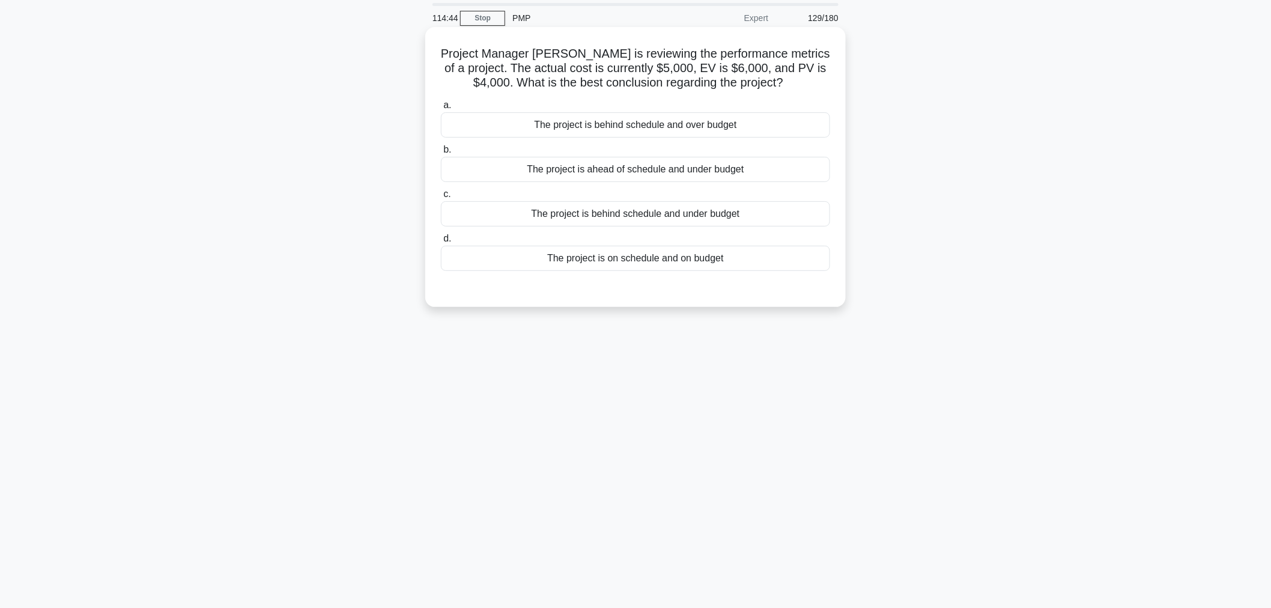
click at [814, 130] on div "The project is behind schedule and over budget" at bounding box center [635, 124] width 389 height 25
click at [441, 109] on input "a. The project is behind schedule and over budget" at bounding box center [441, 106] width 0 height 8
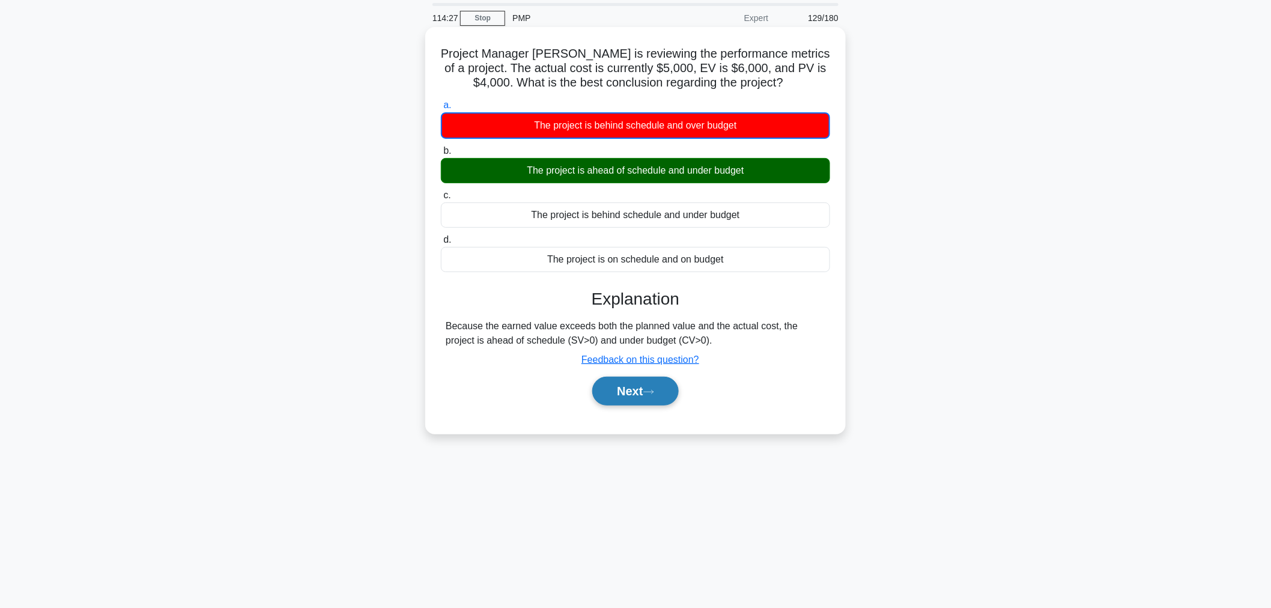
click at [653, 389] on icon at bounding box center [648, 392] width 11 height 7
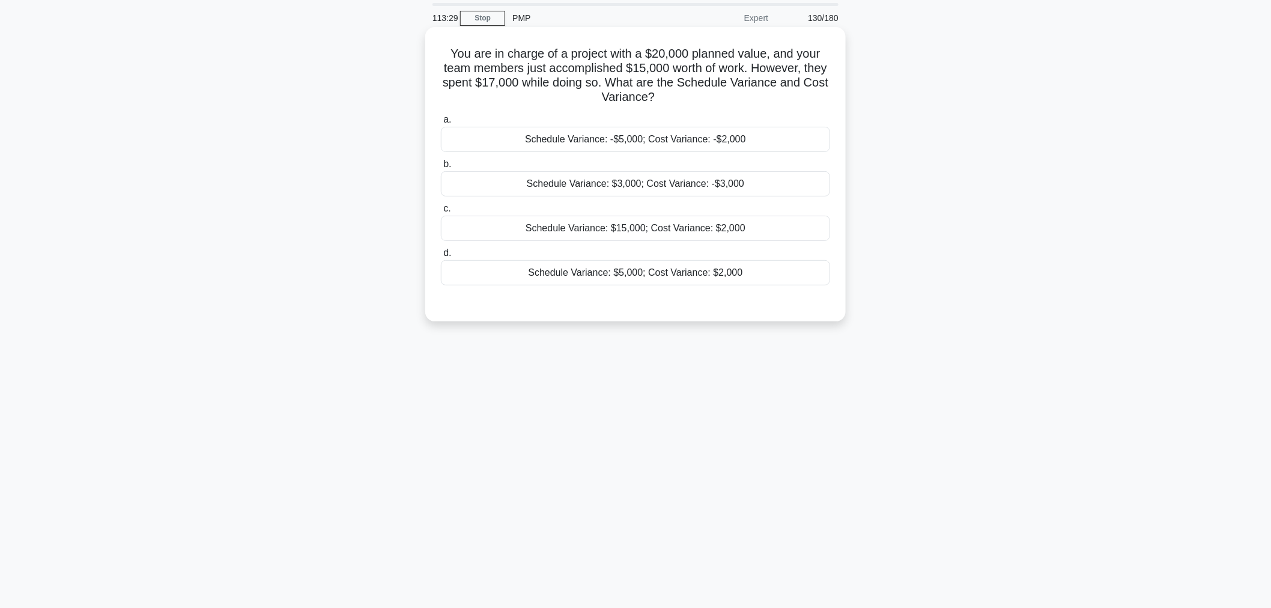
click at [809, 152] on div "Schedule Variance: -$5,000; Cost Variance: -$2,000" at bounding box center [635, 139] width 389 height 25
click at [441, 124] on input "a. Schedule Variance: -$5,000; Cost Variance: -$2,000" at bounding box center [441, 120] width 0 height 8
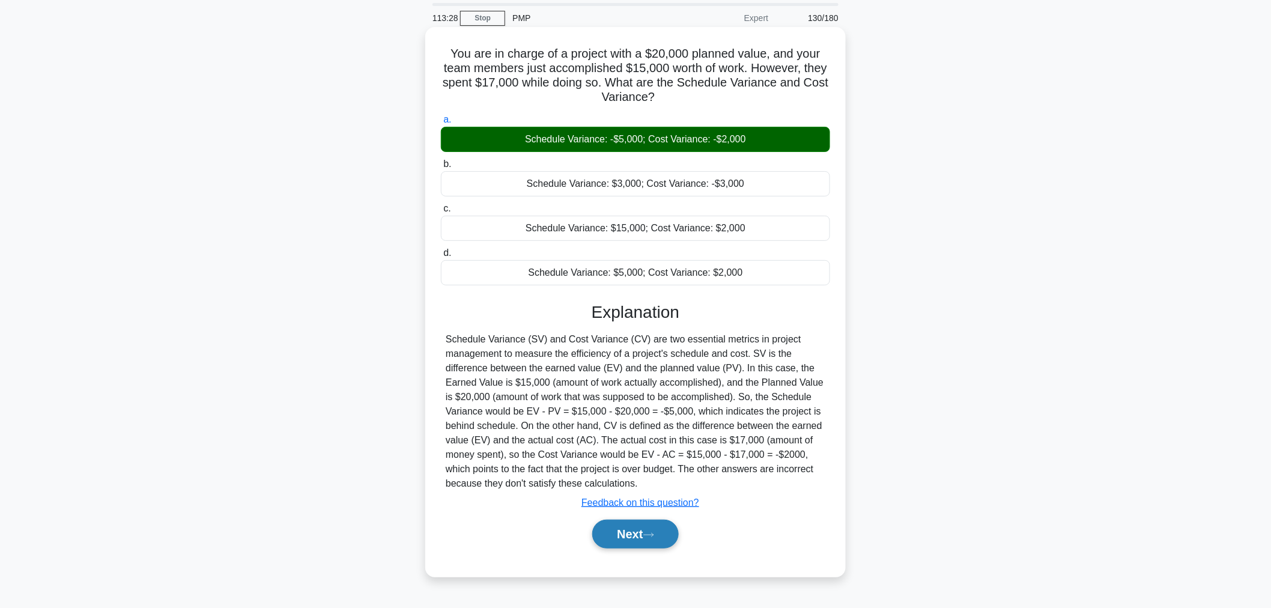
click at [637, 544] on button "Next" at bounding box center [635, 534] width 86 height 29
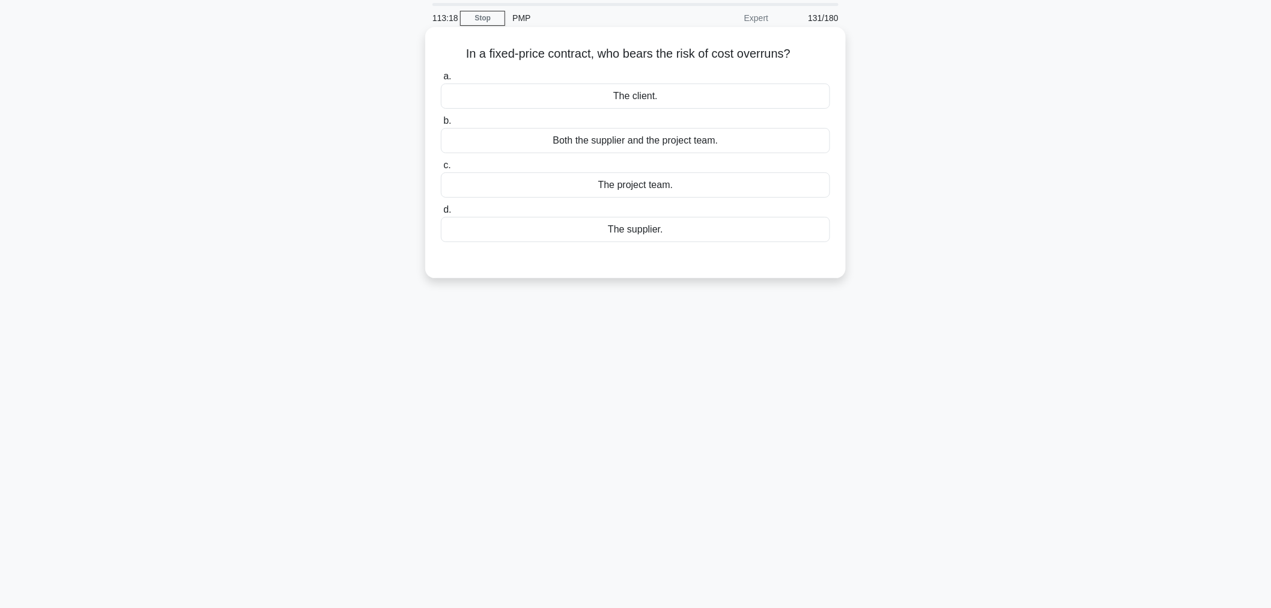
click at [801, 150] on div "Both the supplier and the project team." at bounding box center [635, 140] width 389 height 25
click at [441, 125] on input "b. Both the supplier and the project team." at bounding box center [441, 121] width 0 height 8
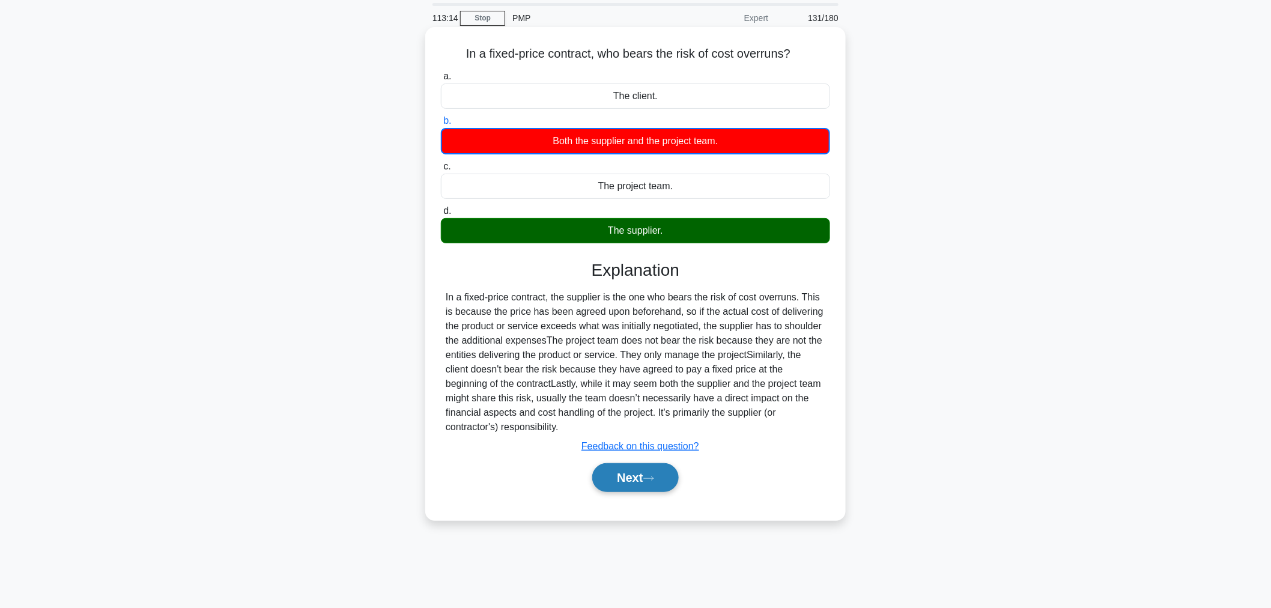
click at [653, 476] on icon at bounding box center [649, 478] width 10 height 4
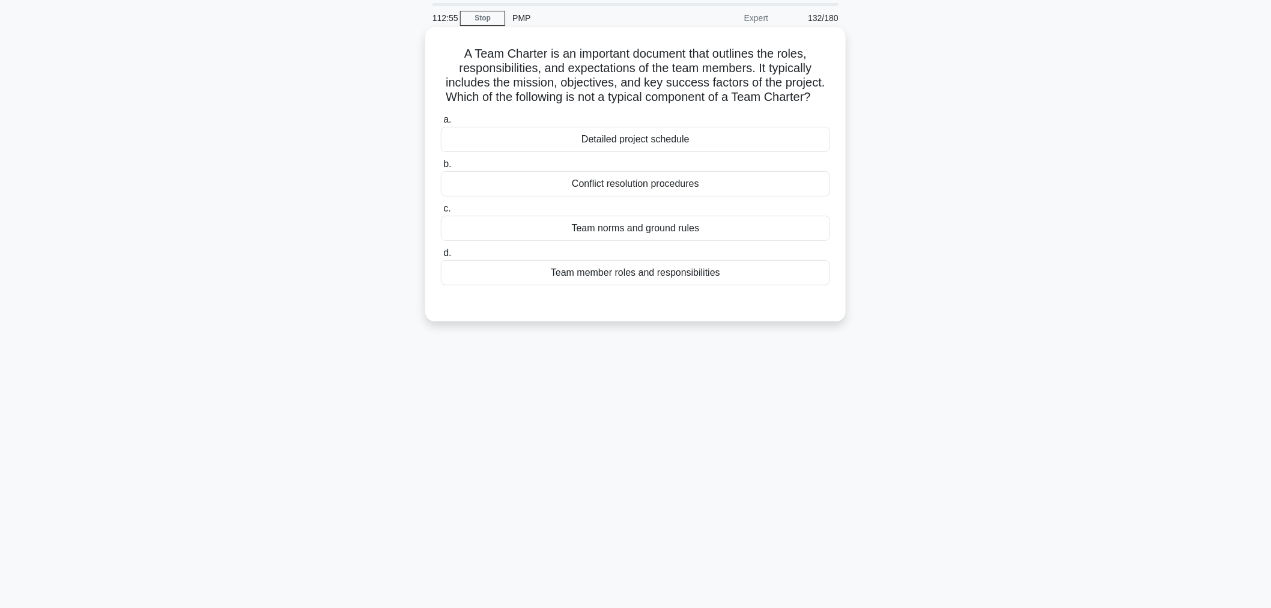
click at [808, 151] on div "Detailed project schedule" at bounding box center [635, 139] width 389 height 25
click at [441, 124] on input "a. Detailed project schedule" at bounding box center [441, 120] width 0 height 8
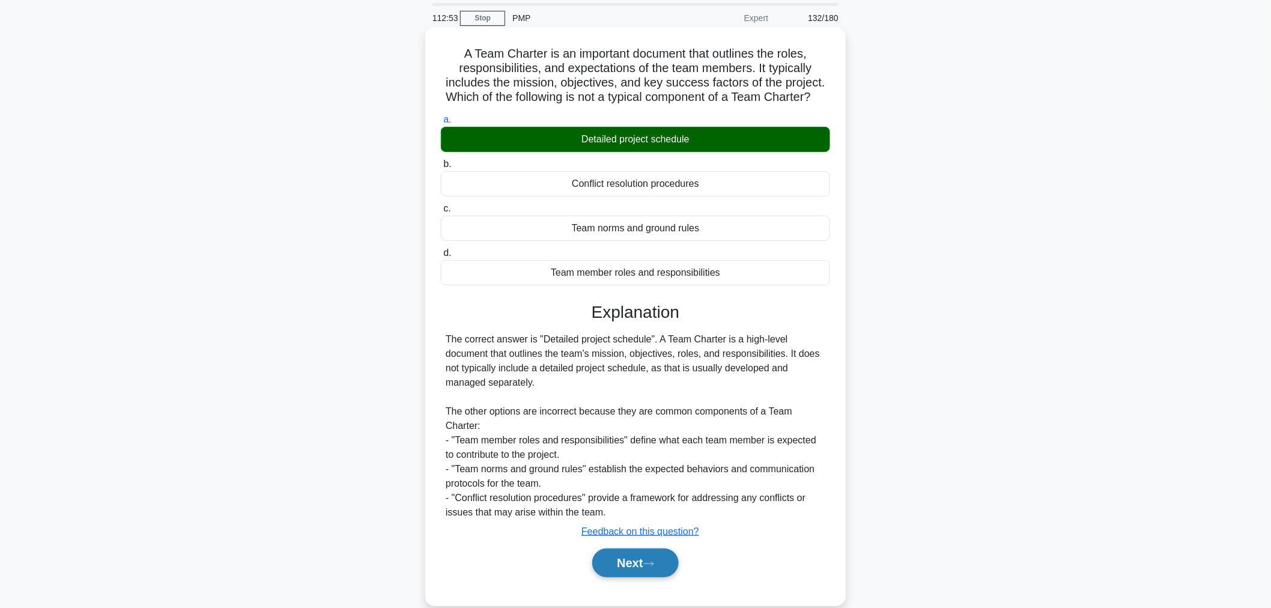
click at [654, 567] on icon at bounding box center [648, 563] width 11 height 7
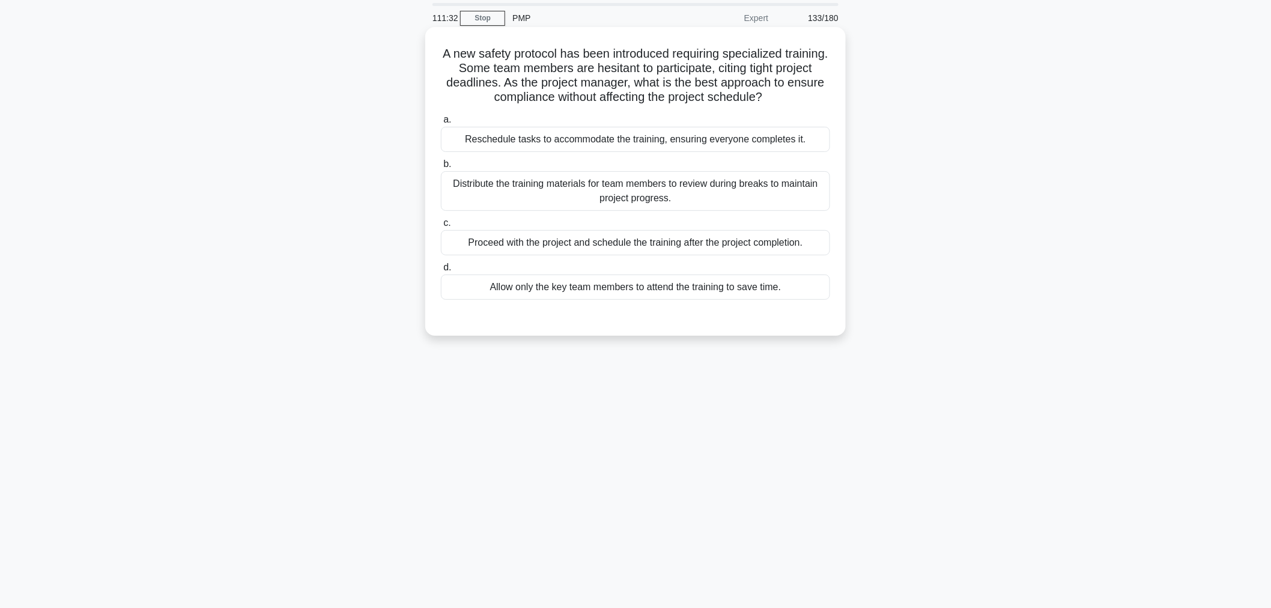
click at [721, 300] on div "Allow only the key team members to attend the training to save time." at bounding box center [635, 286] width 389 height 25
click at [441, 271] on input "d. Allow only the key team members to attend the training to save time." at bounding box center [441, 268] width 0 height 8
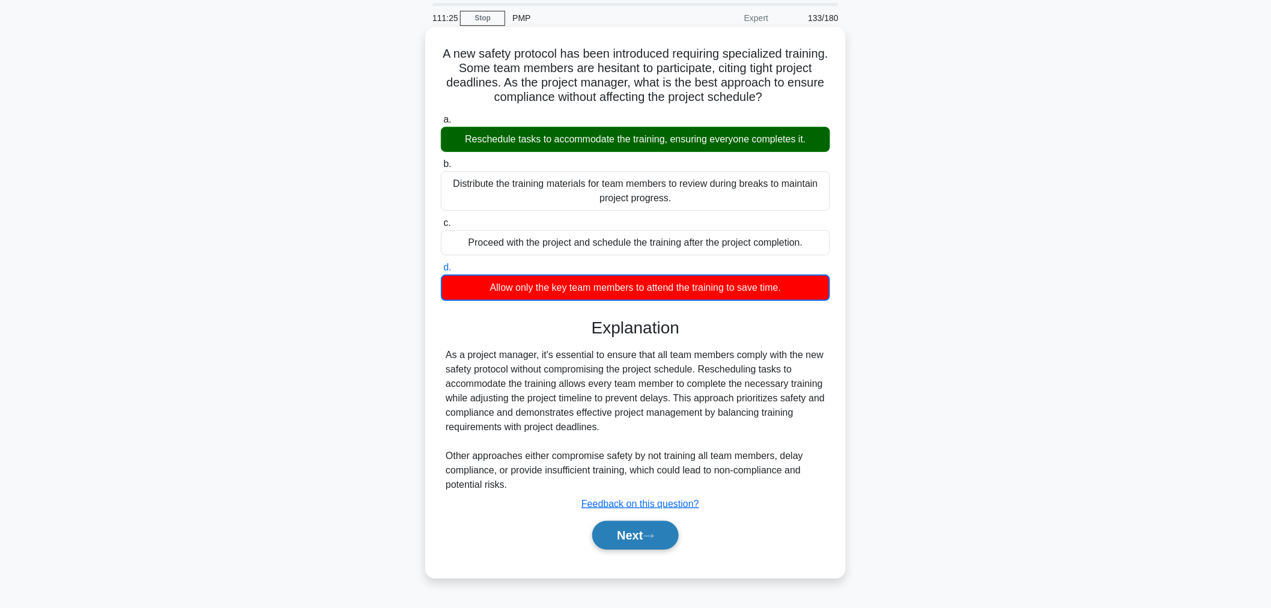
click at [653, 533] on icon at bounding box center [648, 536] width 11 height 7
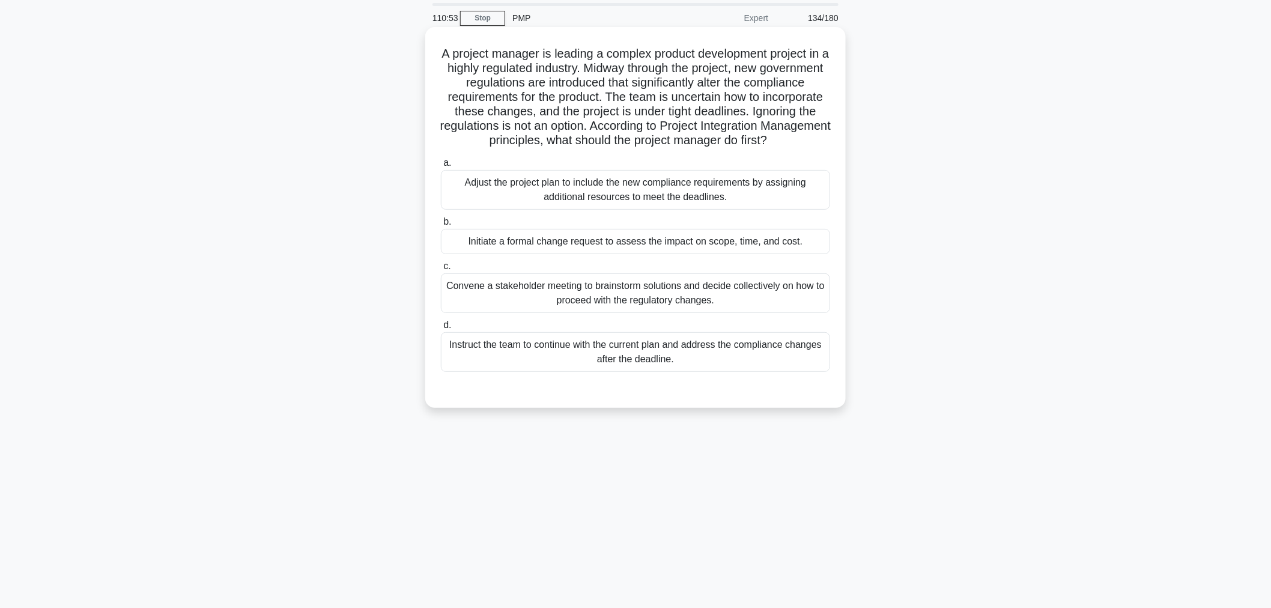
click at [790, 254] on div "Initiate a formal change request to assess the impact on scope, time, and cost." at bounding box center [635, 241] width 389 height 25
click at [441, 226] on input "b. Initiate a formal change request to assess the impact on scope, time, and co…" at bounding box center [441, 222] width 0 height 8
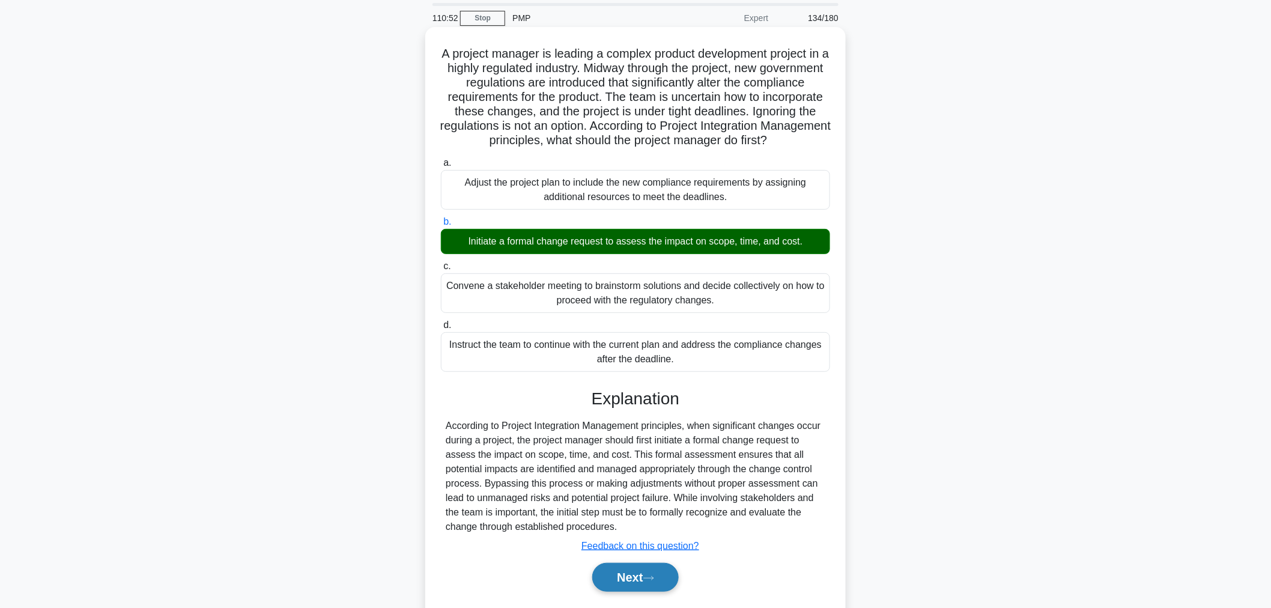
click at [637, 592] on button "Next" at bounding box center [635, 577] width 86 height 29
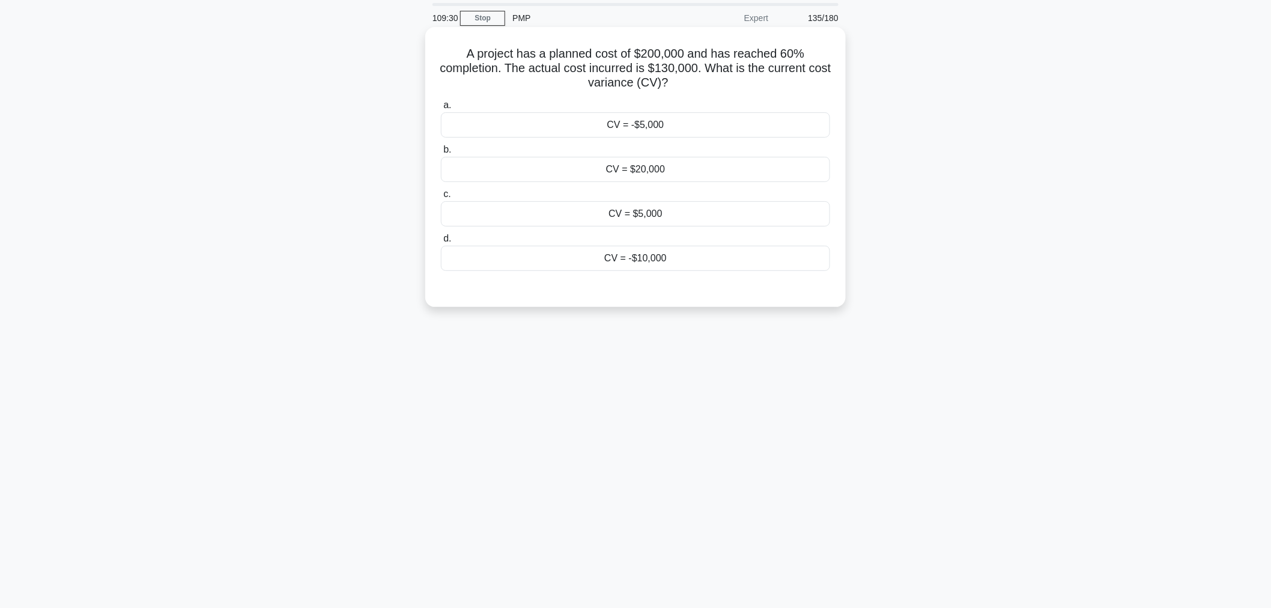
click at [718, 266] on div "CV = -$10,000" at bounding box center [635, 258] width 389 height 25
click at [441, 243] on input "d. CV = -$10,000" at bounding box center [441, 239] width 0 height 8
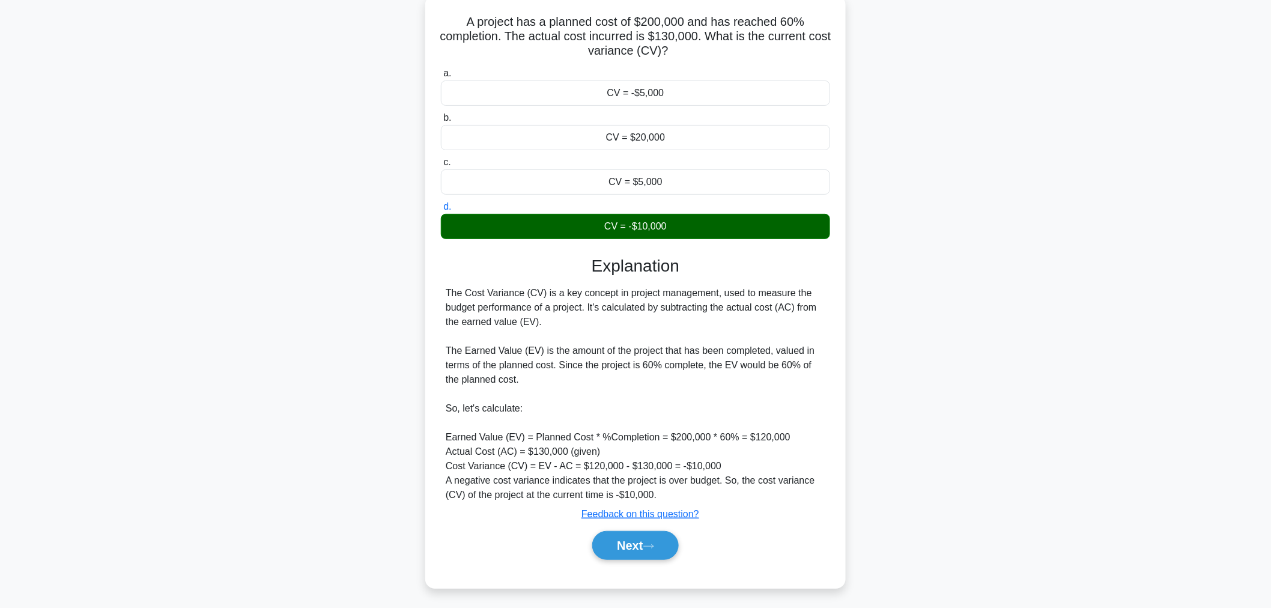
scroll to position [75, 0]
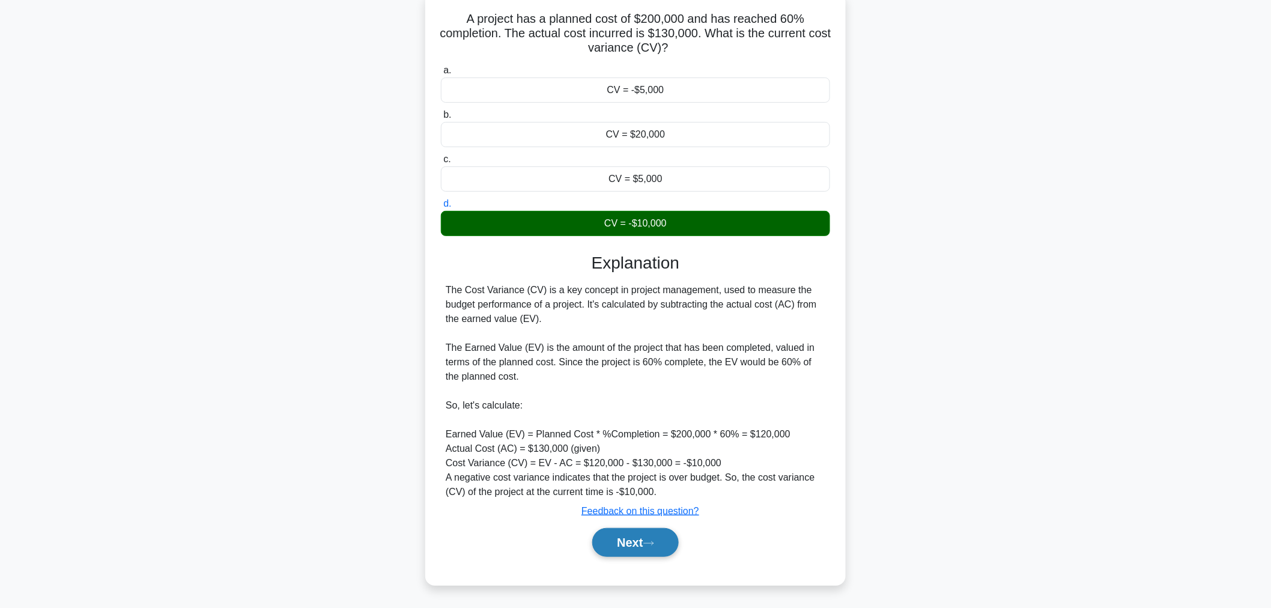
click at [637, 551] on button "Next" at bounding box center [635, 542] width 86 height 29
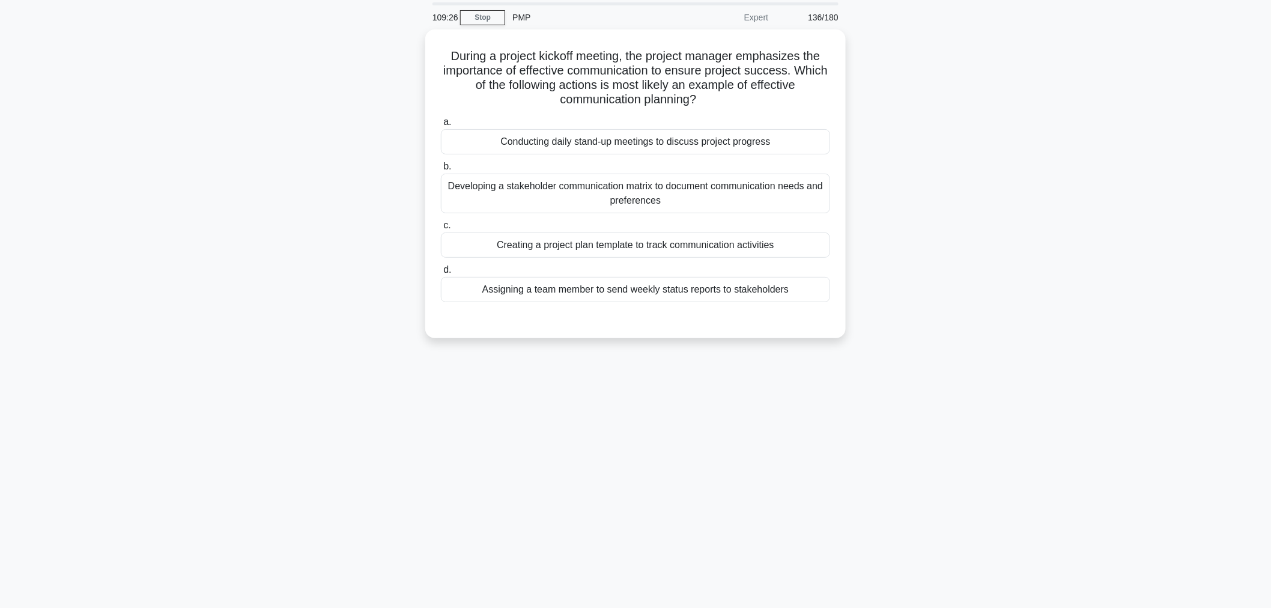
scroll to position [40, 0]
click at [731, 137] on div "Conducting daily stand-up meetings to discuss project progress" at bounding box center [635, 139] width 389 height 25
click at [441, 124] on input "a. Conducting daily stand-up meetings to discuss project progress" at bounding box center [441, 120] width 0 height 8
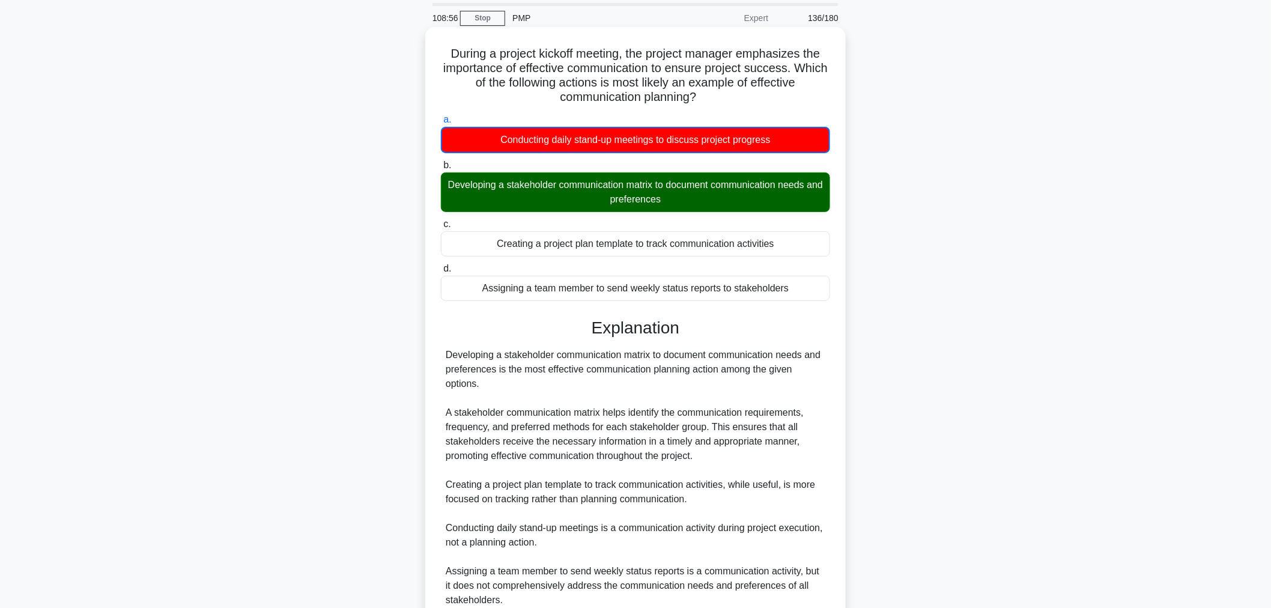
scroll to position [147, 0]
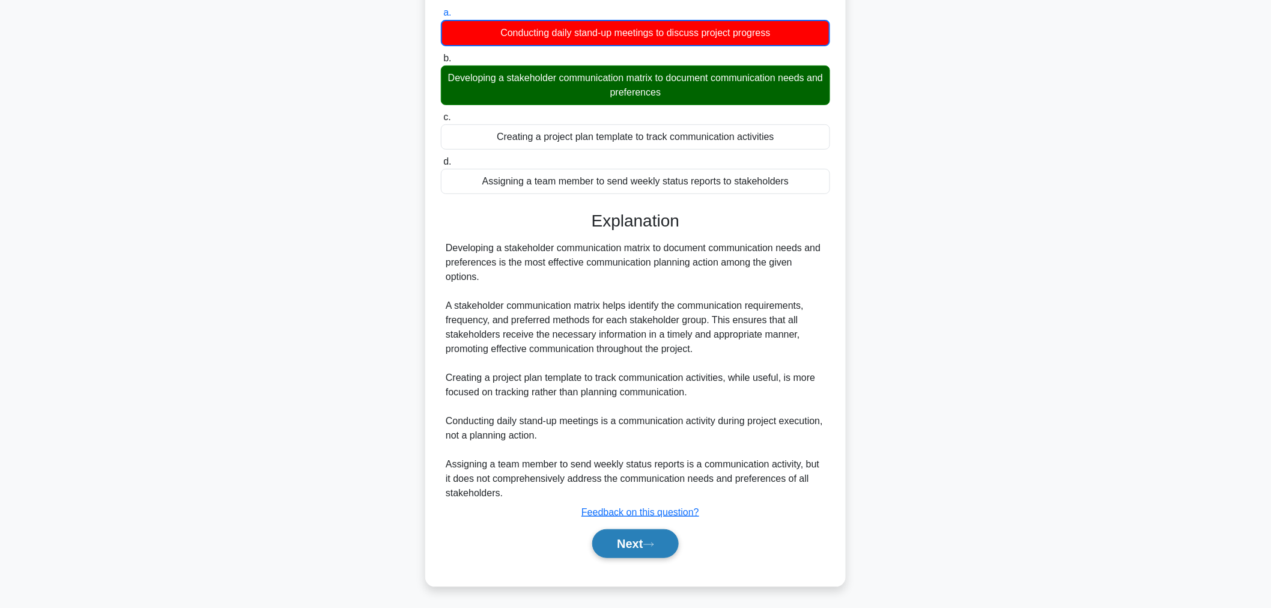
click at [628, 554] on button "Next" at bounding box center [635, 543] width 86 height 29
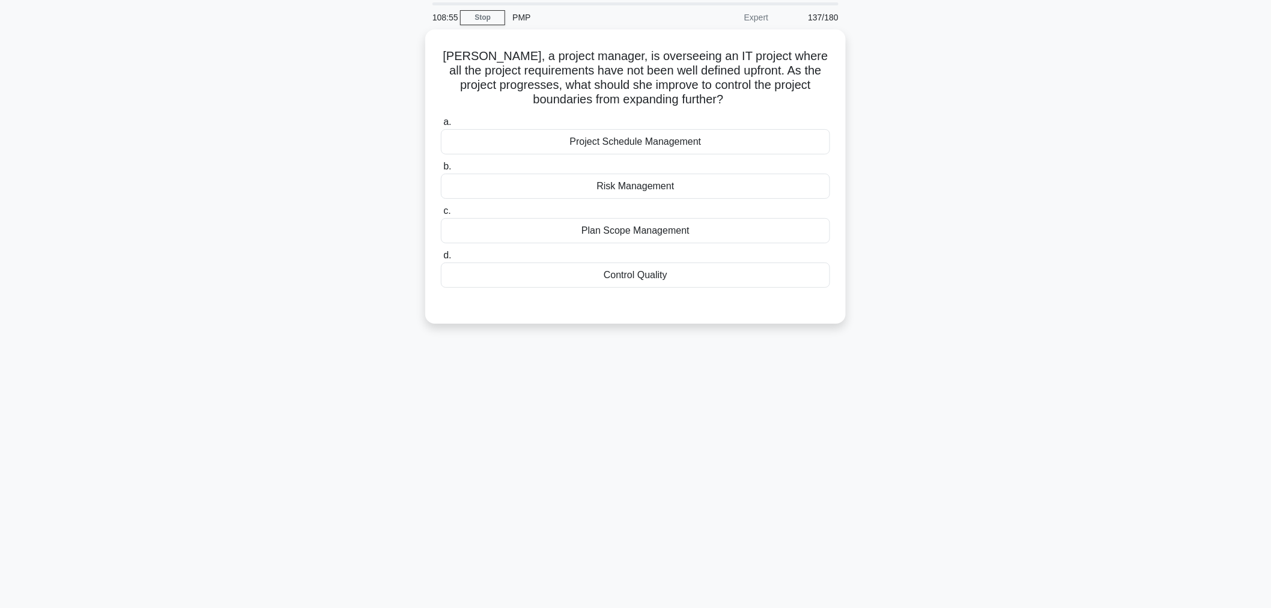
scroll to position [40, 0]
click at [764, 235] on div "Plan Scope Management" at bounding box center [635, 228] width 389 height 25
click at [441, 213] on input "c. Plan Scope Management" at bounding box center [441, 209] width 0 height 8
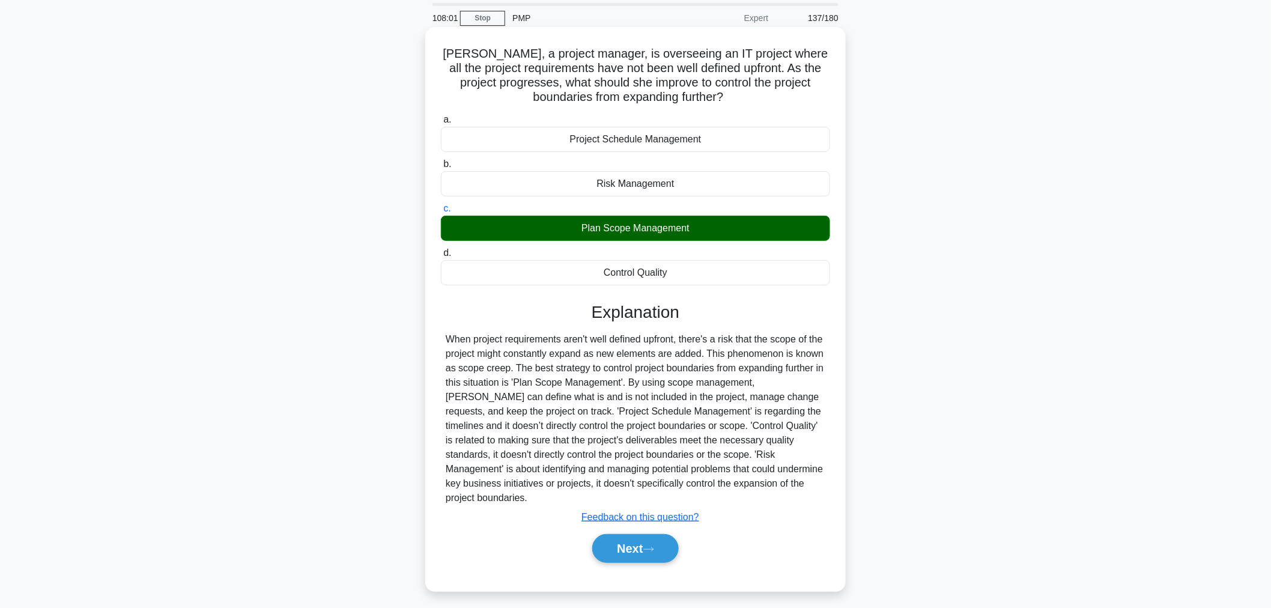
click at [637, 575] on div "a. Project Schedule Management b. Risk Management c. d." at bounding box center [636, 343] width 392 height 467
click at [652, 557] on button "Next" at bounding box center [635, 548] width 86 height 29
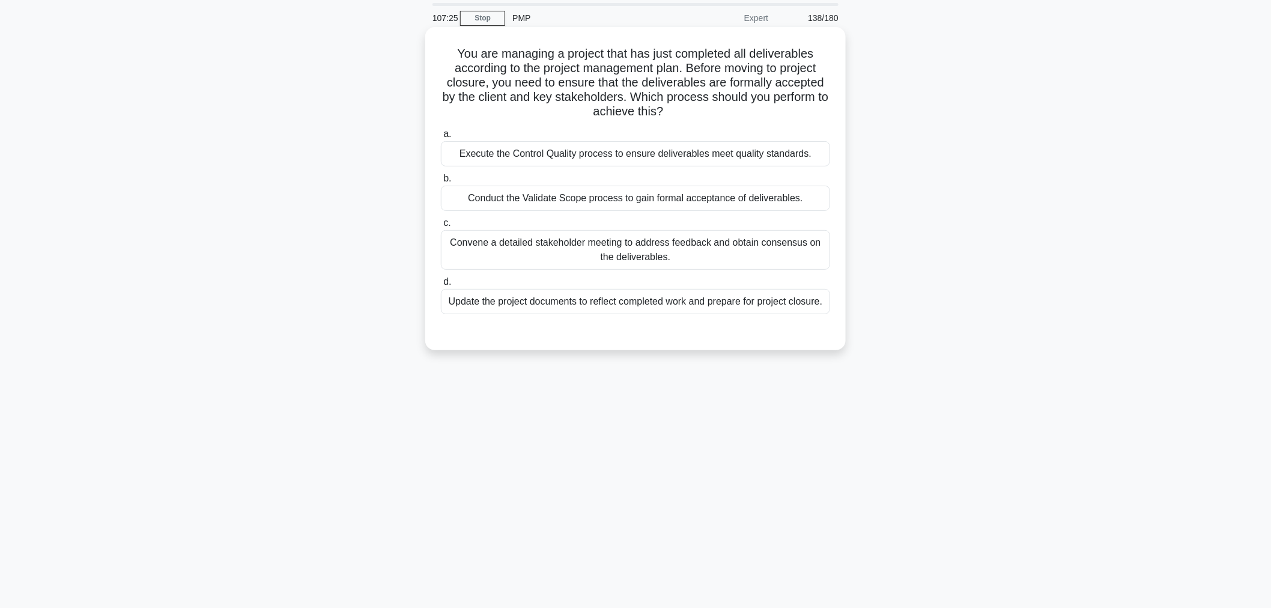
click at [472, 202] on div "Conduct the Validate Scope process to gain formal acceptance of deliverables." at bounding box center [635, 198] width 389 height 25
click at [441, 183] on input "b. Conduct the Validate Scope process to gain formal acceptance of deliverables." at bounding box center [441, 179] width 0 height 8
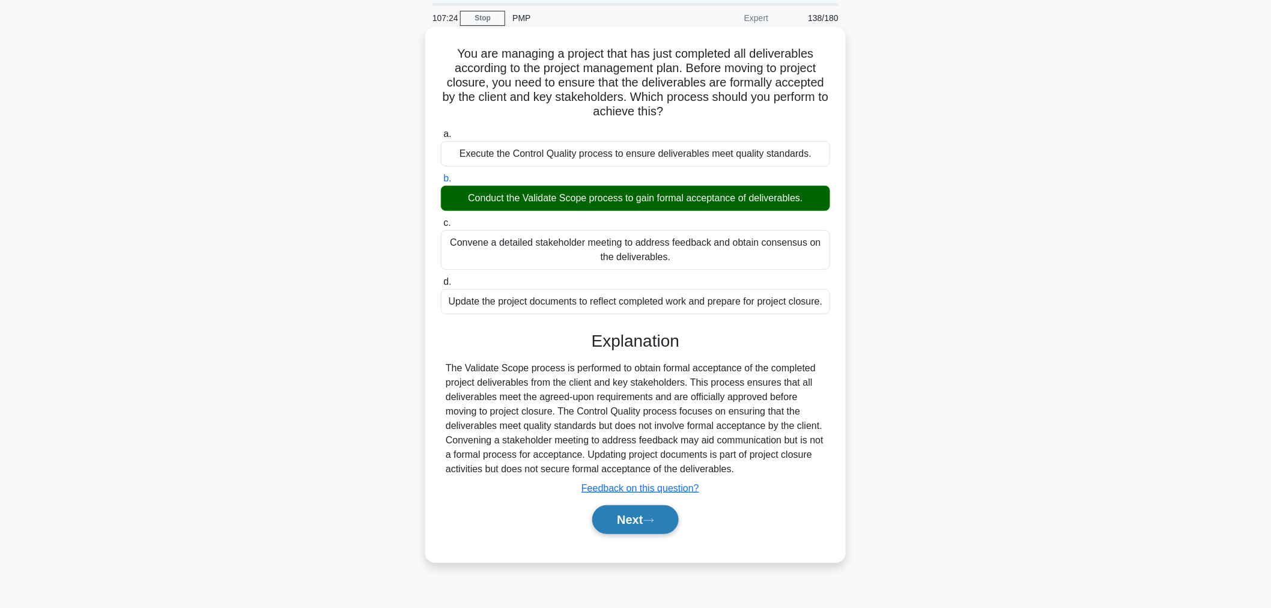
click at [619, 511] on button "Next" at bounding box center [635, 519] width 86 height 29
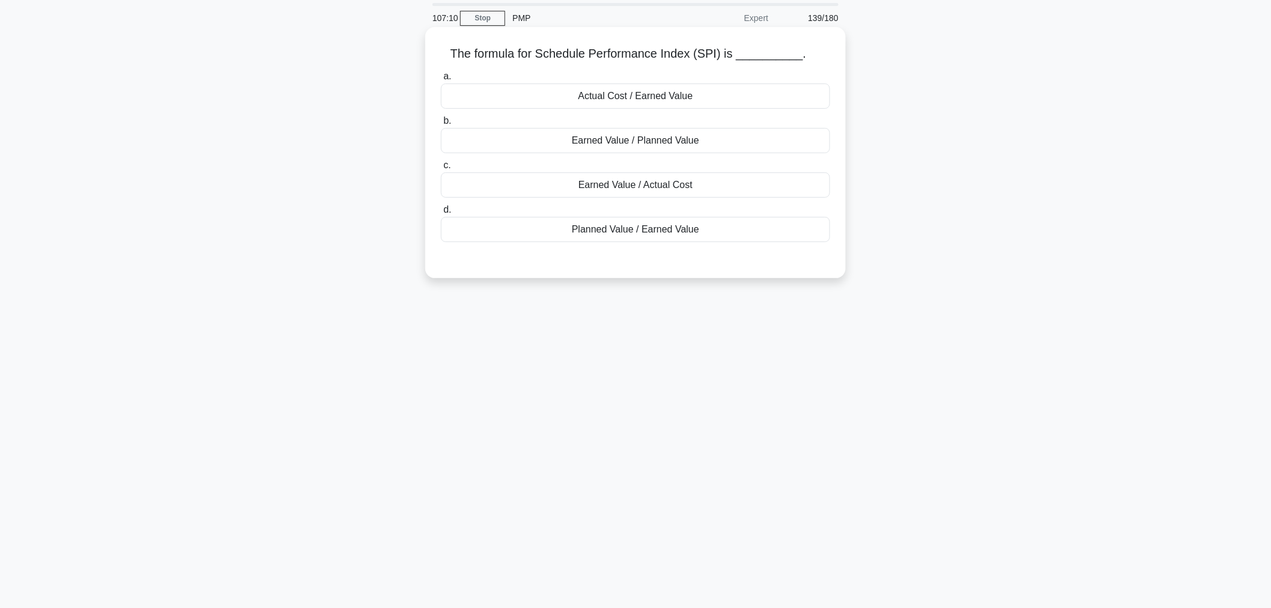
click at [572, 142] on div "Earned Value / Planned Value" at bounding box center [635, 140] width 389 height 25
click at [441, 125] on input "b. Earned Value / Planned Value" at bounding box center [441, 121] width 0 height 8
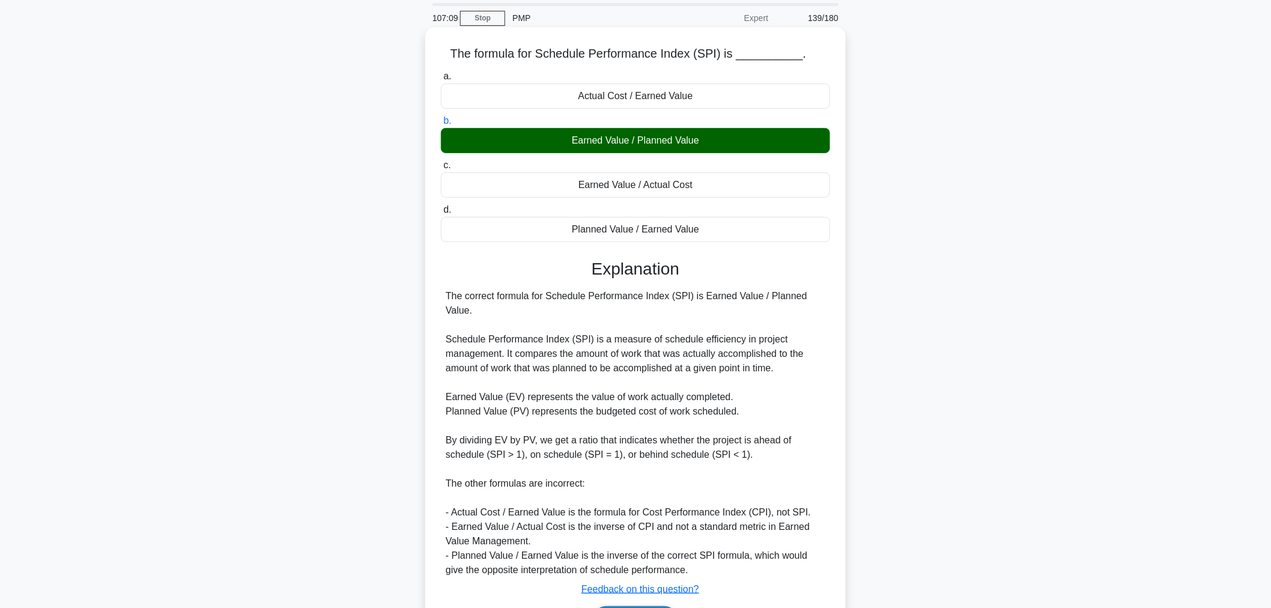
click at [607, 606] on button "Next" at bounding box center [635, 620] width 86 height 29
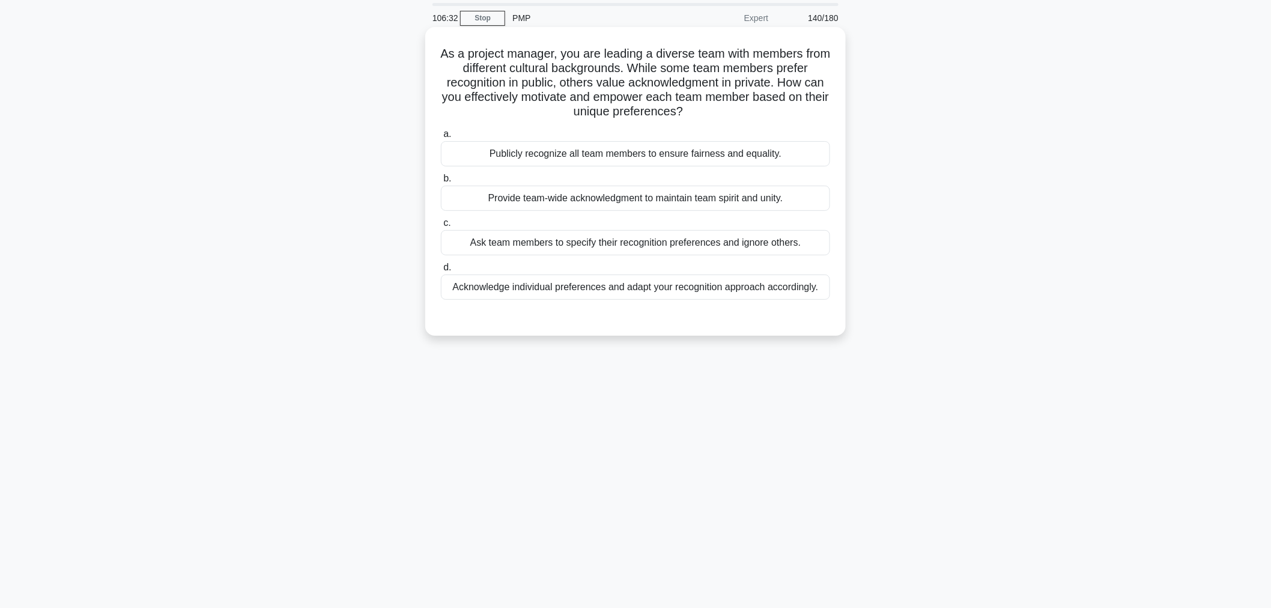
click at [483, 202] on div "Provide team-wide acknowledgment to maintain team spirit and unity." at bounding box center [635, 198] width 389 height 25
click at [441, 183] on input "b. Provide team-wide acknowledgment to maintain team spirit and unity." at bounding box center [441, 179] width 0 height 8
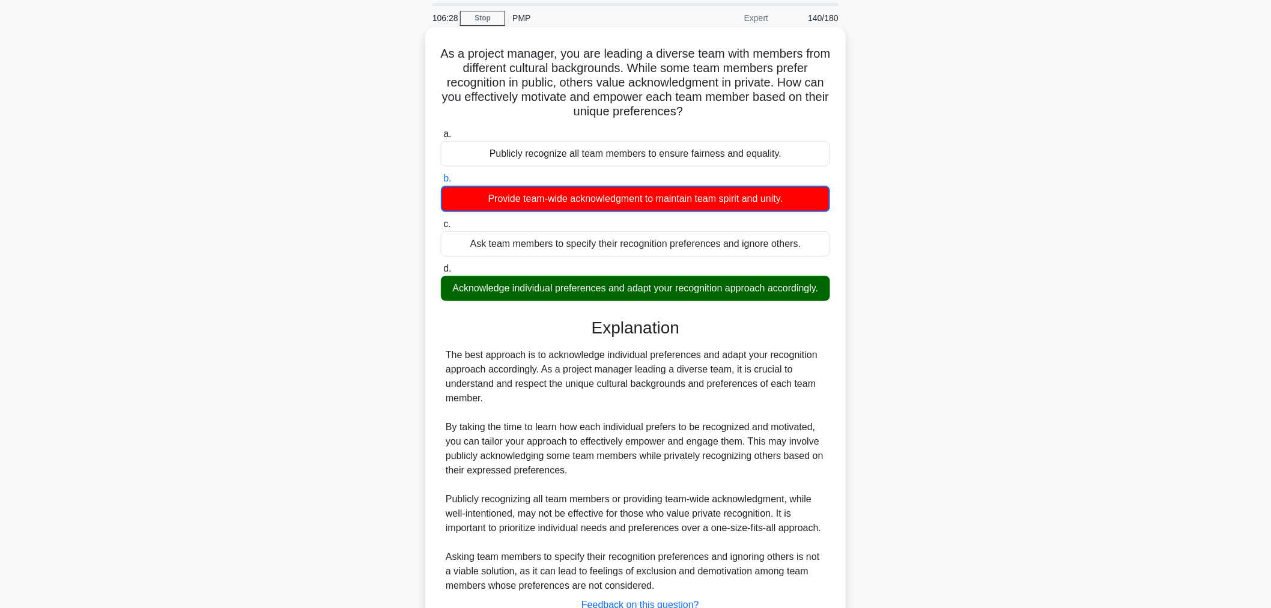
scroll to position [133, 0]
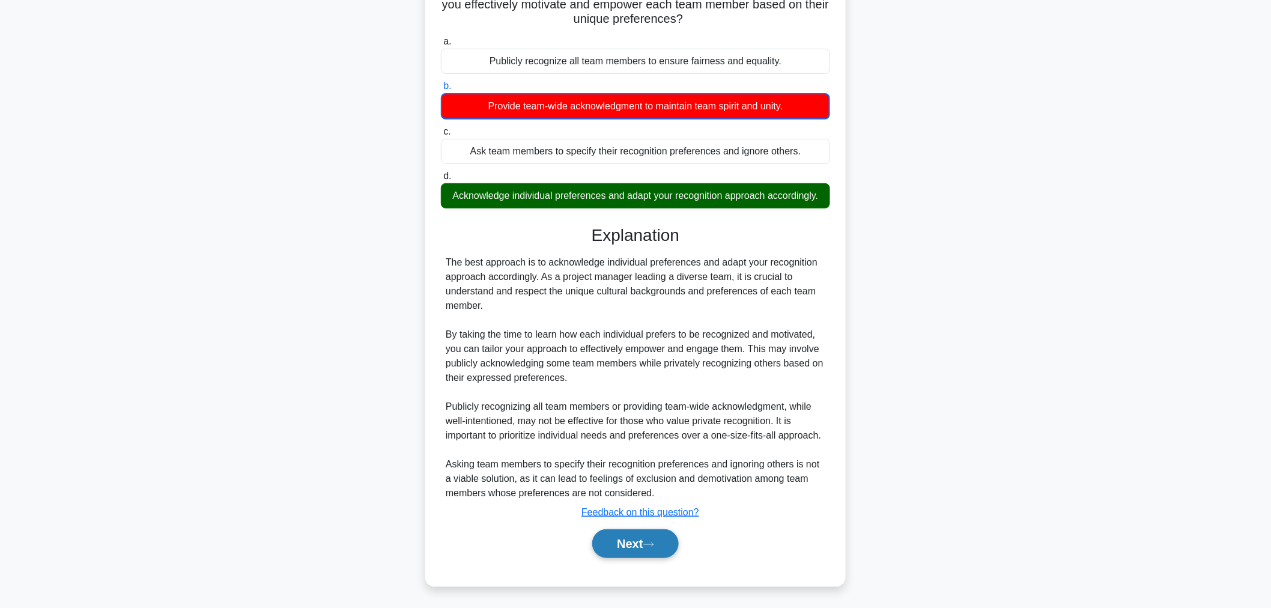
click at [619, 553] on button "Next" at bounding box center [635, 543] width 86 height 29
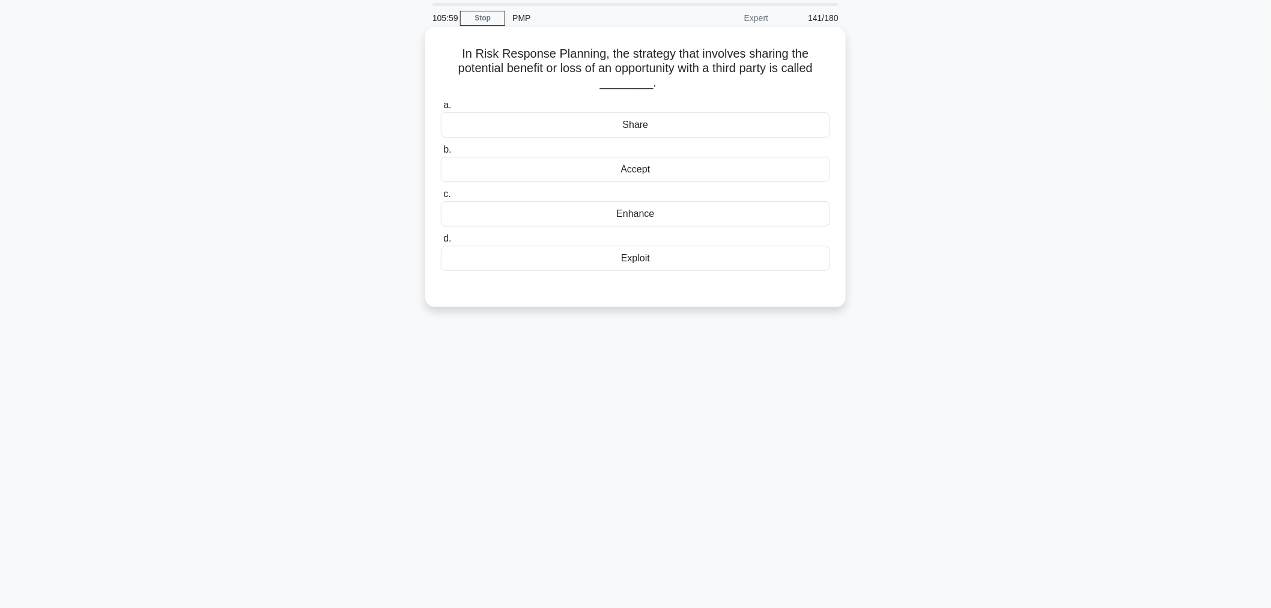
click at [767, 216] on div "Enhance" at bounding box center [635, 213] width 389 height 25
click at [441, 198] on input "c. Enhance" at bounding box center [441, 194] width 0 height 8
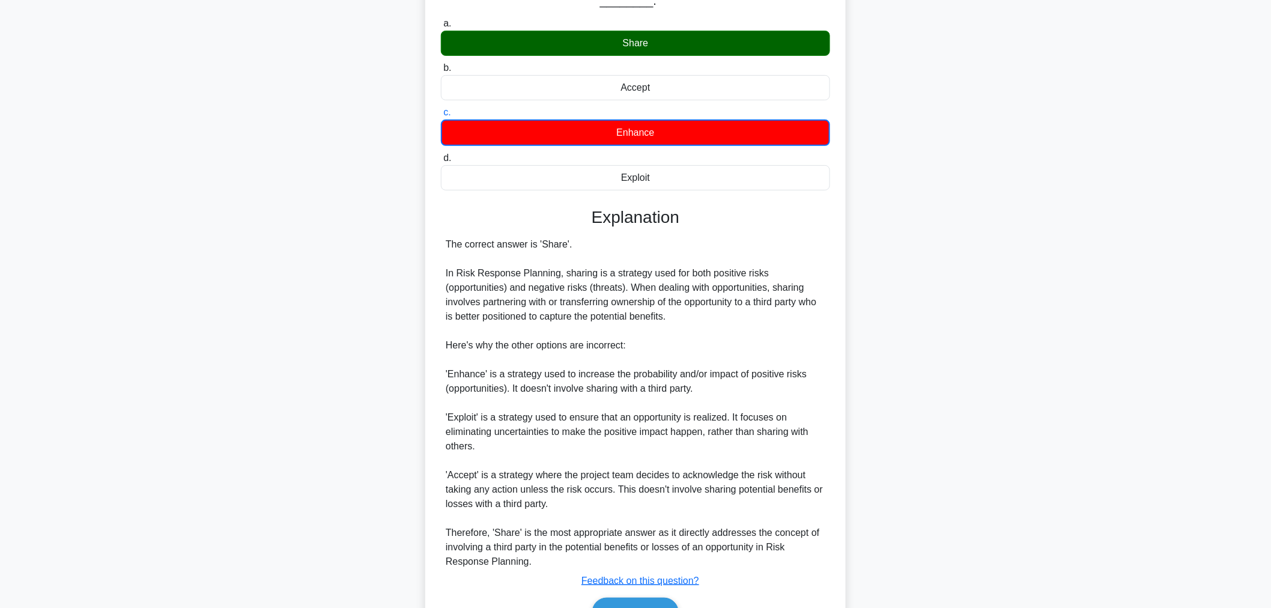
scroll to position [190, 0]
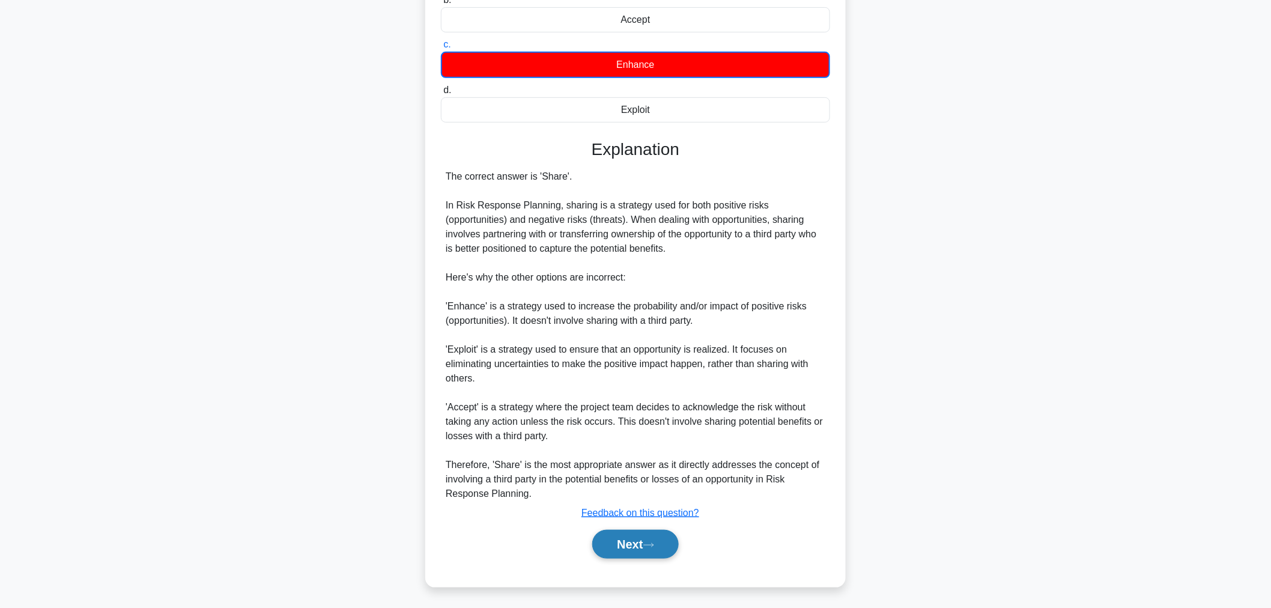
click at [643, 549] on button "Next" at bounding box center [635, 544] width 86 height 29
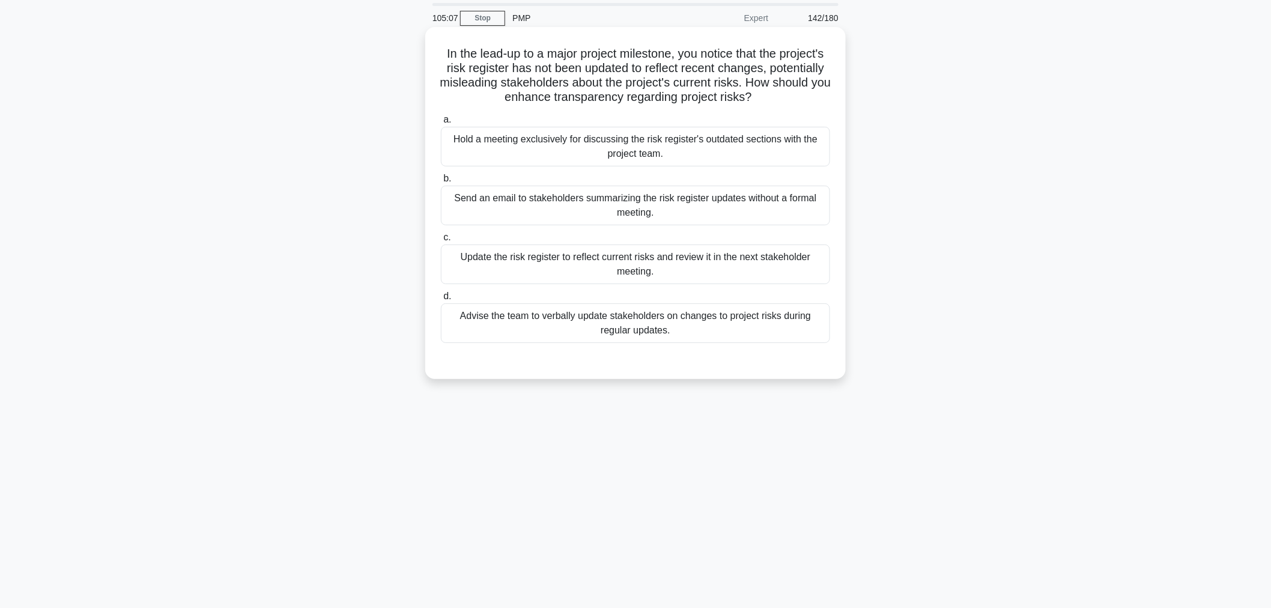
click at [745, 148] on div "Hold a meeting exclusively for discussing the risk register's outdated sections…" at bounding box center [635, 147] width 389 height 40
click at [441, 124] on input "a. Hold a meeting exclusively for discussing the risk register's outdated secti…" at bounding box center [441, 120] width 0 height 8
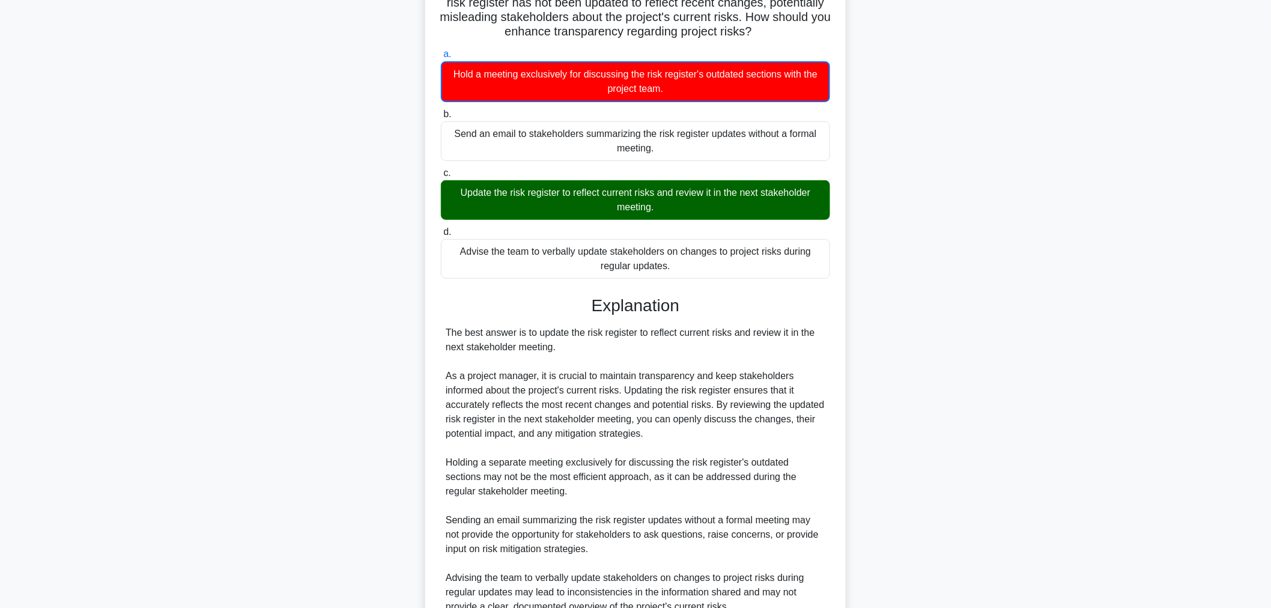
scroll to position [219, 0]
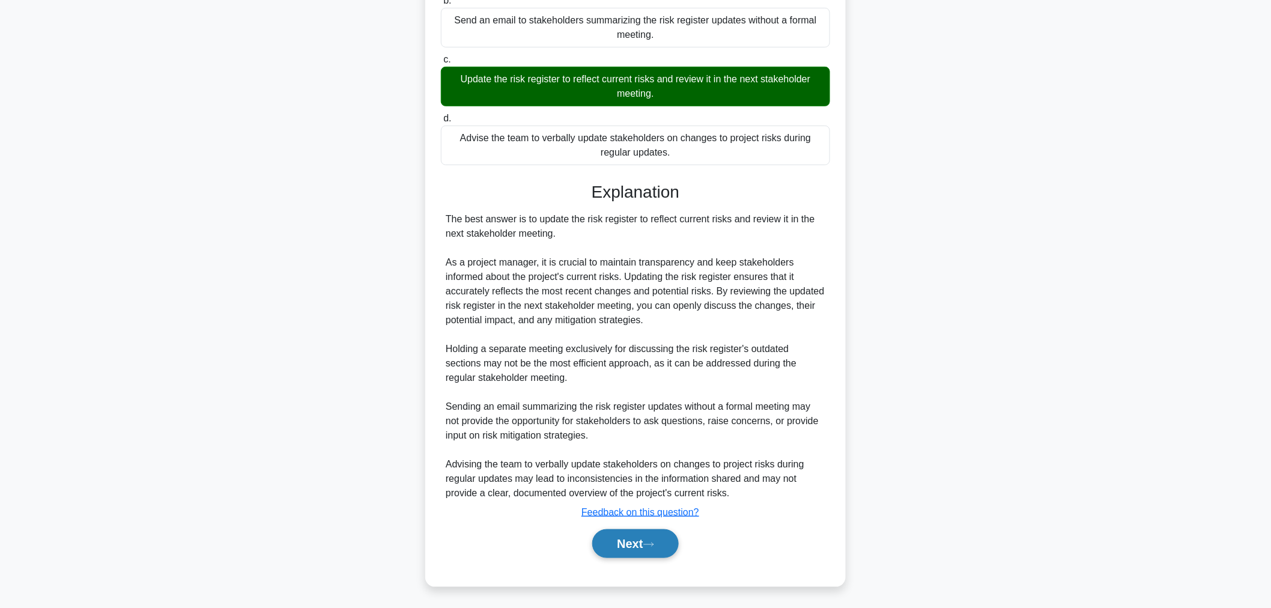
click at [661, 539] on button "Next" at bounding box center [635, 543] width 86 height 29
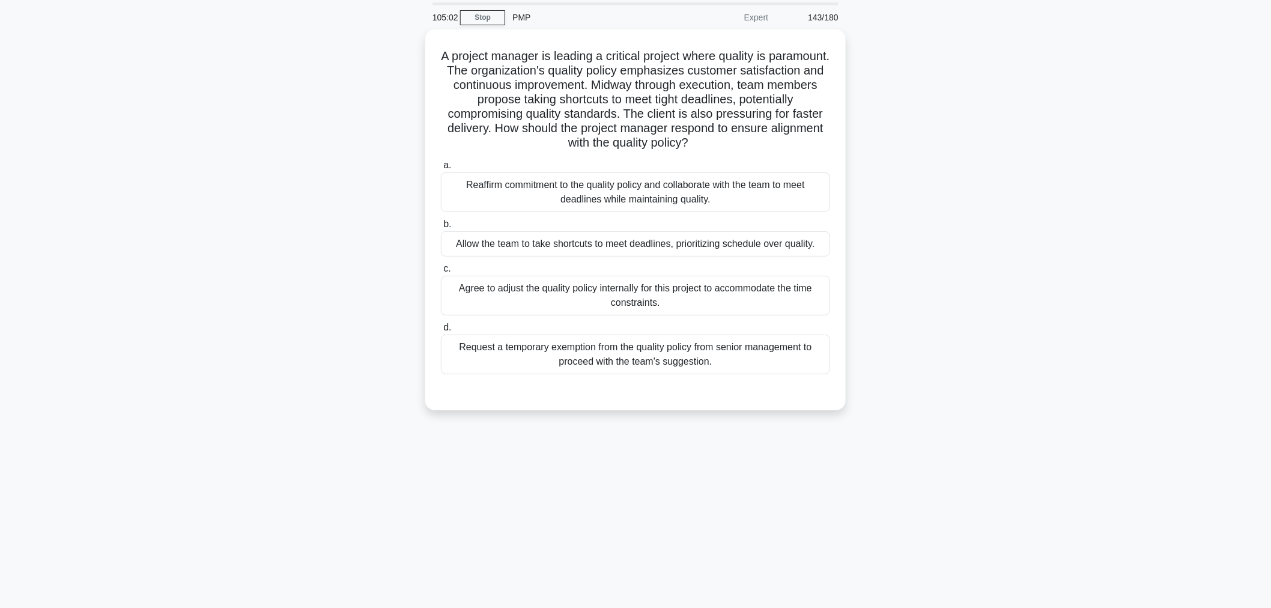
scroll to position [40, 0]
click at [667, 184] on div "Reaffirm commitment to the quality policy and collaborate with the team to meet…" at bounding box center [635, 190] width 389 height 40
click at [441, 167] on input "a. Reaffirm commitment to the quality policy and collaborate with the team to m…" at bounding box center [441, 163] width 0 height 8
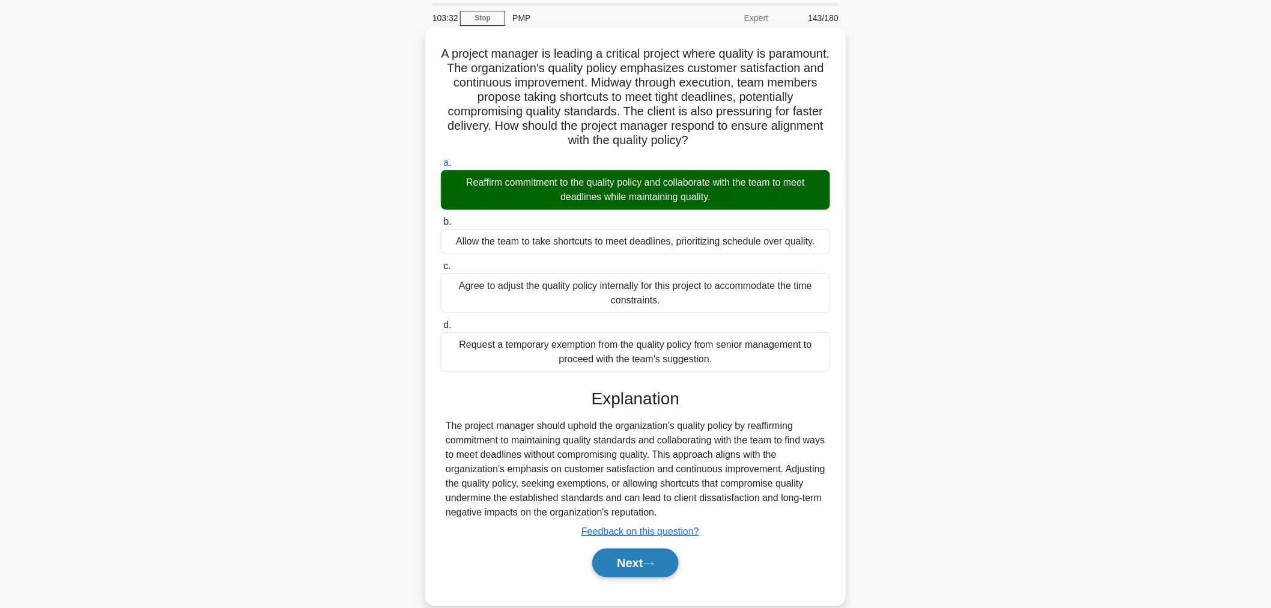
click at [631, 563] on button "Next" at bounding box center [635, 562] width 86 height 29
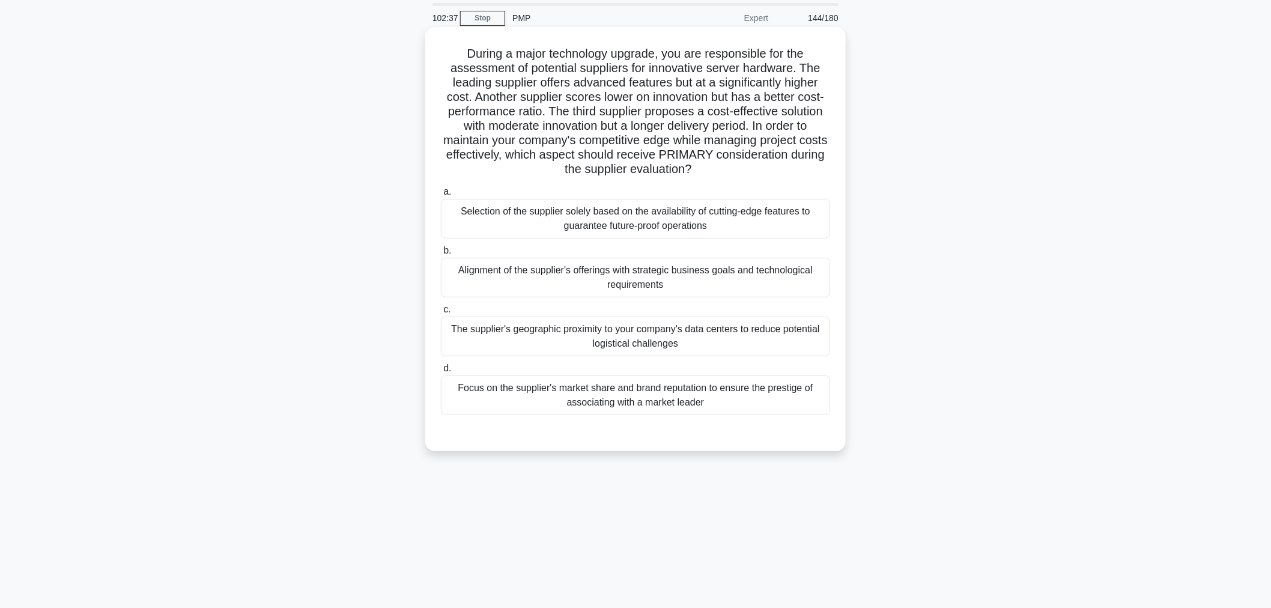
click at [463, 284] on div "Alignment of the supplier's offerings with strategic business goals and technol…" at bounding box center [635, 278] width 389 height 40
click at [441, 255] on input "b. Alignment of the supplier's offerings with strategic business goals and tech…" at bounding box center [441, 251] width 0 height 8
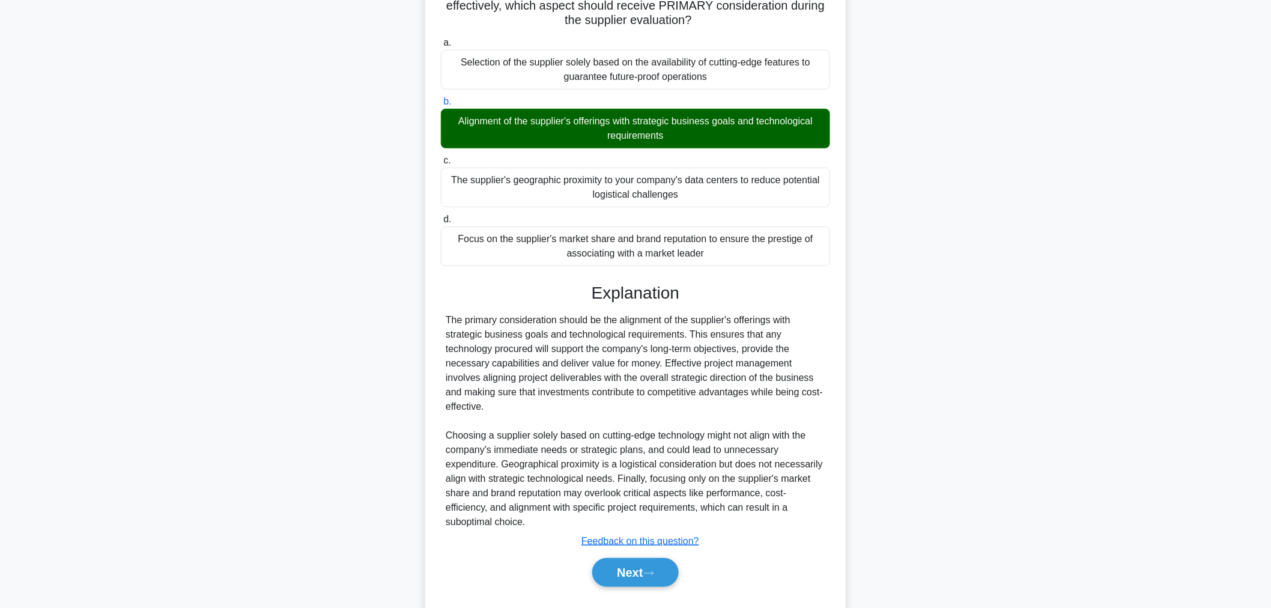
scroll to position [219, 0]
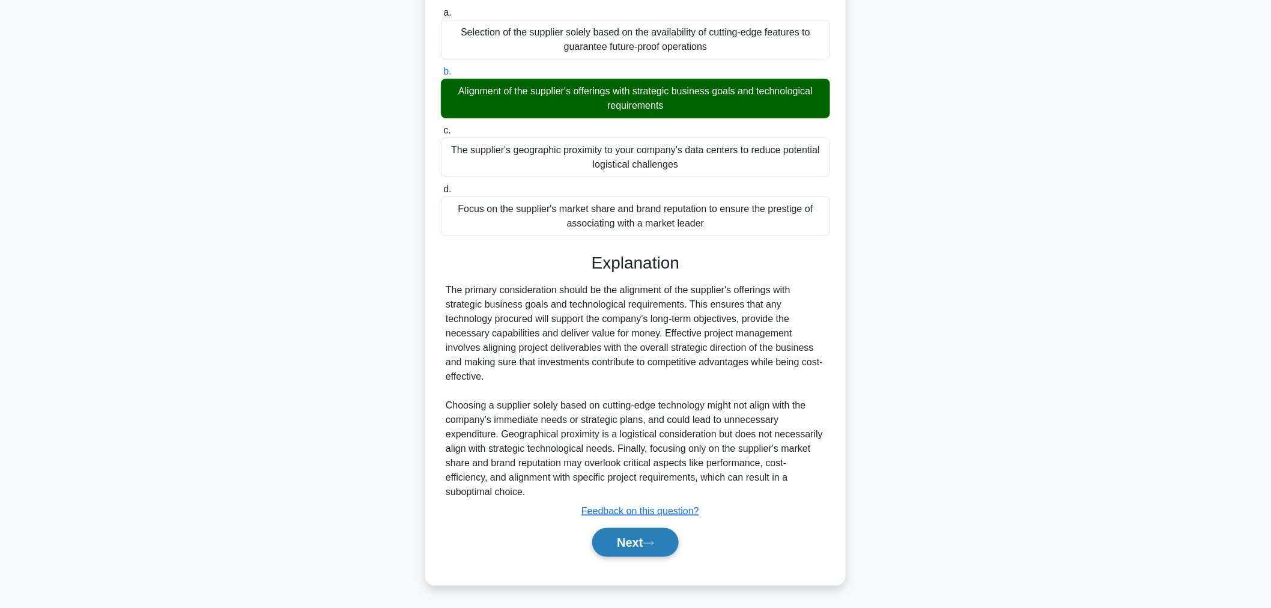
click at [647, 548] on button "Next" at bounding box center [635, 542] width 86 height 29
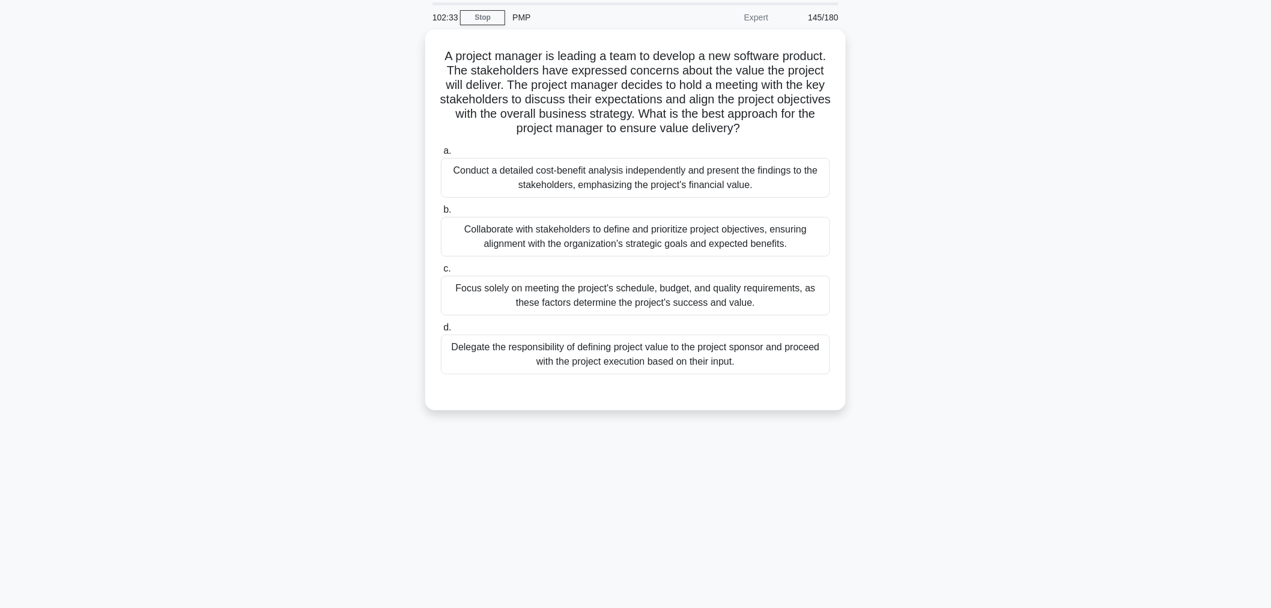
scroll to position [40, 0]
click at [468, 237] on div "Collaborate with stakeholders to define and prioritize project objectives, ensu…" at bounding box center [635, 234] width 389 height 40
click at [441, 211] on input "b. Collaborate with stakeholders to define and prioritize project objectives, e…" at bounding box center [441, 208] width 0 height 8
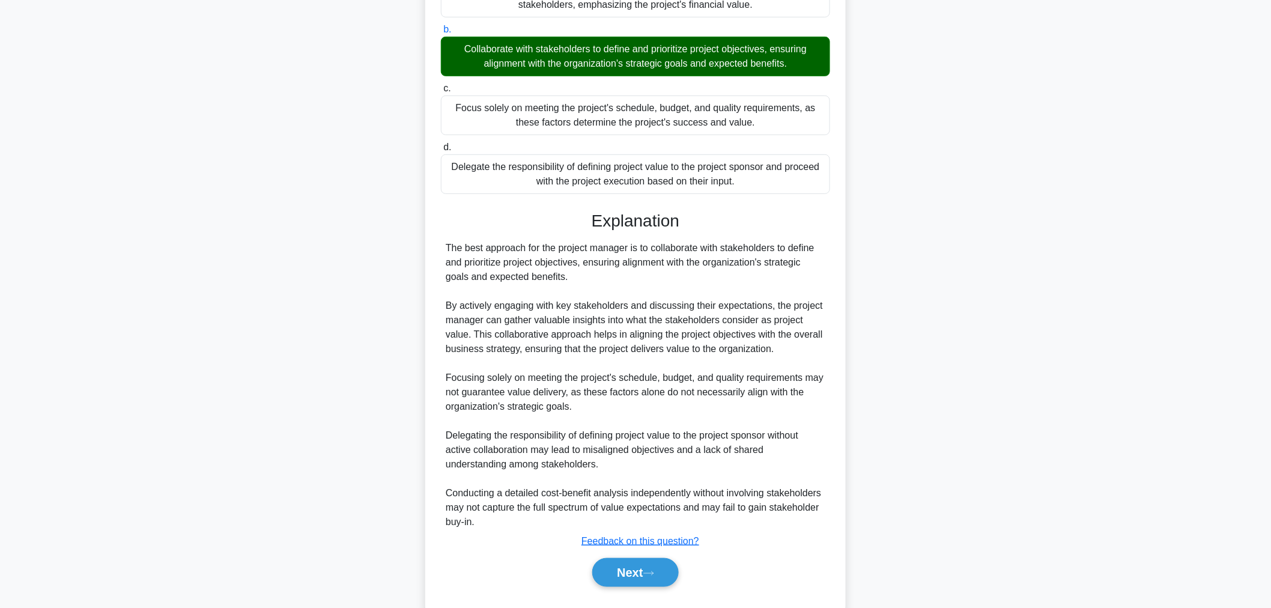
scroll to position [248, 0]
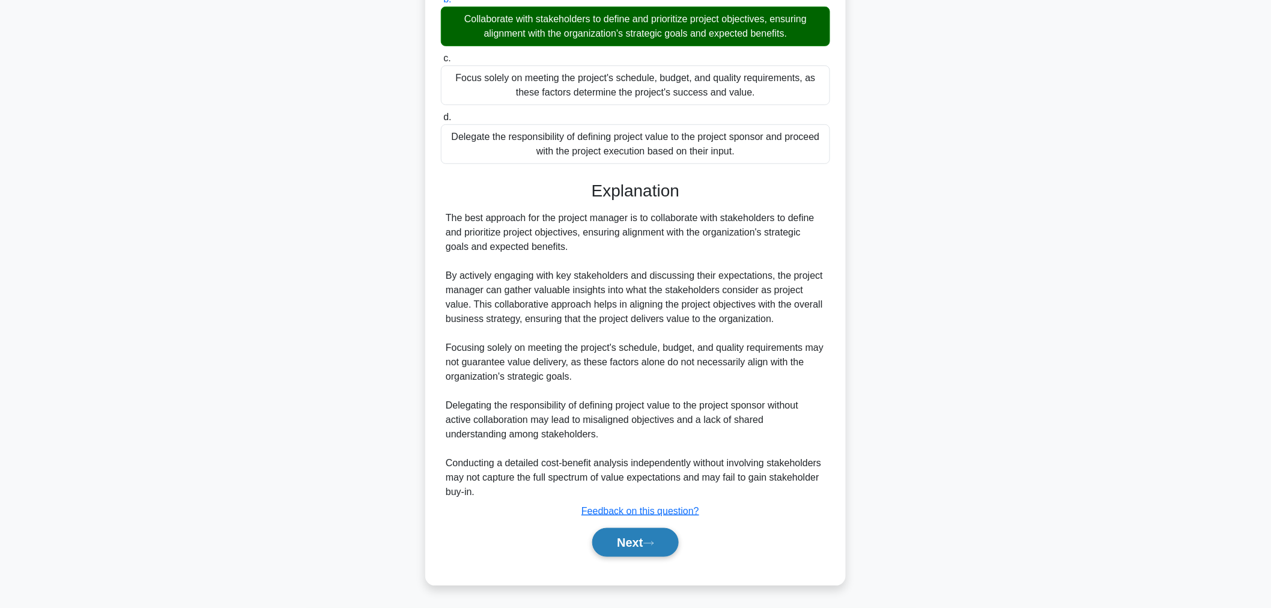
click at [610, 535] on button "Next" at bounding box center [635, 542] width 86 height 29
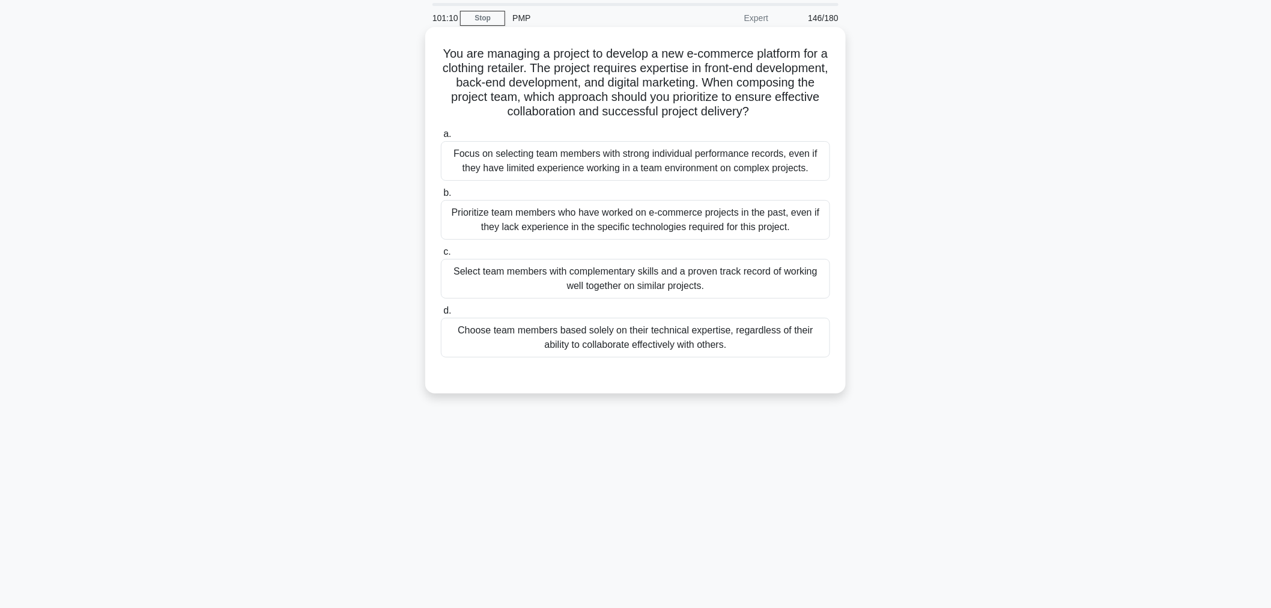
click at [465, 289] on div "Select team members with complementary skills and a proven track record of work…" at bounding box center [635, 279] width 389 height 40
click at [441, 256] on input "c. Select team members with complementary skills and a proven track record of w…" at bounding box center [441, 252] width 0 height 8
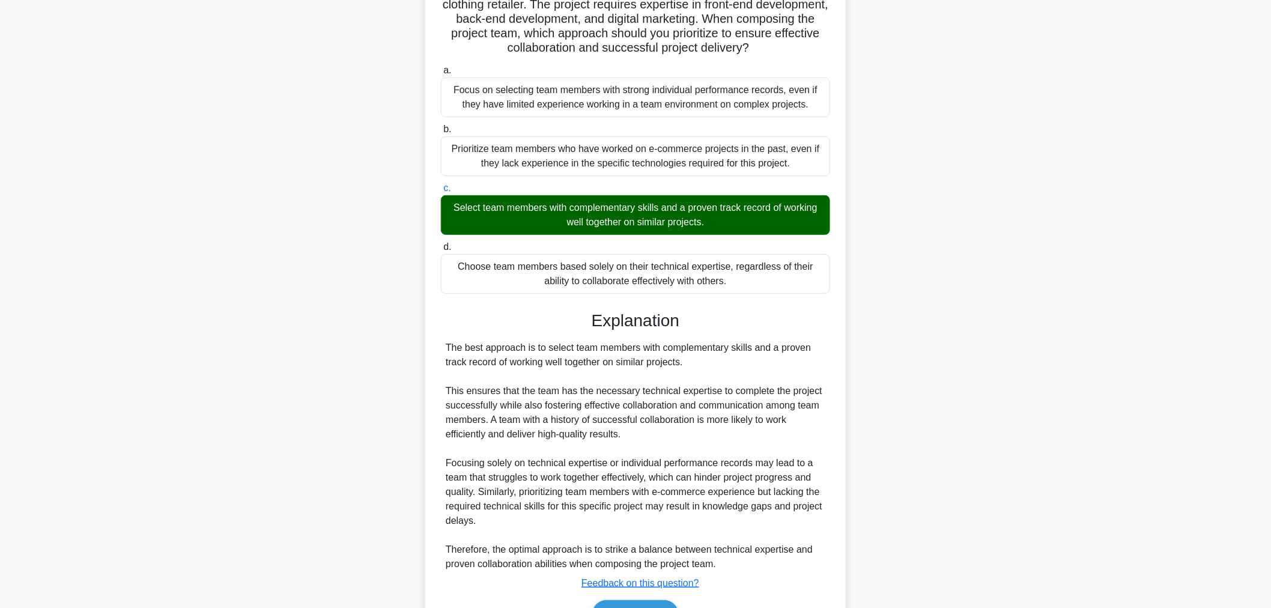
scroll to position [176, 0]
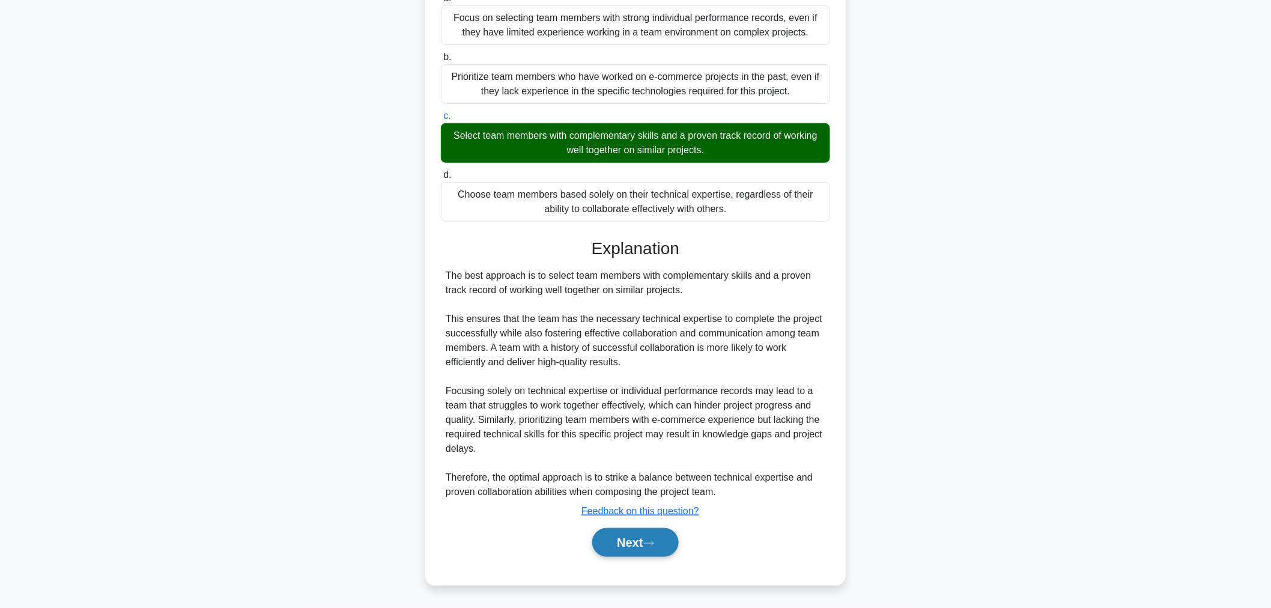
click at [625, 554] on button "Next" at bounding box center [635, 542] width 86 height 29
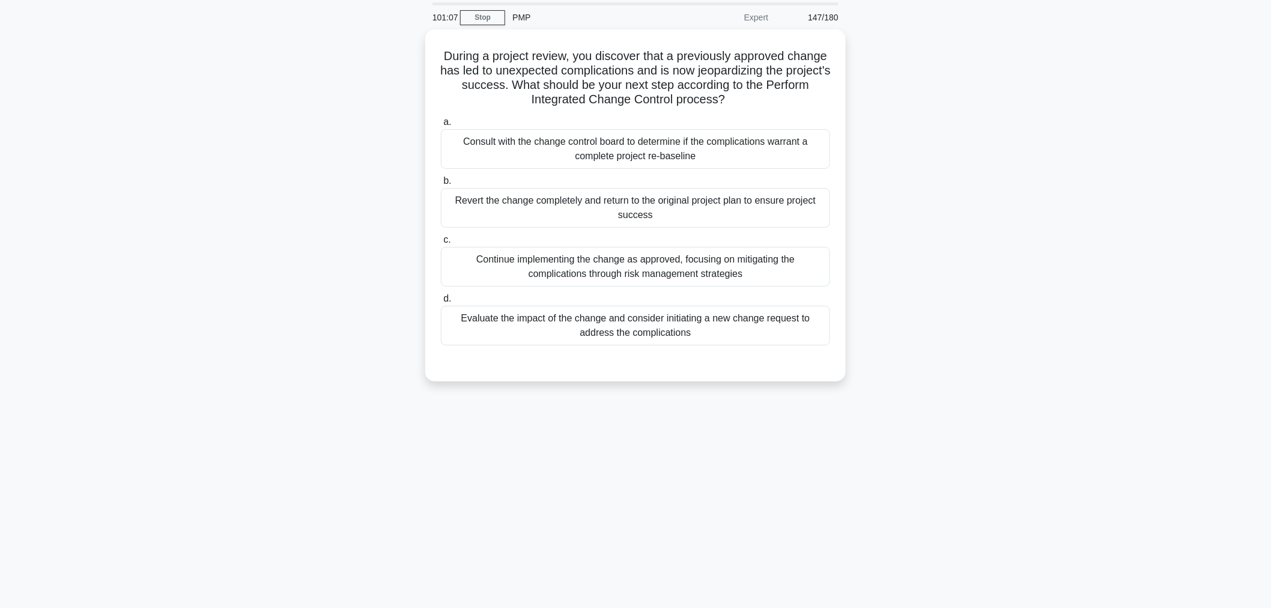
scroll to position [40, 0]
click at [483, 284] on div "Continue implementing the change as approved, focusing on mitigating the compli…" at bounding box center [635, 264] width 389 height 40
click at [441, 241] on input "c. Continue implementing the change as approved, focusing on mitigating the com…" at bounding box center [441, 238] width 0 height 8
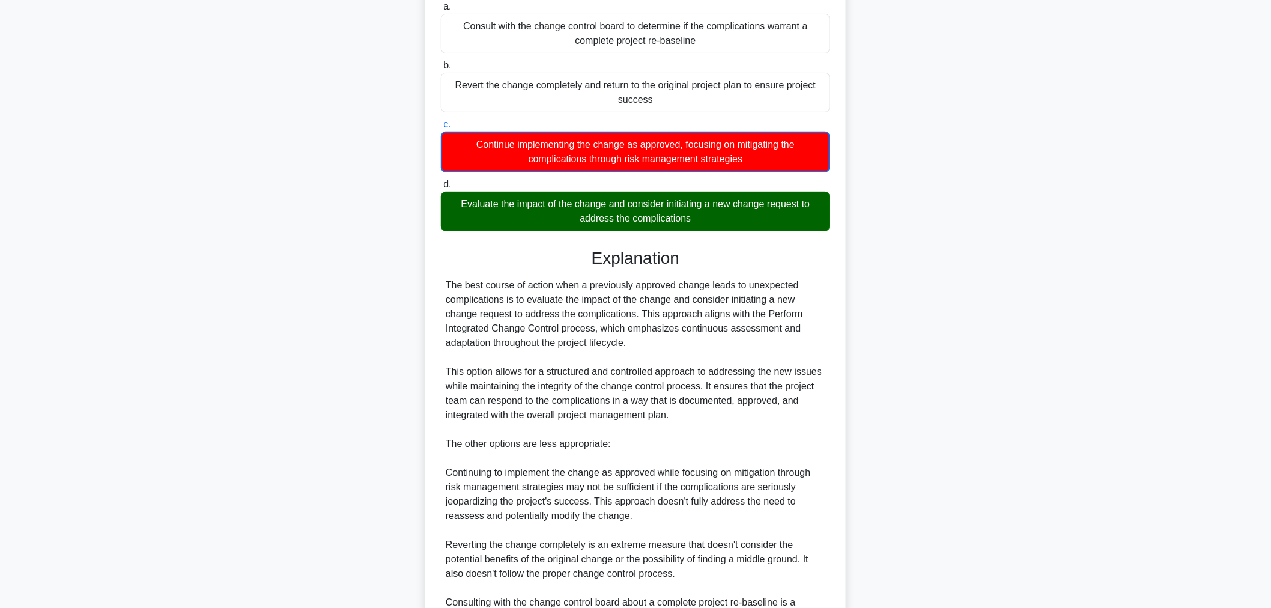
scroll to position [305, 0]
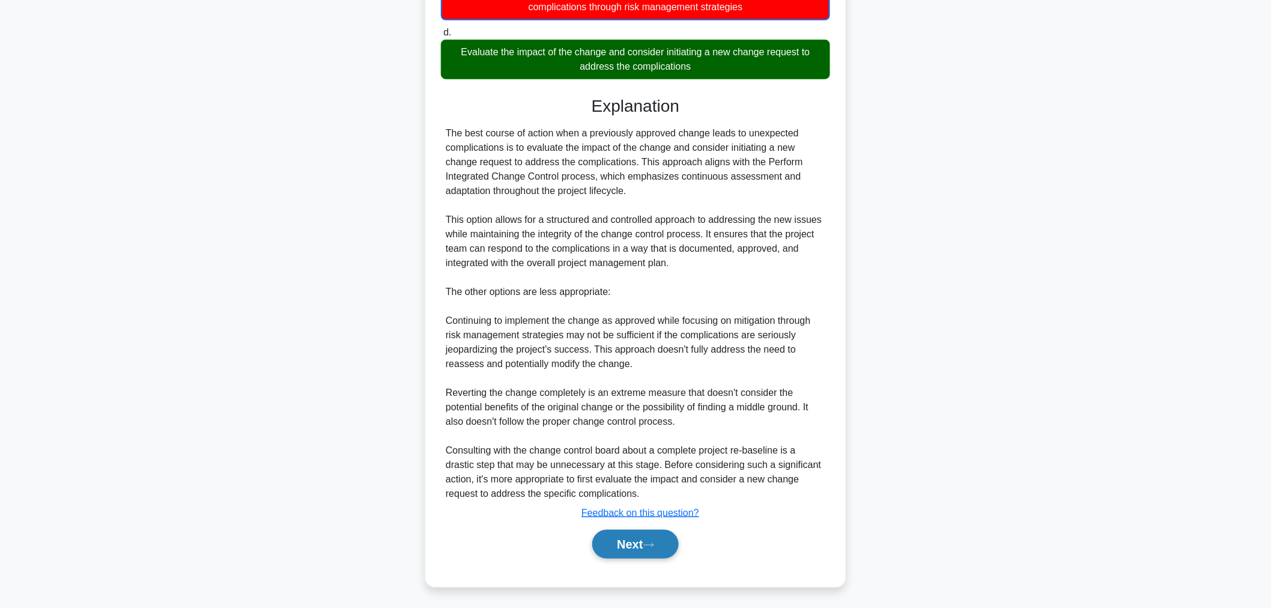
click at [620, 553] on button "Next" at bounding box center [635, 544] width 86 height 29
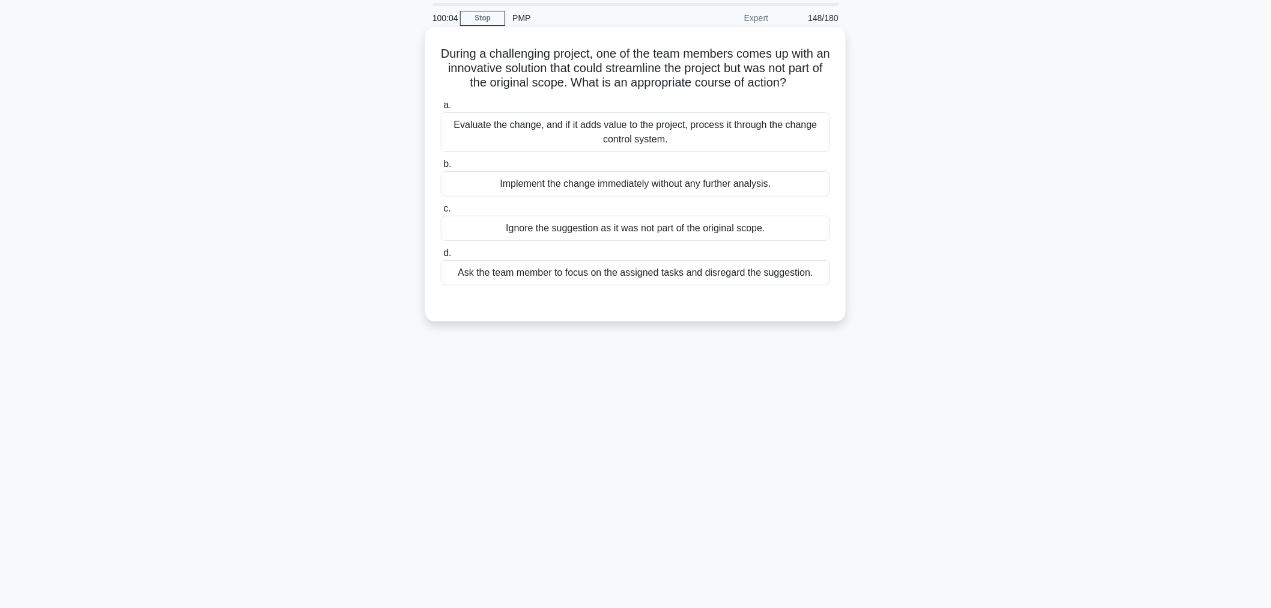
click at [737, 147] on div "Evaluate the change, and if it adds value to the project, process it through th…" at bounding box center [635, 132] width 389 height 40
click at [441, 109] on input "a. Evaluate the change, and if it adds value to the project, process it through…" at bounding box center [441, 106] width 0 height 8
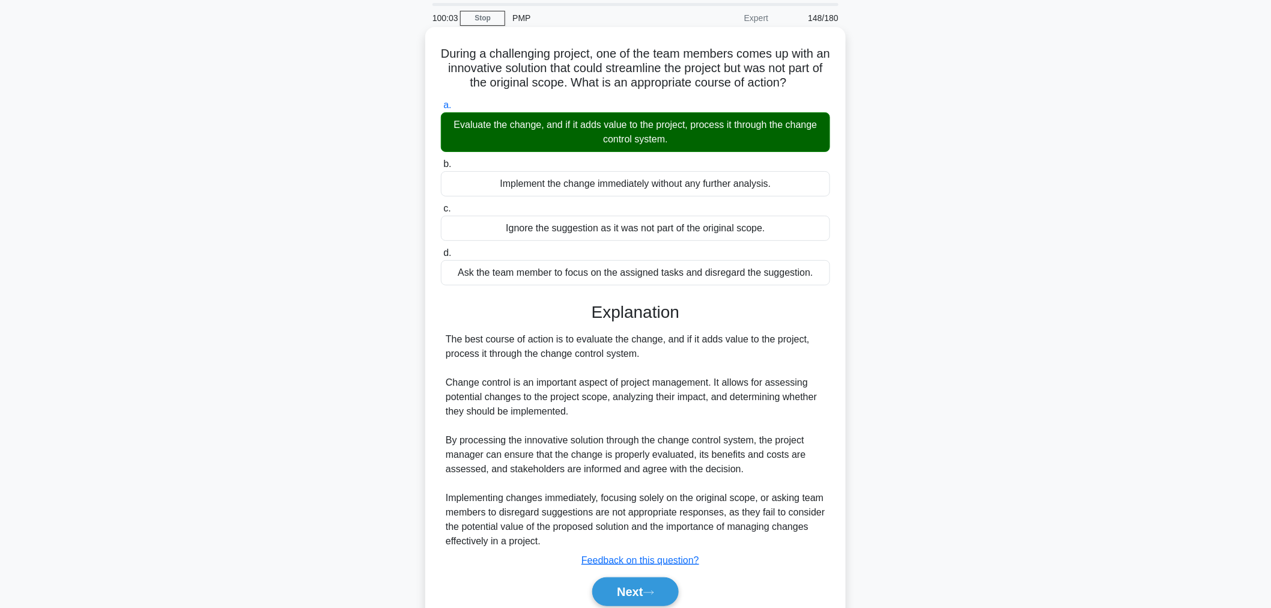
scroll to position [89, 0]
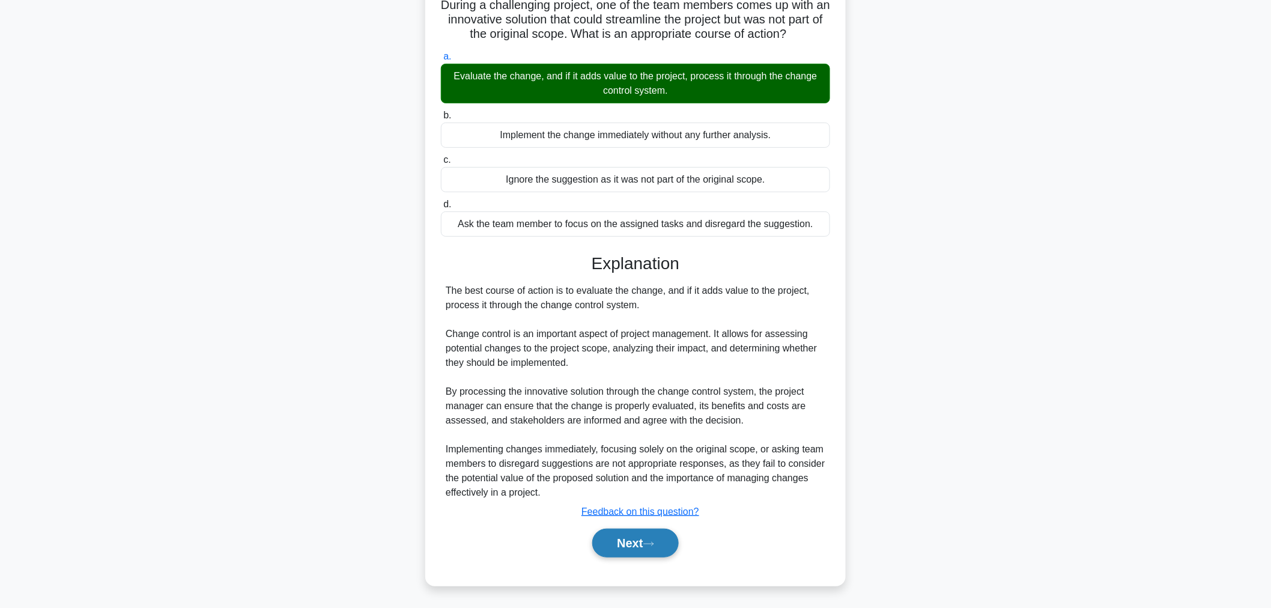
click at [653, 543] on icon at bounding box center [649, 544] width 10 height 4
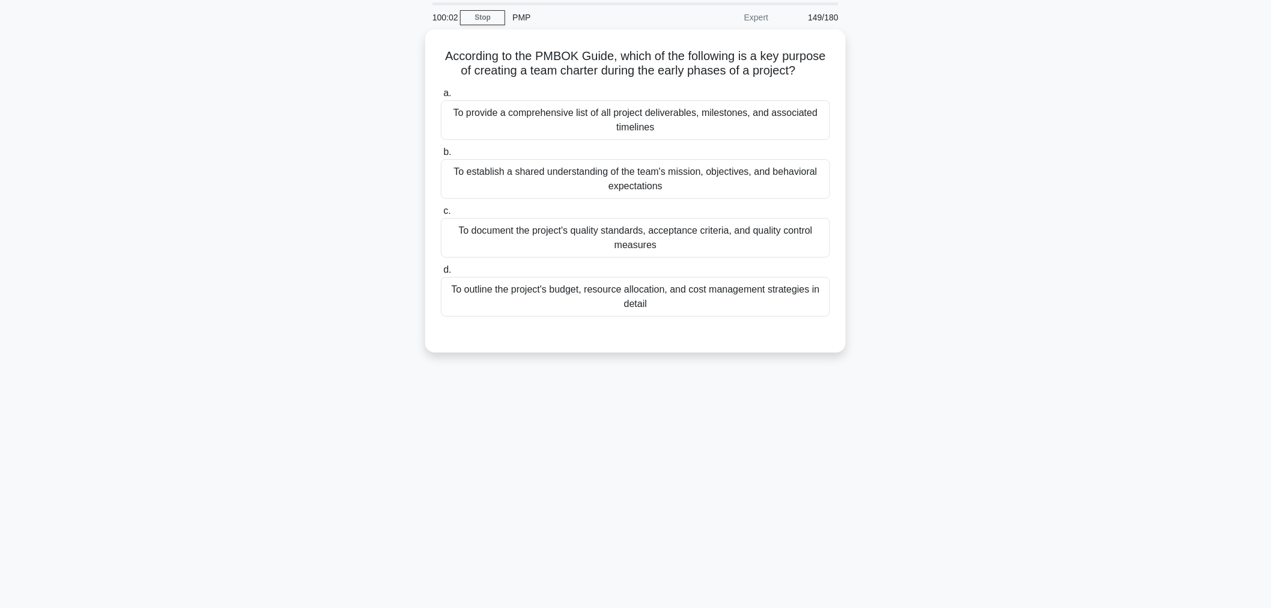
scroll to position [40, 0]
click at [470, 195] on div "To establish a shared understanding of the team's mission, objectives, and beha…" at bounding box center [635, 177] width 389 height 40
click at [441, 154] on input "b. To establish a shared understanding of the team's mission, objectives, and b…" at bounding box center [441, 150] width 0 height 8
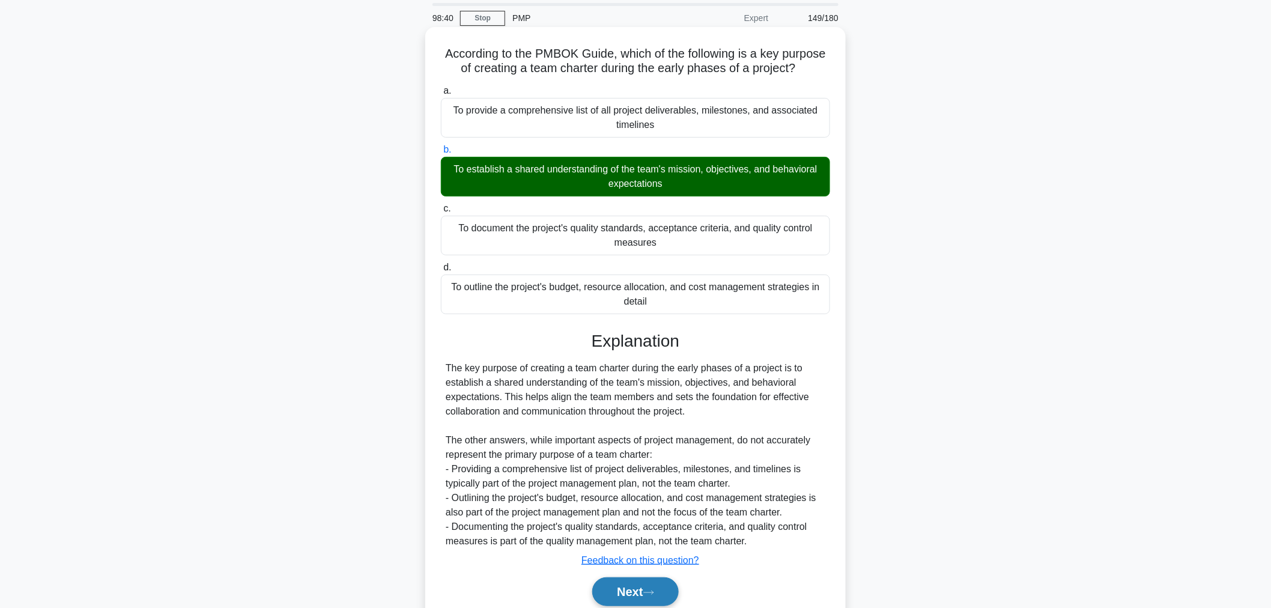
click at [628, 599] on button "Next" at bounding box center [635, 591] width 86 height 29
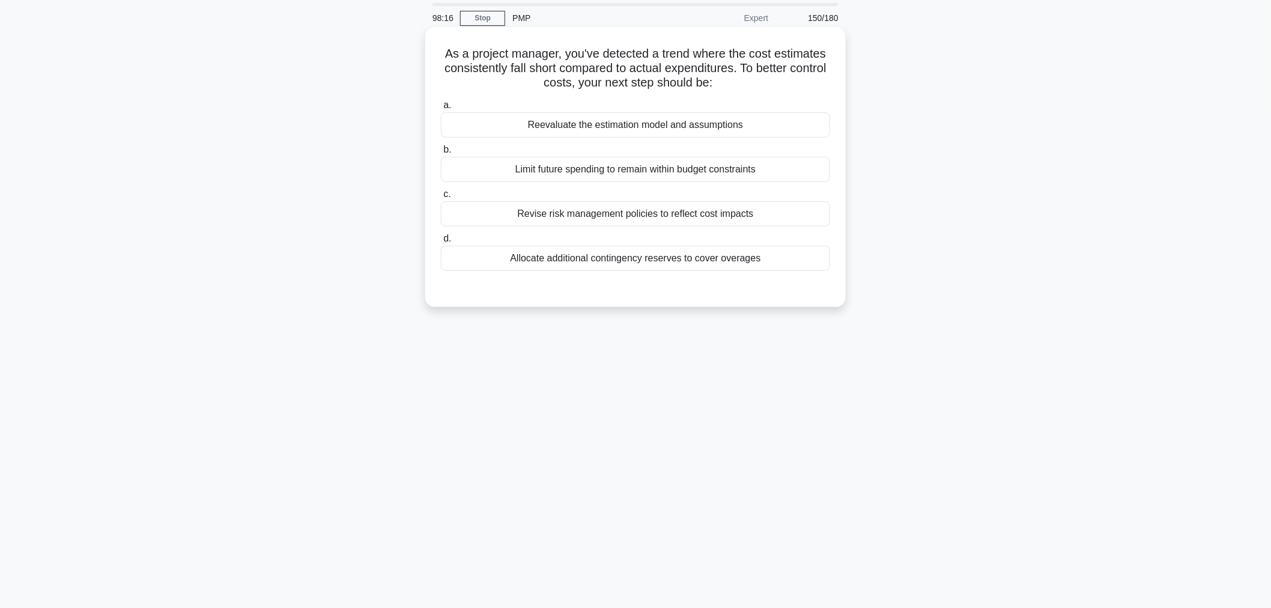
click at [512, 127] on div "Reevaluate the estimation model and assumptions" at bounding box center [635, 124] width 389 height 25
click at [441, 109] on input "a. Reevaluate the estimation model and assumptions" at bounding box center [441, 106] width 0 height 8
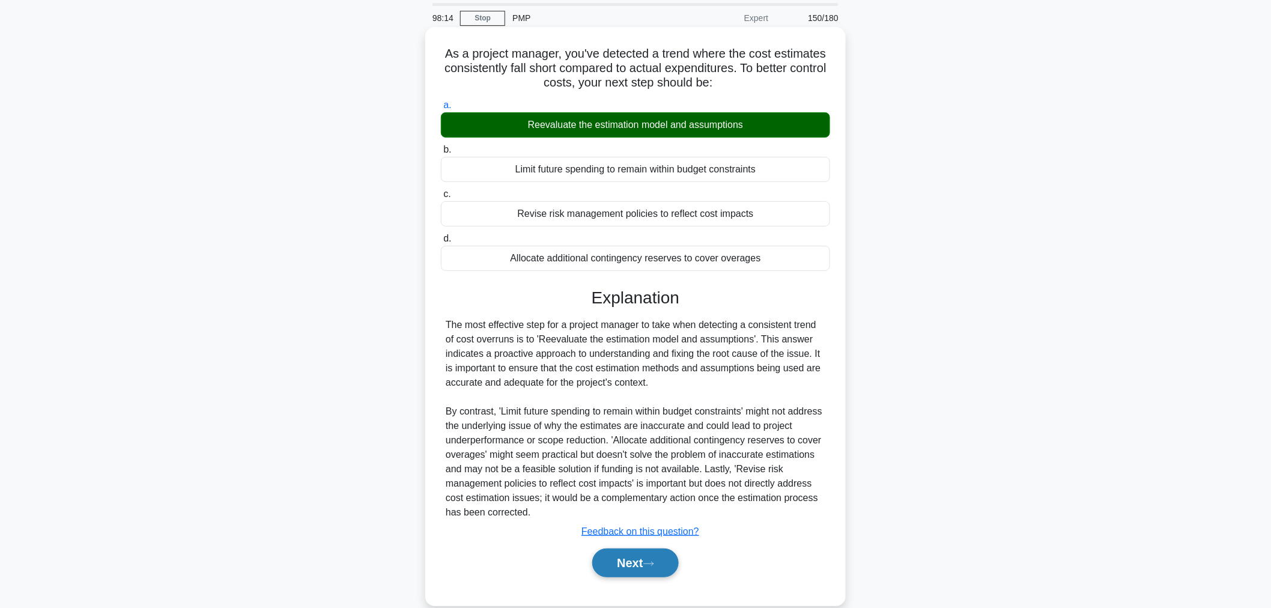
click at [626, 562] on button "Next" at bounding box center [635, 562] width 86 height 29
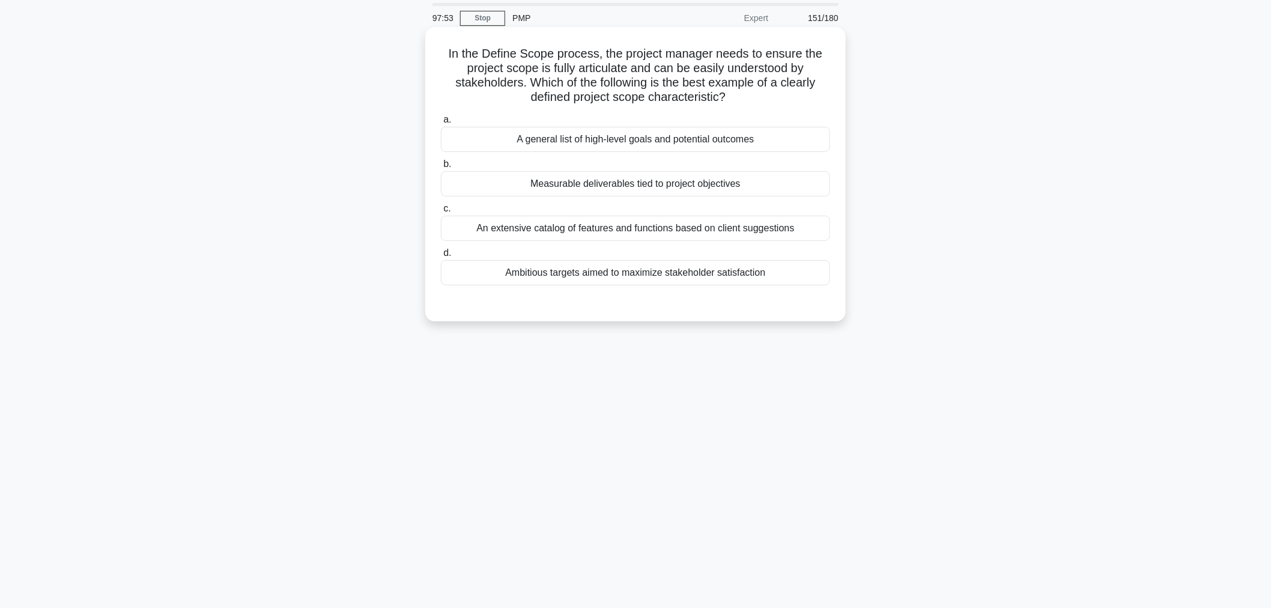
click at [734, 184] on div "Measurable deliverables tied to project objectives" at bounding box center [635, 183] width 389 height 25
click at [441, 168] on input "b. Measurable deliverables tied to project objectives" at bounding box center [441, 164] width 0 height 8
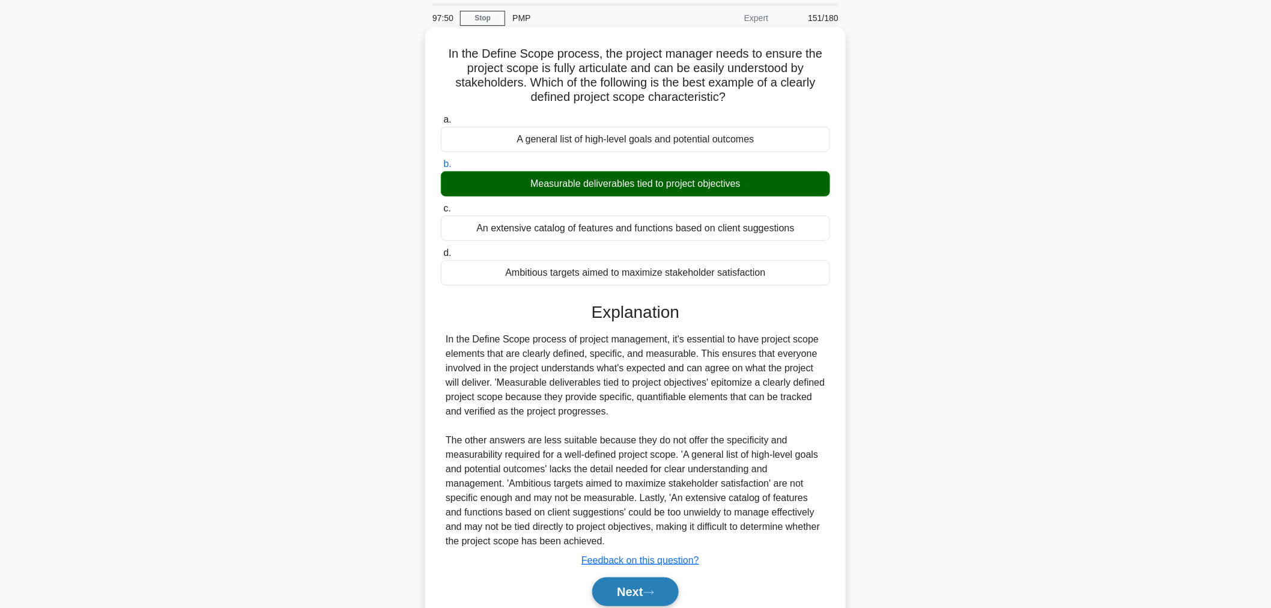
click at [657, 601] on button "Next" at bounding box center [635, 591] width 86 height 29
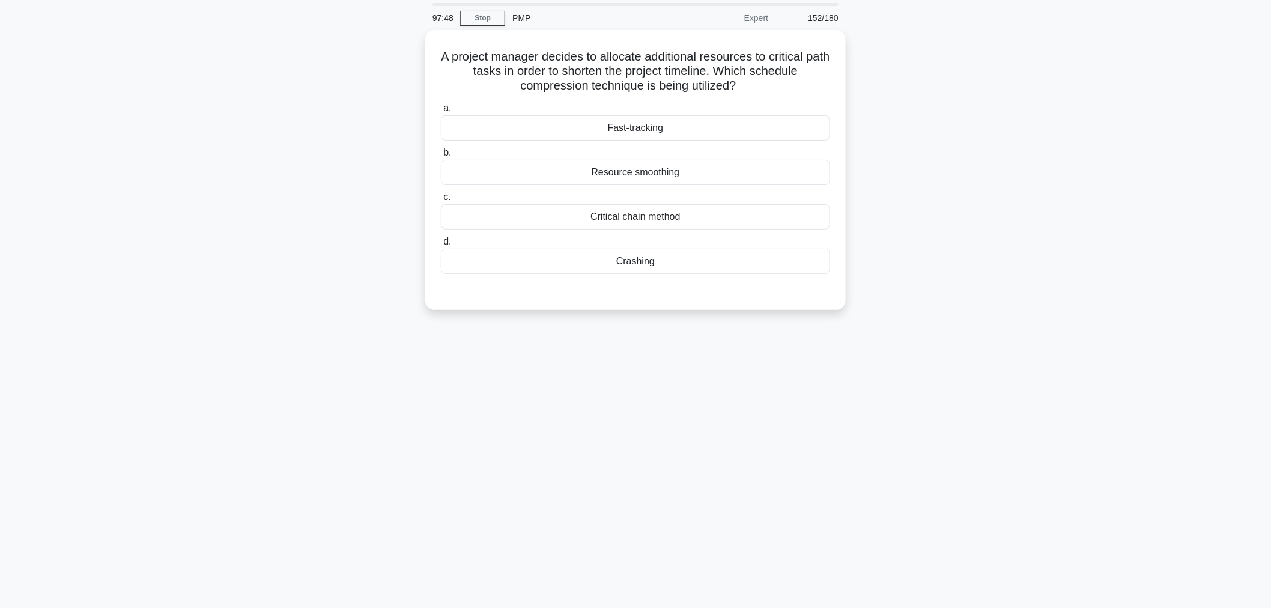
click at [676, 381] on div "97:48 Stop PMP Expert 152/180 a." at bounding box center [635, 303] width 793 height 601
click at [811, 170] on div "Resource smoothing" at bounding box center [635, 169] width 389 height 25
click at [441, 154] on input "b. Resource smoothing" at bounding box center [441, 150] width 0 height 8
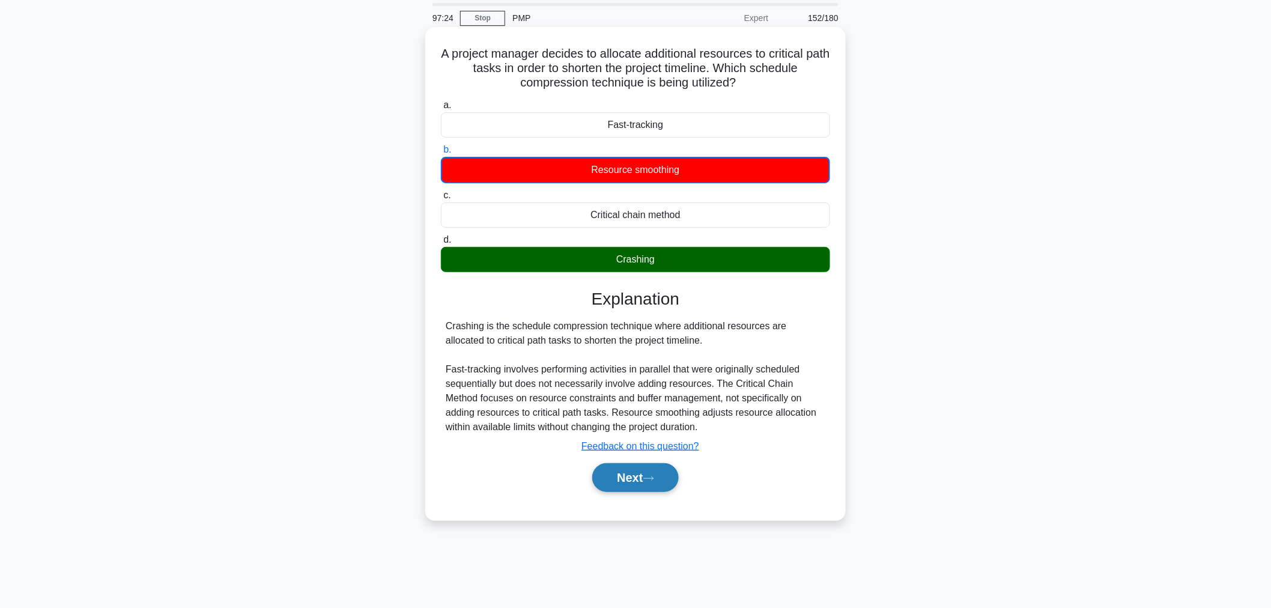
click at [639, 488] on button "Next" at bounding box center [635, 477] width 86 height 29
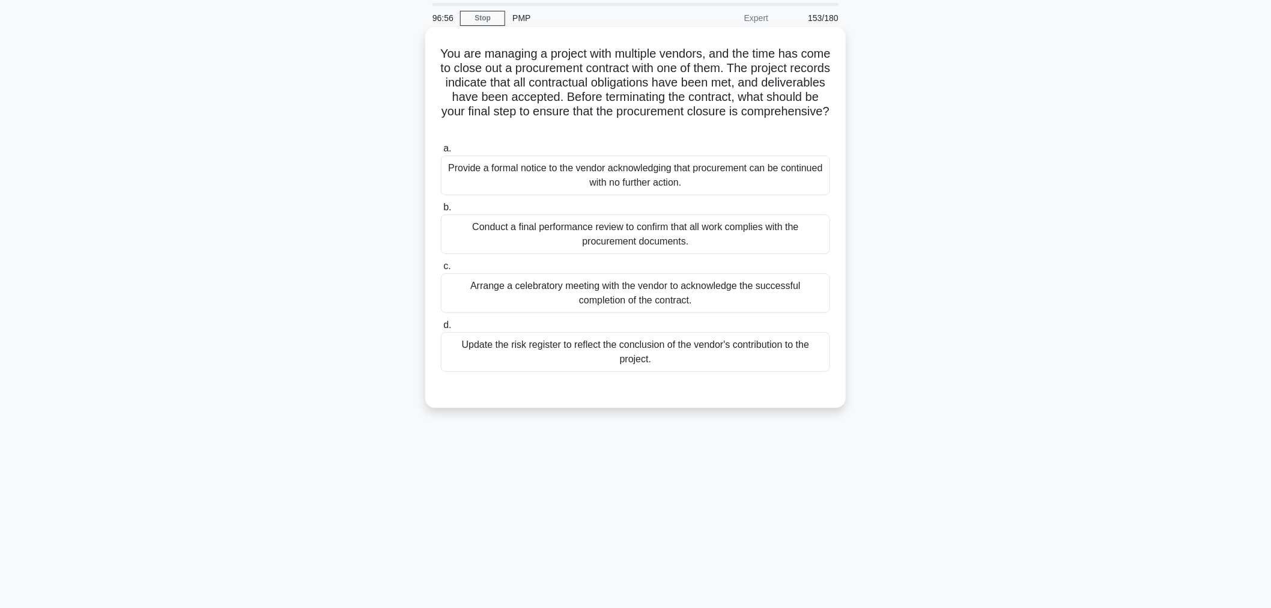
click at [765, 351] on div "Update the risk register to reflect the conclusion of the vendor's contribution…" at bounding box center [635, 352] width 389 height 40
click at [441, 329] on input "d. Update the risk register to reflect the conclusion of the vendor's contribut…" at bounding box center [441, 325] width 0 height 8
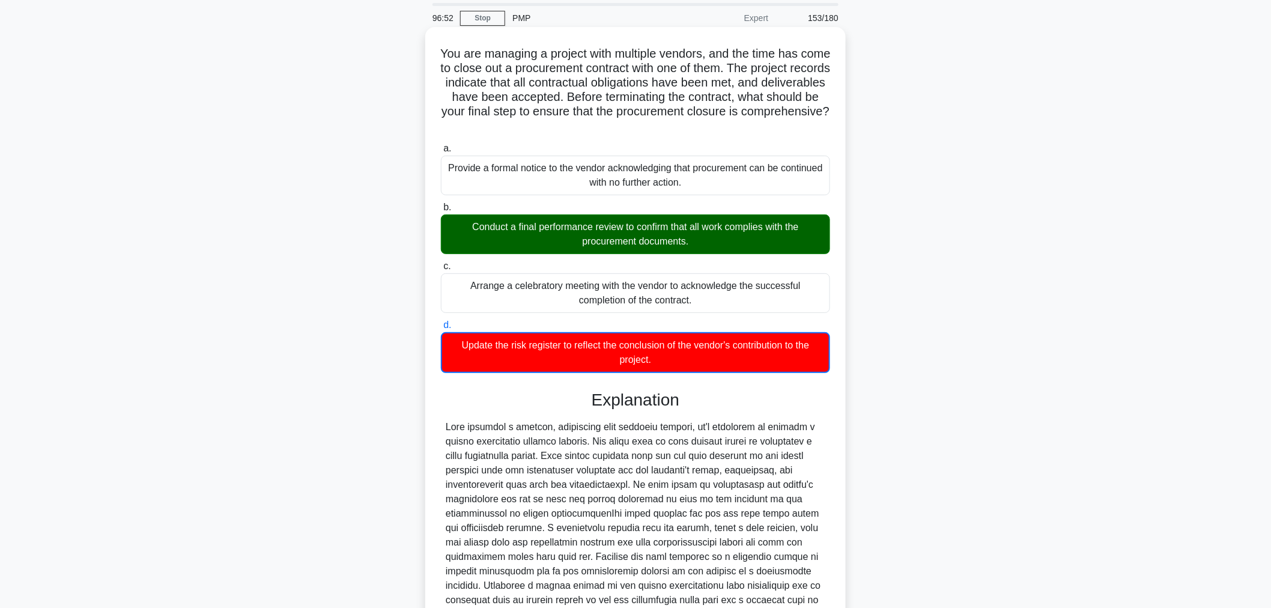
scroll to position [147, 0]
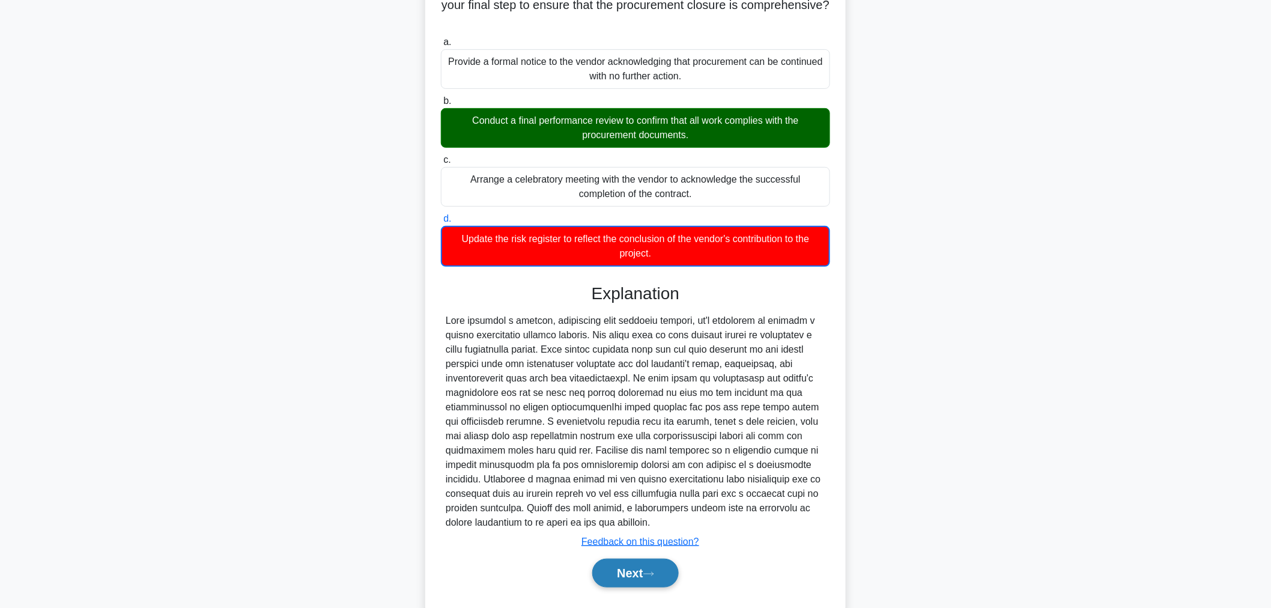
click at [650, 583] on button "Next" at bounding box center [635, 573] width 86 height 29
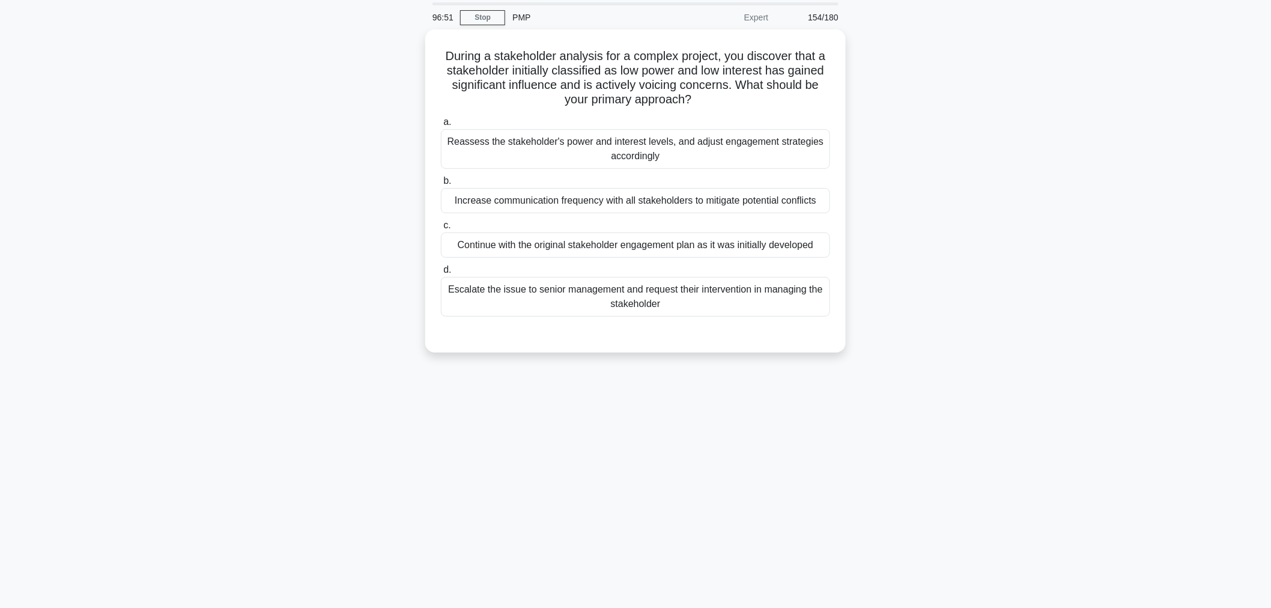
scroll to position [40, 0]
click at [465, 155] on div "Reassess the stakeholder's power and interest levels, and adjust engagement str…" at bounding box center [635, 147] width 389 height 40
click at [441, 124] on input "a. Reassess the stakeholder's power and interest levels, and adjust engagement …" at bounding box center [441, 120] width 0 height 8
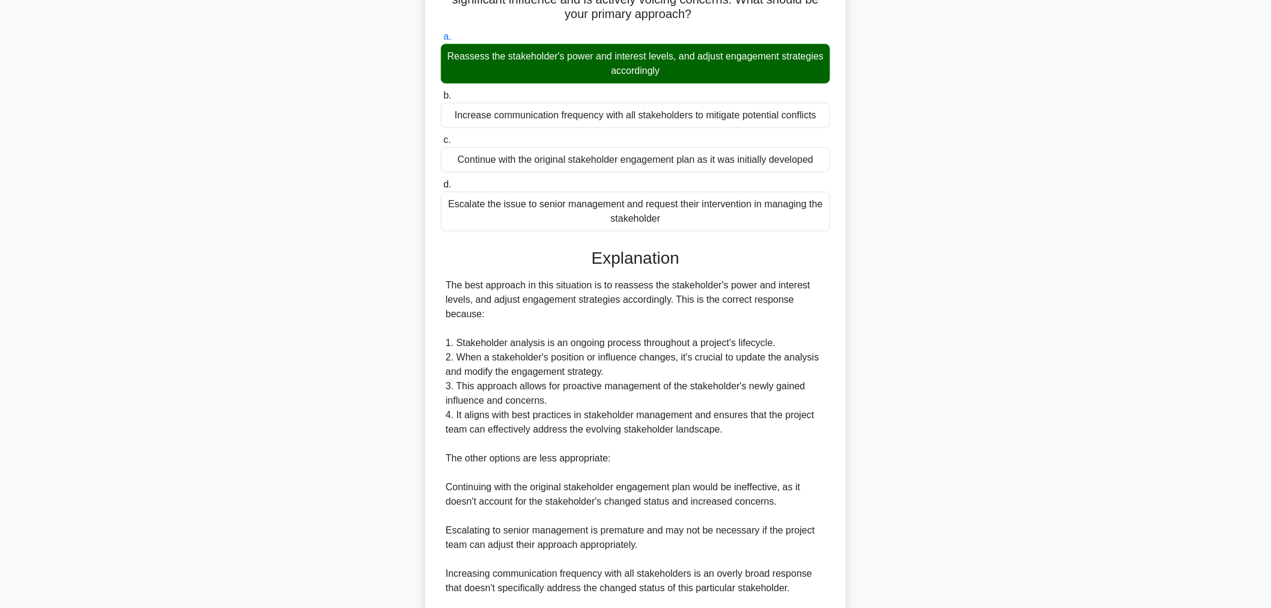
scroll to position [277, 0]
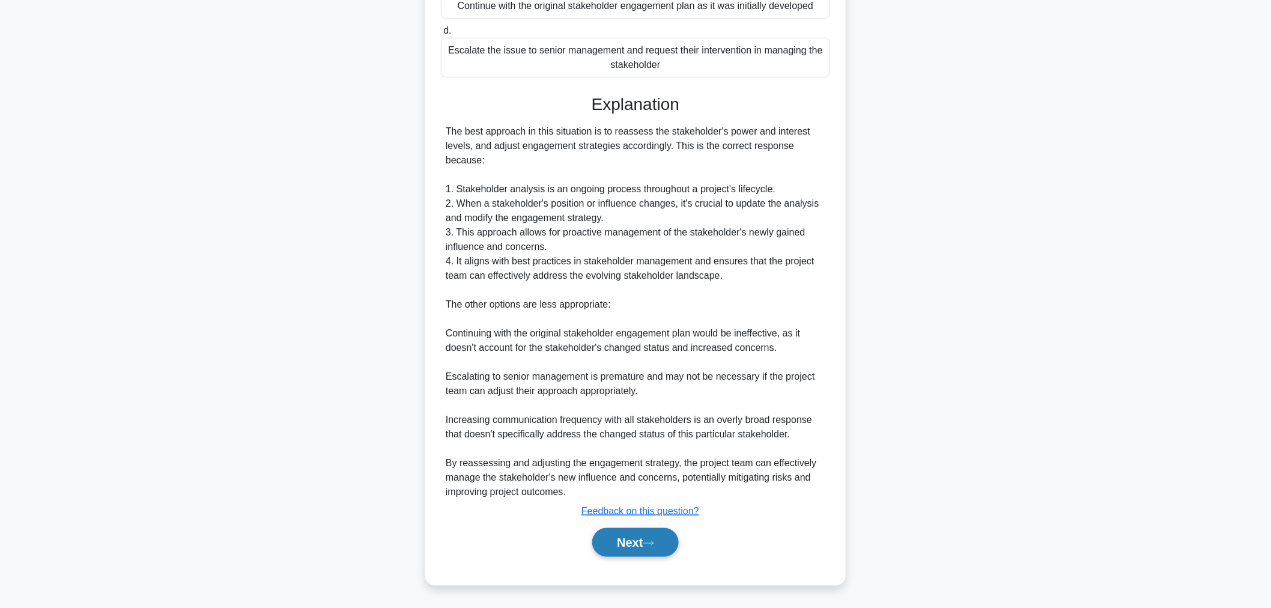
click at [628, 544] on button "Next" at bounding box center [635, 542] width 86 height 29
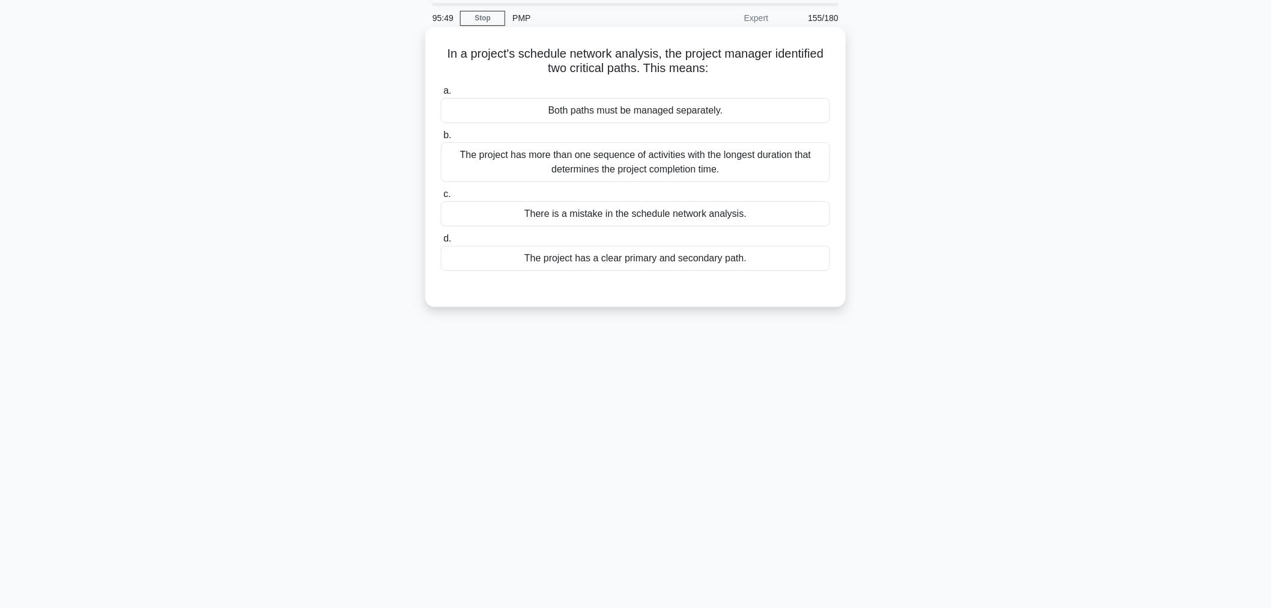
click at [470, 270] on div "The project has a clear primary and secondary path." at bounding box center [635, 258] width 389 height 25
click at [441, 243] on input "d. The project has a clear primary and secondary path." at bounding box center [441, 239] width 0 height 8
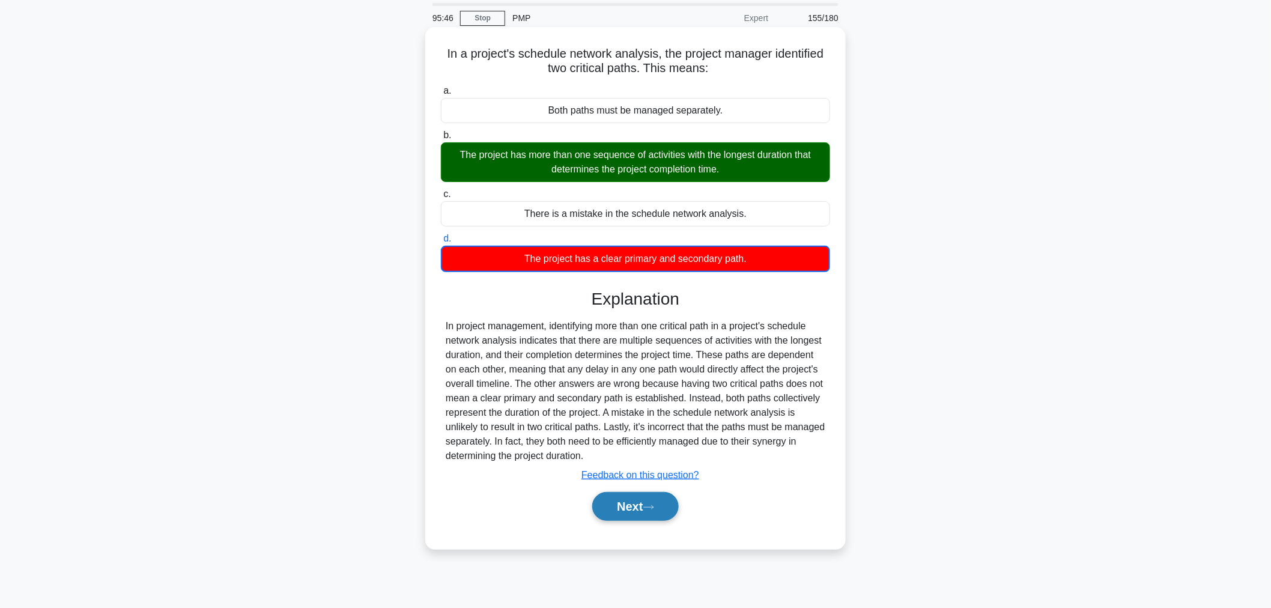
click at [611, 515] on button "Next" at bounding box center [635, 506] width 86 height 29
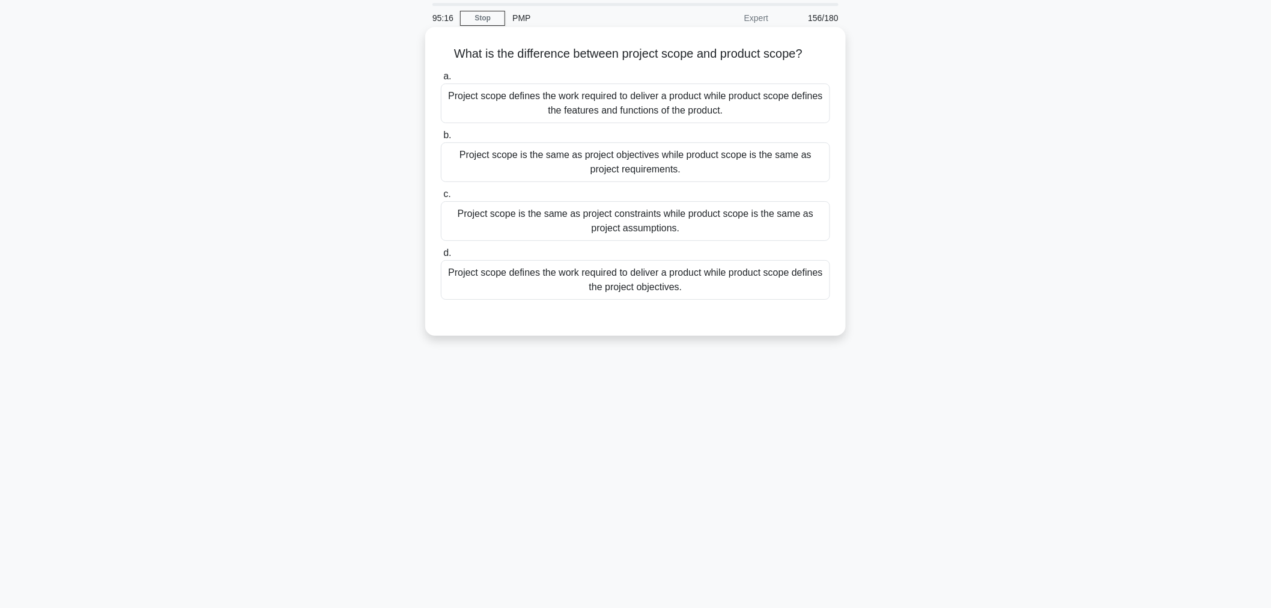
click at [476, 109] on div "Project scope defines the work required to deliver a product while product scop…" at bounding box center [635, 103] width 389 height 40
click at [441, 80] on input "a. Project scope defines the work required to deliver a product while product s…" at bounding box center [441, 77] width 0 height 8
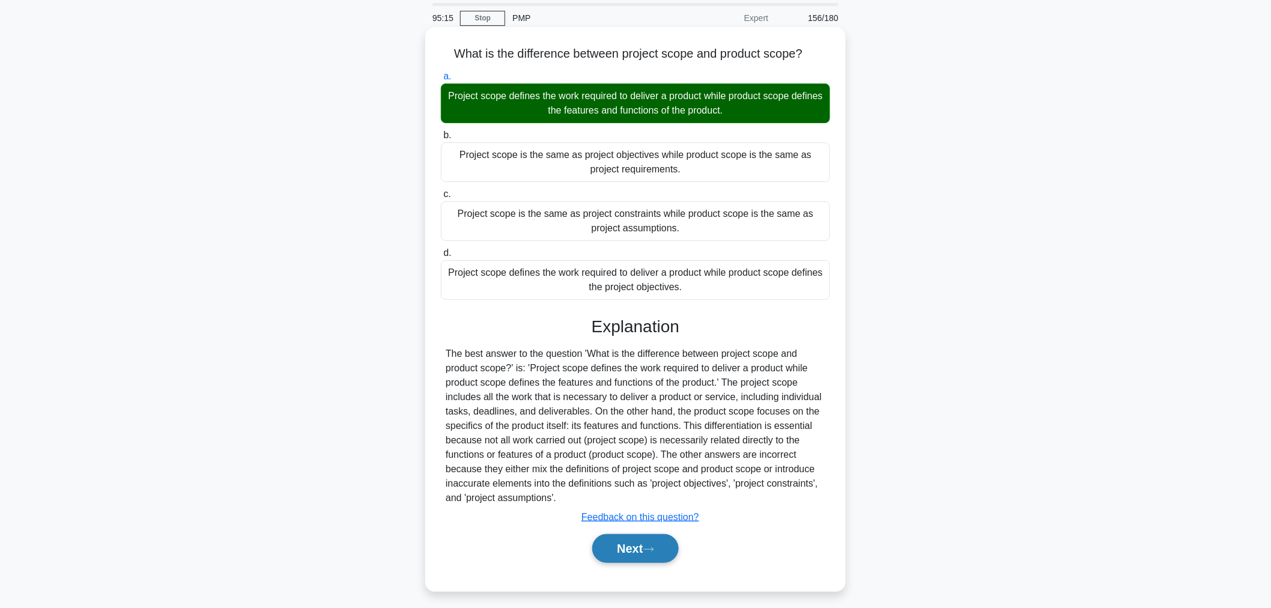
click at [626, 550] on button "Next" at bounding box center [635, 548] width 86 height 29
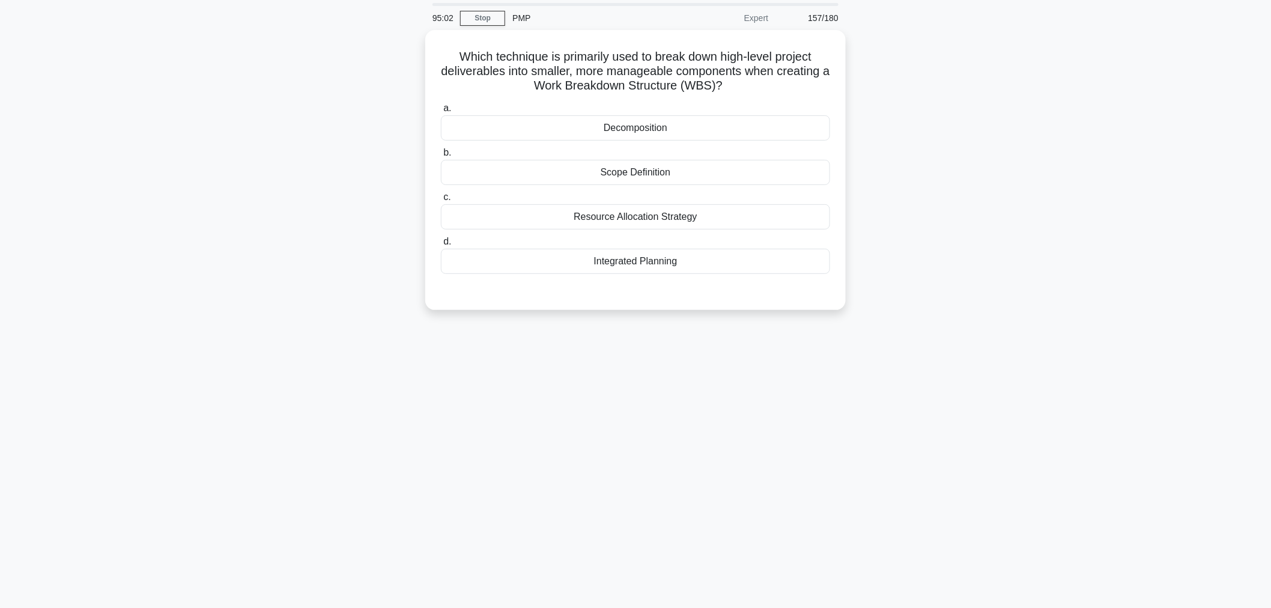
click at [185, 419] on main "95:02 Stop PMP Expert 157/180 a. b. c." at bounding box center [635, 303] width 1271 height 610
click at [179, 416] on main "95:02 Stop PMP Expert 157/180 a. b. c." at bounding box center [635, 303] width 1271 height 610
click at [722, 137] on div "Decomposition" at bounding box center [635, 124] width 389 height 25
click at [441, 109] on input "a. Decomposition" at bounding box center [441, 106] width 0 height 8
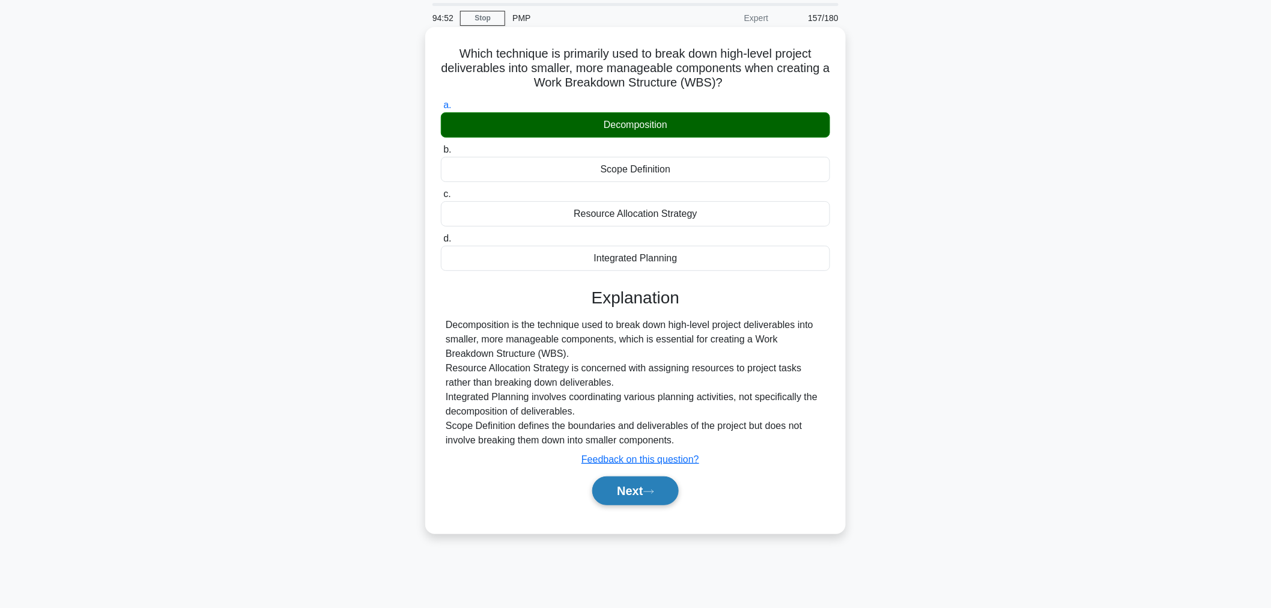
click at [643, 501] on button "Next" at bounding box center [635, 490] width 86 height 29
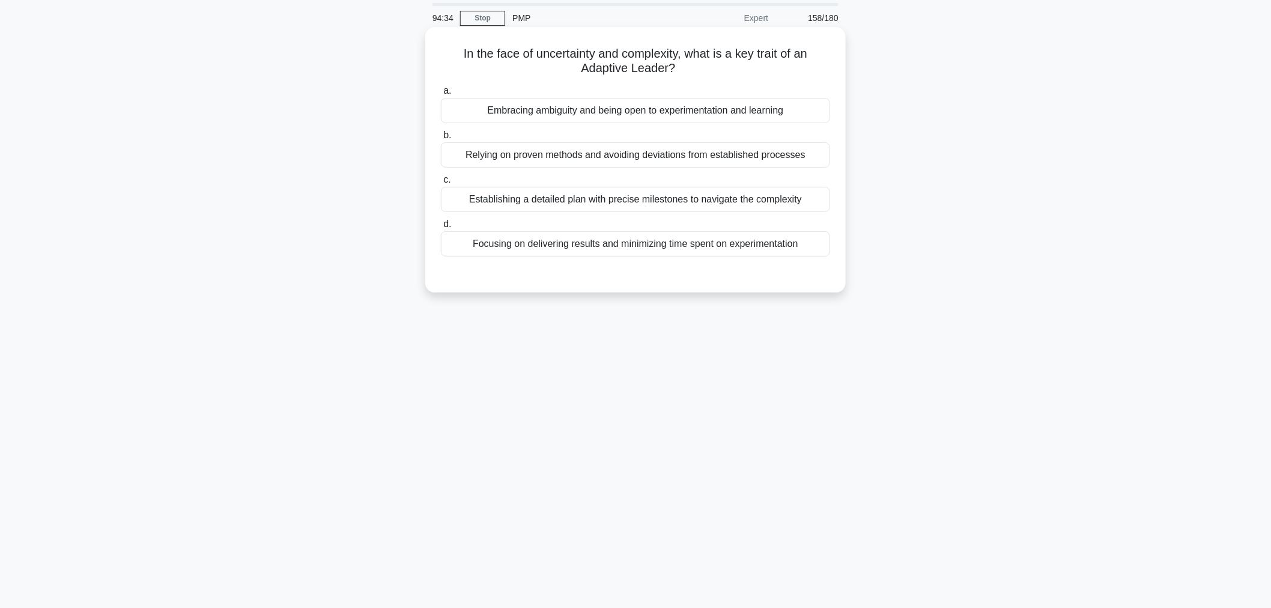
click at [754, 113] on div "Embracing ambiguity and being open to experimentation and learning" at bounding box center [635, 110] width 389 height 25
click at [441, 95] on input "a. Embracing ambiguity and being open to experimentation and learning" at bounding box center [441, 91] width 0 height 8
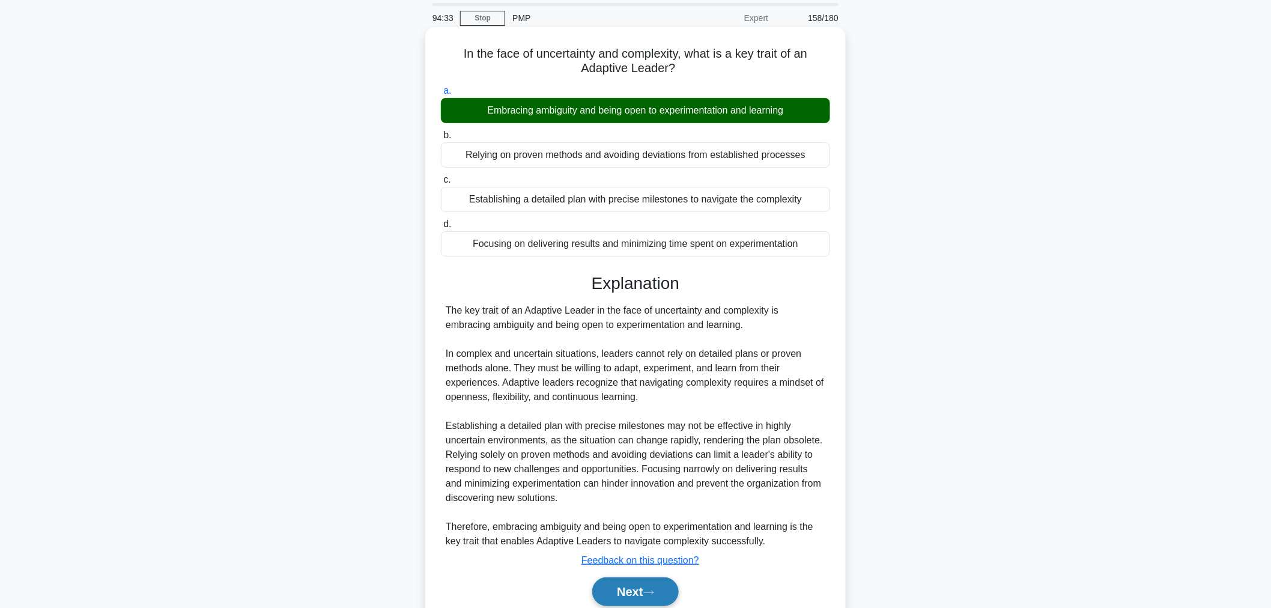
click at [643, 590] on button "Next" at bounding box center [635, 591] width 86 height 29
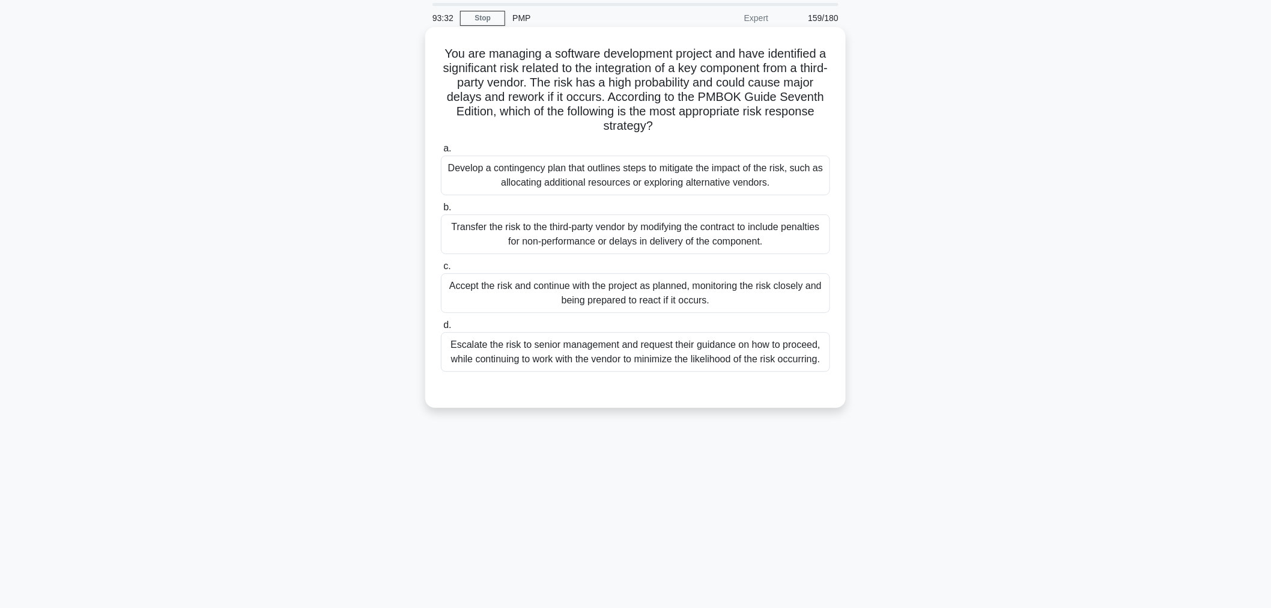
click at [761, 299] on div "Accept the risk and continue with the project as planned, monitoring the risk c…" at bounding box center [635, 293] width 389 height 40
click at [441, 270] on input "c. Accept the risk and continue with the project as planned, monitoring the ris…" at bounding box center [441, 266] width 0 height 8
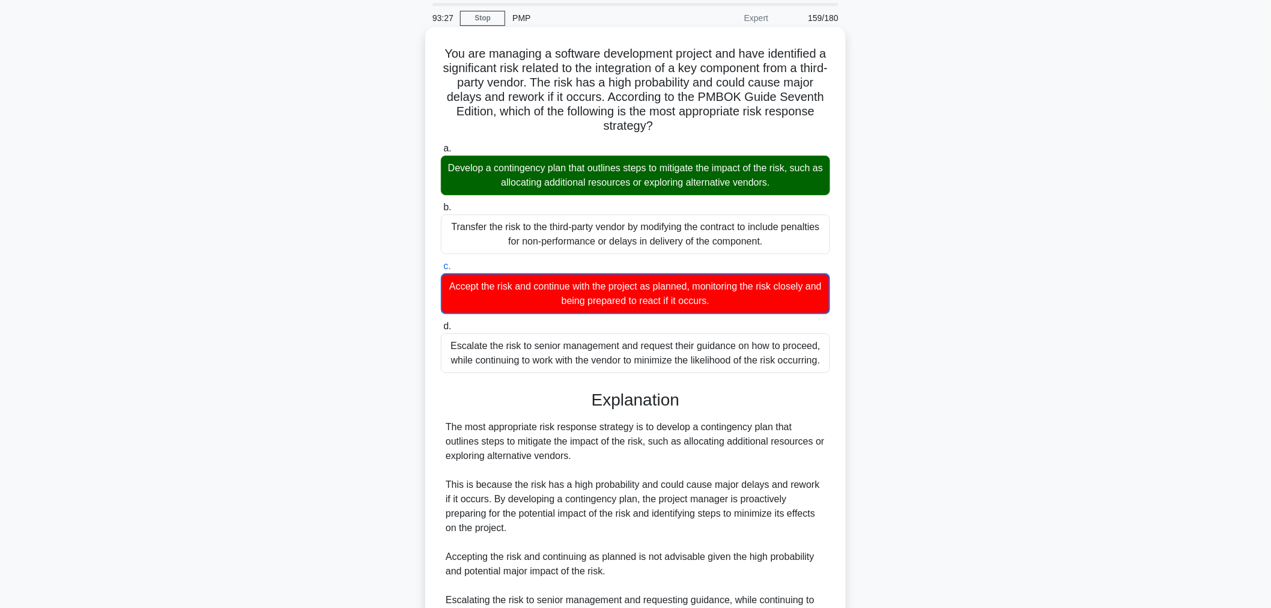
scroll to position [233, 0]
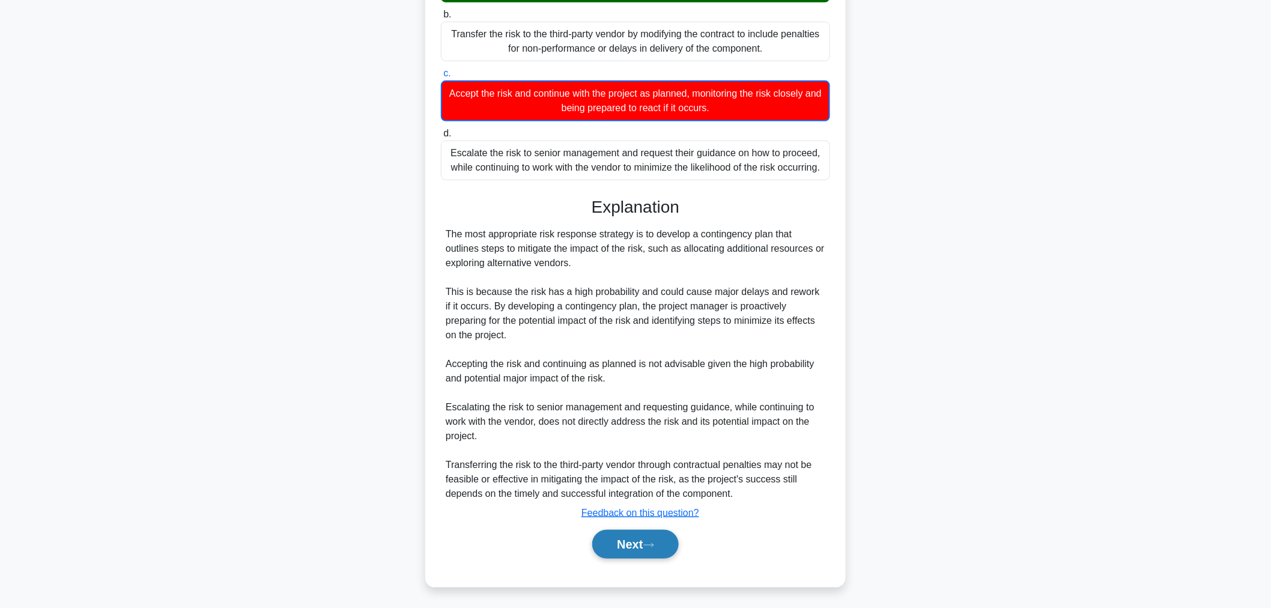
click at [638, 550] on button "Next" at bounding box center [635, 544] width 86 height 29
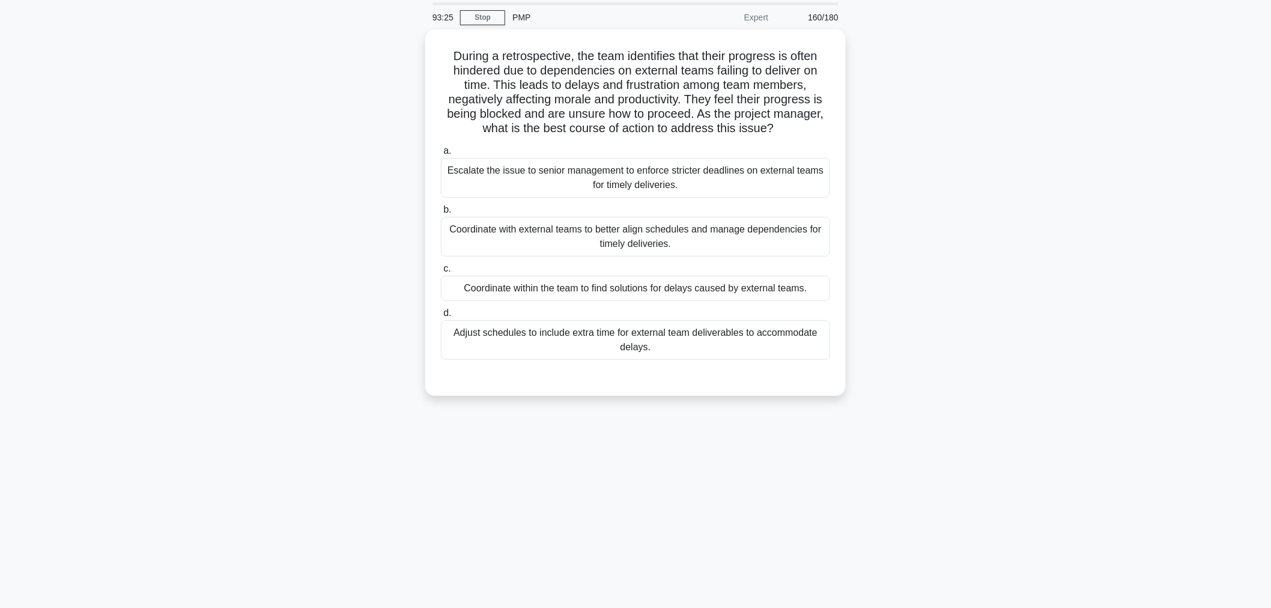
scroll to position [40, 0]
click at [780, 233] on div "Coordinate with external teams to better align schedules and manage dependencie…" at bounding box center [635, 234] width 389 height 40
click at [441, 211] on input "b. Coordinate with external teams to better align schedules and manage dependen…" at bounding box center [441, 208] width 0 height 8
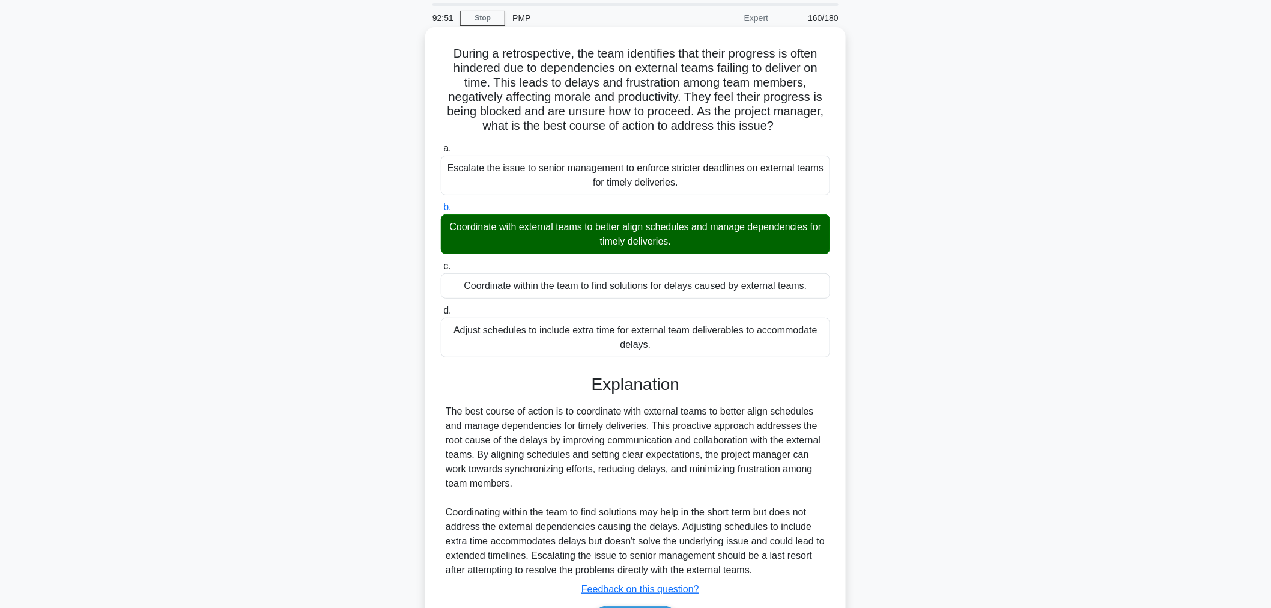
scroll to position [118, 0]
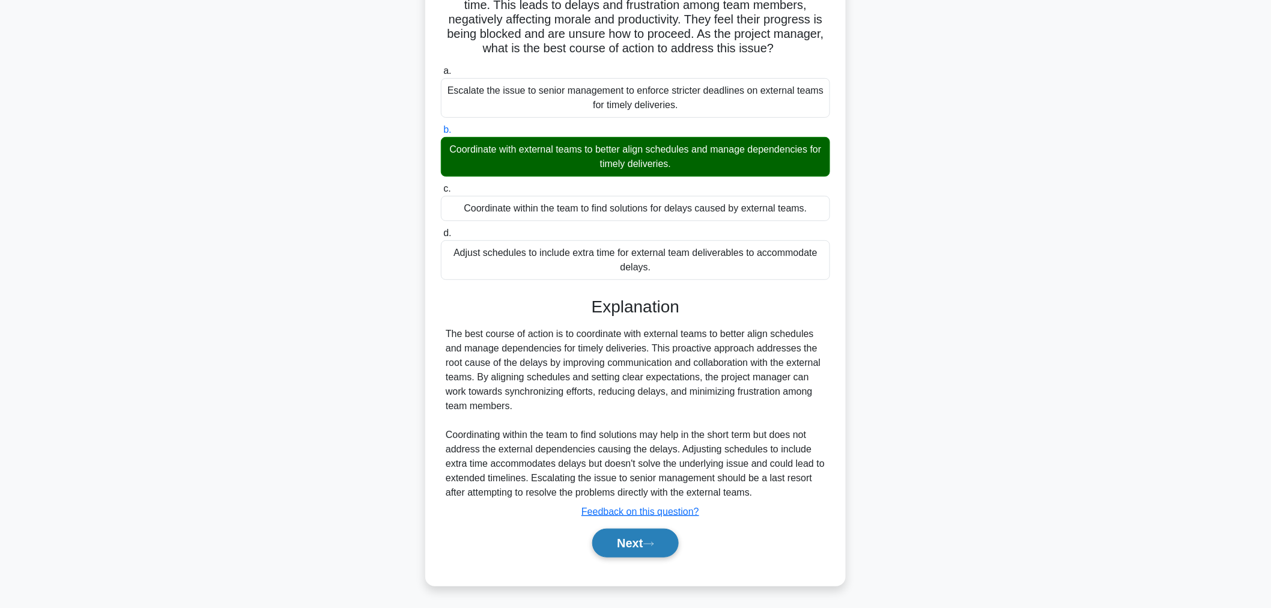
click at [643, 553] on button "Next" at bounding box center [635, 543] width 86 height 29
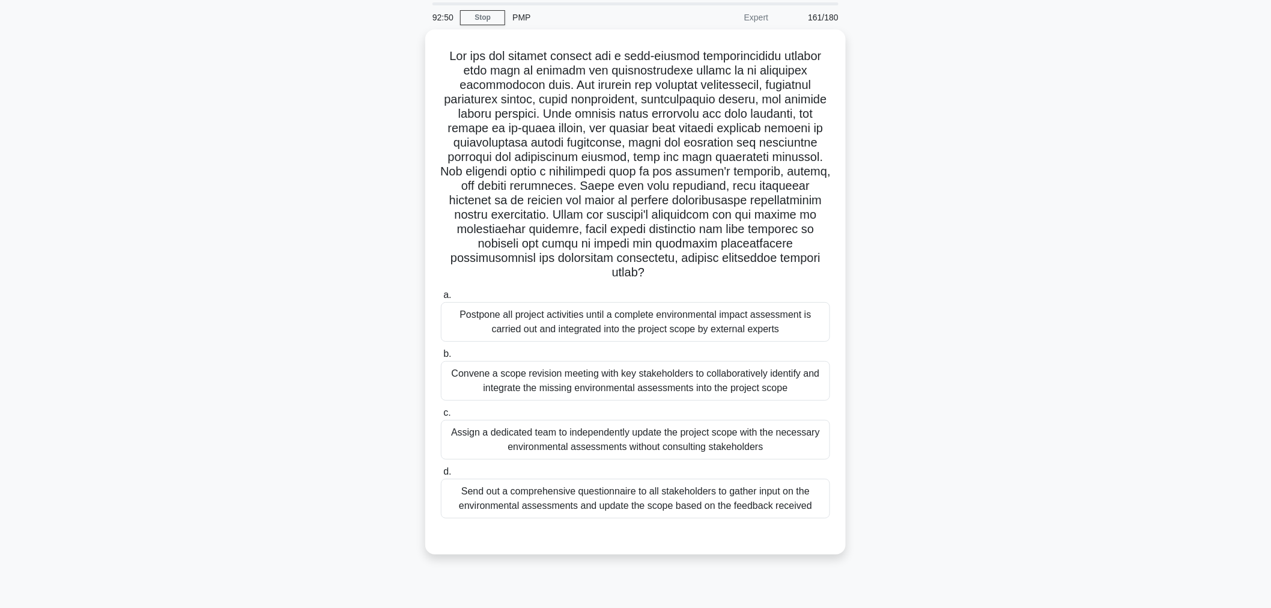
scroll to position [40, 0]
click at [482, 389] on div "Convene a scope revision meeting with key stakeholders to collaboratively ident…" at bounding box center [635, 379] width 389 height 40
click at [441, 356] on input "b. Convene a scope revision meeting with key stakeholders to collaboratively id…" at bounding box center [441, 352] width 0 height 8
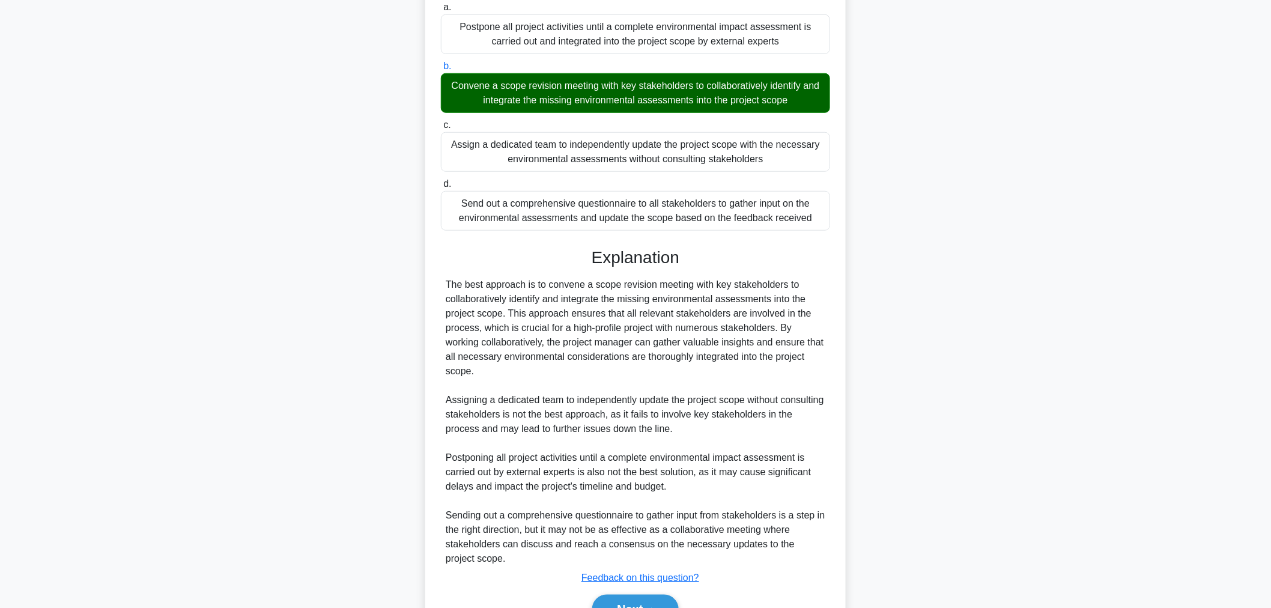
scroll to position [392, 0]
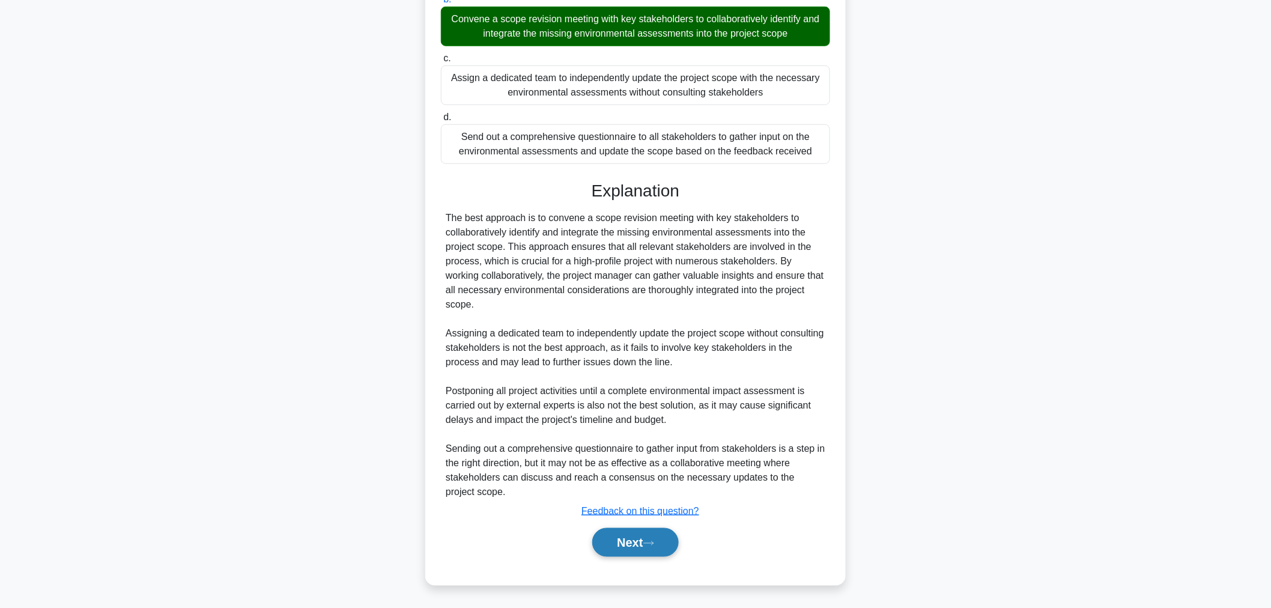
click at [613, 547] on button "Next" at bounding box center [635, 542] width 86 height 29
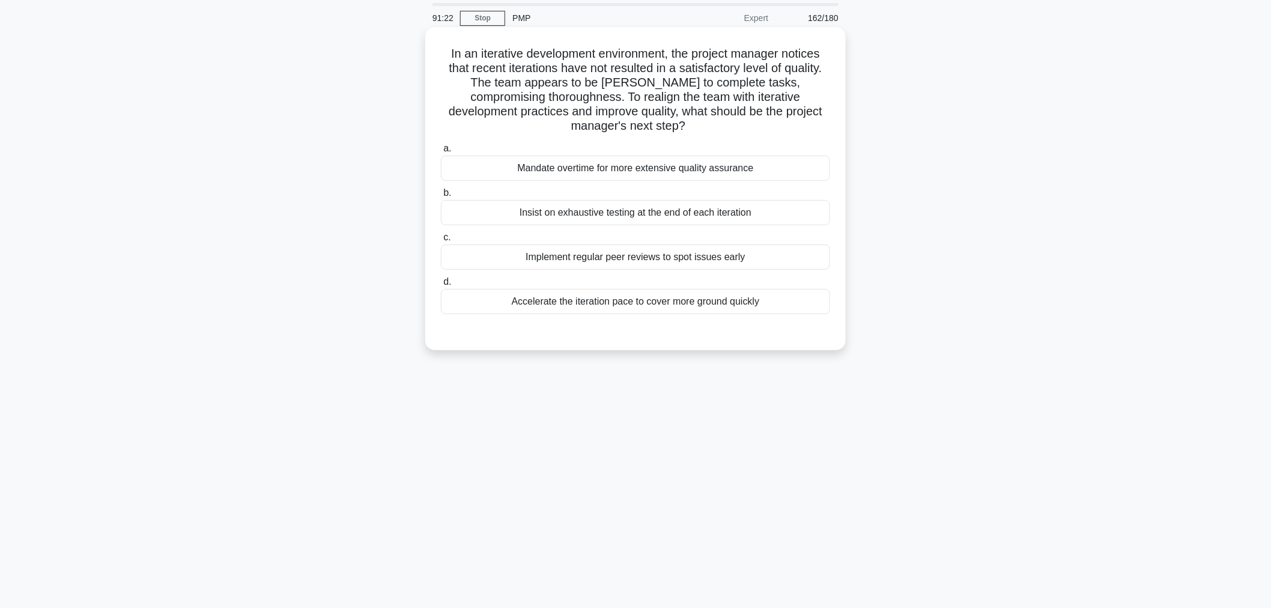
click at [467, 281] on label "d. Accelerate the iteration pace to cover more ground quickly" at bounding box center [635, 294] width 389 height 40
click at [441, 281] on input "d. Accelerate the iteration pace to cover more ground quickly" at bounding box center [441, 282] width 0 height 8
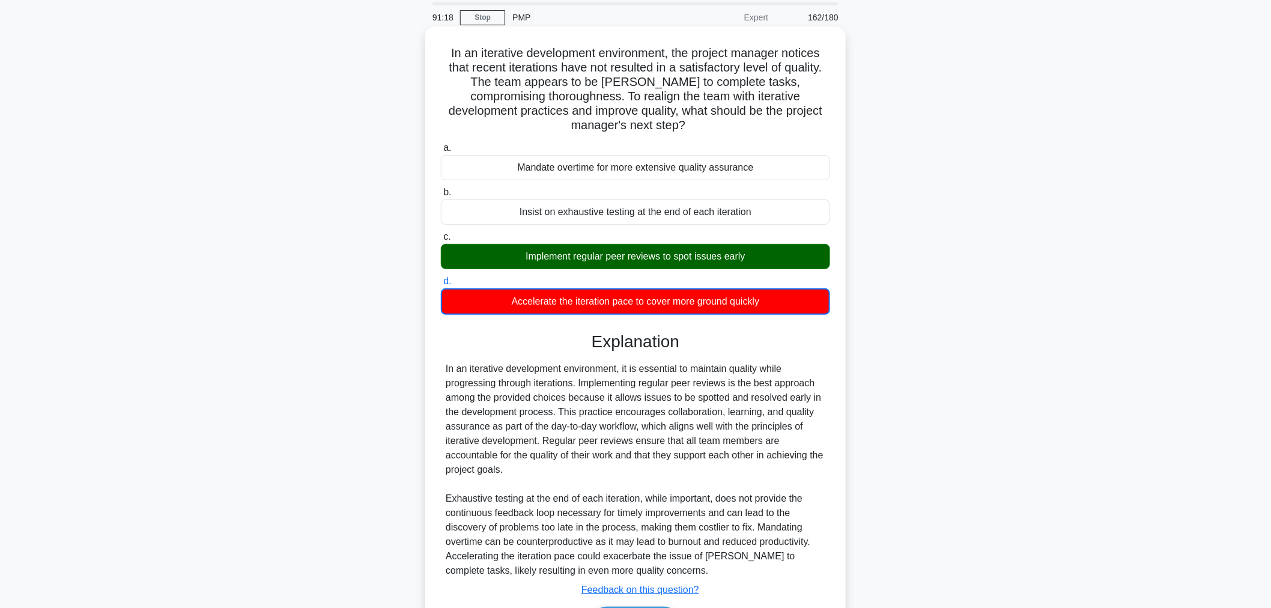
scroll to position [118, 0]
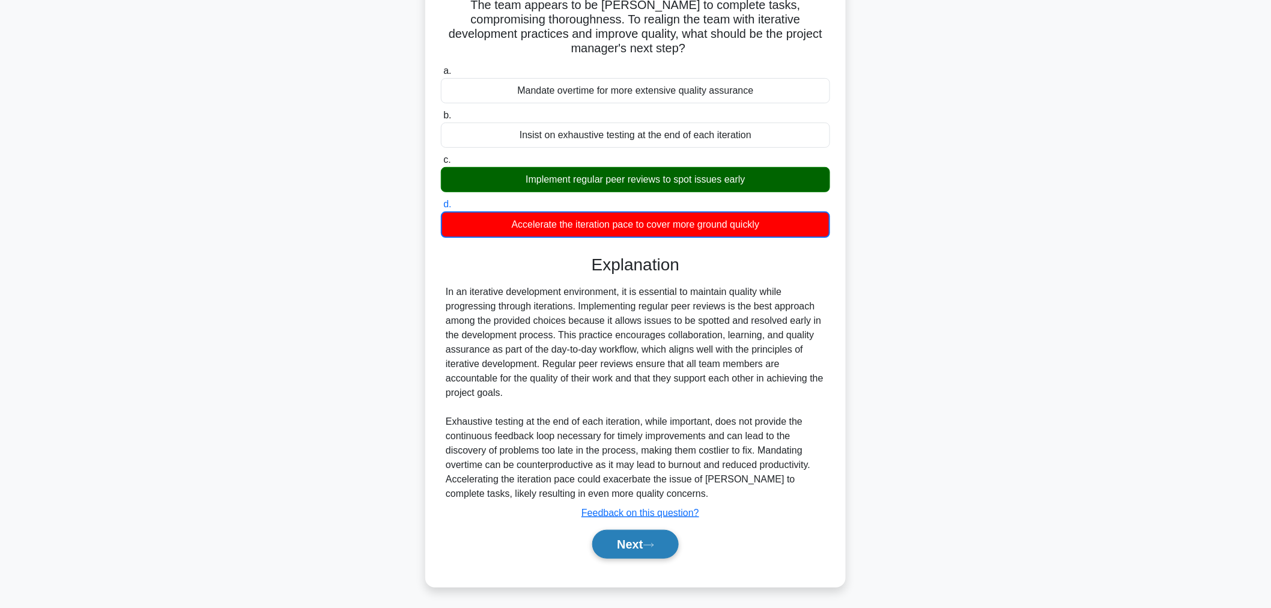
click at [653, 543] on icon at bounding box center [649, 545] width 10 height 4
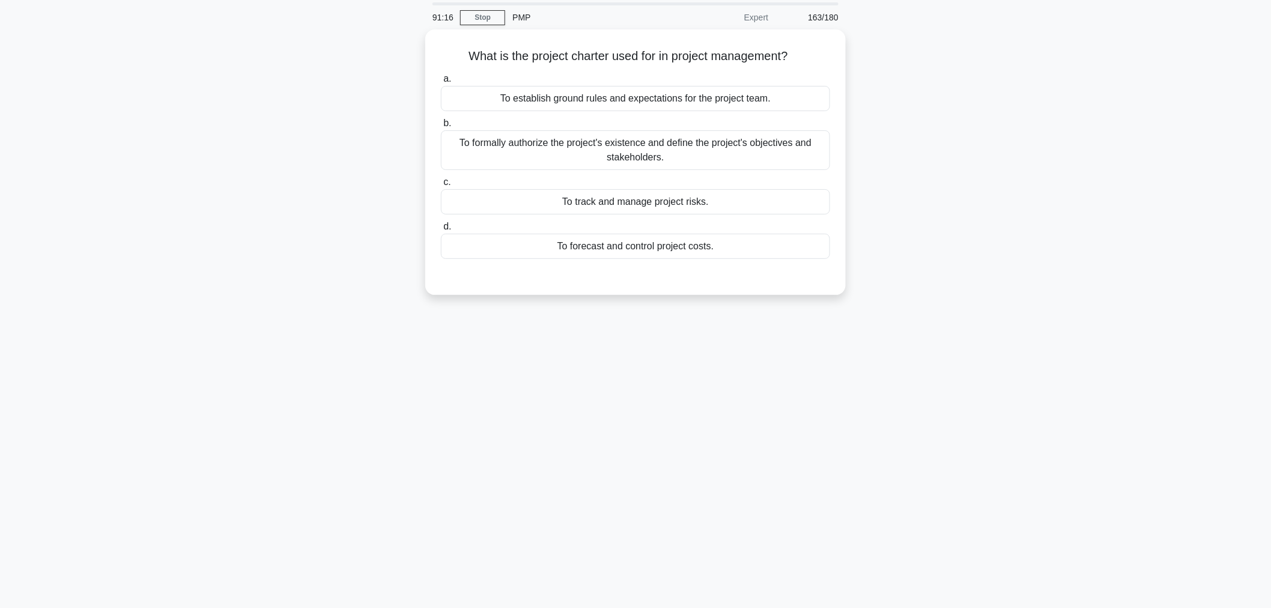
scroll to position [40, 0]
click at [980, 126] on div "What is the project charter used for in project management? .spinner_0XTQ{trans…" at bounding box center [635, 170] width 793 height 280
click at [806, 156] on div "To formally authorize the project's existence and define the project's objectiv…" at bounding box center [635, 148] width 389 height 40
click at [441, 125] on input "b. To formally authorize the project's existence and define the project's objec…" at bounding box center [441, 121] width 0 height 8
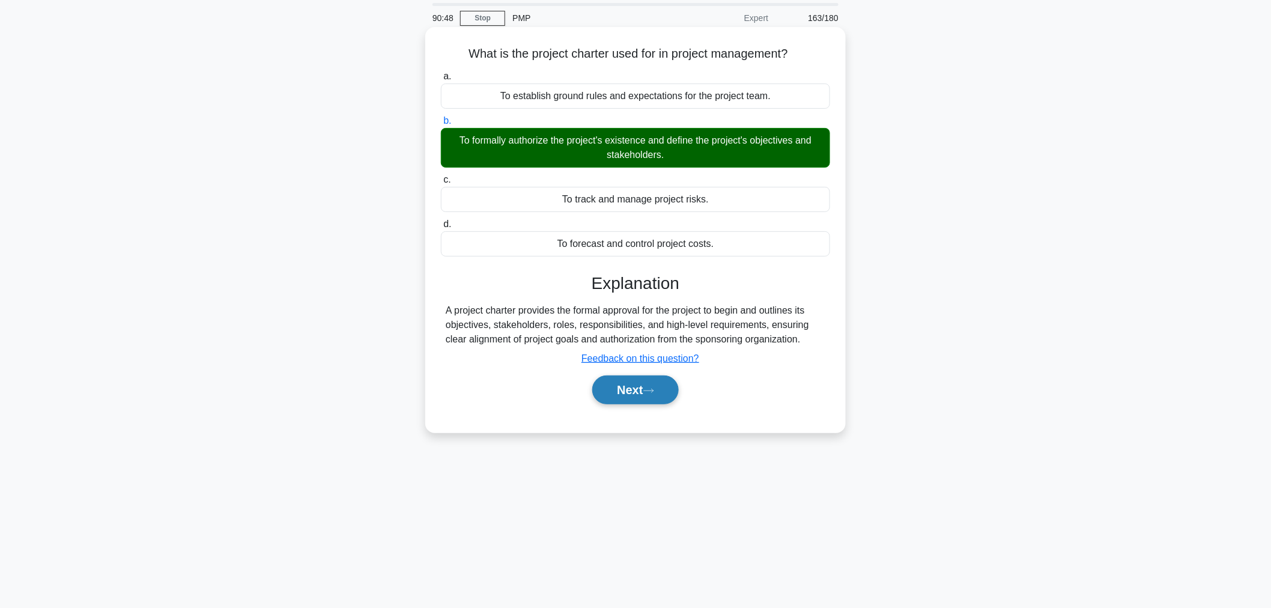
click at [661, 402] on button "Next" at bounding box center [635, 389] width 86 height 29
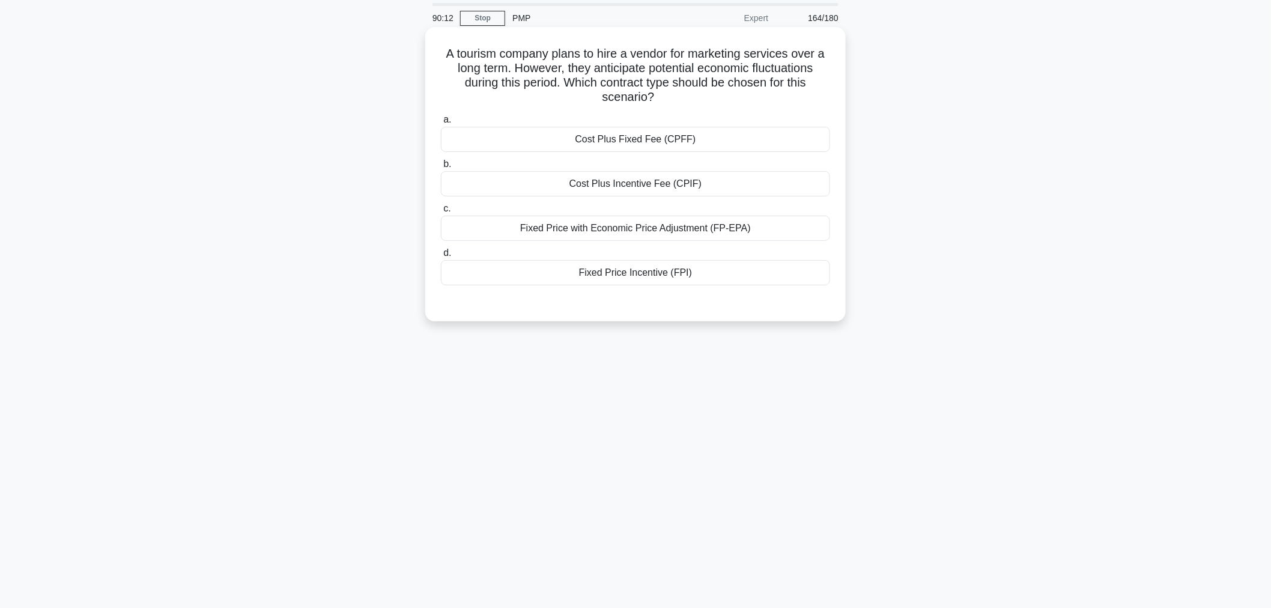
click at [788, 237] on div "Fixed Price with Economic Price Adjustment (FP-EPA)" at bounding box center [635, 228] width 389 height 25
click at [441, 213] on input "c. Fixed Price with Economic Price Adjustment (FP-EPA)" at bounding box center [441, 209] width 0 height 8
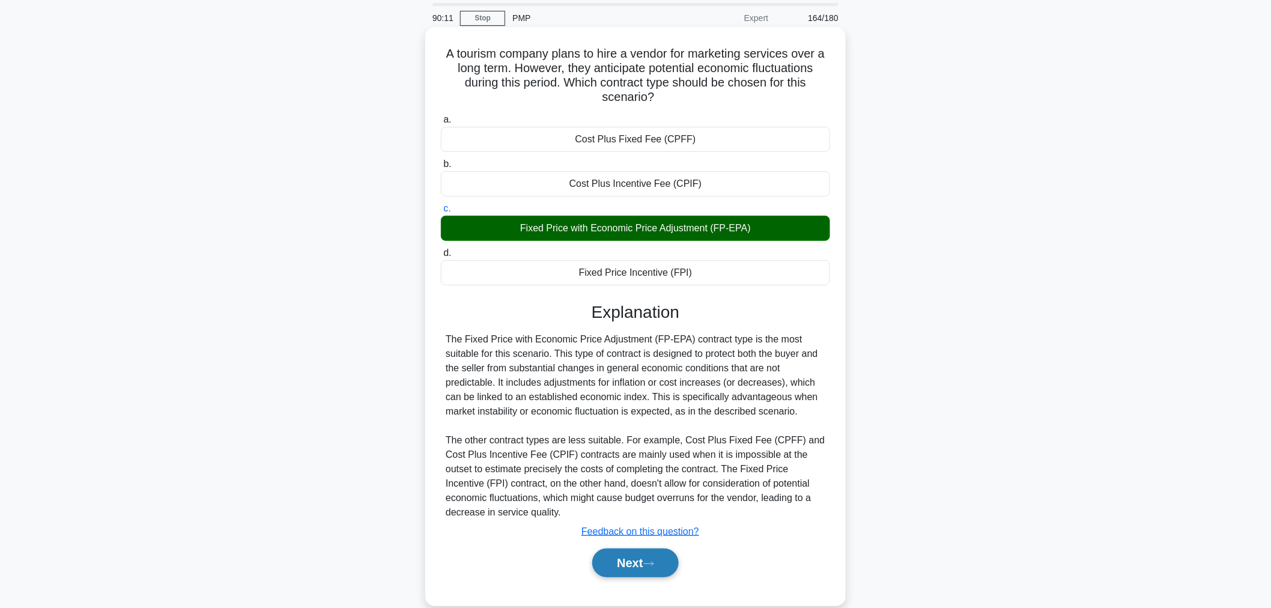
click at [637, 572] on button "Next" at bounding box center [635, 562] width 86 height 29
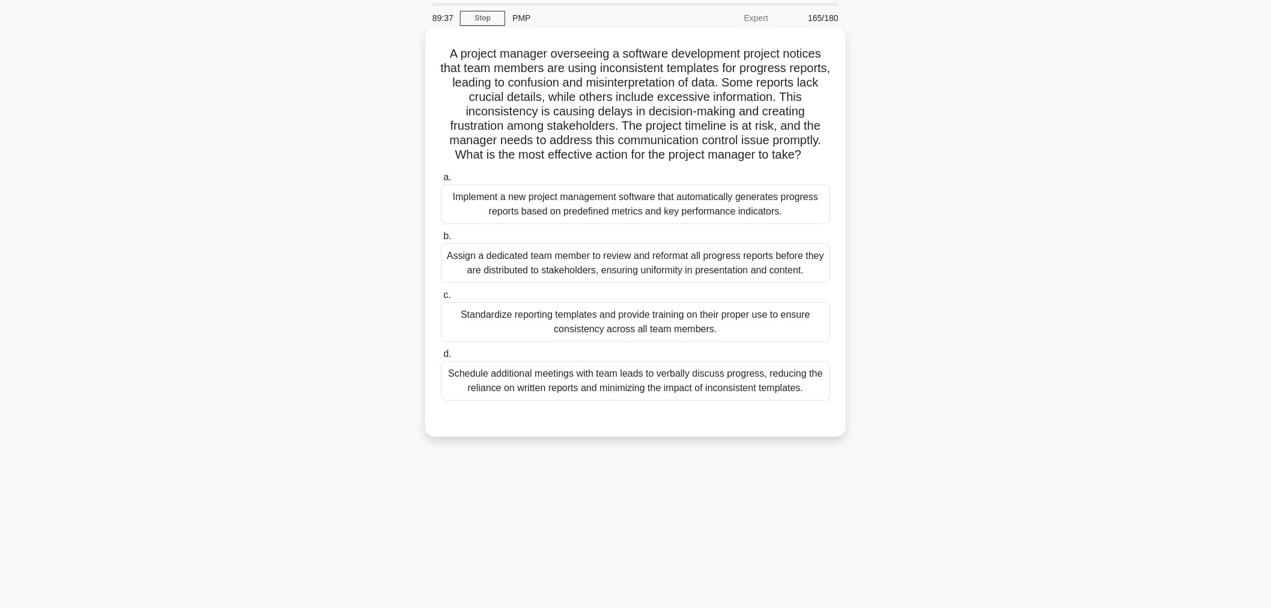
click at [772, 327] on div "Standardize reporting templates and provide training on their proper use to ens…" at bounding box center [635, 322] width 389 height 40
click at [441, 299] on input "c. Standardize reporting templates and provide training on their proper use to …" at bounding box center [441, 295] width 0 height 8
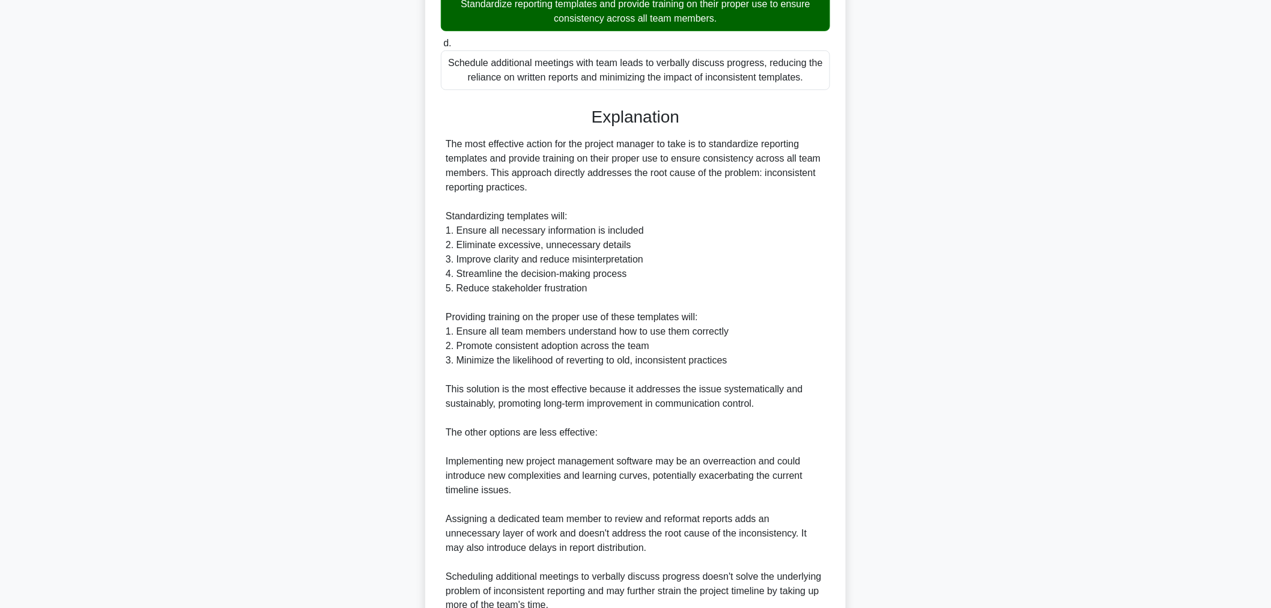
scroll to position [464, 0]
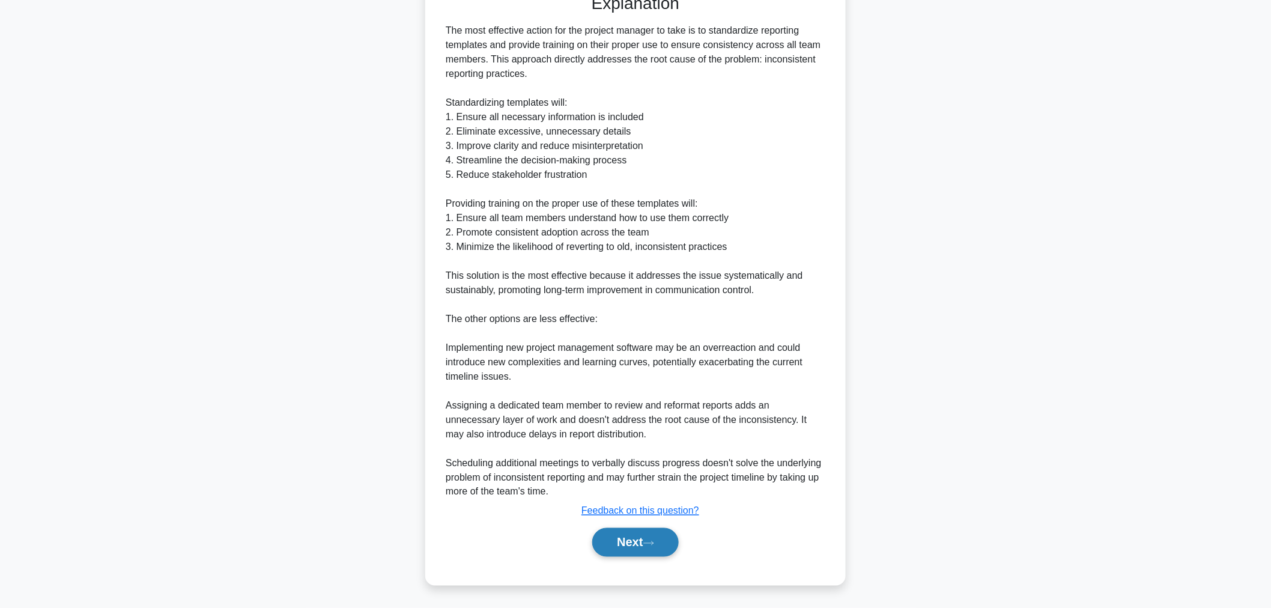
click at [644, 556] on button "Next" at bounding box center [635, 542] width 86 height 29
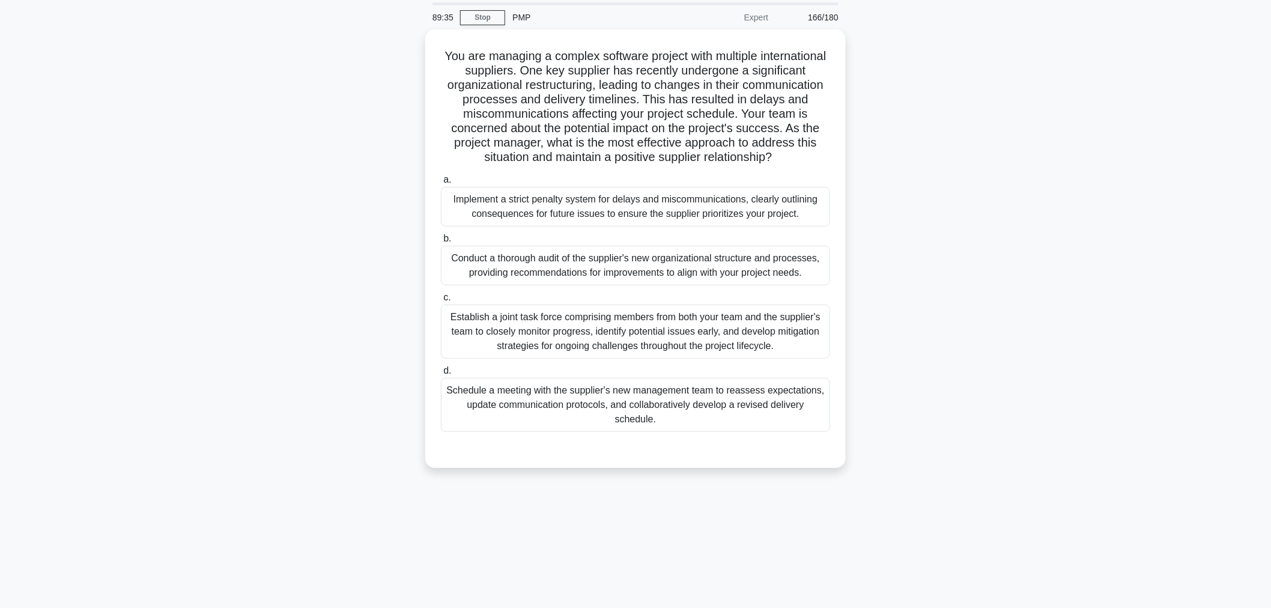
scroll to position [40, 0]
click at [777, 410] on div "Schedule a meeting with the supplier's new management team to reassess expectat…" at bounding box center [635, 402] width 389 height 54
click at [441, 372] on input "d. Schedule a meeting with the supplier's new management team to reassess expec…" at bounding box center [441, 369] width 0 height 8
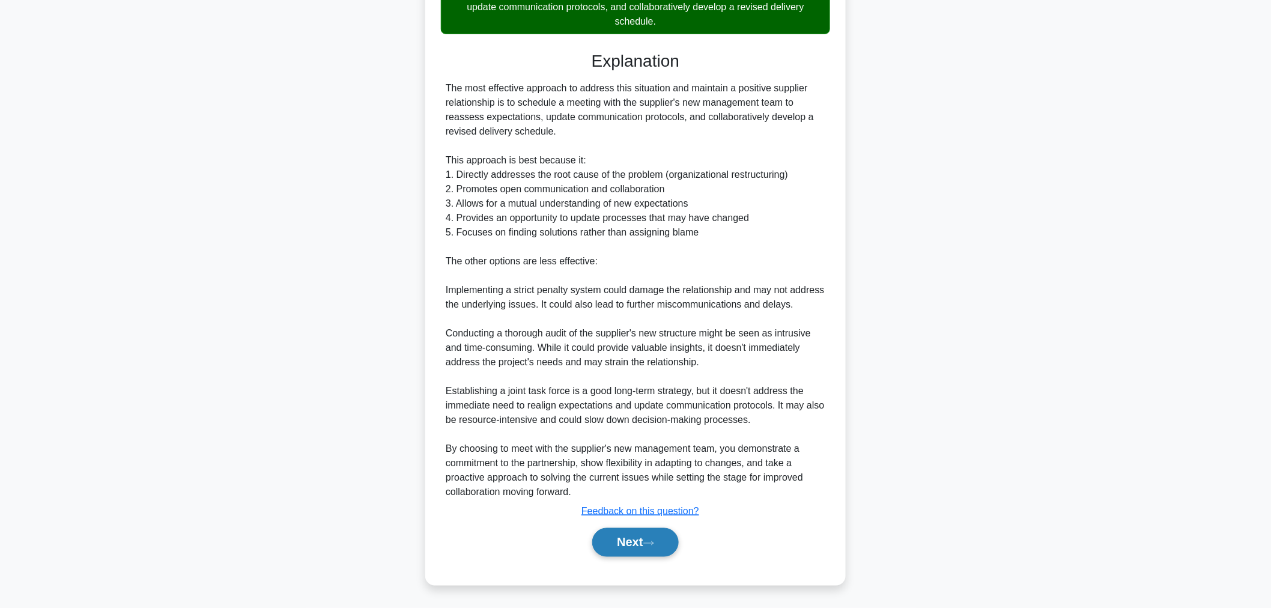
click at [653, 542] on icon at bounding box center [649, 543] width 10 height 4
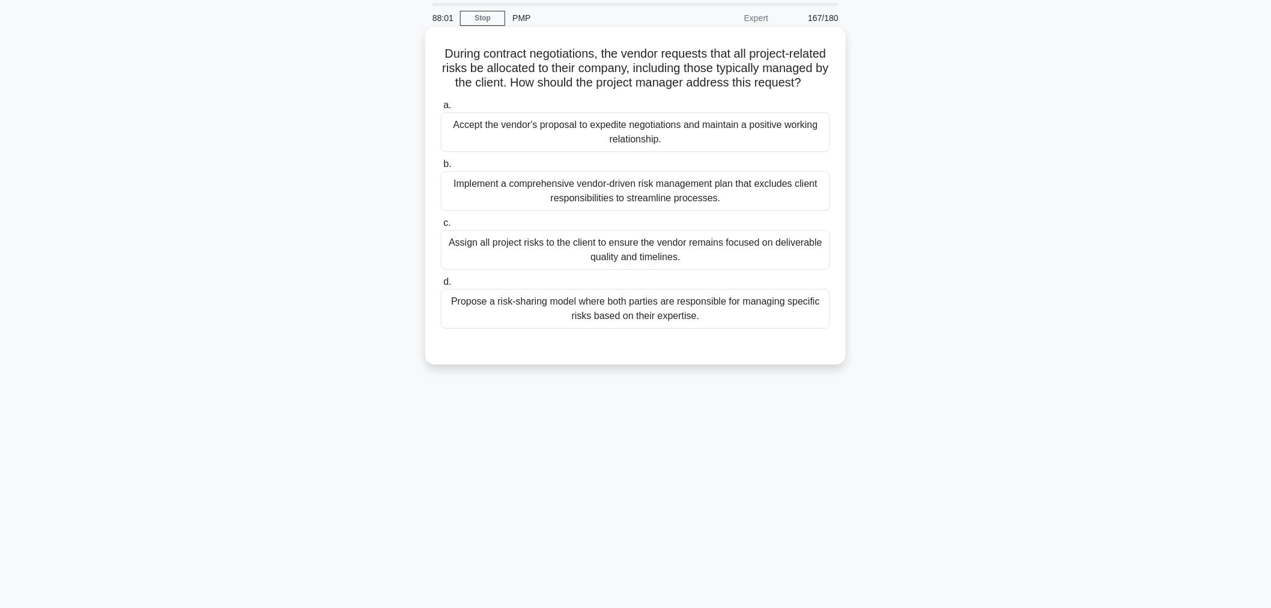
click at [805, 329] on div "Propose a risk-sharing model where both parties are responsible for managing sp…" at bounding box center [635, 309] width 389 height 40
click at [441, 286] on input "d. Propose a risk-sharing model where both parties are responsible for managing…" at bounding box center [441, 282] width 0 height 8
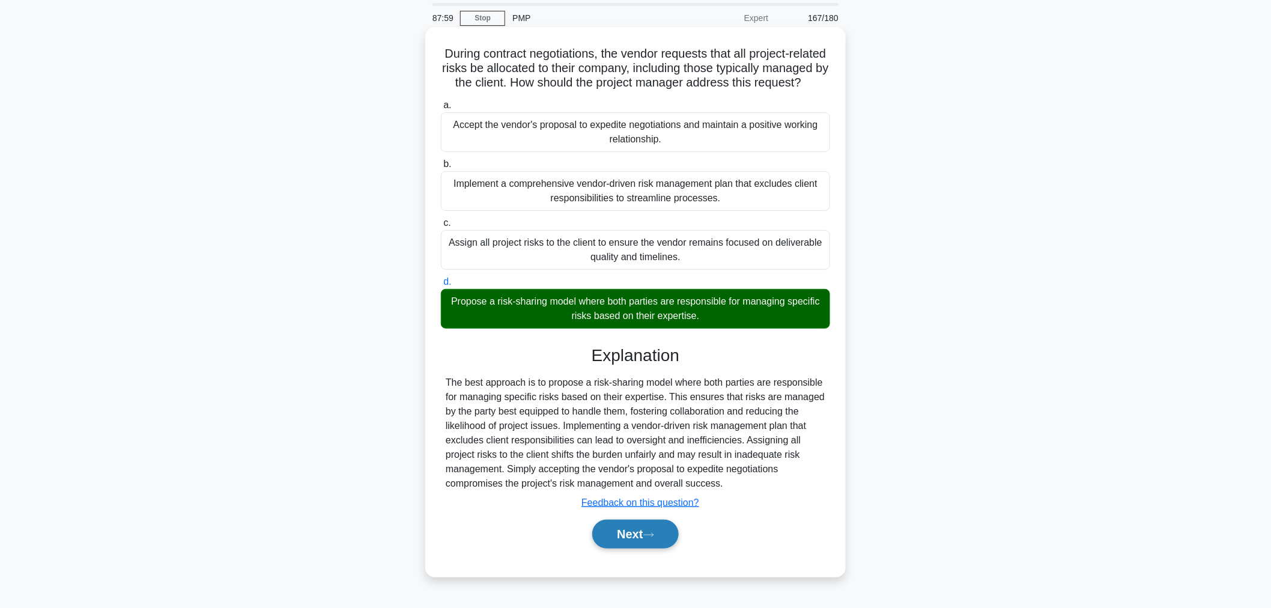
click at [644, 548] on button "Next" at bounding box center [635, 534] width 86 height 29
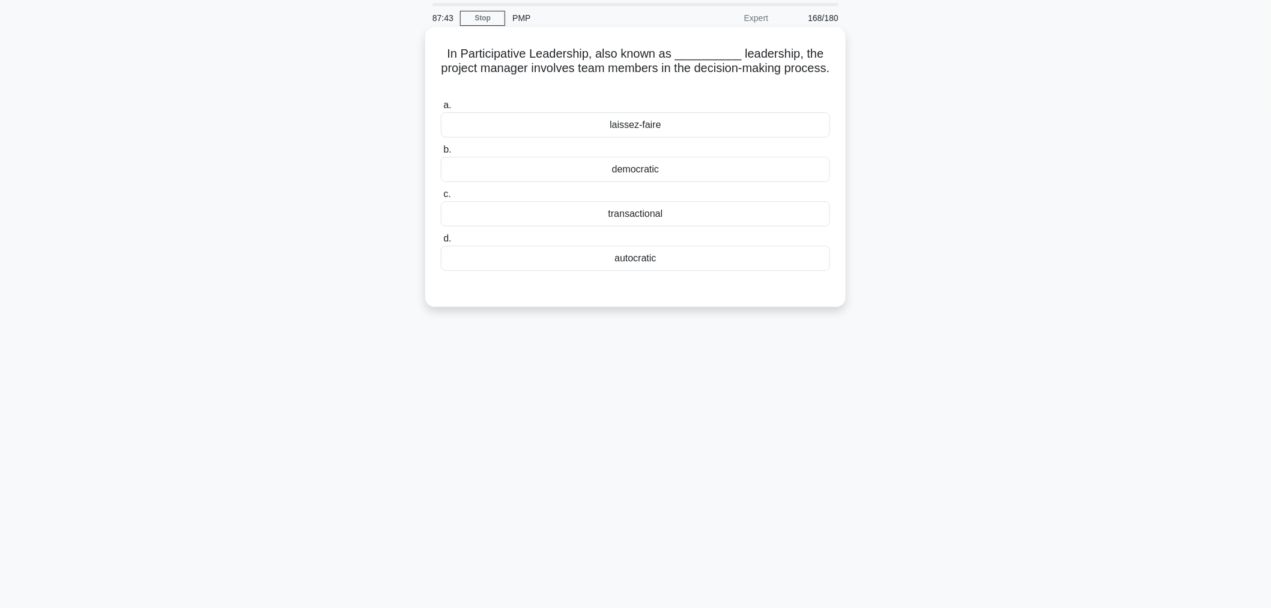
click at [795, 178] on div "democratic" at bounding box center [635, 169] width 389 height 25
click at [441, 154] on input "b. democratic" at bounding box center [441, 150] width 0 height 8
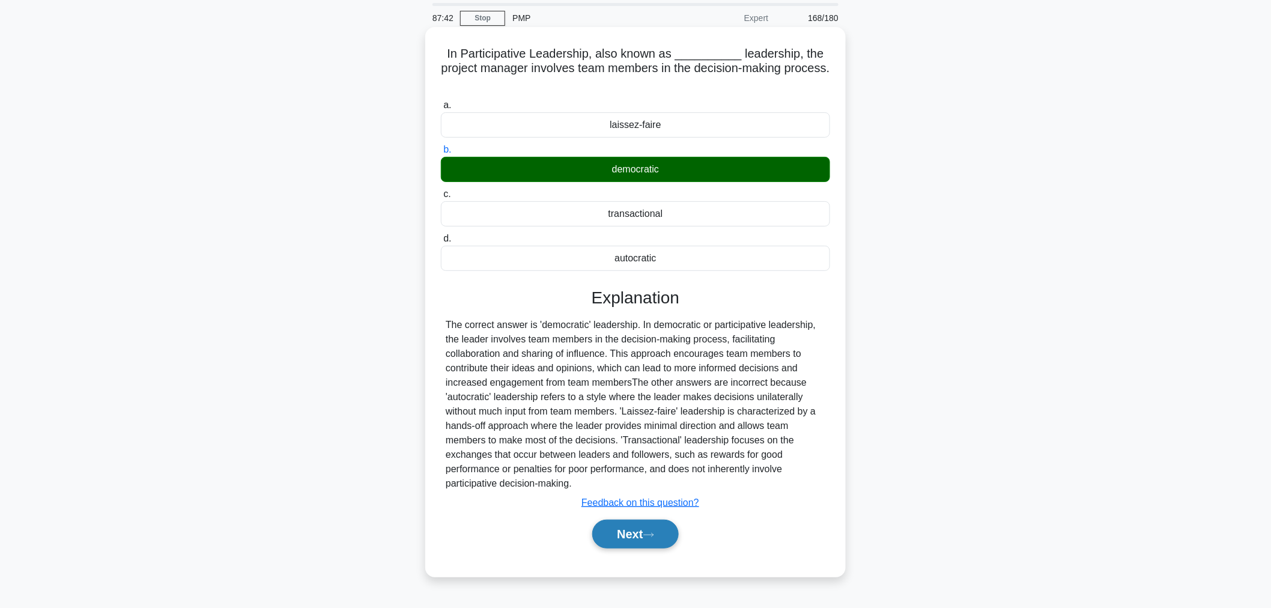
click at [665, 544] on button "Next" at bounding box center [635, 534] width 86 height 29
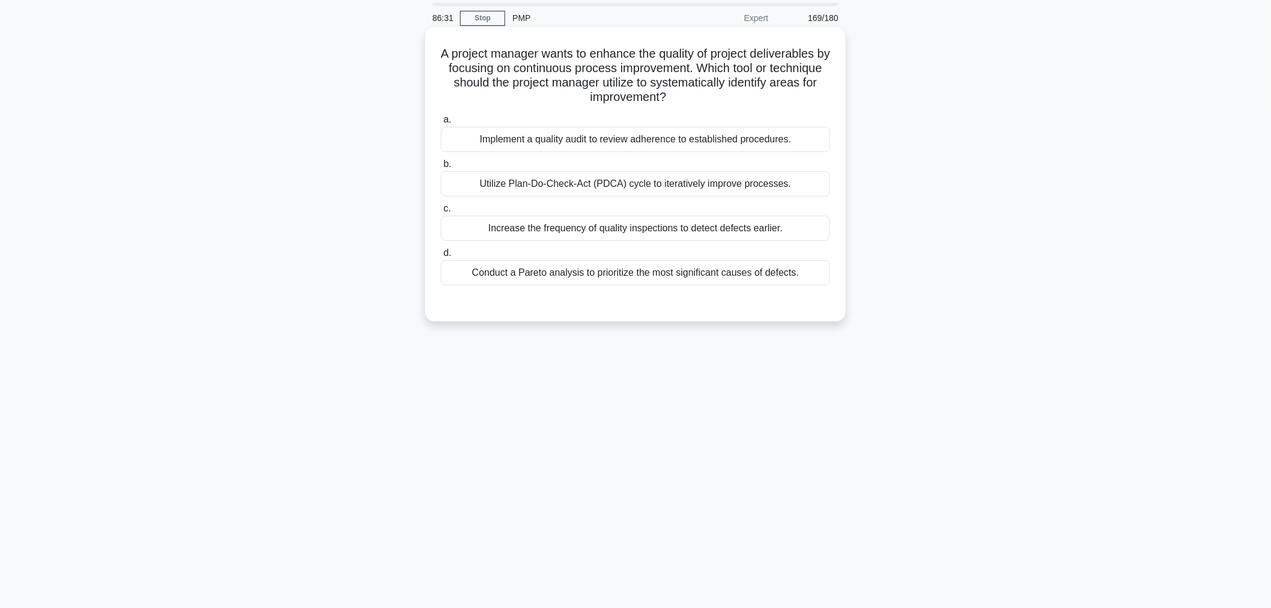
click at [775, 191] on div "Utilize Plan-Do-Check-Act (PDCA) cycle to iteratively improve processes." at bounding box center [635, 183] width 389 height 25
click at [441, 168] on input "b. Utilize Plan-Do-Check-Act (PDCA) cycle to iteratively improve processes." at bounding box center [441, 164] width 0 height 8
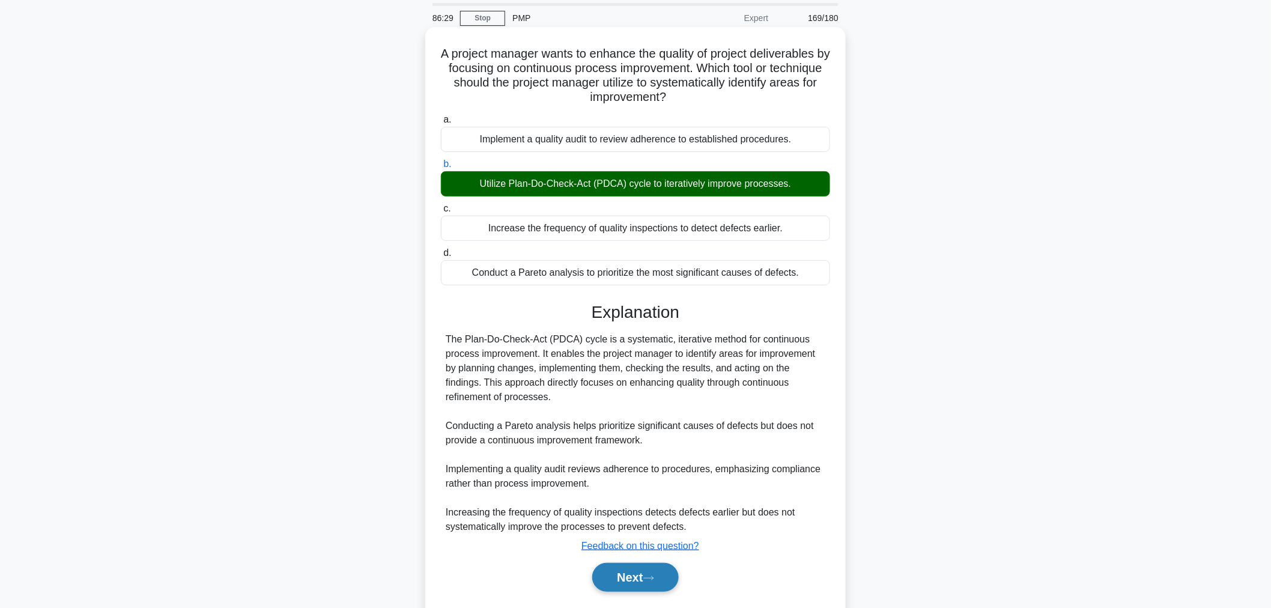
click at [646, 584] on button "Next" at bounding box center [635, 577] width 86 height 29
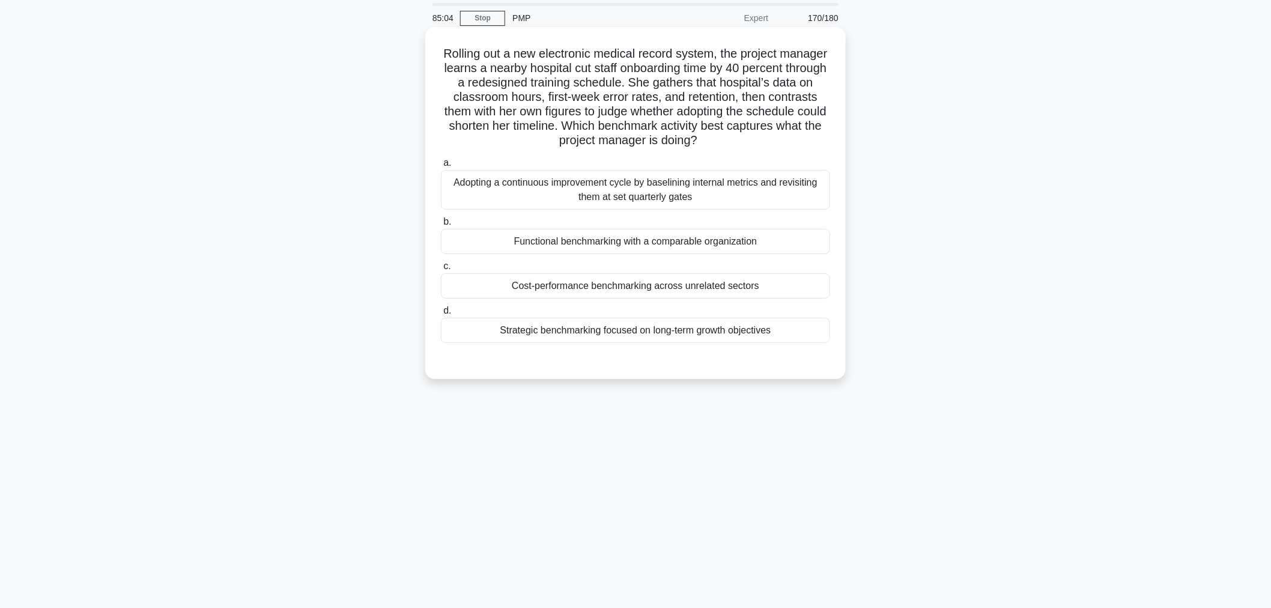
click at [489, 190] on div "Adopting a continuous improvement cycle by baselining internal metrics and revi…" at bounding box center [635, 190] width 389 height 40
click at [441, 167] on input "a. Adopting a continuous improvement cycle by baselining internal metrics and r…" at bounding box center [441, 163] width 0 height 8
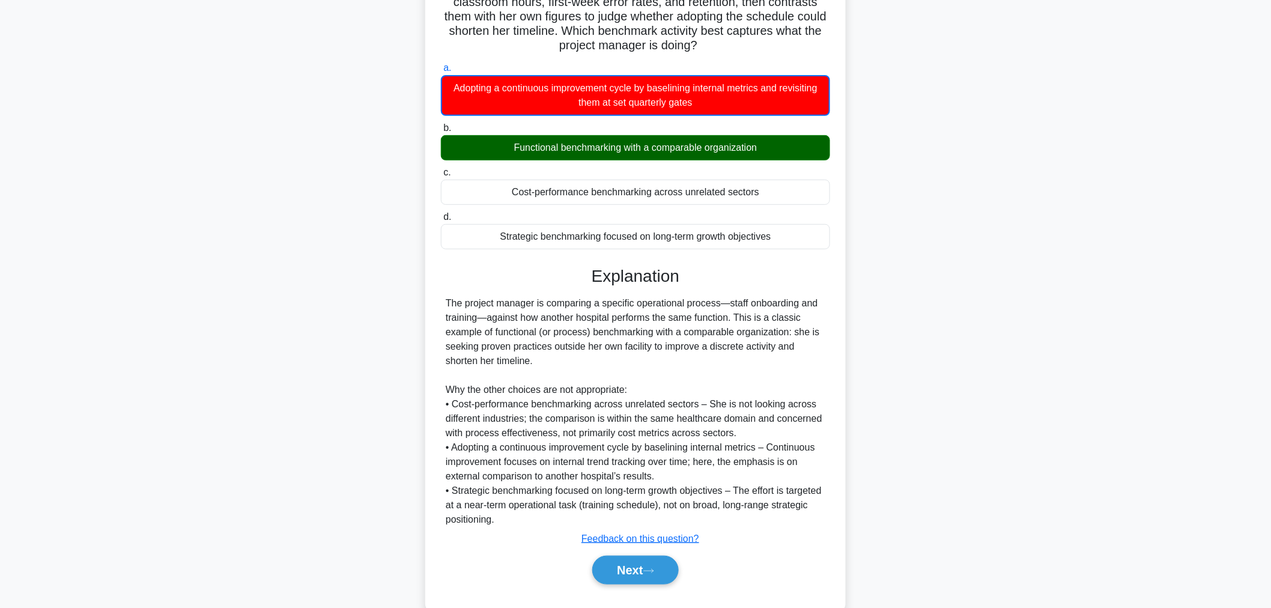
scroll to position [161, 0]
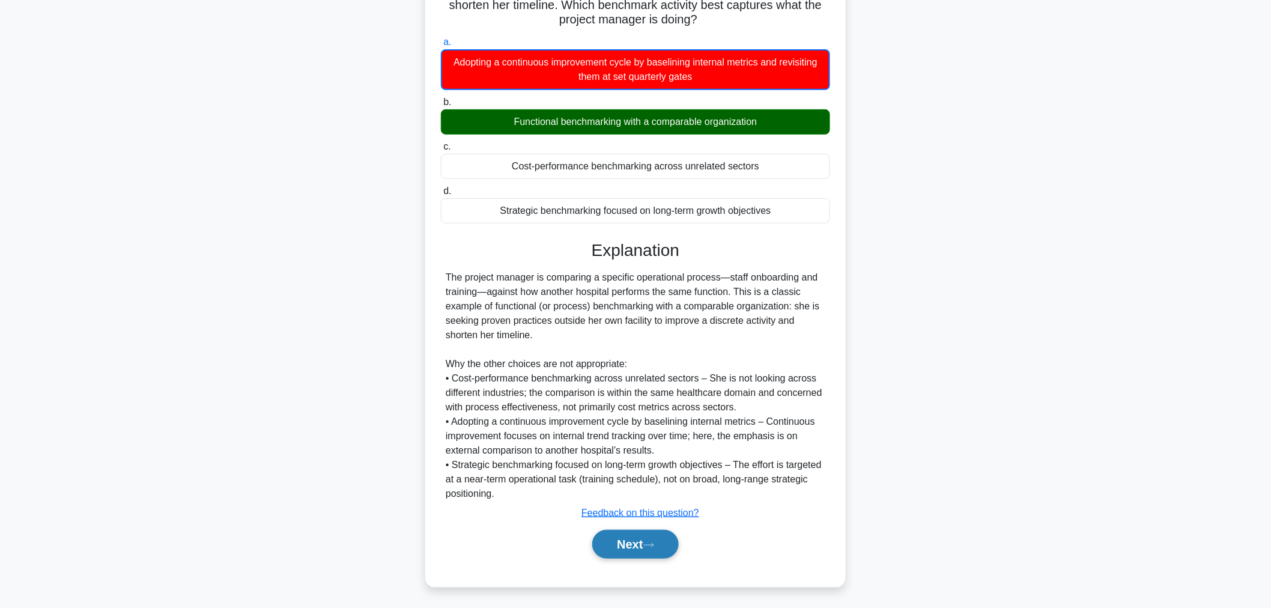
click at [629, 551] on button "Next" at bounding box center [635, 544] width 86 height 29
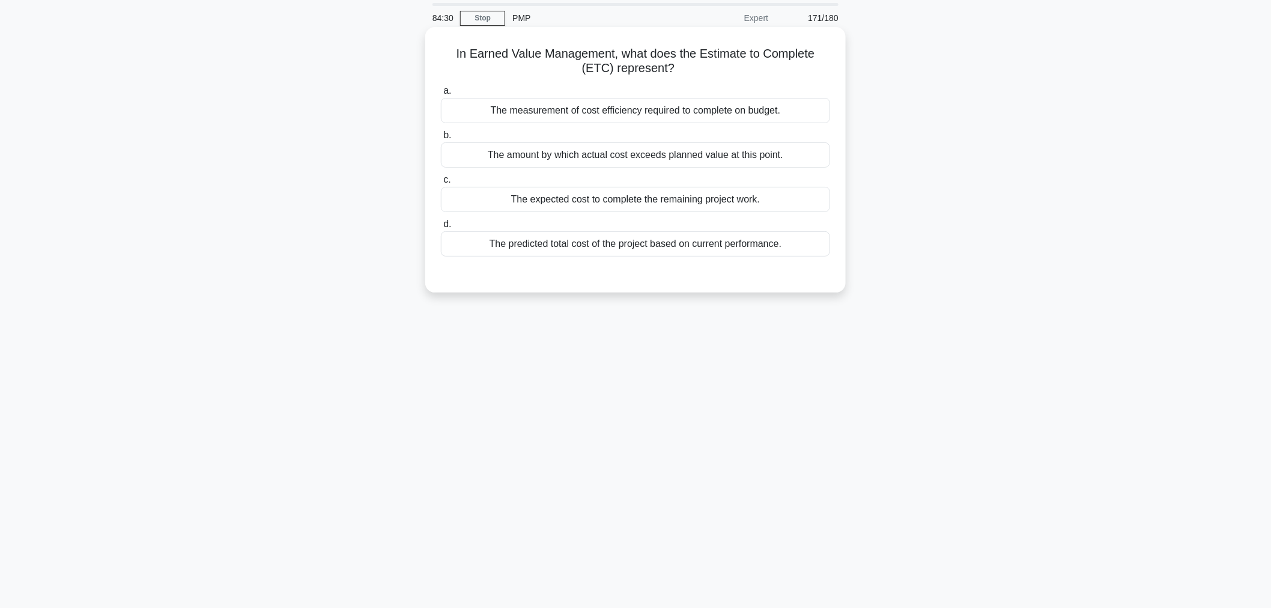
click at [473, 109] on div "The measurement of cost efficiency required to complete on budget." at bounding box center [635, 110] width 389 height 25
click at [441, 95] on input "a. The measurement of cost efficiency required to complete on budget." at bounding box center [441, 91] width 0 height 8
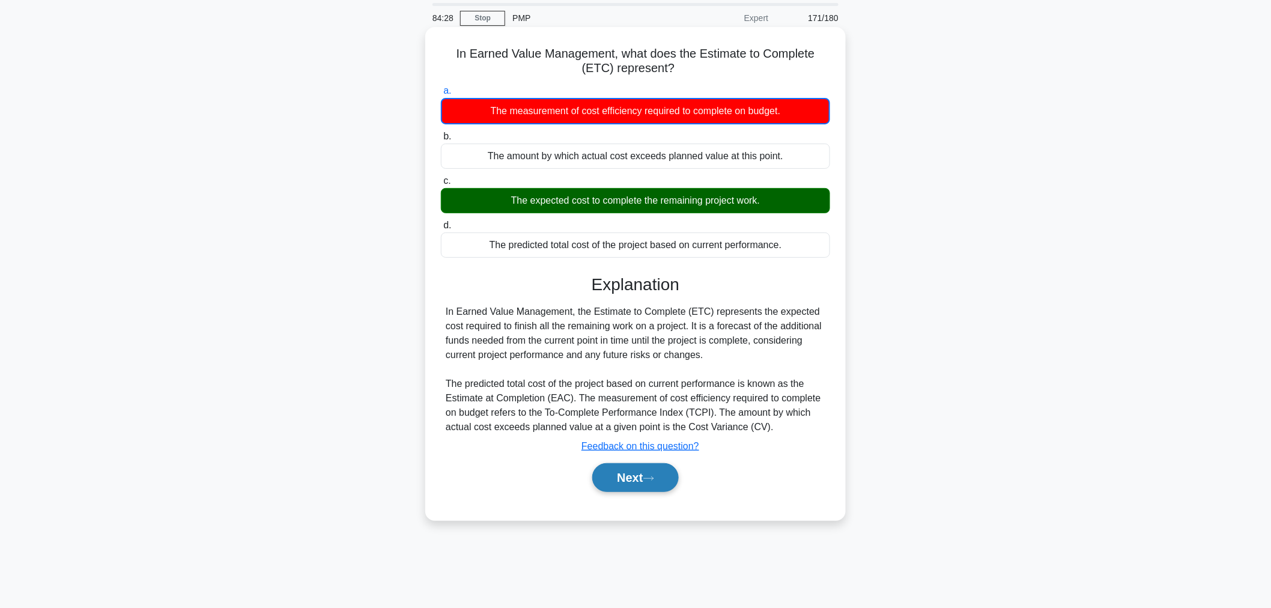
click at [608, 485] on button "Next" at bounding box center [635, 477] width 86 height 29
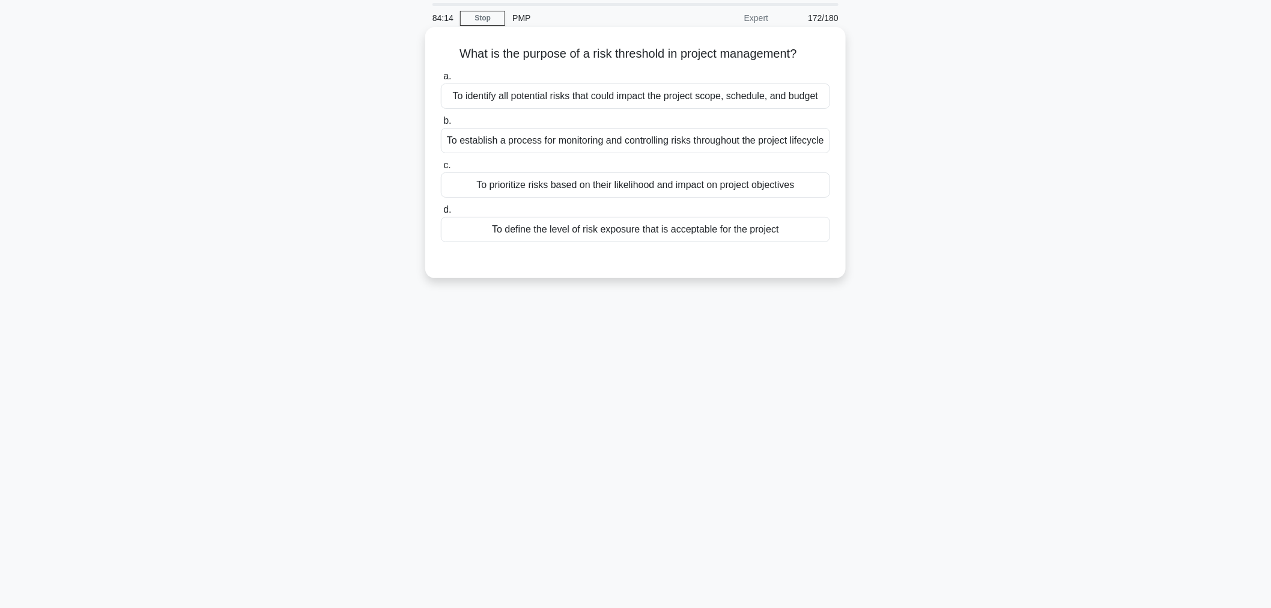
click at [459, 102] on div "To identify all potential risks that could impact the project scope, schedule, …" at bounding box center [635, 95] width 389 height 25
click at [441, 80] on input "a. To identify all potential risks that could impact the project scope, schedul…" at bounding box center [441, 77] width 0 height 8
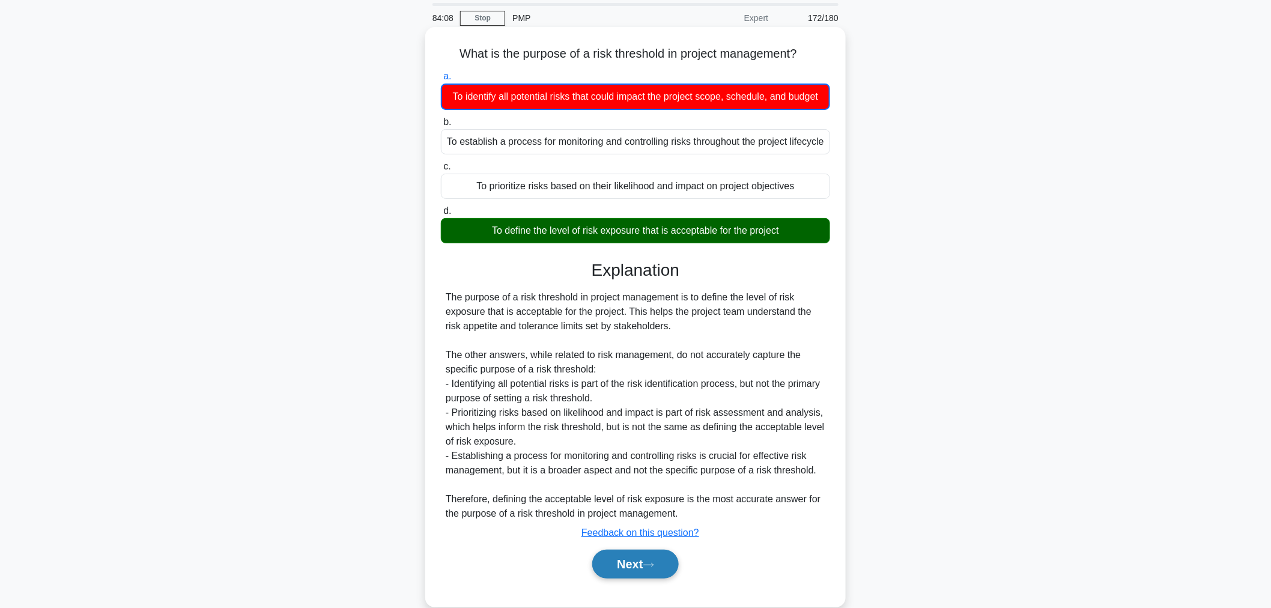
click at [637, 578] on button "Next" at bounding box center [635, 564] width 86 height 29
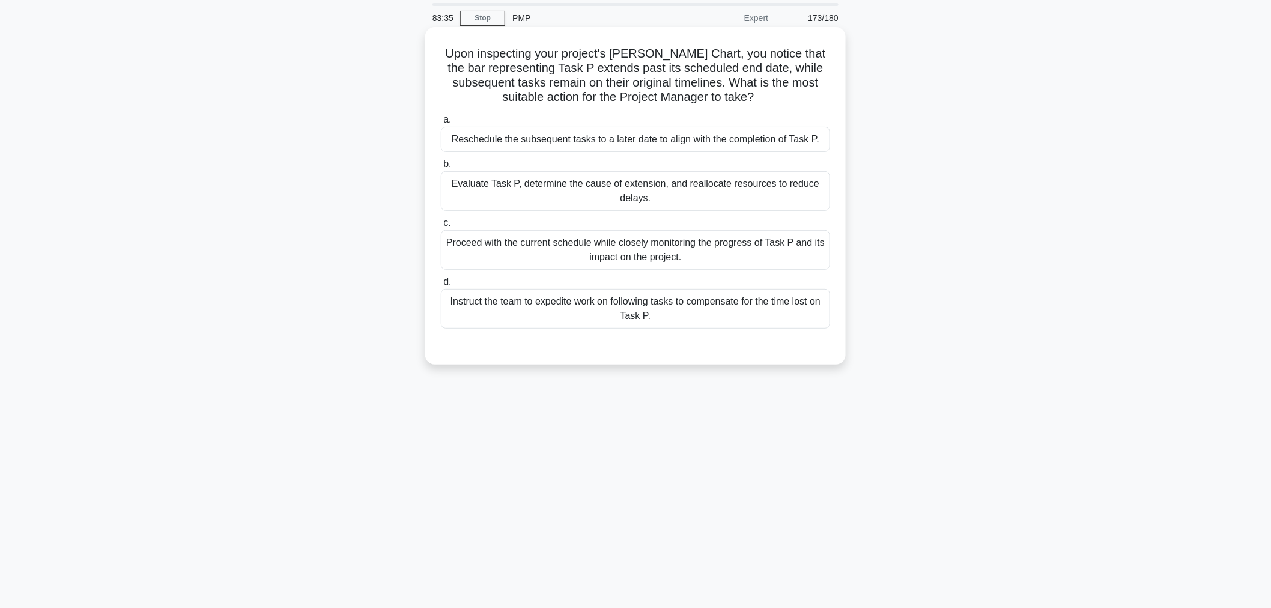
click at [673, 139] on div "Reschedule the subsequent tasks to a later date to align with the completion of…" at bounding box center [635, 139] width 389 height 25
click at [441, 124] on input "a. Reschedule the subsequent tasks to a later date to align with the completion…" at bounding box center [441, 120] width 0 height 8
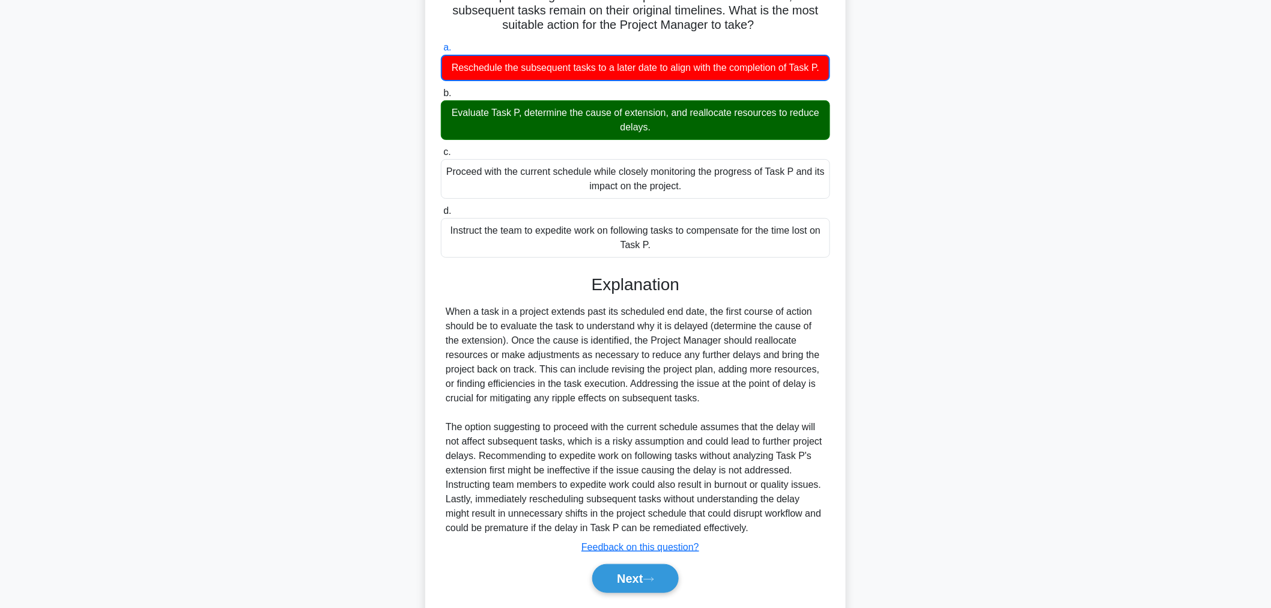
scroll to position [147, 0]
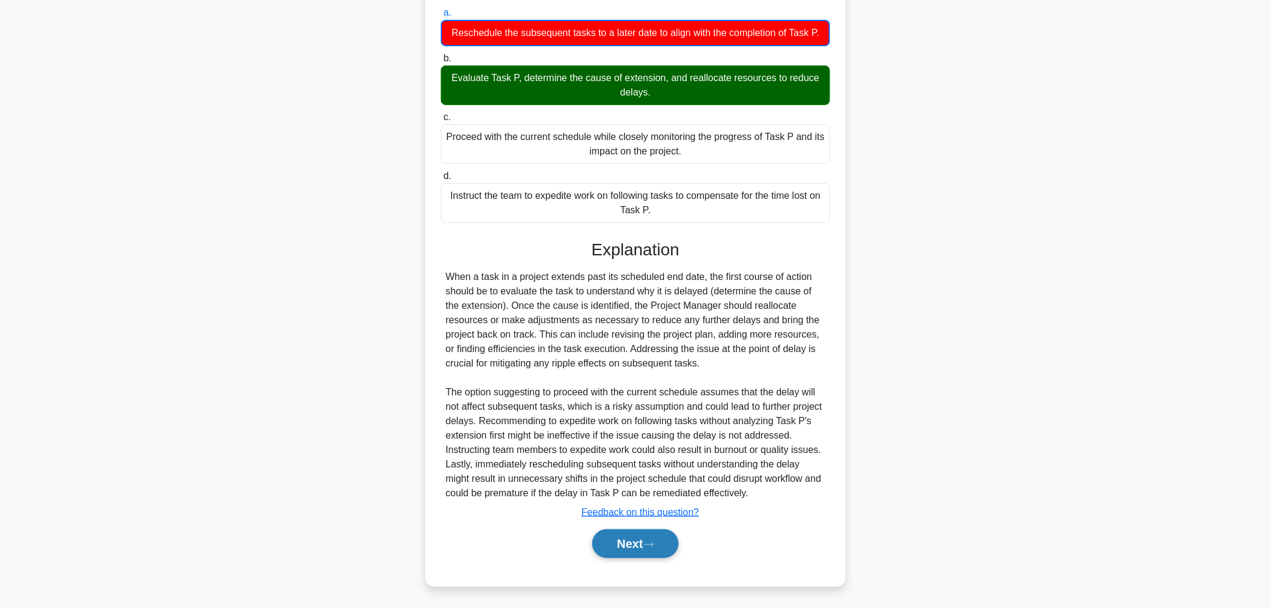
click at [619, 556] on button "Next" at bounding box center [635, 543] width 86 height 29
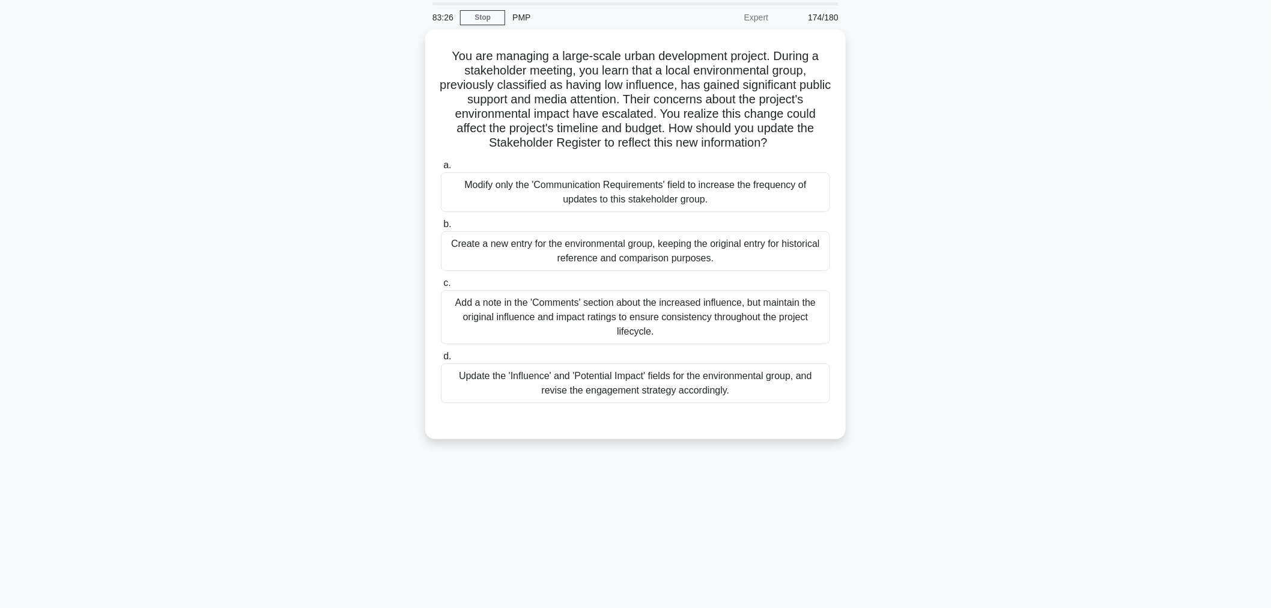
scroll to position [40, 0]
click at [490, 389] on div "Update the 'Influence' and 'Potential Impact' fields for the environmental grou…" at bounding box center [635, 381] width 389 height 40
click at [441, 358] on input "d. Update the 'Influence' and 'Potential Impact' fields for the environmental g…" at bounding box center [441, 354] width 0 height 8
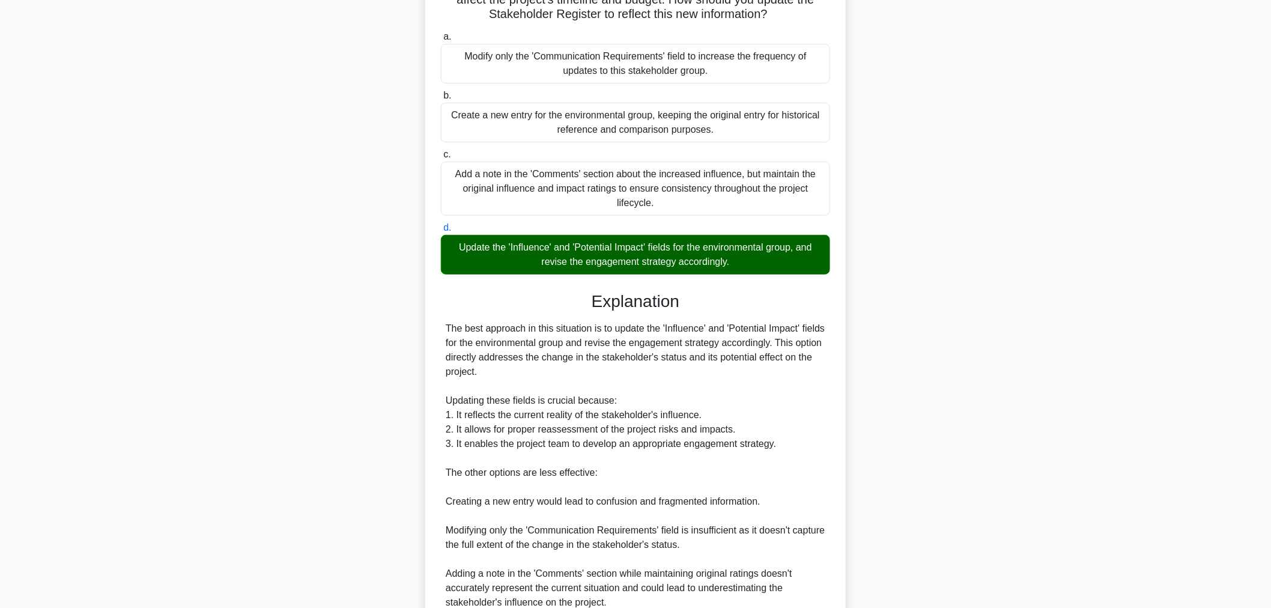
scroll to position [334, 0]
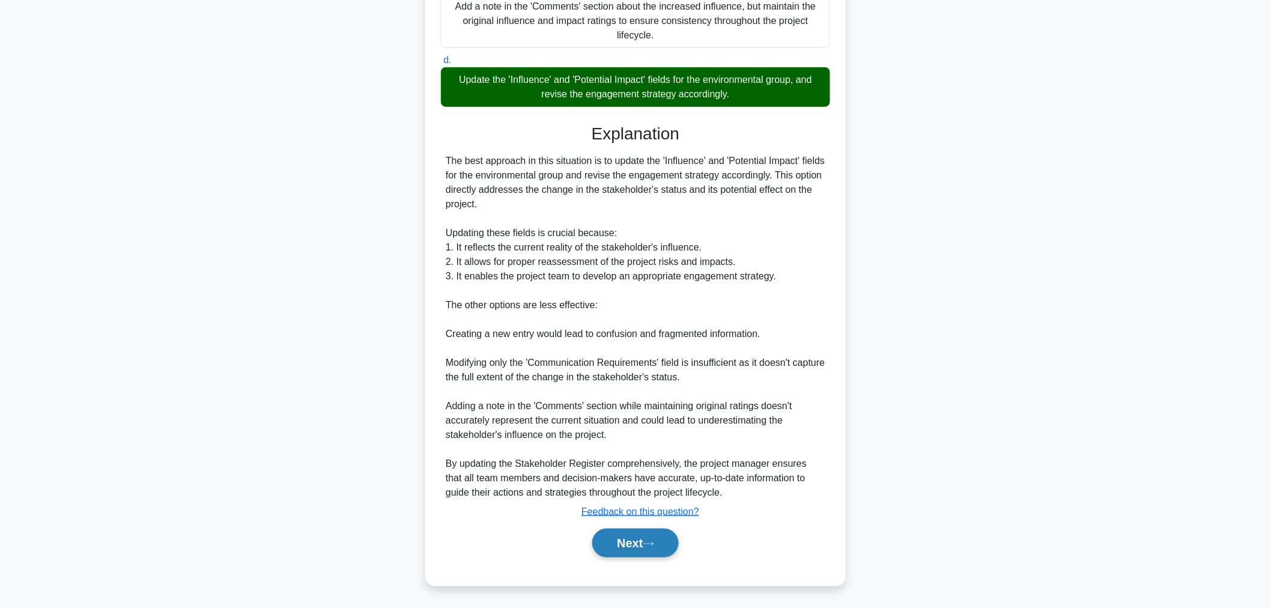
click at [615, 554] on button "Next" at bounding box center [635, 543] width 86 height 29
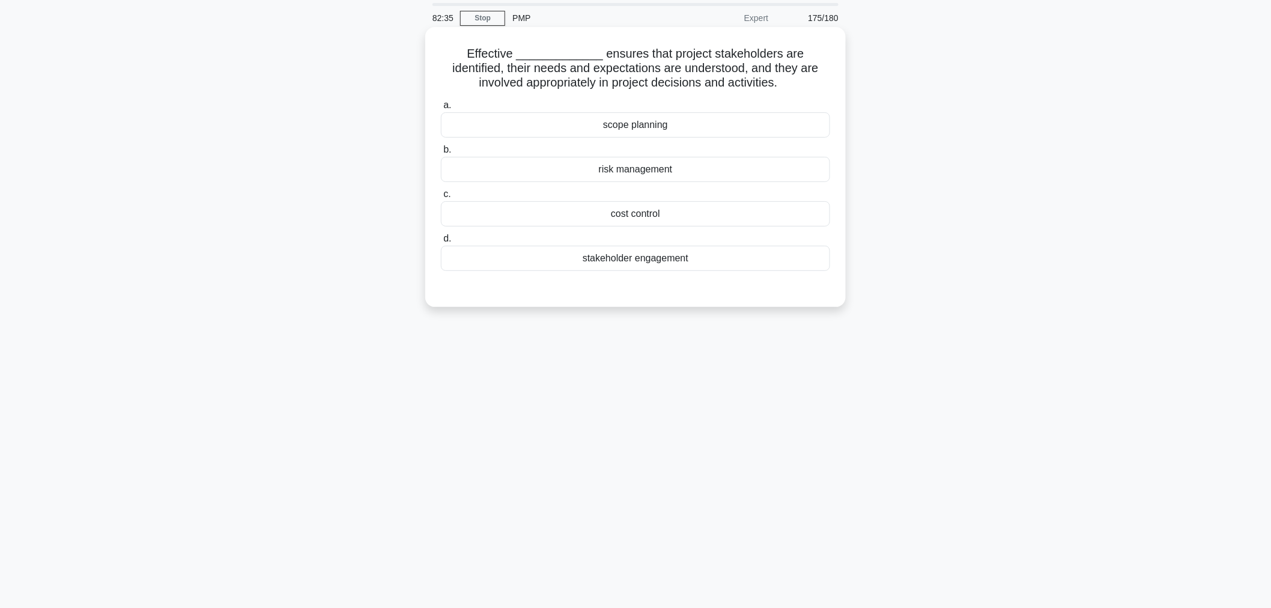
click at [746, 263] on div "stakeholder engagement" at bounding box center [635, 258] width 389 height 25
click at [441, 243] on input "d. stakeholder engagement" at bounding box center [441, 239] width 0 height 8
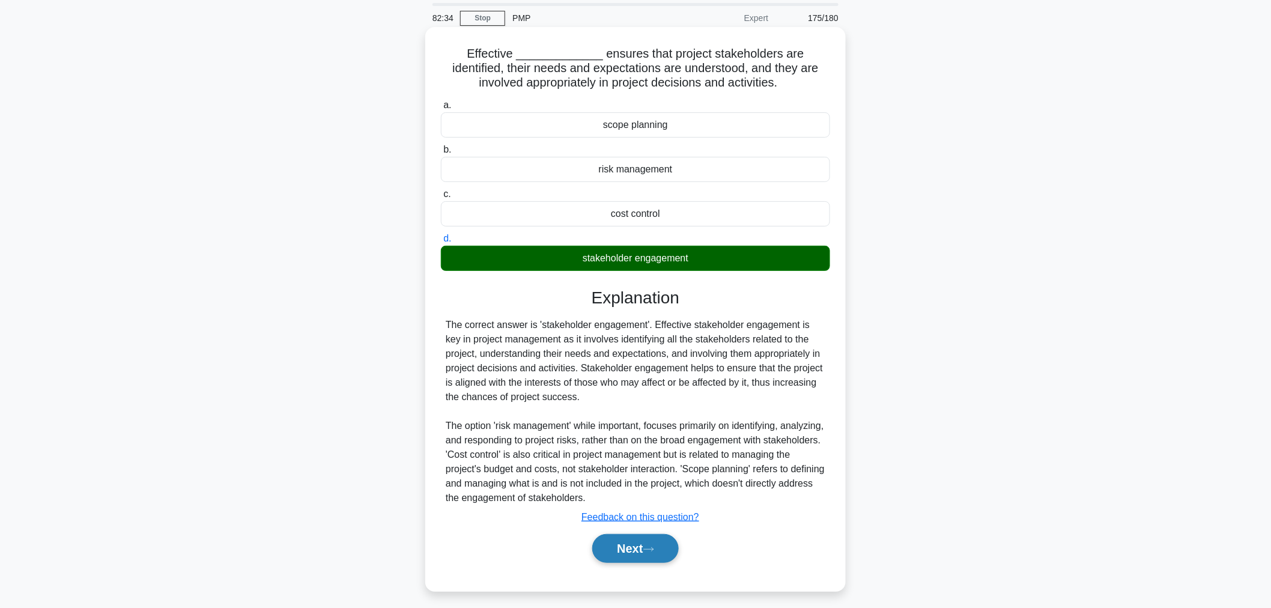
click at [652, 538] on button "Next" at bounding box center [635, 548] width 86 height 29
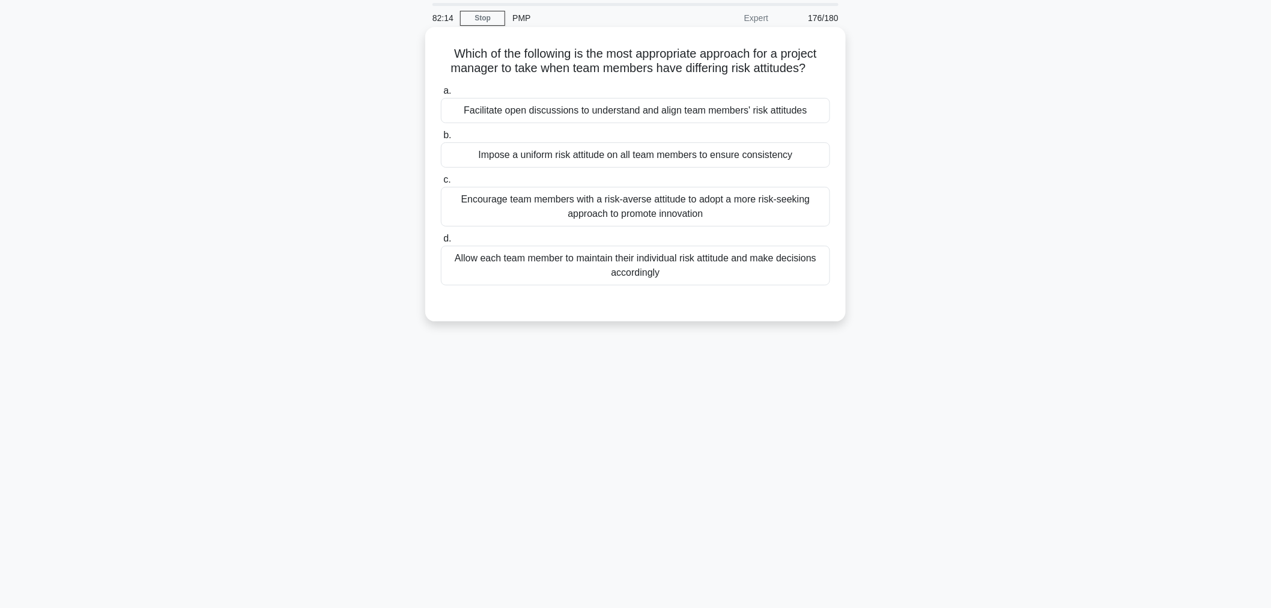
click at [748, 118] on div "Facilitate open discussions to understand and align team members' risk attitudes" at bounding box center [635, 110] width 389 height 25
click at [441, 95] on input "a. Facilitate open discussions to understand and align team members' risk attit…" at bounding box center [441, 91] width 0 height 8
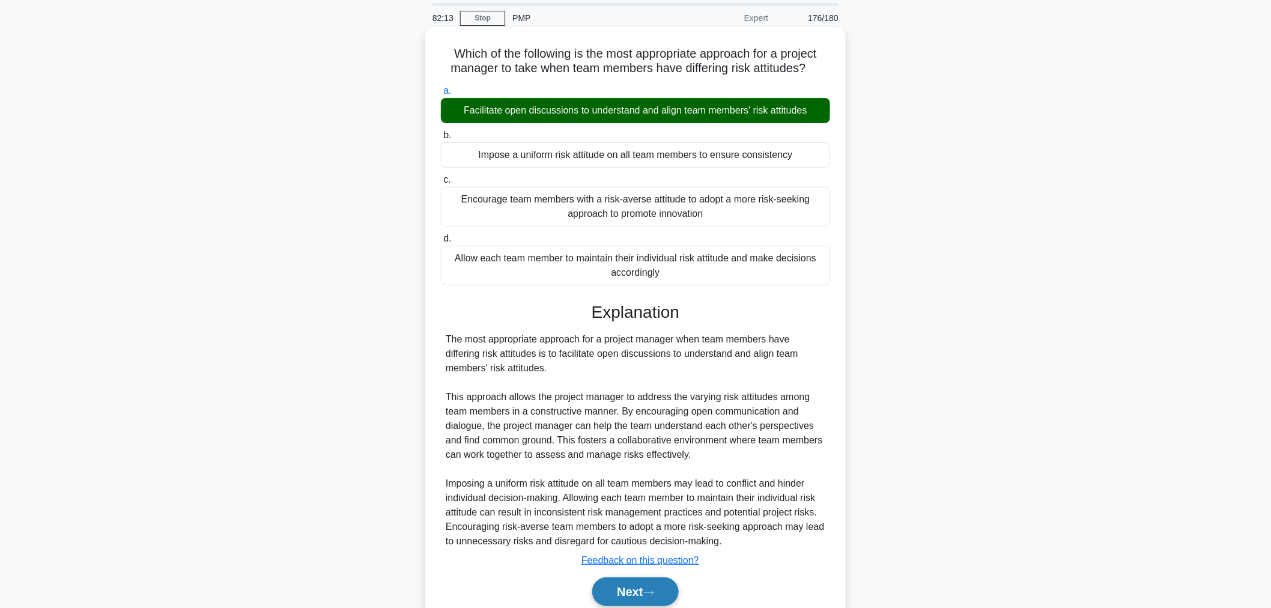
click at [639, 584] on button "Next" at bounding box center [635, 591] width 86 height 29
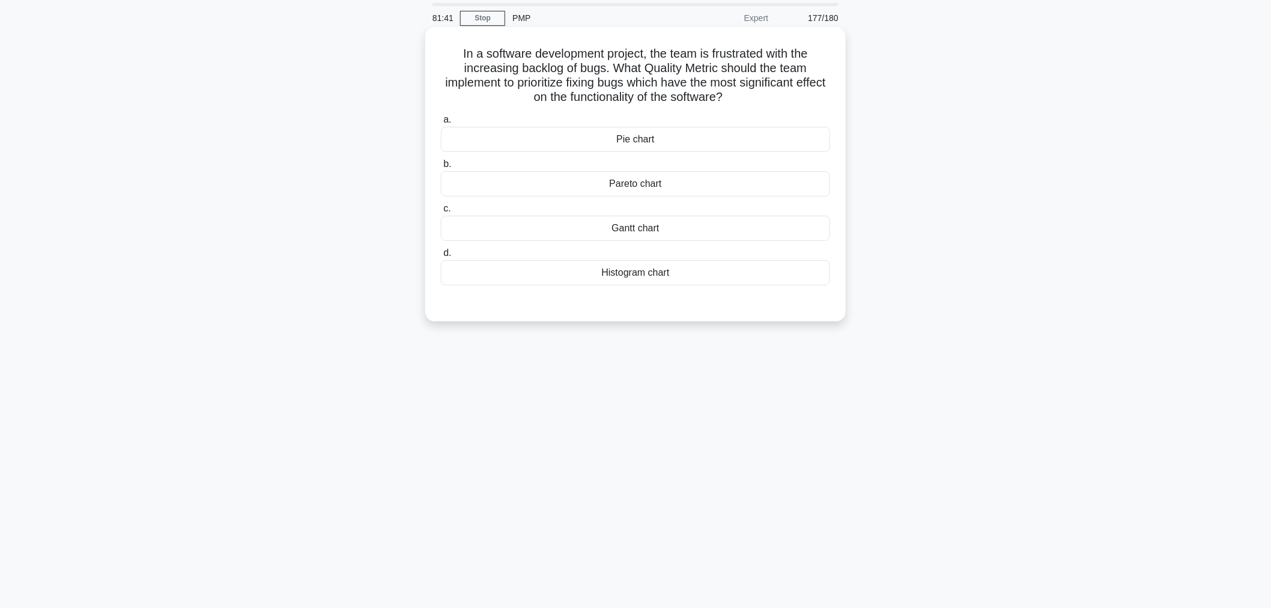
click at [708, 186] on div "Pareto chart" at bounding box center [635, 183] width 389 height 25
click at [441, 168] on input "b. Pareto chart" at bounding box center [441, 164] width 0 height 8
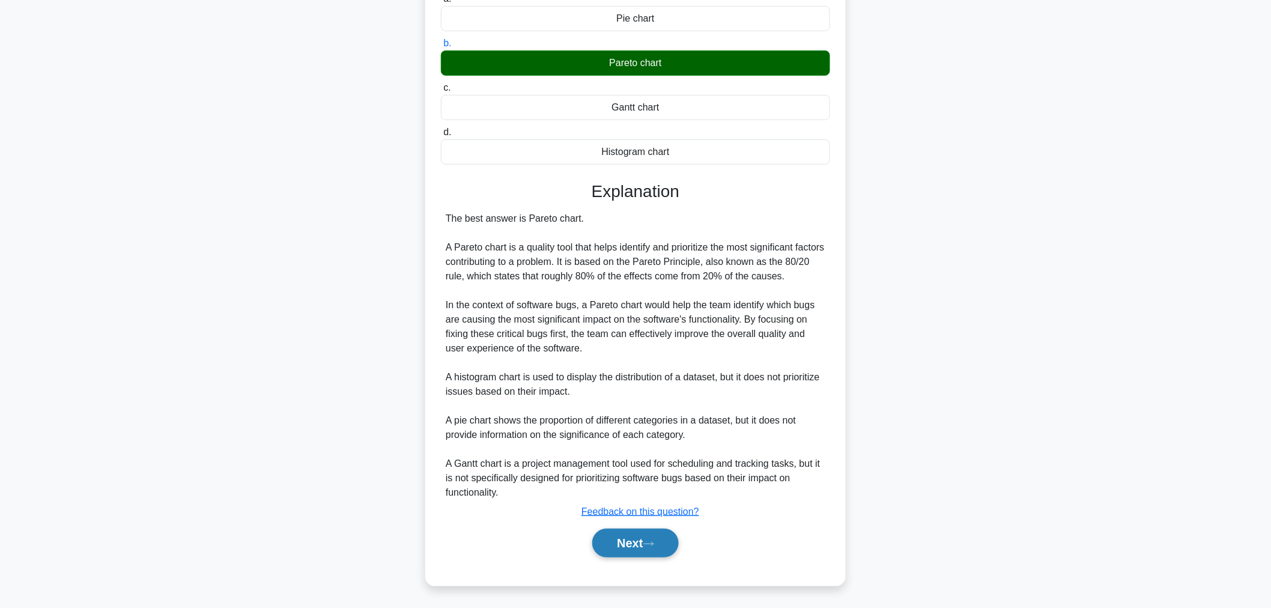
click at [634, 548] on button "Next" at bounding box center [635, 543] width 86 height 29
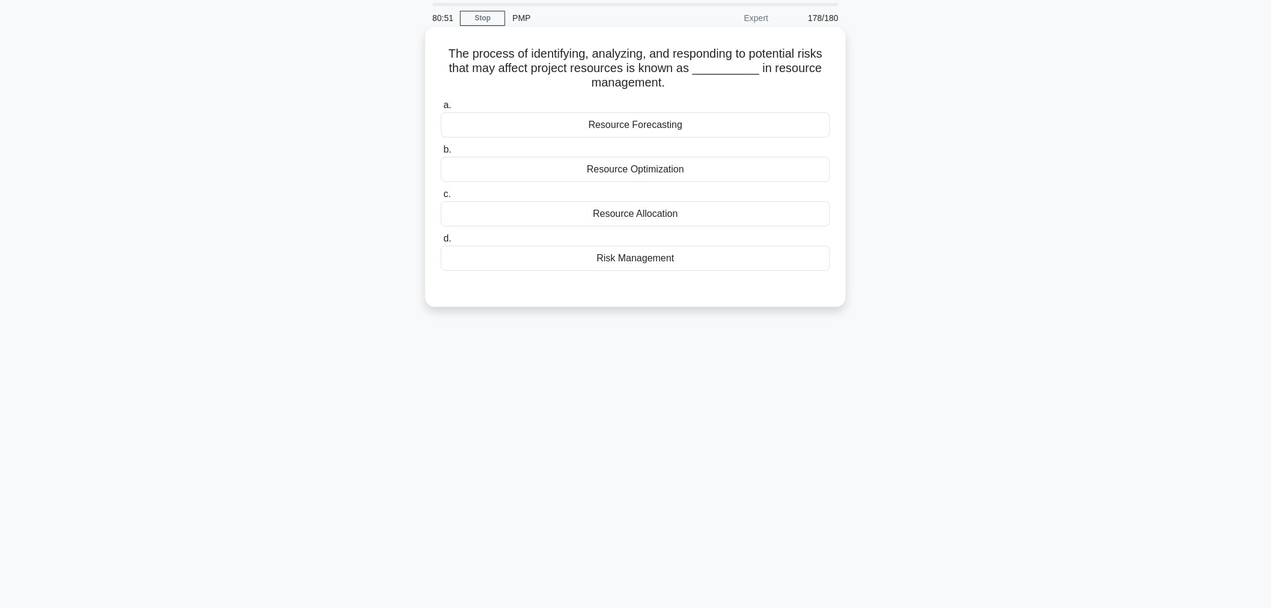
click at [790, 265] on div "Risk Management" at bounding box center [635, 258] width 389 height 25
click at [441, 243] on input "d. Risk Management" at bounding box center [441, 239] width 0 height 8
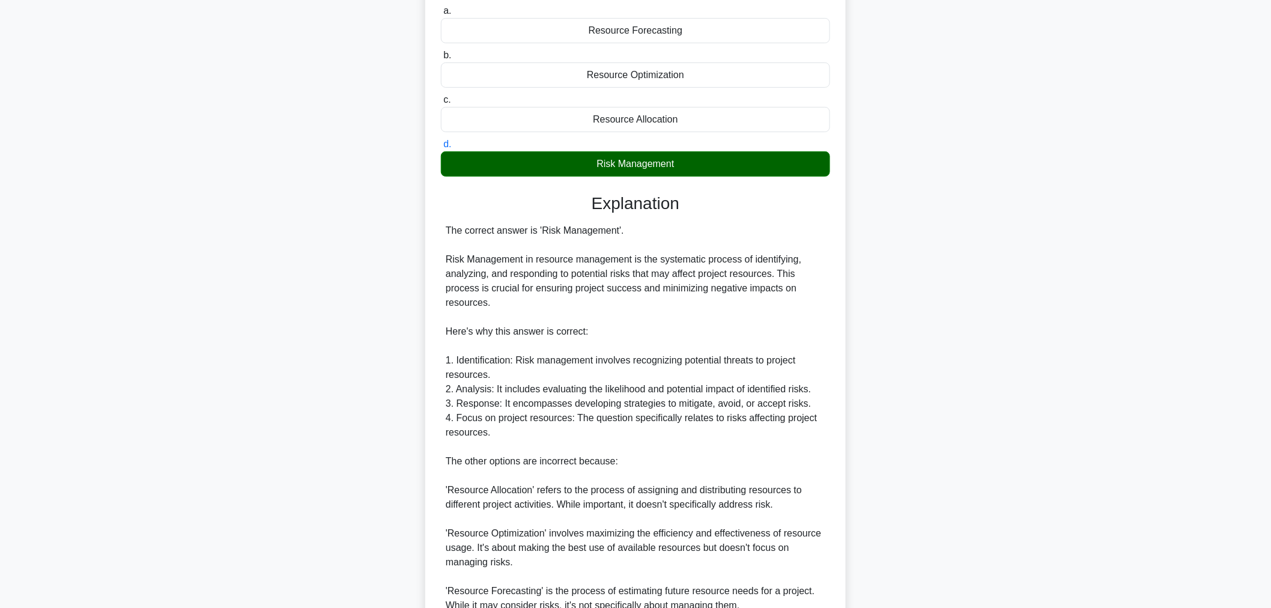
scroll to position [291, 0]
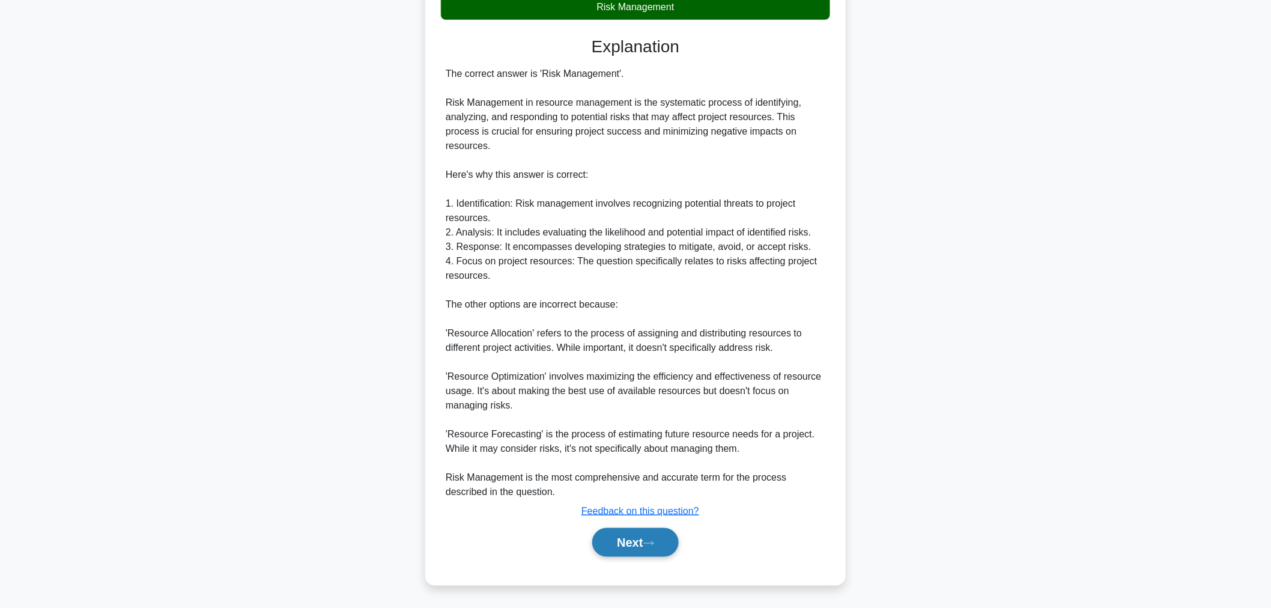
click at [626, 541] on button "Next" at bounding box center [635, 542] width 86 height 29
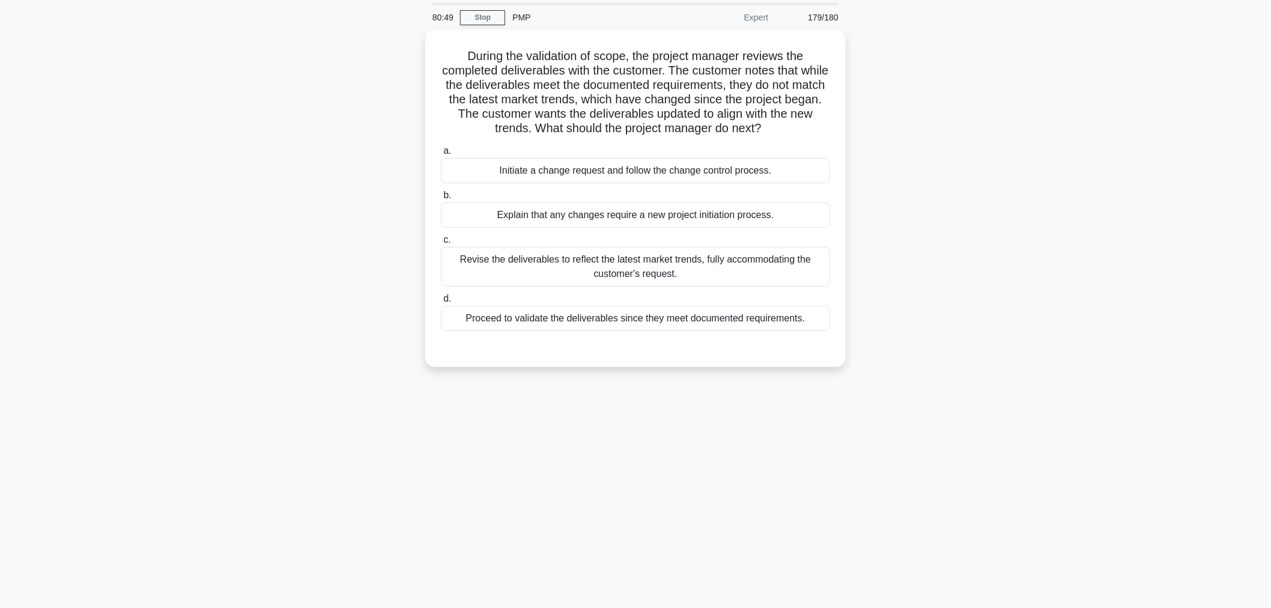
scroll to position [40, 0]
click at [482, 174] on div "Initiate a change request and follow the change control process." at bounding box center [635, 168] width 389 height 25
click at [441, 153] on input "a. Initiate a change request and follow the change control process." at bounding box center [441, 149] width 0 height 8
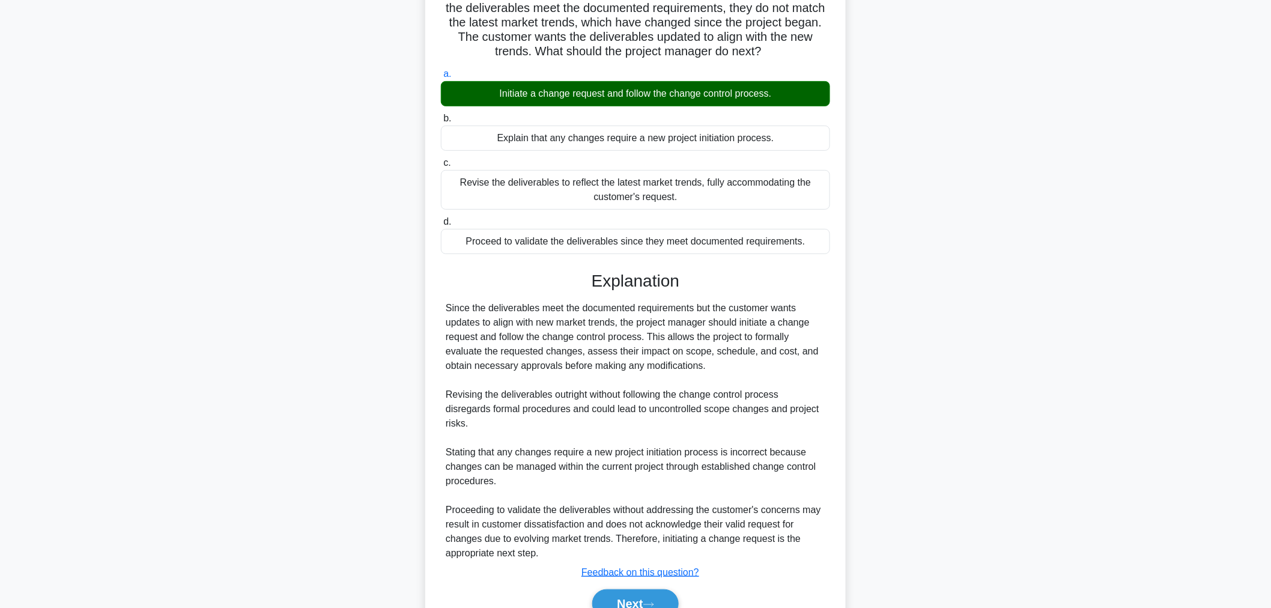
scroll to position [176, 0]
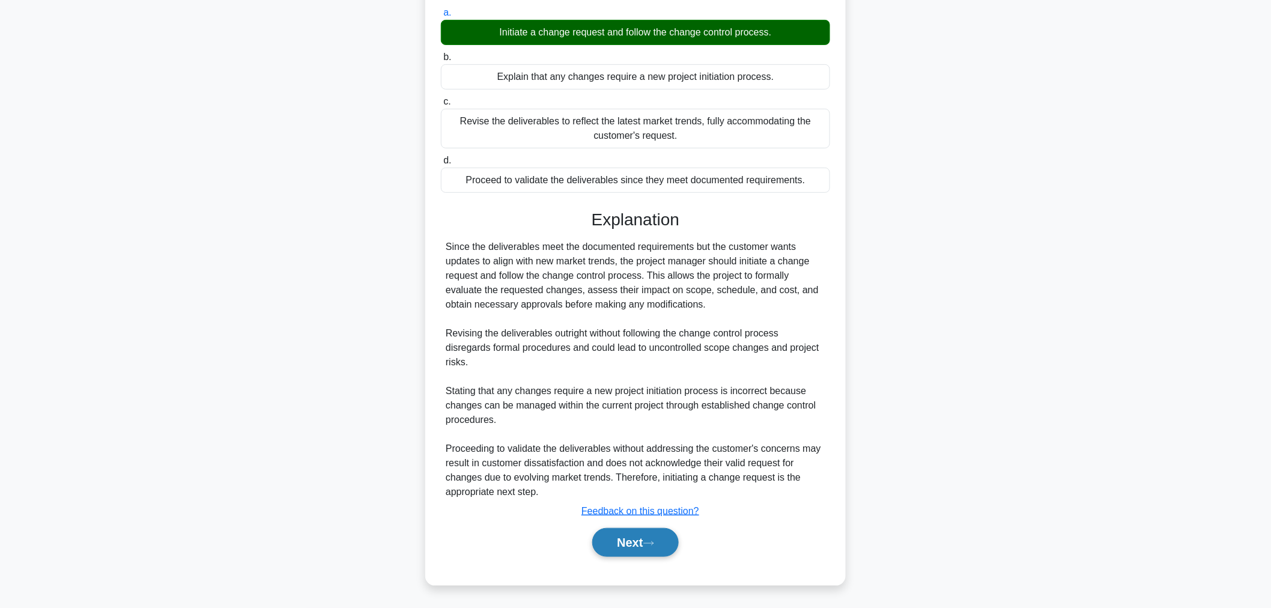
click at [616, 554] on button "Next" at bounding box center [635, 542] width 86 height 29
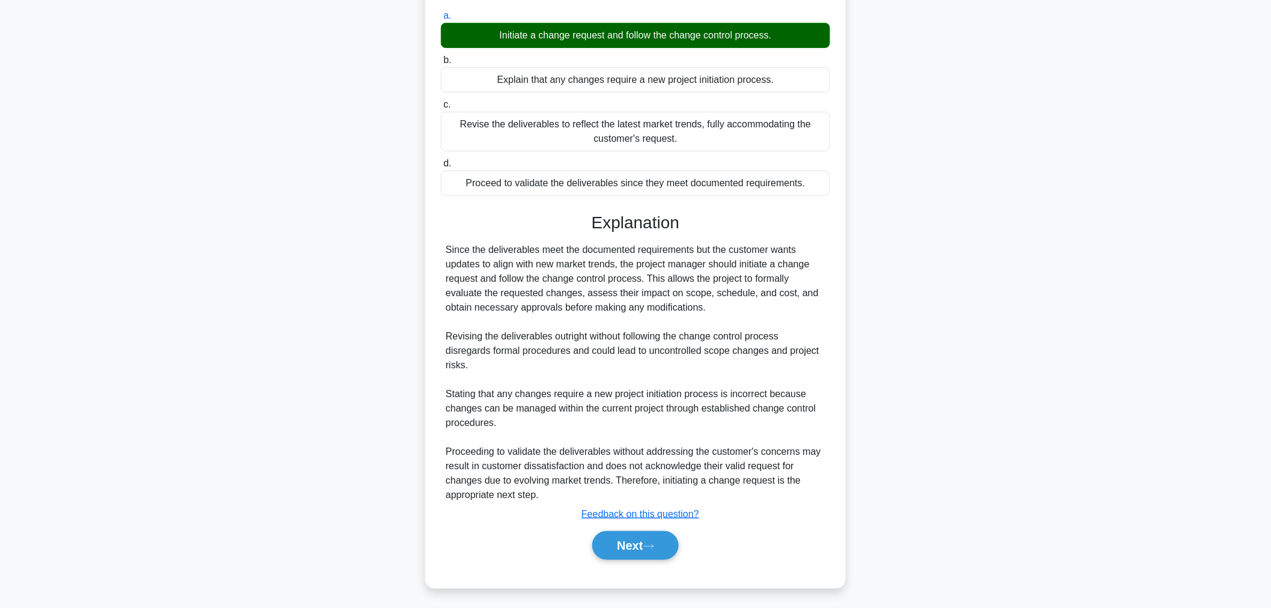
click at [25, 219] on main "80:09 Stop PMP Expert 180/180 a." at bounding box center [635, 234] width 1271 height 745
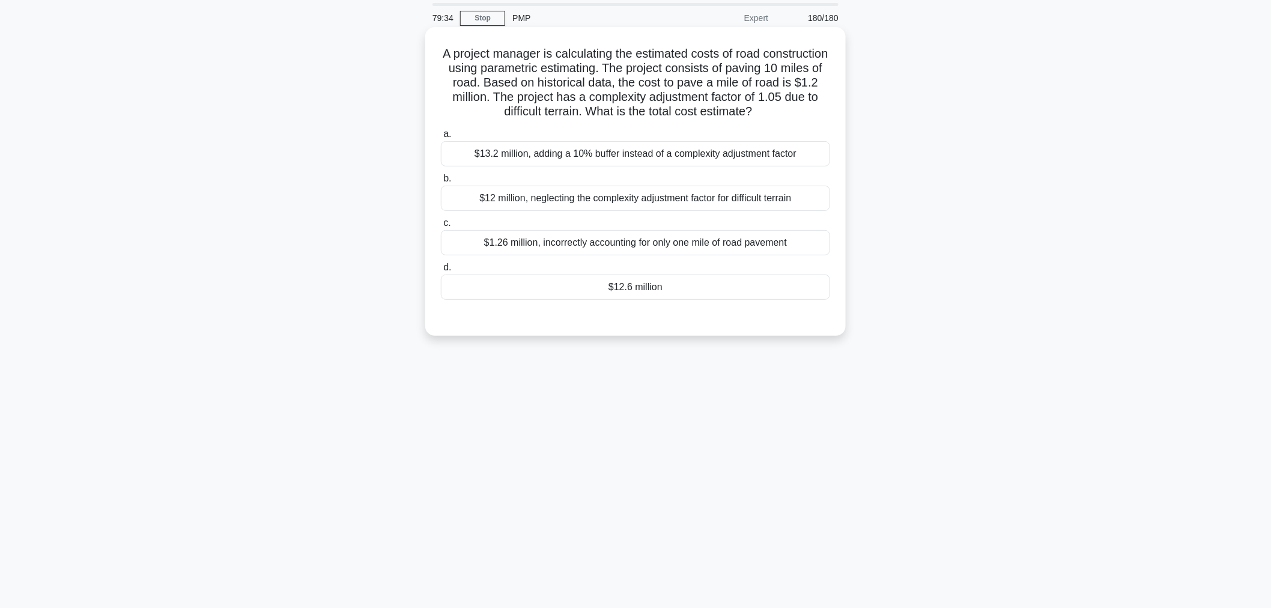
click at [765, 295] on div "$12.6 million" at bounding box center [635, 286] width 389 height 25
click at [441, 271] on input "d. $12.6 million" at bounding box center [441, 268] width 0 height 8
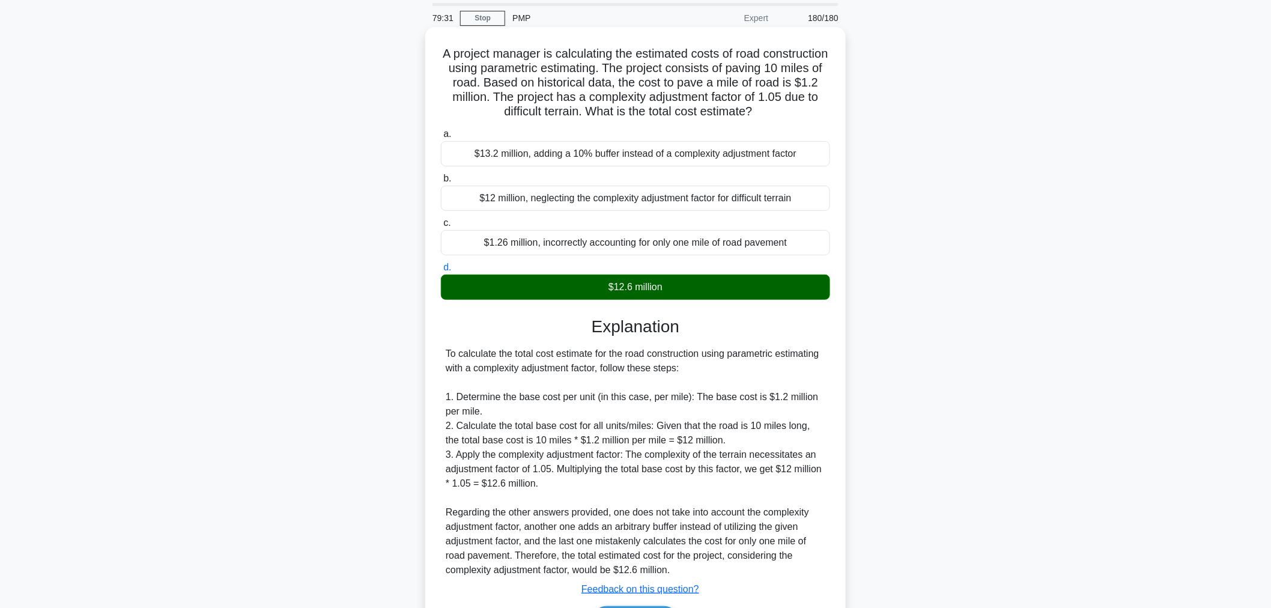
scroll to position [118, 0]
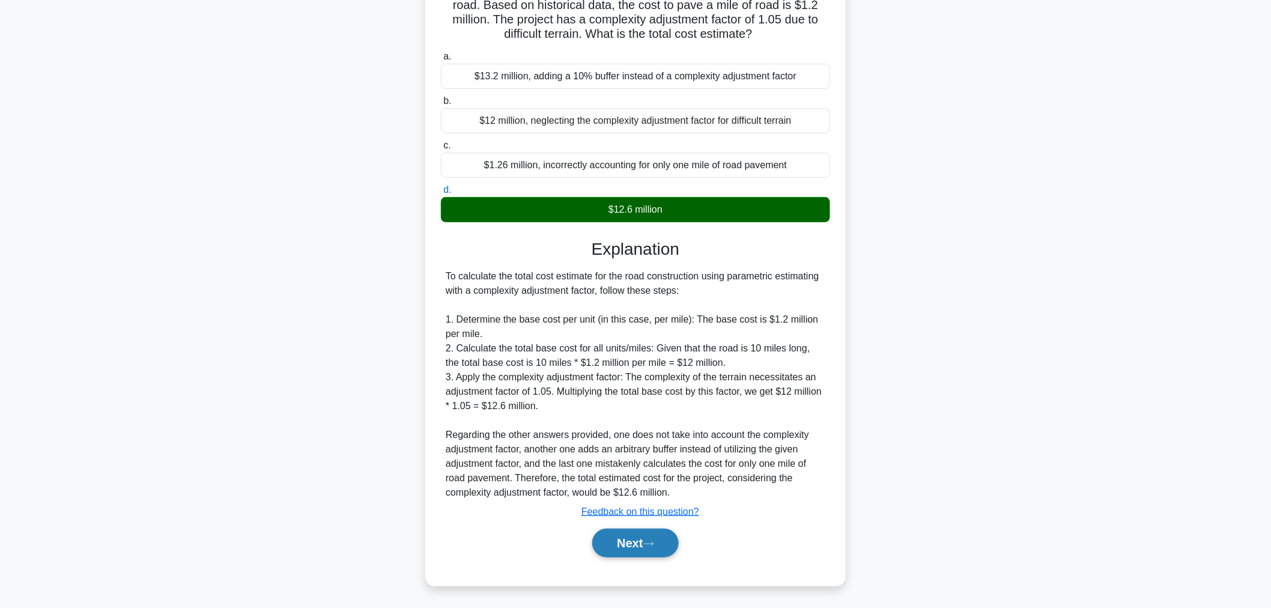
click at [647, 538] on button "Next" at bounding box center [635, 543] width 86 height 29
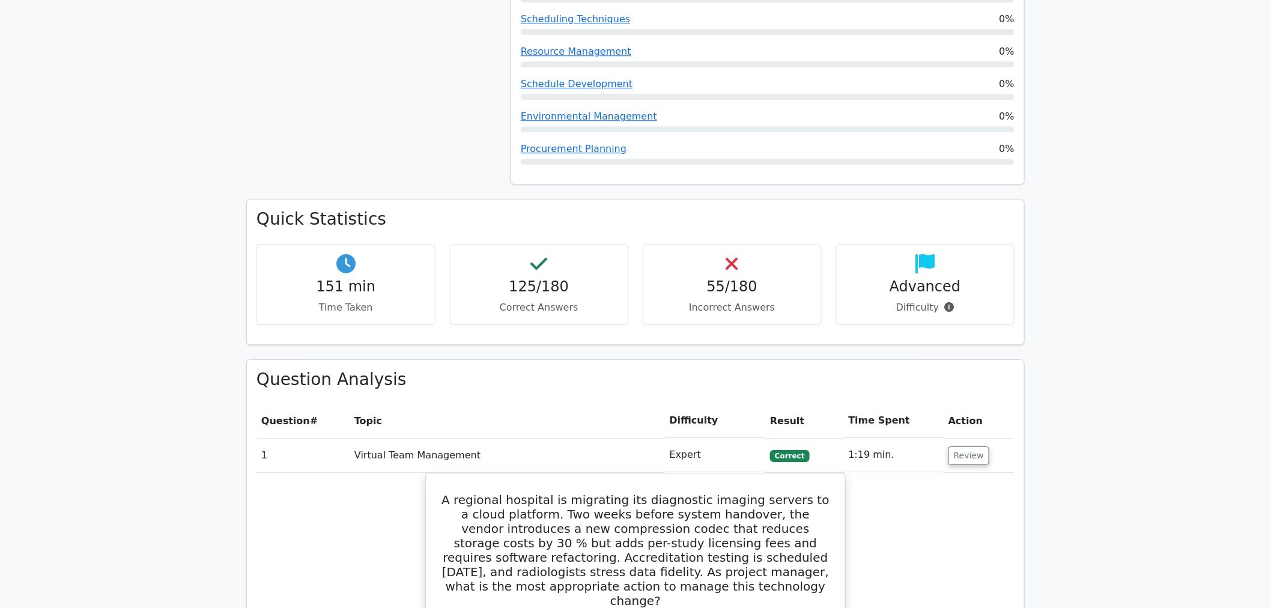
scroll to position [1310, 0]
click at [963, 457] on button "Review" at bounding box center [968, 452] width 41 height 19
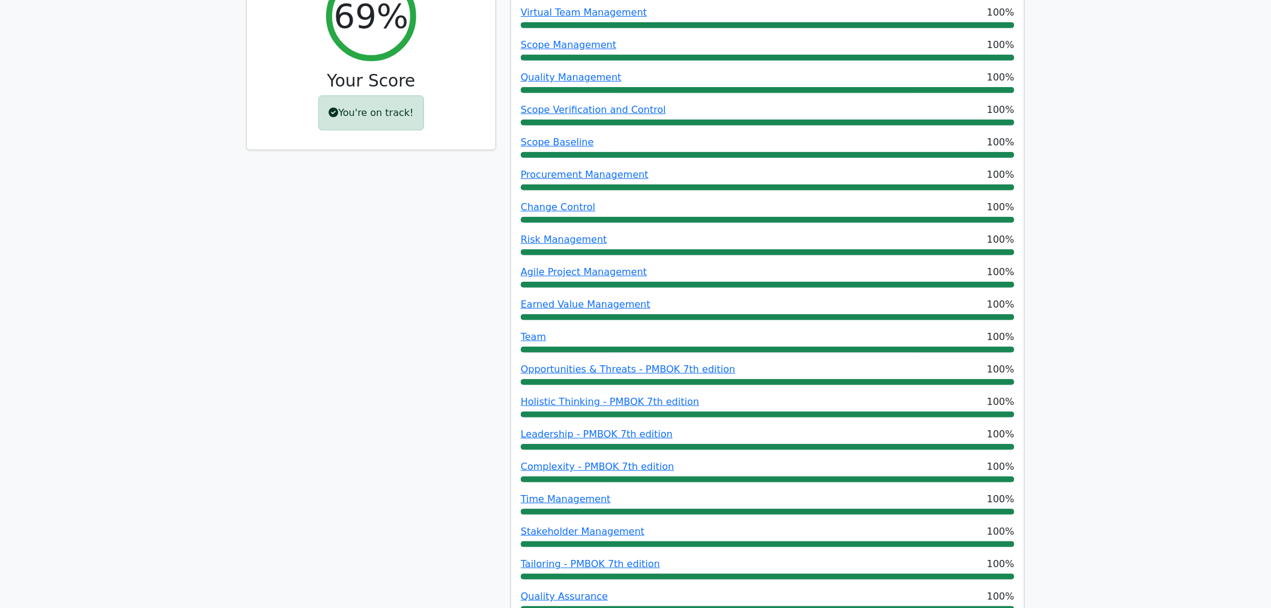
scroll to position [0, 0]
